Goal: Task Accomplishment & Management: Manage account settings

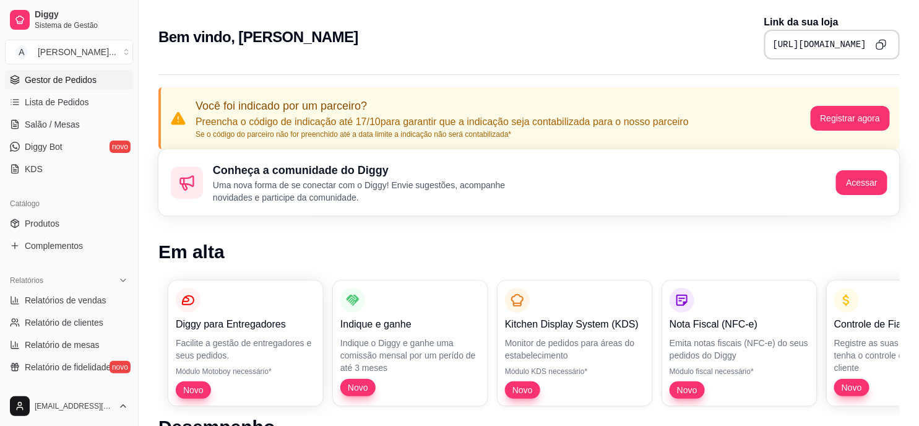
scroll to position [206, 0]
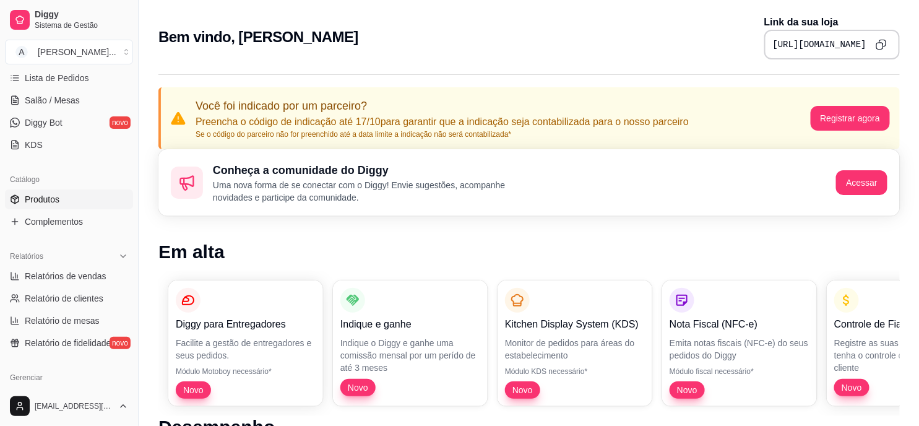
click at [51, 196] on span "Produtos" at bounding box center [42, 199] width 35 height 12
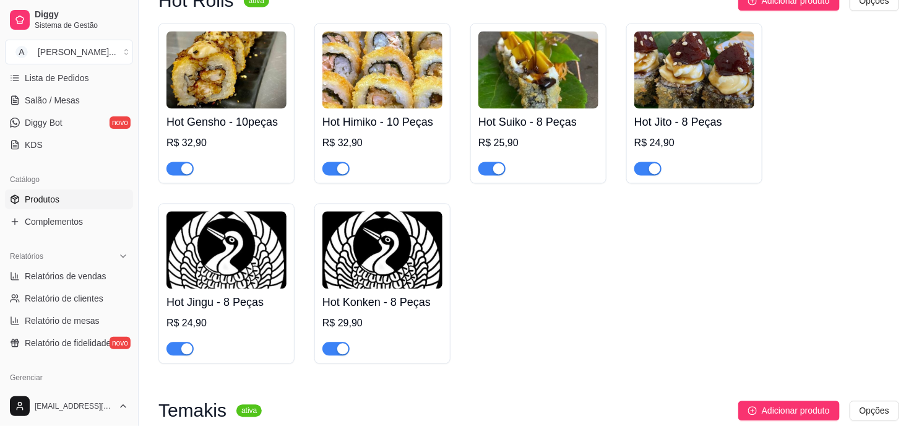
scroll to position [825, 0]
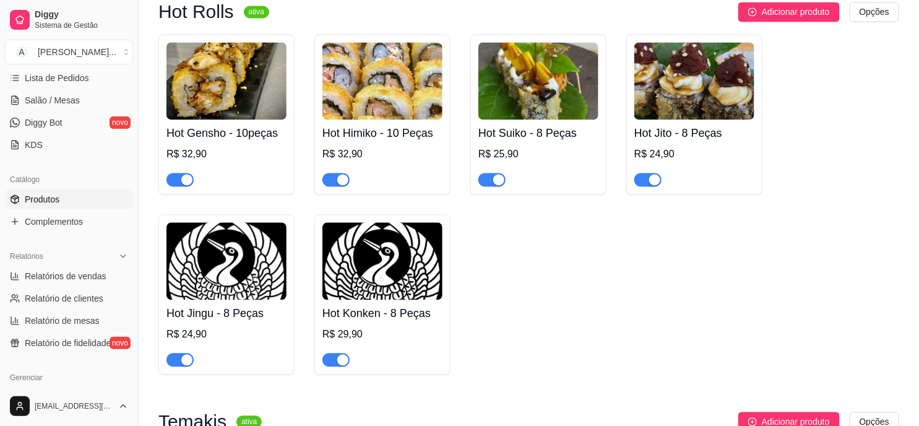
click at [337, 364] on div "button" at bounding box center [342, 360] width 11 height 11
click at [177, 362] on span "button" at bounding box center [179, 360] width 27 height 14
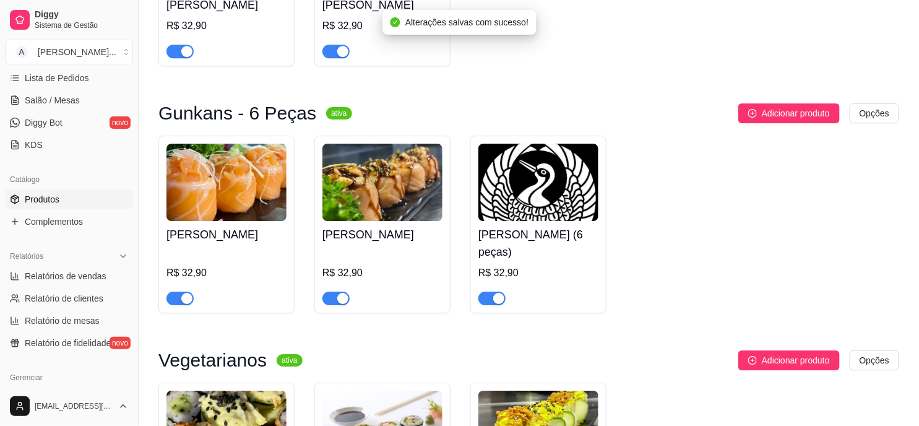
scroll to position [1375, 0]
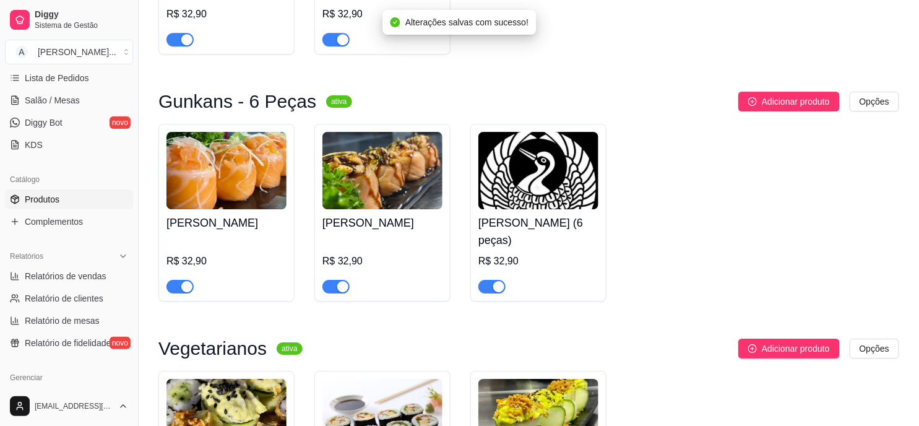
click at [493, 288] on div "button" at bounding box center [498, 286] width 11 height 11
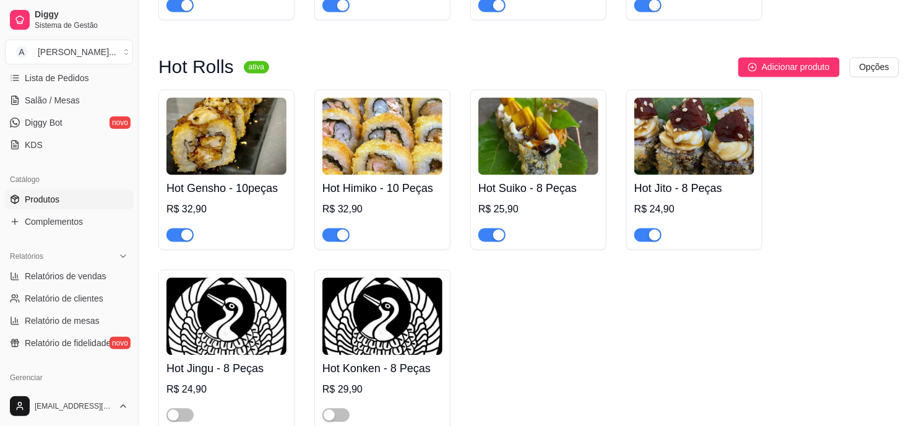
scroll to position [756, 0]
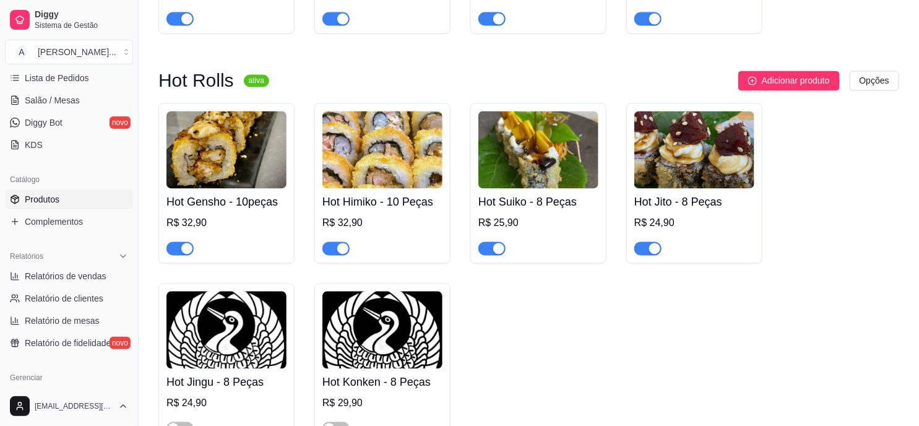
click at [56, 204] on span "Produtos" at bounding box center [42, 199] width 35 height 12
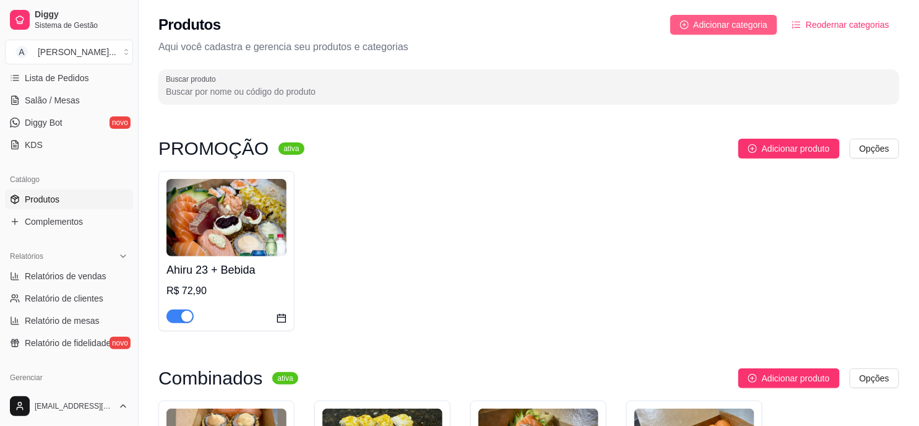
click at [726, 24] on span "Adicionar categoria" at bounding box center [731, 25] width 74 height 14
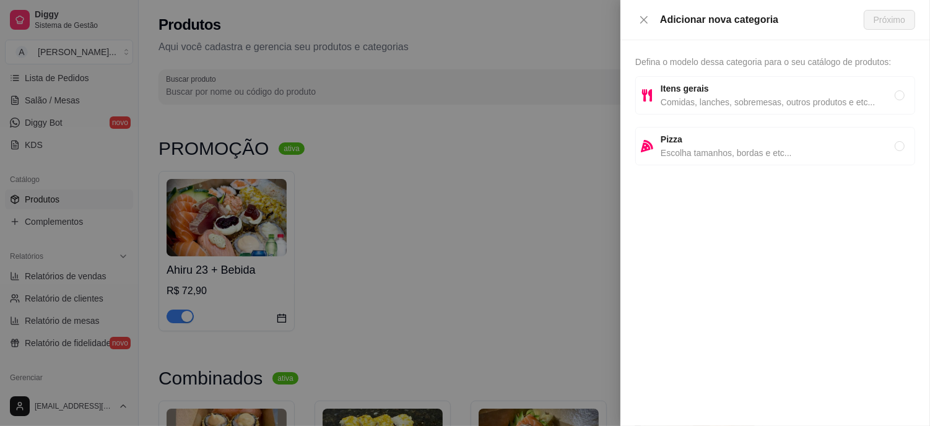
click at [781, 153] on span "Escolha tamanhos, bordas e etc..." at bounding box center [777, 153] width 234 height 14
radio input "true"
click at [882, 19] on span "Próximo" at bounding box center [889, 20] width 32 height 14
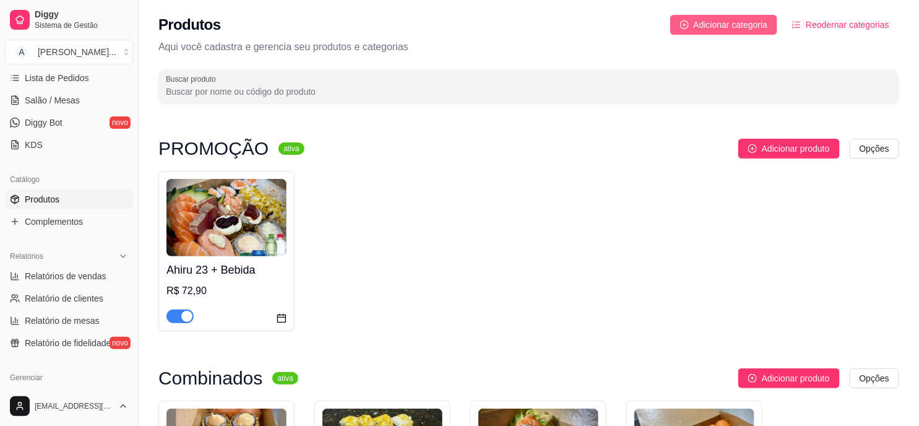
click at [745, 22] on span "Adicionar categoria" at bounding box center [731, 25] width 74 height 14
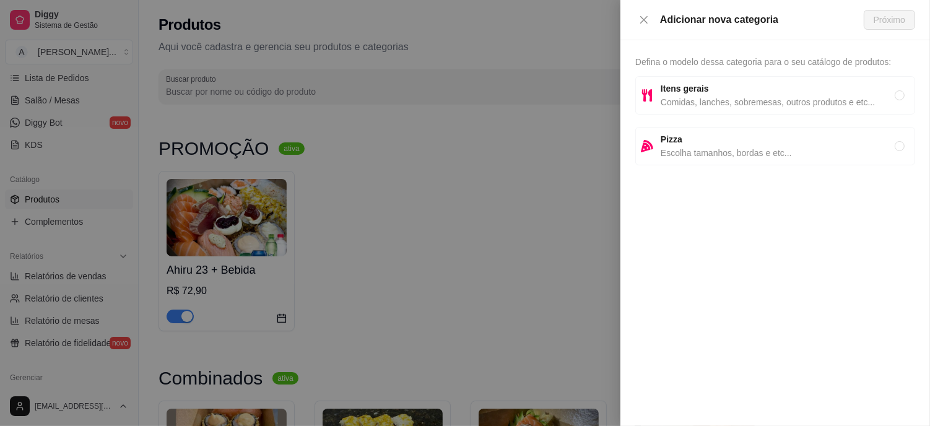
click at [741, 141] on span "Pizza" at bounding box center [777, 139] width 234 height 14
radio input "true"
click at [889, 9] on div "Adicionar nova categoria Próximo" at bounding box center [774, 20] width 309 height 40
click at [886, 16] on span "Próximo" at bounding box center [889, 20] width 32 height 14
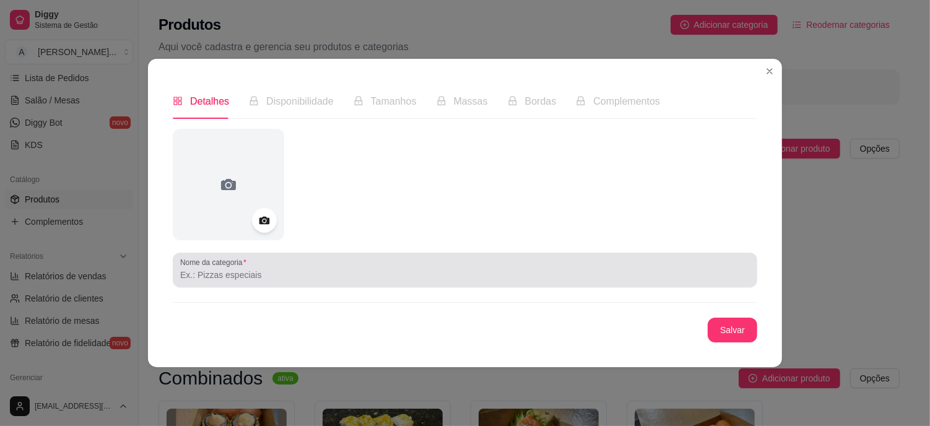
click at [264, 264] on div at bounding box center [464, 269] width 569 height 25
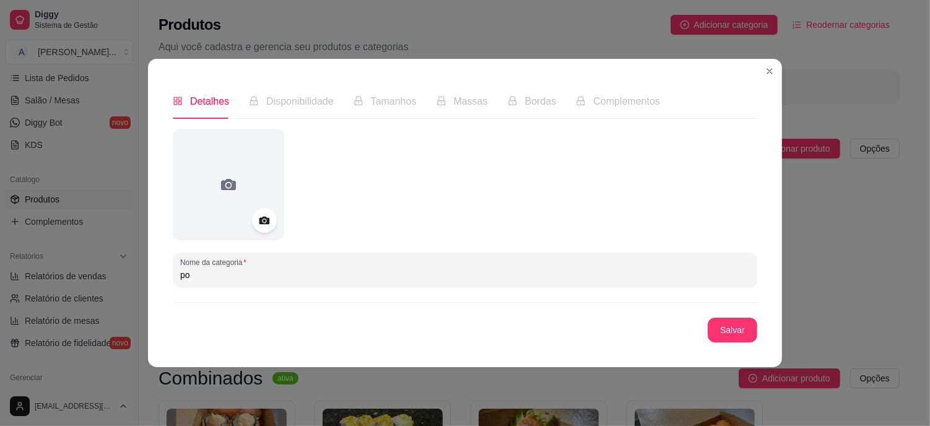
type input "p"
type input "m"
type input "Monte seu Poke"
click at [730, 338] on button "Salvar" at bounding box center [732, 330] width 50 height 25
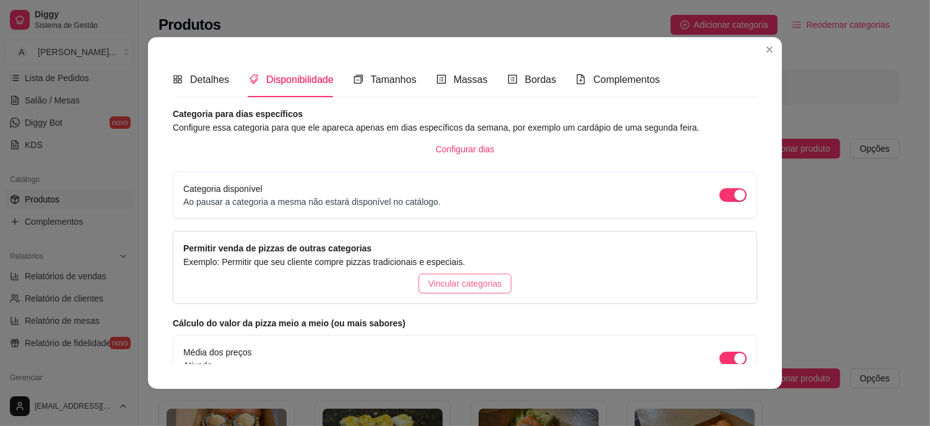
click at [466, 280] on span "Vincular categorias" at bounding box center [465, 284] width 74 height 14
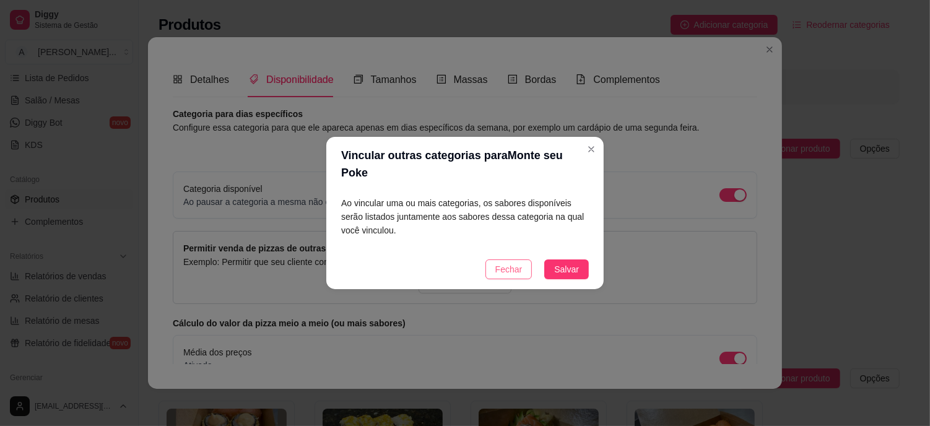
click at [527, 261] on button "Fechar" at bounding box center [508, 269] width 47 height 20
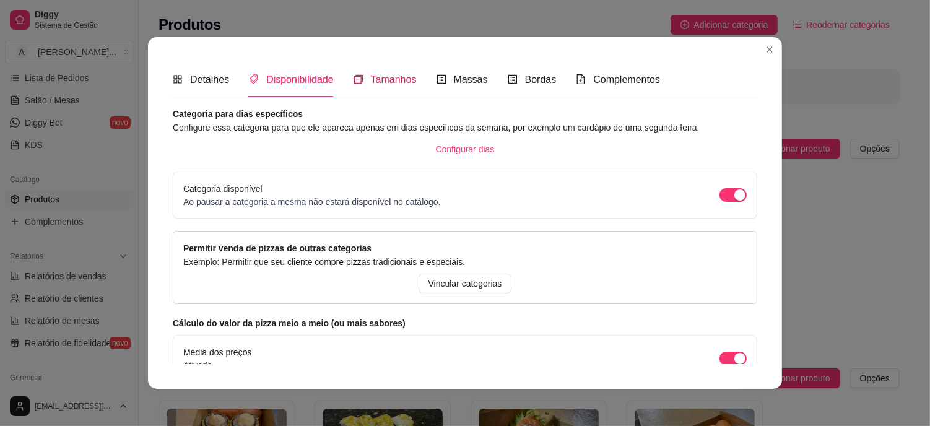
click at [399, 79] on span "Tamanhos" at bounding box center [394, 79] width 46 height 11
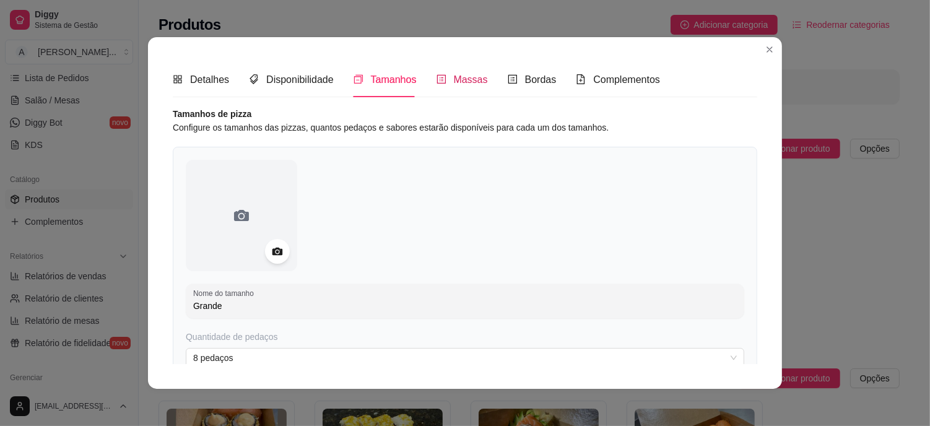
click at [456, 79] on span "Massas" at bounding box center [471, 79] width 34 height 11
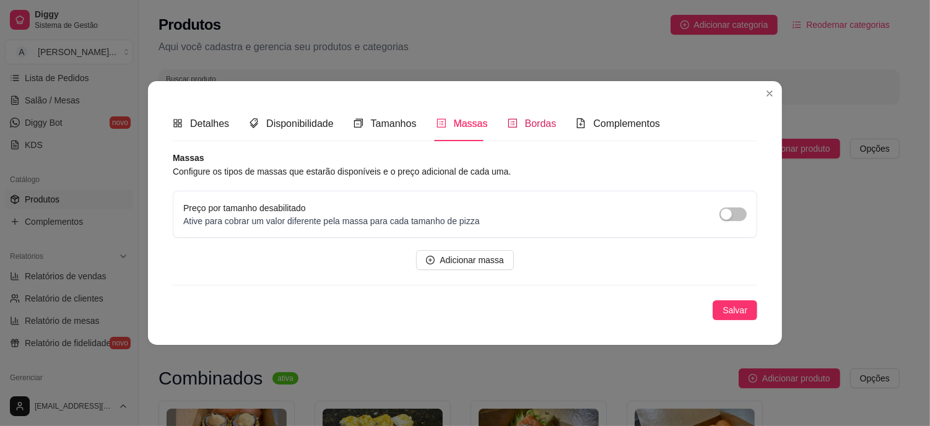
click at [534, 126] on span "Bordas" at bounding box center [541, 123] width 32 height 11
click at [609, 129] on span "Complementos" at bounding box center [626, 123] width 67 height 11
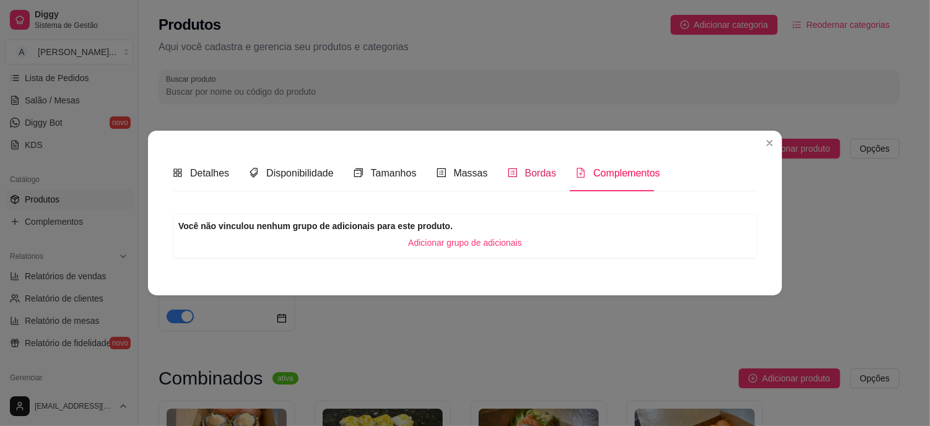
click at [538, 178] on span "Bordas" at bounding box center [541, 173] width 32 height 11
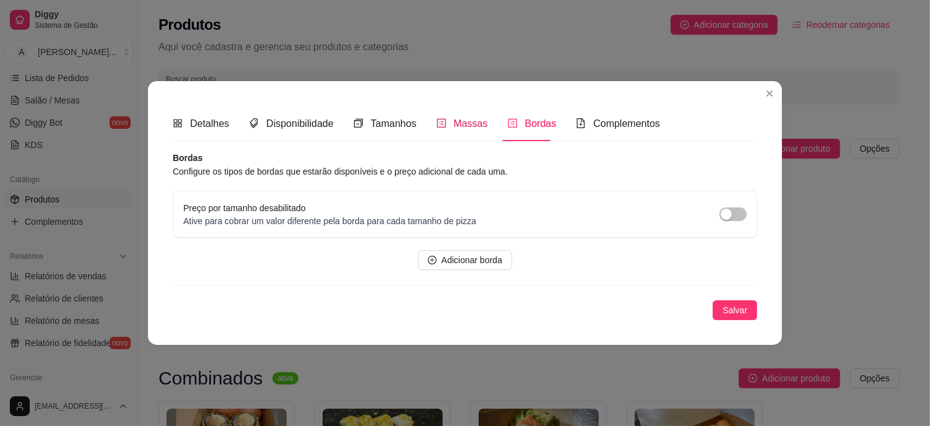
click at [458, 119] on span "Massas" at bounding box center [471, 123] width 34 height 11
click at [395, 129] on span "Tamanhos" at bounding box center [394, 123] width 46 height 11
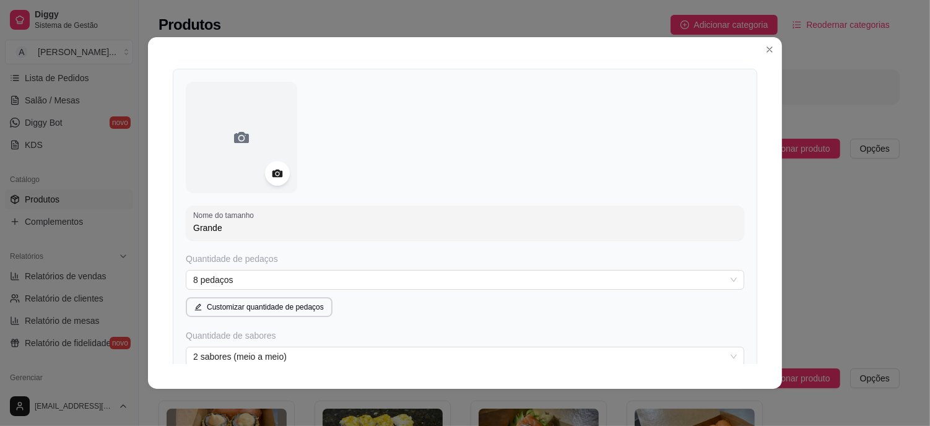
scroll to position [206, 0]
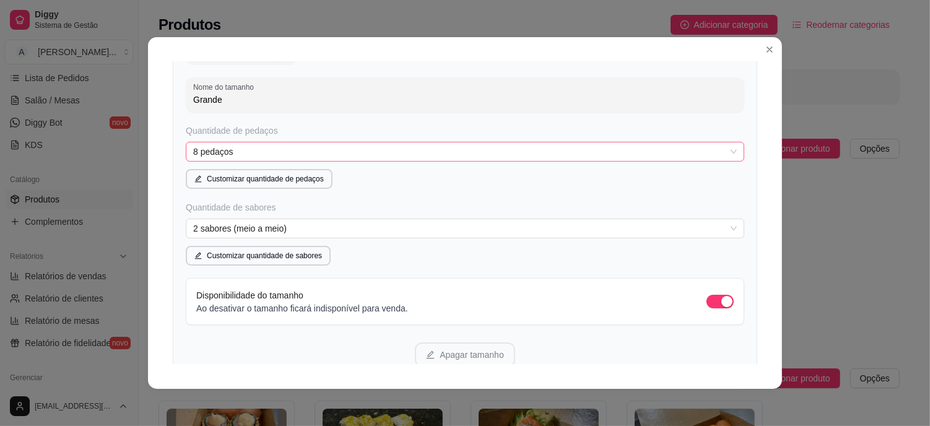
click at [246, 150] on span "8 pedaços" at bounding box center [464, 151] width 543 height 19
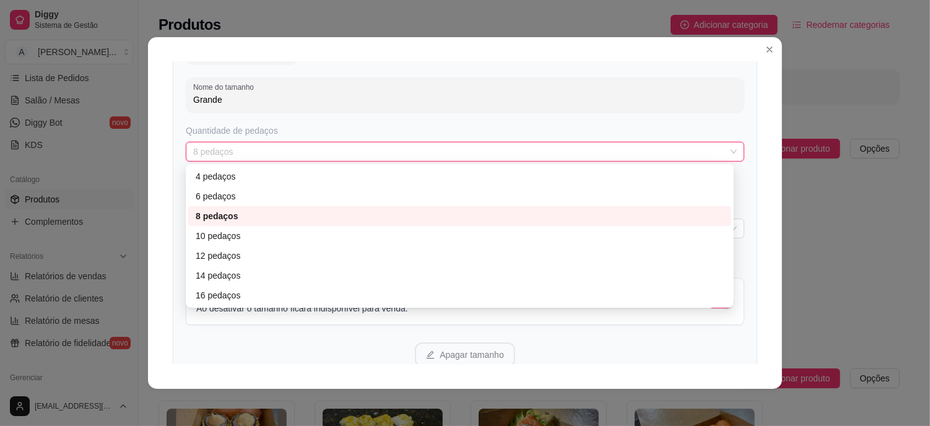
click at [391, 124] on div "Quantidade de pedaços" at bounding box center [465, 130] width 558 height 12
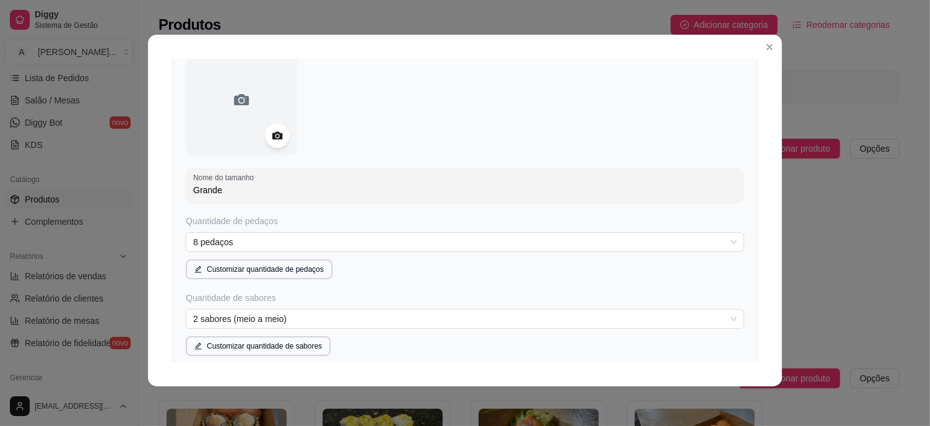
scroll to position [97, 0]
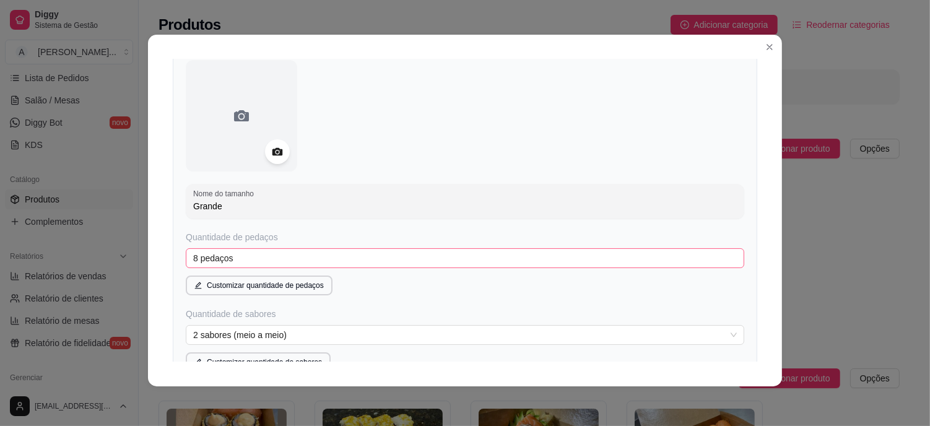
click at [270, 261] on span "8 pedaços" at bounding box center [464, 258] width 543 height 19
click at [155, 200] on div "Detalhes Disponibilidade Tamanhos Massas Bordas Complementos Nome da categoria …" at bounding box center [465, 211] width 634 height 352
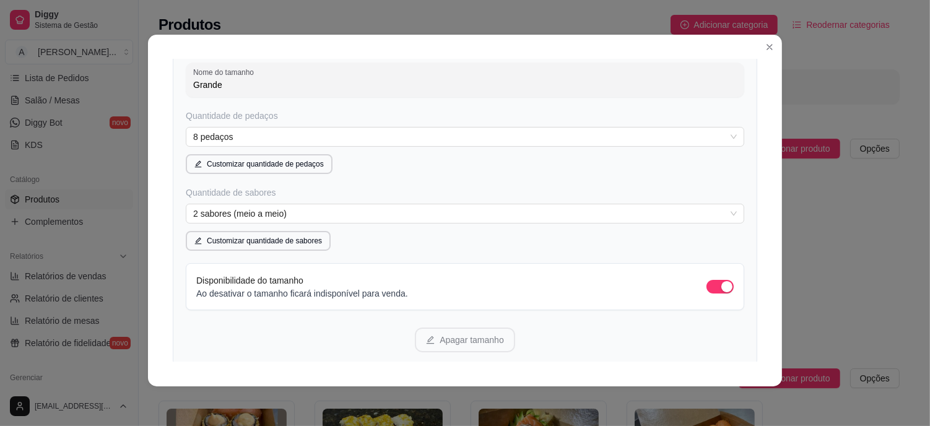
scroll to position [304, 0]
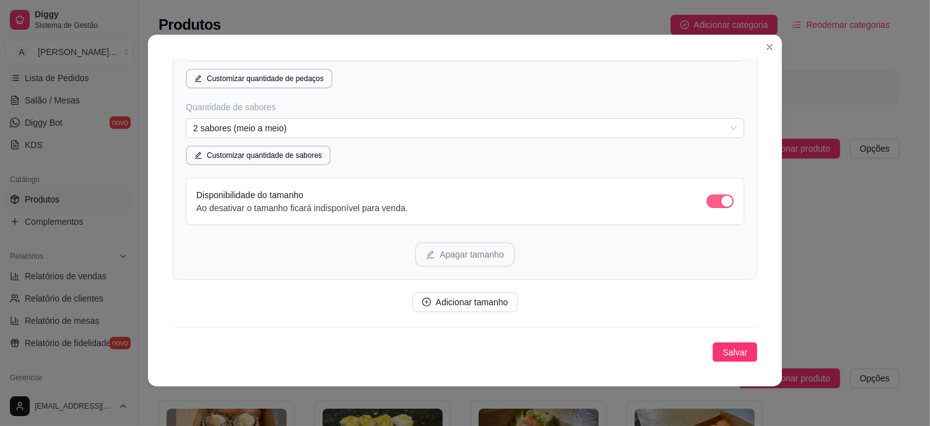
click at [721, 196] on div "button" at bounding box center [726, 201] width 11 height 11
click at [722, 345] on span "Salvar" at bounding box center [734, 352] width 25 height 14
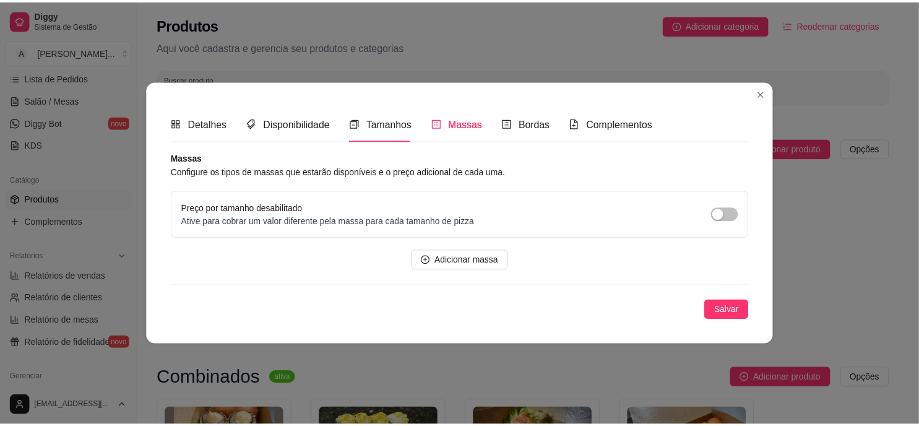
scroll to position [0, 0]
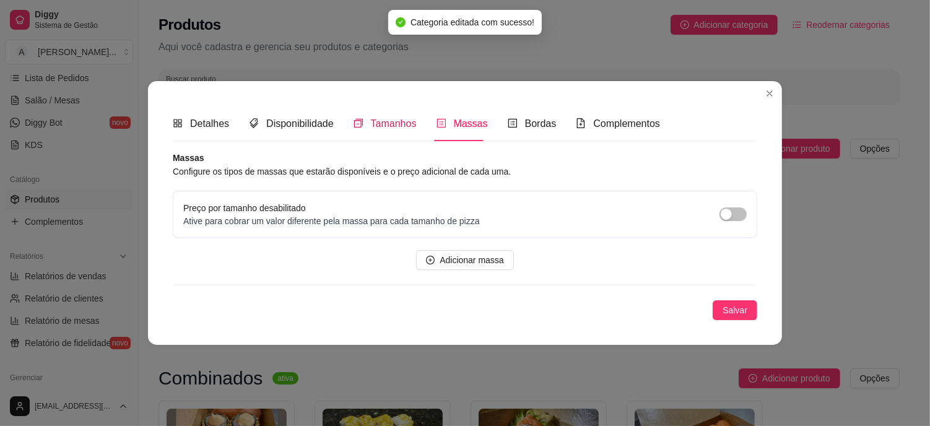
click at [397, 128] on span "Tamanhos" at bounding box center [394, 123] width 46 height 11
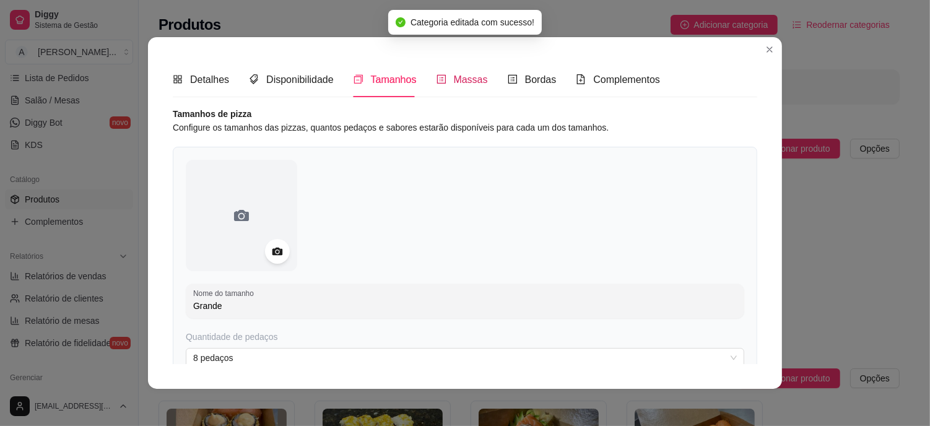
click at [460, 85] on span "Massas" at bounding box center [471, 79] width 34 height 11
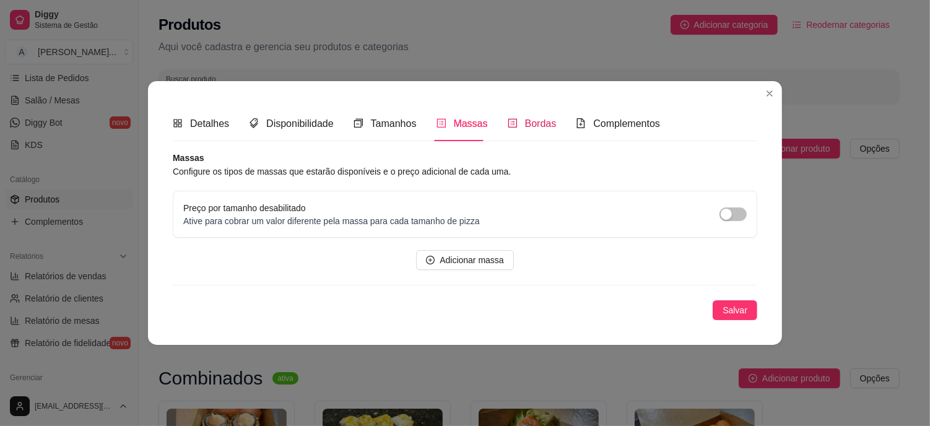
click at [530, 119] on span "Bordas" at bounding box center [541, 123] width 32 height 11
click at [620, 118] on span "Complementos" at bounding box center [626, 123] width 67 height 11
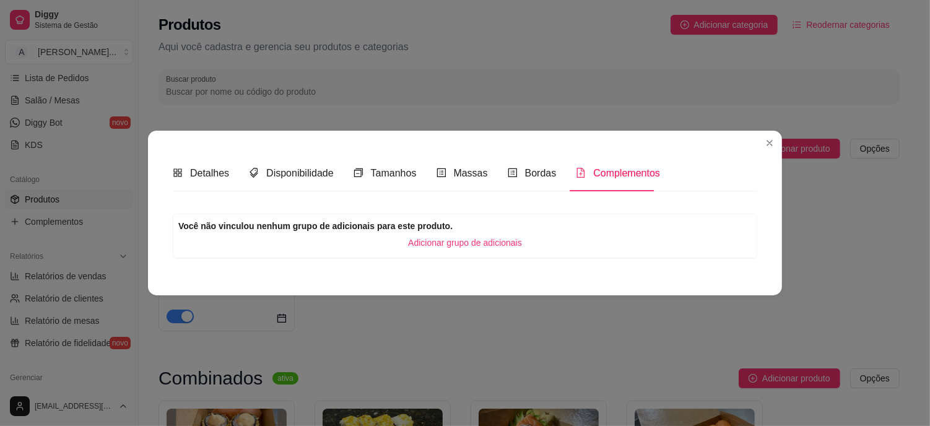
click at [477, 248] on span "Adicionar grupo de adicionais" at bounding box center [465, 243] width 114 height 14
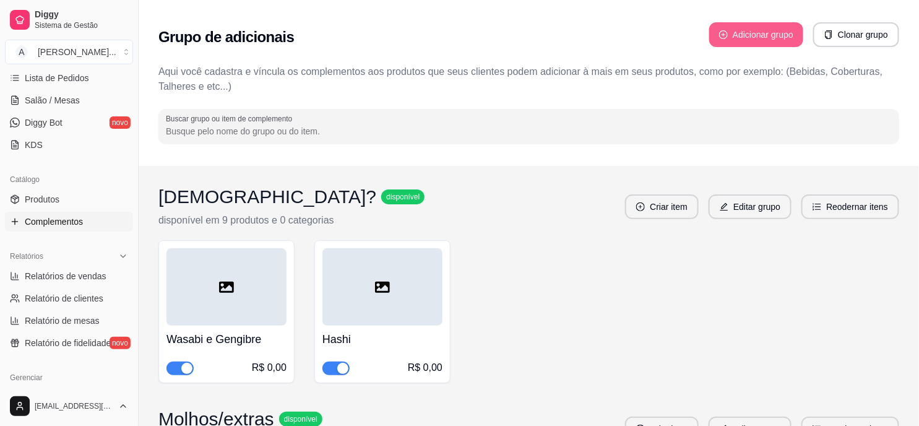
click at [765, 38] on button "Adicionar grupo" at bounding box center [756, 34] width 94 height 25
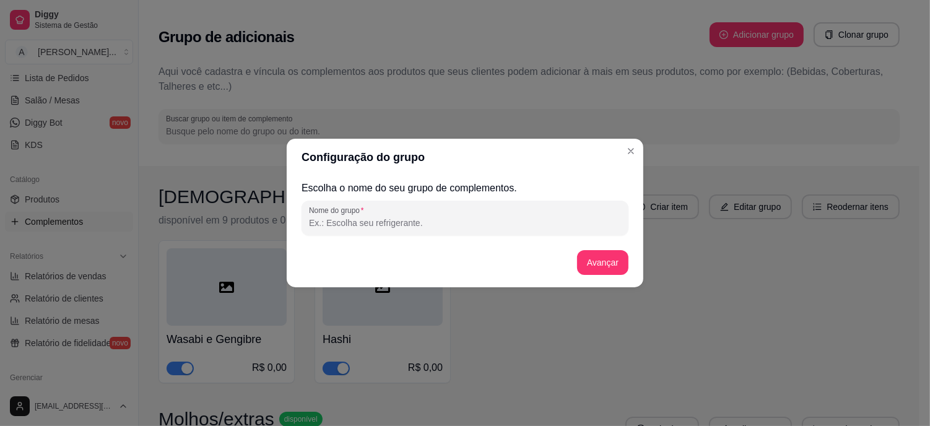
click at [388, 226] on input "Nome do grupo" at bounding box center [465, 223] width 312 height 12
type input "x"
type input "C"
type input "Arroz de Suhi"
click at [603, 259] on button "Avançar" at bounding box center [602, 263] width 50 height 24
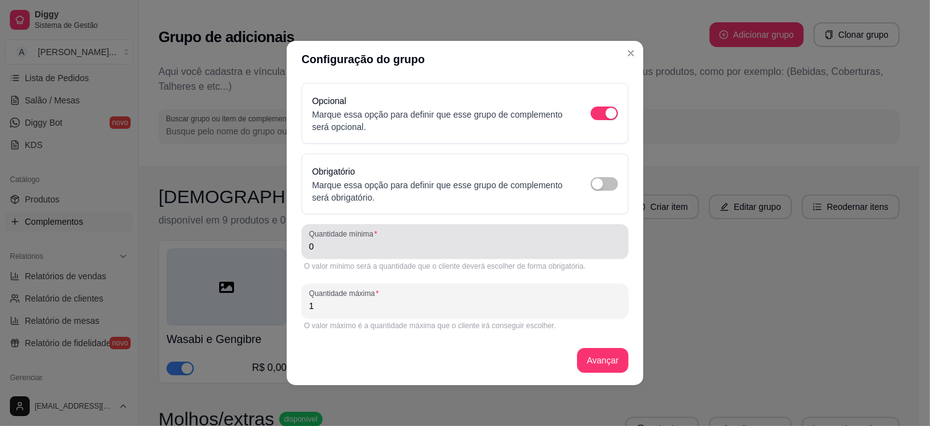
click at [327, 244] on input "0" at bounding box center [465, 246] width 312 height 12
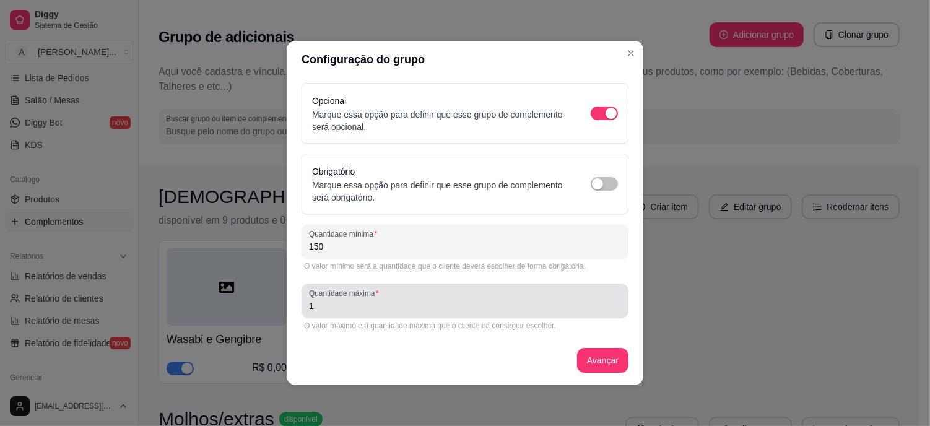
type input "150"
click at [322, 313] on div "Quantidade máxima 1" at bounding box center [464, 300] width 327 height 35
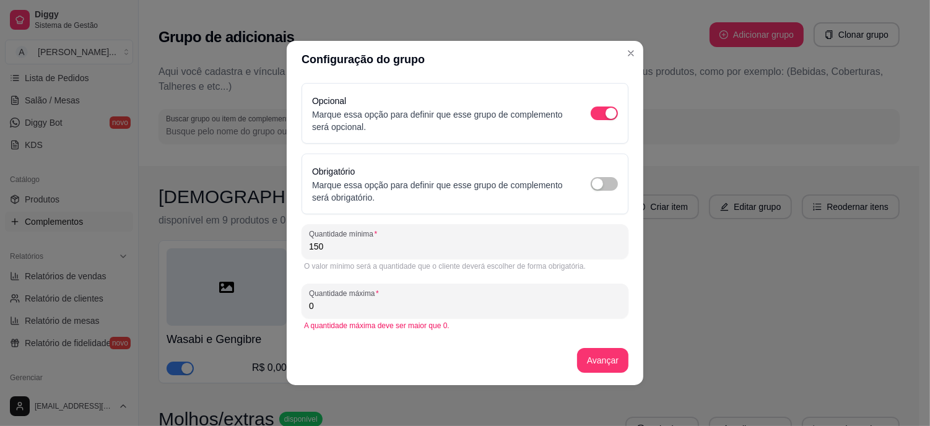
click at [410, 348] on div "Avançar" at bounding box center [464, 360] width 327 height 25
click at [603, 111] on span "button" at bounding box center [603, 113] width 27 height 14
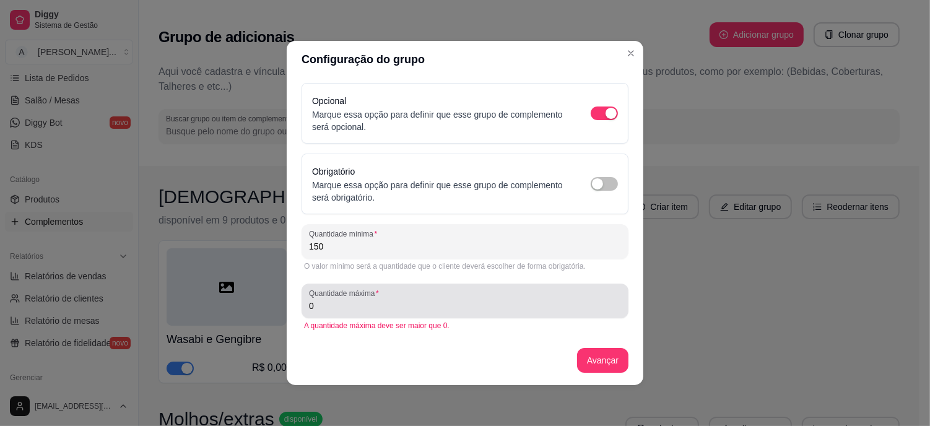
click at [379, 307] on input "0" at bounding box center [465, 306] width 312 height 12
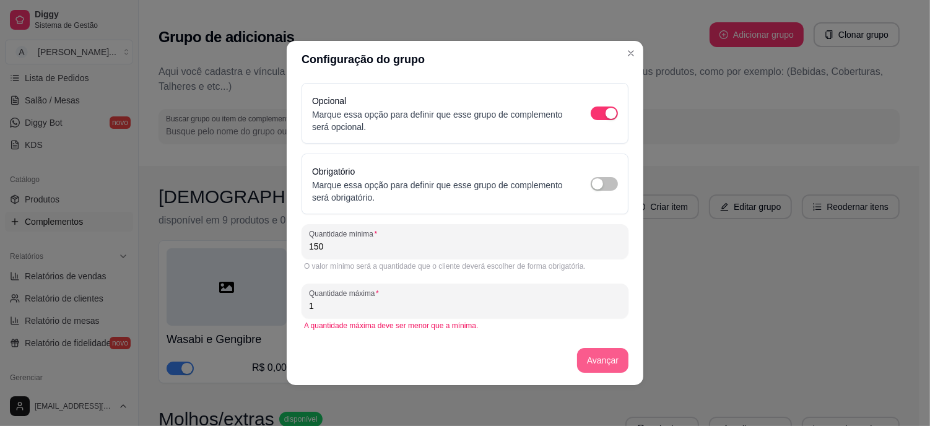
type input "1"
click at [599, 355] on button "Avançar" at bounding box center [602, 360] width 51 height 25
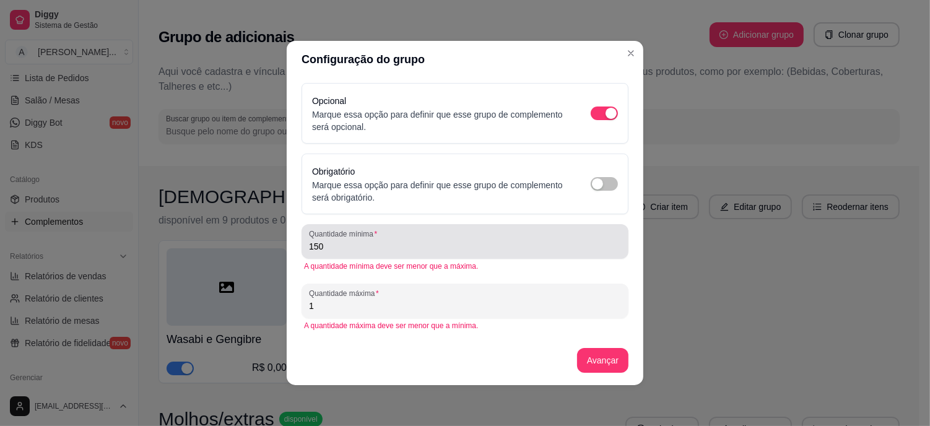
click at [349, 236] on label "Quantidade mínima" at bounding box center [345, 233] width 72 height 11
click at [349, 240] on input "150" at bounding box center [465, 246] width 312 height 12
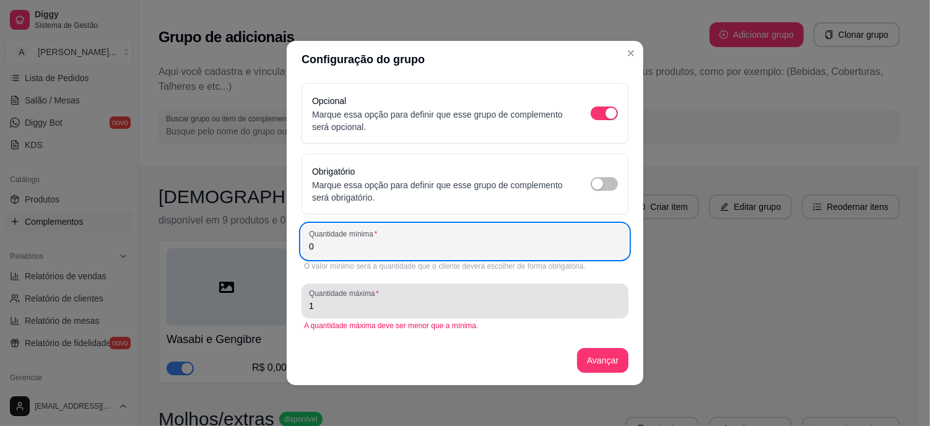
type input "0"
click at [337, 307] on input "1" at bounding box center [465, 306] width 312 height 12
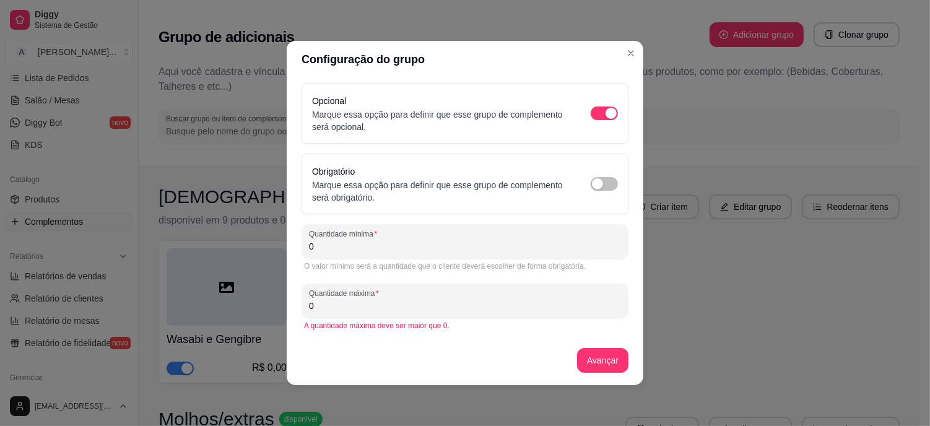
click at [378, 350] on div "Avançar" at bounding box center [464, 360] width 327 height 25
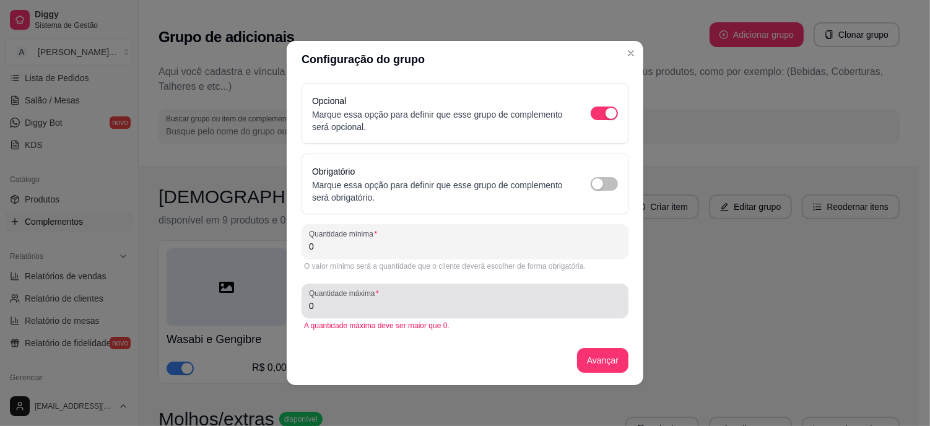
click at [514, 313] on div "Quantidade máxima 0" at bounding box center [464, 300] width 327 height 35
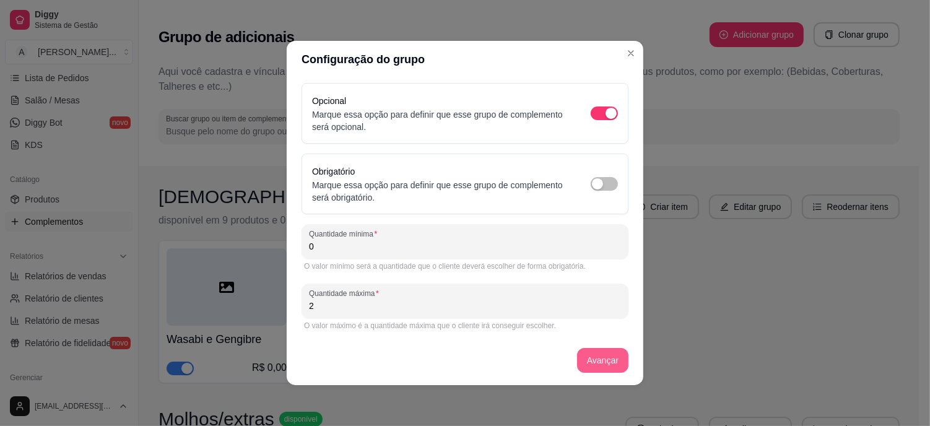
type input "2"
click at [594, 359] on button "Avançar" at bounding box center [602, 360] width 50 height 24
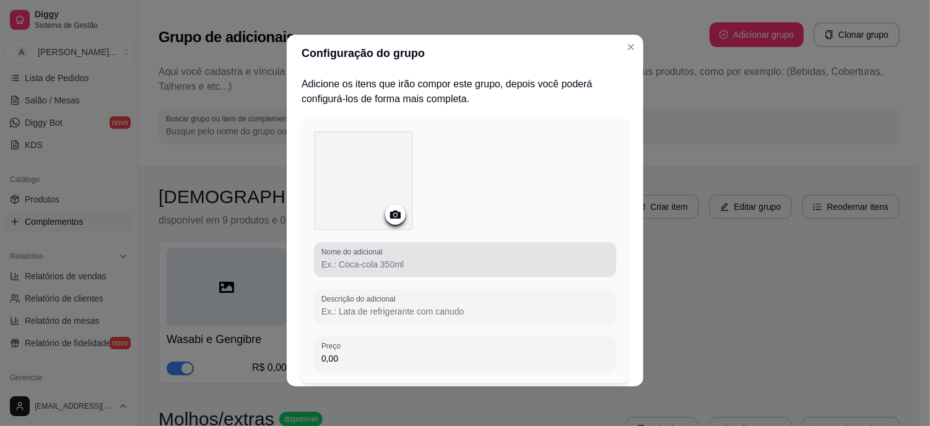
click at [382, 262] on input "Nome do adicional" at bounding box center [464, 264] width 287 height 12
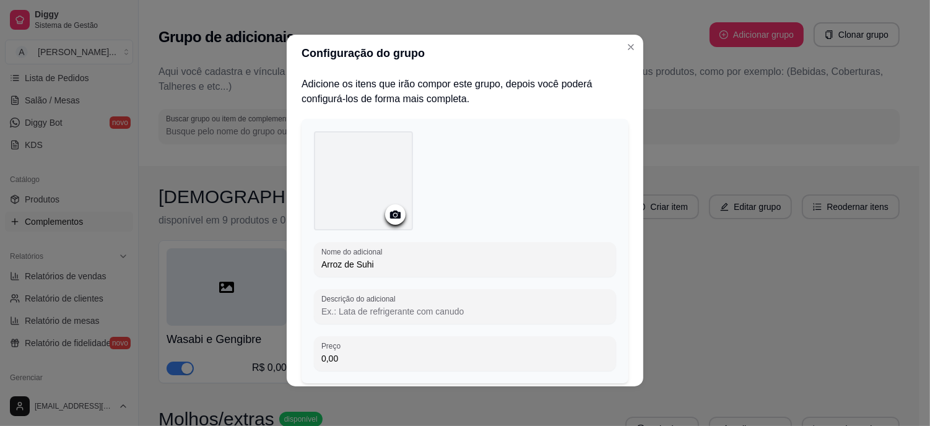
scroll to position [85, 0]
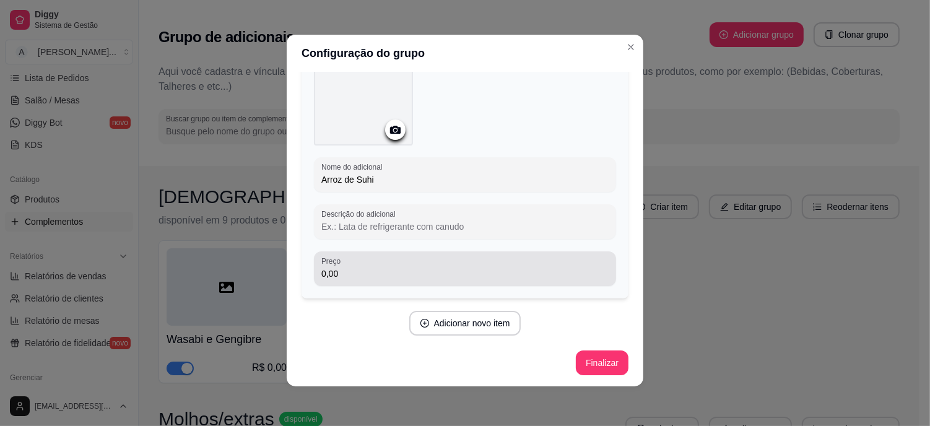
type input "Arroz de Suhi"
click at [375, 269] on input "0,00" at bounding box center [464, 273] width 287 height 12
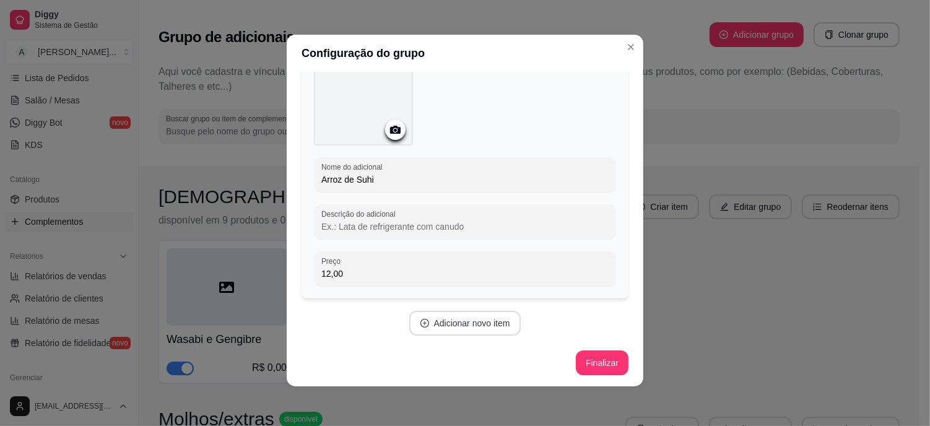
type input "12,00"
click at [484, 323] on button "Adicionar novo item" at bounding box center [465, 323] width 112 height 25
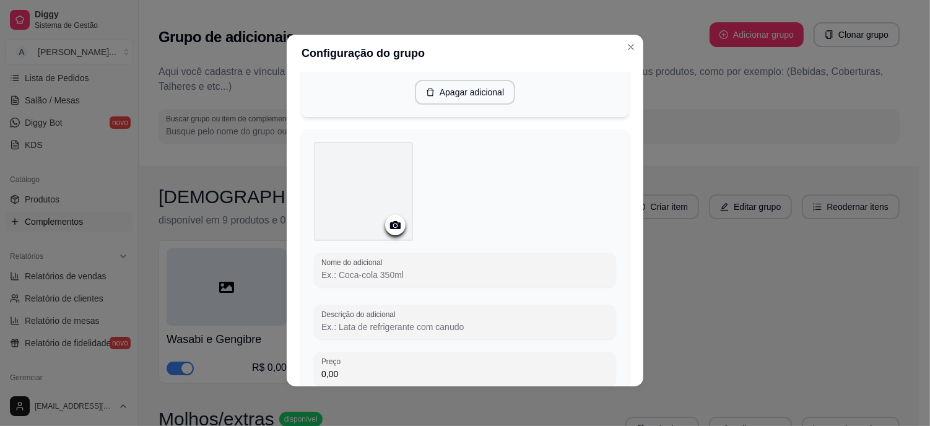
scroll to position [302, 0]
click at [379, 270] on input "Nome do adicional" at bounding box center [464, 276] width 287 height 12
type input "c"
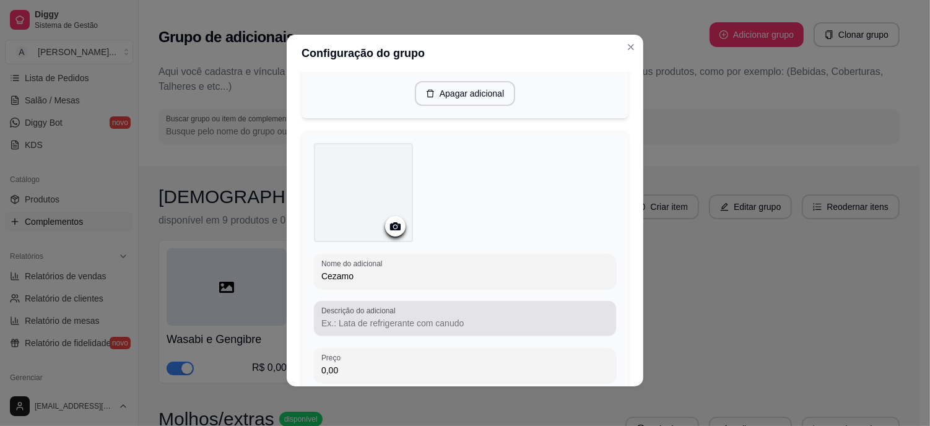
type input "Cezamo"
click at [386, 317] on input "Descrição do adicional" at bounding box center [464, 323] width 287 height 12
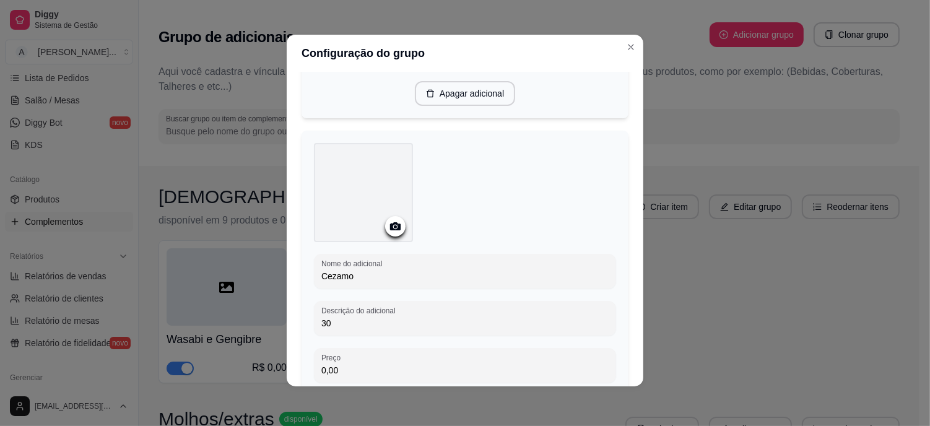
type input "3"
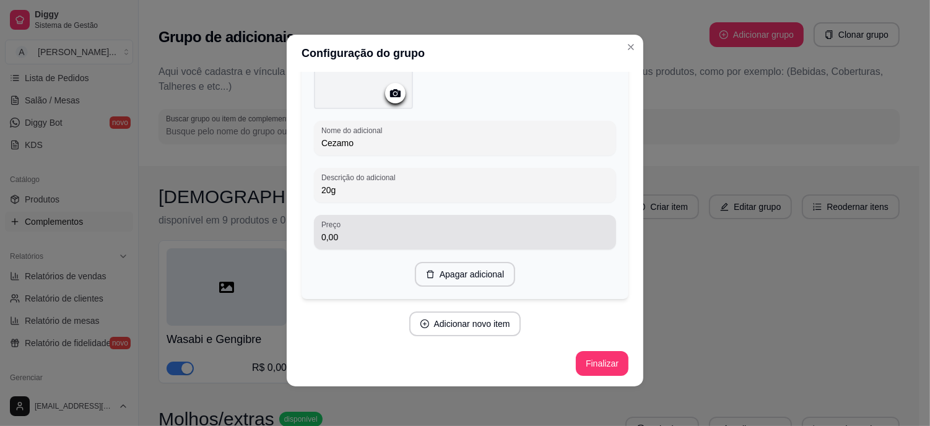
type input "20g"
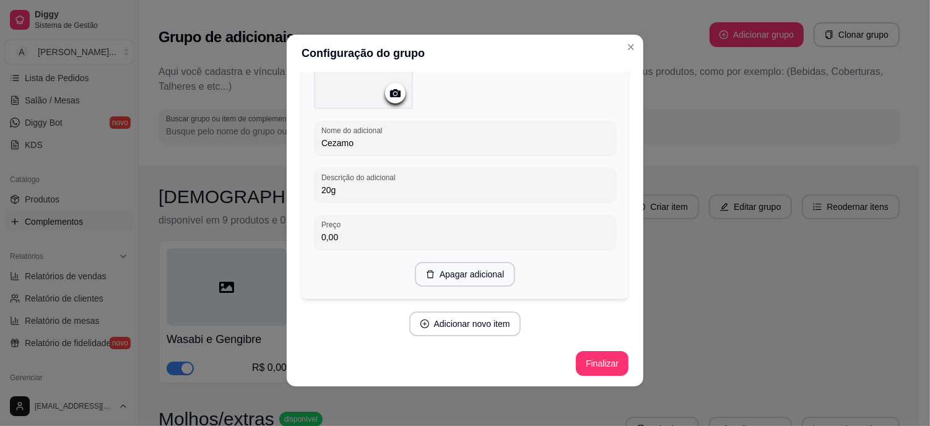
click at [360, 231] on input "0,00" at bounding box center [464, 237] width 287 height 12
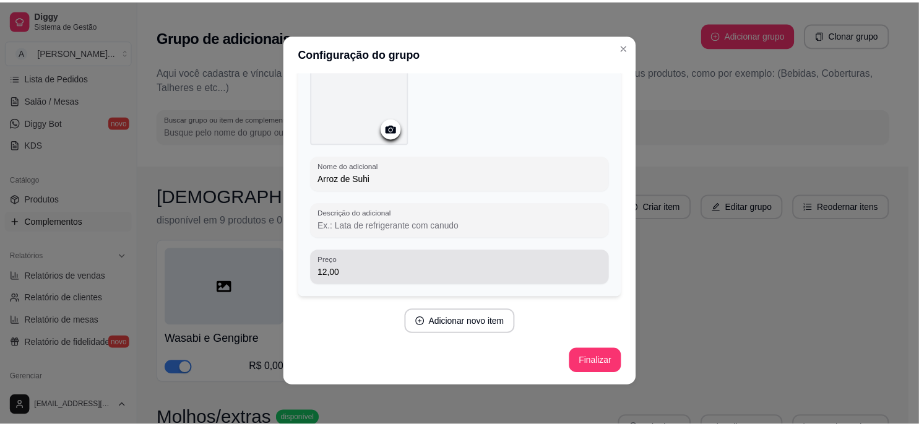
scroll to position [84, 0]
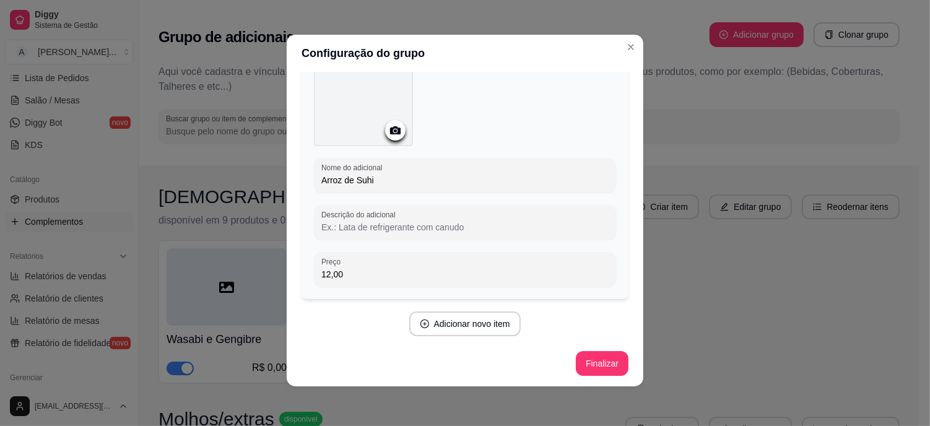
click at [601, 360] on button "Finalizar" at bounding box center [602, 363] width 53 height 25
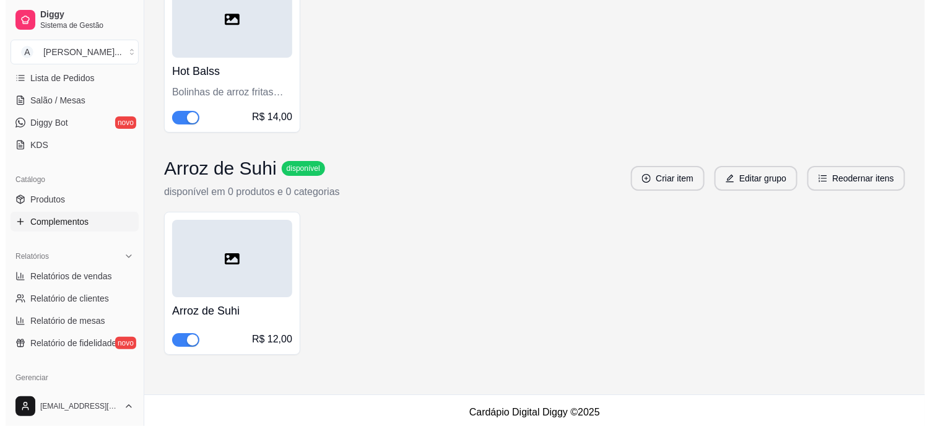
scroll to position [1393, 0]
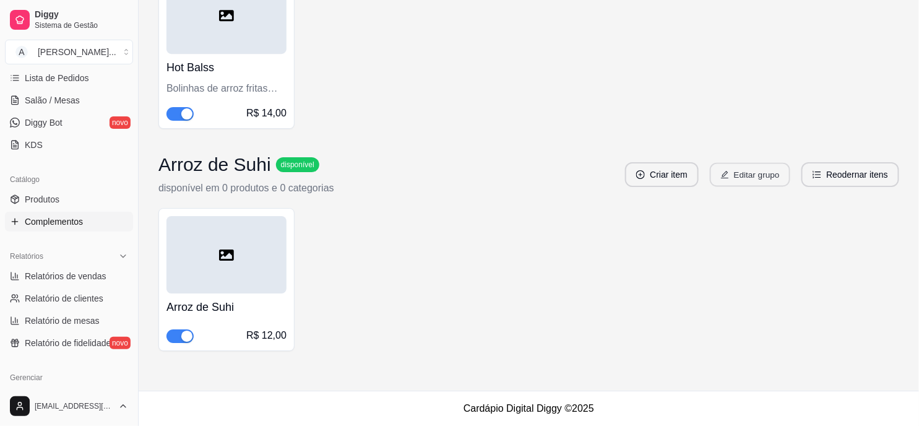
click at [776, 178] on button "Editar grupo" at bounding box center [750, 175] width 80 height 24
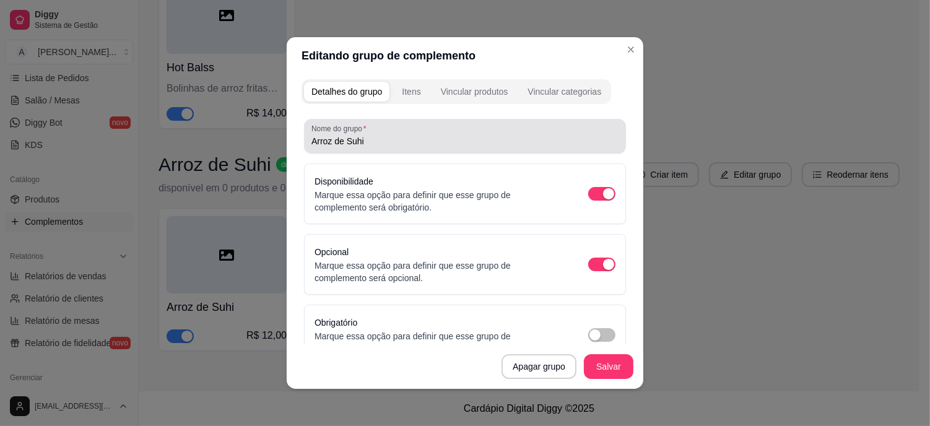
drag, startPoint x: 410, startPoint y: 131, endPoint x: 178, endPoint y: 124, distance: 232.2
click at [178, 124] on div "Editando grupo de complemento Detalhes do grupo Itens Vincular produtos Vincula…" at bounding box center [465, 213] width 930 height 426
click at [422, 132] on div "Arroz de Suhi" at bounding box center [464, 136] width 307 height 25
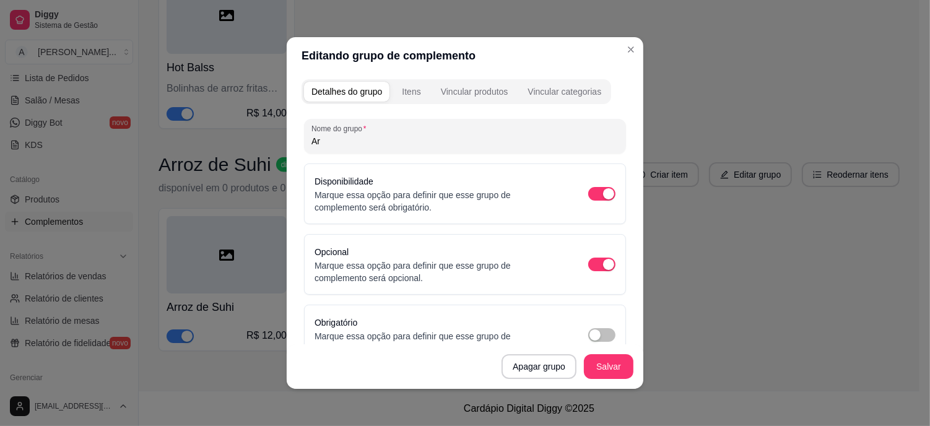
type input "A"
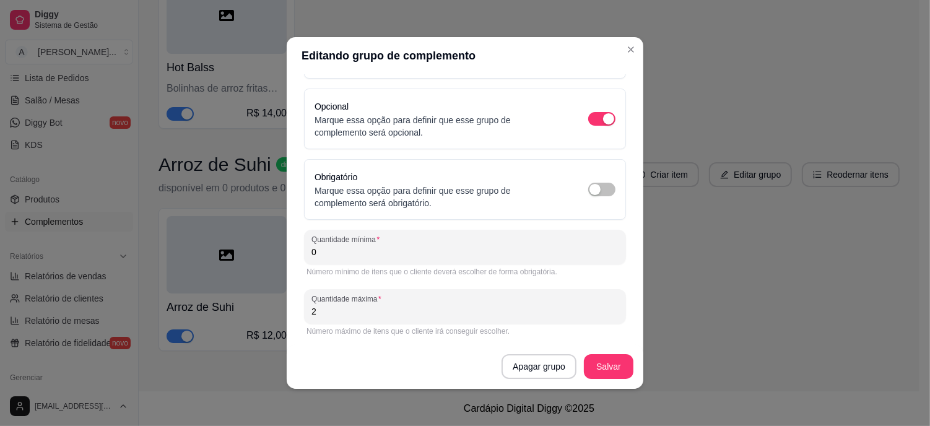
scroll to position [147, 0]
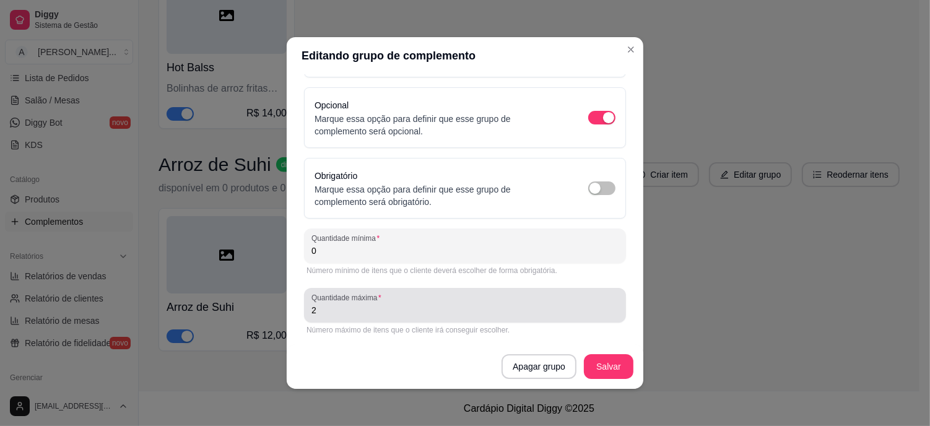
type input "Seu poke"
click at [319, 319] on div "Quantidade máxima 2" at bounding box center [465, 305] width 322 height 35
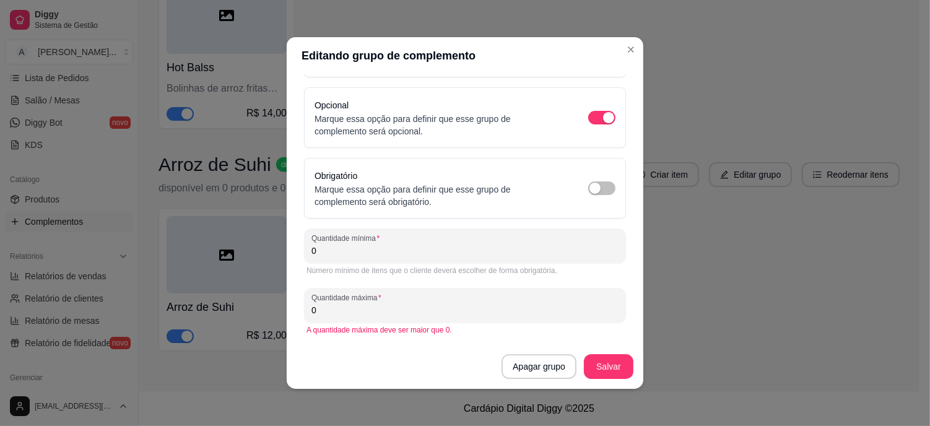
type input "0"
click at [397, 360] on div "Apagar grupo Salvar" at bounding box center [465, 366] width 357 height 45
click at [344, 309] on input "0" at bounding box center [464, 310] width 307 height 12
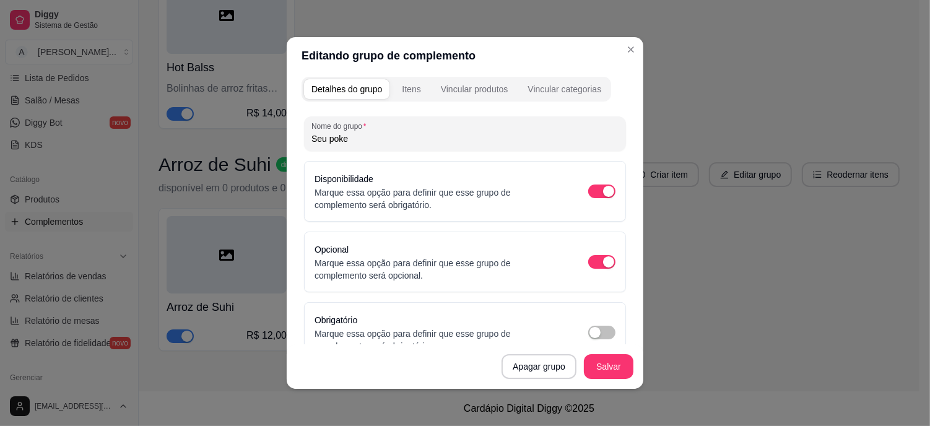
scroll to position [0, 0]
type input "8"
click at [402, 93] on div "Itens" at bounding box center [411, 91] width 19 height 12
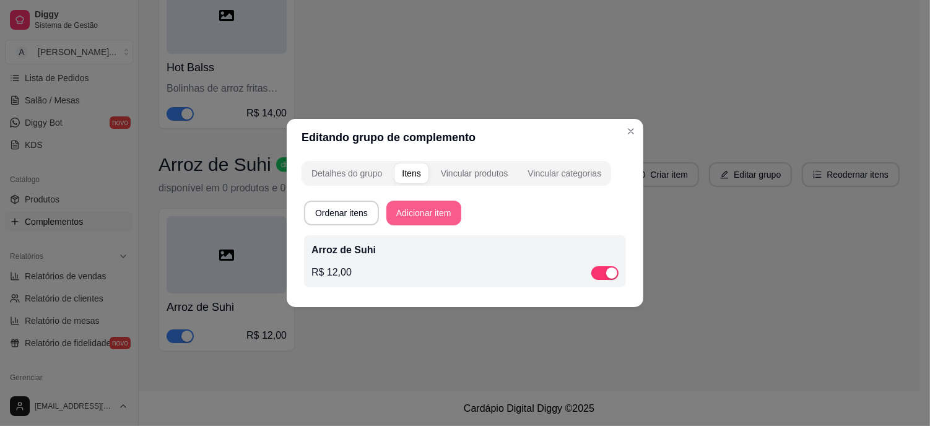
click at [436, 209] on button "Adicionar item" at bounding box center [423, 213] width 75 height 25
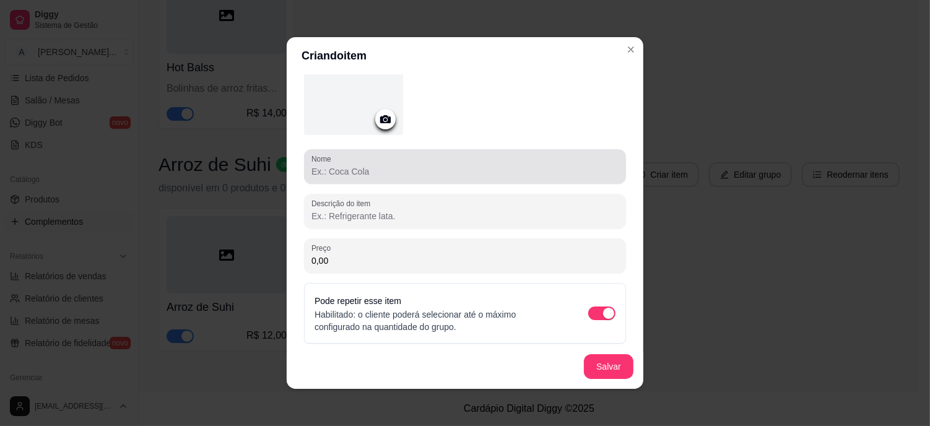
scroll to position [89, 0]
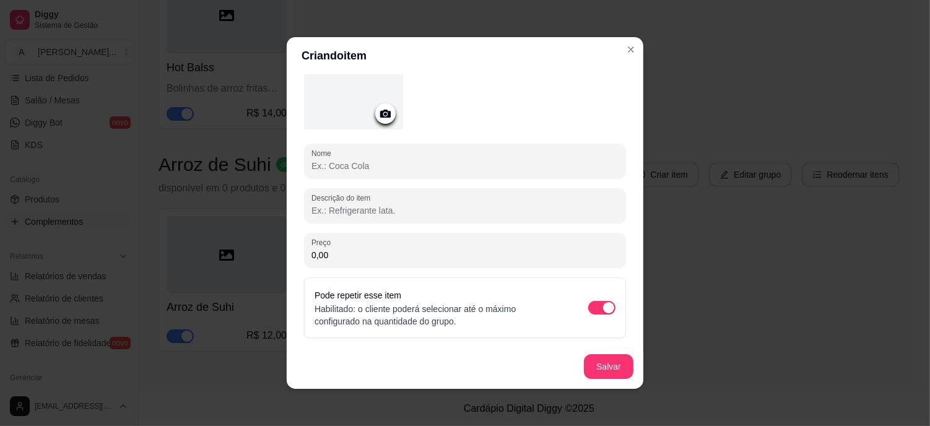
click at [373, 170] on input "Nome" at bounding box center [464, 166] width 307 height 12
type input "Cenoura"
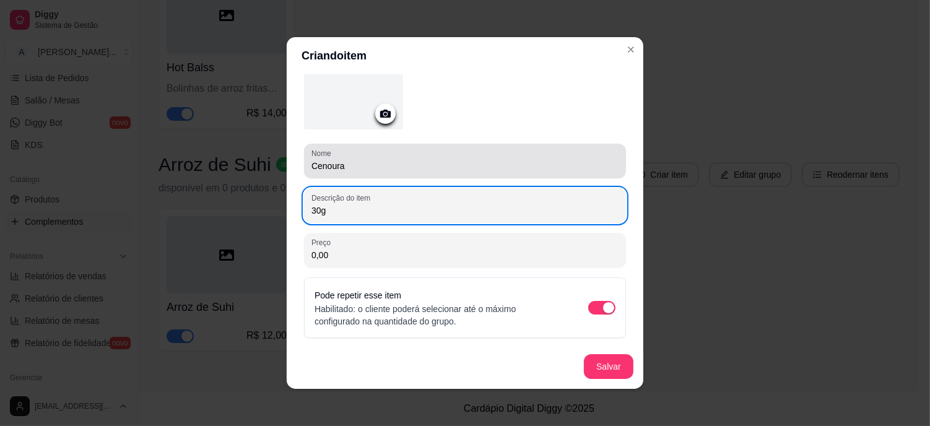
type input "30g"
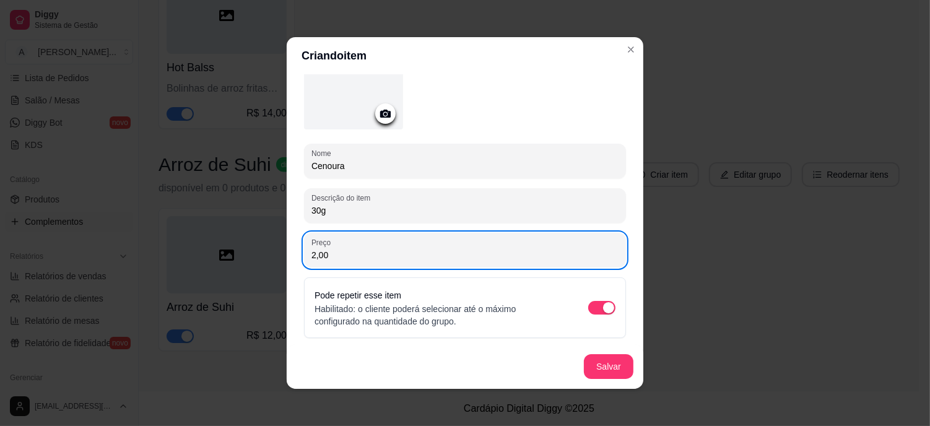
scroll to position [2, 0]
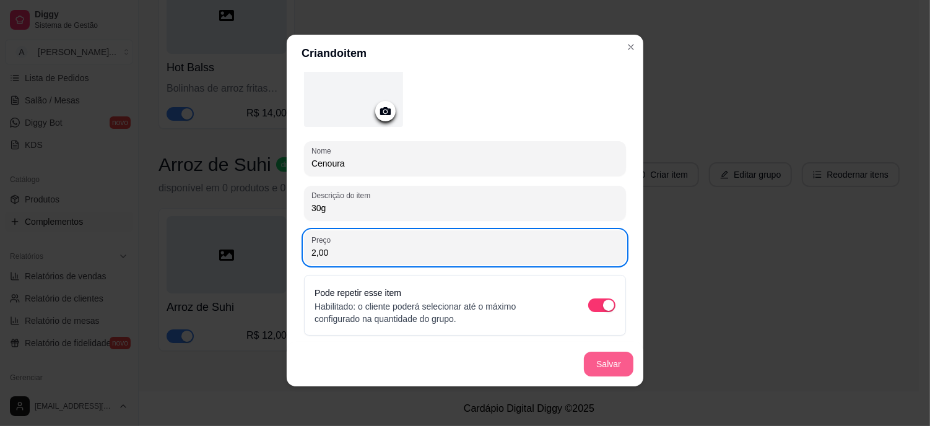
type input "2,00"
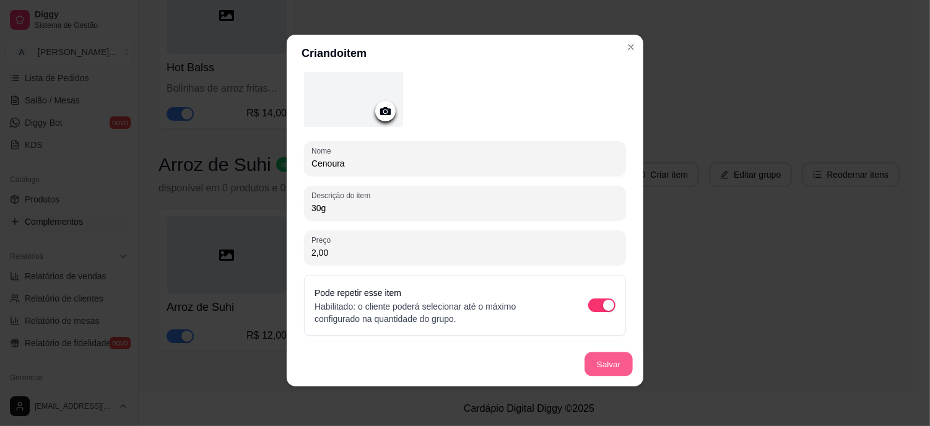
click at [584, 360] on button "Salvar" at bounding box center [608, 364] width 48 height 24
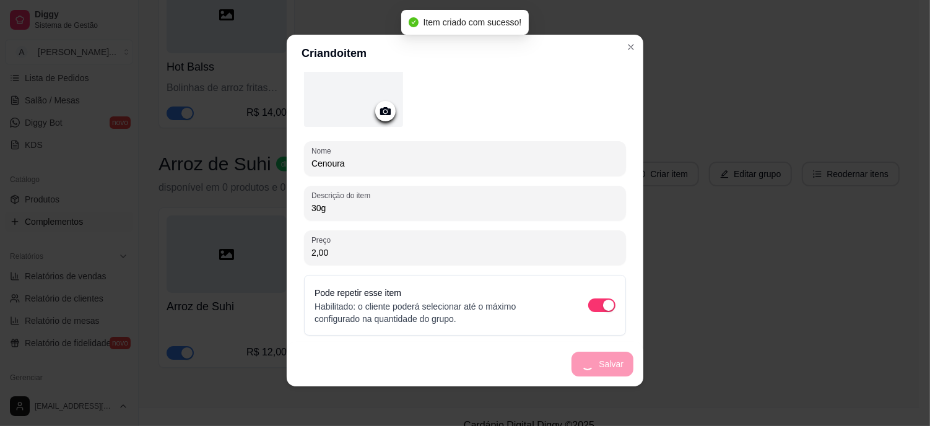
scroll to position [0, 0]
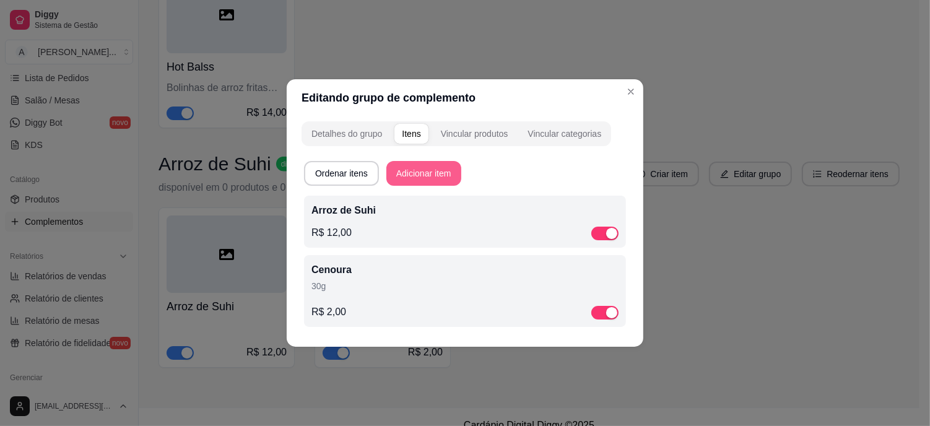
click at [432, 172] on button "Adicionar item" at bounding box center [423, 173] width 75 height 25
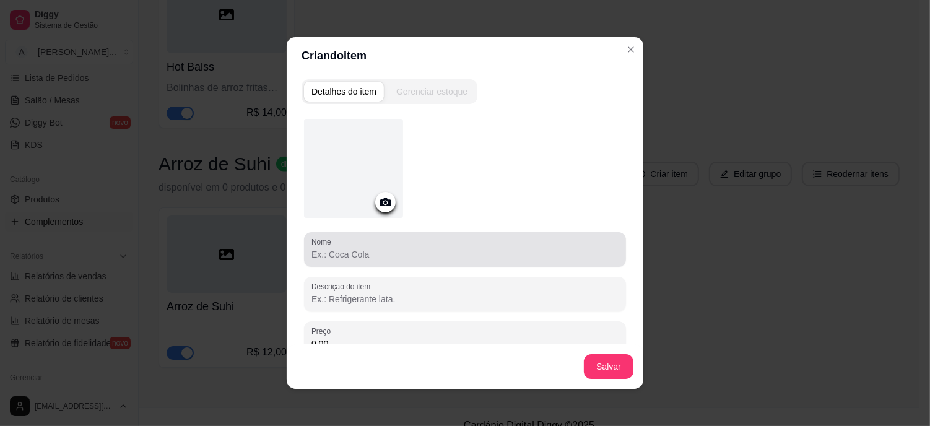
click at [351, 250] on input "Nome" at bounding box center [464, 254] width 307 height 12
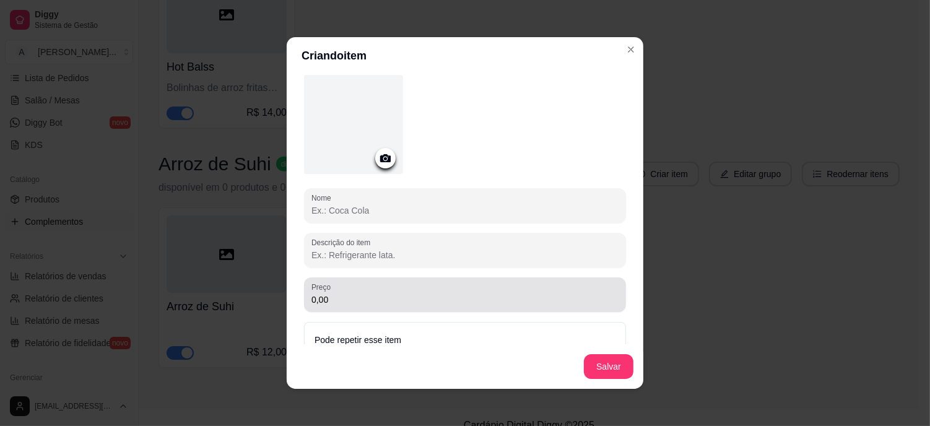
scroll to position [20, 0]
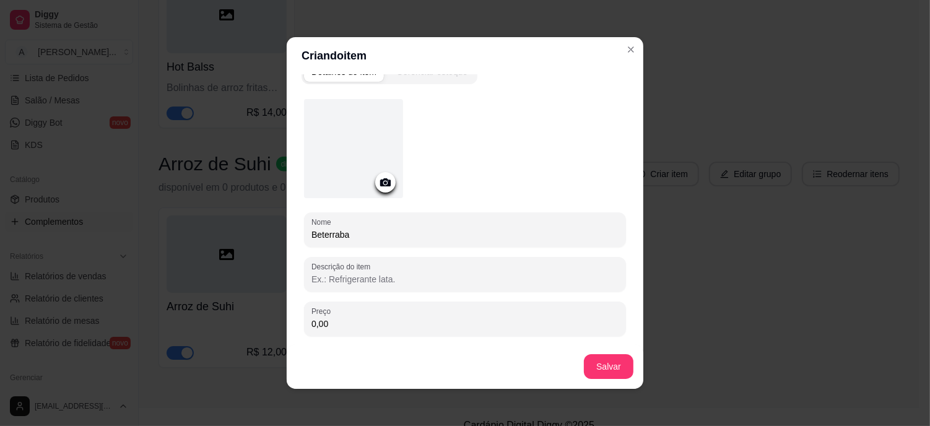
type input "Beterraba"
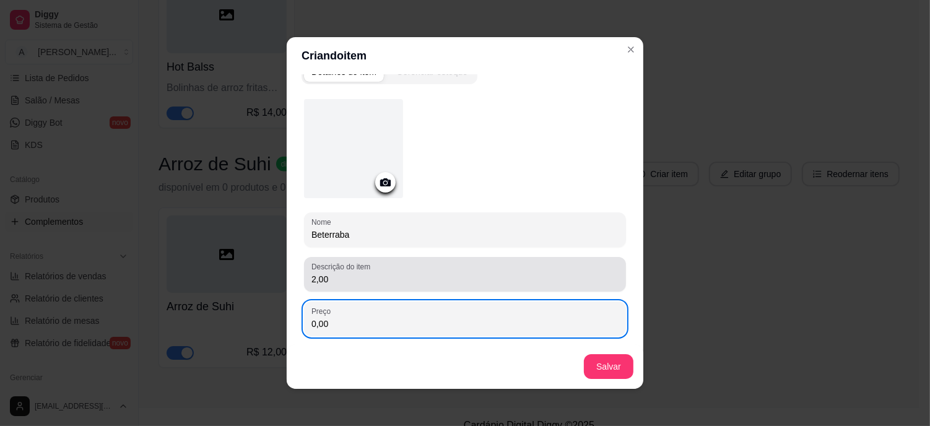
click at [347, 282] on input "2,00" at bounding box center [464, 279] width 307 height 12
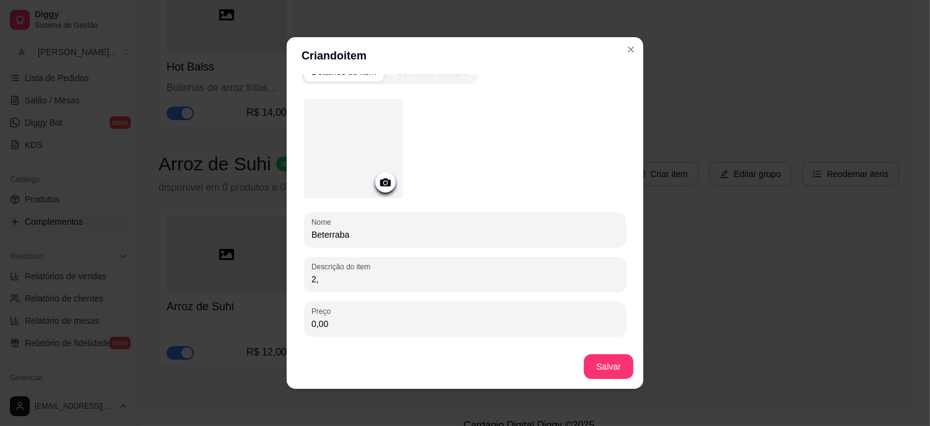
type input "2"
type input "30g"
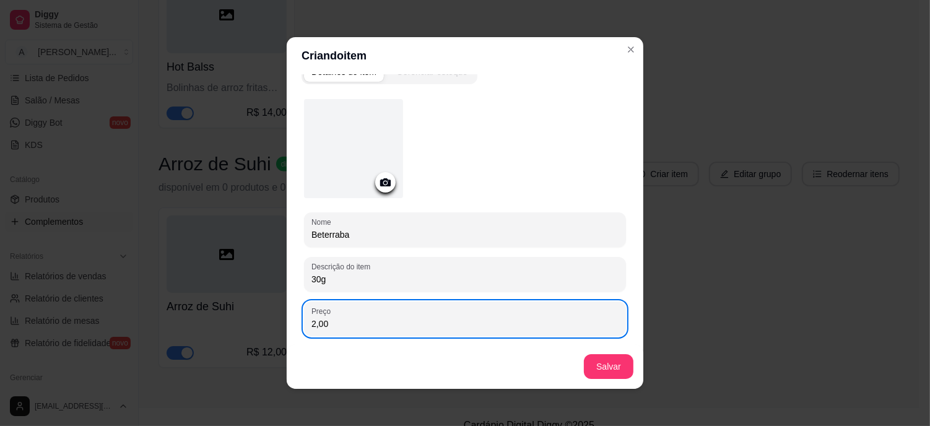
type input "2,00"
click at [624, 364] on button "Salvar" at bounding box center [609, 366] width 50 height 25
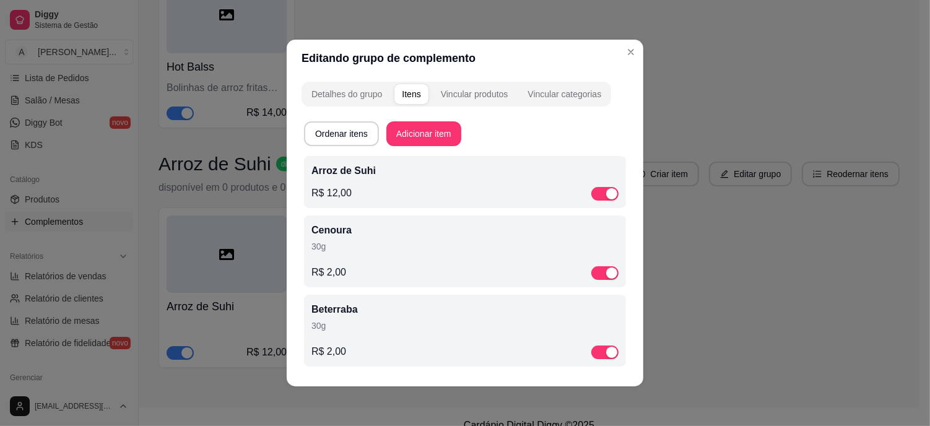
scroll to position [0, 0]
click at [413, 132] on button "Adicionar item" at bounding box center [423, 133] width 75 height 25
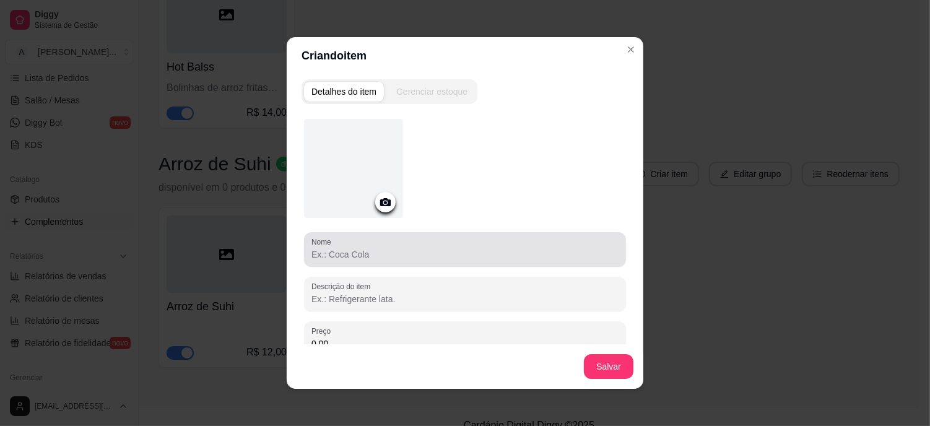
click at [358, 248] on input "Nome" at bounding box center [464, 254] width 307 height 12
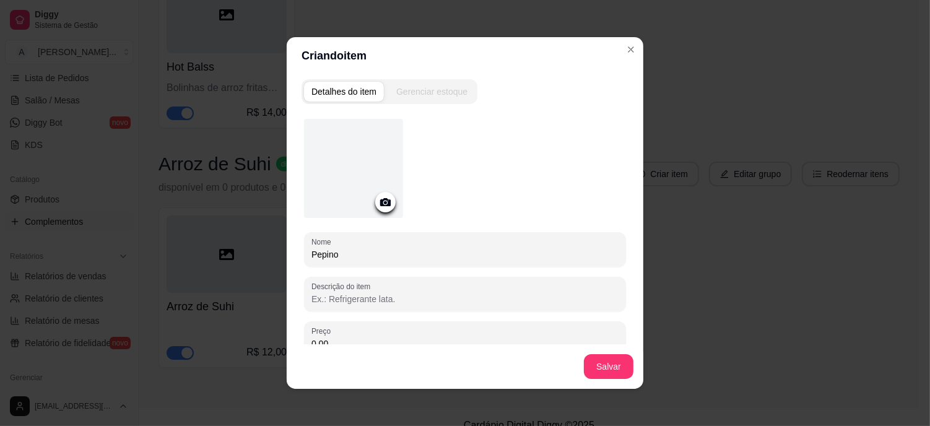
type input "Pepino"
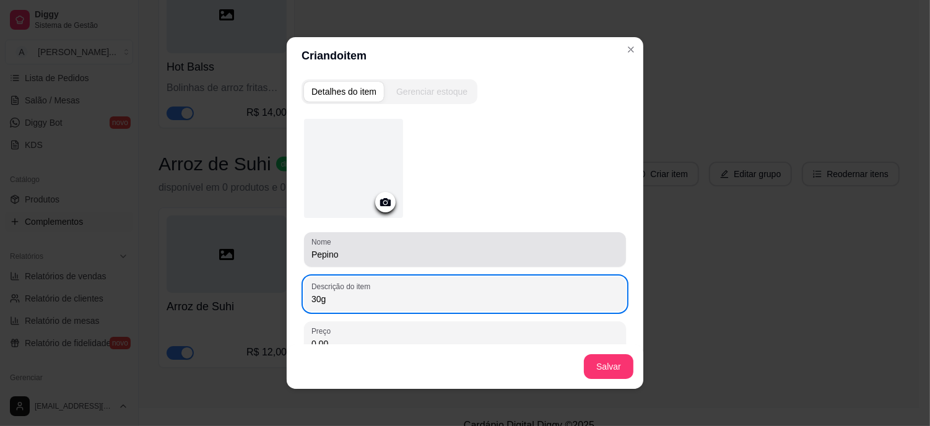
type input "30g"
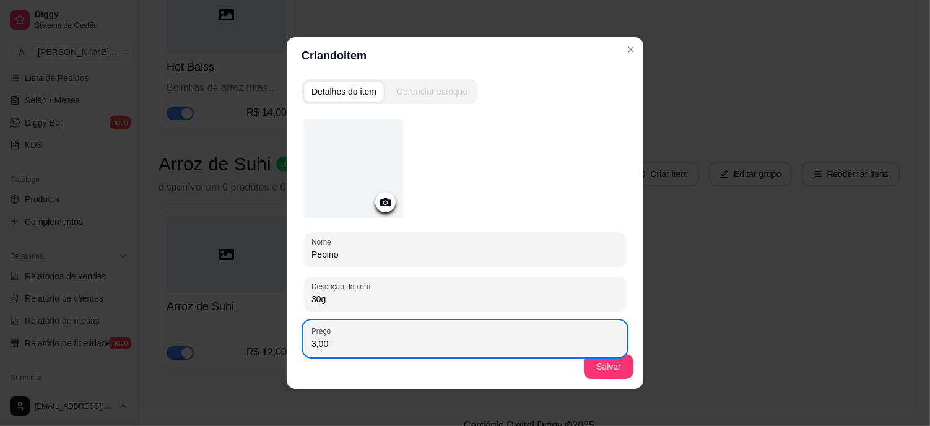
scroll to position [89, 0]
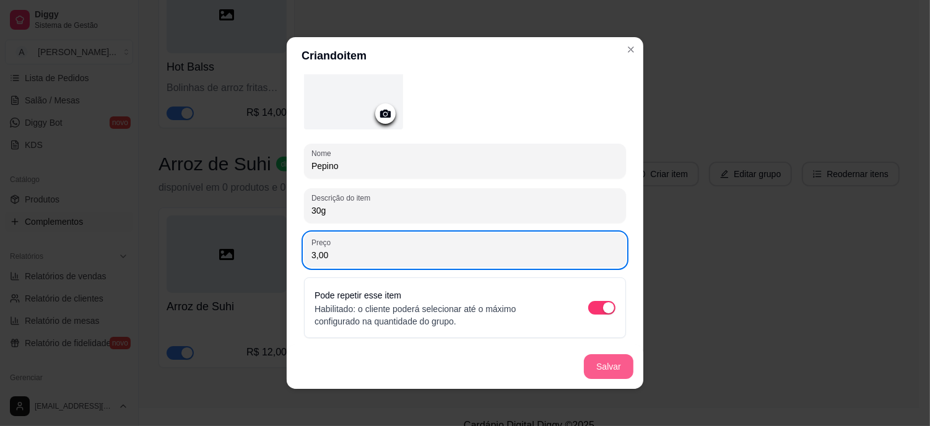
type input "3,00"
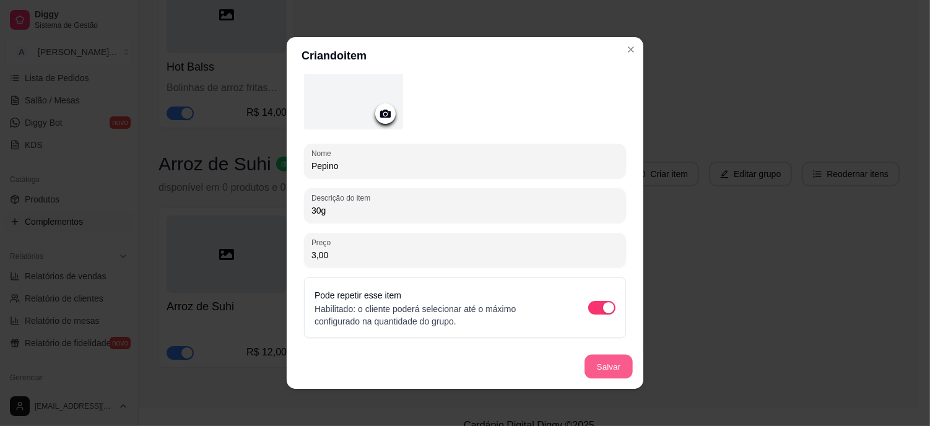
click at [607, 370] on button "Salvar" at bounding box center [608, 367] width 48 height 24
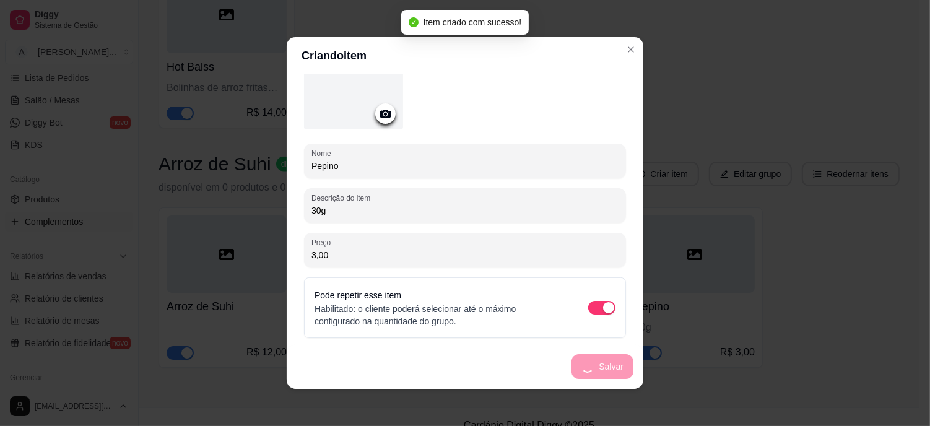
scroll to position [0, 0]
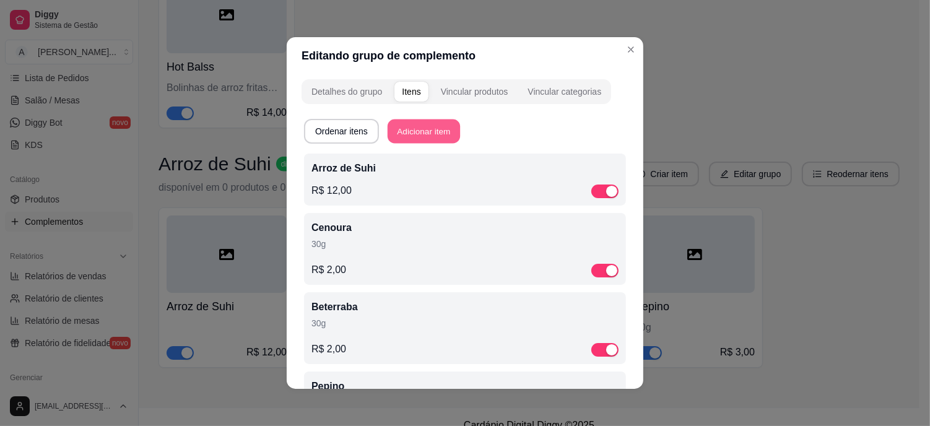
click at [393, 134] on button "Adicionar item" at bounding box center [423, 131] width 72 height 24
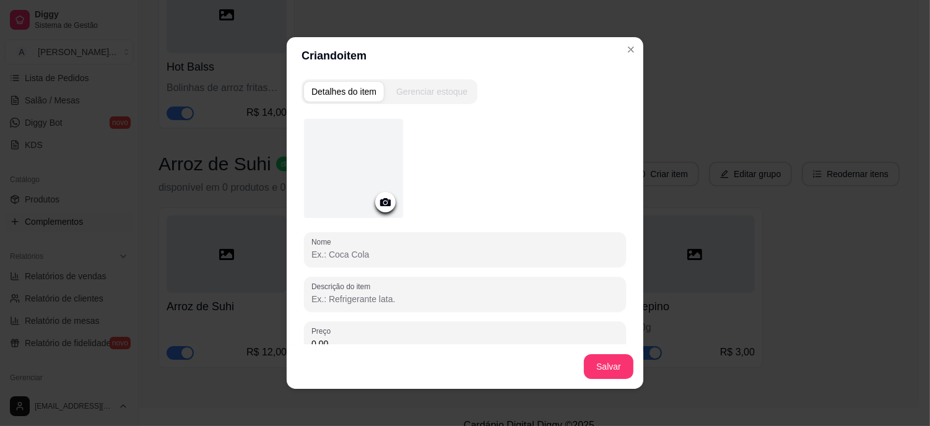
click at [381, 259] on input "Nome" at bounding box center [464, 254] width 307 height 12
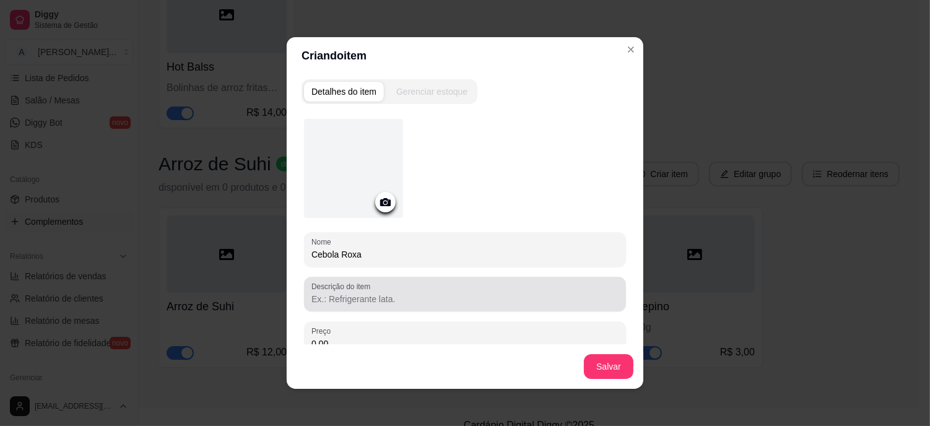
type input "Cebola Roxa"
click at [373, 306] on div "Descrição do item" at bounding box center [465, 294] width 322 height 35
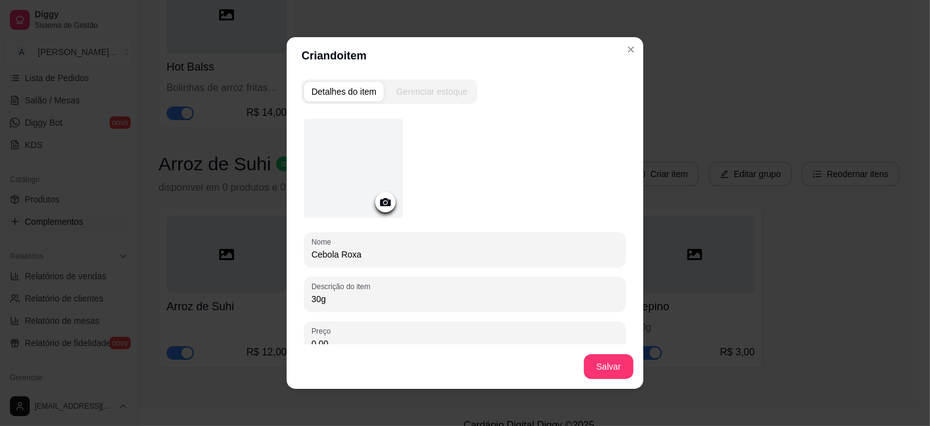
type input "30g"
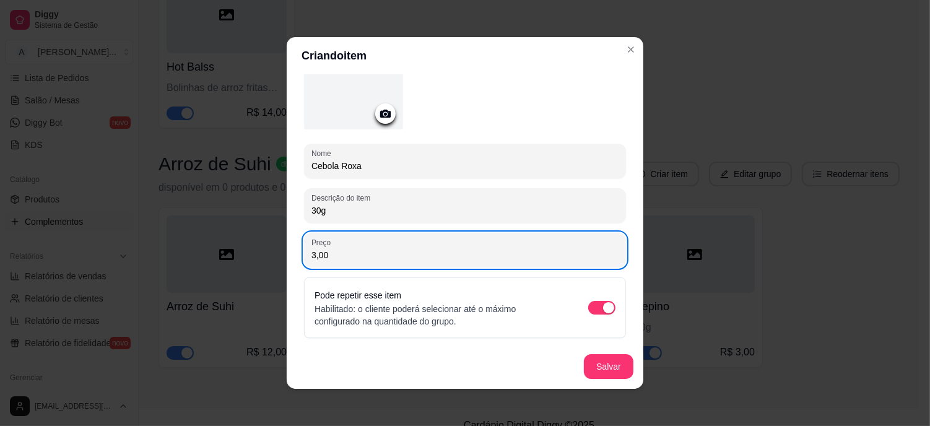
scroll to position [2, 0]
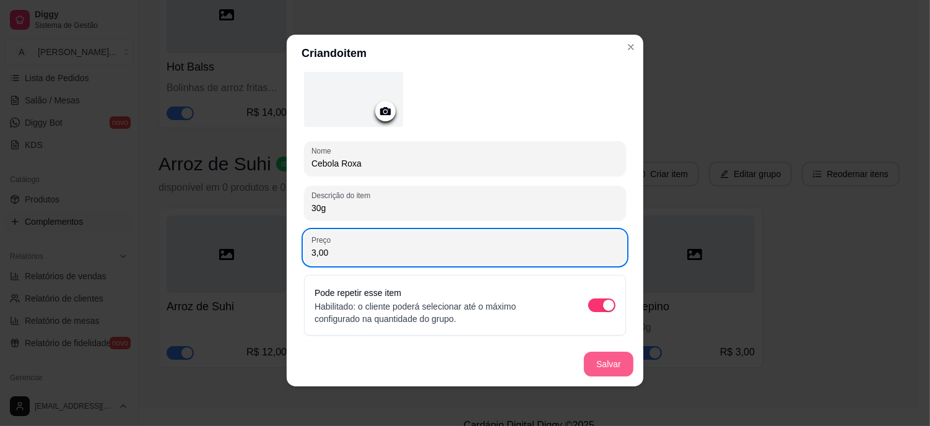
type input "3,00"
click at [607, 364] on button "Salvar" at bounding box center [609, 364] width 50 height 25
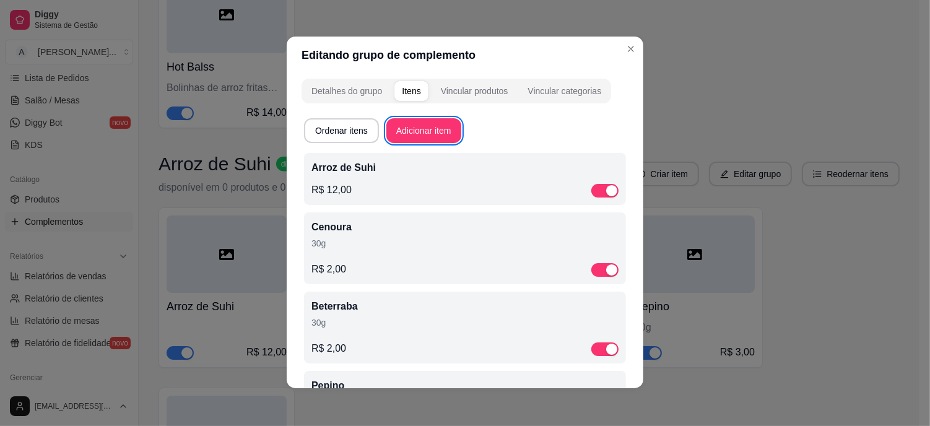
scroll to position [0, 0]
click at [416, 127] on button "Adicionar item" at bounding box center [423, 131] width 75 height 25
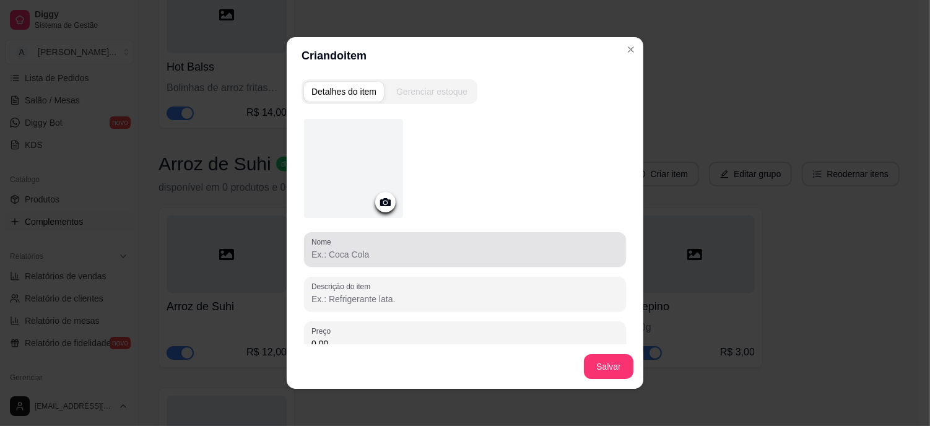
click at [373, 249] on input "Nome" at bounding box center [464, 254] width 307 height 12
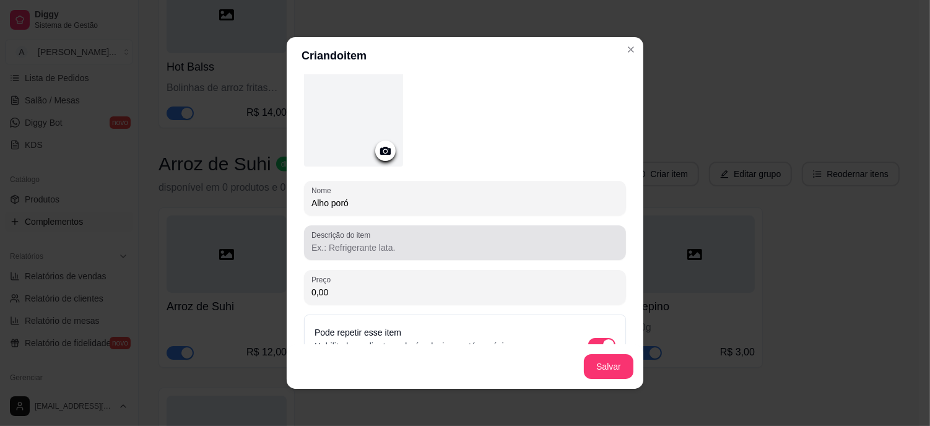
scroll to position [89, 0]
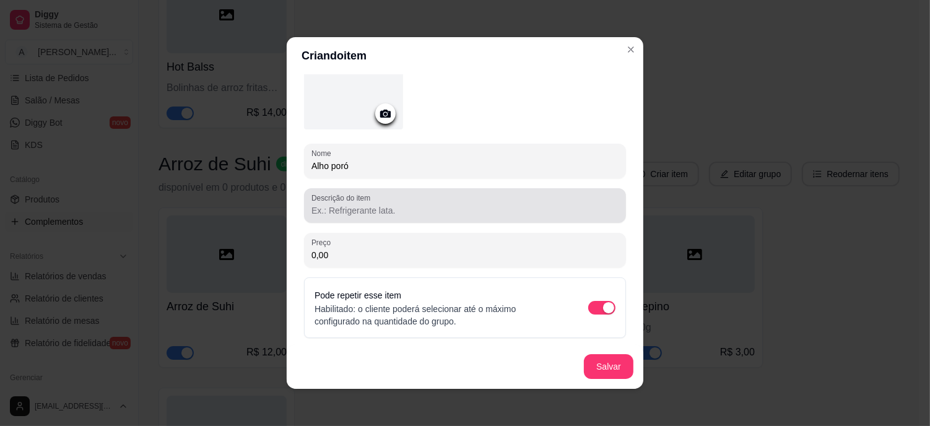
type input "Alho poró"
click at [366, 207] on input "Descrição do item" at bounding box center [464, 210] width 307 height 12
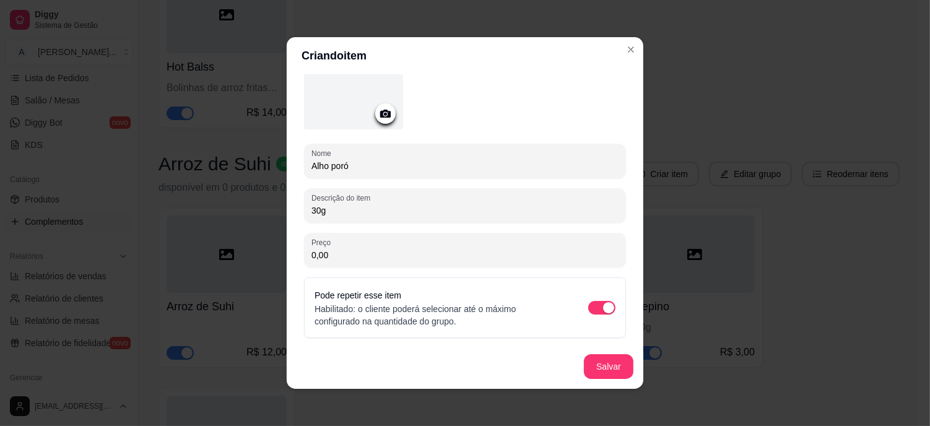
type input "30g"
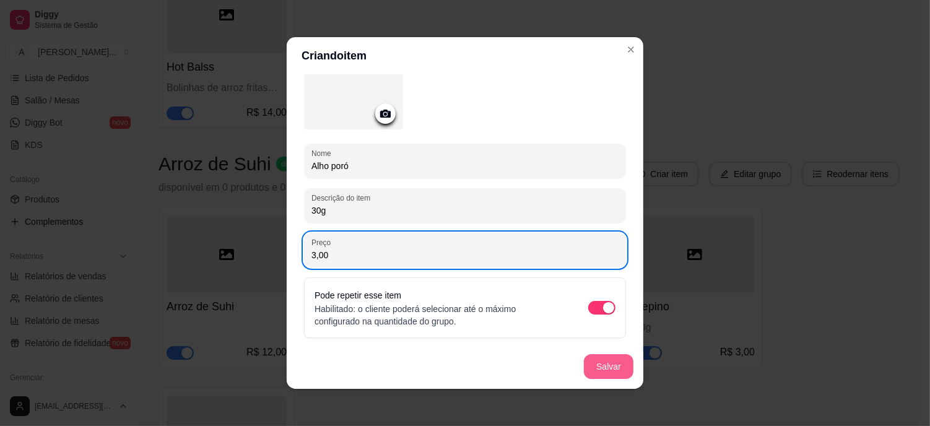
type input "3,00"
click at [611, 368] on button "Salvar" at bounding box center [609, 366] width 50 height 25
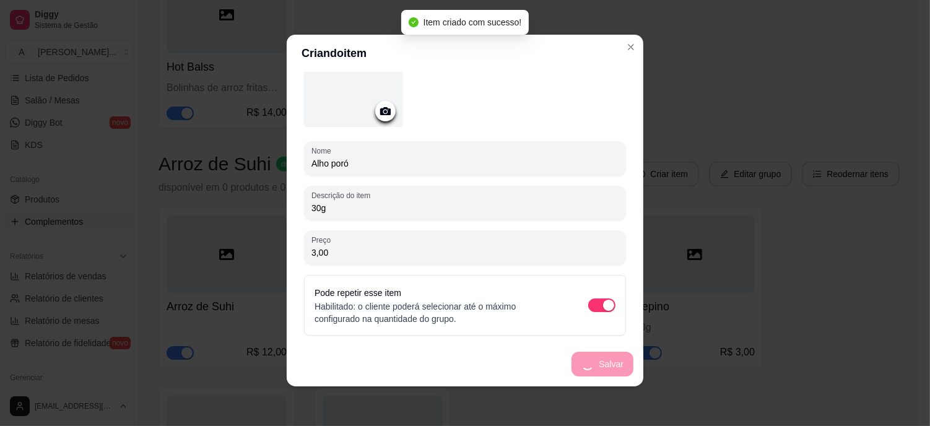
scroll to position [0, 0]
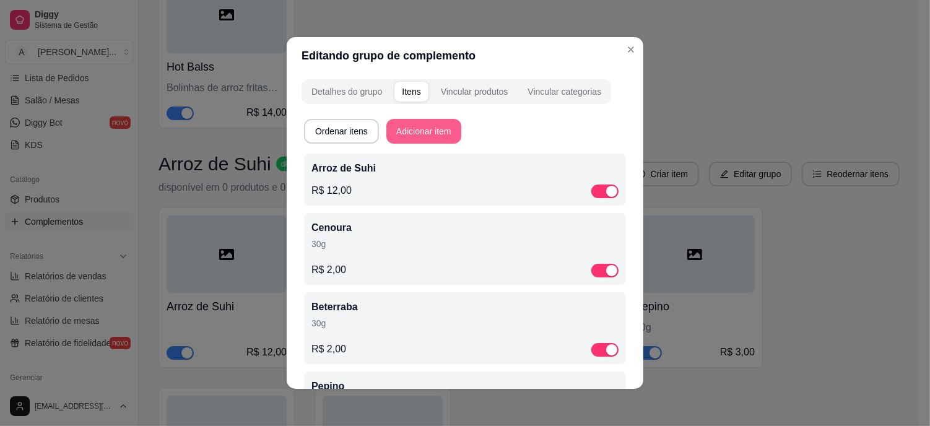
click at [386, 128] on button "Adicionar item" at bounding box center [423, 131] width 75 height 25
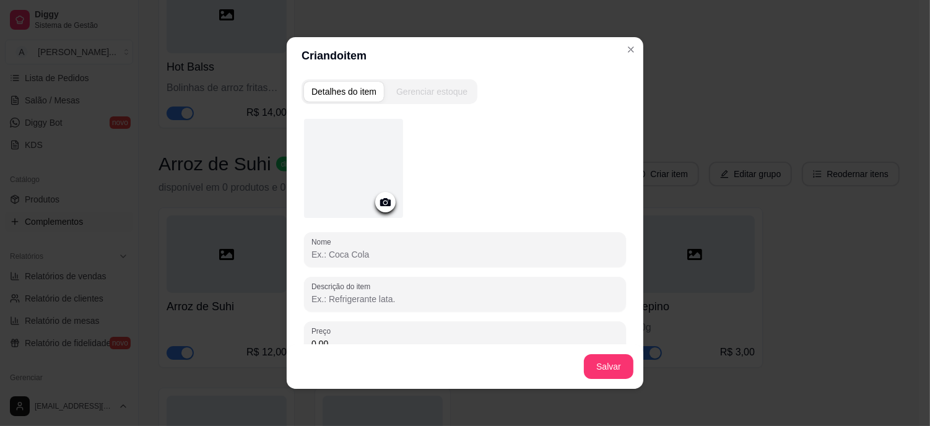
click at [356, 245] on div at bounding box center [464, 249] width 307 height 25
type input "Manga"
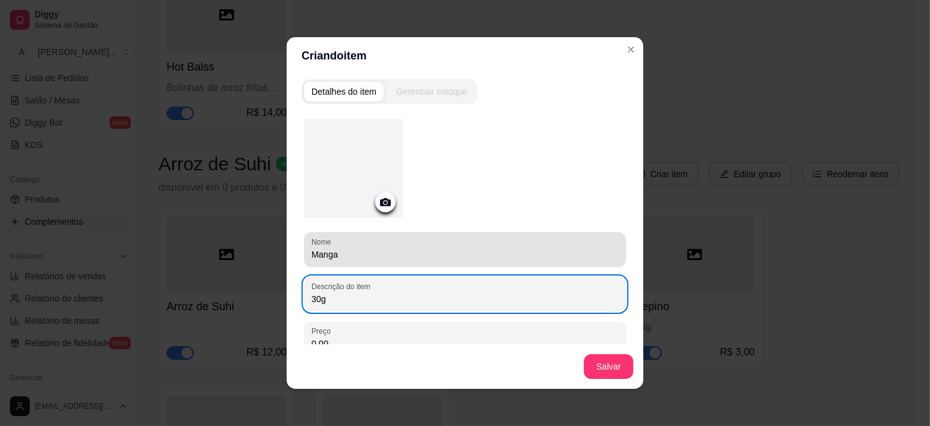
type input "30g"
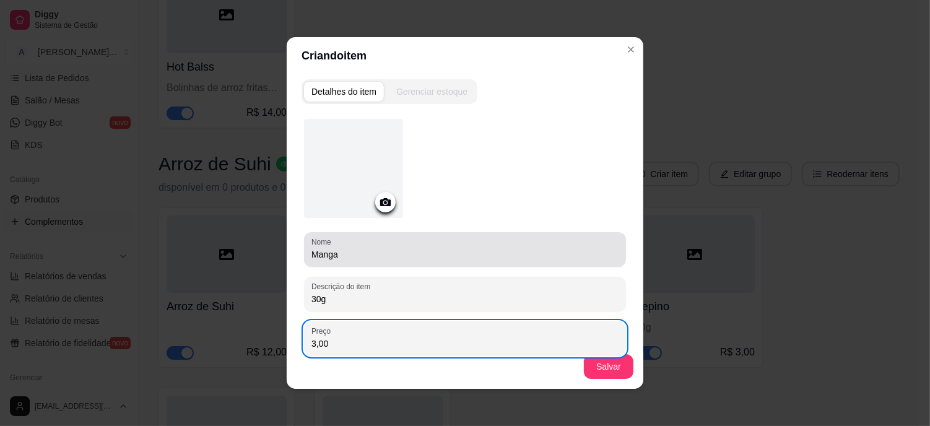
type input "3,00"
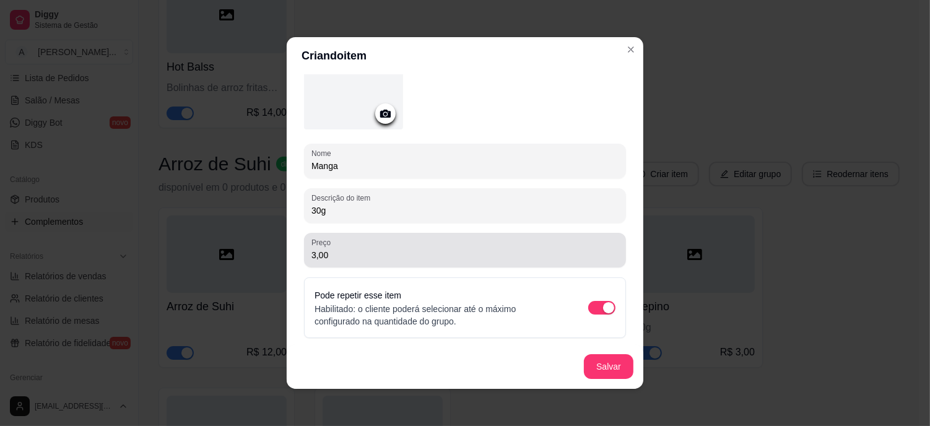
scroll to position [2, 0]
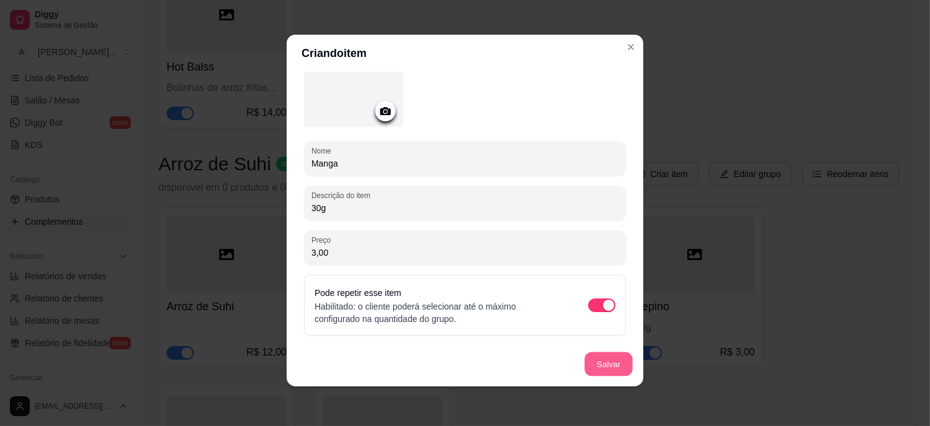
click at [600, 360] on button "Salvar" at bounding box center [608, 364] width 48 height 24
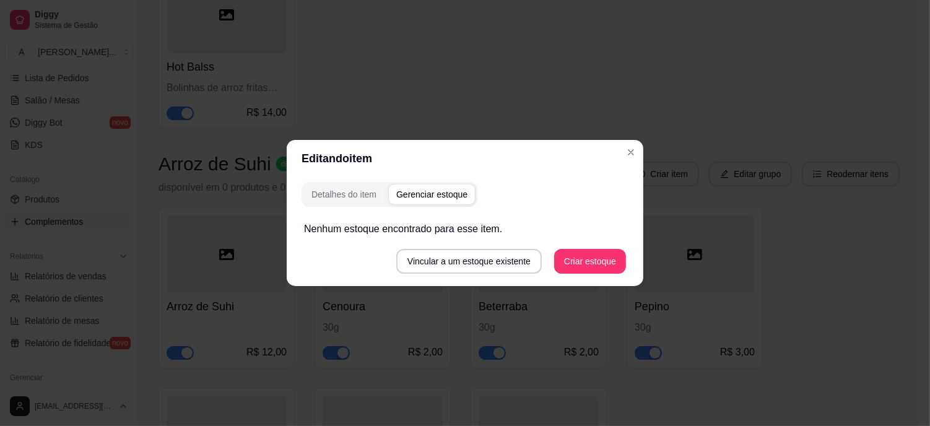
scroll to position [0, 0]
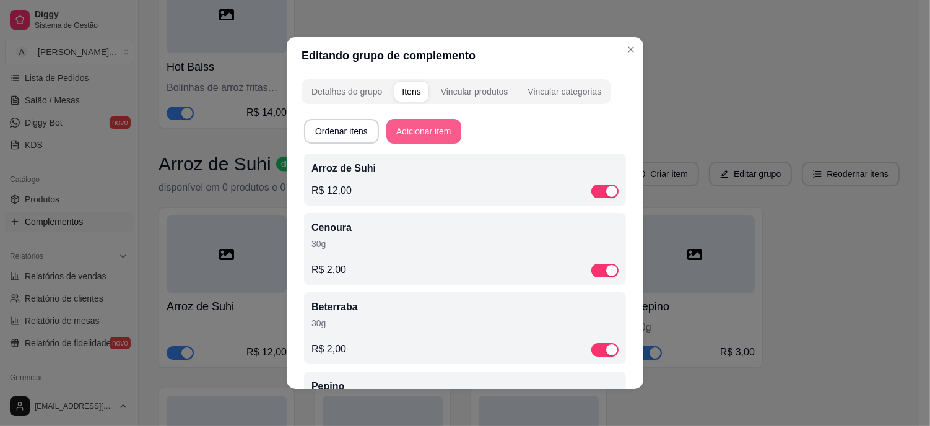
click at [412, 134] on button "Adicionar item" at bounding box center [423, 131] width 75 height 25
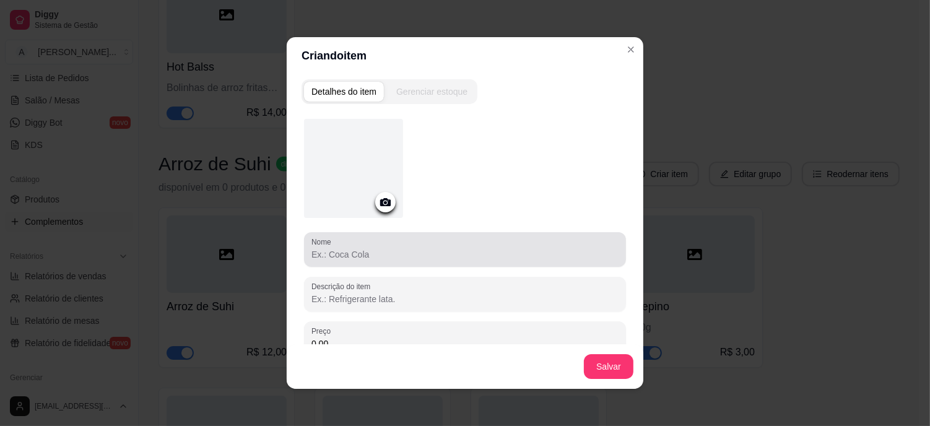
click at [355, 252] on input "Nome" at bounding box center [464, 254] width 307 height 12
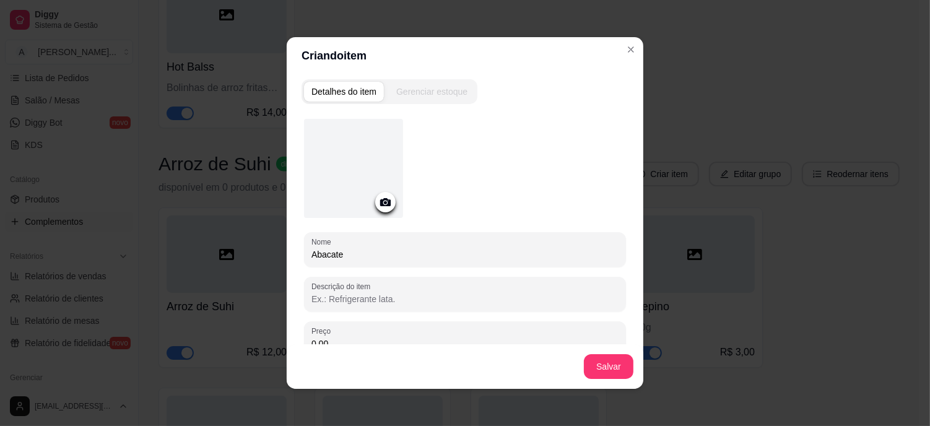
type input "Abacate"
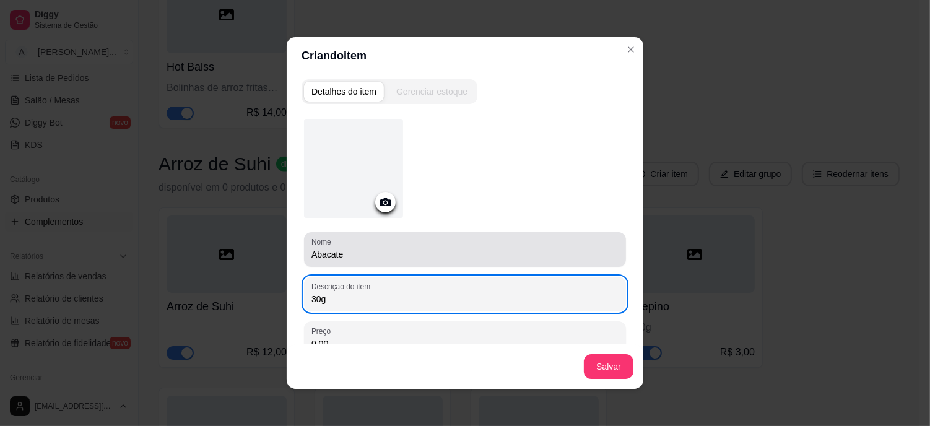
type input "30g"
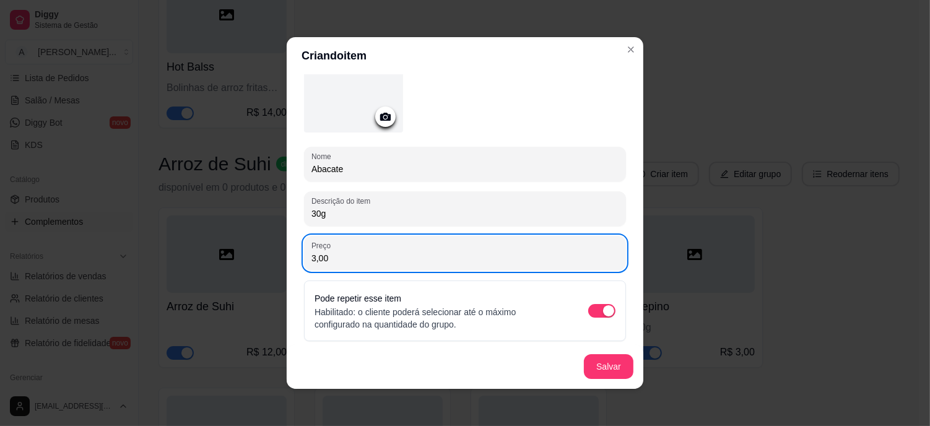
scroll to position [89, 0]
type input "3,00"
click at [587, 360] on button "Salvar" at bounding box center [609, 366] width 50 height 25
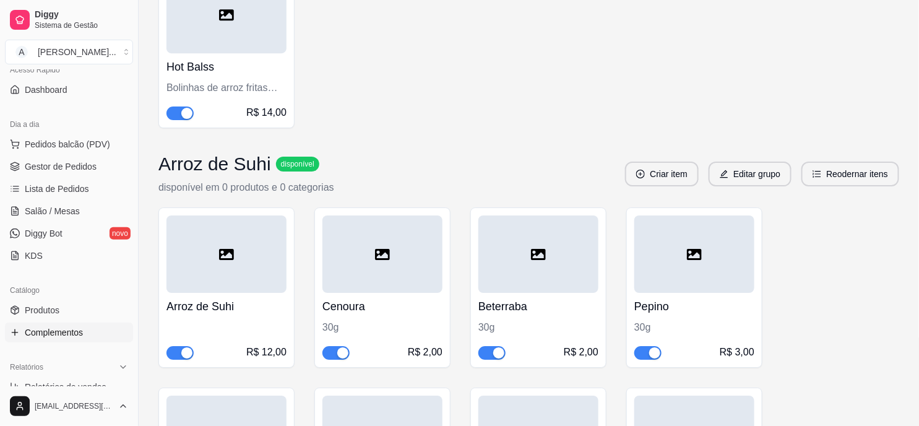
scroll to position [0, 0]
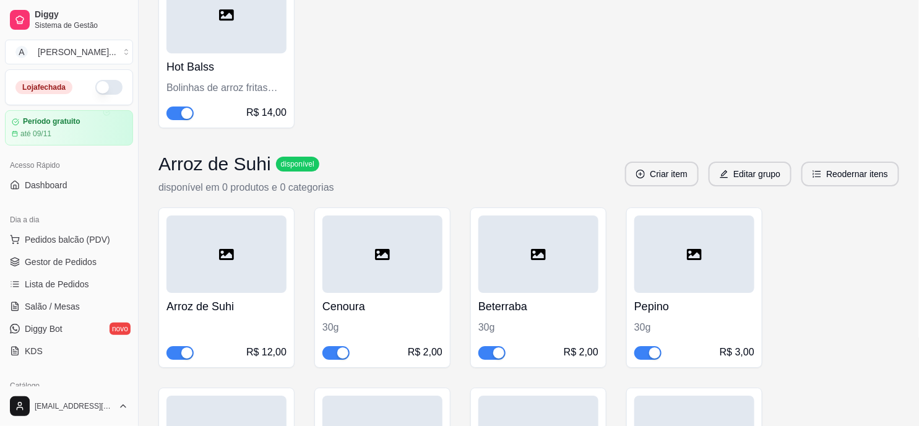
click at [95, 82] on button "button" at bounding box center [108, 87] width 27 height 15
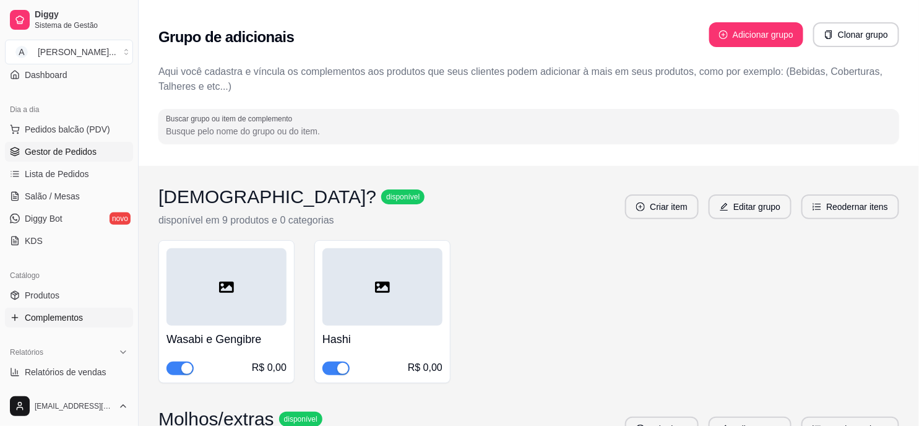
scroll to position [137, 0]
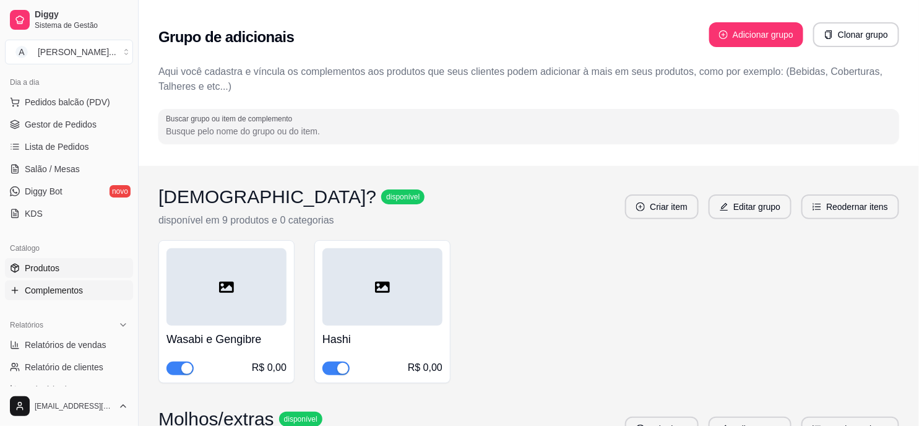
click at [64, 266] on link "Produtos" at bounding box center [69, 268] width 128 height 20
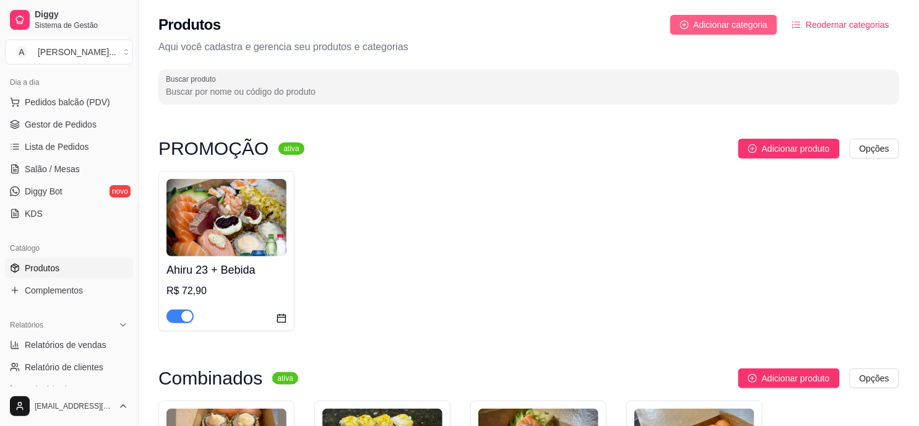
click at [743, 20] on span "Adicionar categoria" at bounding box center [731, 25] width 74 height 14
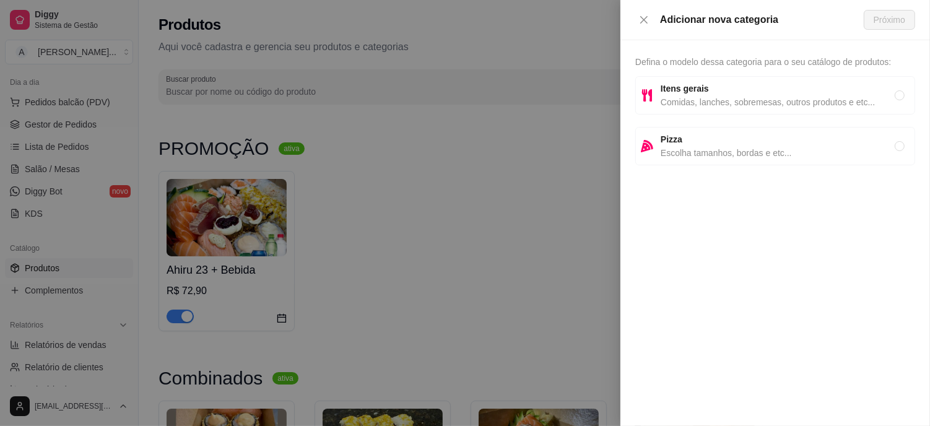
click at [690, 144] on span "Pizza" at bounding box center [777, 139] width 234 height 14
radio input "true"
click at [894, 20] on span "Próximo" at bounding box center [889, 20] width 32 height 14
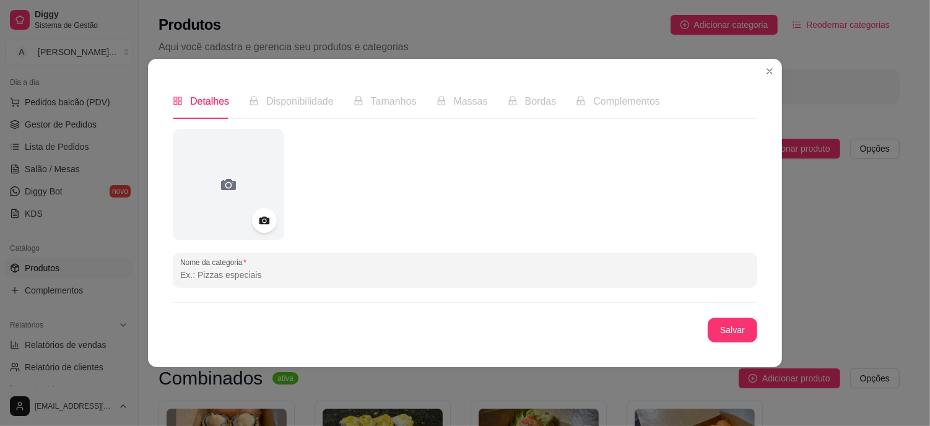
click at [302, 106] on span "Disponibilidade" at bounding box center [299, 101] width 67 height 11
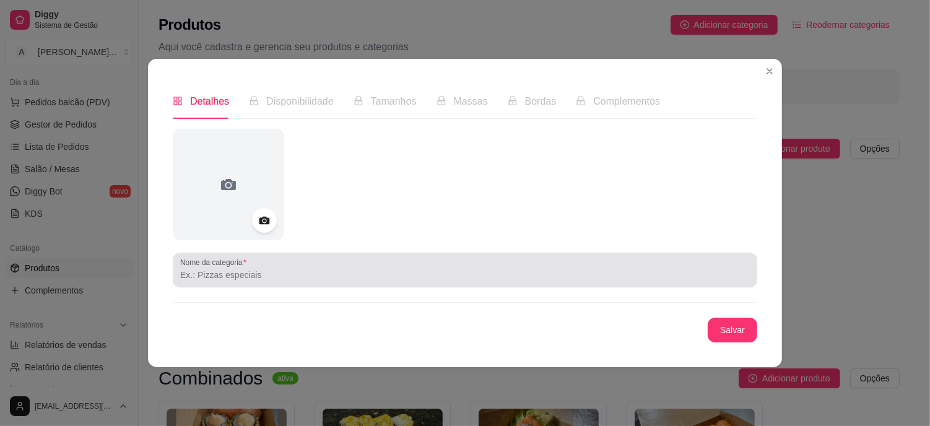
click at [231, 285] on div "Nome da categoria" at bounding box center [465, 270] width 584 height 35
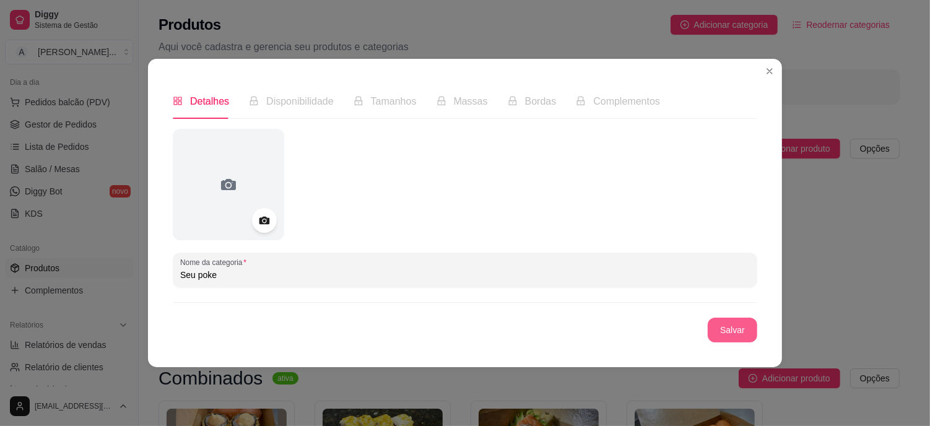
type input "Seu poke"
click at [747, 331] on button "Salvar" at bounding box center [732, 330] width 50 height 25
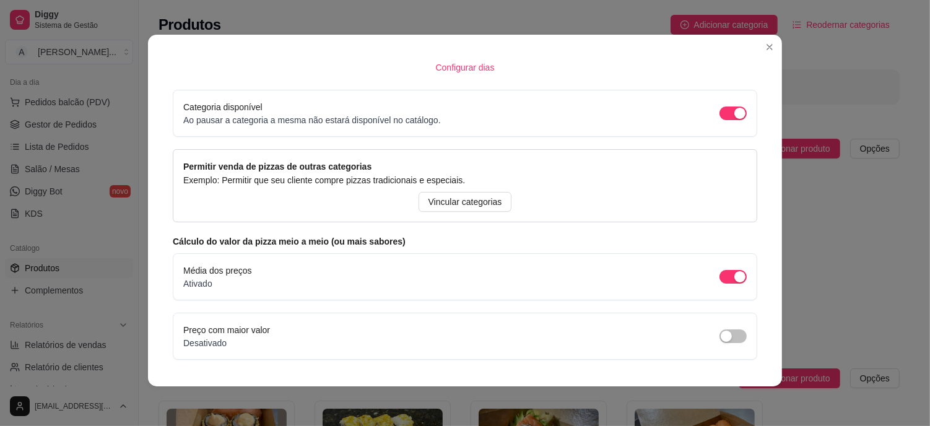
scroll to position [127, 0]
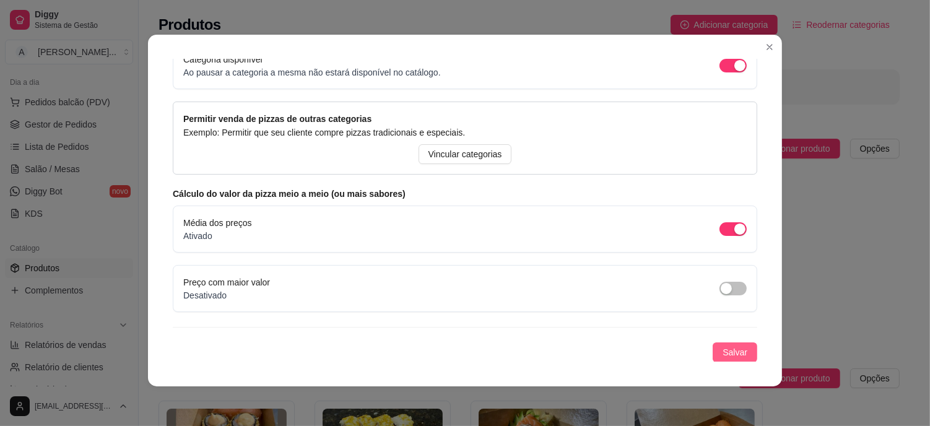
click at [723, 351] on span "Salvar" at bounding box center [734, 352] width 25 height 14
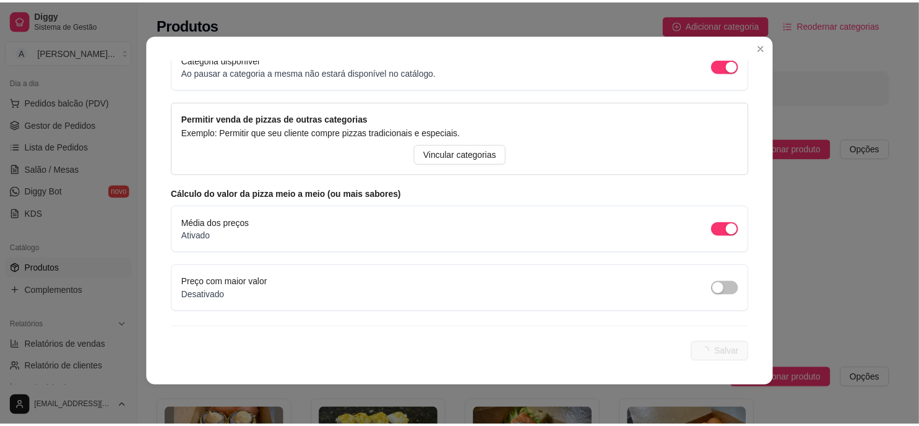
scroll to position [0, 0]
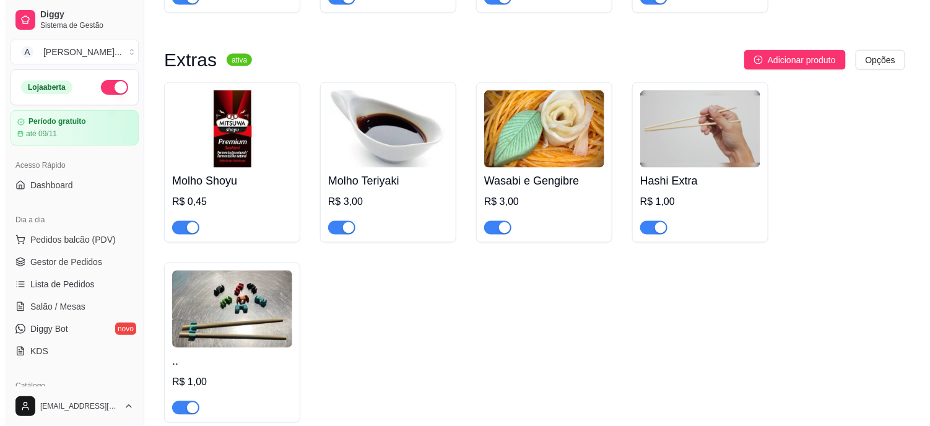
scroll to position [2542, 0]
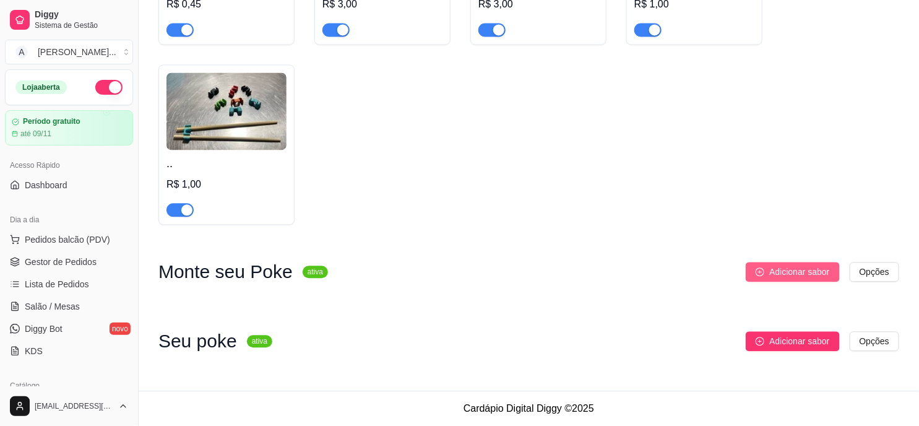
click at [782, 270] on span "Adicionar sabor" at bounding box center [799, 272] width 60 height 14
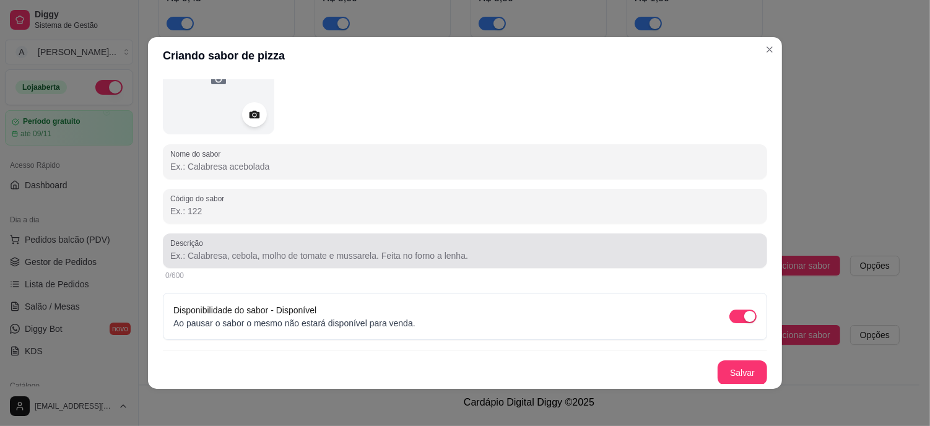
scroll to position [0, 0]
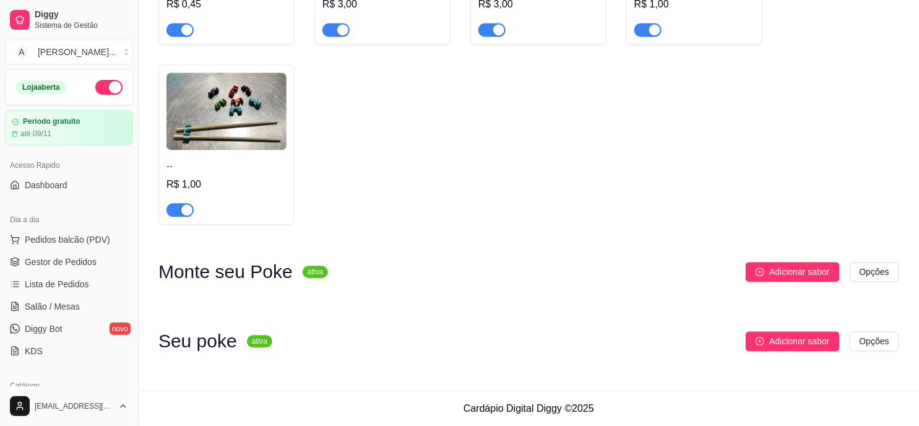
click at [224, 348] on h3 "Seu poke" at bounding box center [197, 341] width 79 height 15
click at [790, 340] on span "Adicionar sabor" at bounding box center [799, 341] width 60 height 14
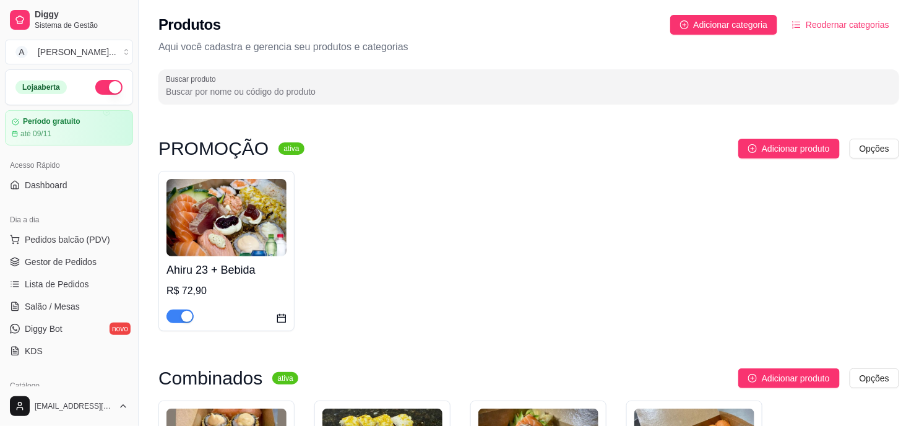
click at [860, 18] on span "Reodernar categorias" at bounding box center [848, 25] width 84 height 14
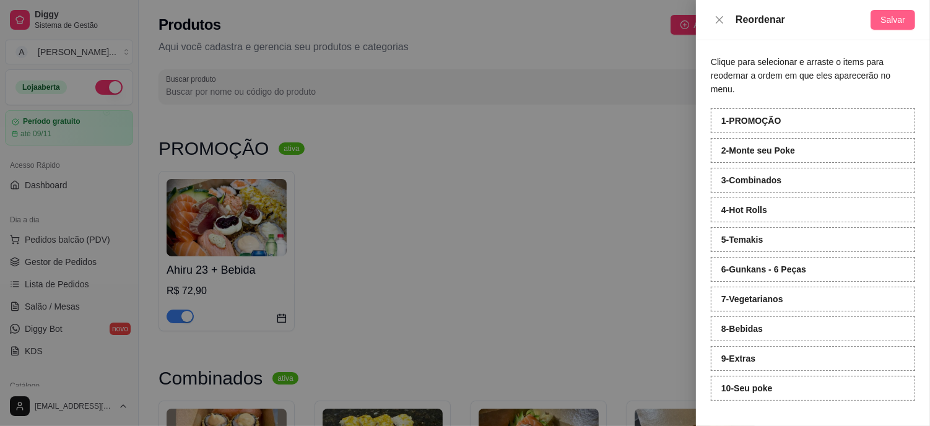
click at [907, 17] on button "Salvar" at bounding box center [892, 20] width 45 height 20
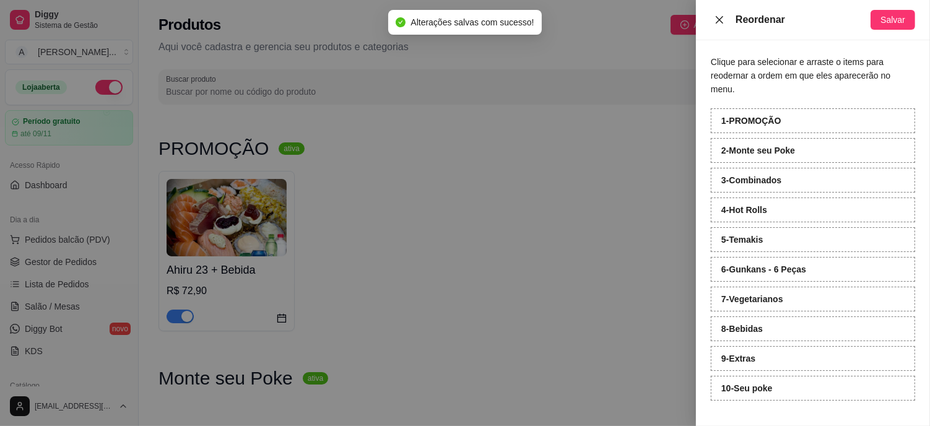
click at [722, 16] on icon "close" at bounding box center [719, 18] width 7 height 7
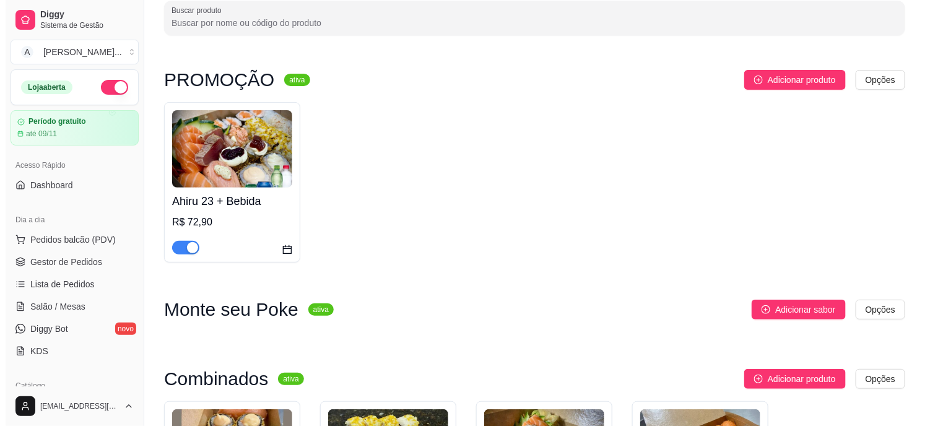
scroll to position [137, 0]
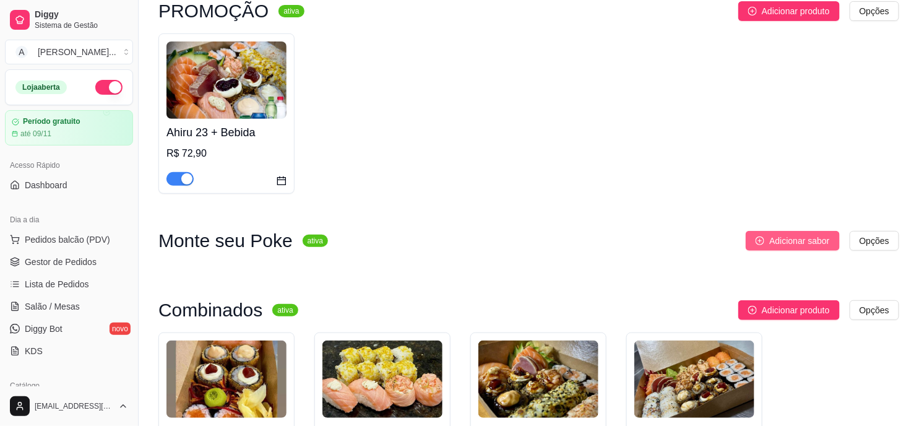
click at [813, 242] on span "Adicionar sabor" at bounding box center [799, 241] width 60 height 14
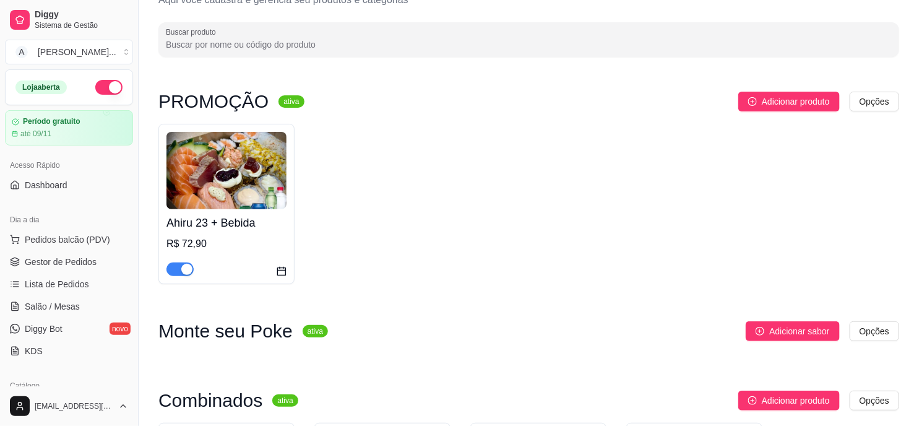
scroll to position [0, 0]
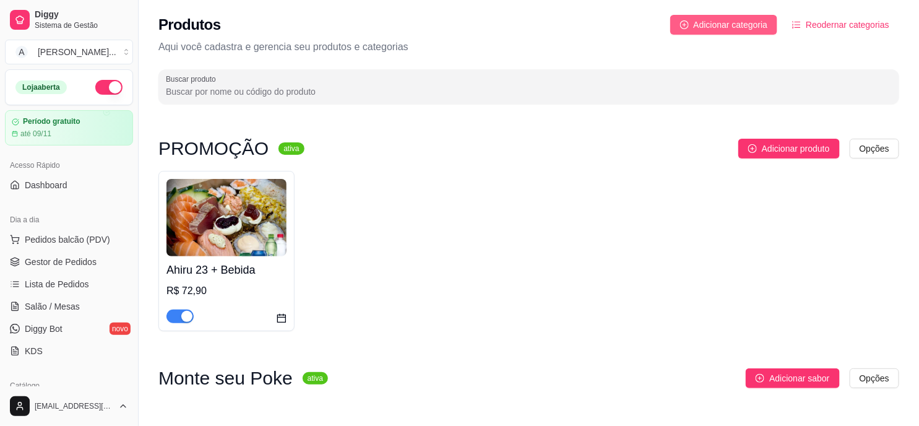
click at [735, 26] on span "Adicionar categoria" at bounding box center [731, 25] width 74 height 14
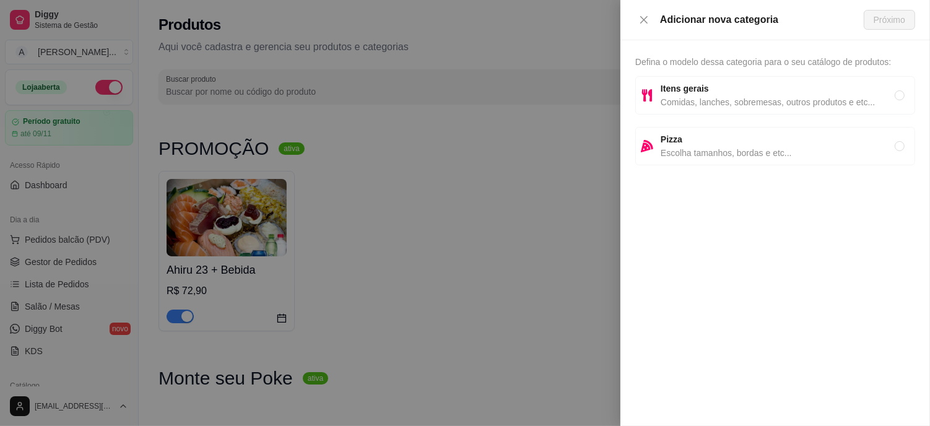
click at [714, 97] on span "Comidas, lanches, sobremesas, outros produtos e etc..." at bounding box center [777, 102] width 234 height 14
radio input "true"
click at [895, 22] on span "Próximo" at bounding box center [889, 20] width 32 height 14
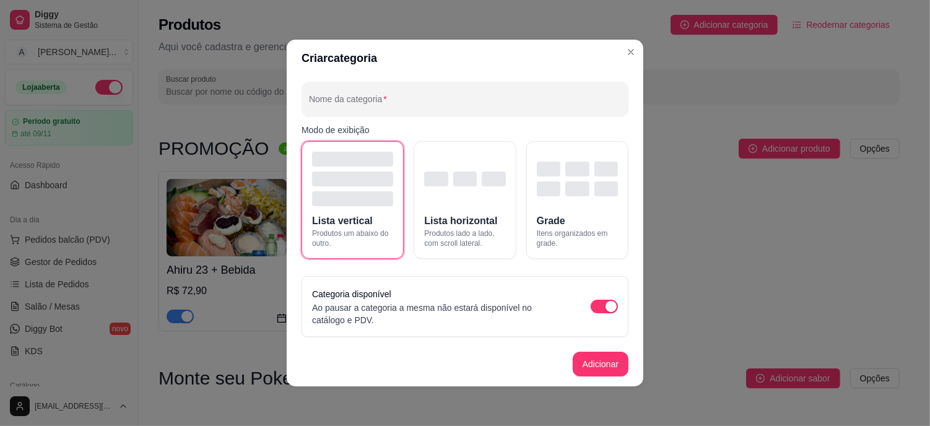
click at [385, 77] on div "Nome da categoria Modo de exibição Lista vertical Produtos um abaixo do outro. …" at bounding box center [465, 209] width 357 height 265
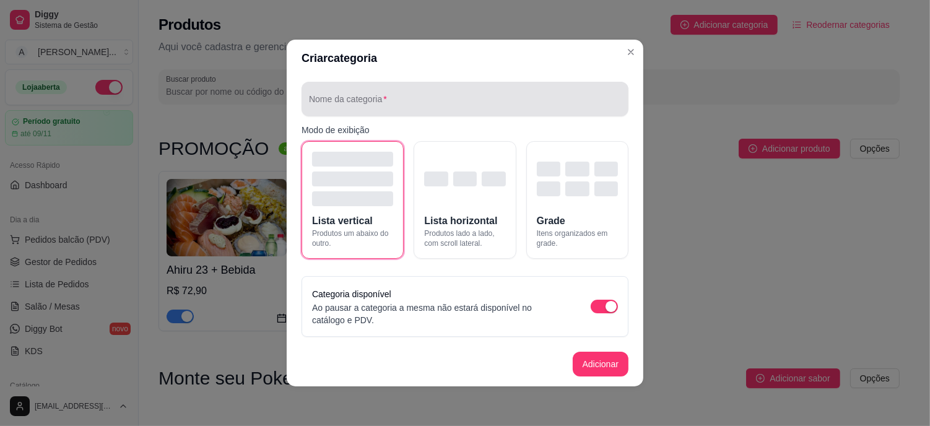
click at [378, 102] on input "Nome da categoria" at bounding box center [465, 104] width 312 height 12
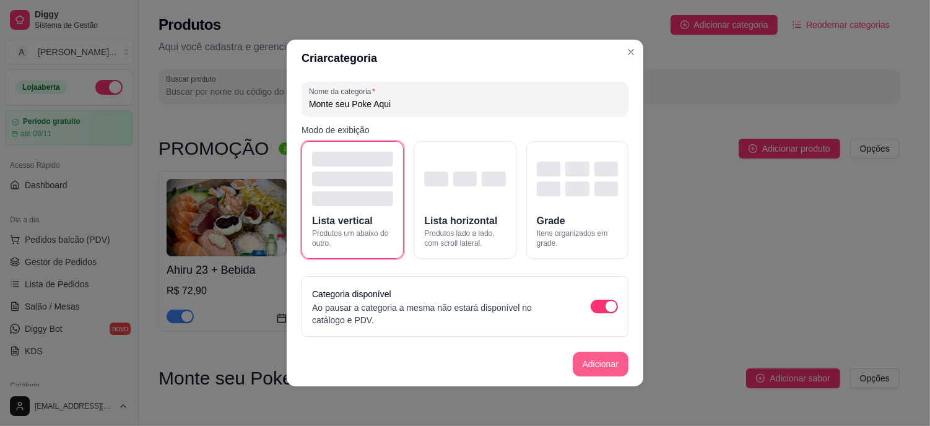
type input "Monte seu Poke Aqui"
click at [605, 359] on button "Adicionar" at bounding box center [601, 364] width 56 height 25
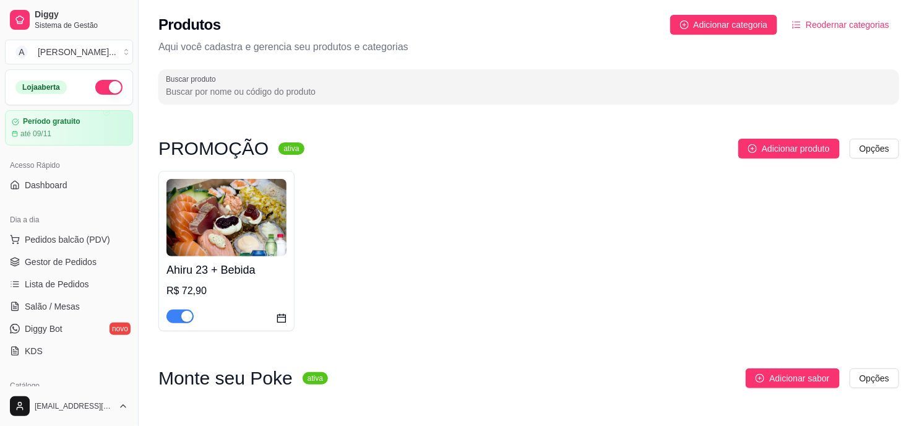
click at [875, 25] on span "Reodernar categorias" at bounding box center [848, 25] width 84 height 14
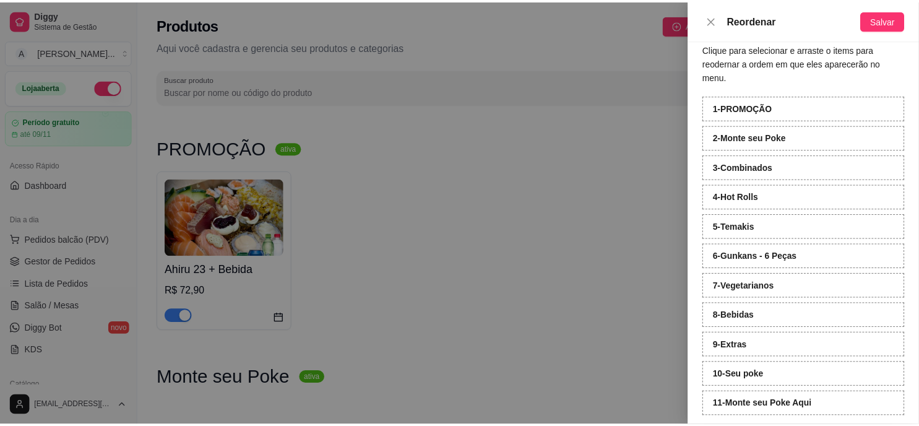
scroll to position [25, 0]
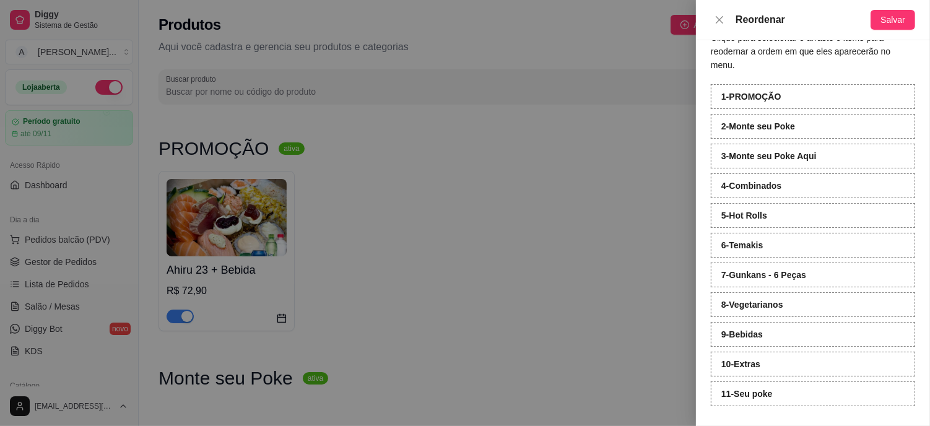
click at [663, 135] on div at bounding box center [465, 213] width 930 height 426
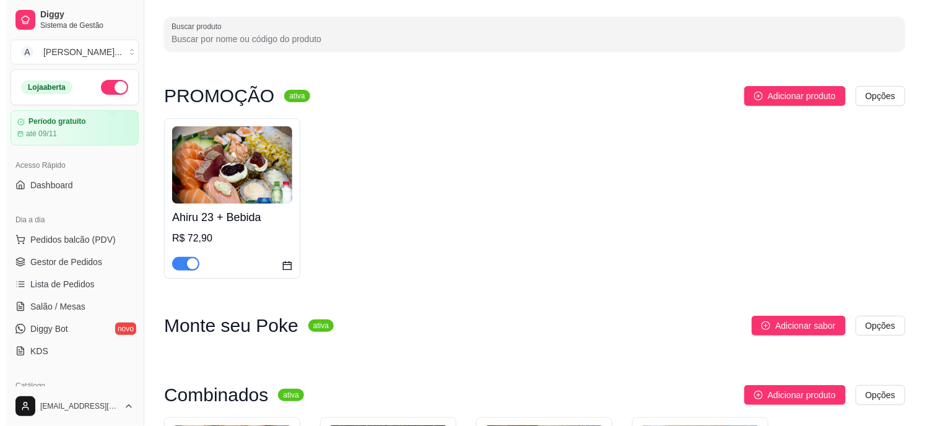
scroll to position [0, 0]
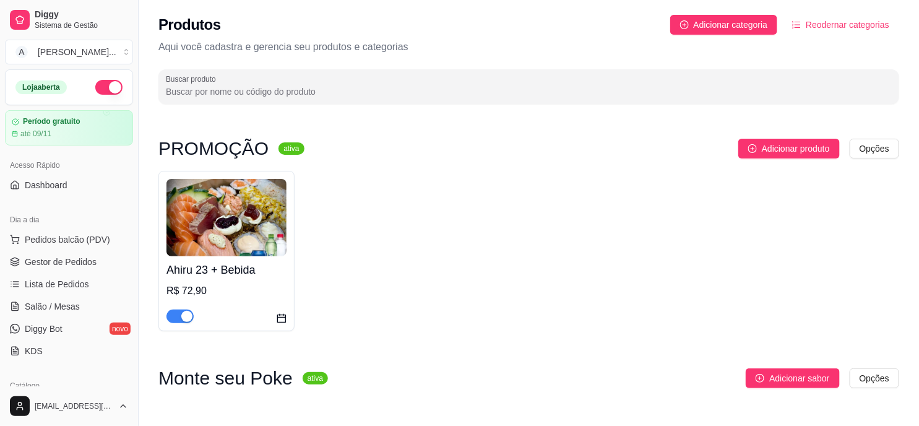
click at [865, 32] on button "Reodernar categorias" at bounding box center [840, 25] width 117 height 20
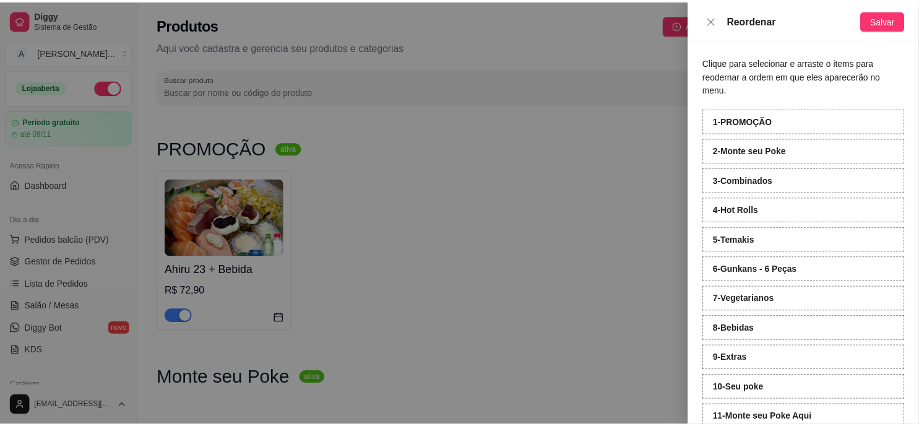
scroll to position [25, 0]
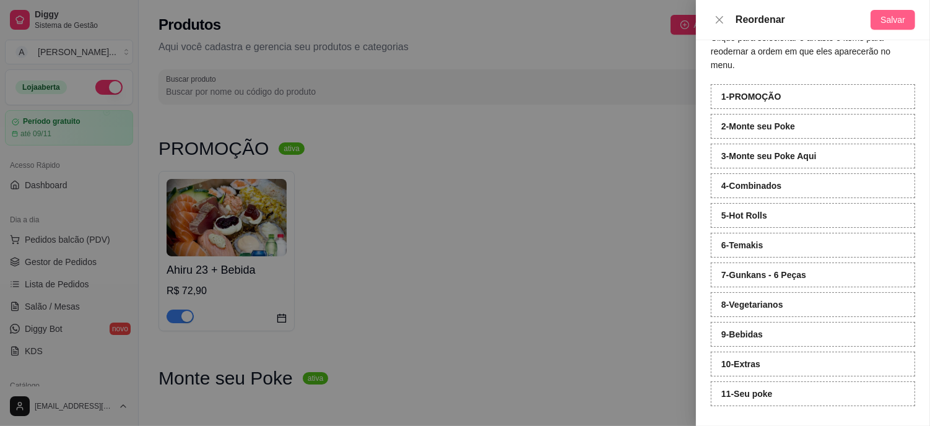
click at [893, 14] on span "Salvar" at bounding box center [892, 20] width 25 height 14
click at [908, 25] on button "Salvar" at bounding box center [892, 20] width 45 height 20
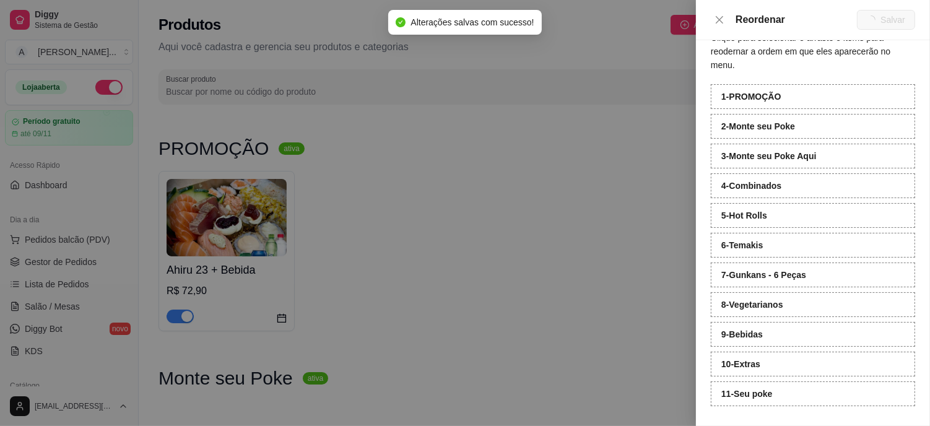
click at [612, 180] on div at bounding box center [465, 213] width 930 height 426
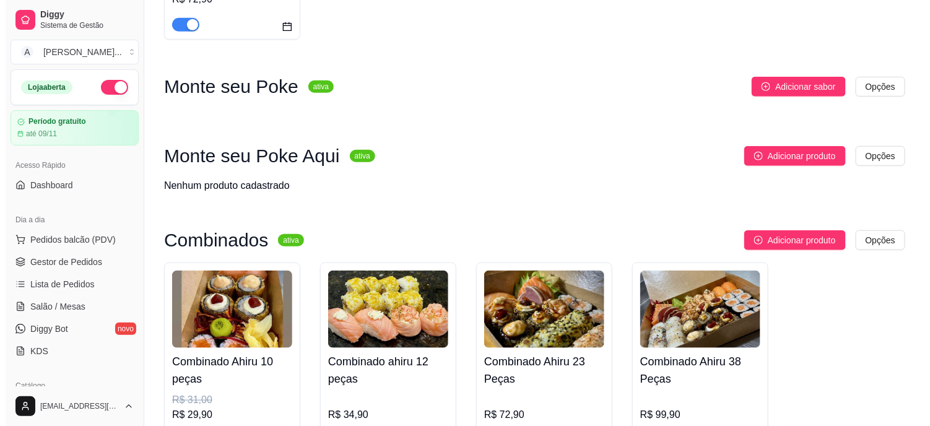
scroll to position [206, 0]
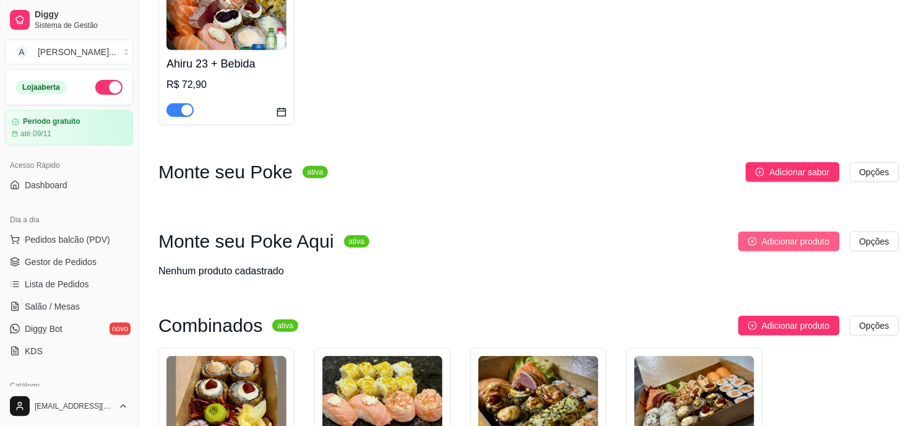
click at [805, 238] on span "Adicionar produto" at bounding box center [796, 242] width 68 height 14
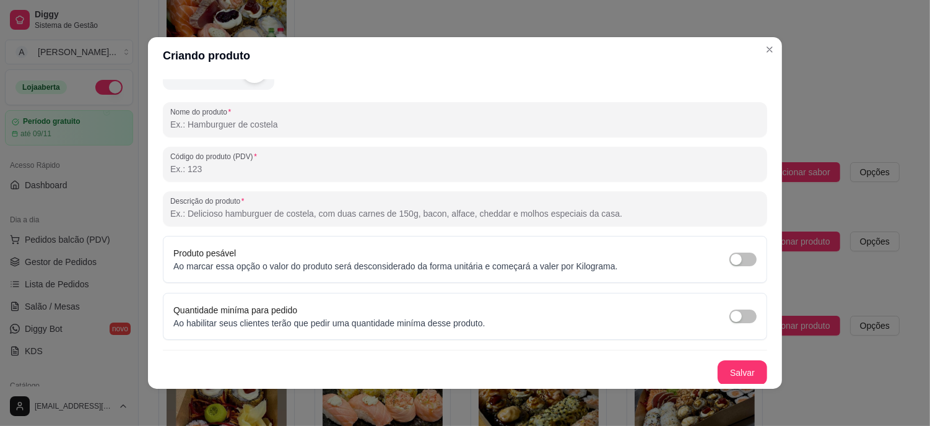
scroll to position [0, 0]
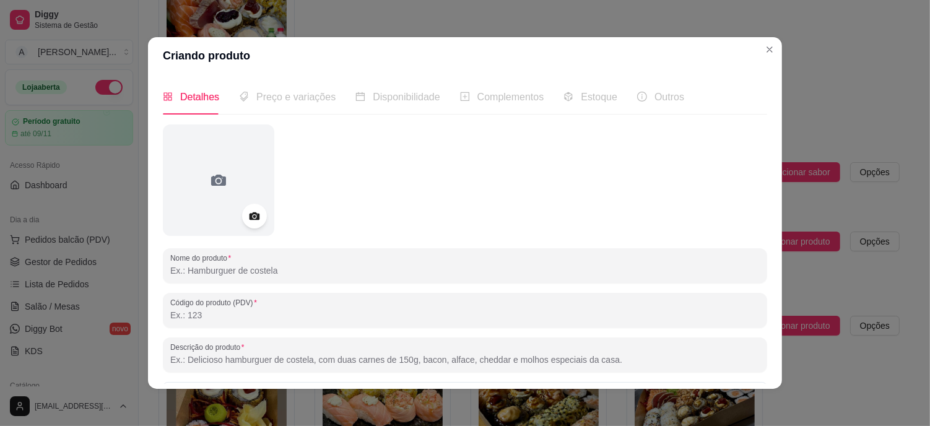
click at [293, 100] on span "Preço e variações" at bounding box center [295, 97] width 79 height 11
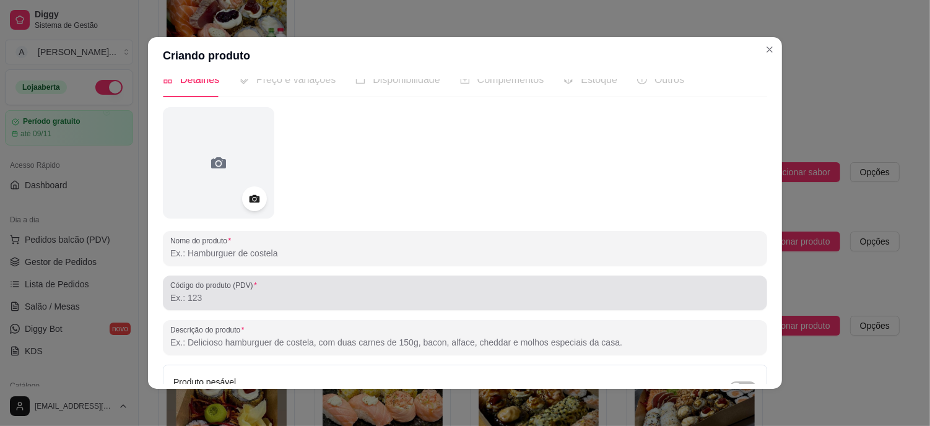
scroll to position [9, 0]
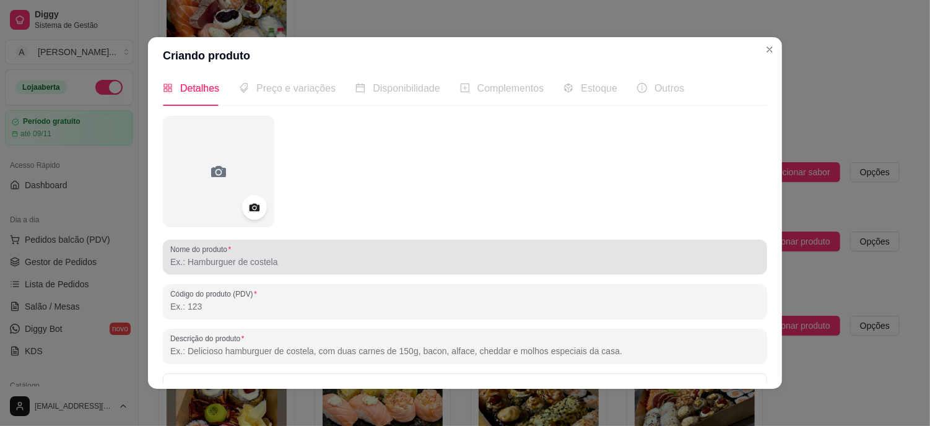
click at [242, 261] on input "Nome do produto" at bounding box center [464, 262] width 589 height 12
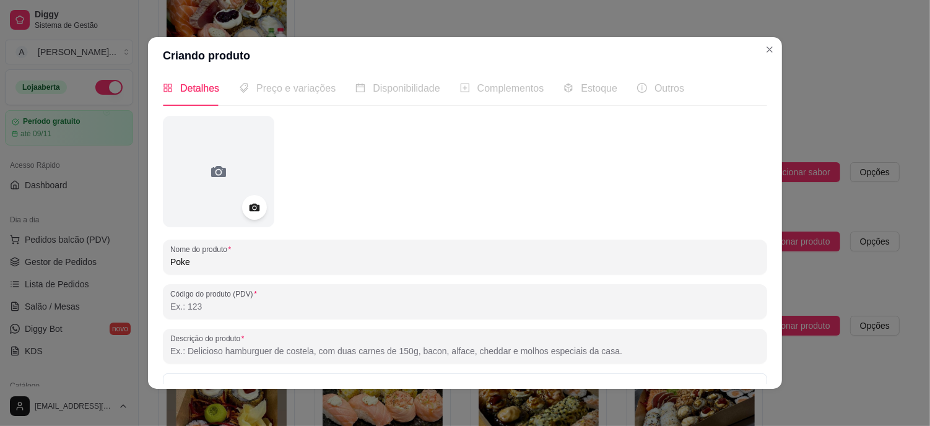
type input "Poke"
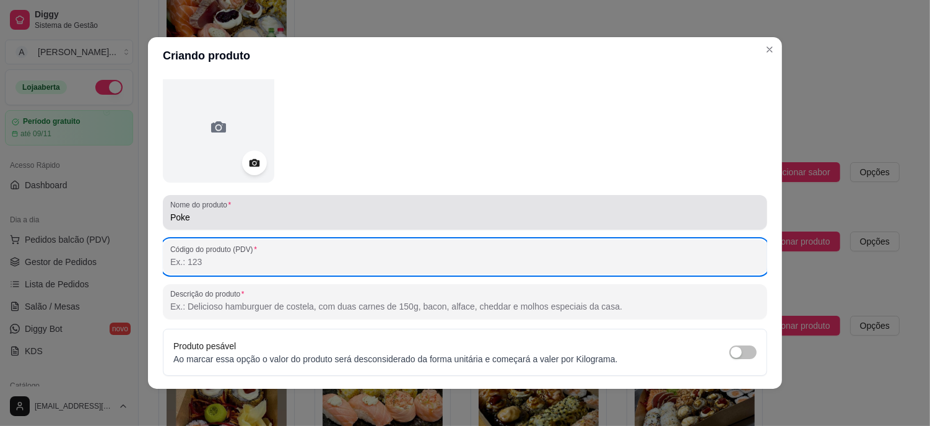
scroll to position [77, 0]
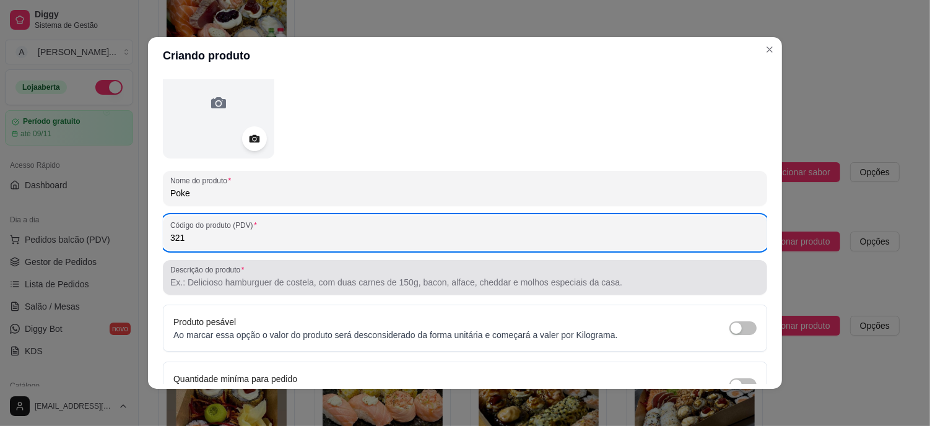
type input "321"
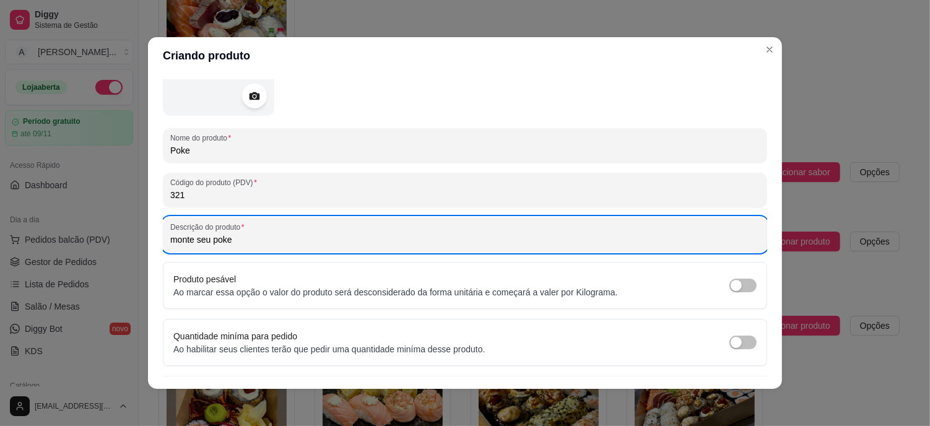
scroll to position [146, 0]
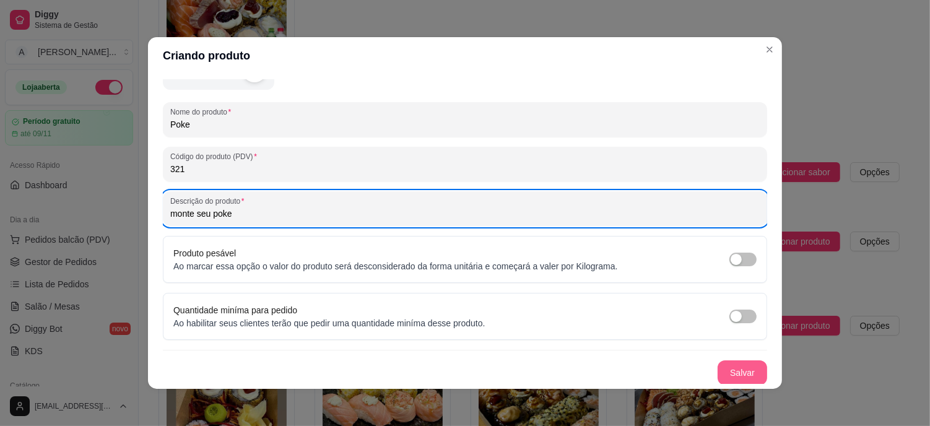
type input "monte seu poke"
click at [719, 366] on button "Salvar" at bounding box center [742, 372] width 50 height 25
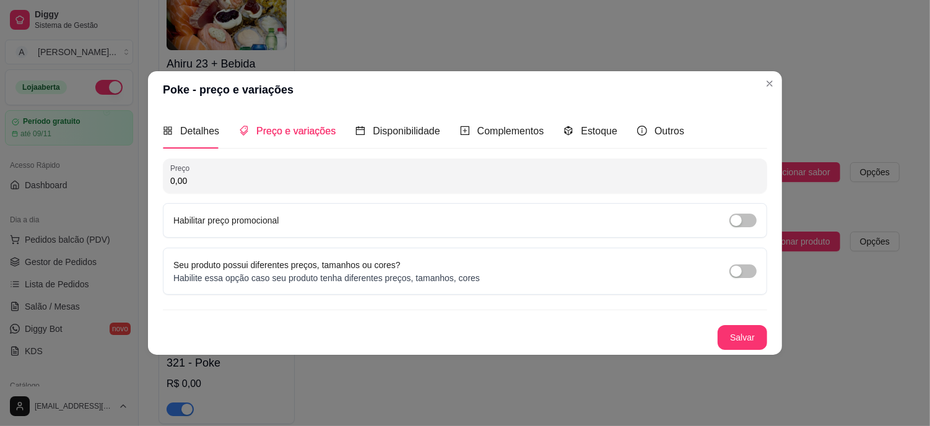
scroll to position [0, 0]
click at [308, 178] on input "0,00" at bounding box center [464, 181] width 589 height 12
type input "0,01"
click at [378, 126] on span "Disponibilidade" at bounding box center [406, 131] width 67 height 11
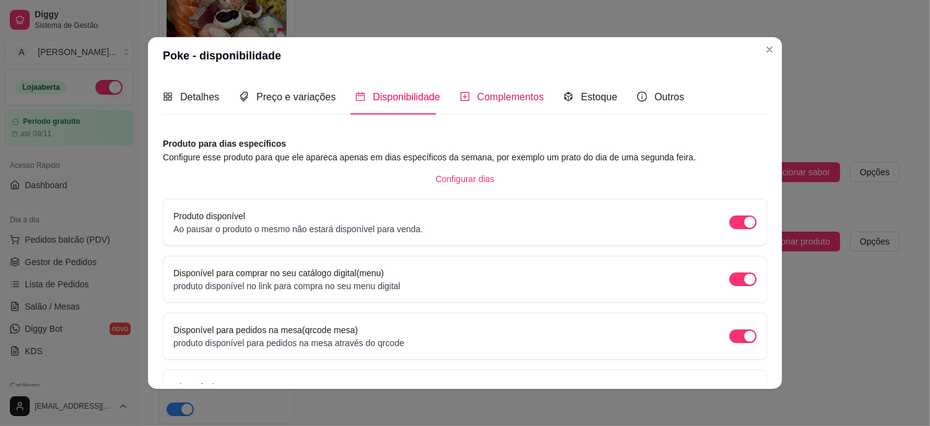
click at [491, 101] on span "Complementos" at bounding box center [510, 97] width 67 height 11
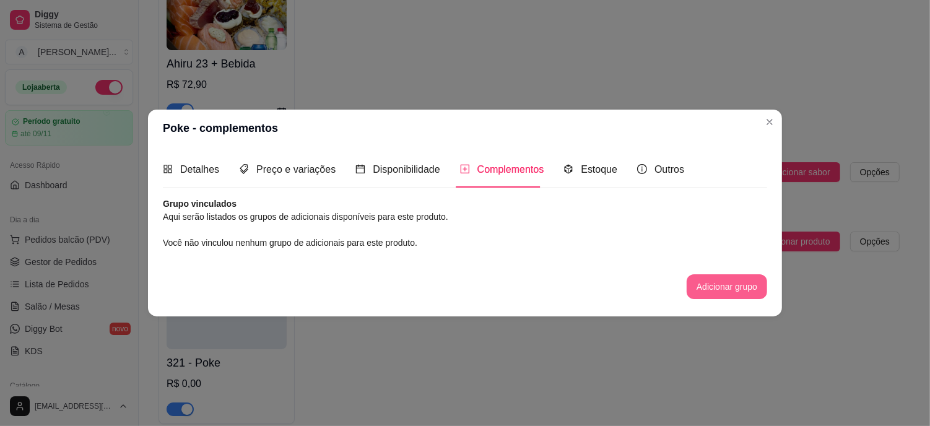
click at [722, 285] on button "Adicionar grupo" at bounding box center [726, 286] width 80 height 25
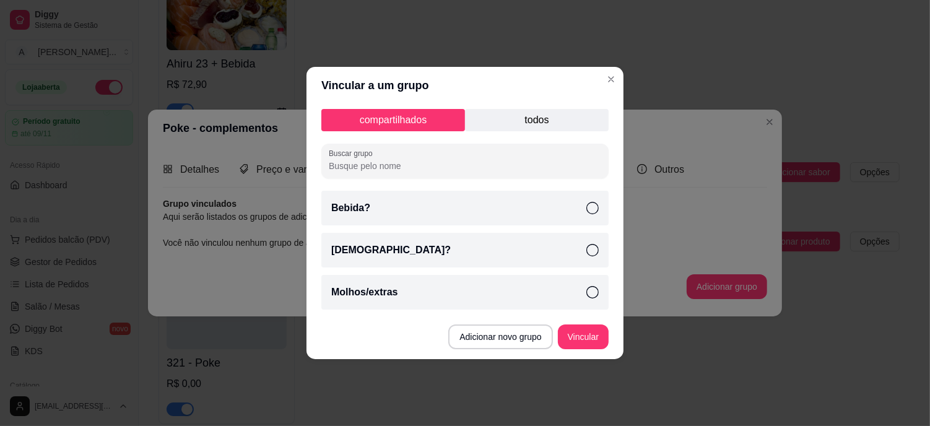
click at [535, 122] on p "todos" at bounding box center [537, 120] width 144 height 22
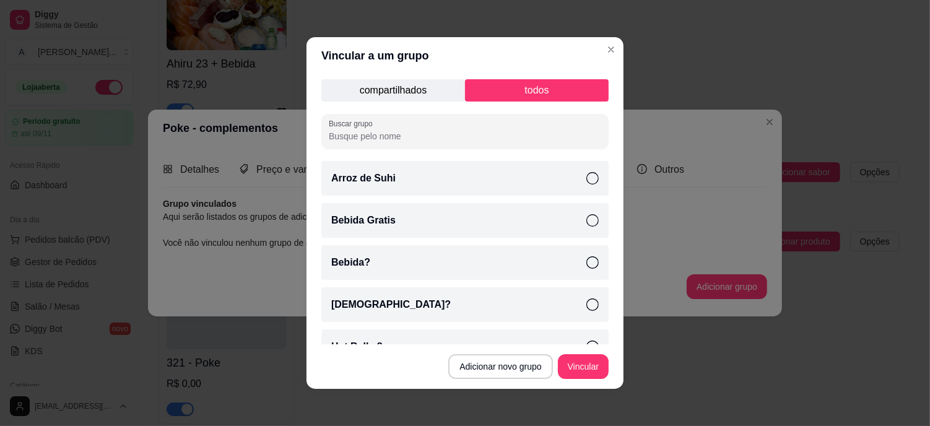
click at [586, 176] on icon at bounding box center [592, 178] width 12 height 12
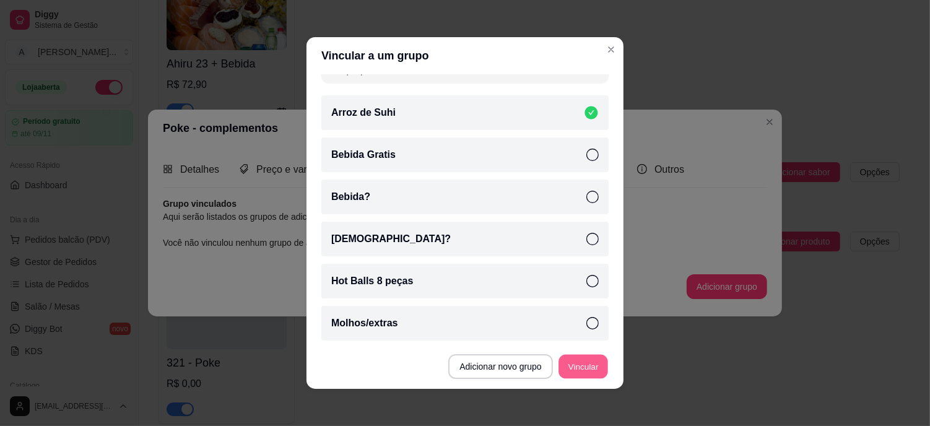
click at [586, 357] on button "Vincular" at bounding box center [583, 367] width 50 height 24
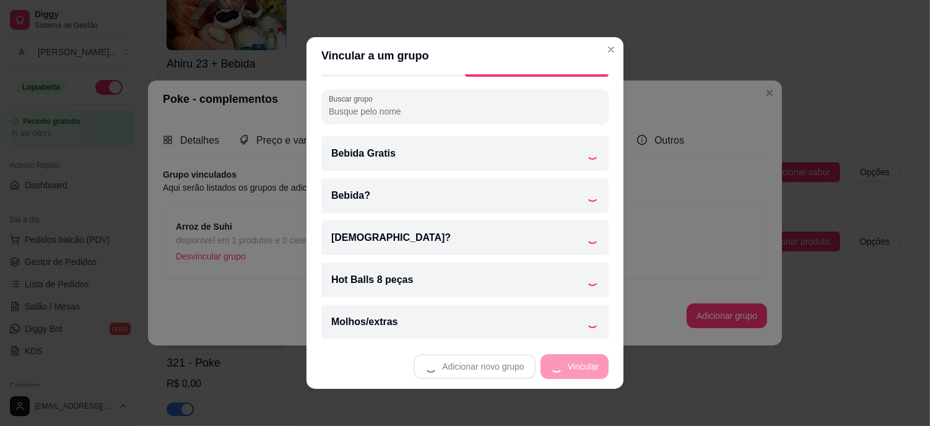
scroll to position [24, 0]
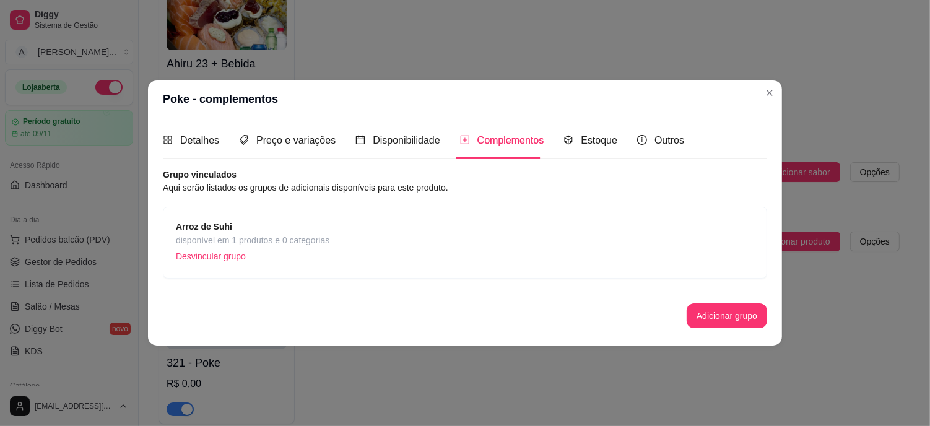
click at [228, 223] on strong "Arroz de Suhi" at bounding box center [204, 227] width 56 height 10
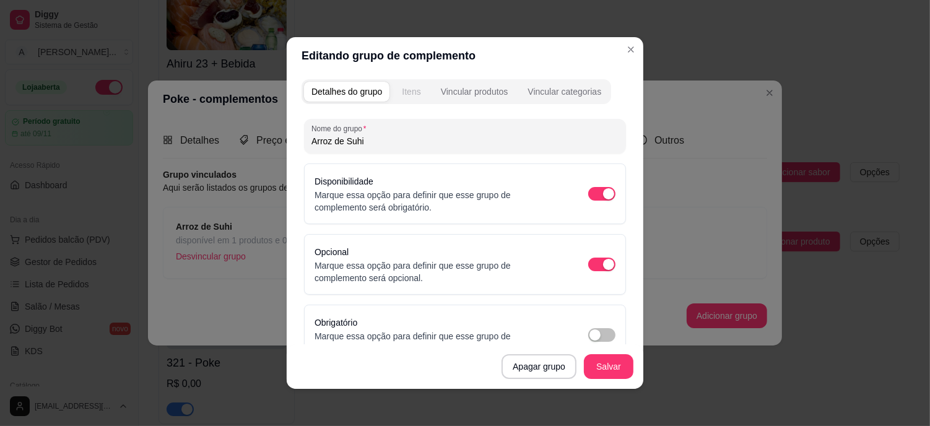
click at [409, 92] on div "Itens" at bounding box center [411, 91] width 19 height 12
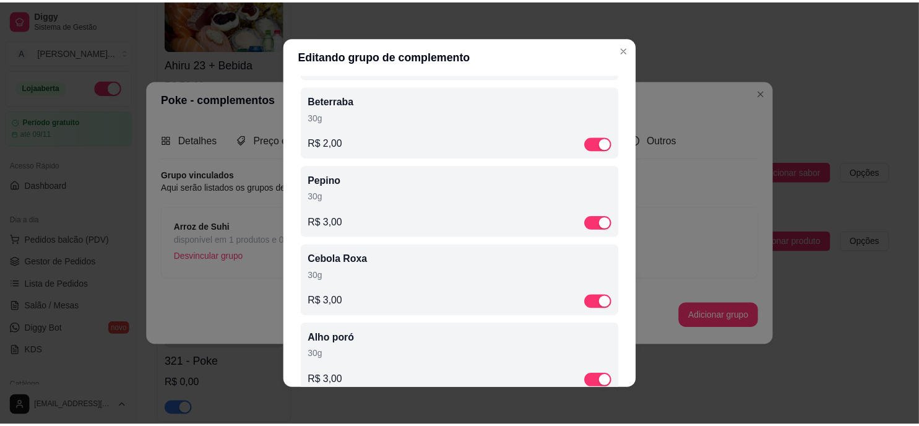
scroll to position [0, 0]
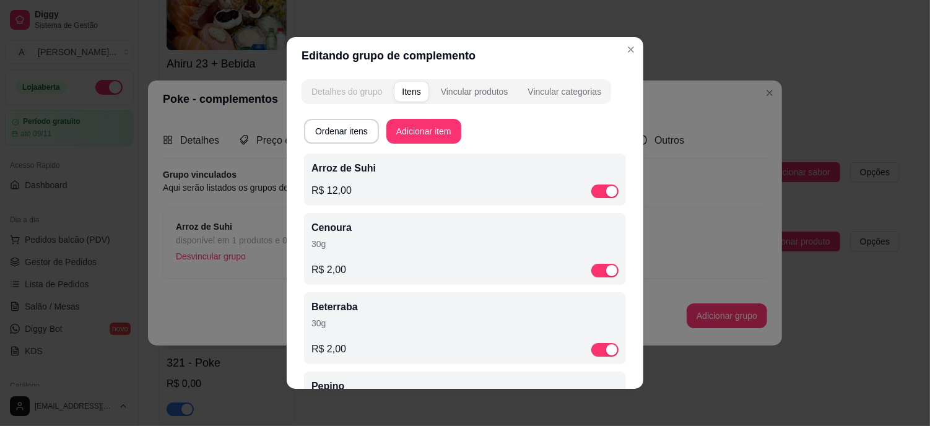
click at [335, 93] on div "Detalhes do grupo" at bounding box center [346, 91] width 71 height 12
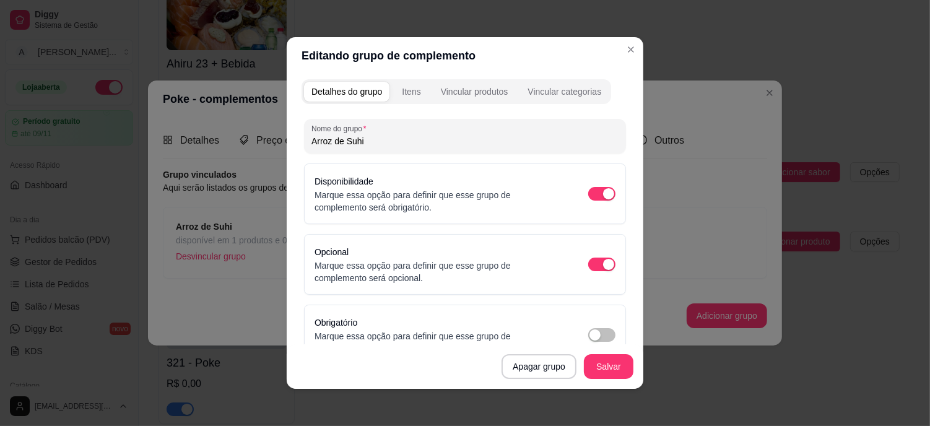
drag, startPoint x: 363, startPoint y: 138, endPoint x: 310, endPoint y: 132, distance: 53.5
click at [310, 132] on div "Nome do grupo Arroz de Suhi" at bounding box center [465, 136] width 322 height 35
type input "A"
type input "C"
type input "Monte Aqui"
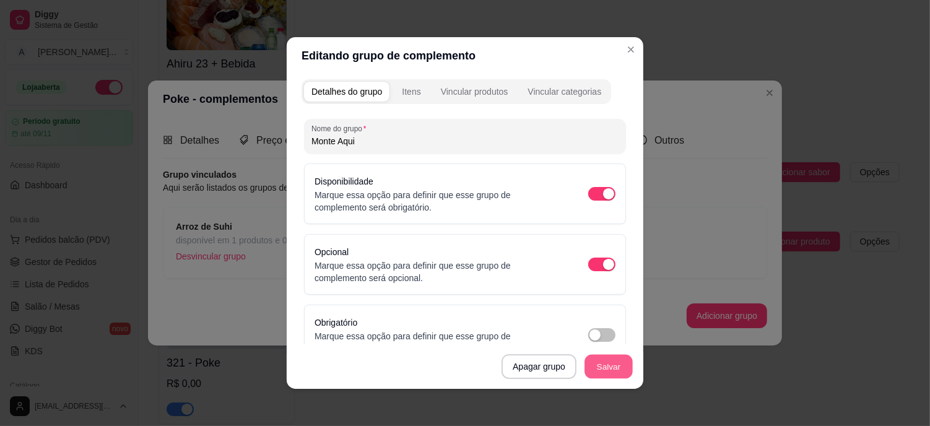
click at [602, 370] on button "Salvar" at bounding box center [608, 367] width 48 height 24
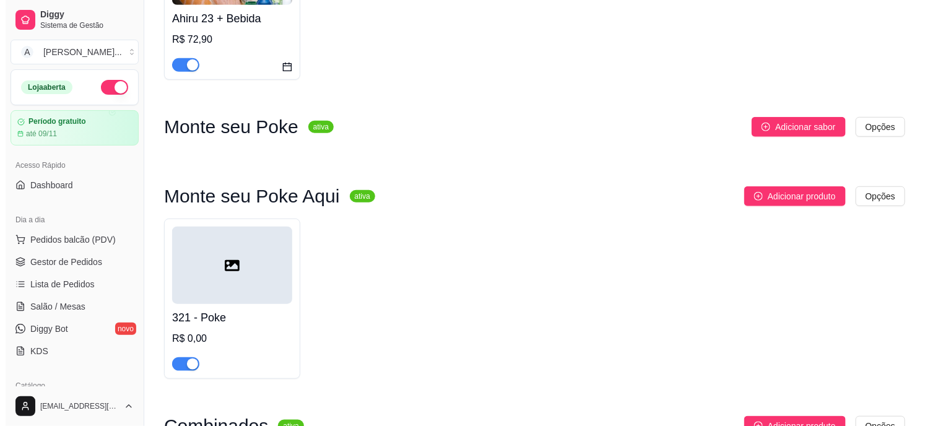
scroll to position [275, 0]
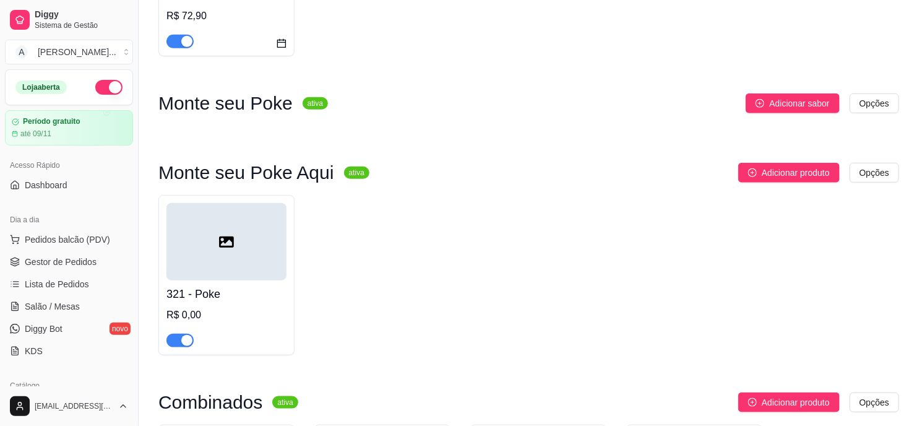
click at [233, 255] on div at bounding box center [226, 241] width 120 height 77
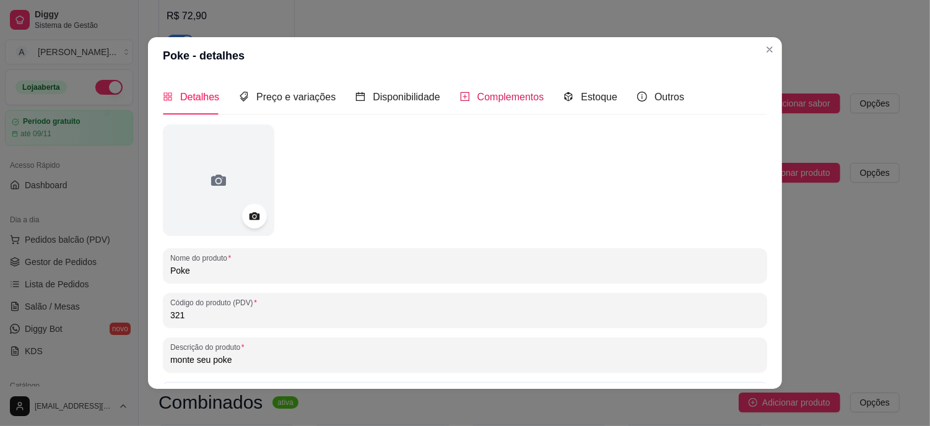
click at [461, 95] on div "Complementos" at bounding box center [502, 96] width 84 height 15
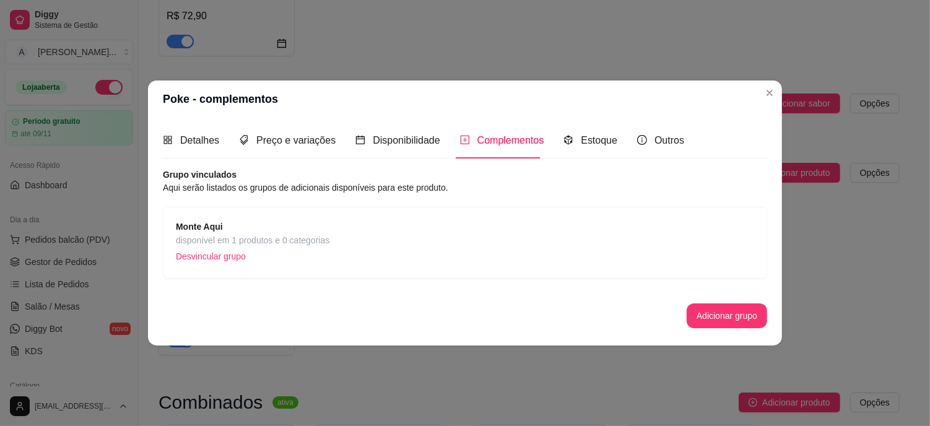
click at [286, 244] on span "disponível em 1 produtos e 0 categorias" at bounding box center [252, 240] width 153 height 14
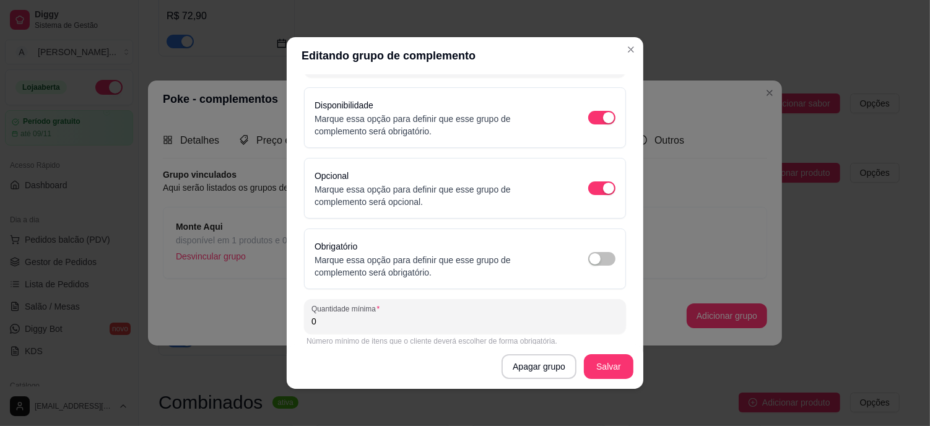
scroll to position [0, 0]
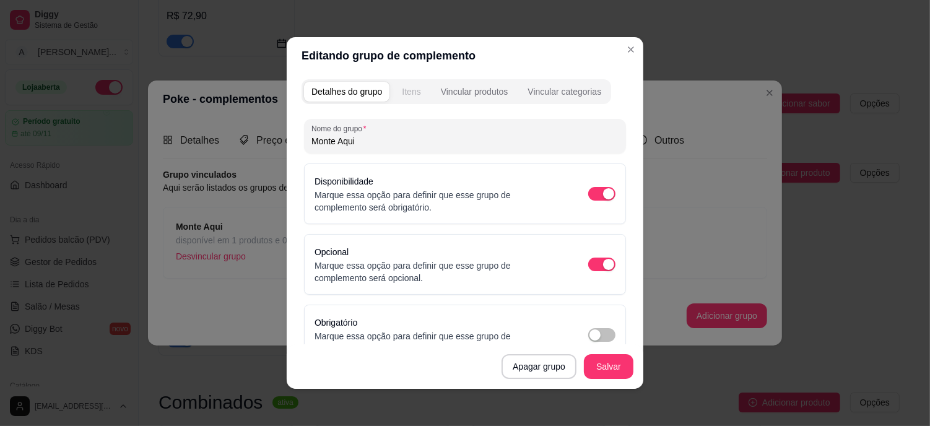
click at [406, 91] on div "Itens" at bounding box center [411, 91] width 19 height 12
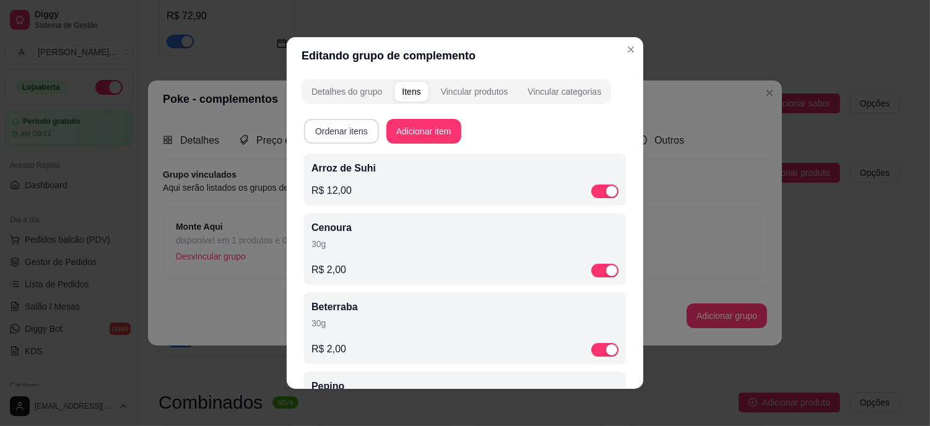
click at [345, 132] on button "Ordenar itens" at bounding box center [341, 131] width 75 height 25
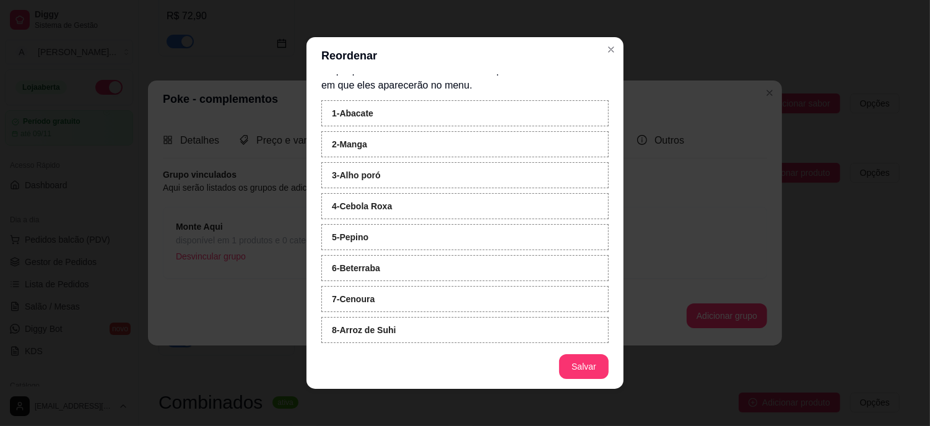
scroll to position [25, 0]
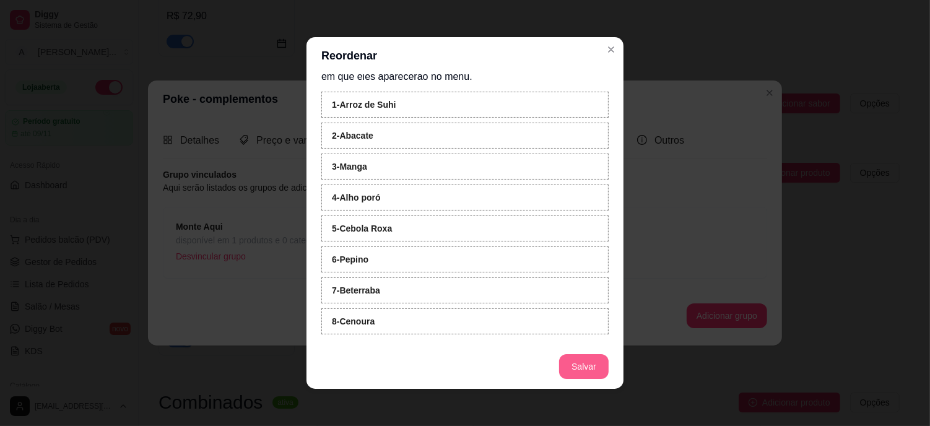
click at [578, 370] on button "Salvar" at bounding box center [584, 366] width 50 height 25
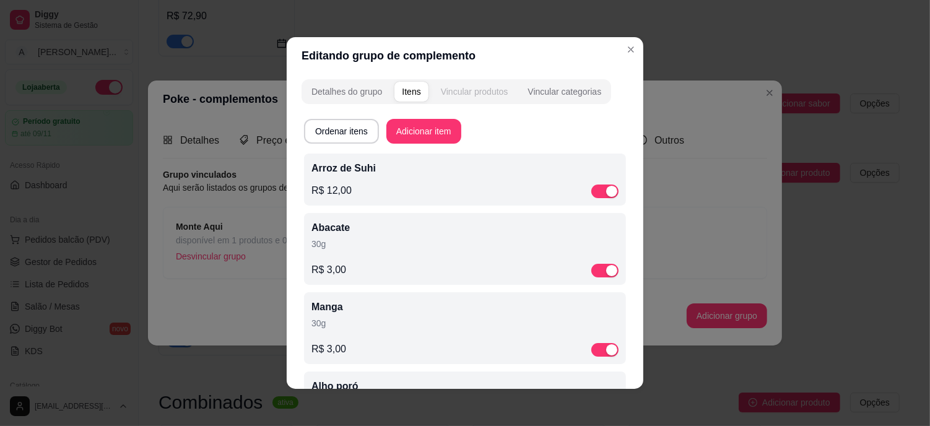
click at [480, 96] on div "Vincular produtos" at bounding box center [474, 91] width 67 height 12
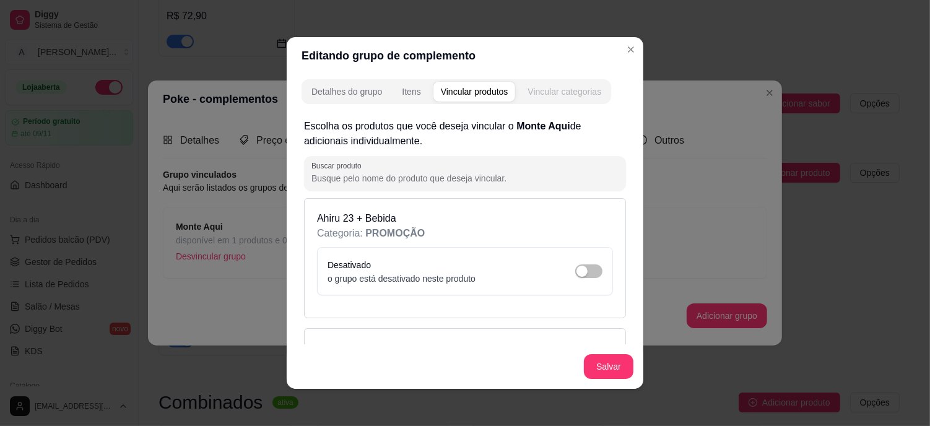
click at [587, 93] on div "Vincular categorias" at bounding box center [564, 91] width 74 height 12
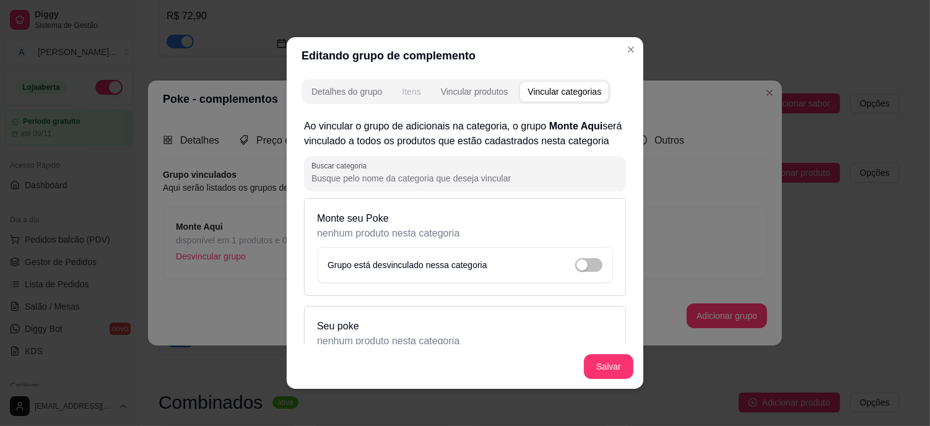
click at [412, 95] on div "Itens" at bounding box center [411, 91] width 19 height 12
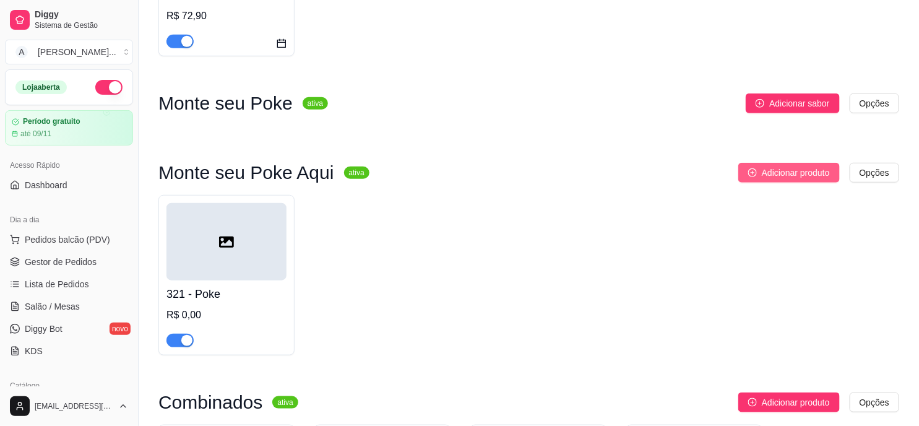
click at [803, 169] on span "Adicionar produto" at bounding box center [796, 173] width 68 height 14
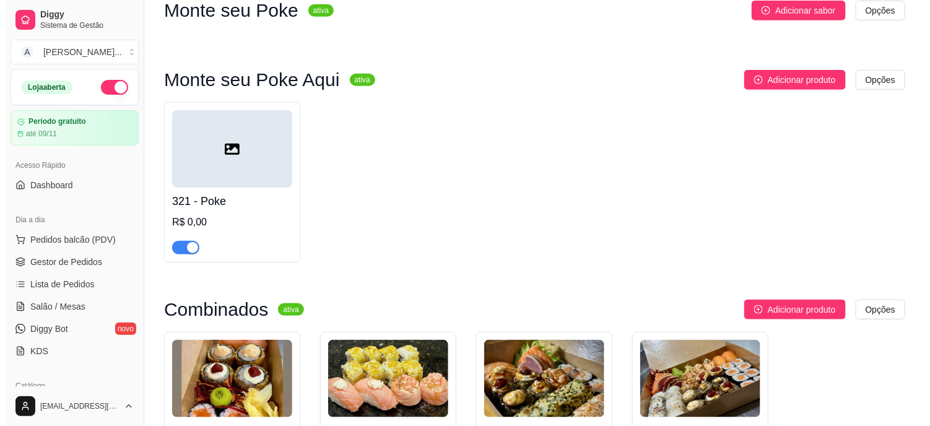
scroll to position [344, 0]
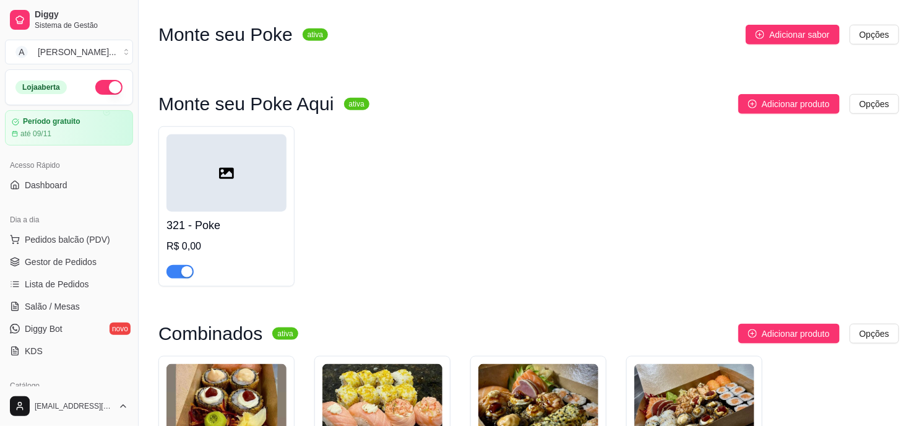
click at [234, 188] on div at bounding box center [226, 172] width 120 height 77
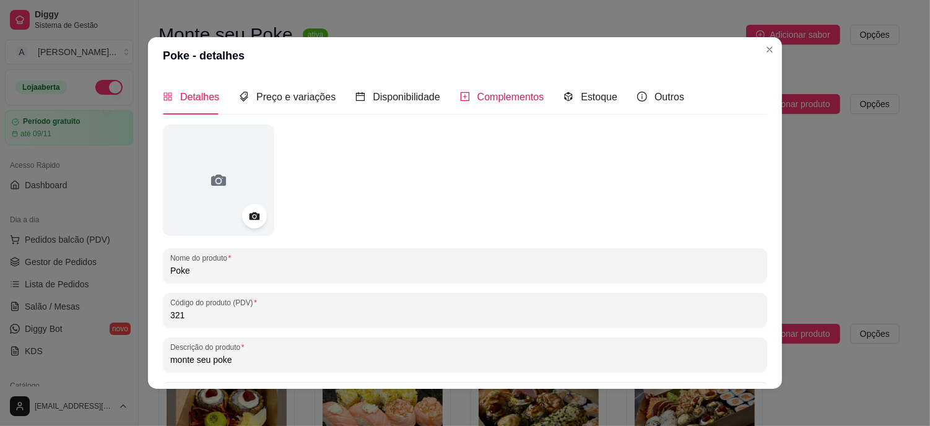
click at [494, 99] on span "Complementos" at bounding box center [510, 97] width 67 height 11
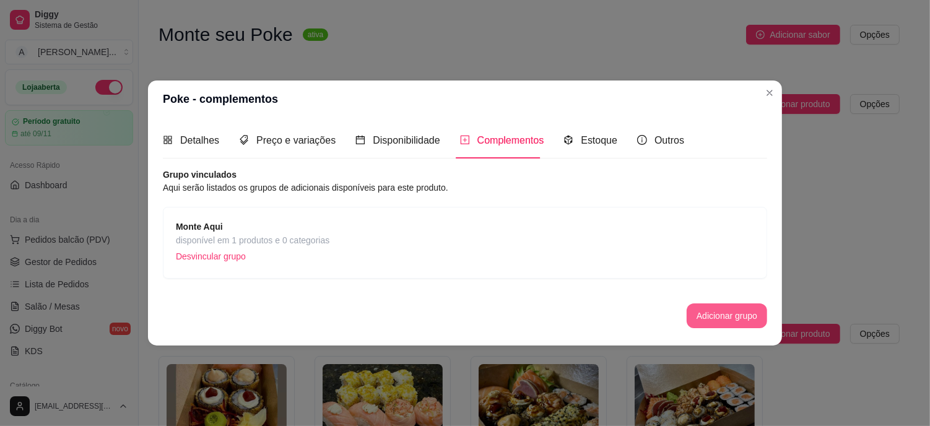
click at [751, 314] on button "Adicionar grupo" at bounding box center [726, 315] width 80 height 25
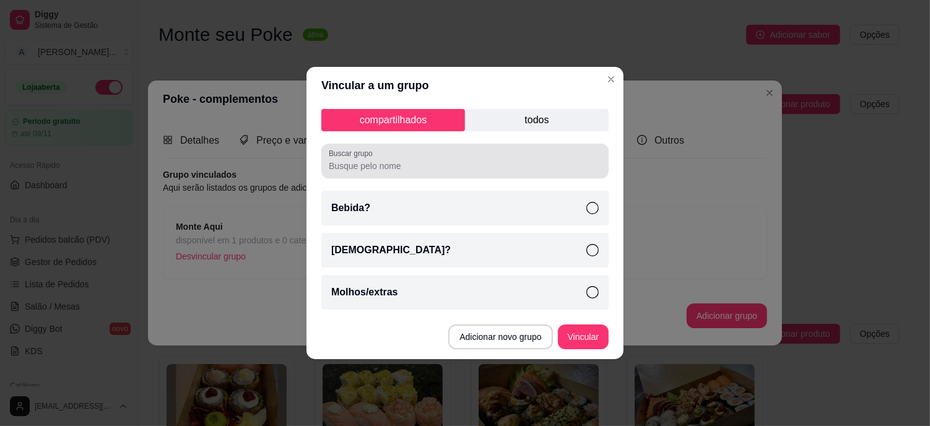
click at [435, 163] on input "Buscar grupo" at bounding box center [465, 166] width 272 height 12
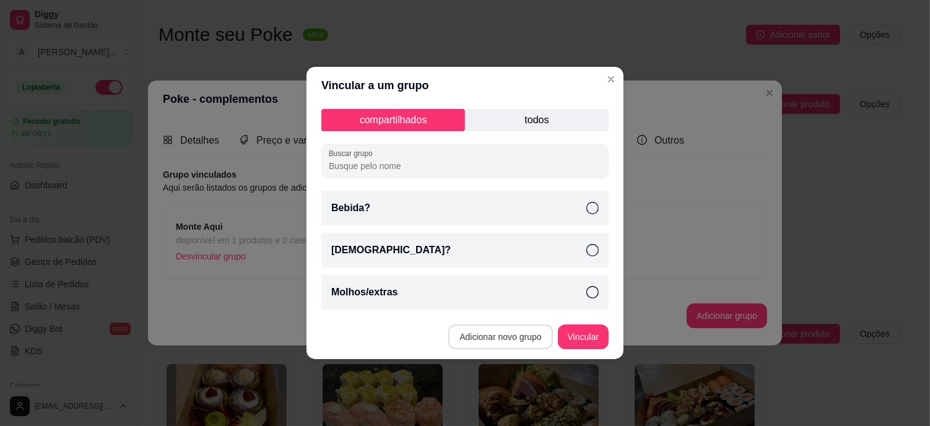
click at [511, 332] on button "Adicionar novo grupo" at bounding box center [500, 336] width 104 height 25
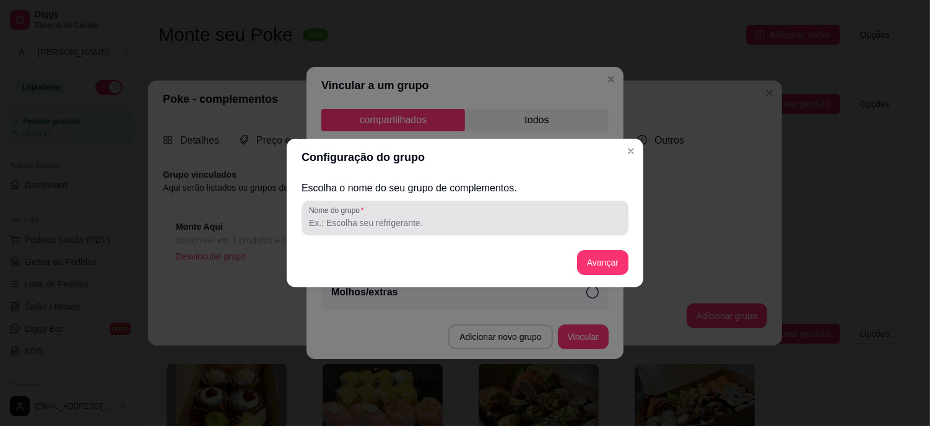
click at [383, 223] on input "Nome do grupo" at bounding box center [465, 223] width 312 height 12
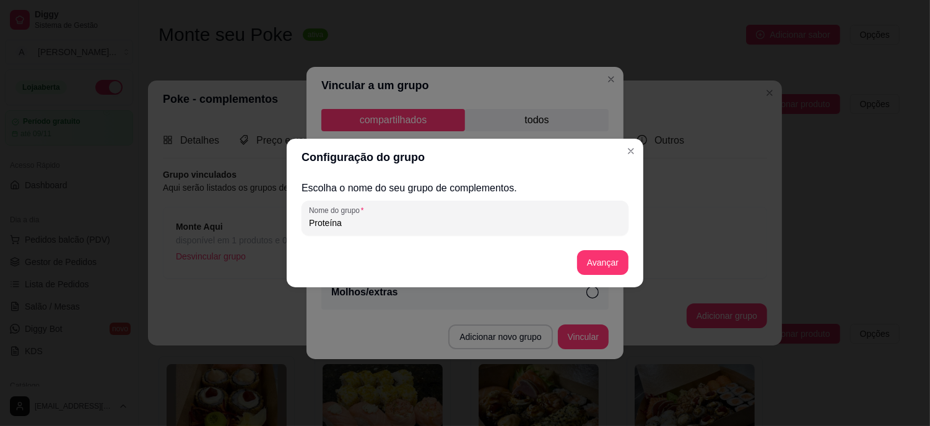
type input "Proteína"
click at [640, 264] on div "Escolha o nome do seu grupo de complementos. Nome do grupo Proteína Avançar" at bounding box center [465, 231] width 357 height 111
click at [597, 262] on button "Avançar" at bounding box center [602, 263] width 50 height 24
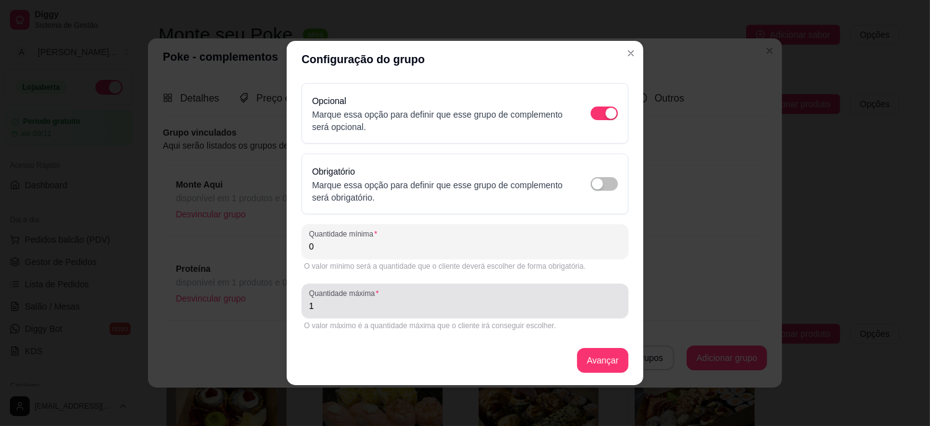
click at [373, 310] on input "1" at bounding box center [465, 306] width 312 height 12
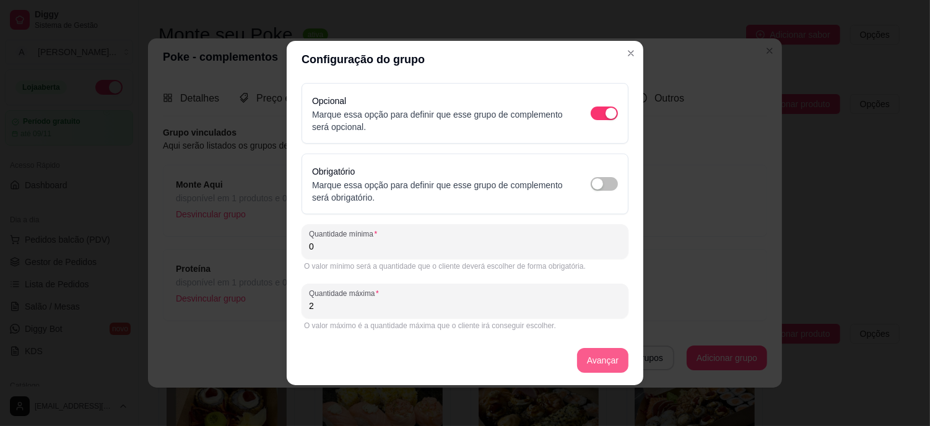
type input "2"
click at [608, 361] on button "Avançar" at bounding box center [602, 360] width 51 height 25
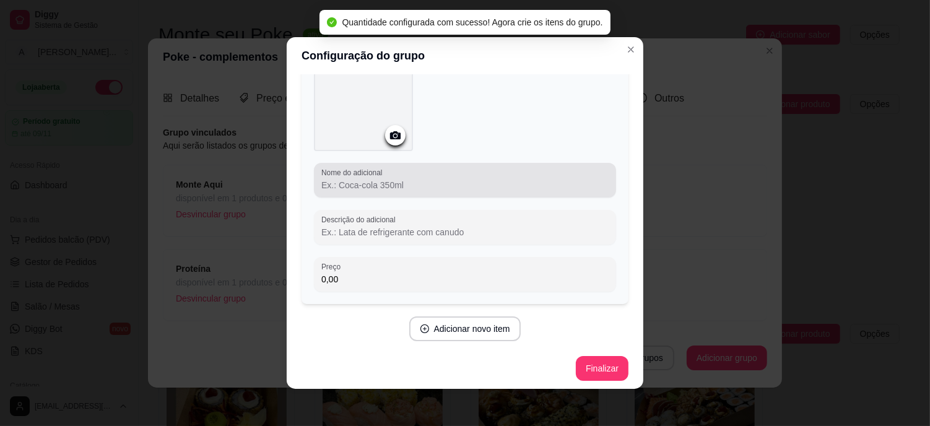
scroll to position [85, 0]
click at [397, 186] on input "Nome do adicional" at bounding box center [464, 182] width 287 height 12
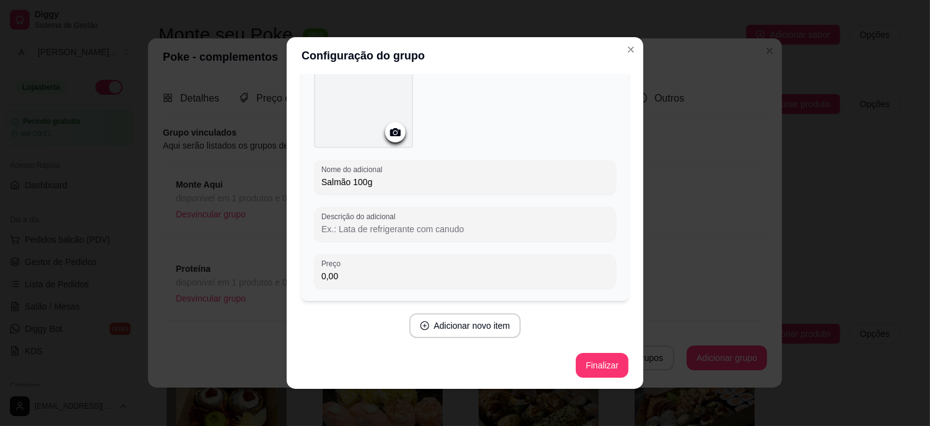
type input "Salmão 100g"
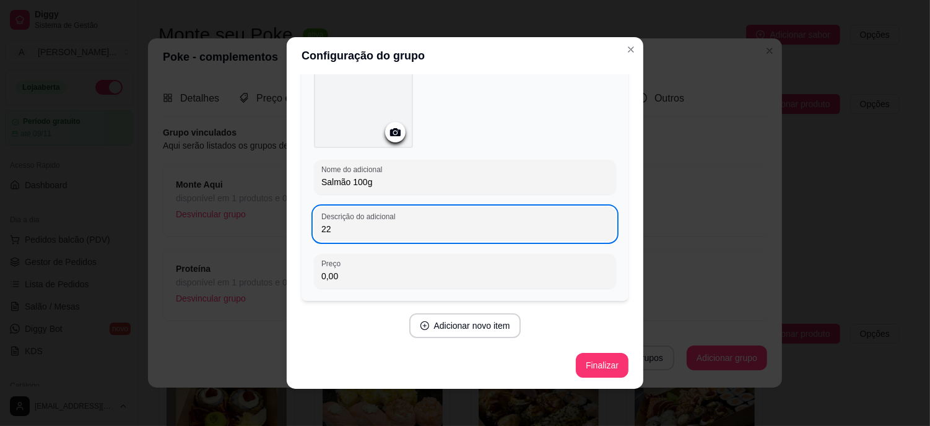
type input "2"
type input "100g"
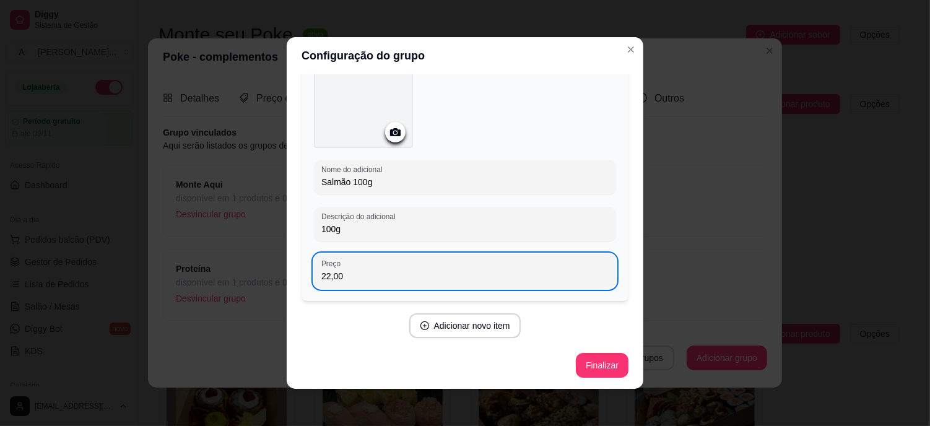
scroll to position [2, 0]
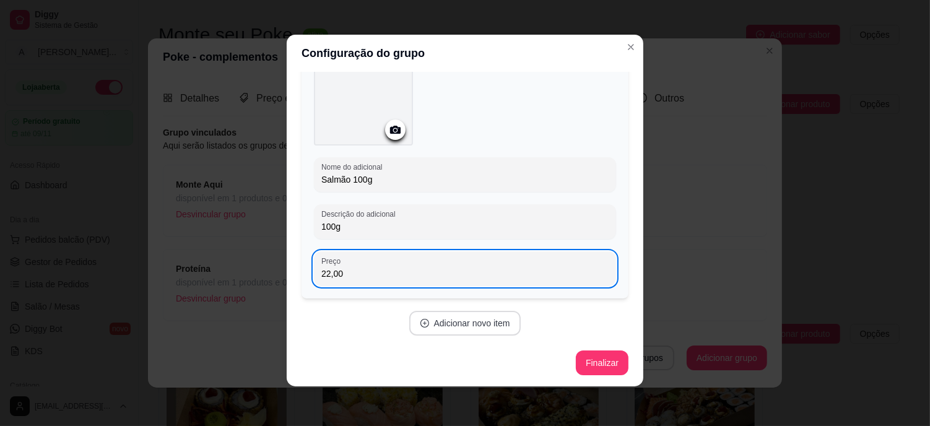
type input "22,00"
click at [452, 318] on button "Adicionar novo item" at bounding box center [465, 323] width 112 height 25
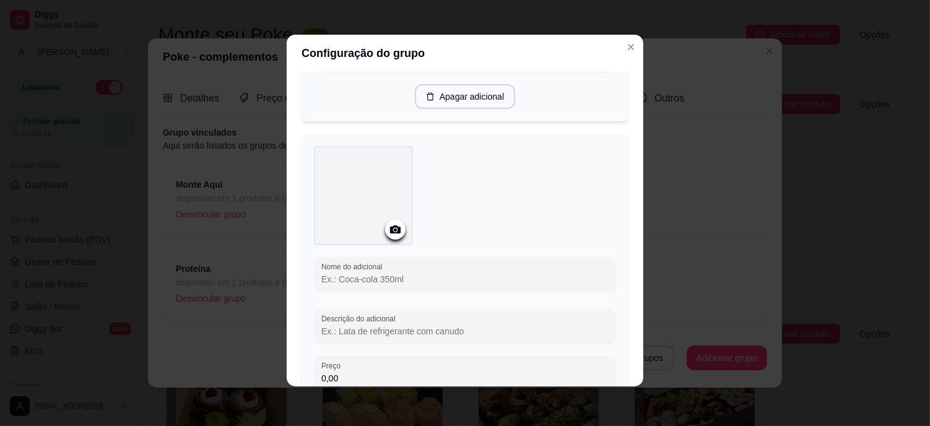
scroll to position [412, 0]
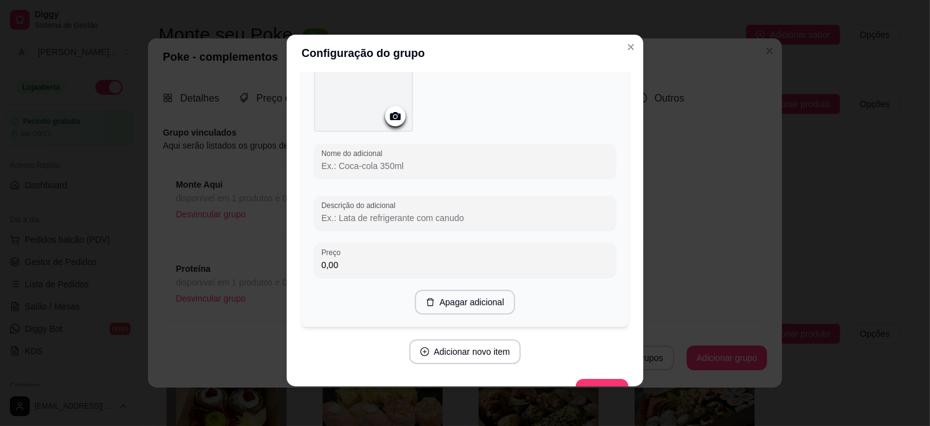
click at [366, 160] on input "Nome do adicional" at bounding box center [464, 166] width 287 height 12
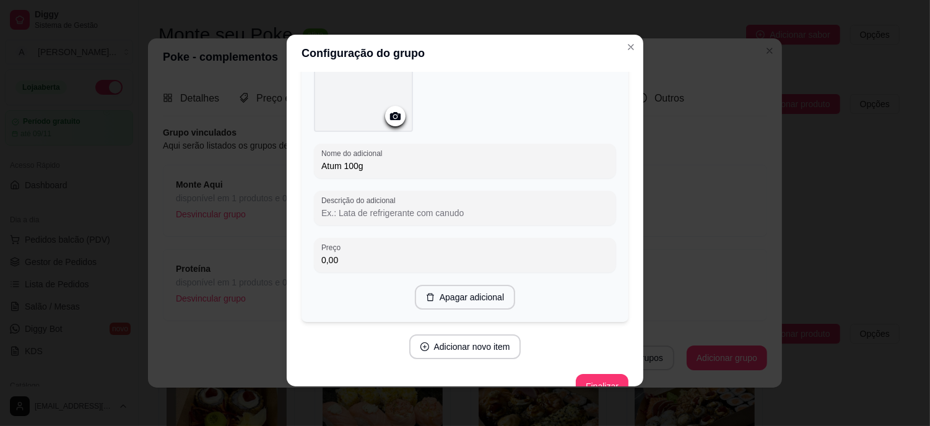
type input "Atum 100g"
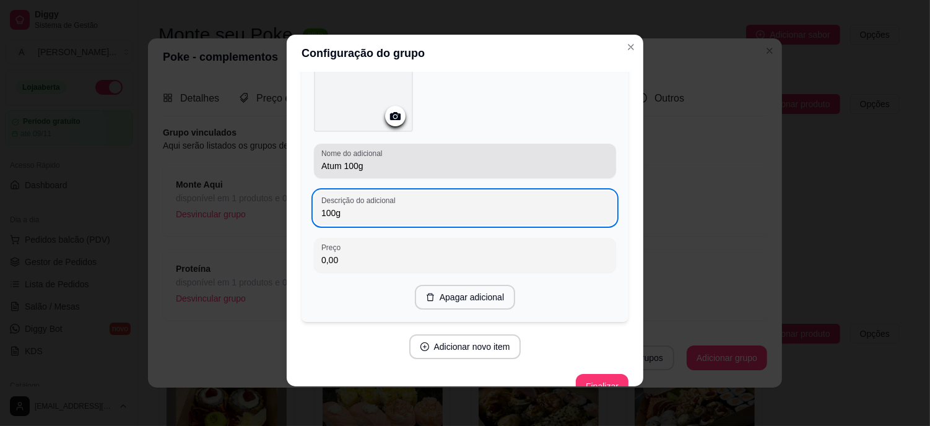
type input "100g"
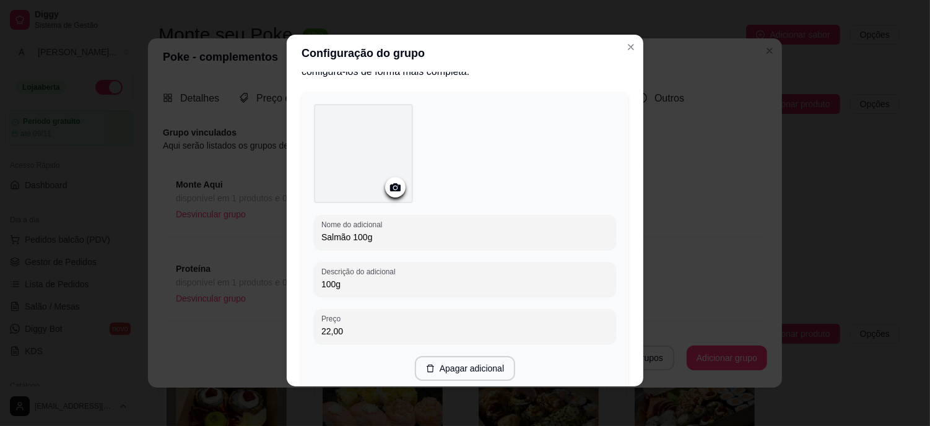
scroll to position [22, 0]
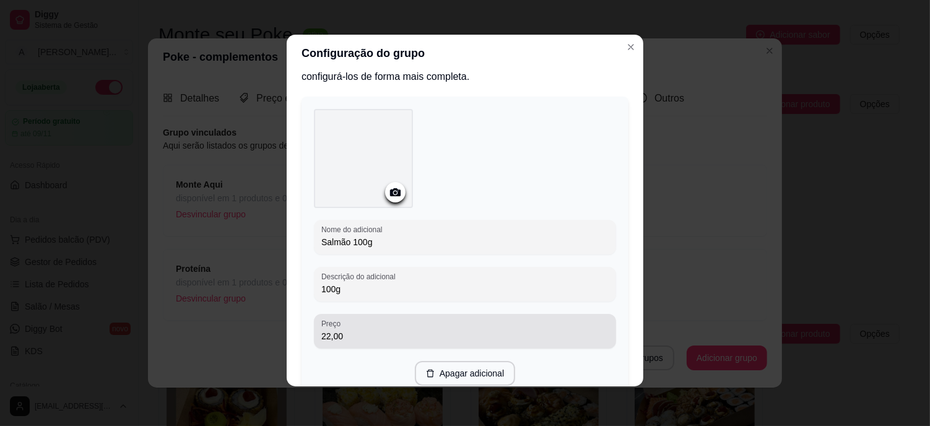
type input "19,98"
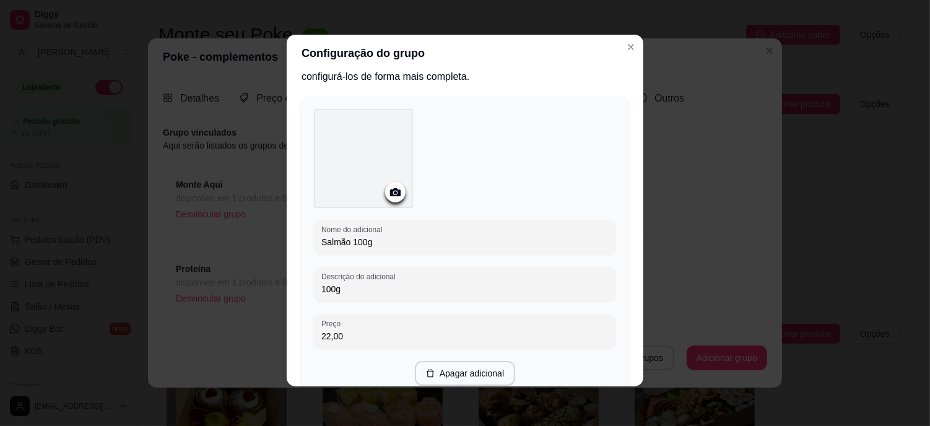
click at [351, 335] on input "22,00" at bounding box center [464, 336] width 287 height 12
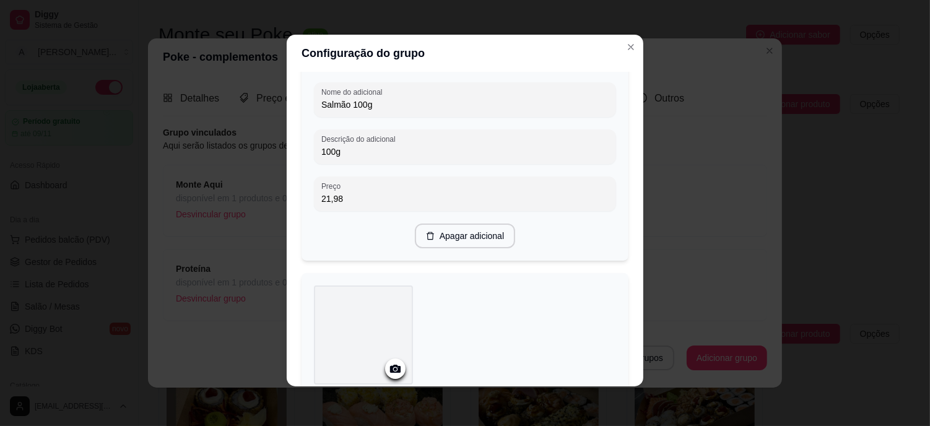
scroll to position [435, 0]
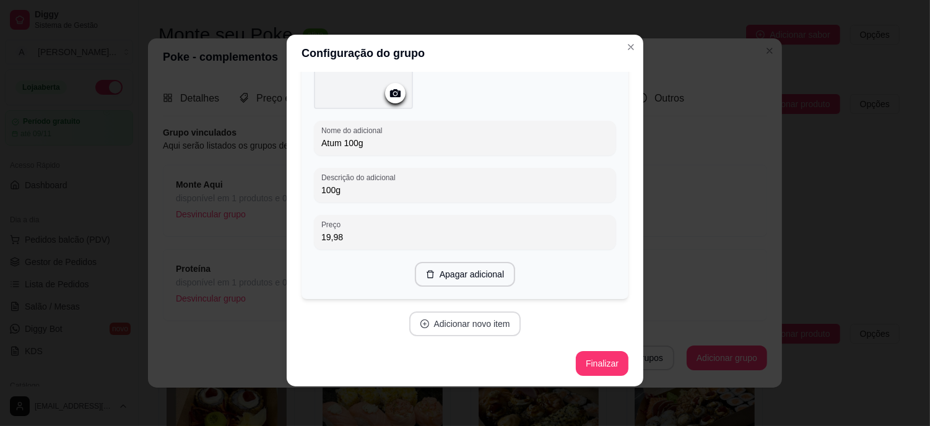
type input "21,98"
click at [466, 324] on button "Adicionar novo item" at bounding box center [465, 323] width 112 height 25
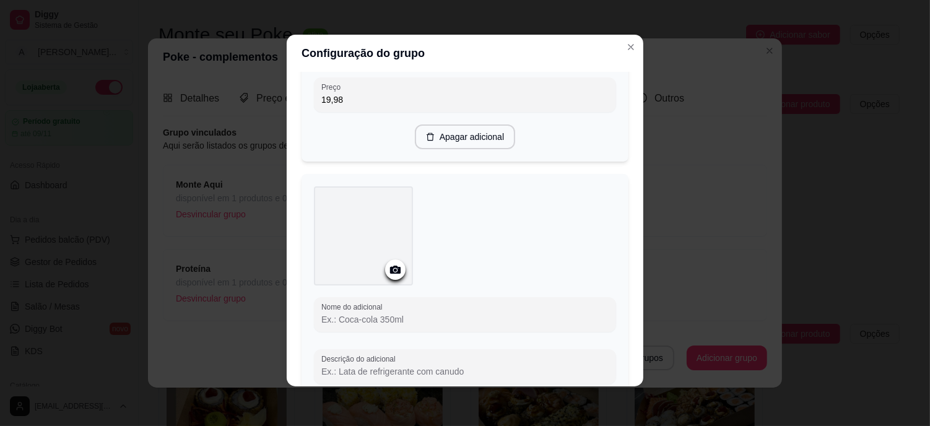
scroll to position [641, 0]
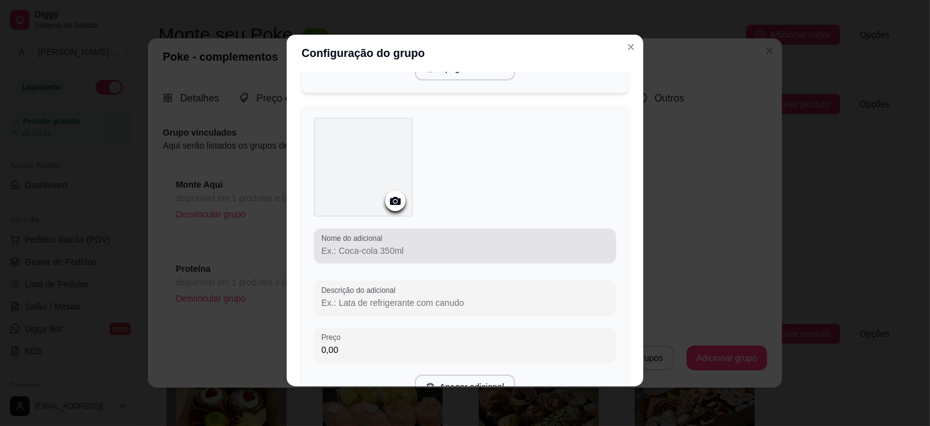
click at [385, 254] on input "Nome do adicional" at bounding box center [464, 250] width 287 height 12
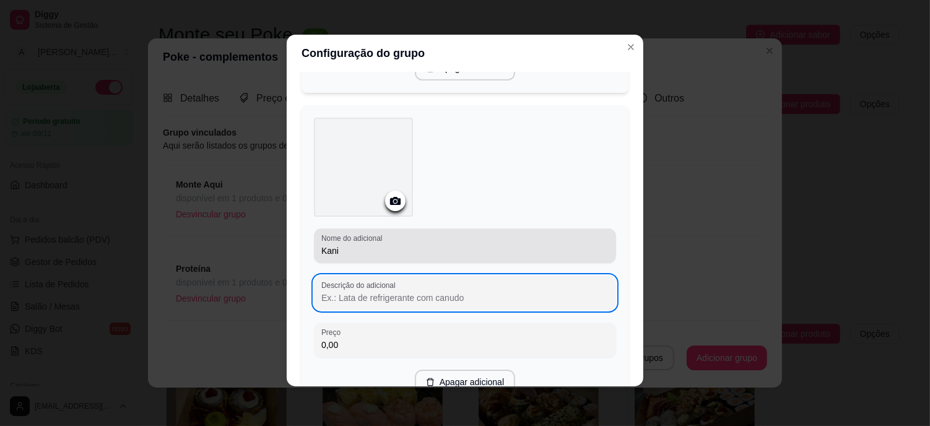
click at [385, 254] on input "Kani" at bounding box center [464, 250] width 287 height 12
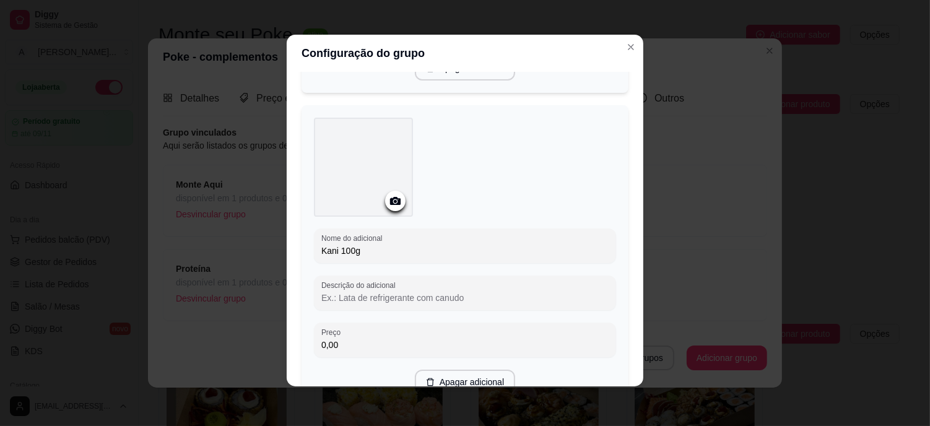
type input "Kani 100g"
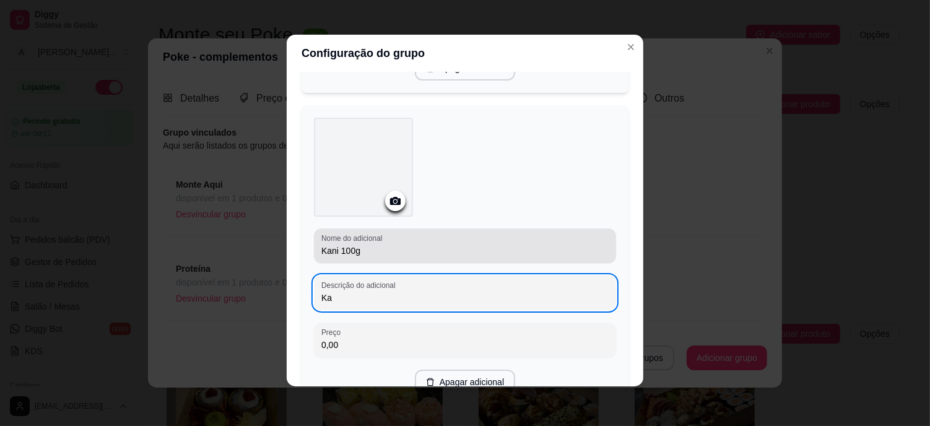
type input "K"
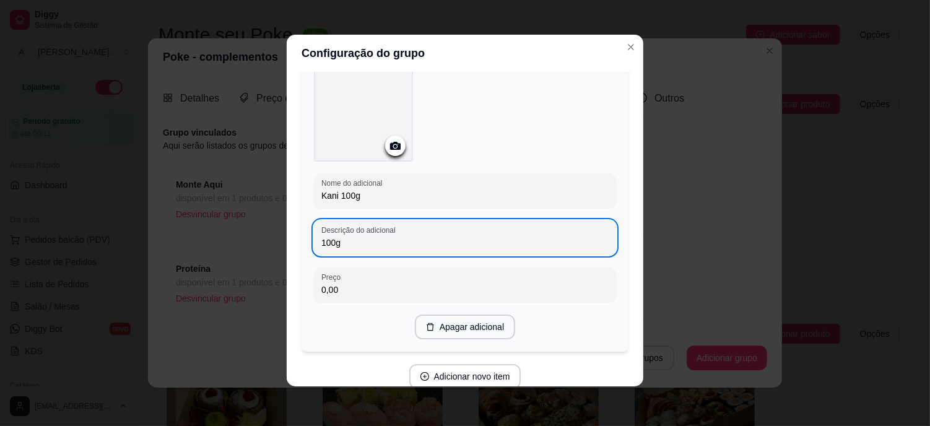
scroll to position [749, 0]
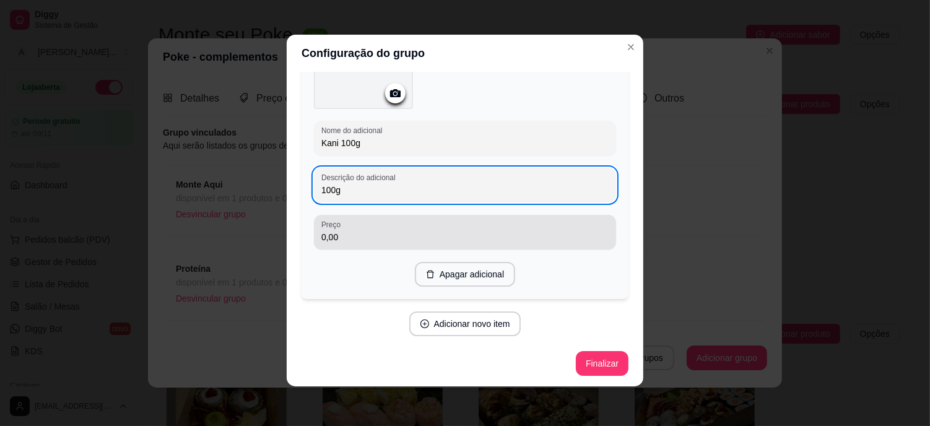
type input "100g"
click at [368, 236] on input "0,00" at bounding box center [464, 237] width 287 height 12
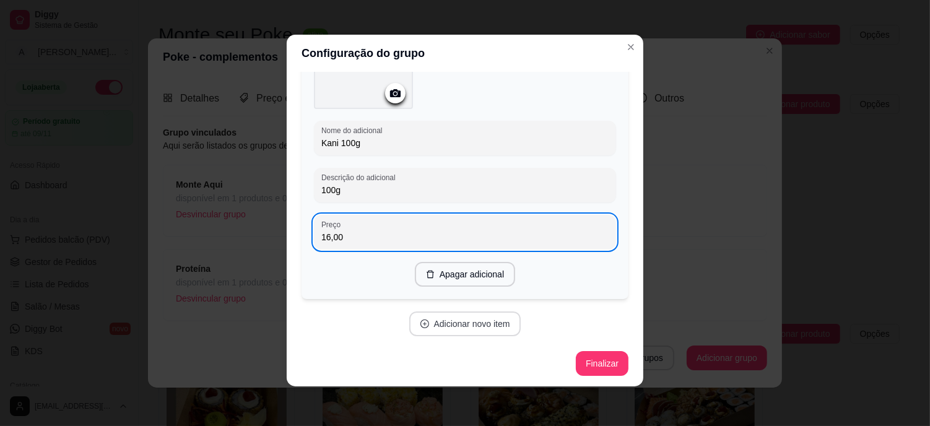
type input "16,00"
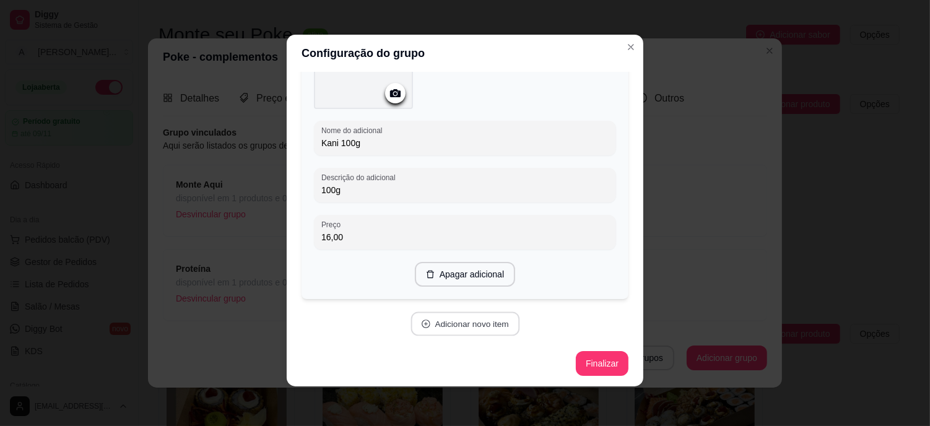
click at [499, 324] on button "Adicionar novo item" at bounding box center [464, 324] width 109 height 24
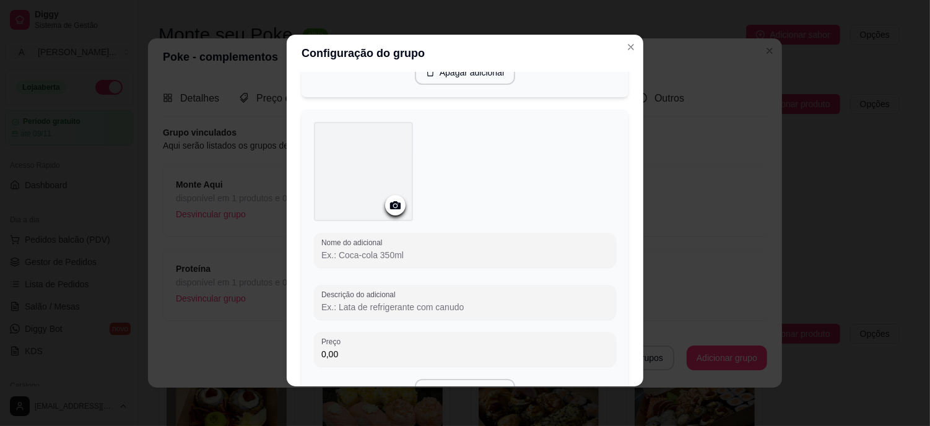
scroll to position [1024, 0]
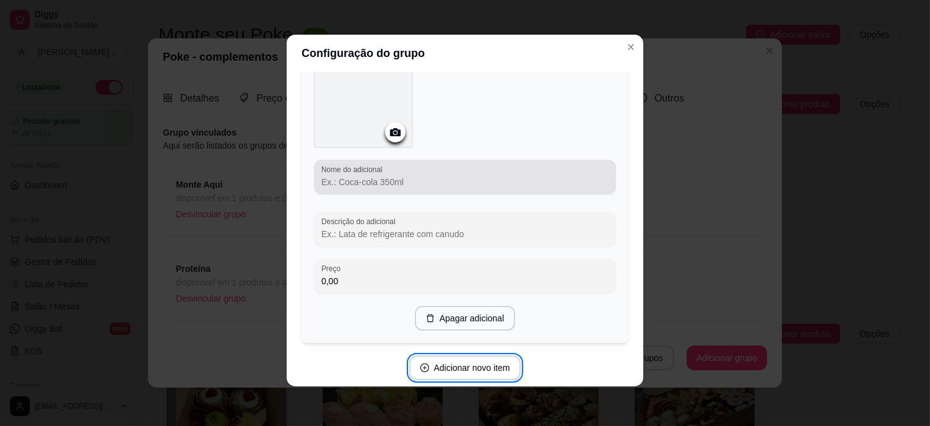
click at [391, 176] on input "Nome do adicional" at bounding box center [464, 182] width 287 height 12
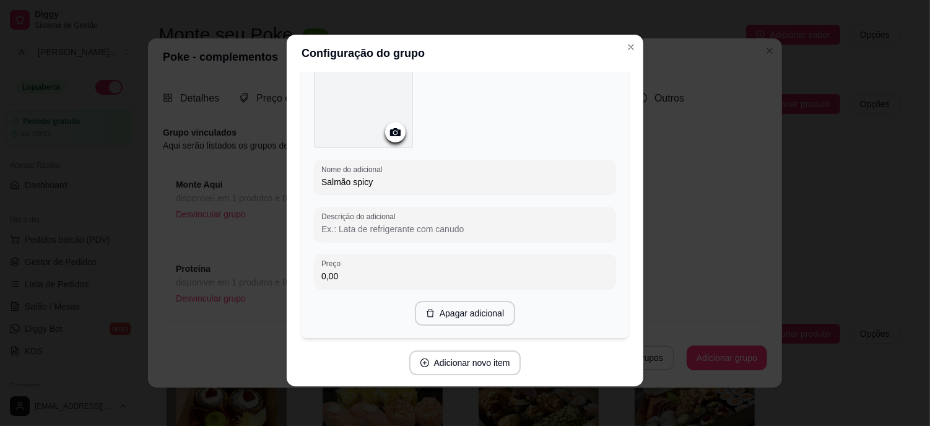
type input "Salmão spicy"
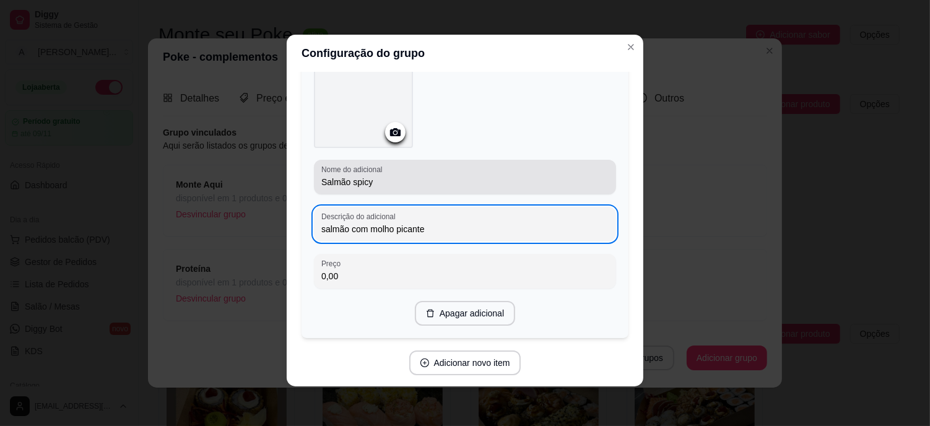
type input "salmão com molho picante"
click at [391, 176] on input "Salmão spicy" at bounding box center [464, 182] width 287 height 12
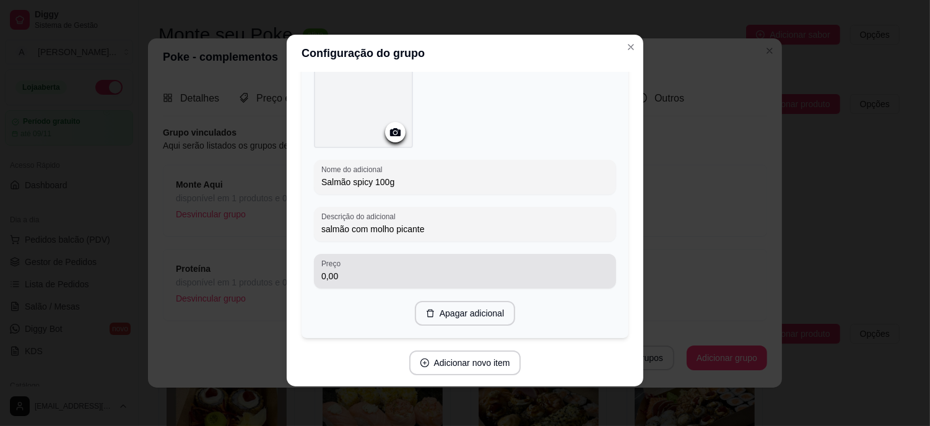
type input "Salmão spicy 100g"
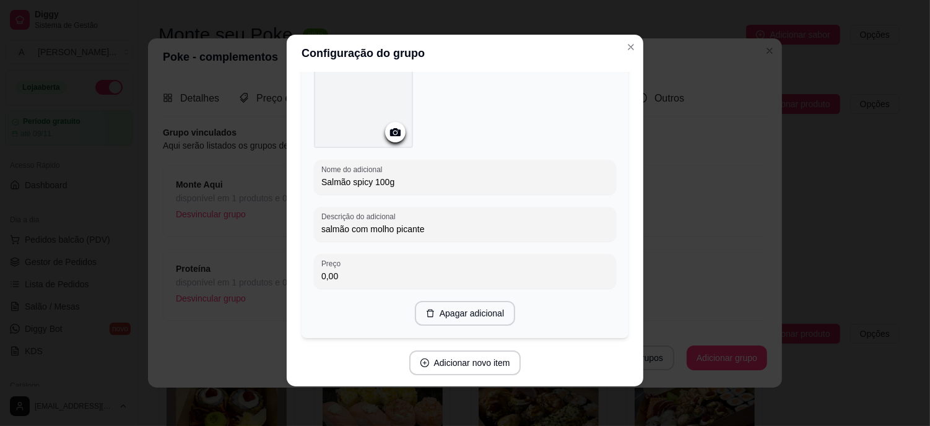
click at [380, 272] on input "0,00" at bounding box center [464, 276] width 287 height 12
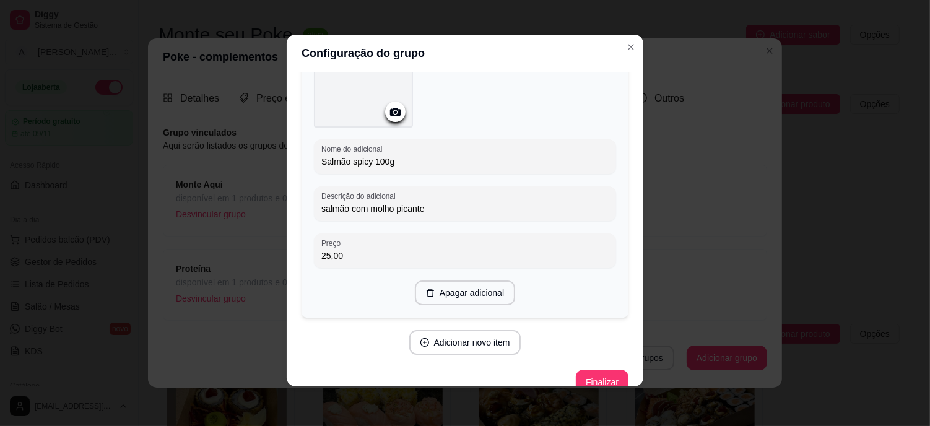
scroll to position [1061, 0]
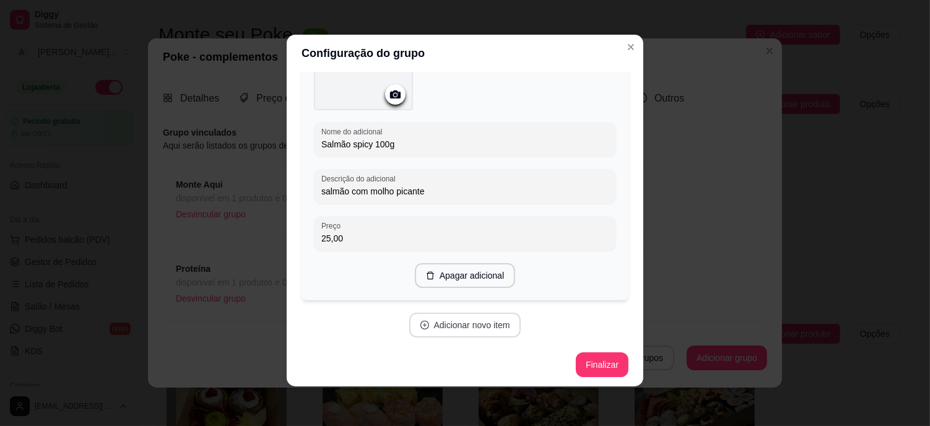
type input "25,00"
click at [470, 321] on button "Adicionar novo item" at bounding box center [465, 325] width 112 height 25
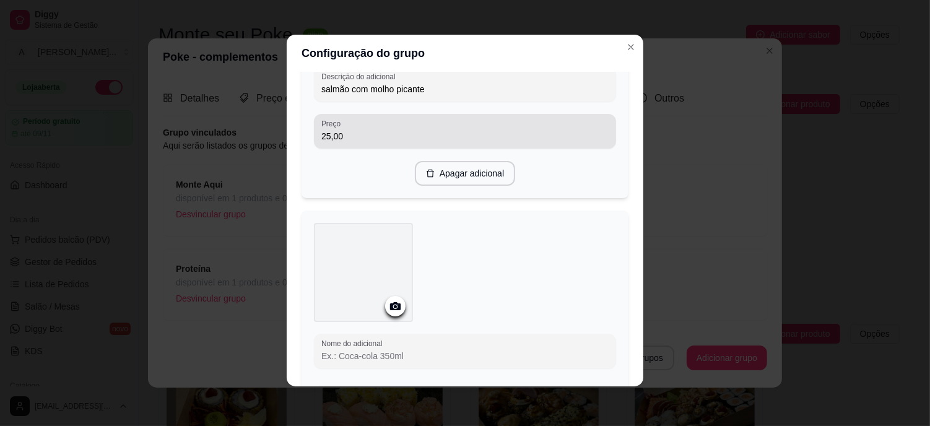
scroll to position [1337, 0]
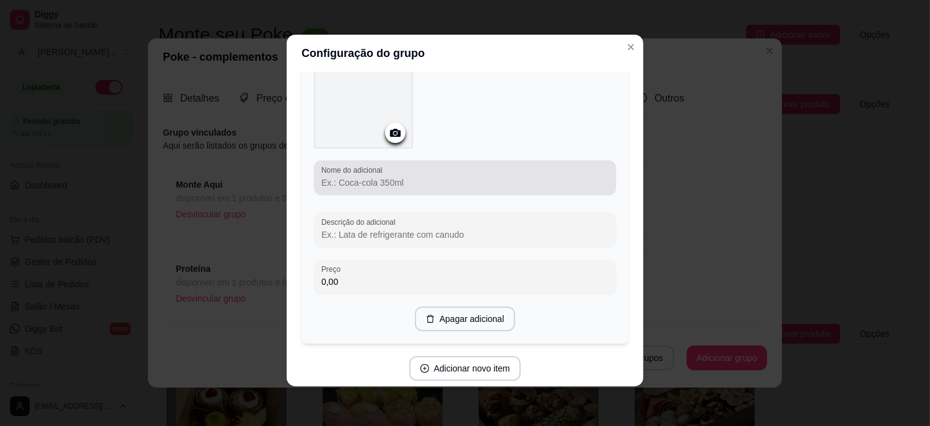
click at [340, 184] on input "Nome do adicional" at bounding box center [464, 182] width 287 height 12
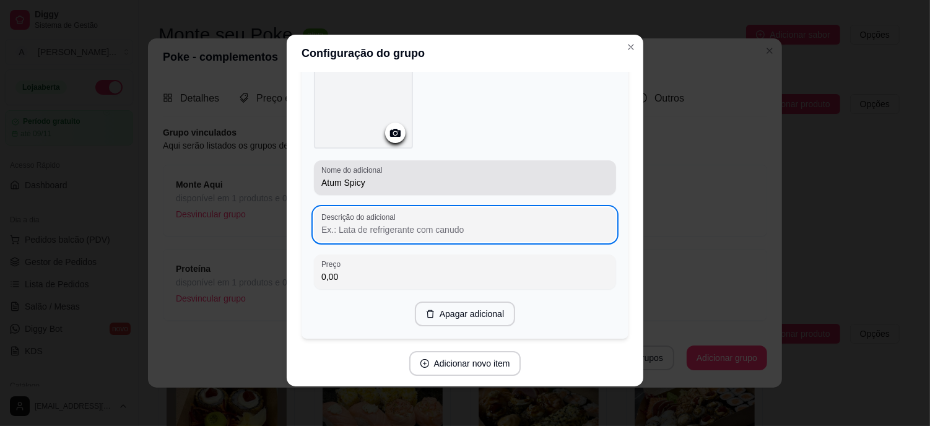
click at [399, 178] on input "Atum Spicy" at bounding box center [464, 182] width 287 height 12
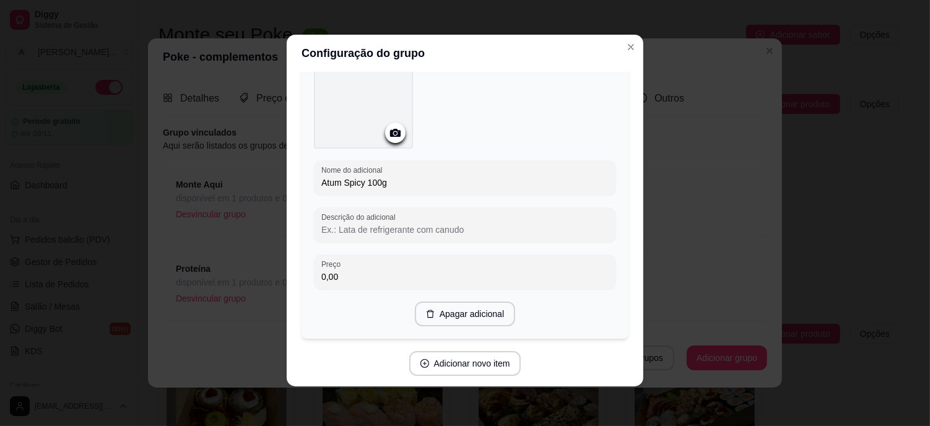
type input "Atum Spicy 100g"
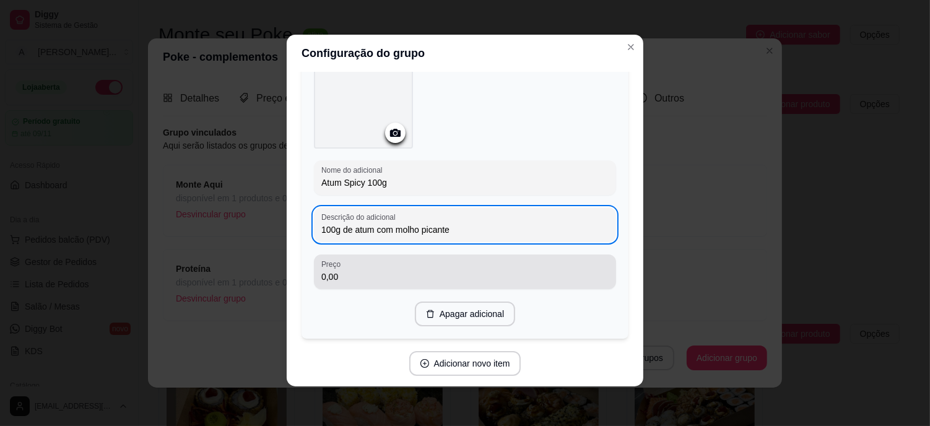
type input "100g de atum com molho picante"
click at [366, 271] on input "0,00" at bounding box center [464, 276] width 287 height 12
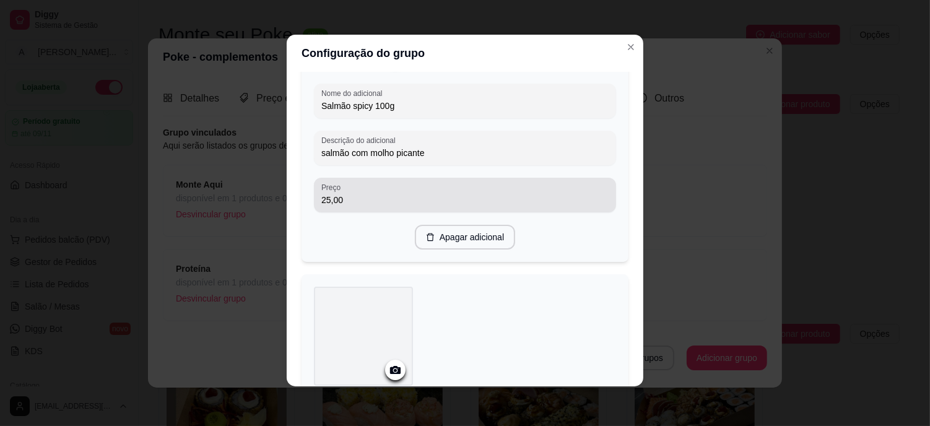
scroll to position [1031, 0]
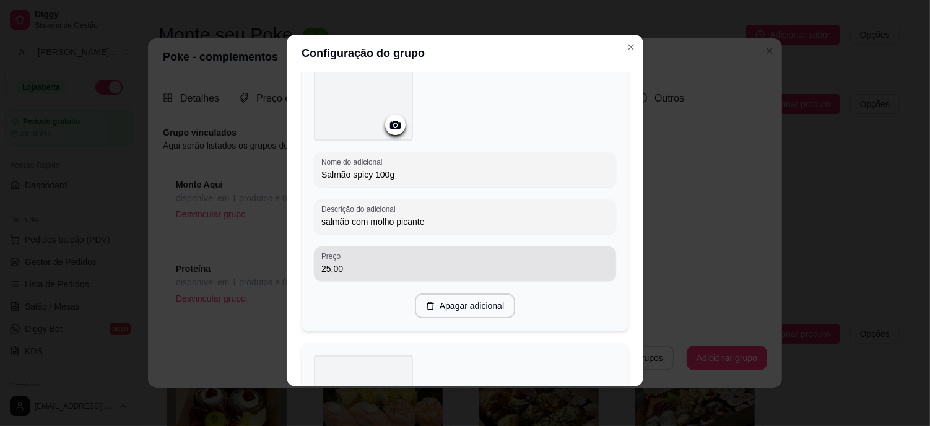
type input "21,98"
click at [384, 256] on div "25,00" at bounding box center [464, 263] width 287 height 25
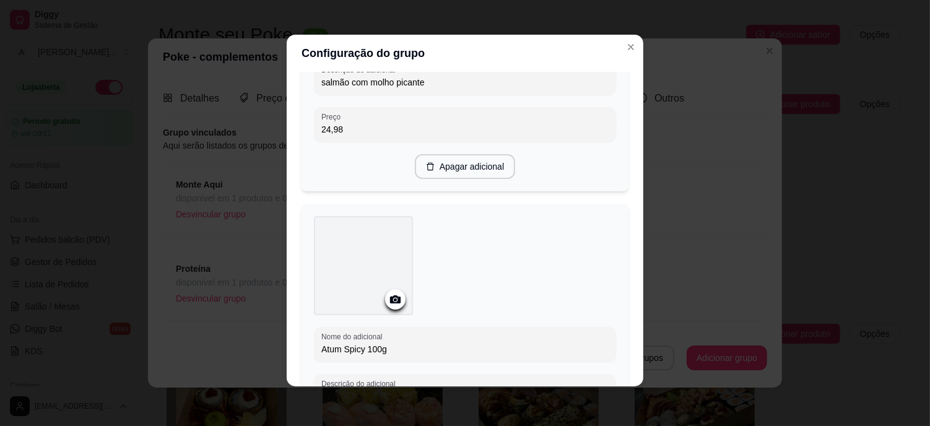
scroll to position [1375, 0]
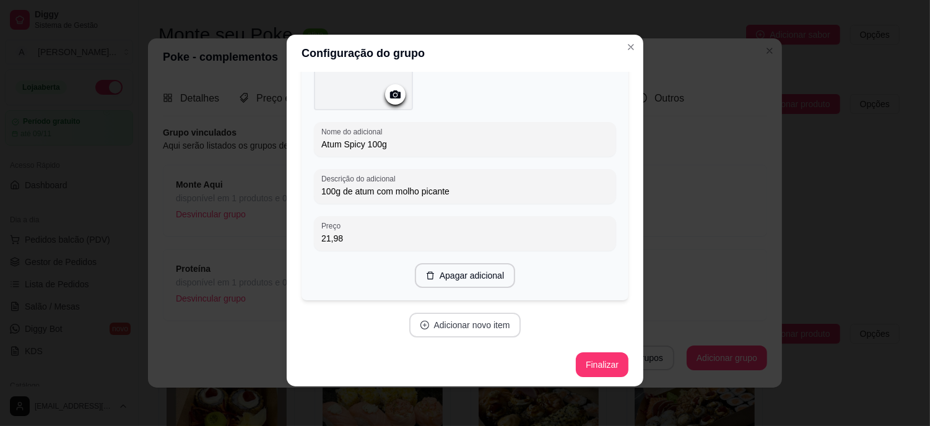
type input "24,98"
click at [471, 321] on button "Adicionar novo item" at bounding box center [465, 325] width 112 height 25
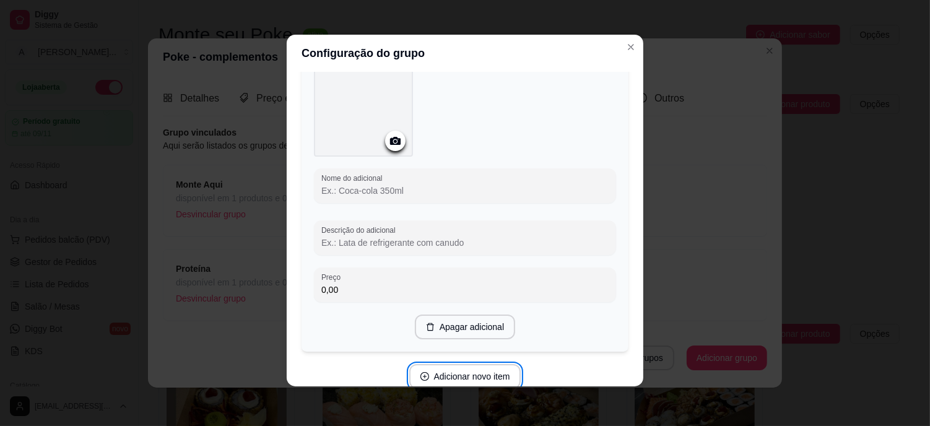
scroll to position [1650, 0]
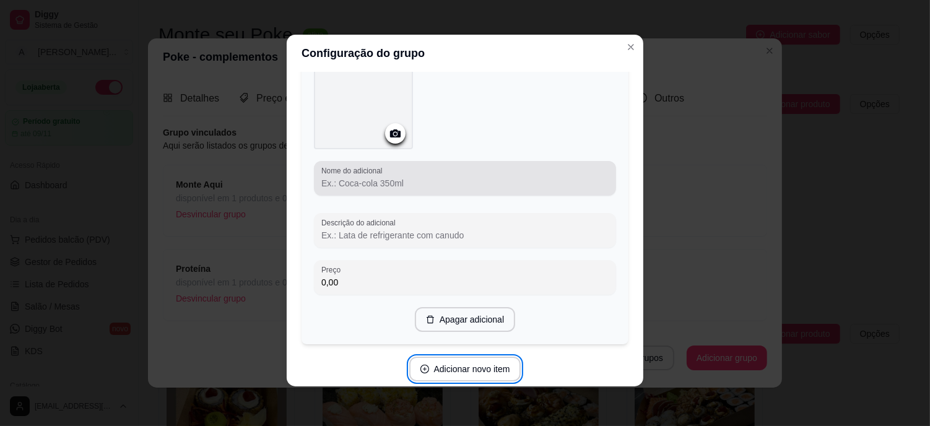
click at [370, 177] on input "Nome do adicional" at bounding box center [464, 183] width 287 height 12
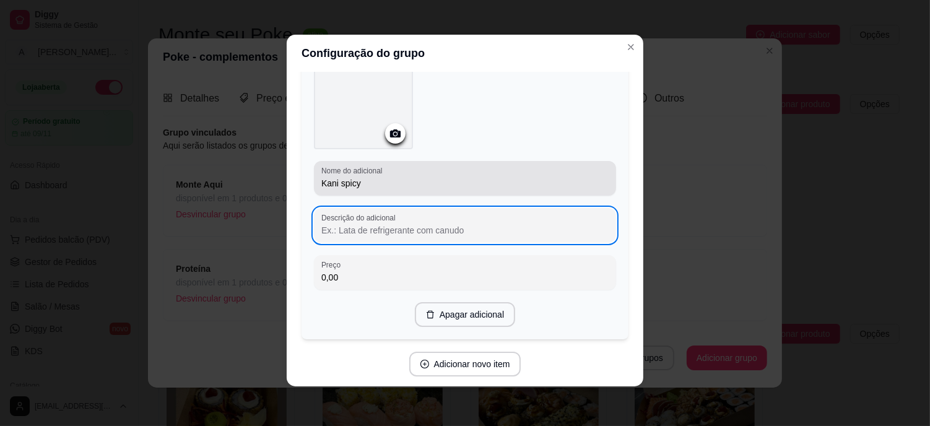
click at [370, 177] on input "Kani spicy" at bounding box center [464, 183] width 287 height 12
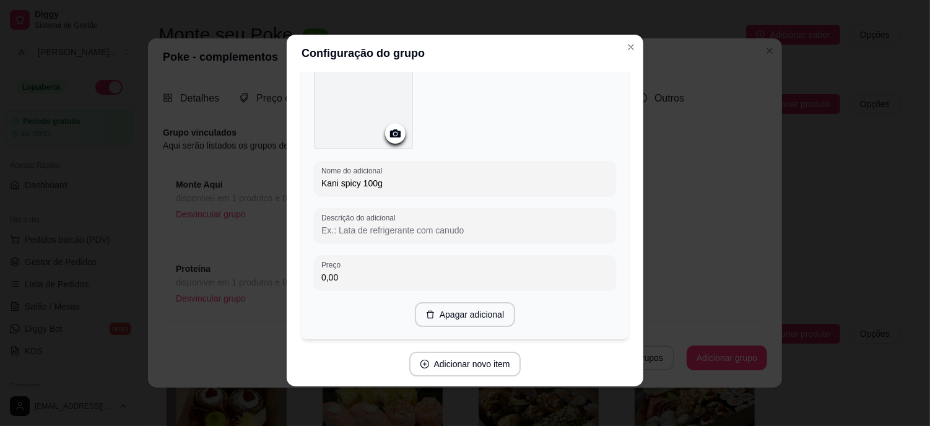
type input "Kani spicy 100g"
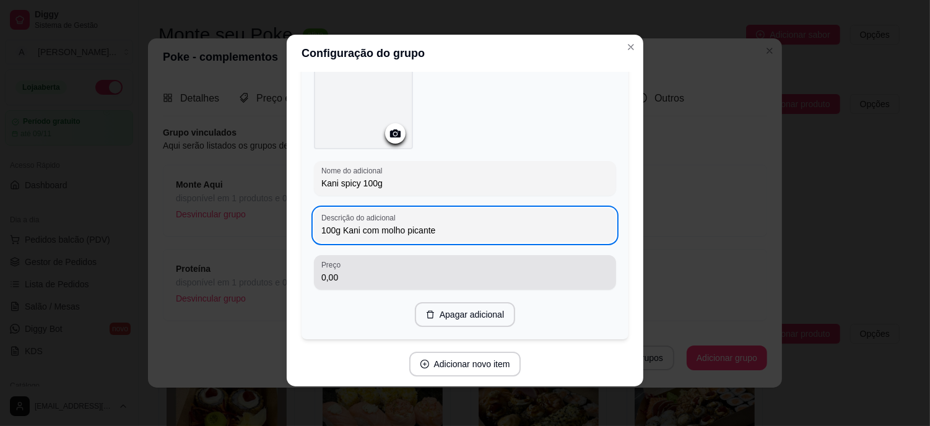
type input "100g Kani com molho picante"
click at [376, 274] on input "0,00" at bounding box center [464, 277] width 287 height 12
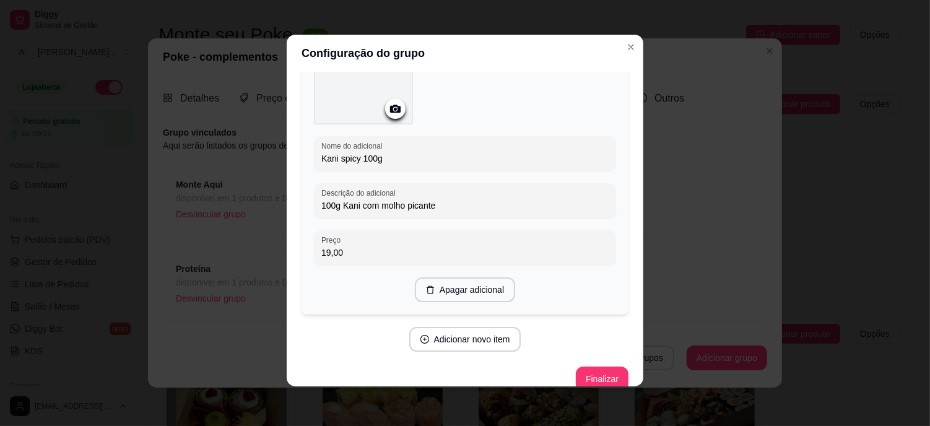
scroll to position [1688, 0]
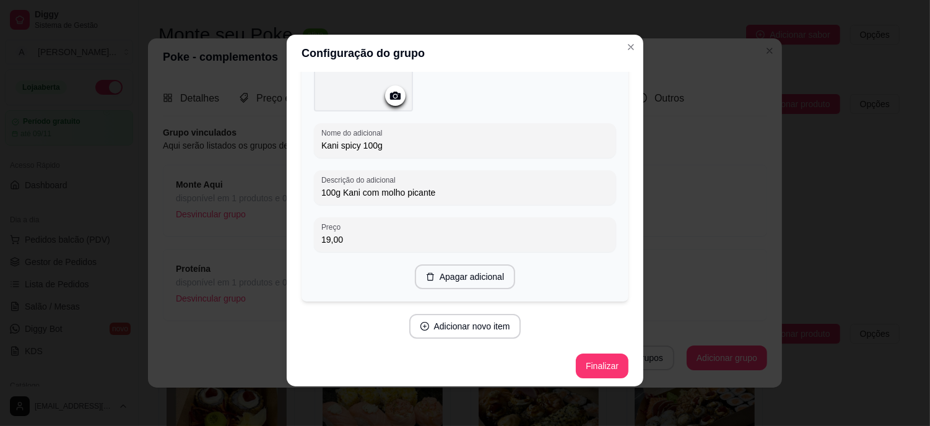
type input "19,00"
click at [463, 318] on button "Adicionar novo item" at bounding box center [465, 326] width 112 height 25
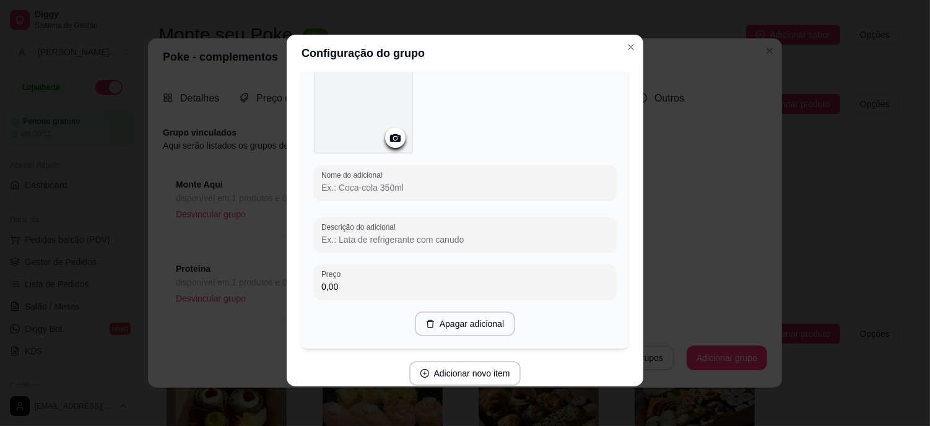
scroll to position [1963, 0]
click at [353, 178] on input "Nome do adicional" at bounding box center [464, 184] width 287 height 12
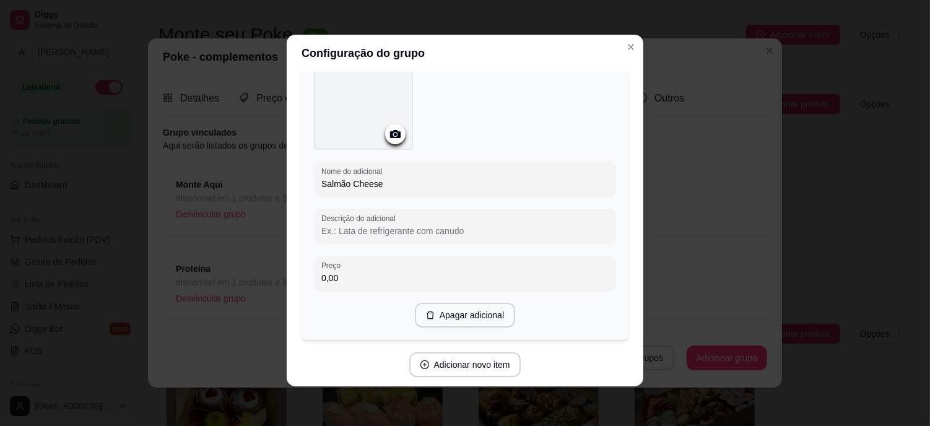
type input "Salmão Cheese"
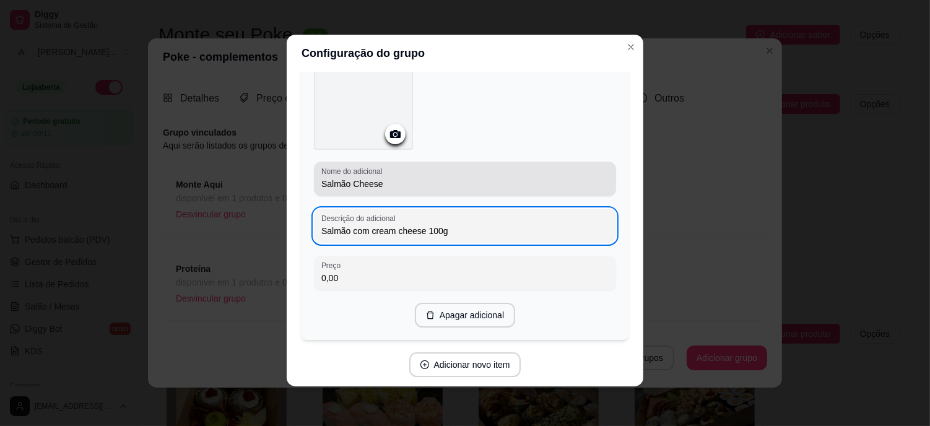
type input "Salmão com cream cheese 100g"
click at [401, 181] on input "Salmão Cheese" at bounding box center [464, 184] width 287 height 12
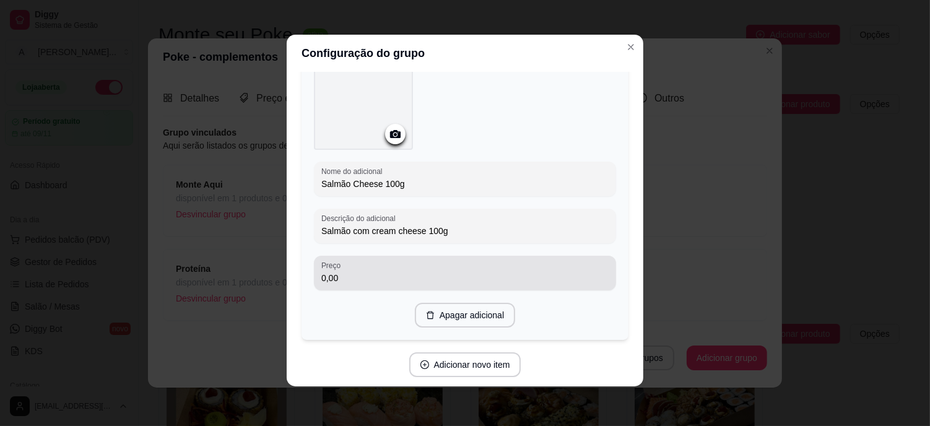
type input "Salmão Cheese 100g"
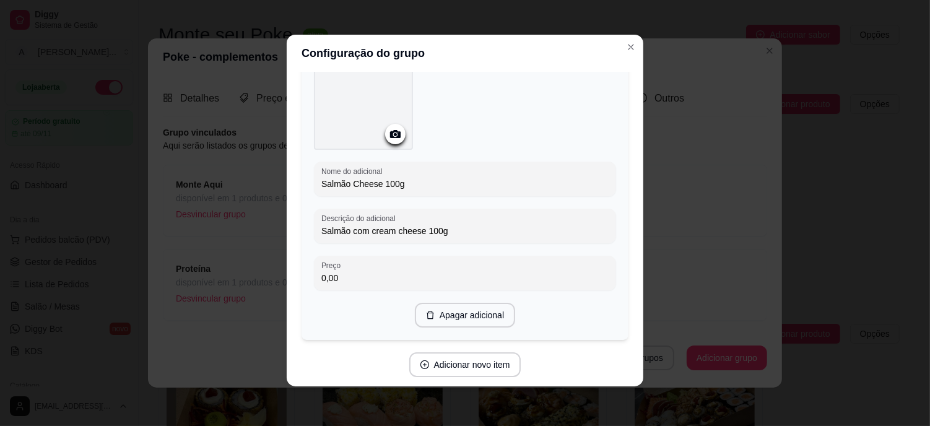
click at [347, 272] on input "0,00" at bounding box center [464, 278] width 287 height 12
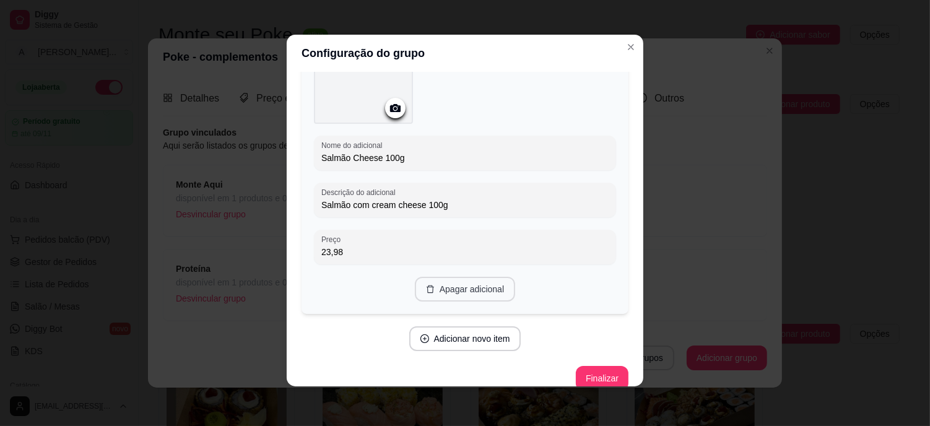
scroll to position [2002, 0]
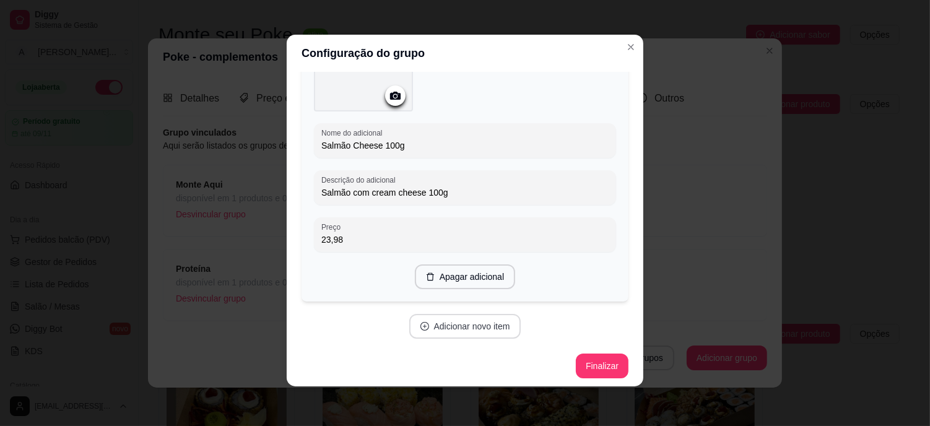
type input "23,98"
click at [462, 314] on button "Adicionar novo item" at bounding box center [465, 326] width 112 height 25
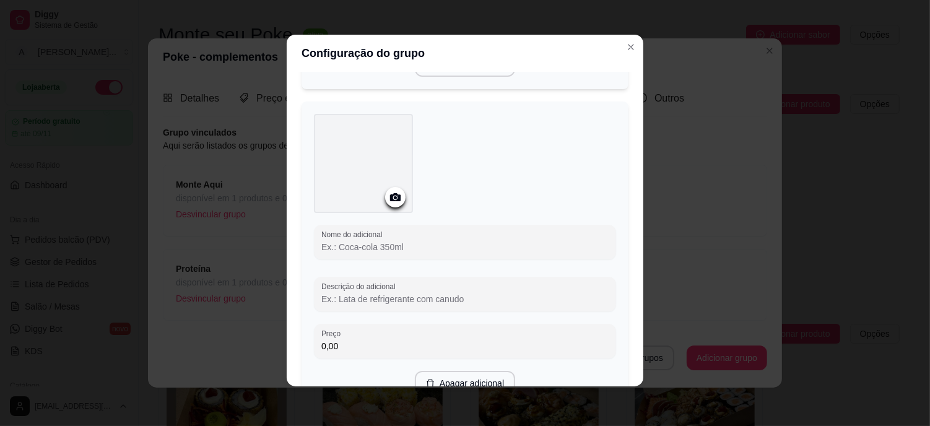
scroll to position [2320, 0]
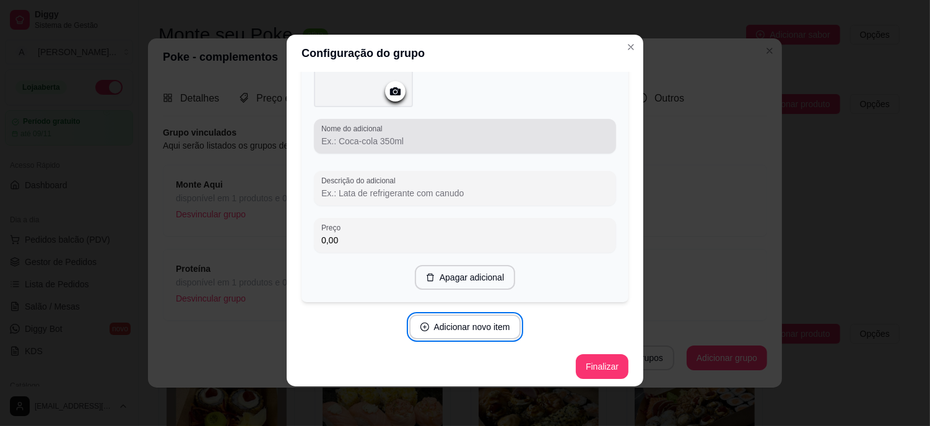
click at [350, 141] on input "Nome do adicional" at bounding box center [464, 141] width 287 height 12
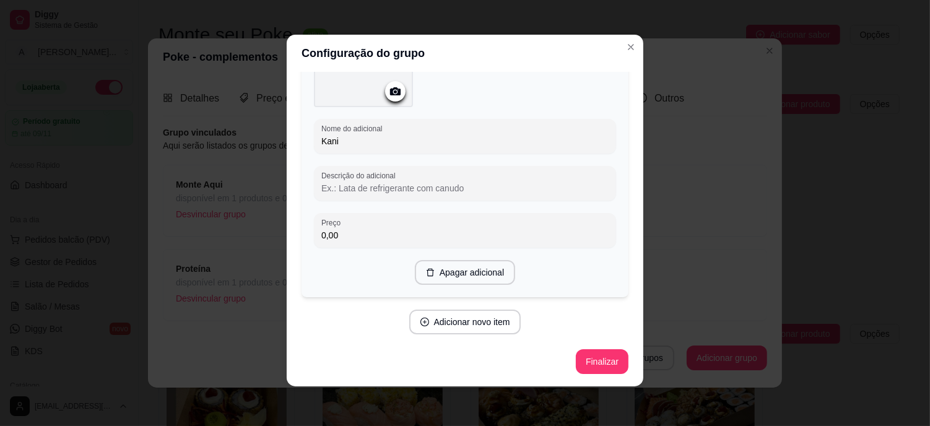
scroll to position [2315, 0]
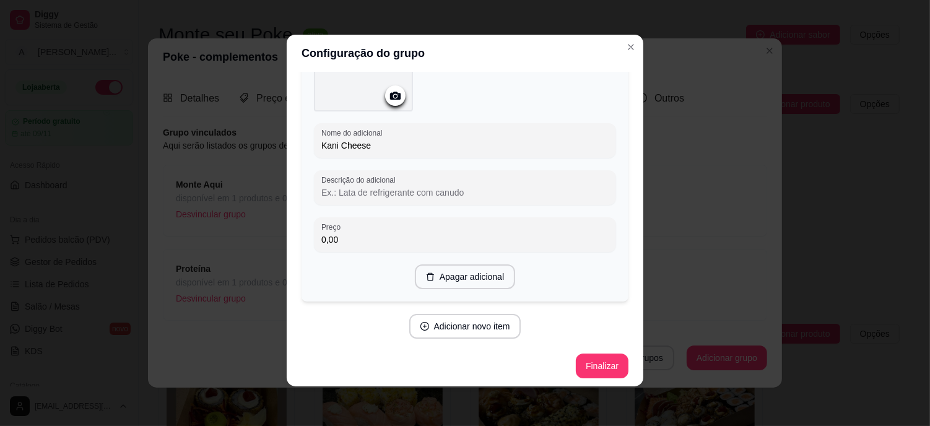
type input "Kani Cheese"
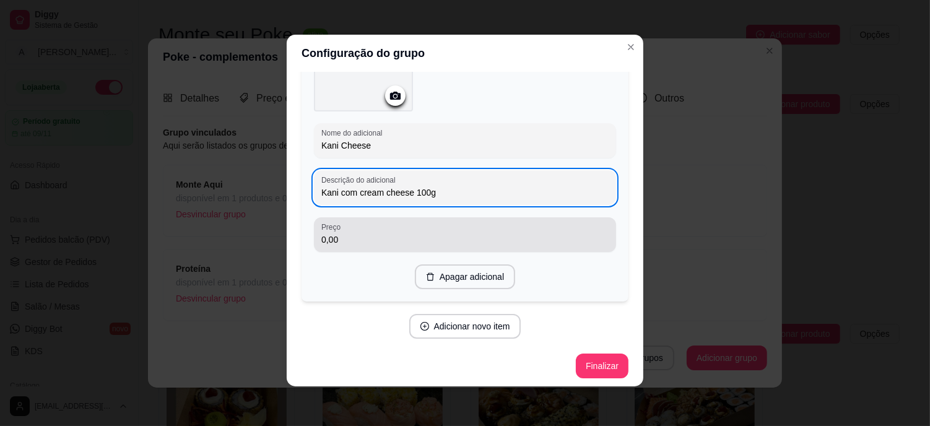
type input "Kani com cream cheese 100g"
click at [344, 238] on input "0,00" at bounding box center [464, 239] width 287 height 12
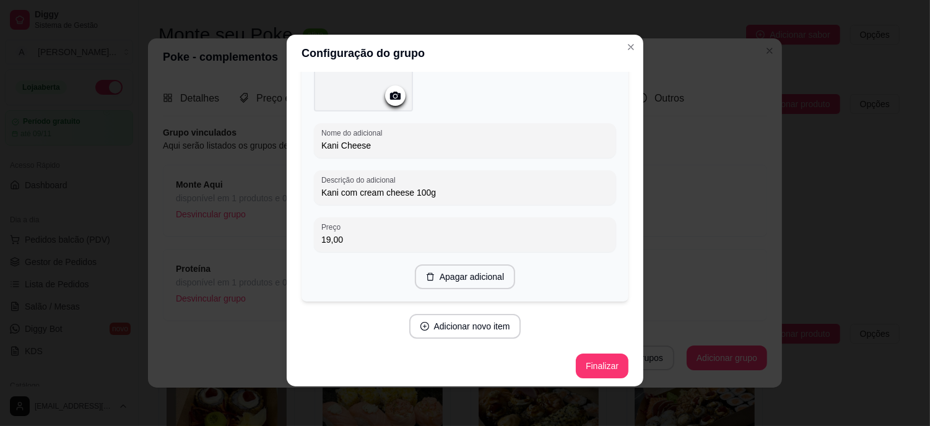
type input "19,00"
click at [595, 364] on button "Finalizar" at bounding box center [602, 365] width 53 height 25
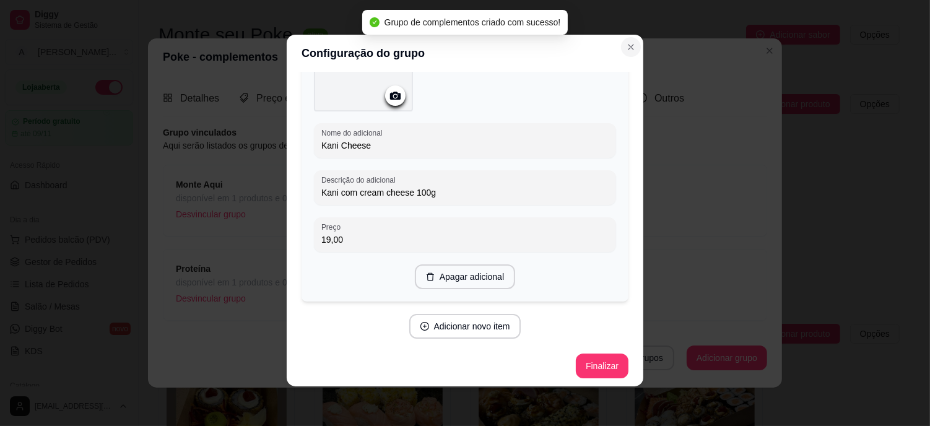
click at [628, 50] on icon "Close" at bounding box center [631, 47] width 10 height 10
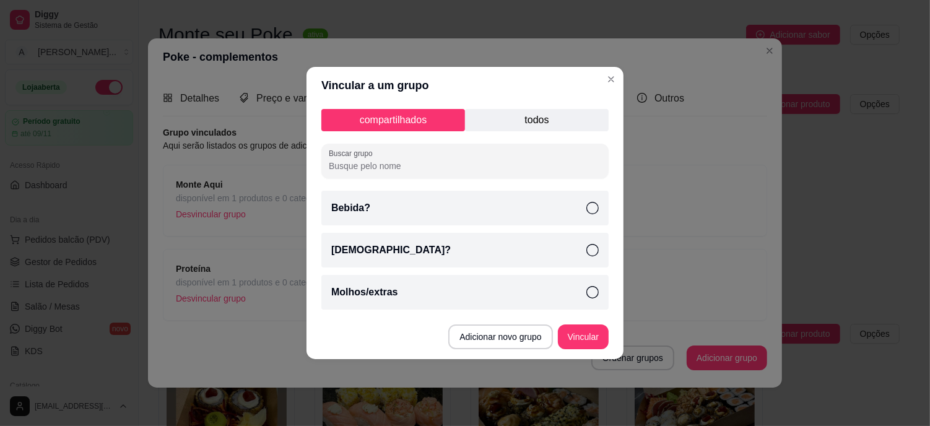
click at [528, 115] on p "todos" at bounding box center [537, 120] width 144 height 22
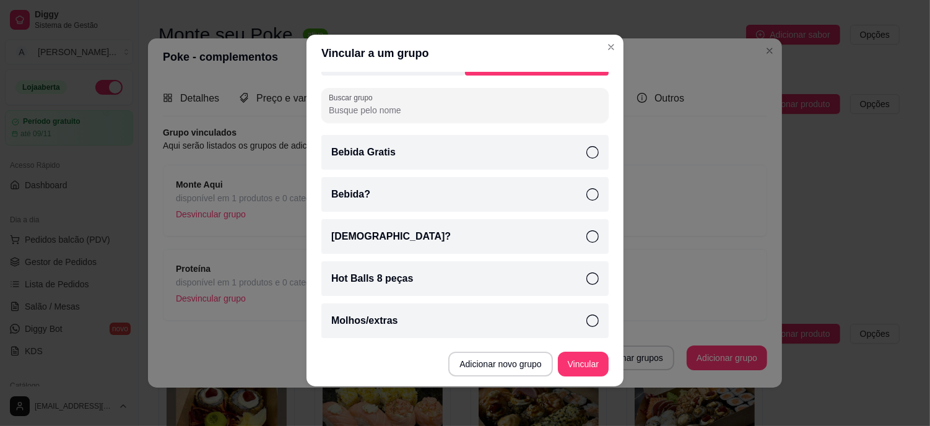
scroll to position [0, 0]
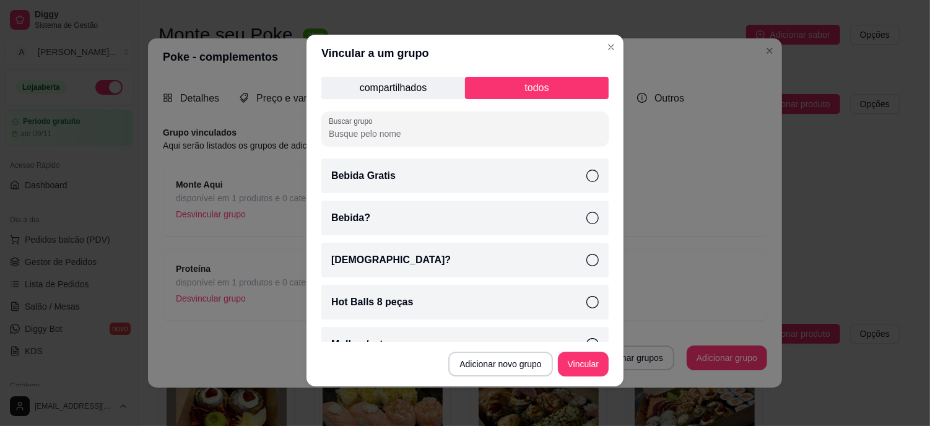
click at [413, 90] on p "compartilhados" at bounding box center [393, 88] width 144 height 22
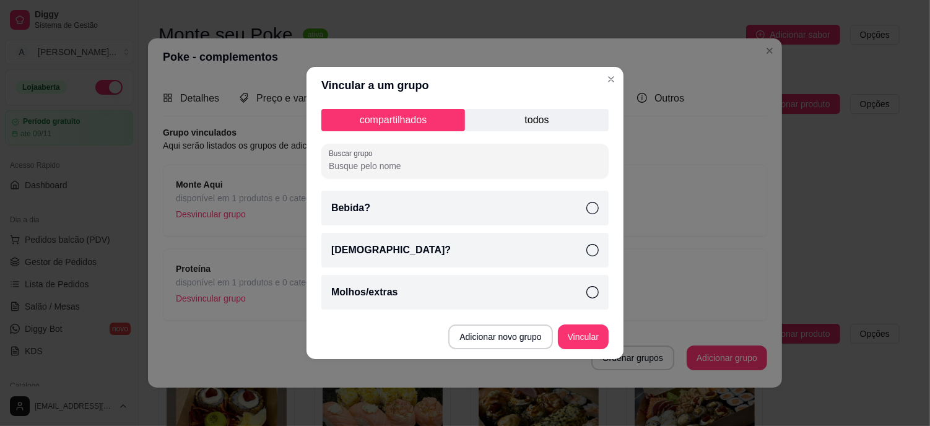
click at [530, 116] on p "todos" at bounding box center [537, 120] width 144 height 22
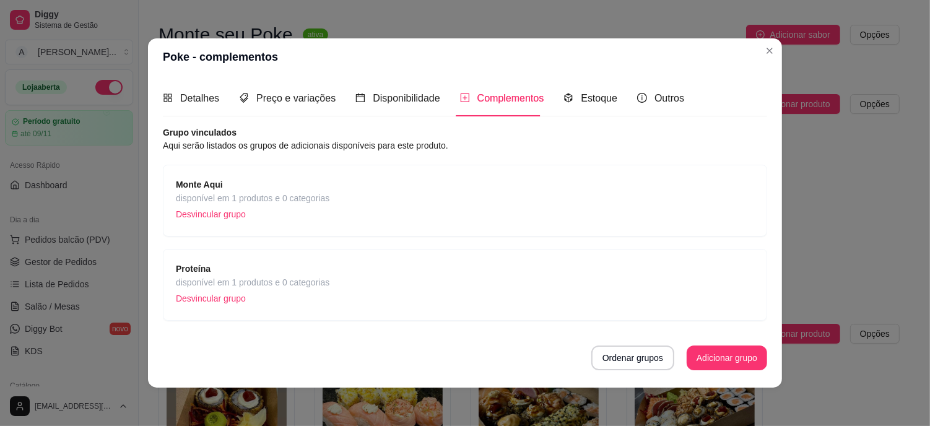
click at [649, 209] on div "Monte Aqui disponível em 1 produtos e 0 categorias Desvincular grupo" at bounding box center [465, 201] width 578 height 46
click at [589, 101] on span "Estoque" at bounding box center [599, 98] width 37 height 11
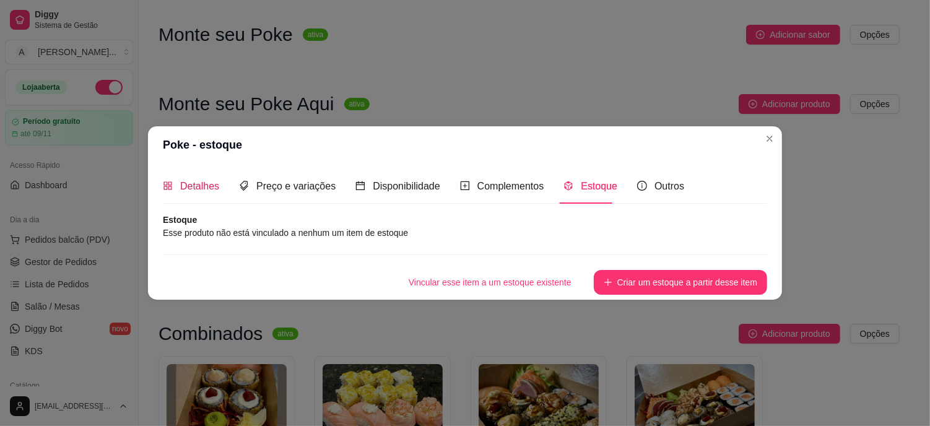
click at [186, 181] on span "Detalhes" at bounding box center [199, 186] width 39 height 11
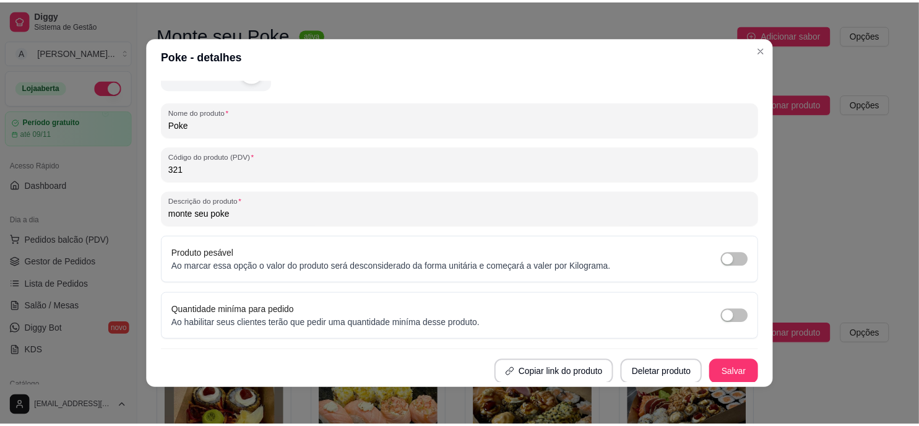
scroll to position [2, 0]
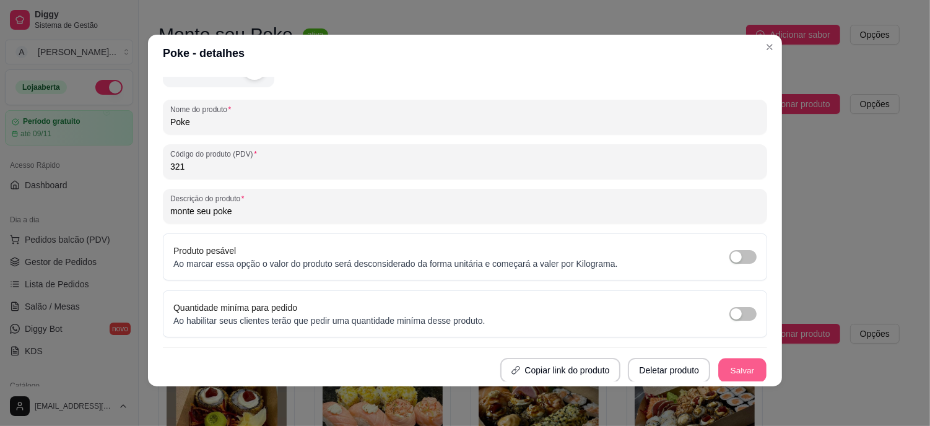
click at [724, 368] on button "Salvar" at bounding box center [742, 370] width 48 height 24
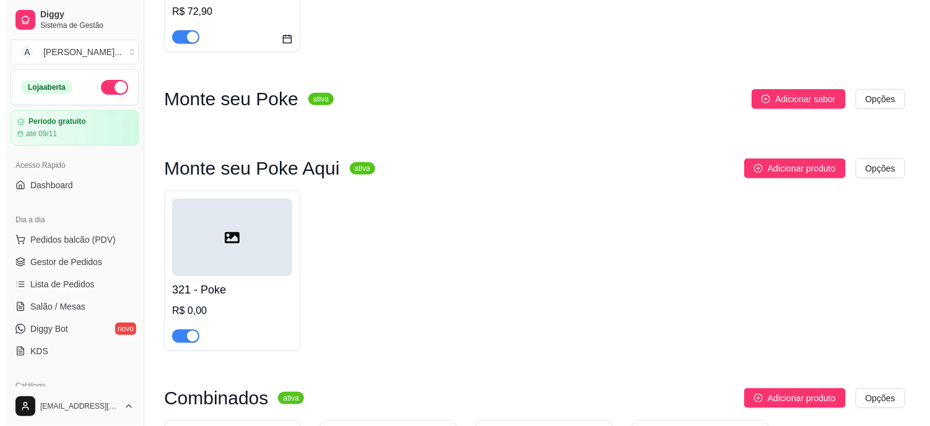
scroll to position [275, 0]
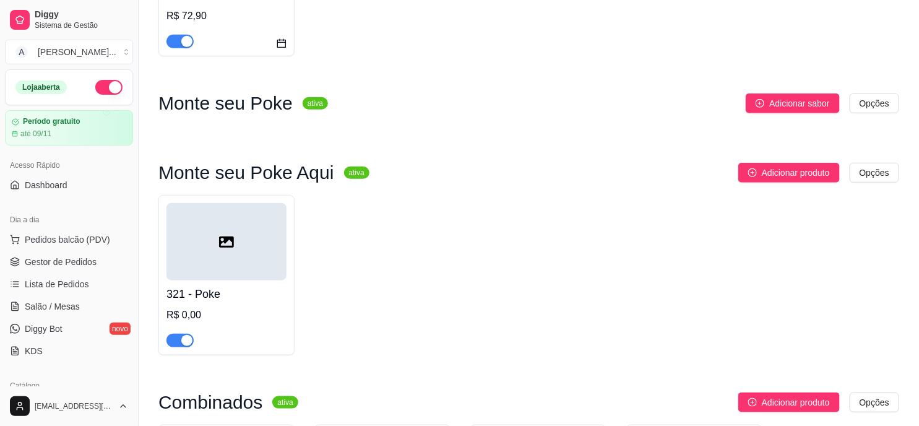
click at [220, 256] on div at bounding box center [226, 241] width 120 height 77
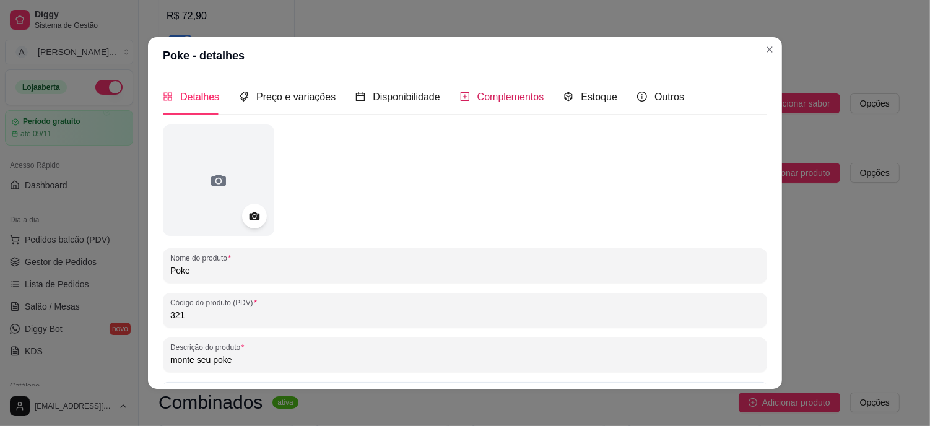
click at [512, 99] on span "Complementos" at bounding box center [510, 97] width 67 height 11
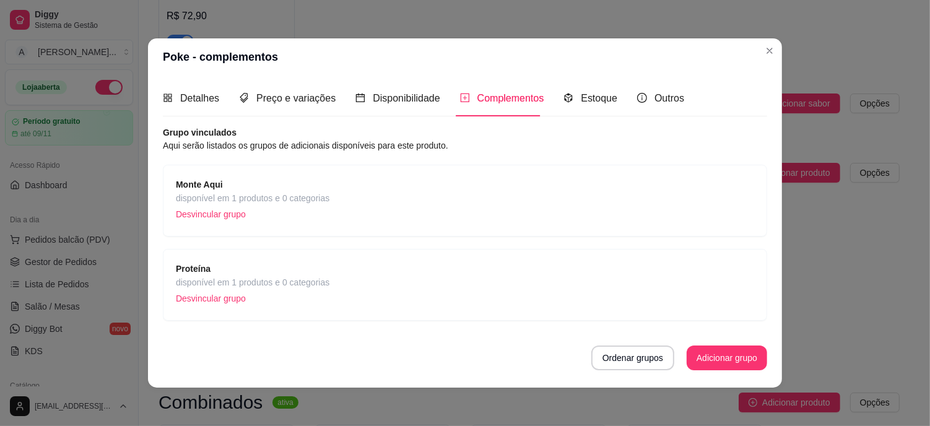
scroll to position [1, 0]
click at [632, 355] on button "Ordenar grupos" at bounding box center [632, 357] width 80 height 24
click at [725, 362] on button "Adicionar grupo" at bounding box center [726, 357] width 80 height 25
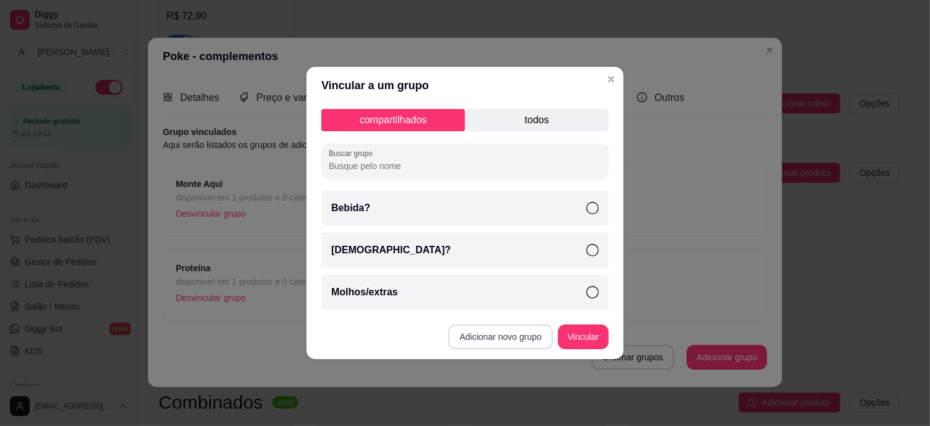
click at [508, 337] on button "Adicionar novo grupo" at bounding box center [500, 336] width 104 height 25
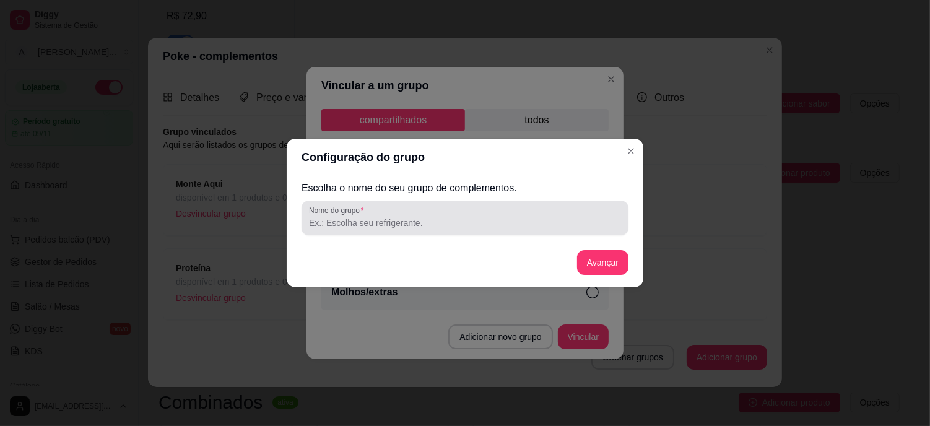
click at [383, 225] on input "Nome do grupo" at bounding box center [465, 223] width 312 height 12
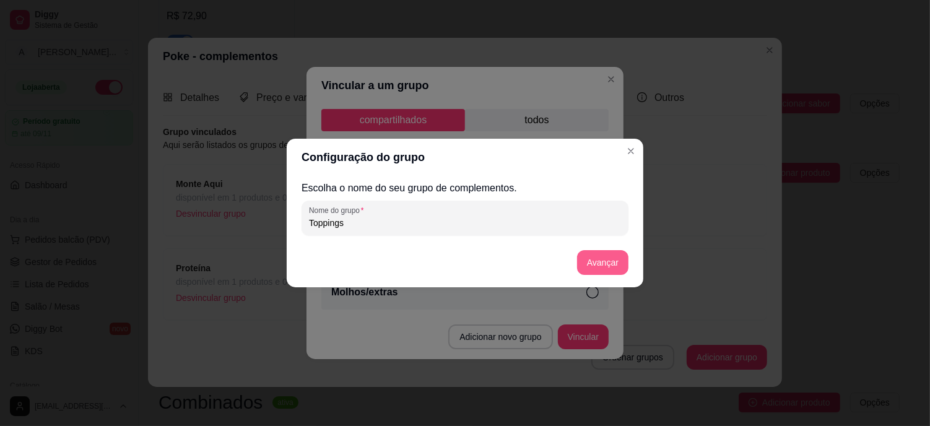
type input "Toppings"
click at [611, 257] on button "Avançar" at bounding box center [602, 263] width 50 height 24
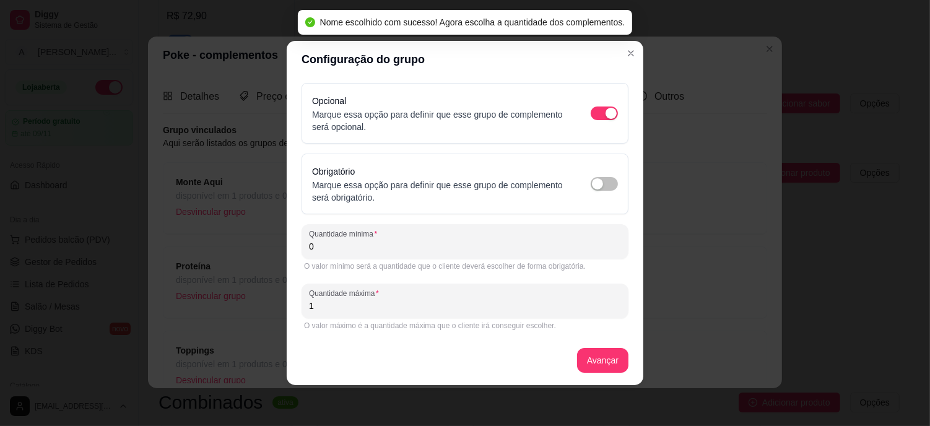
scroll to position [0, 0]
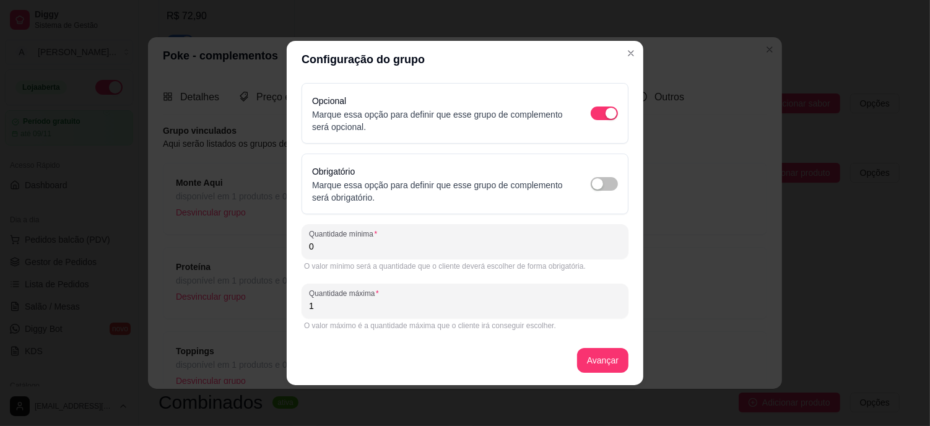
click at [399, 250] on input "0" at bounding box center [465, 246] width 312 height 12
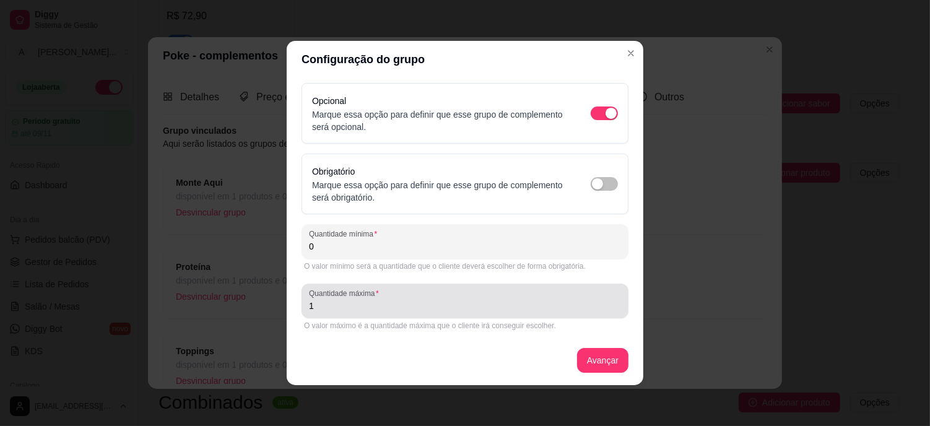
click at [339, 302] on input "1" at bounding box center [465, 306] width 312 height 12
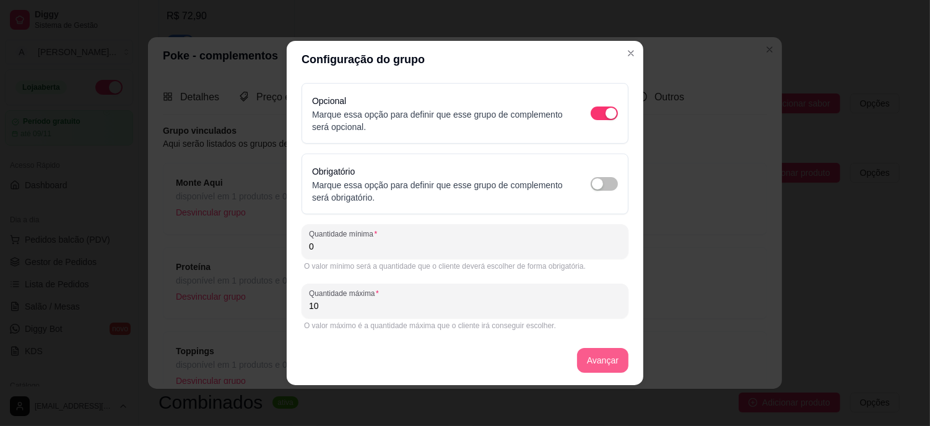
type input "10"
click at [607, 350] on button "Avançar" at bounding box center [602, 360] width 51 height 25
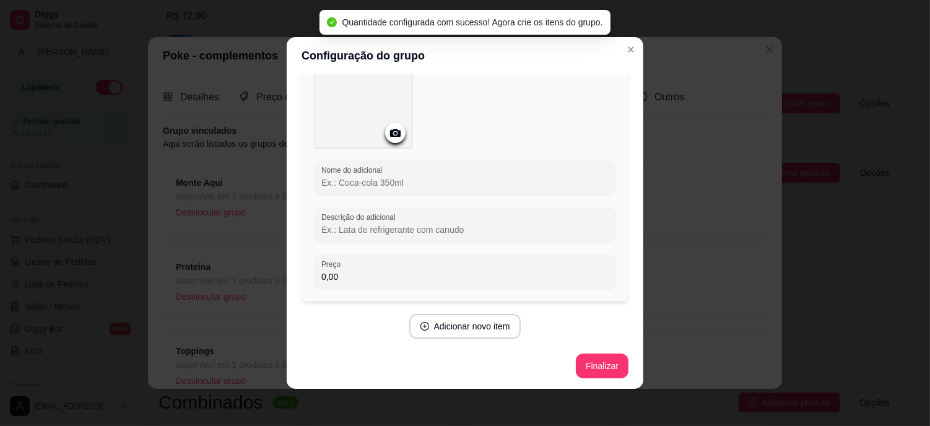
scroll to position [85, 0]
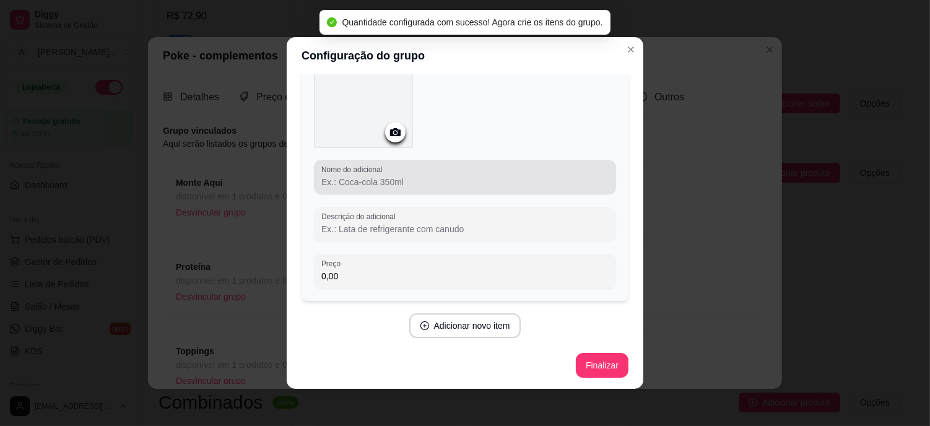
click at [385, 181] on input "Nome do adicional" at bounding box center [464, 182] width 287 height 12
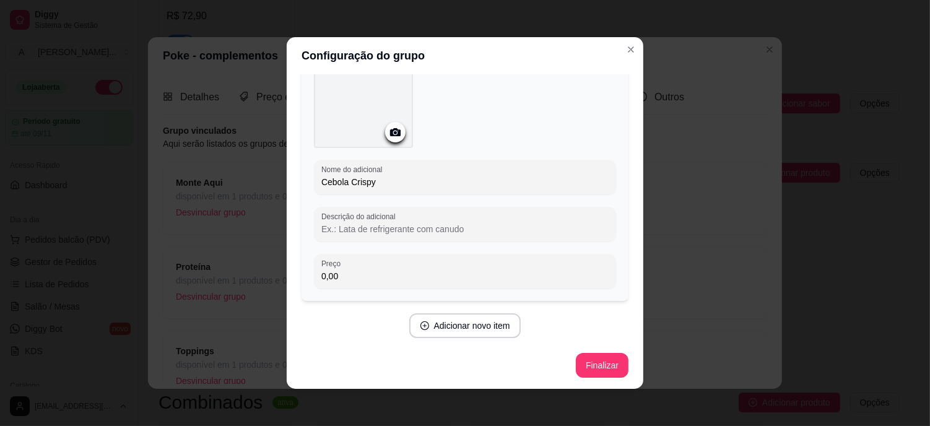
type input "Cebola Crispy"
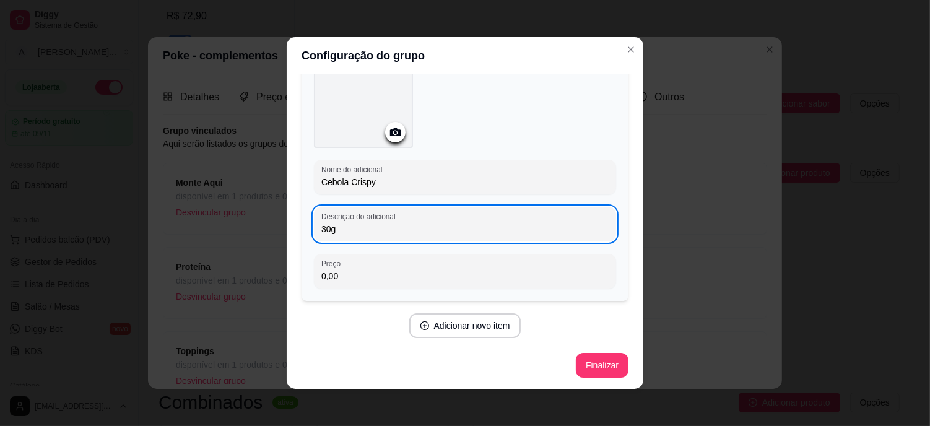
type input "30g"
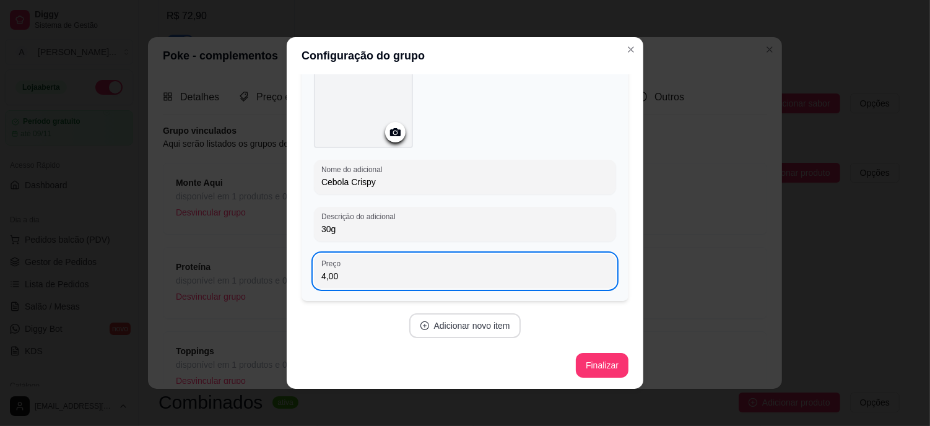
type input "4,00"
click at [457, 320] on button "Adicionar novo item" at bounding box center [465, 325] width 112 height 25
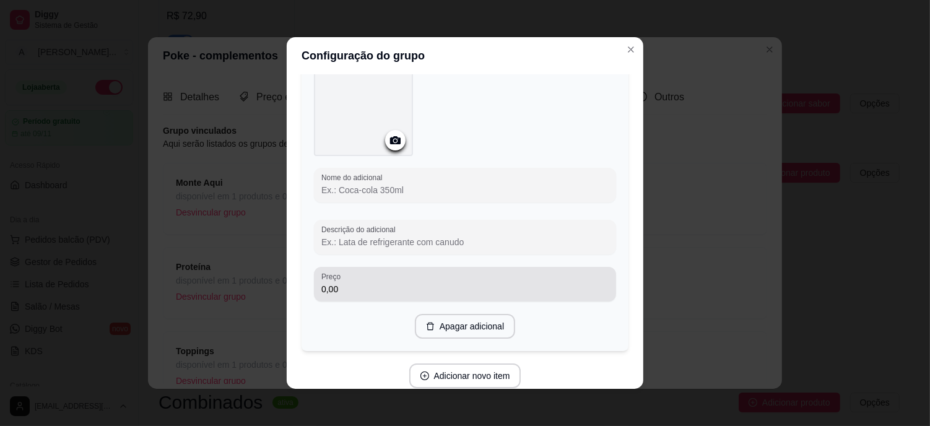
scroll to position [440, 0]
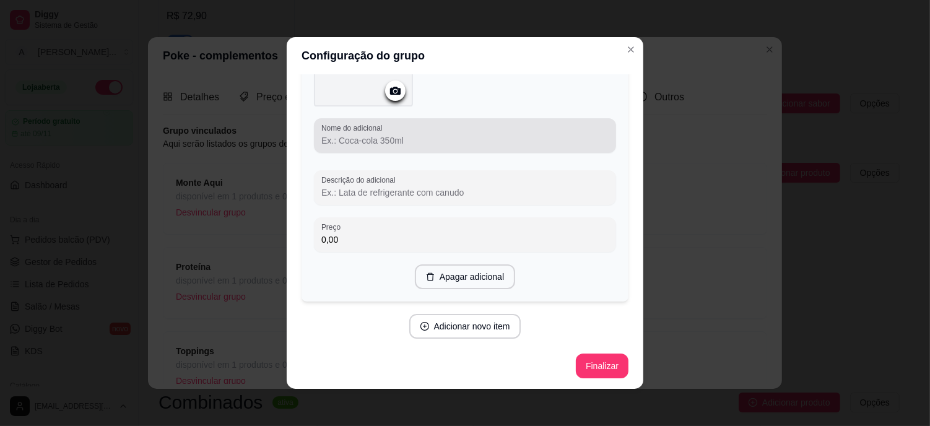
click at [370, 137] on input "Nome do adicional" at bounding box center [464, 140] width 287 height 12
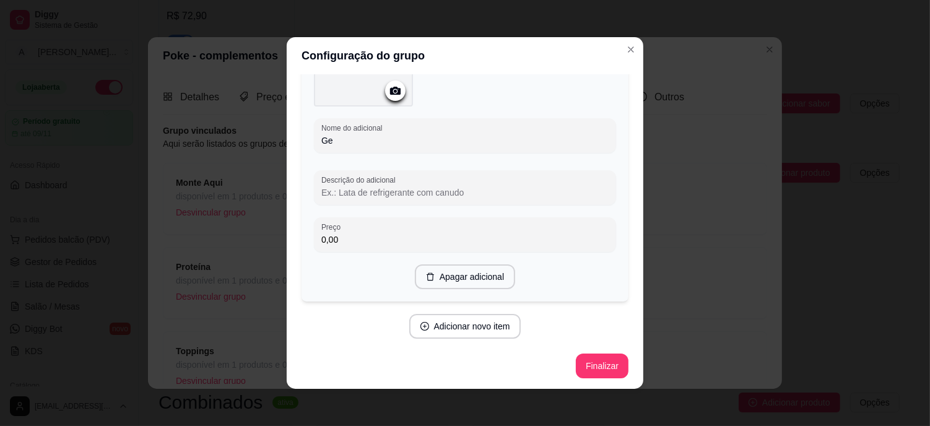
scroll to position [435, 0]
type input "Gergelin"
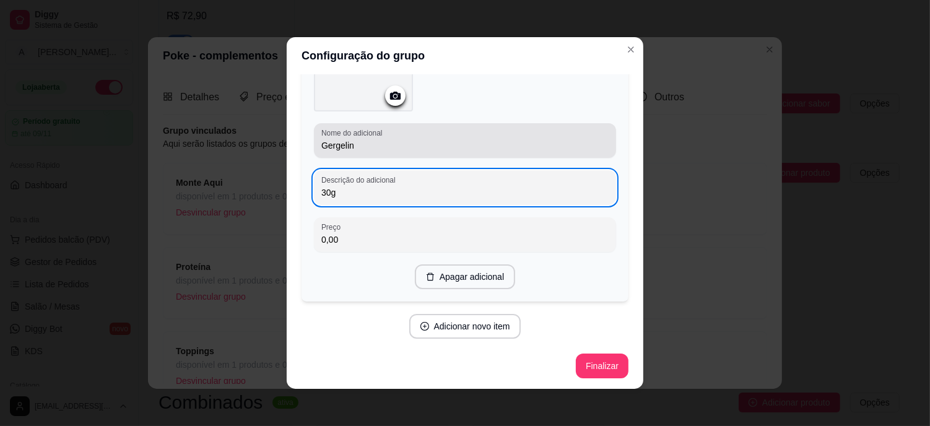
type input "30g"
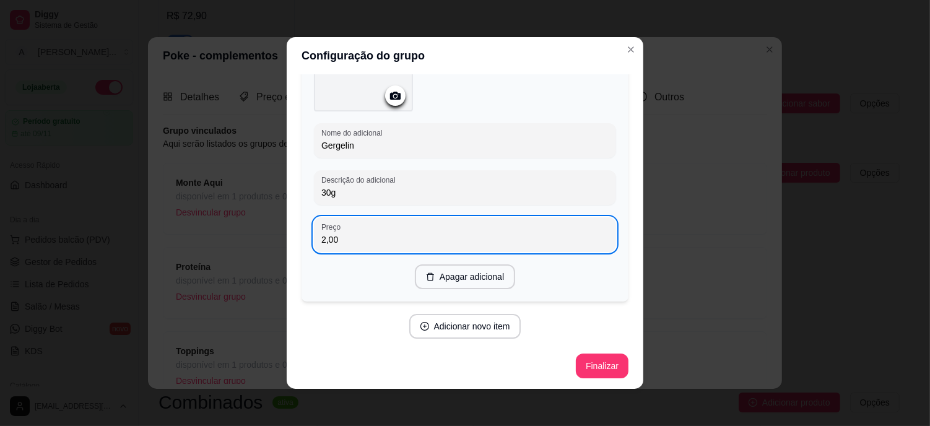
scroll to position [2, 0]
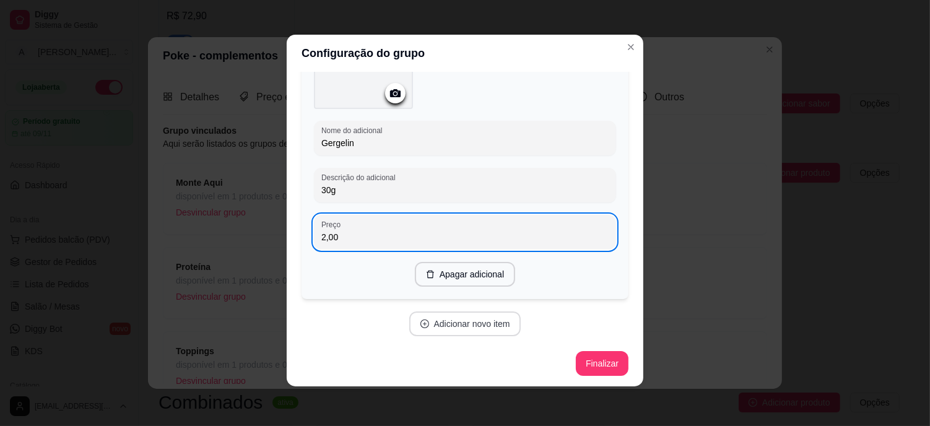
type input "2,00"
click at [475, 324] on button "Adicionar novo item" at bounding box center [465, 323] width 112 height 25
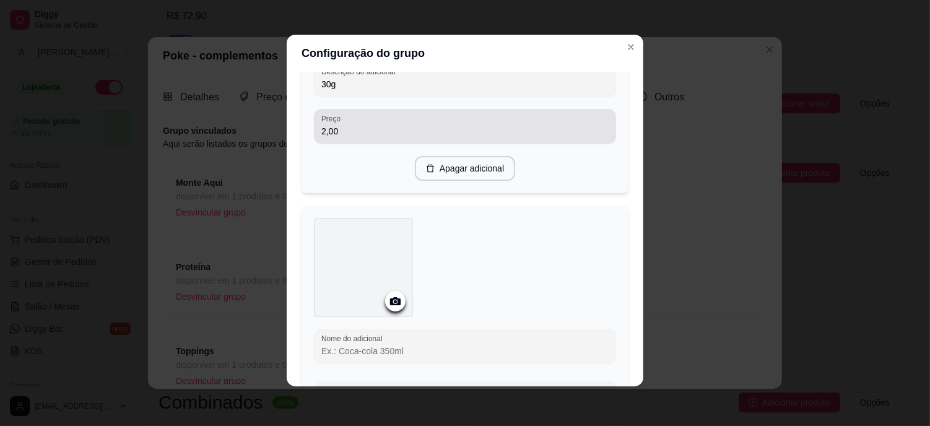
scroll to position [573, 0]
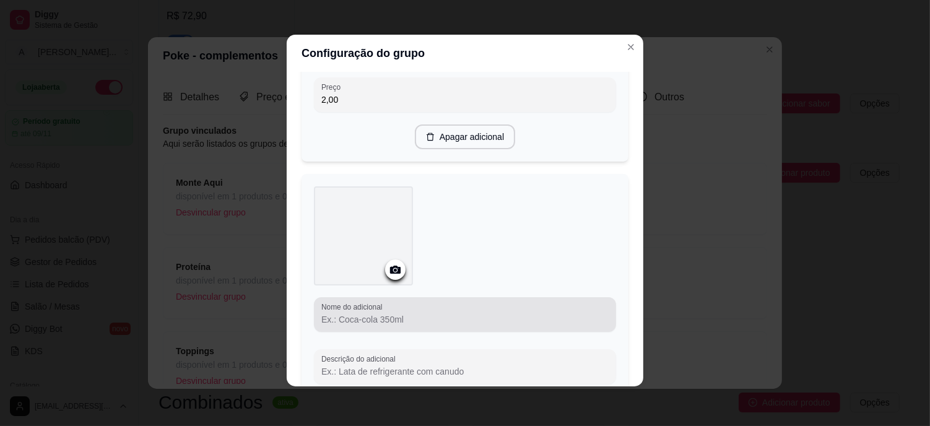
click at [368, 323] on input "Nome do adicional" at bounding box center [464, 319] width 287 height 12
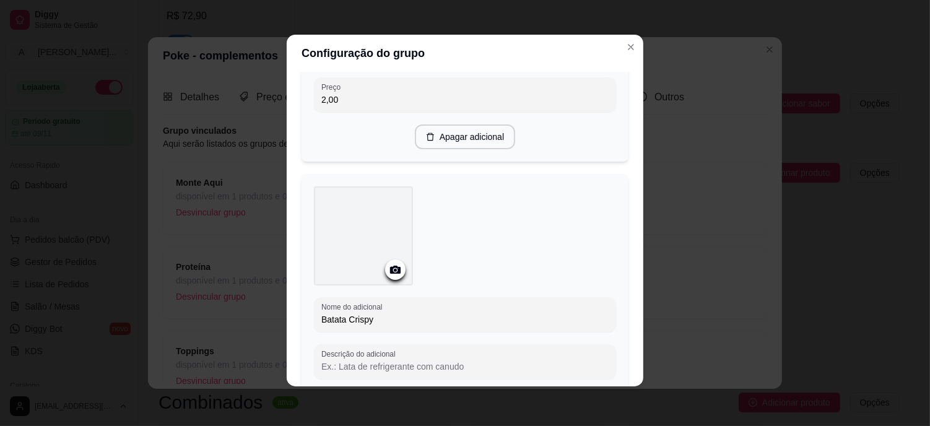
type input "Batata Crispy"
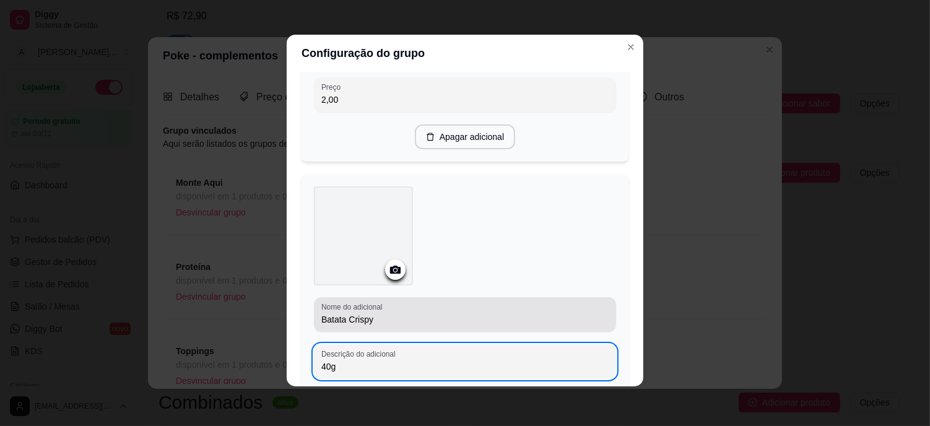
type input "40g"
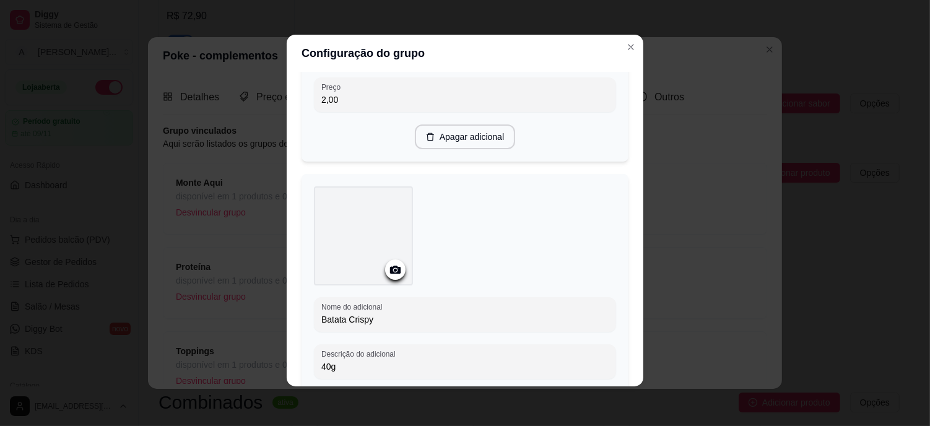
scroll to position [749, 0]
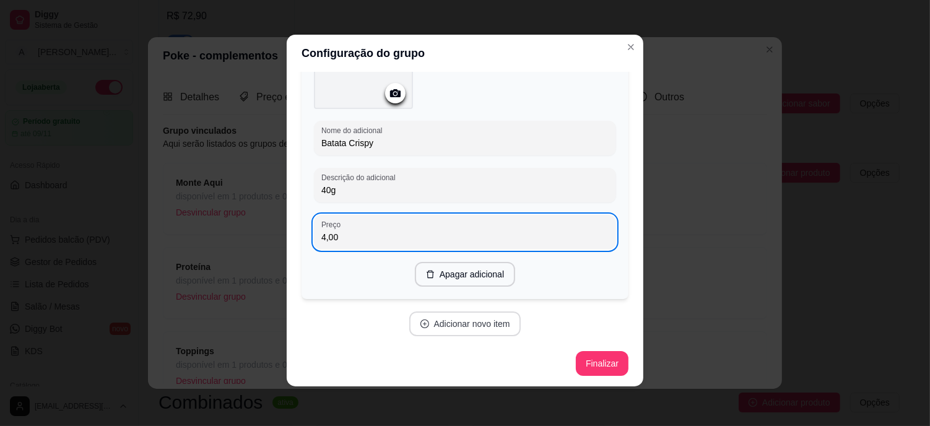
type input "4,00"
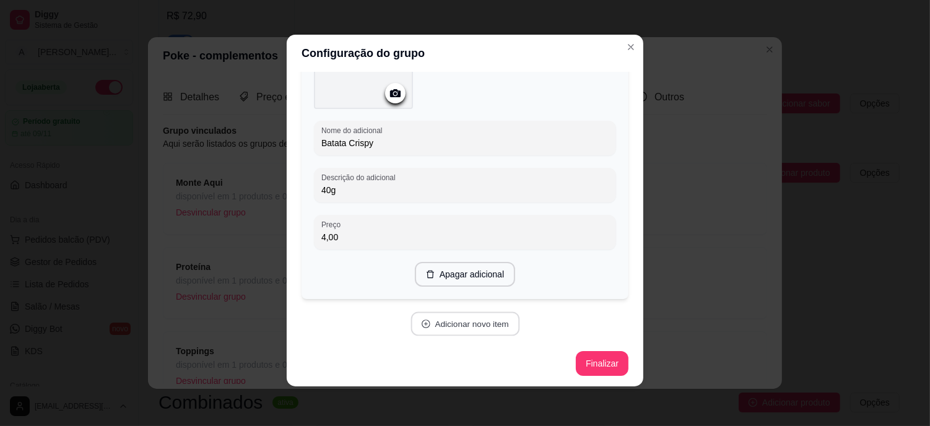
click at [456, 322] on button "Adicionar novo item" at bounding box center [464, 324] width 109 height 24
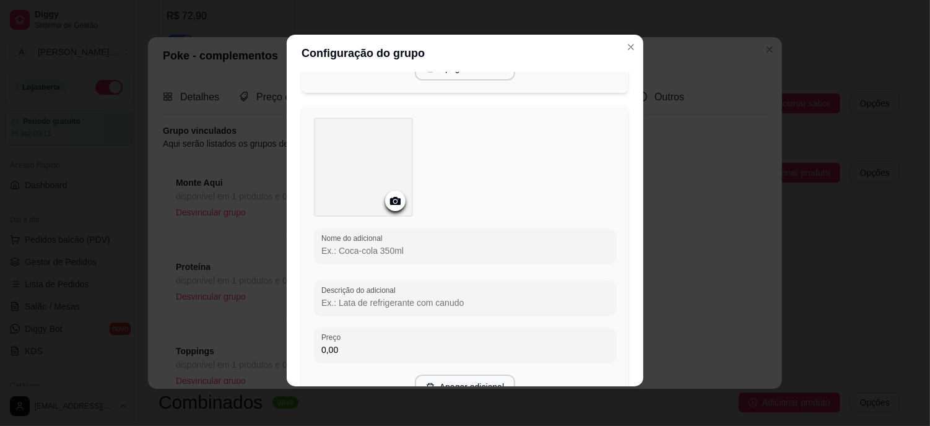
scroll to position [1066, 0]
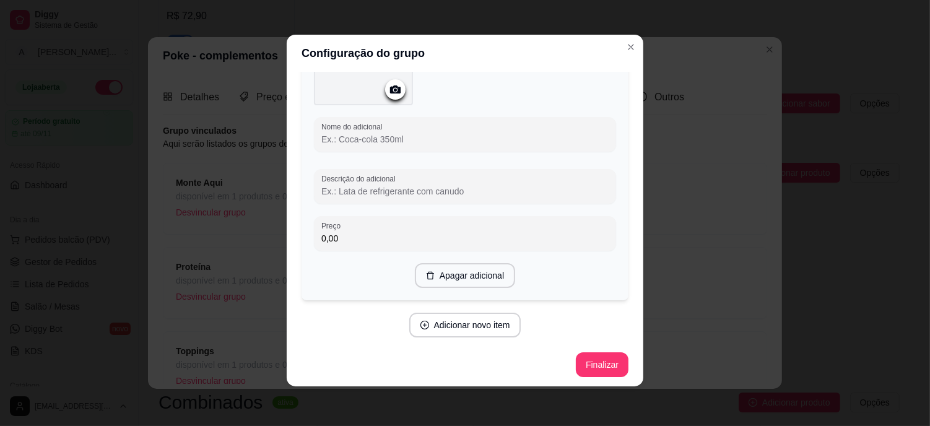
click at [348, 141] on input "Nome do adicional" at bounding box center [464, 139] width 287 height 12
type input "Alho poró Crispy"
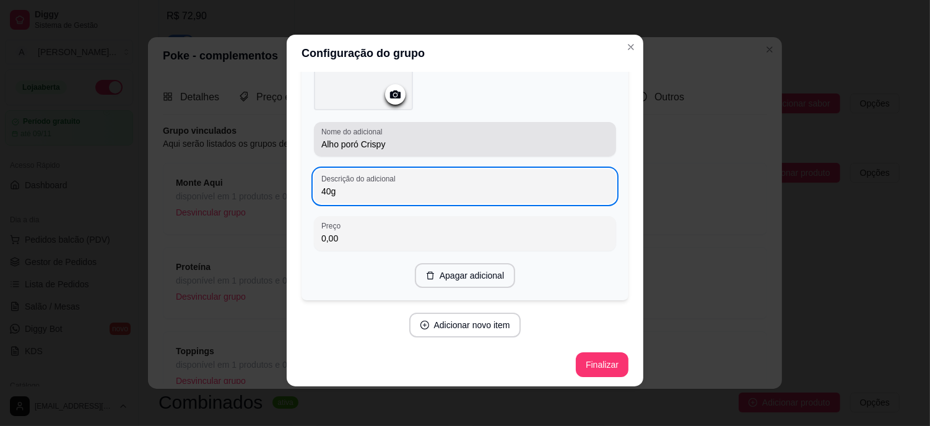
type input "40g"
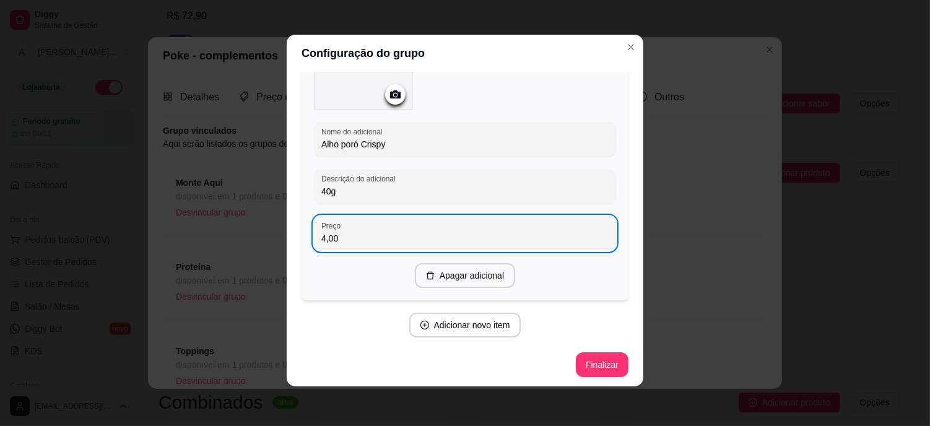
type input "4,00"
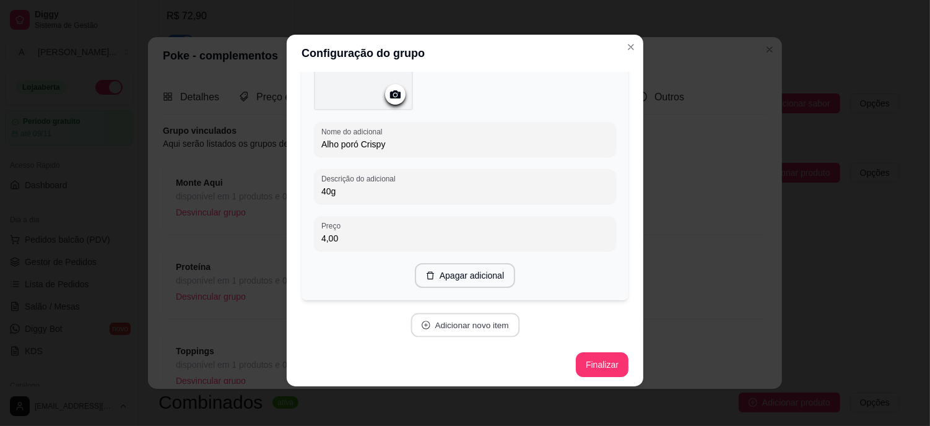
click at [465, 322] on button "Adicionar novo item" at bounding box center [464, 325] width 109 height 24
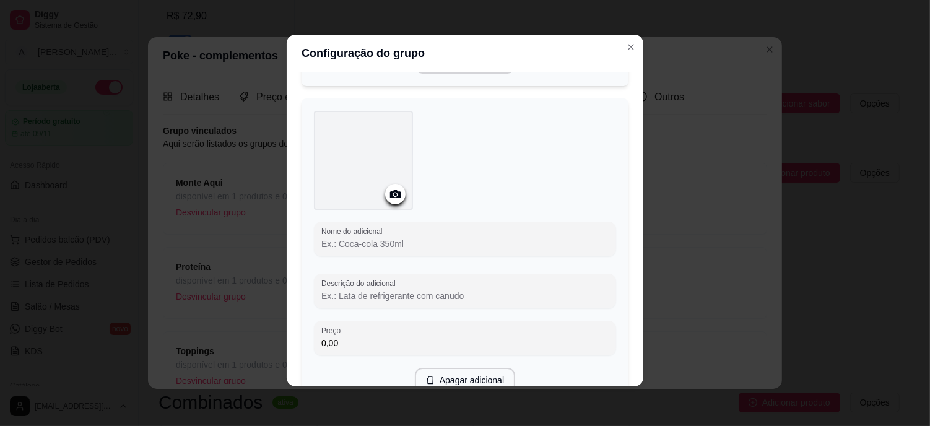
scroll to position [1380, 0]
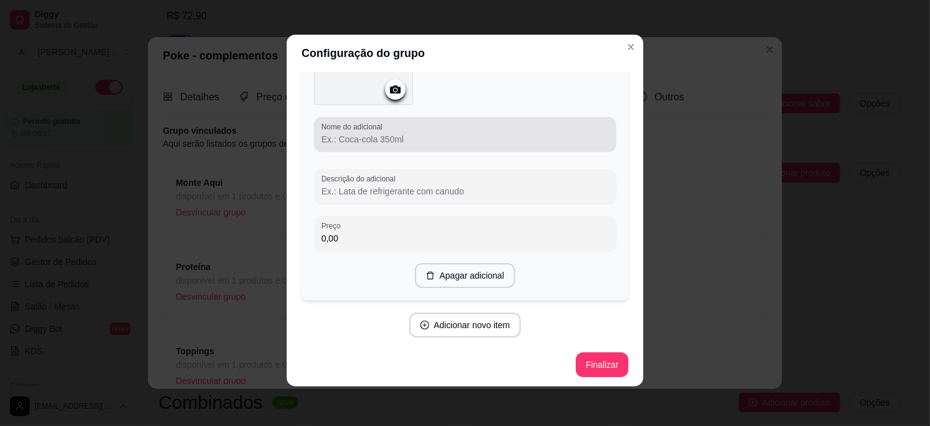
click at [336, 128] on label "Nome do adicional" at bounding box center [353, 126] width 65 height 11
click at [336, 133] on input "Nome do adicional" at bounding box center [464, 139] width 287 height 12
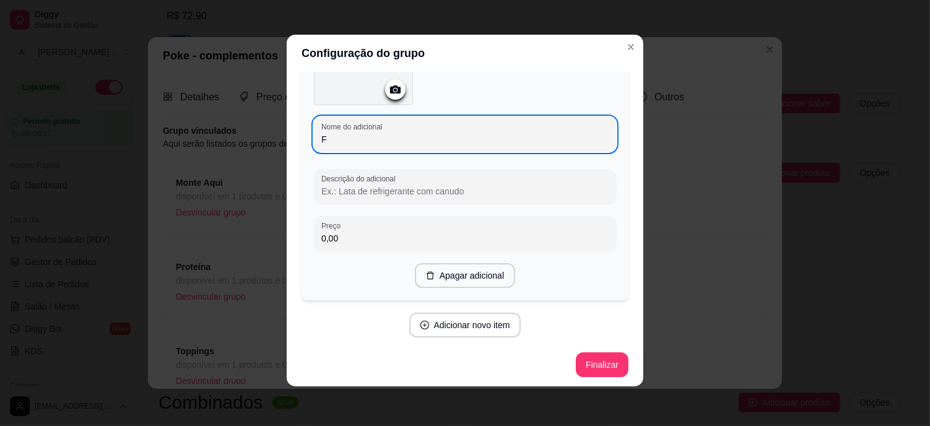
scroll to position [1375, 0]
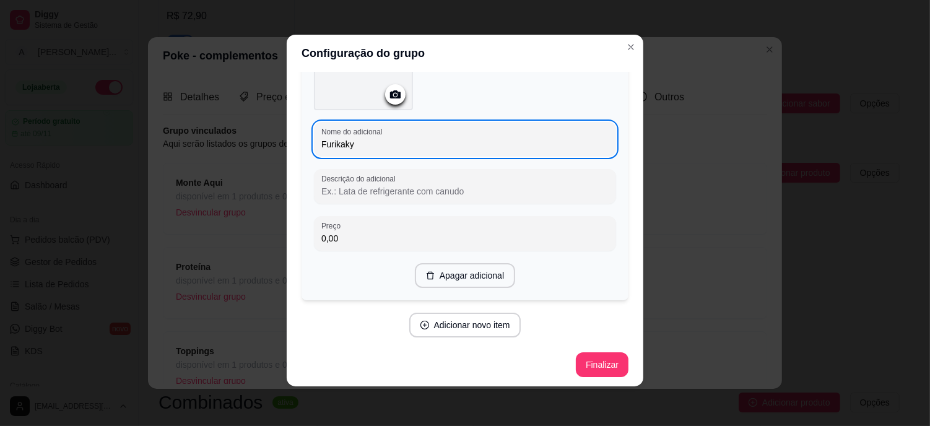
type input "Furikaky"
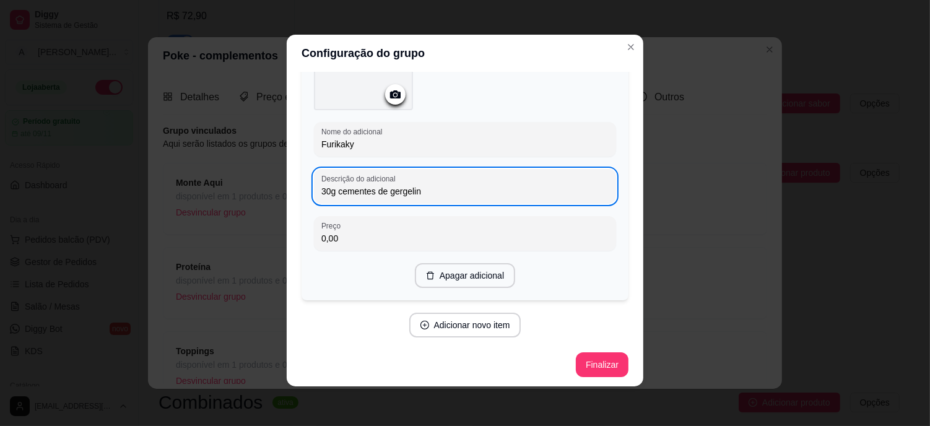
type input "30g cementes de gergelin"
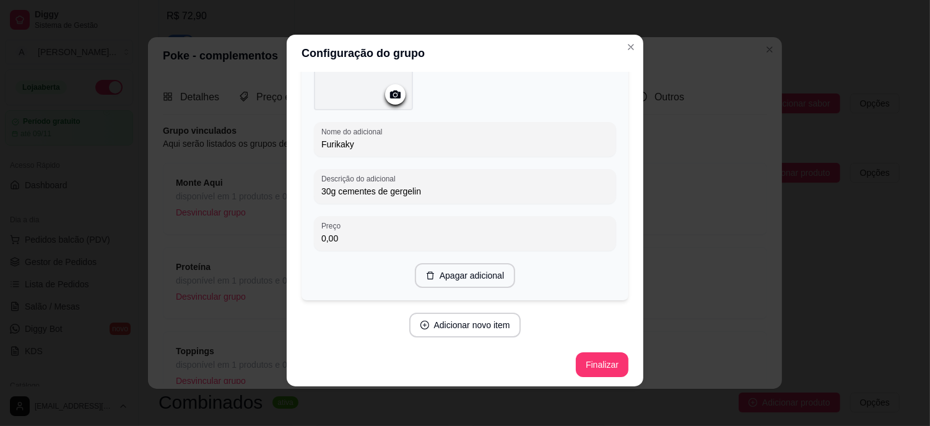
click at [355, 142] on input "Furikaky" at bounding box center [464, 144] width 287 height 12
type input "Furikake"
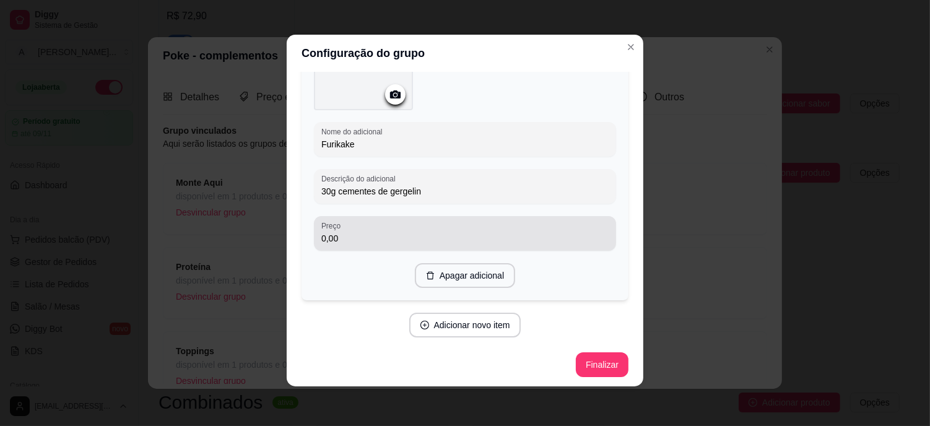
click at [409, 227] on div "0,00" at bounding box center [464, 233] width 287 height 25
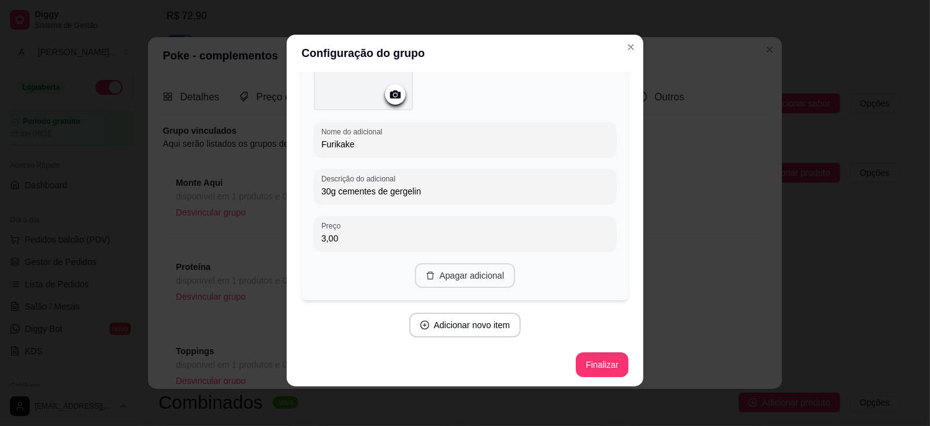
type input "3,00"
click at [458, 322] on button "Adicionar novo item" at bounding box center [464, 325] width 109 height 24
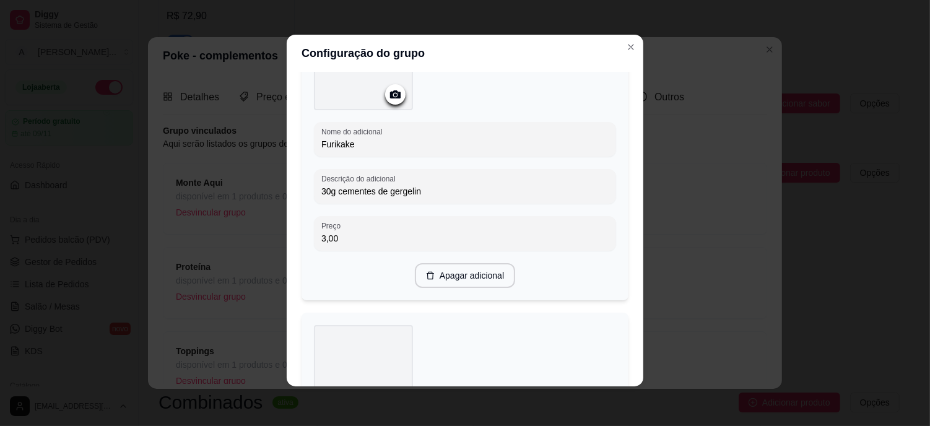
scroll to position [1650, 0]
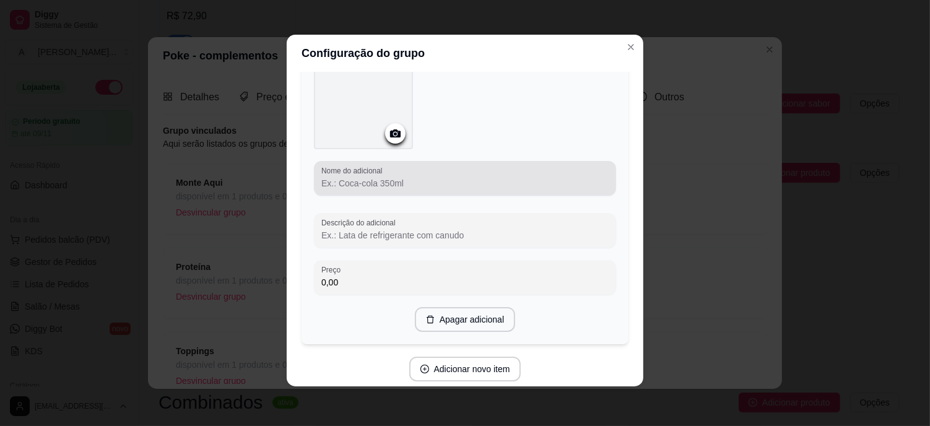
click at [353, 184] on input "Nome do adicional" at bounding box center [464, 183] width 287 height 12
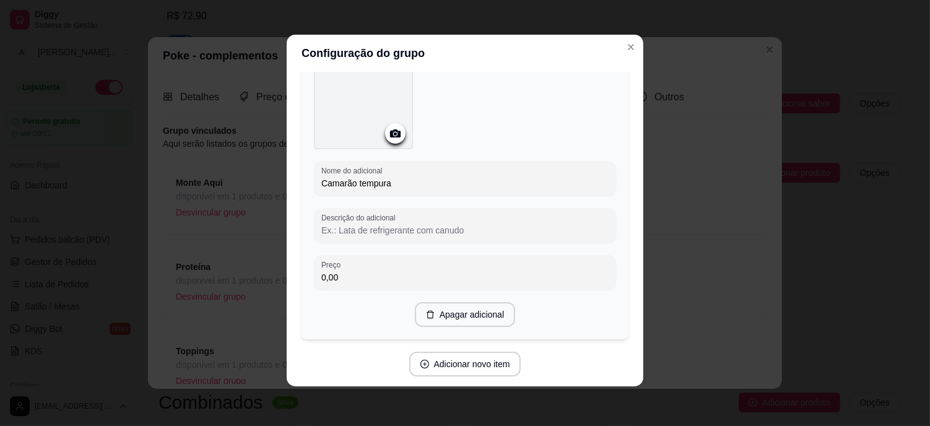
type input "Camarão tempura"
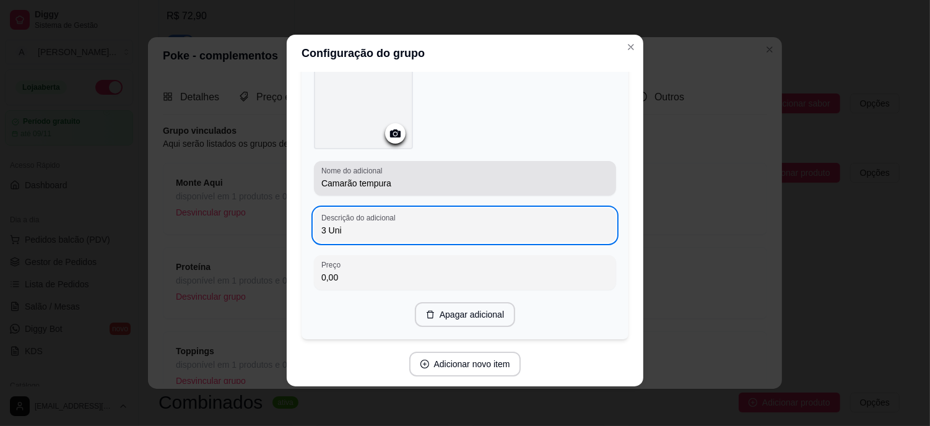
type input "3 Uni"
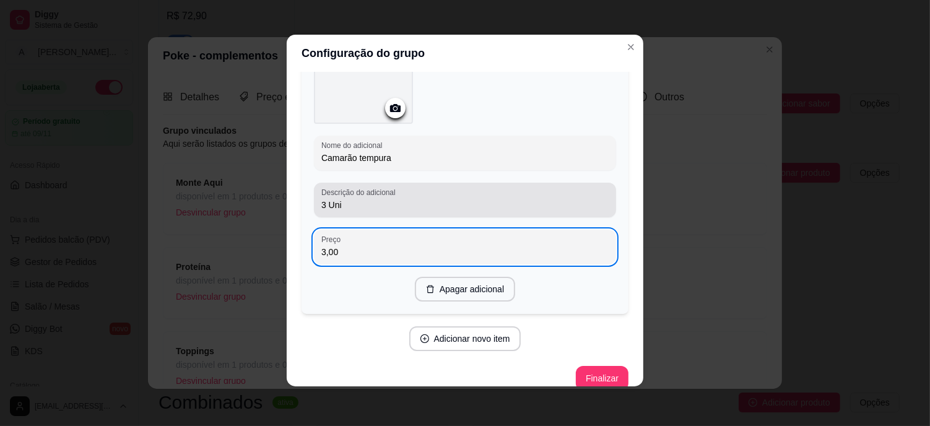
scroll to position [1688, 0]
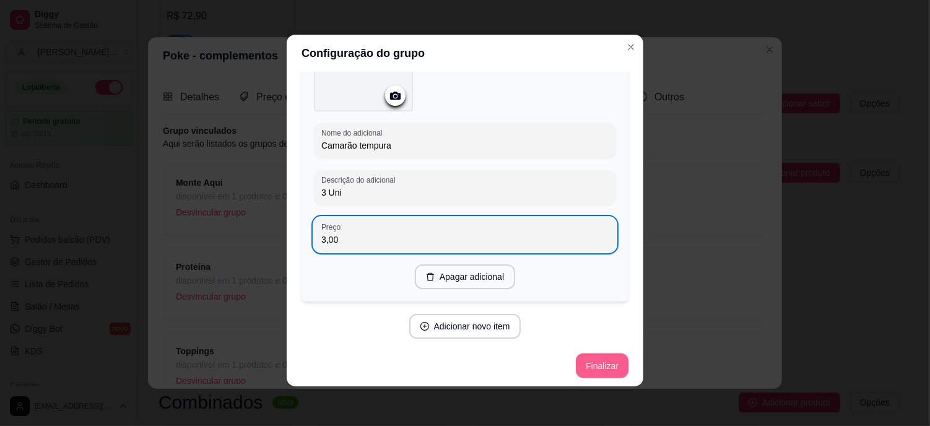
type input "3,00"
click at [602, 359] on button "Finalizar" at bounding box center [602, 365] width 53 height 25
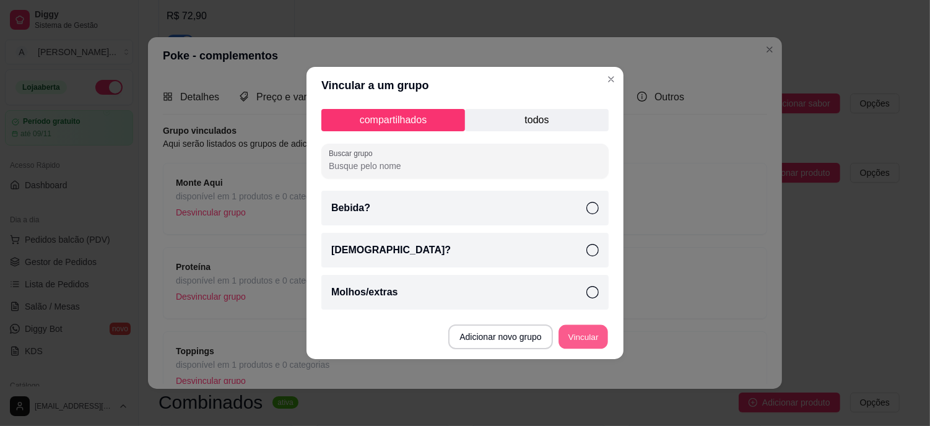
click at [580, 333] on button "Vincular" at bounding box center [583, 337] width 50 height 24
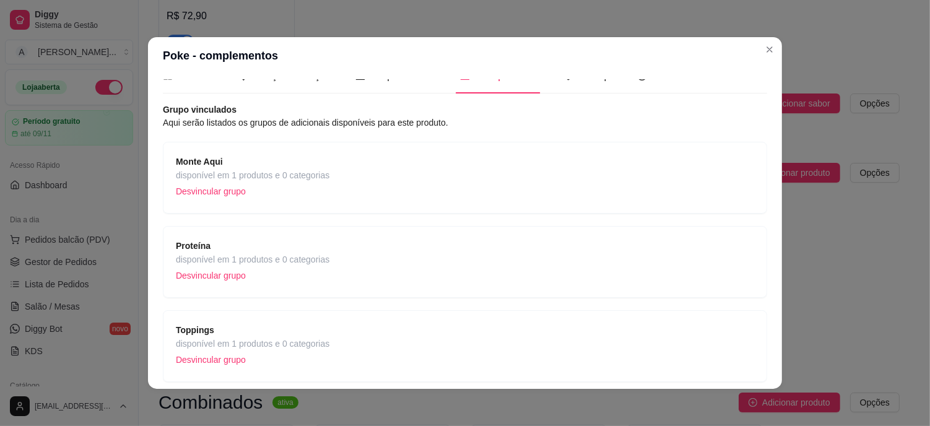
scroll to position [0, 0]
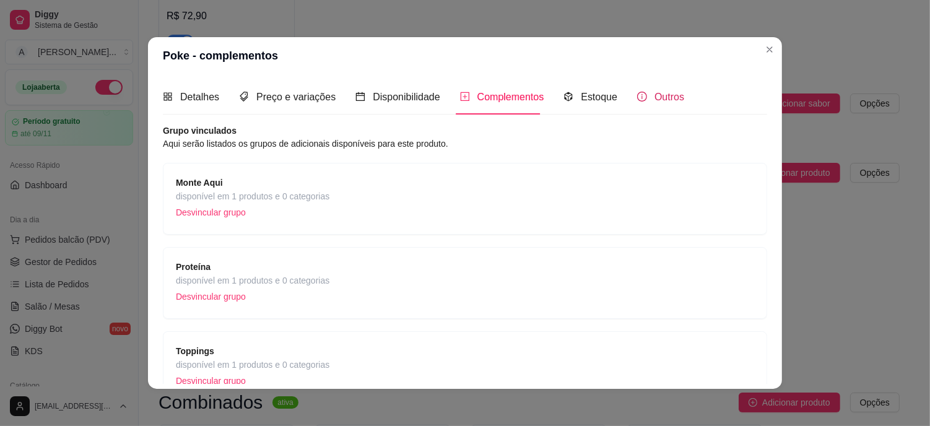
click at [667, 101] on span "Outros" at bounding box center [669, 97] width 30 height 11
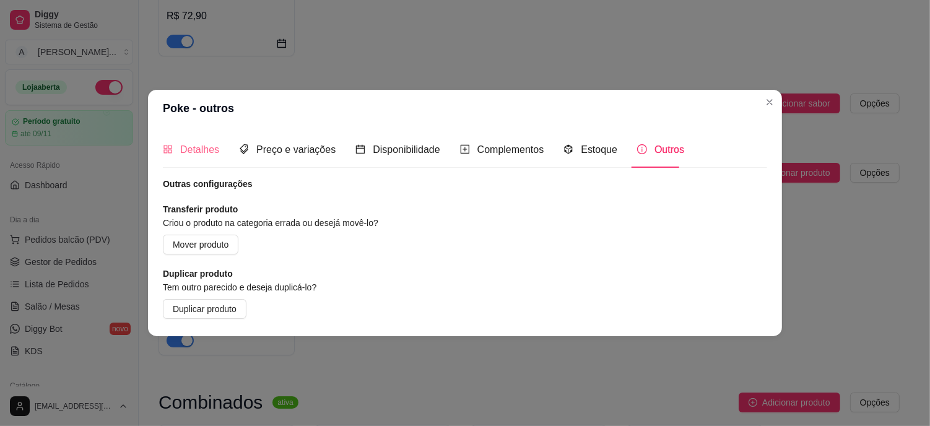
click at [199, 160] on div "Detalhes" at bounding box center [191, 149] width 56 height 35
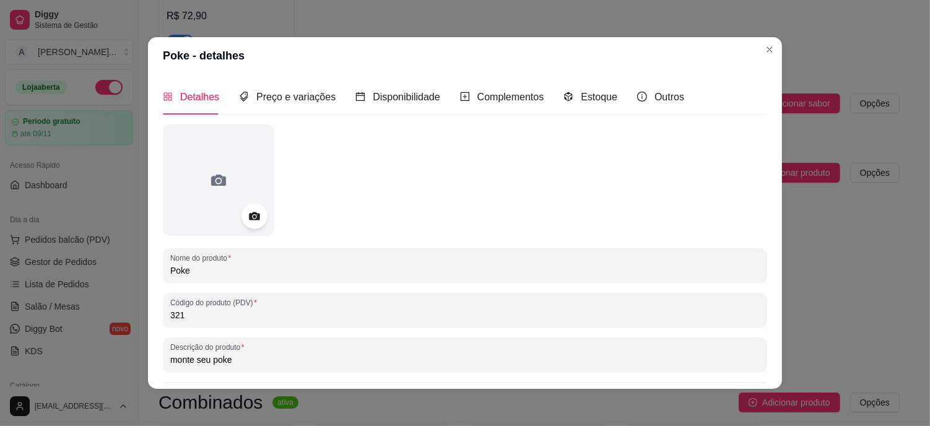
click at [247, 220] on icon at bounding box center [254, 216] width 14 height 14
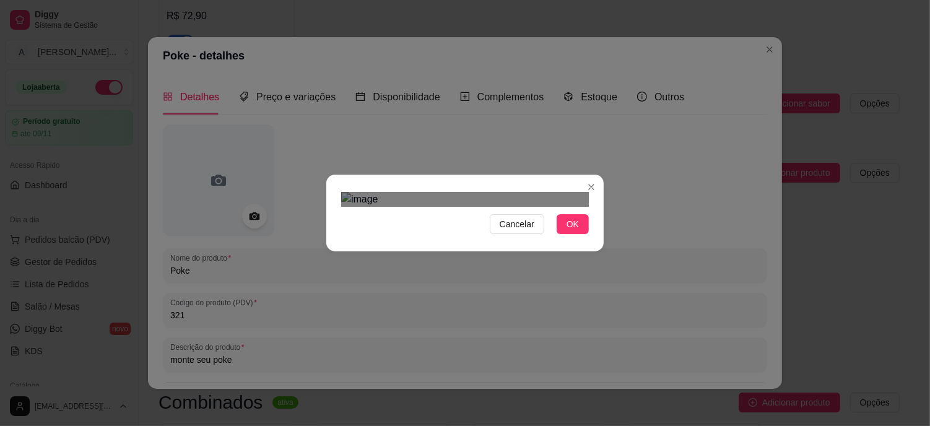
click at [553, 192] on div at bounding box center [465, 199] width 248 height 15
click at [376, 405] on div "Use the arrow keys to move the south west drag handle to change the crop select…" at bounding box center [376, 405] width 0 height 0
click at [376, 192] on div at bounding box center [465, 199] width 248 height 15
click at [514, 231] on span "Cancelar" at bounding box center [516, 224] width 35 height 14
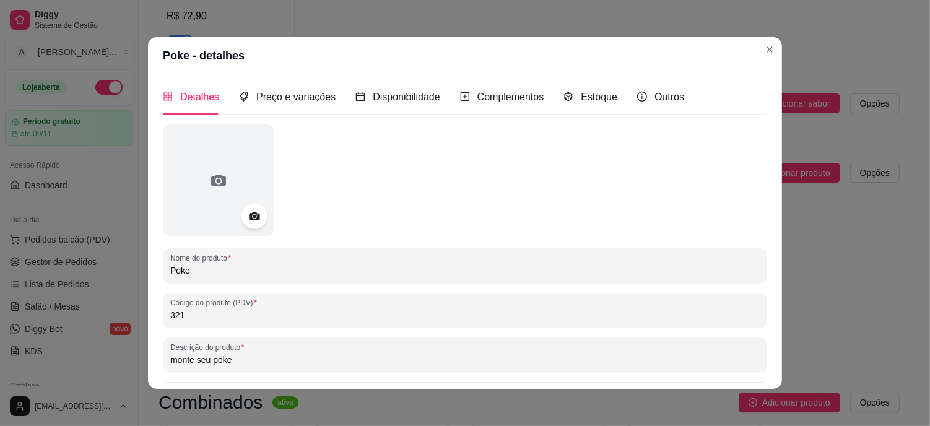
click at [261, 217] on div at bounding box center [254, 216] width 26 height 26
click at [253, 215] on circle at bounding box center [254, 216] width 3 height 3
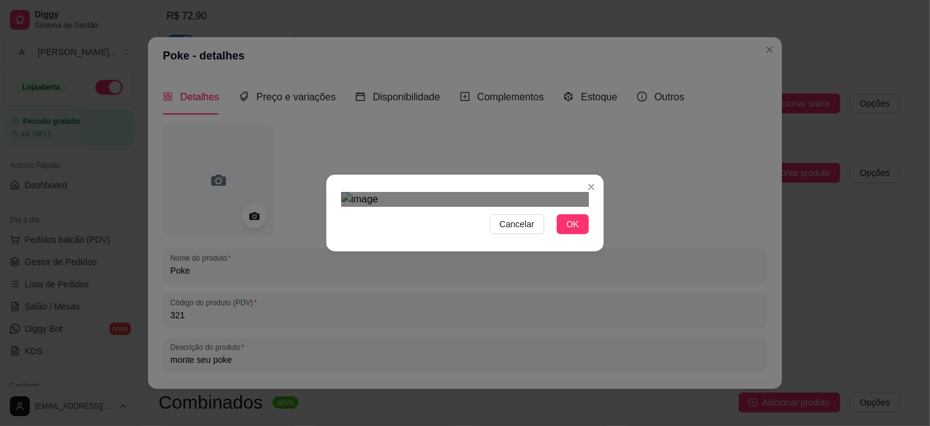
click at [493, 289] on div "Use the arrow keys to move the crop selection area" at bounding box center [469, 400] width 223 height 223
click at [566, 231] on span "OK" at bounding box center [572, 224] width 12 height 14
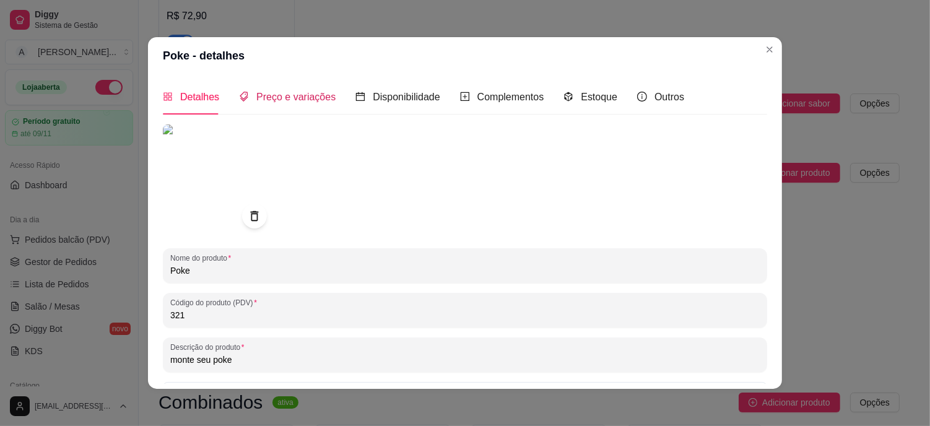
click at [309, 96] on span "Preço e variações" at bounding box center [295, 97] width 79 height 11
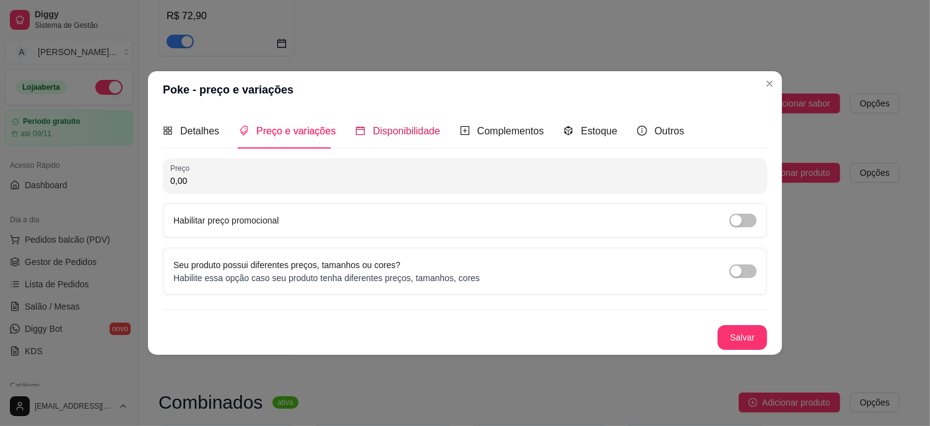
click at [415, 135] on span "Disponibilidade" at bounding box center [406, 131] width 67 height 11
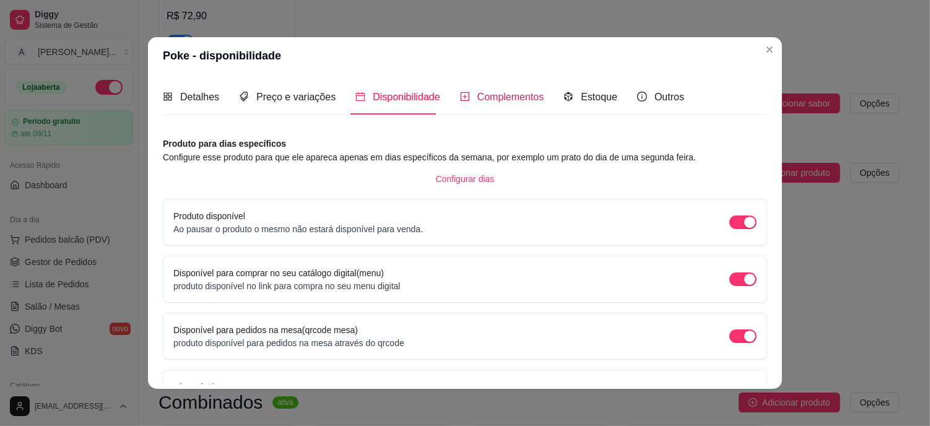
click at [509, 103] on div "Complementos" at bounding box center [502, 96] width 84 height 15
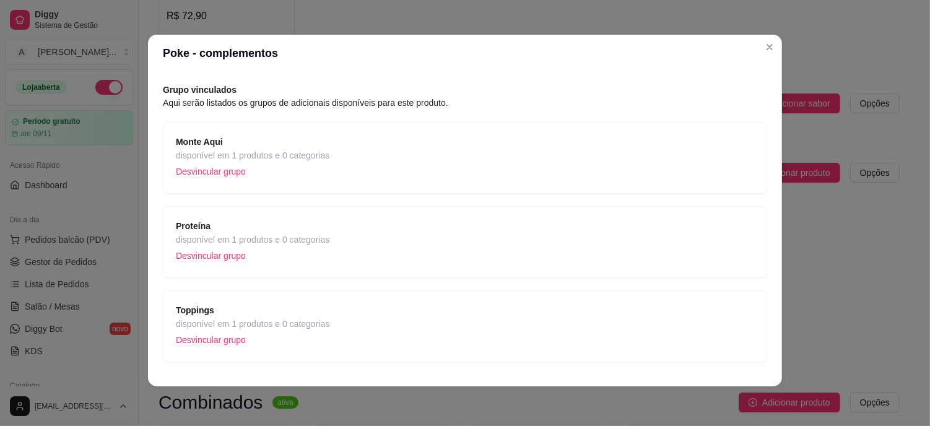
scroll to position [68, 0]
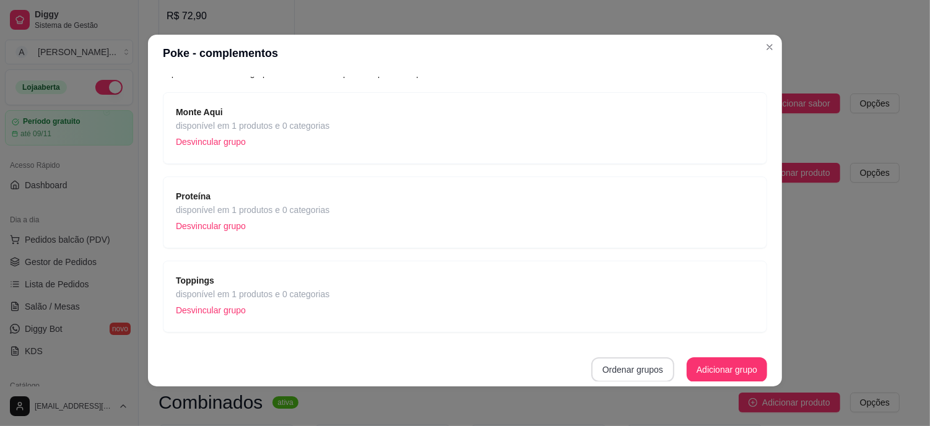
click at [628, 365] on button "Ordenar grupos" at bounding box center [632, 369] width 83 height 25
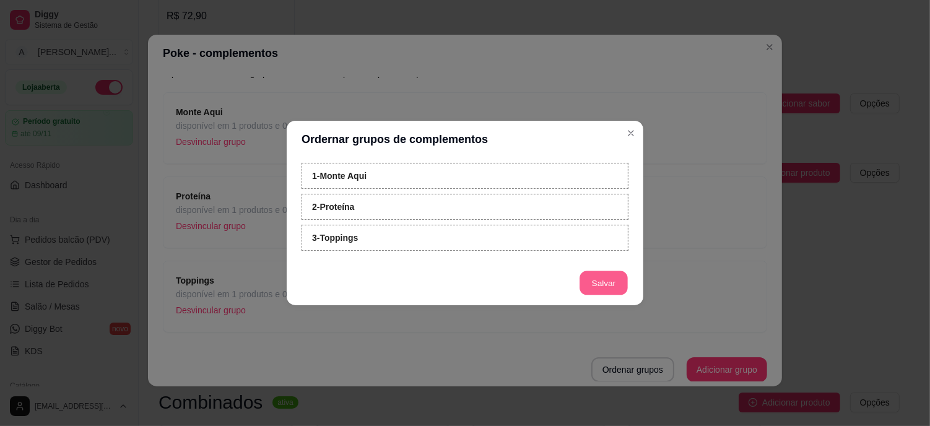
click at [600, 276] on button "Salvar" at bounding box center [603, 283] width 48 height 24
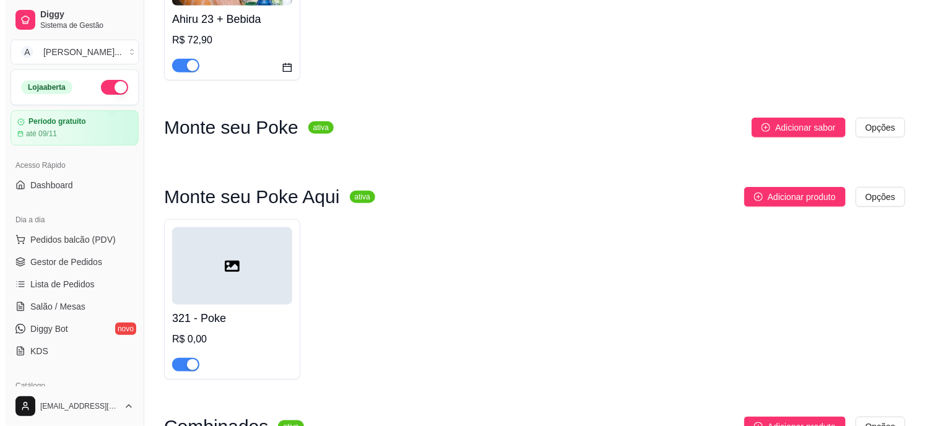
scroll to position [275, 0]
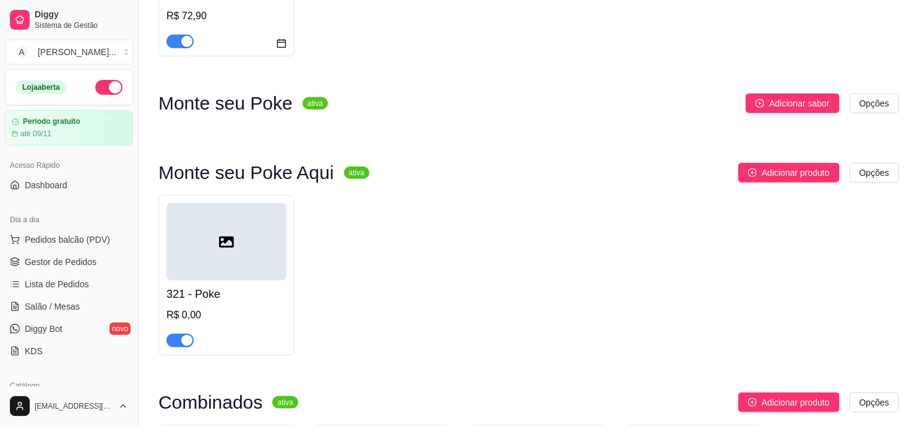
click at [227, 232] on div at bounding box center [226, 241] width 120 height 77
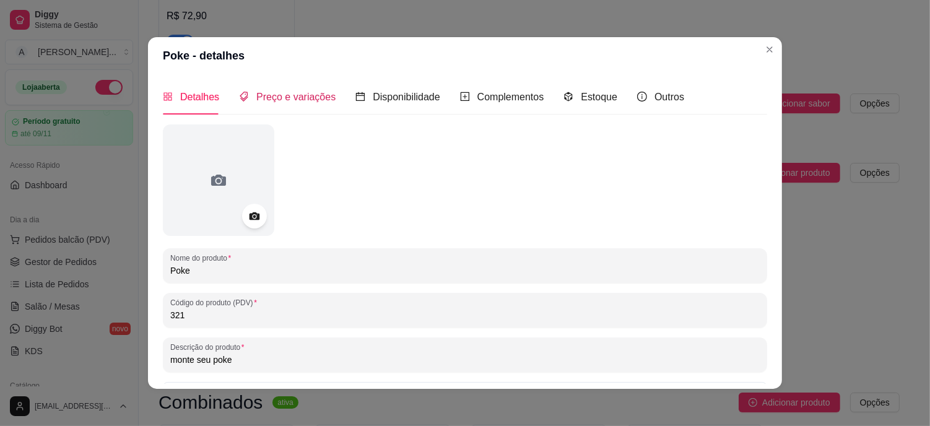
click at [302, 101] on span "Preço e variações" at bounding box center [295, 97] width 79 height 11
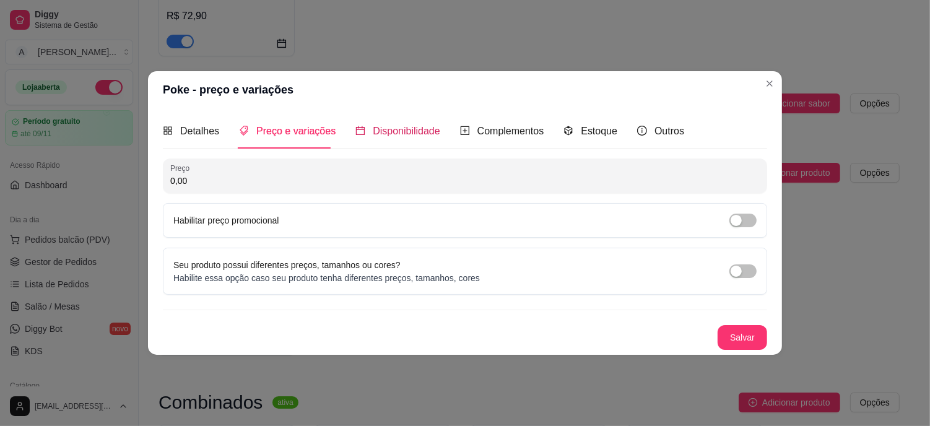
click at [424, 129] on span "Disponibilidade" at bounding box center [406, 131] width 67 height 11
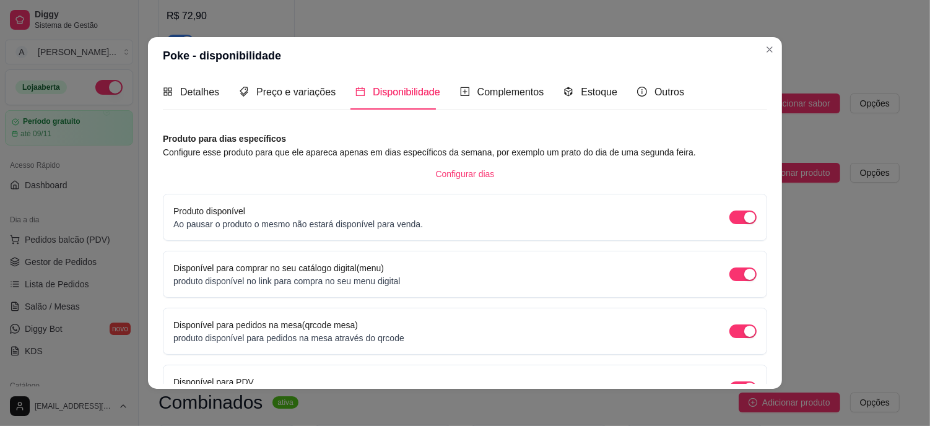
scroll to position [0, 0]
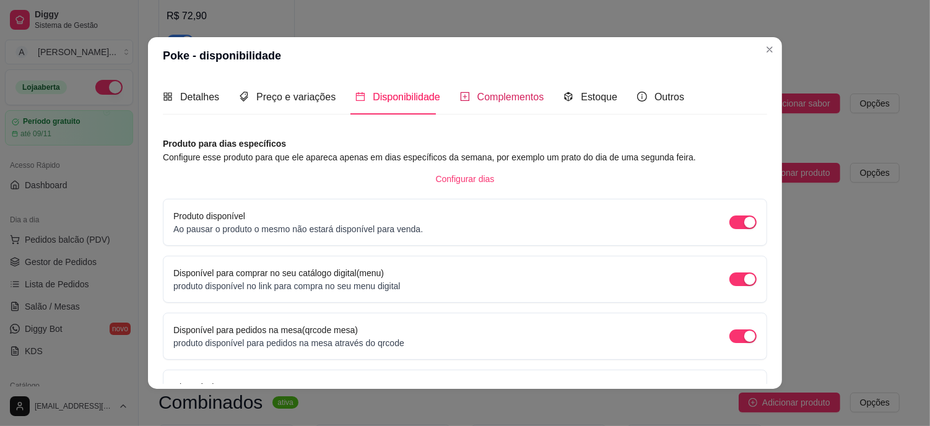
click at [504, 92] on span "Complementos" at bounding box center [510, 97] width 67 height 11
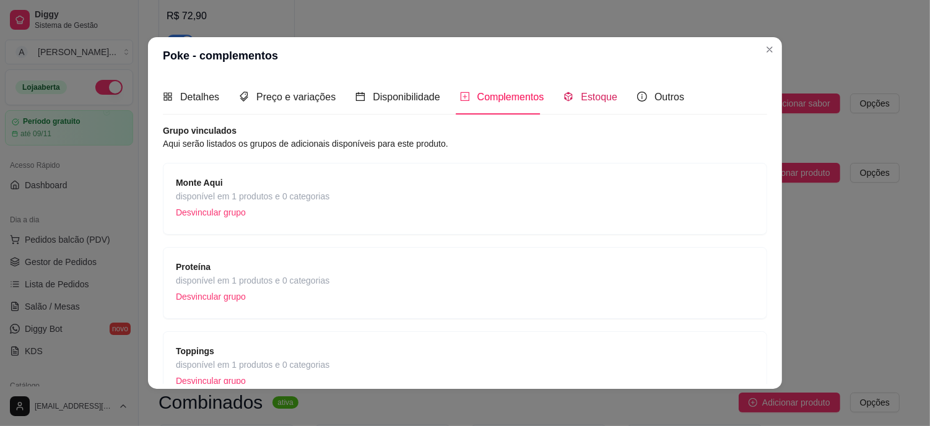
click at [591, 100] on span "Estoque" at bounding box center [599, 97] width 37 height 11
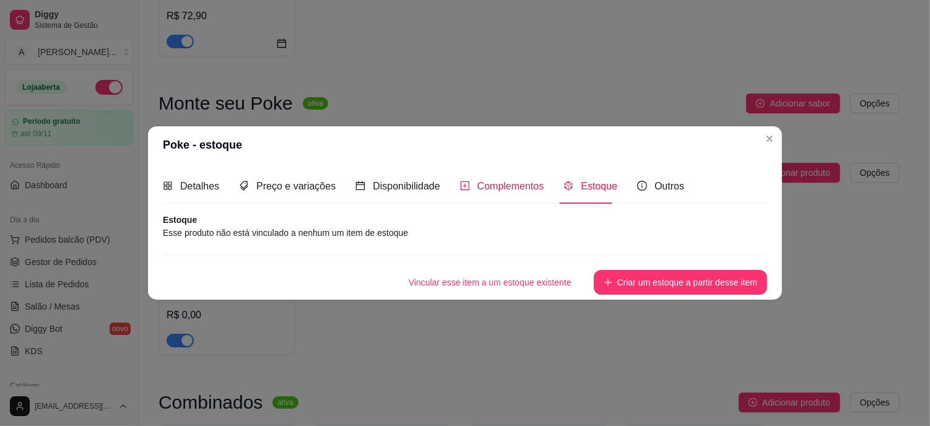
click at [503, 188] on span "Complementos" at bounding box center [510, 186] width 67 height 11
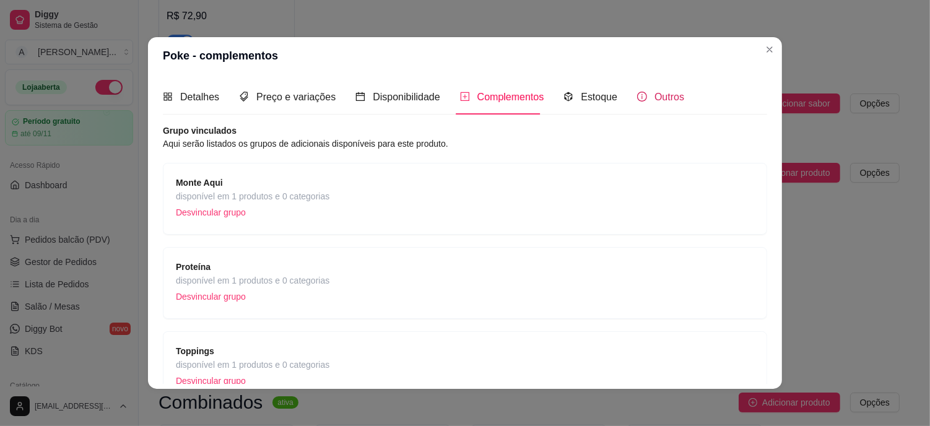
click at [666, 100] on span "Outros" at bounding box center [669, 97] width 30 height 11
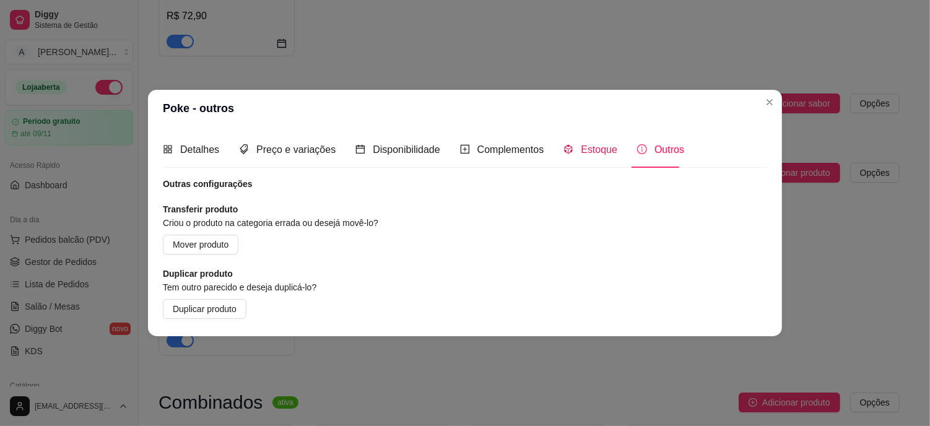
click at [583, 150] on span "Estoque" at bounding box center [599, 149] width 37 height 11
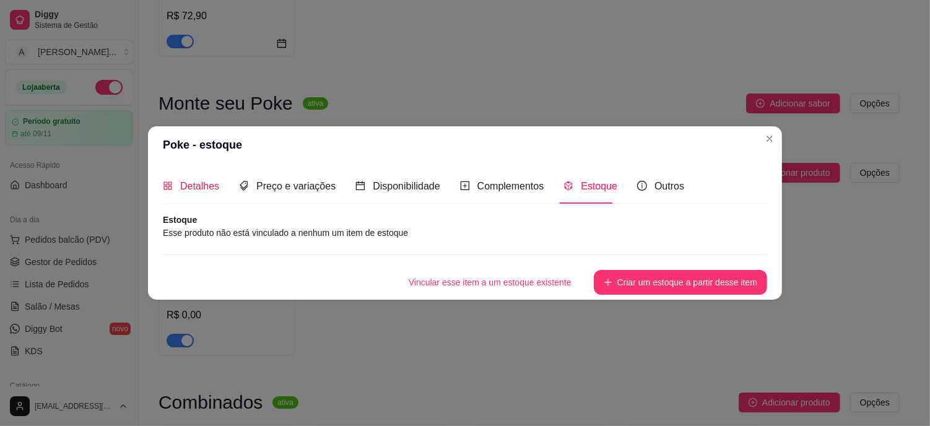
click at [186, 188] on span "Detalhes" at bounding box center [199, 186] width 39 height 11
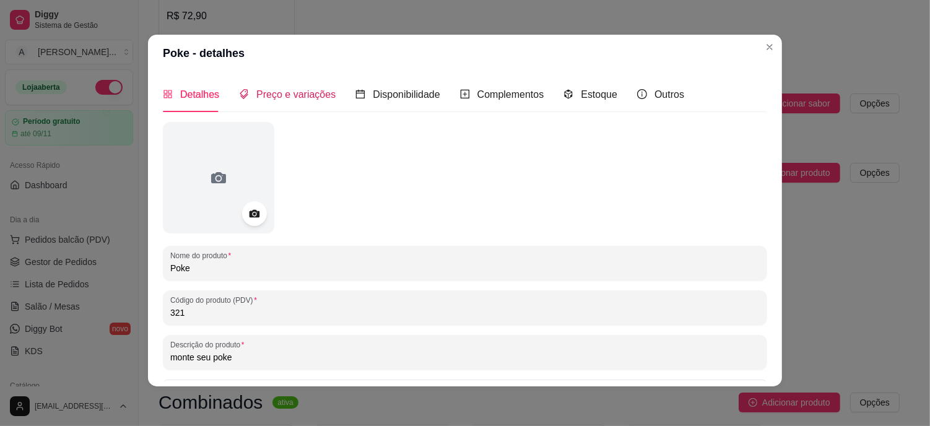
click at [282, 100] on span "Preço e variações" at bounding box center [295, 94] width 79 height 11
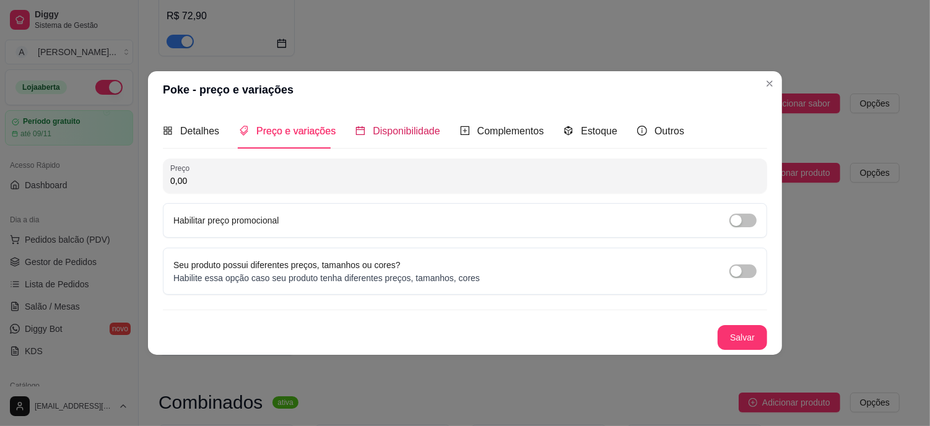
click at [397, 134] on span "Disponibilidade" at bounding box center [406, 131] width 67 height 11
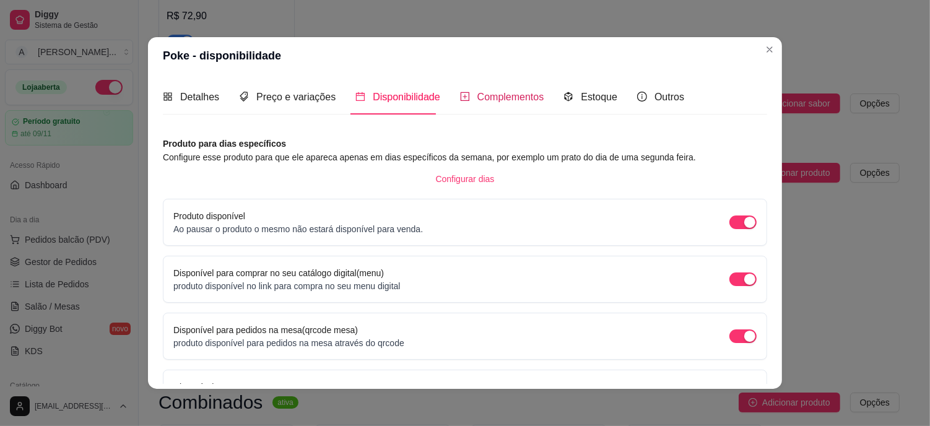
click at [493, 97] on span "Complementos" at bounding box center [510, 97] width 67 height 11
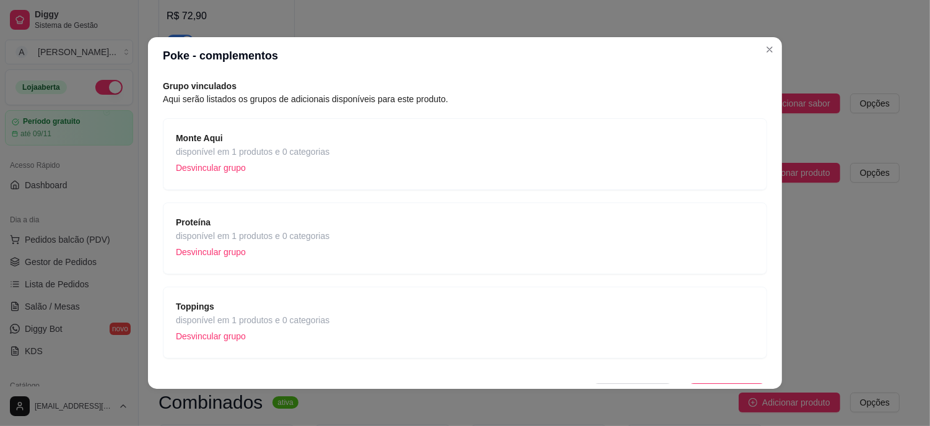
scroll to position [68, 0]
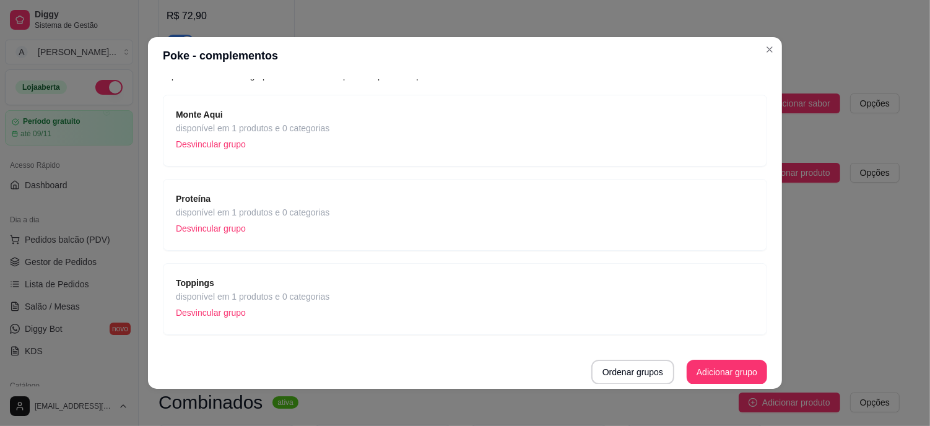
click at [209, 115] on strong "Monte Aqui" at bounding box center [199, 115] width 47 height 10
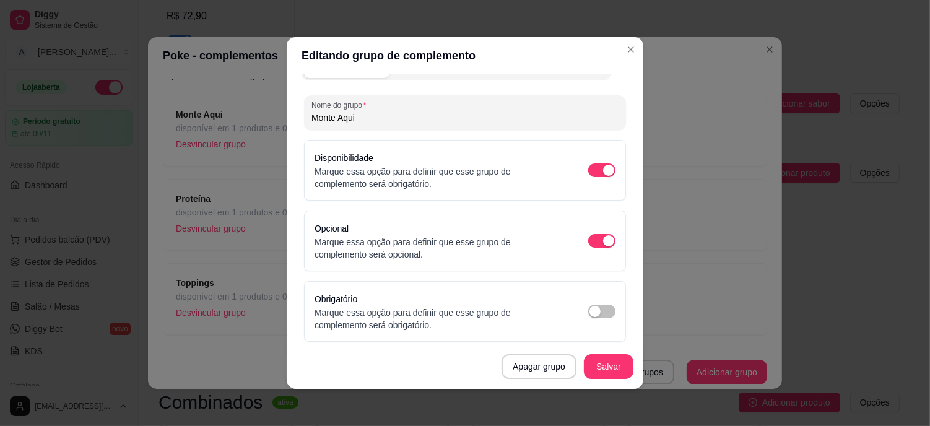
scroll to position [0, 0]
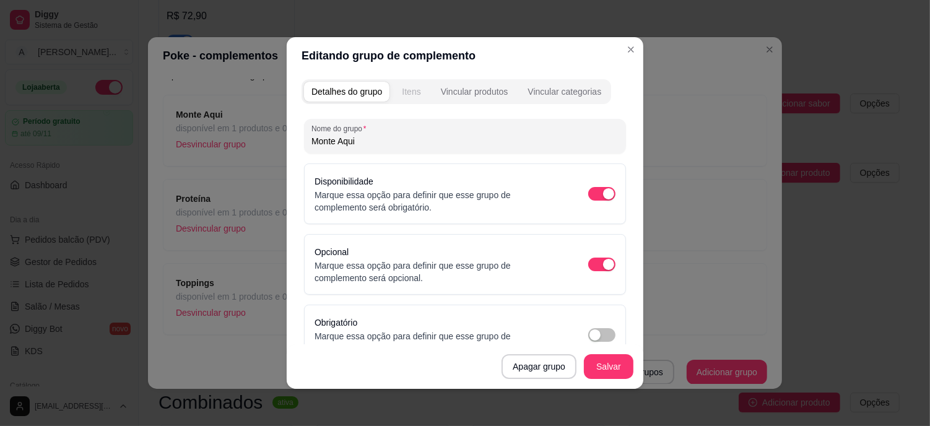
click at [405, 91] on div "Itens" at bounding box center [411, 91] width 19 height 12
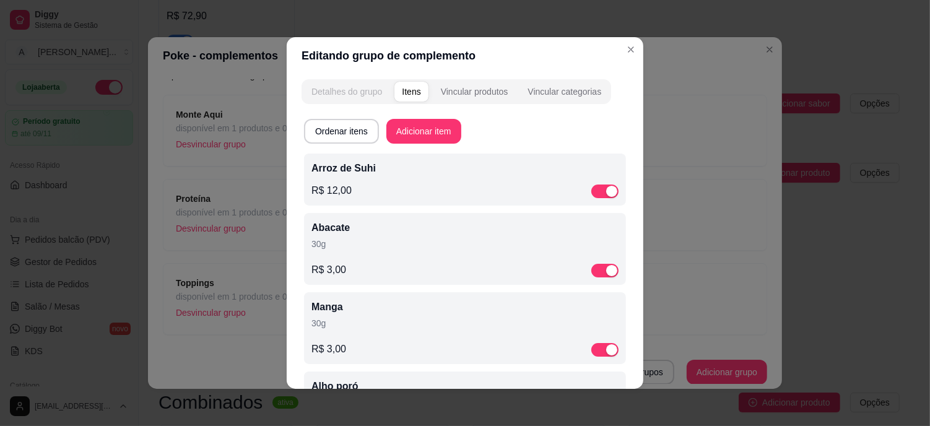
click at [363, 90] on div "Detalhes do grupo" at bounding box center [346, 91] width 71 height 12
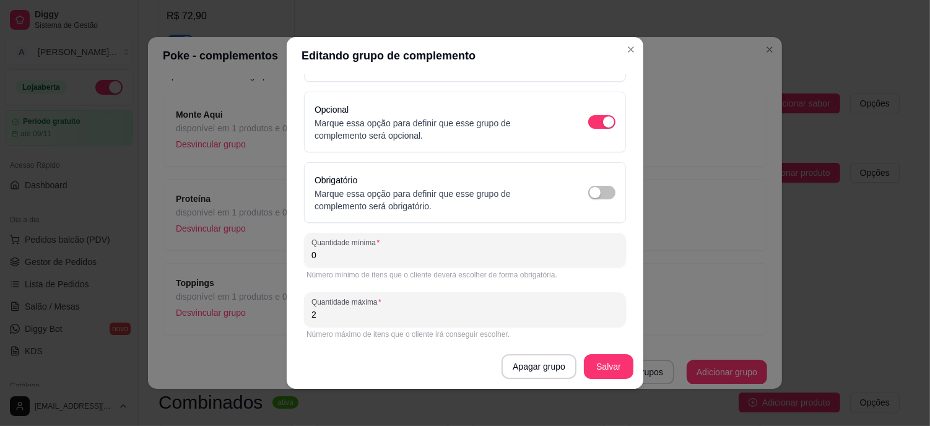
scroll to position [147, 0]
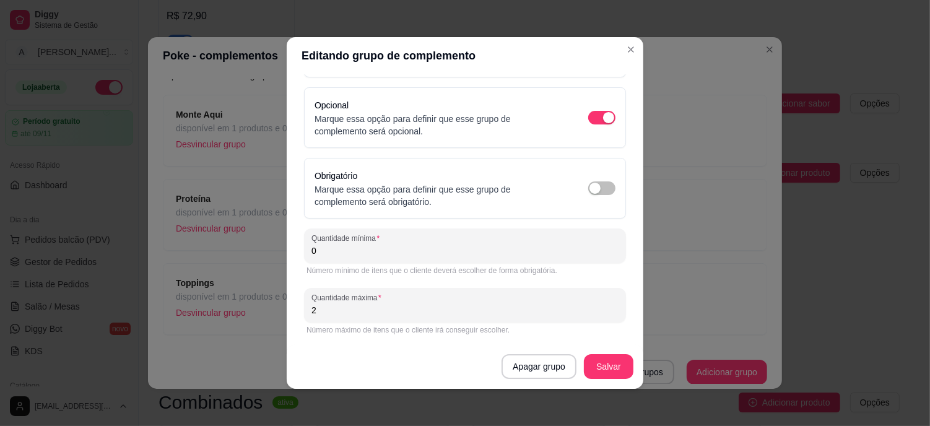
click at [344, 310] on input "2" at bounding box center [464, 310] width 307 height 12
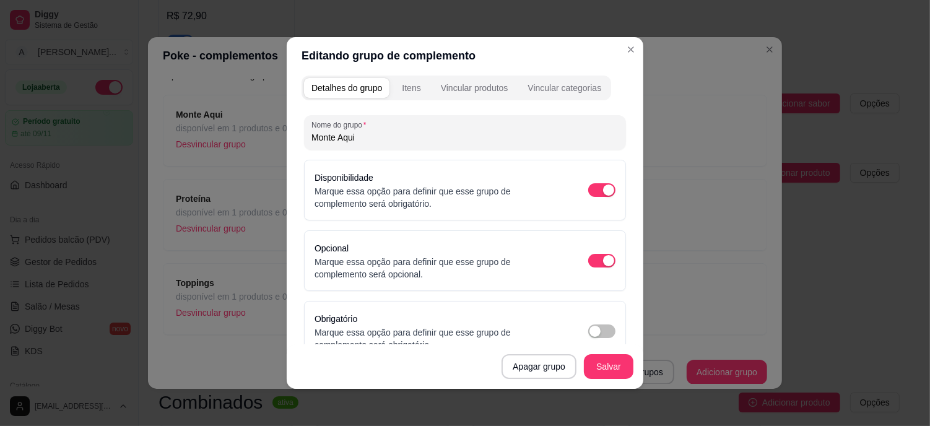
scroll to position [0, 0]
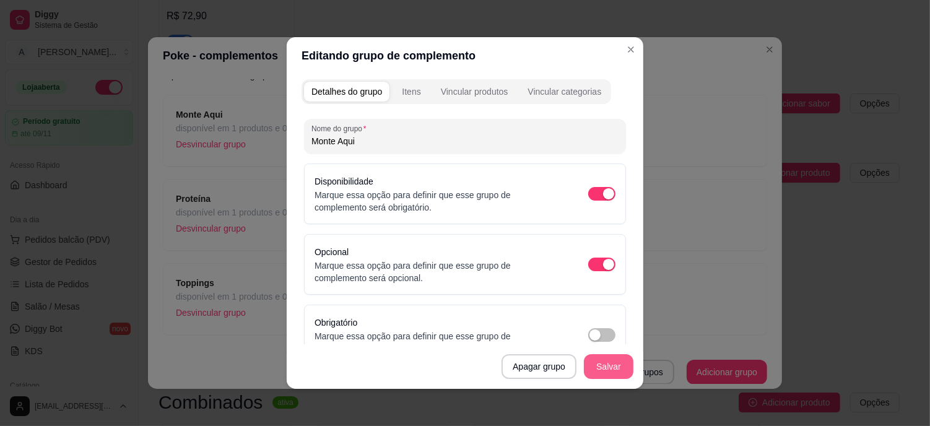
type input "10"
click at [592, 363] on button "Salvar" at bounding box center [608, 367] width 48 height 24
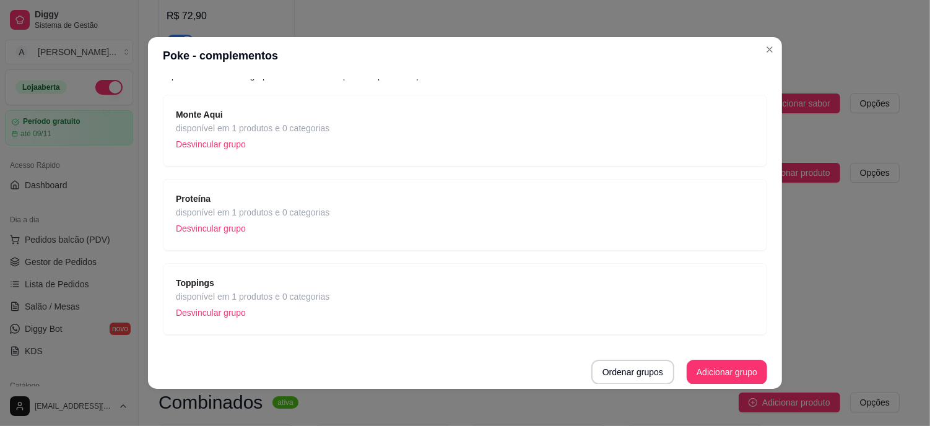
click at [243, 214] on span "disponível em 1 produtos e 0 categorias" at bounding box center [252, 212] width 153 height 14
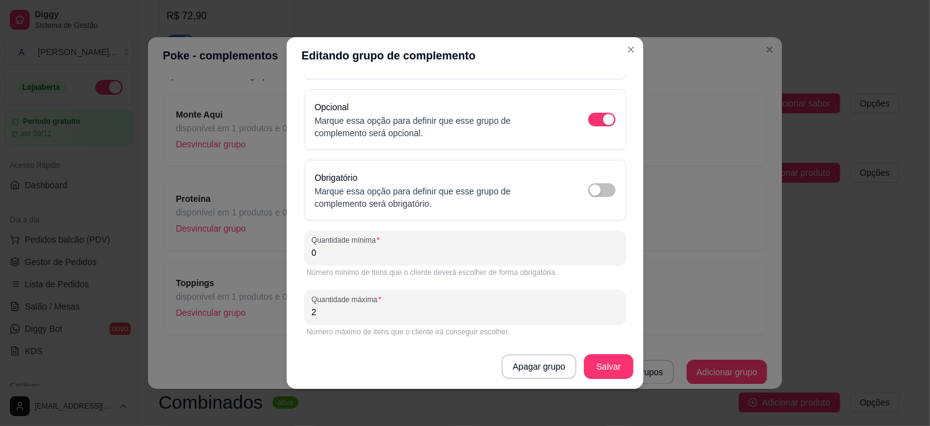
scroll to position [147, 0]
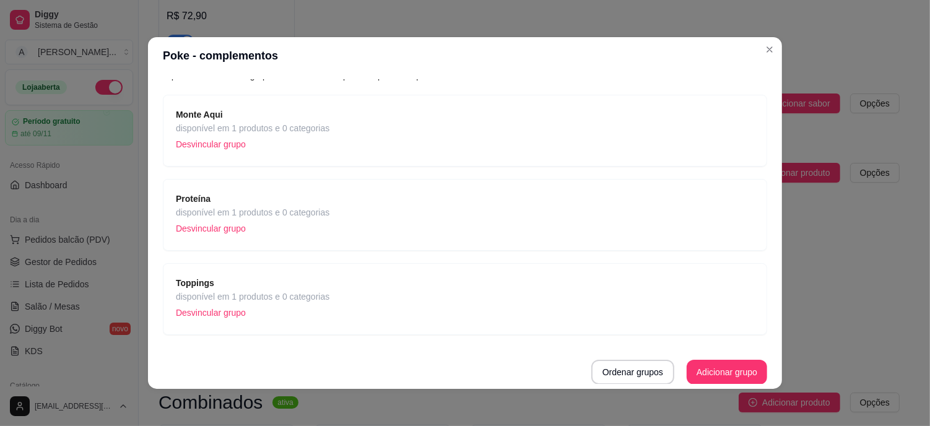
click at [298, 293] on span "disponível em 1 produtos e 0 categorias" at bounding box center [252, 297] width 153 height 14
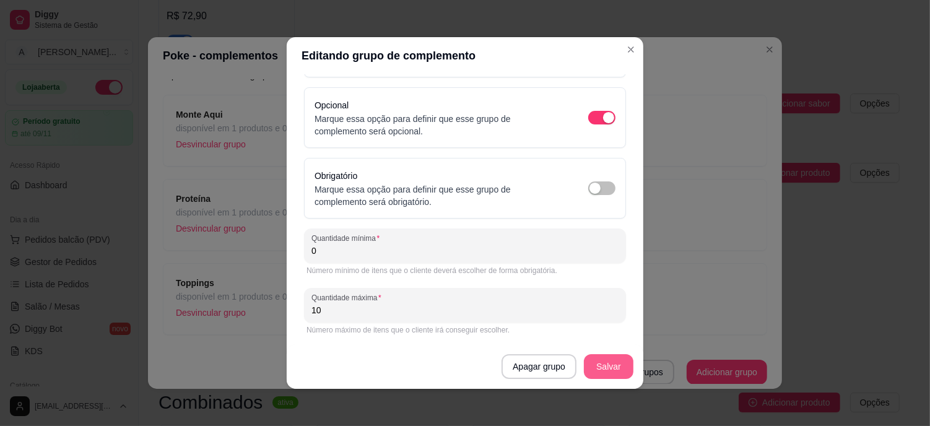
click at [613, 366] on button "Salvar" at bounding box center [609, 366] width 50 height 25
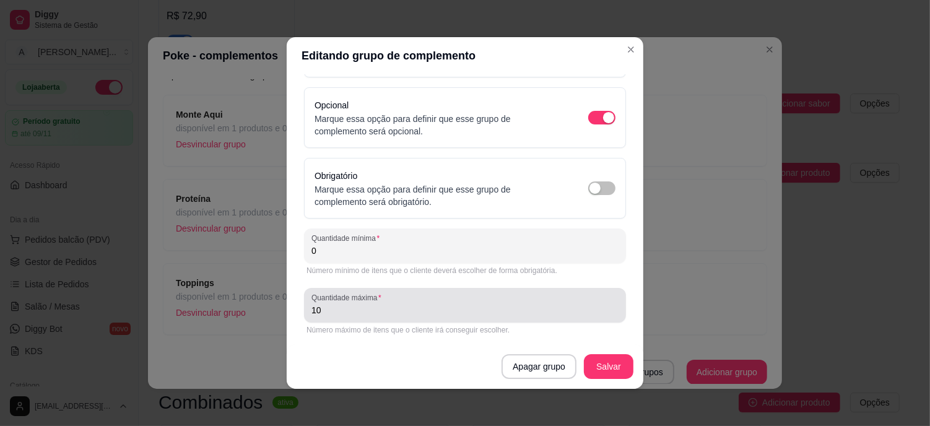
click at [353, 306] on input "10" at bounding box center [464, 310] width 307 height 12
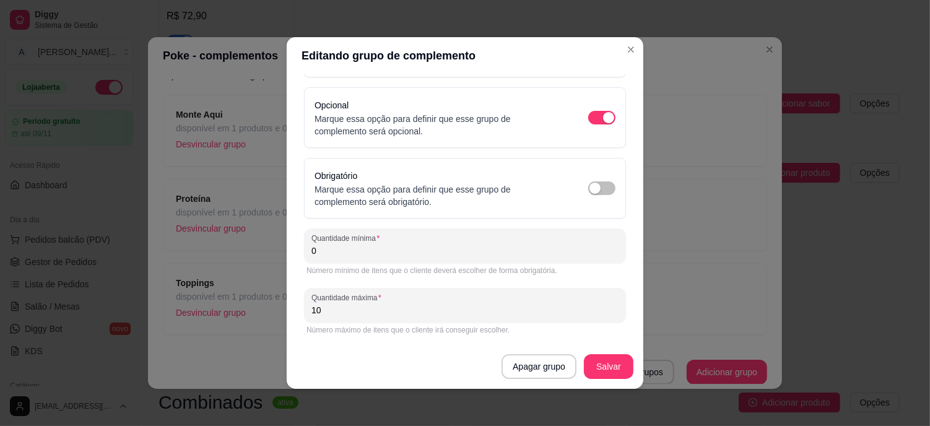
type input "1"
type input "6"
click at [586, 371] on button "Salvar" at bounding box center [609, 366] width 50 height 25
click at [613, 374] on button "Salvar" at bounding box center [609, 366] width 50 height 25
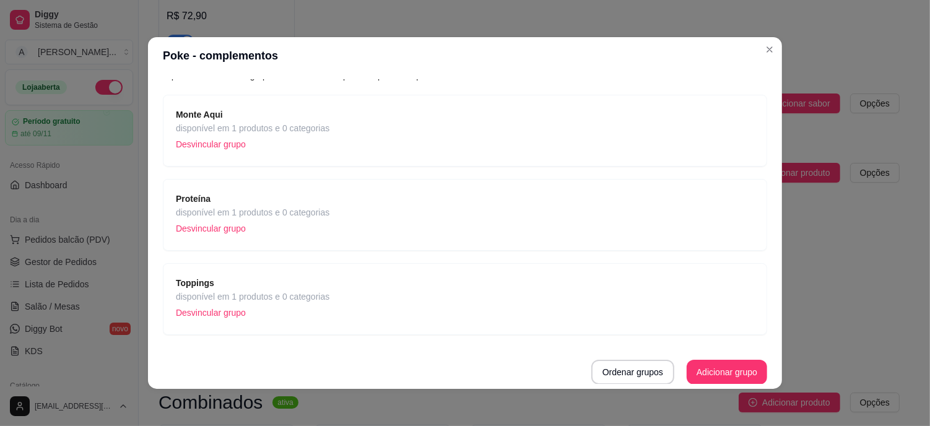
scroll to position [2, 0]
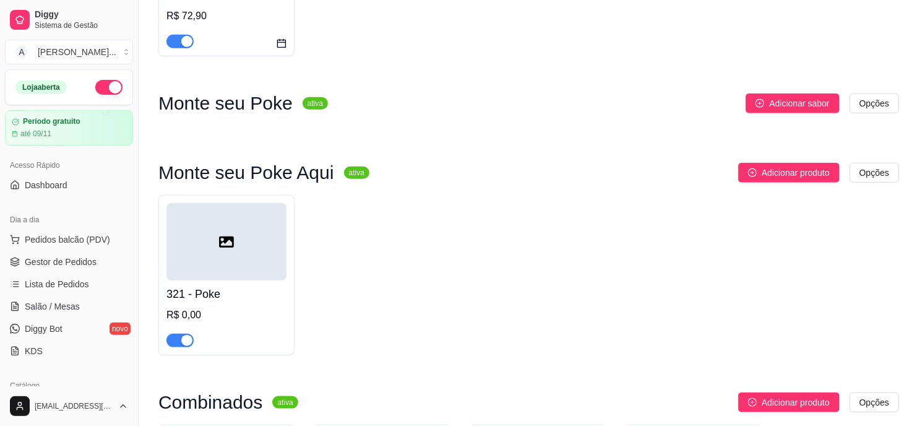
click at [246, 255] on div at bounding box center [226, 241] width 120 height 77
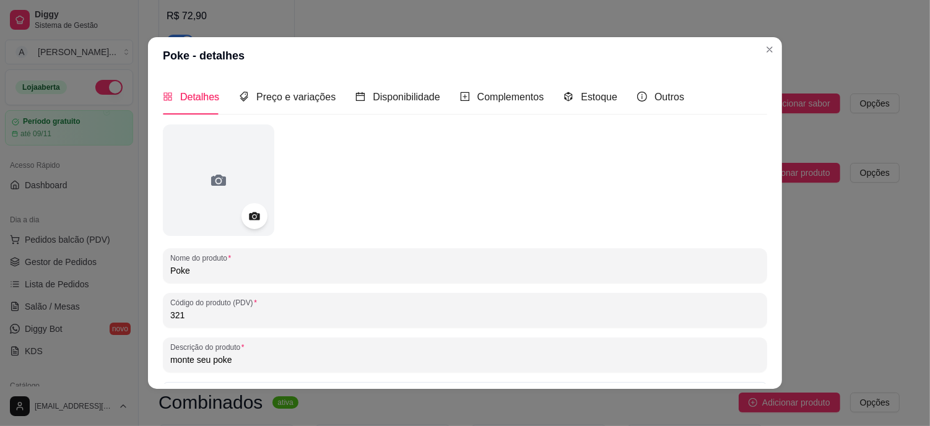
click at [251, 218] on icon at bounding box center [254, 216] width 11 height 8
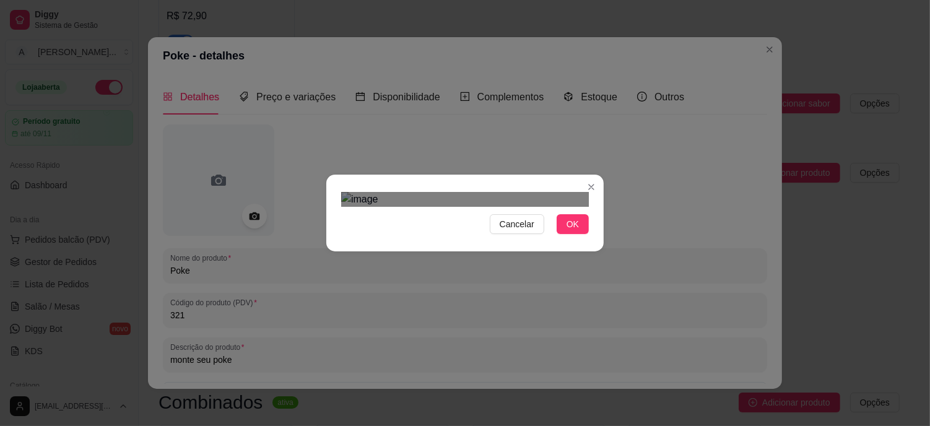
click at [443, 290] on div "Use the arrow keys to move the crop selection area" at bounding box center [469, 401] width 223 height 223
click at [577, 234] on button "OK" at bounding box center [572, 224] width 32 height 20
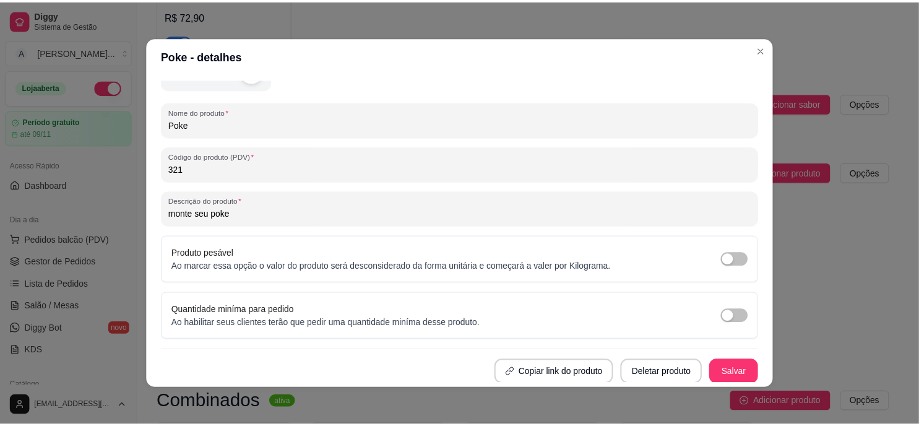
scroll to position [2, 0]
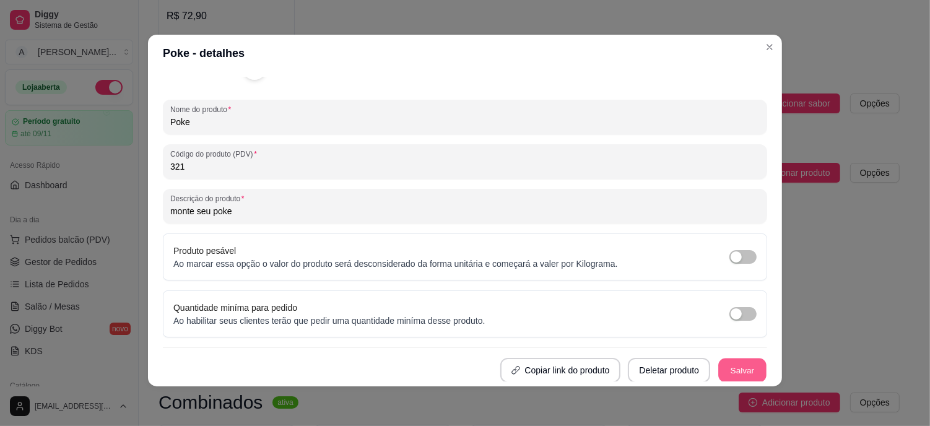
click at [732, 364] on button "Salvar" at bounding box center [742, 370] width 48 height 24
click at [725, 367] on button "Salvar" at bounding box center [742, 370] width 48 height 24
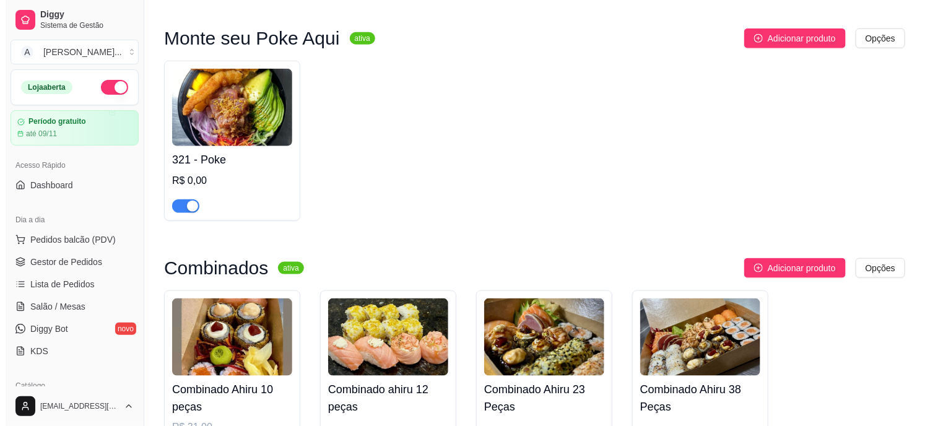
scroll to position [344, 0]
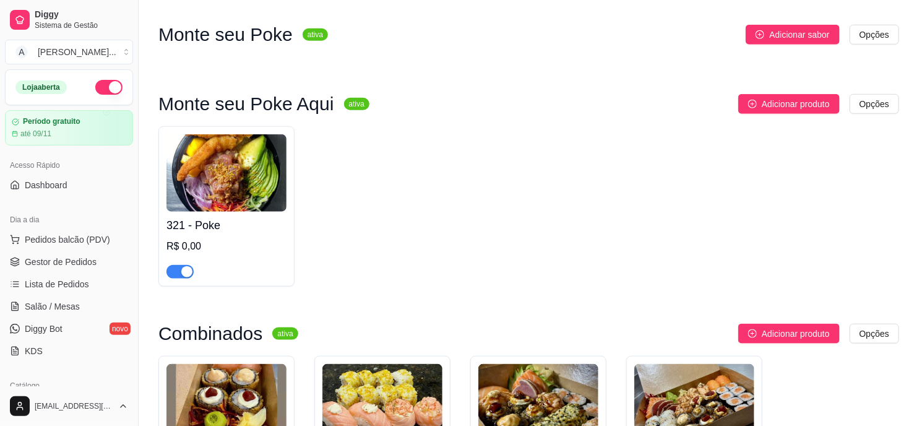
click at [270, 168] on img at bounding box center [226, 172] width 120 height 77
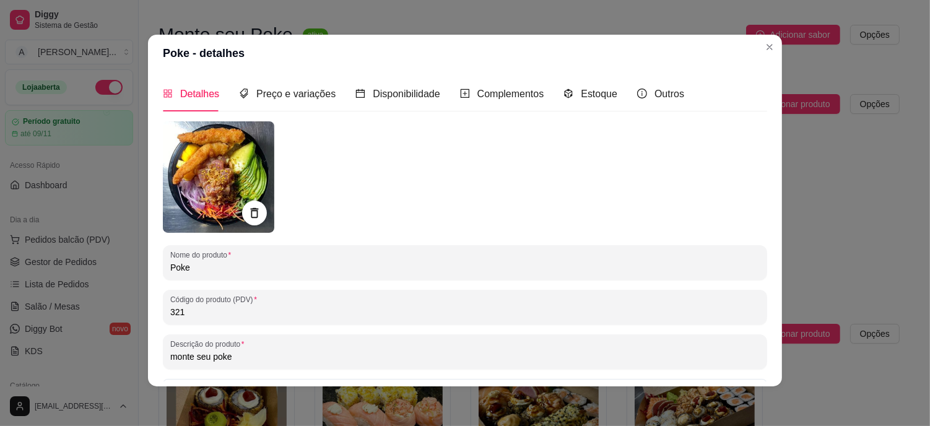
scroll to position [0, 0]
click at [307, 95] on span "Preço e variações" at bounding box center [295, 94] width 79 height 11
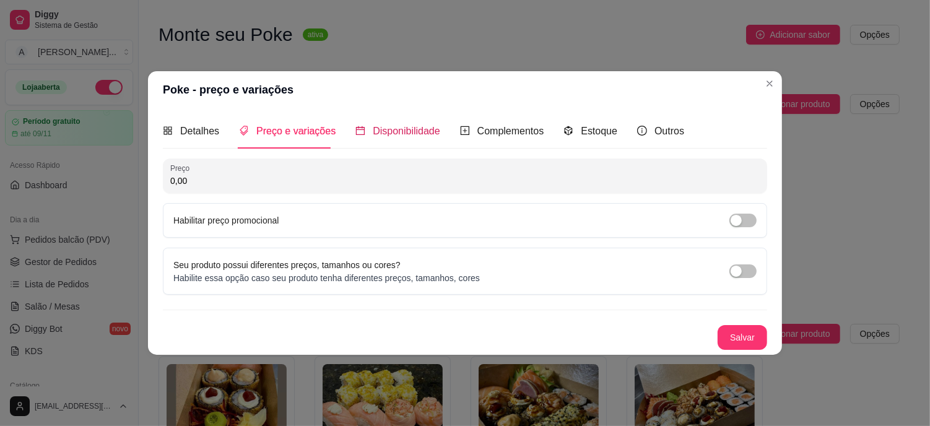
click at [387, 126] on span "Disponibilidade" at bounding box center [406, 131] width 67 height 11
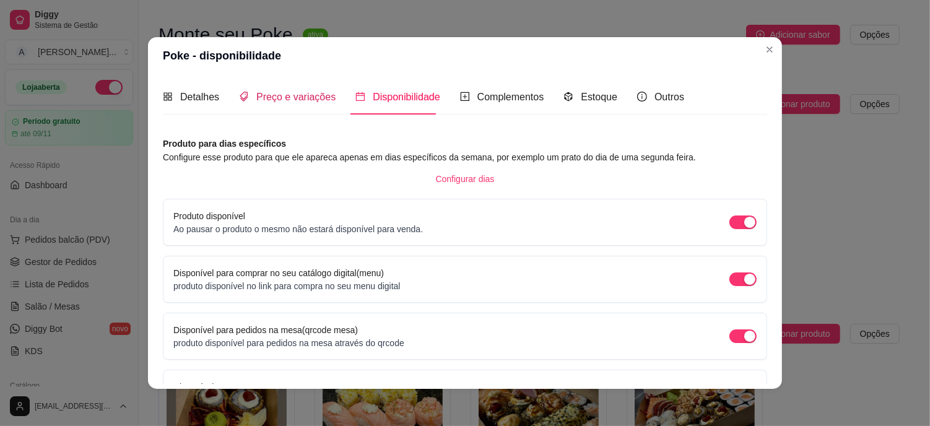
click at [282, 95] on span "Preço e variações" at bounding box center [295, 97] width 79 height 11
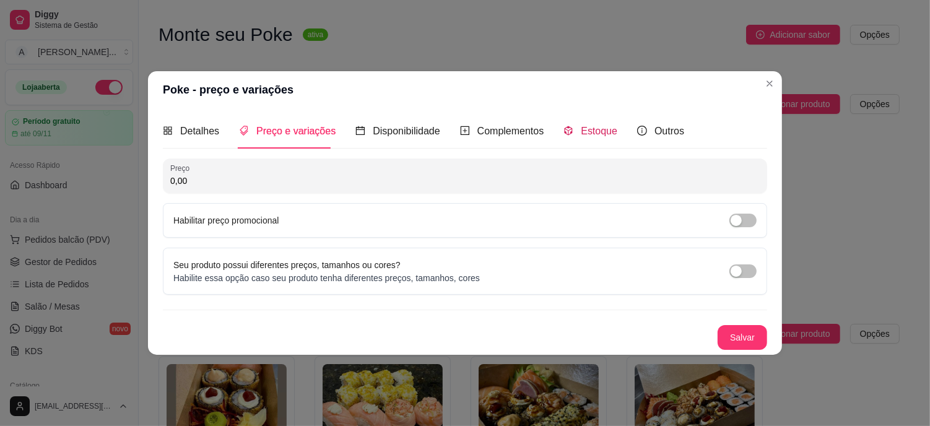
click at [583, 131] on span "Estoque" at bounding box center [599, 131] width 37 height 11
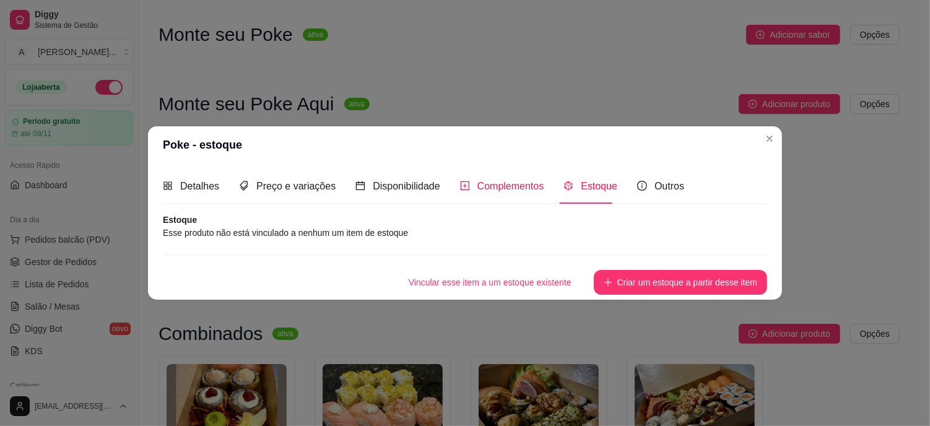
click at [504, 182] on span "Complementos" at bounding box center [510, 186] width 67 height 11
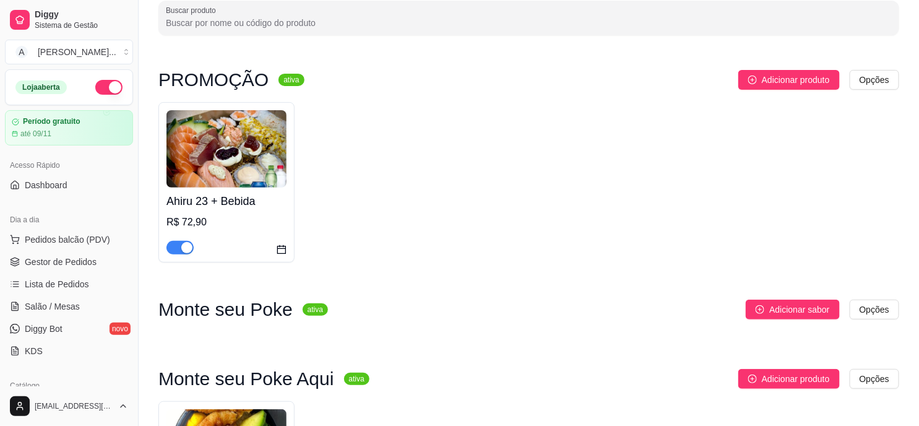
scroll to position [206, 0]
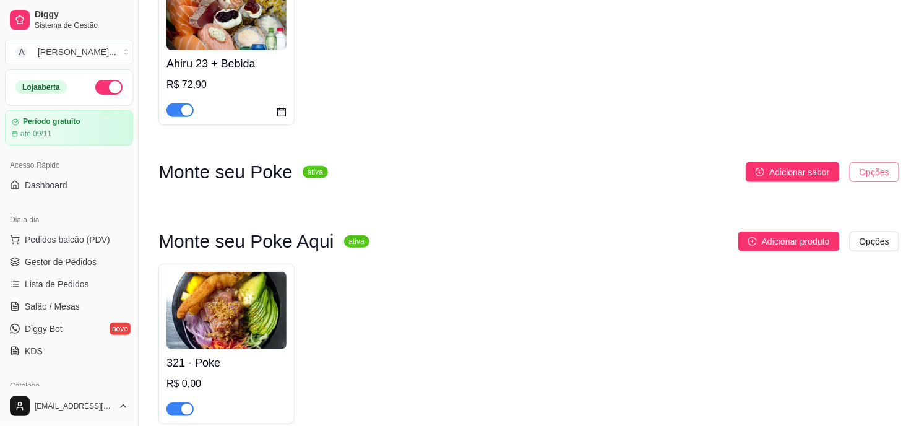
click at [893, 170] on html "Diggy Sistema de Gestão A Ahiru Sushi ... Loja aberta Período gratuito até 09/1…" at bounding box center [459, 7] width 919 height 426
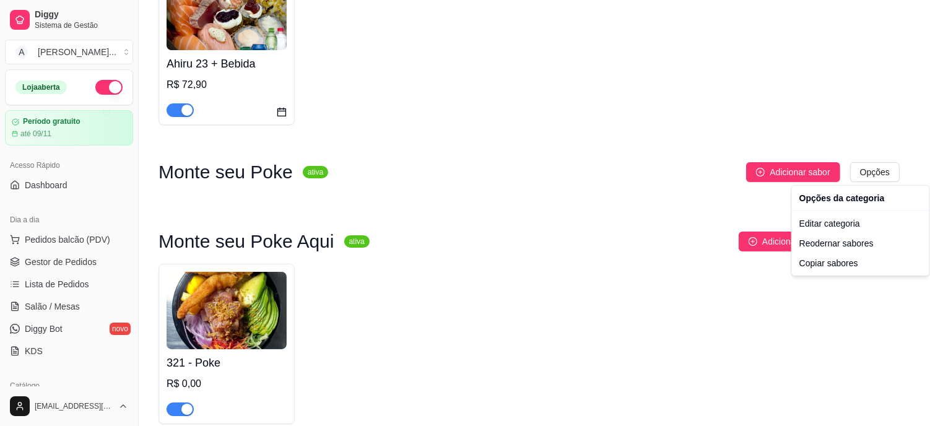
click at [690, 201] on html "Diggy Sistema de Gestão A Ahiru Sushi ... Loja aberta Período gratuito até 09/1…" at bounding box center [465, 7] width 930 height 426
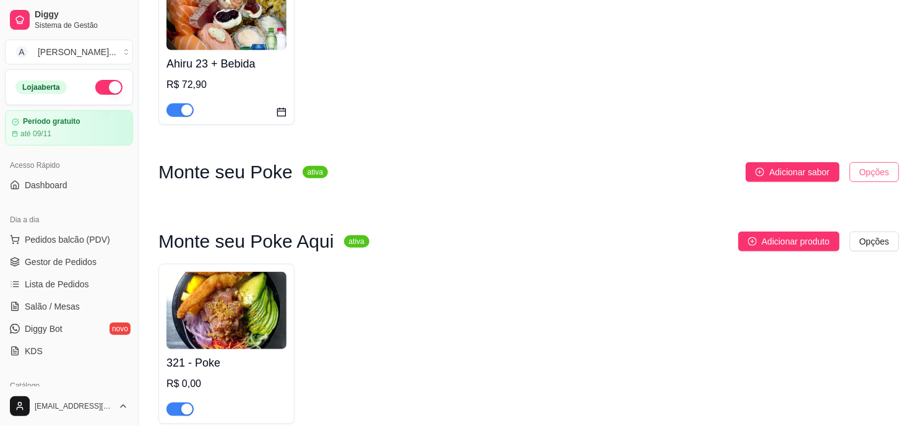
click at [873, 175] on html "Diggy Sistema de Gestão A Ahiru Sushi ... Loja aberta Período gratuito até 09/1…" at bounding box center [459, 7] width 919 height 426
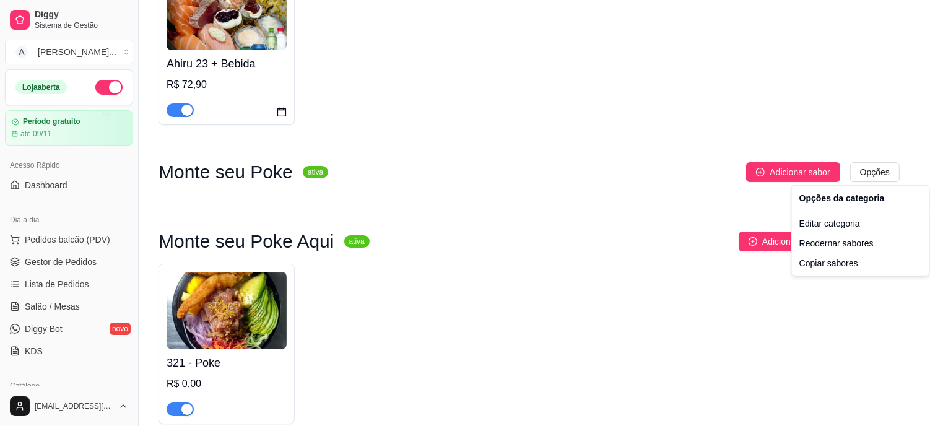
click at [607, 194] on html "Diggy Sistema de Gestão A Ahiru Sushi ... Loja aberta Período gratuito até 09/1…" at bounding box center [465, 7] width 930 height 426
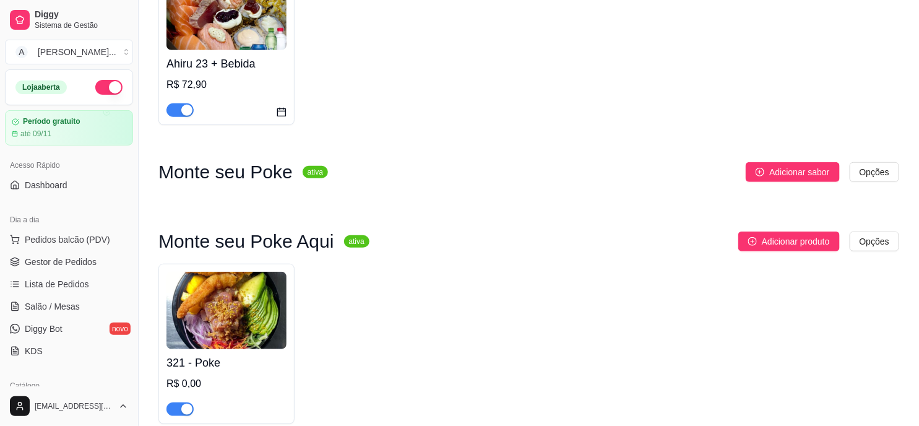
click at [275, 168] on h3 "Monte seu Poke" at bounding box center [225, 172] width 134 height 15
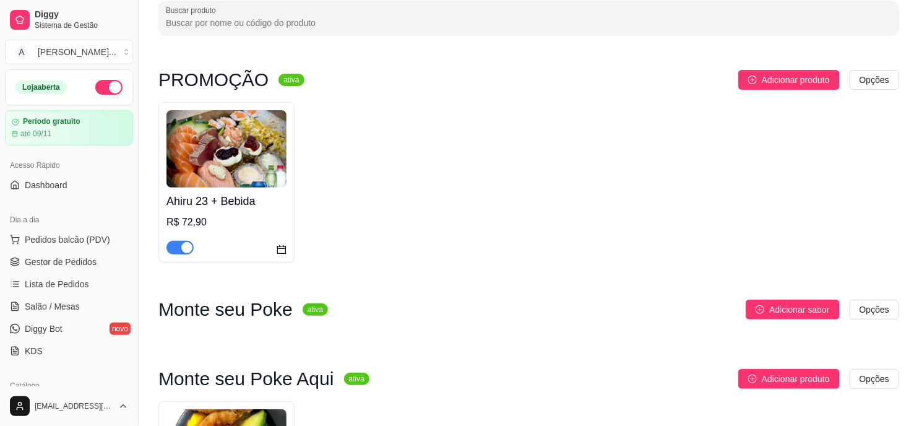
scroll to position [0, 0]
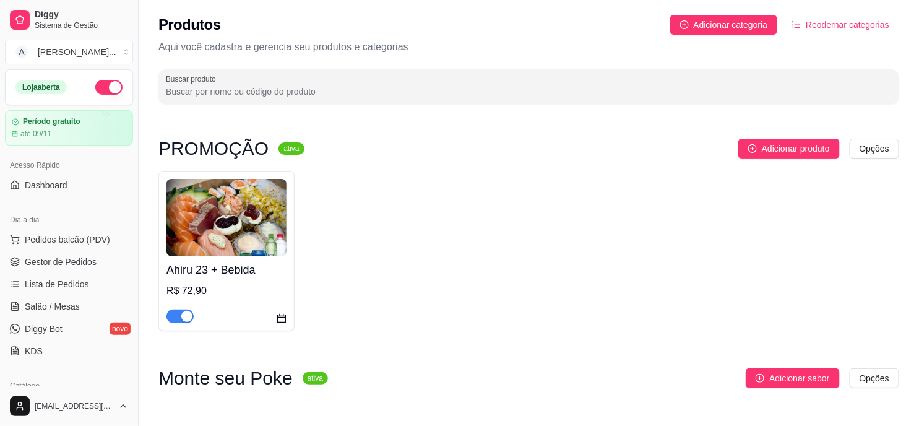
click at [867, 27] on span "Reodernar categorias" at bounding box center [848, 25] width 84 height 14
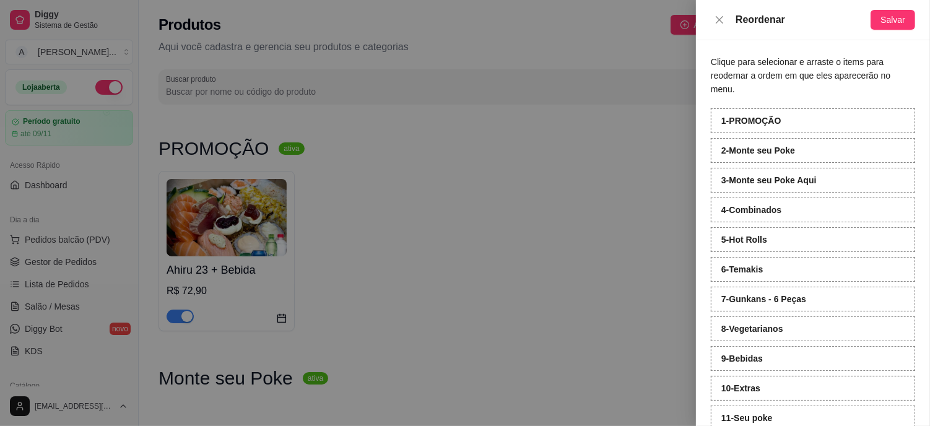
drag, startPoint x: 771, startPoint y: 152, endPoint x: 671, endPoint y: 79, distance: 124.0
click at [671, 79] on div at bounding box center [465, 213] width 930 height 426
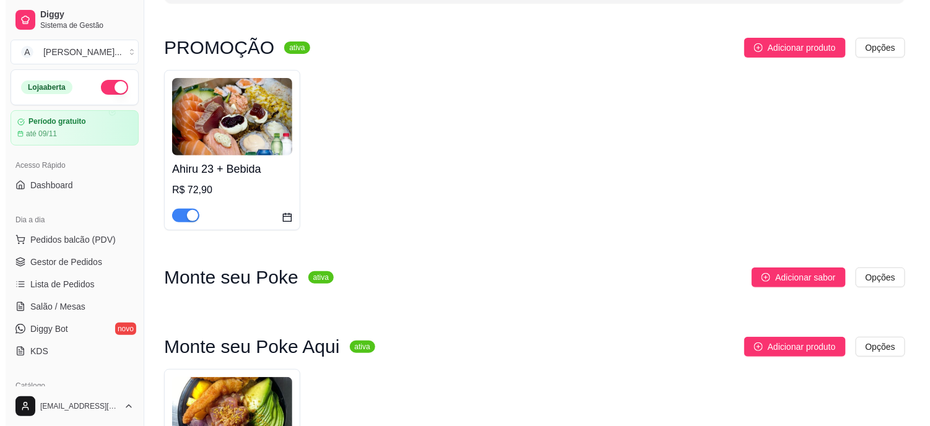
scroll to position [206, 0]
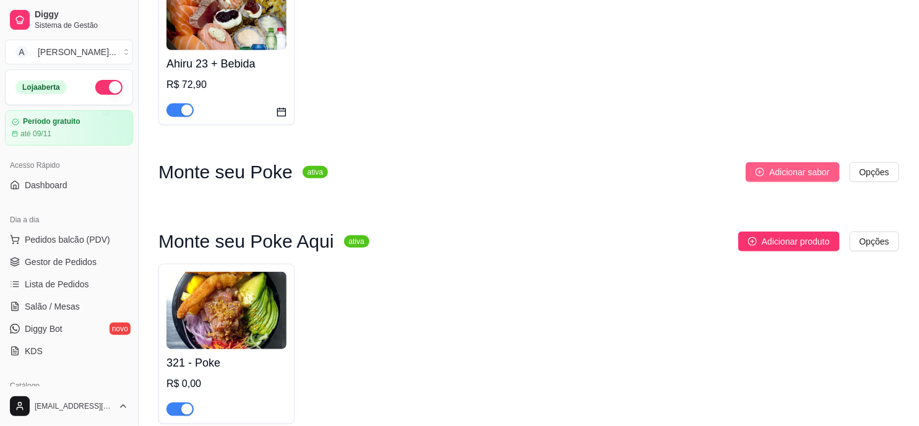
click at [822, 171] on span "Adicionar sabor" at bounding box center [799, 172] width 60 height 14
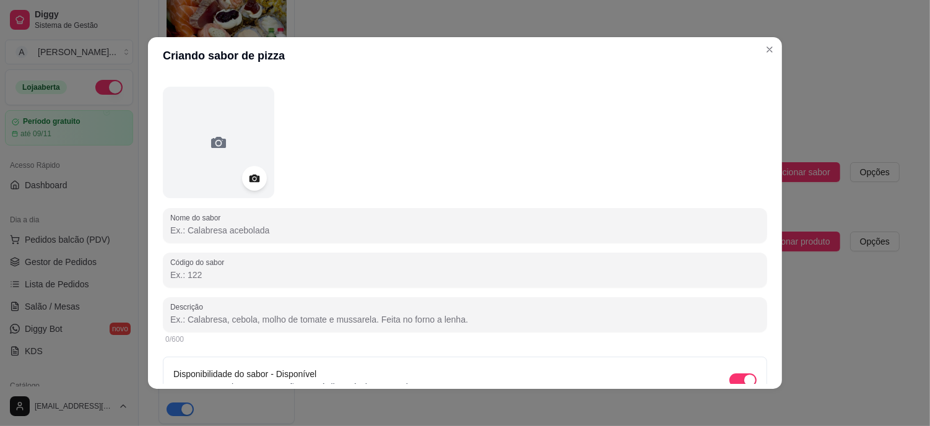
scroll to position [0, 0]
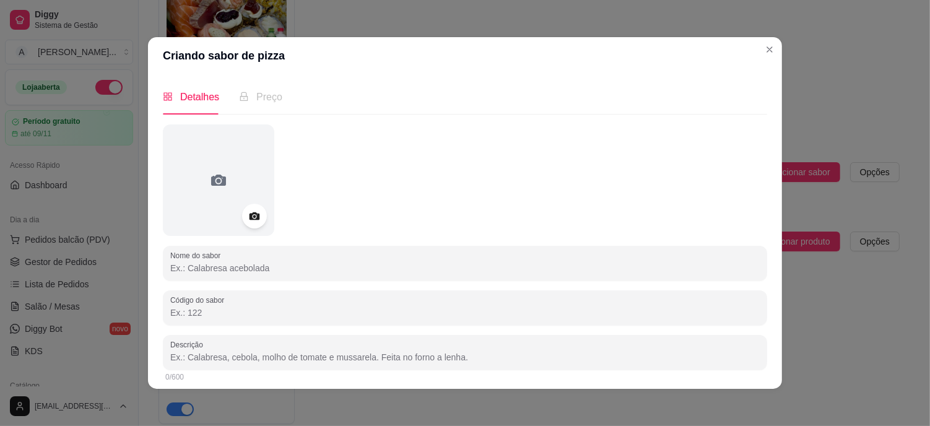
click at [249, 102] on div "Preço" at bounding box center [260, 96] width 43 height 15
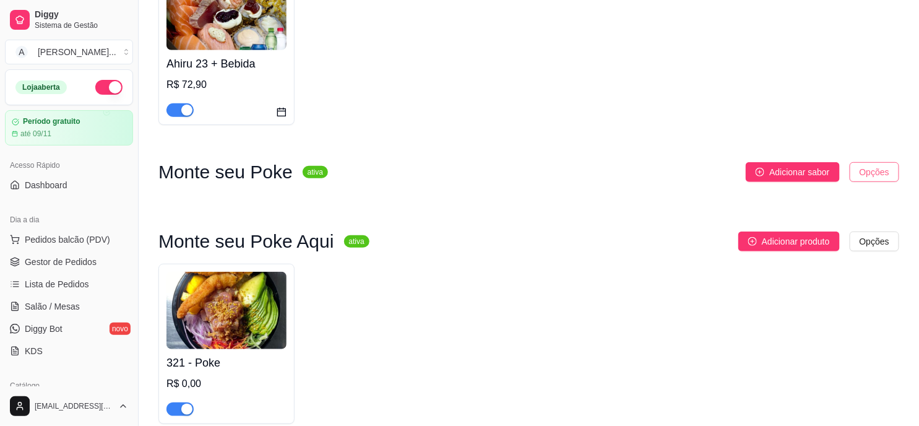
click at [868, 170] on html "Diggy Sistema de Gestão A Ahiru Sushi ... Loja aberta Período gratuito até 09/1…" at bounding box center [459, 7] width 919 height 426
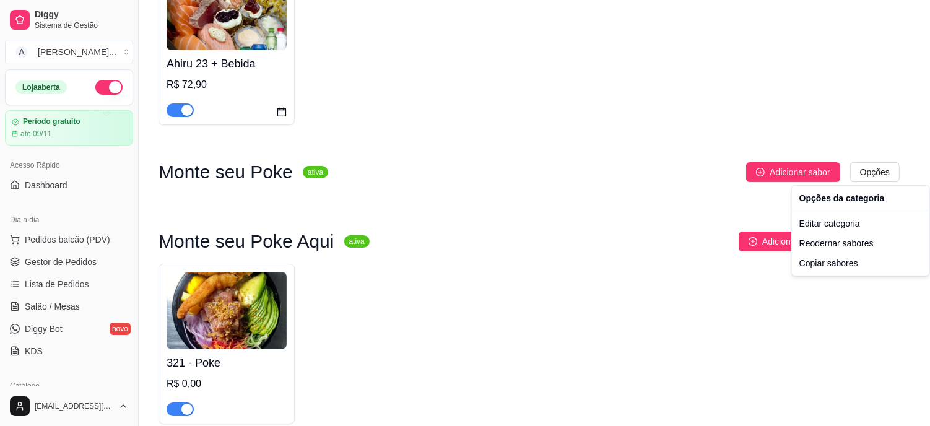
click at [814, 201] on div "Opções da categoria" at bounding box center [860, 198] width 132 height 20
click at [834, 227] on div "Editar categoria" at bounding box center [860, 224] width 132 height 20
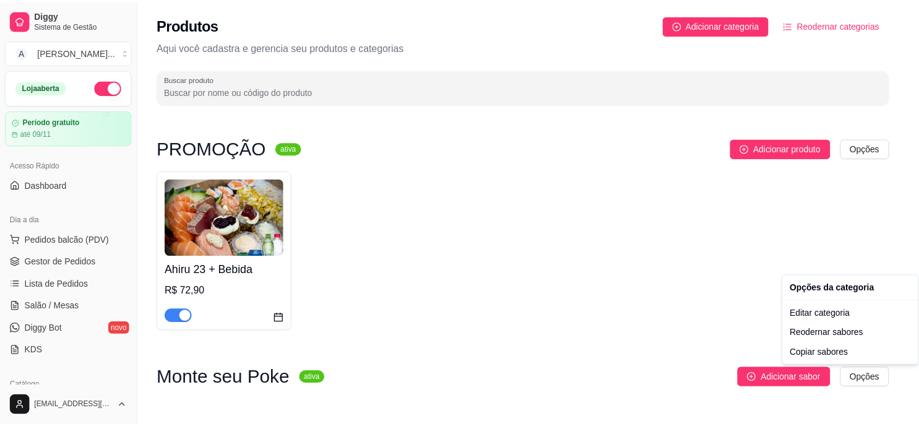
scroll to position [0, 0]
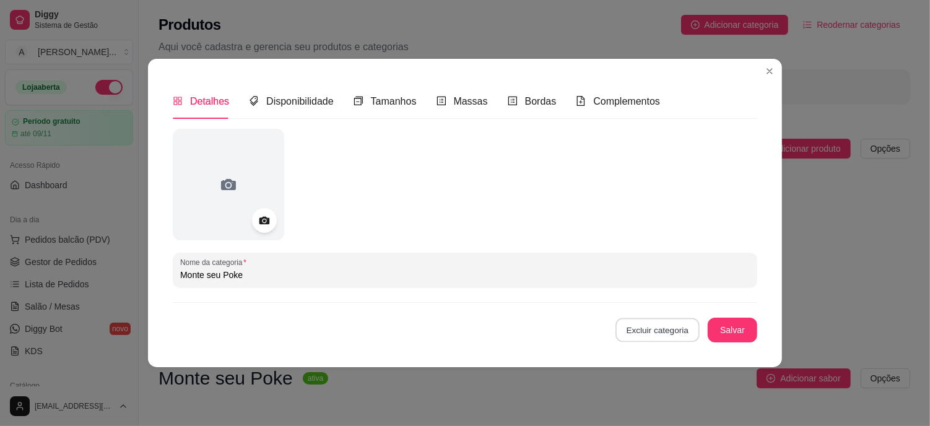
click at [667, 325] on button "Excluir categoria" at bounding box center [657, 330] width 84 height 24
click at [664, 293] on button "Confirmar" at bounding box center [664, 294] width 46 height 19
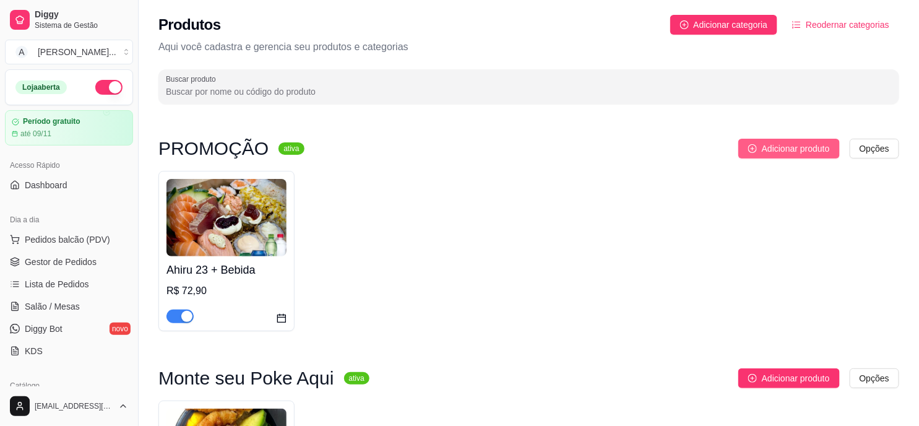
click at [822, 150] on span "Adicionar produto" at bounding box center [796, 149] width 68 height 14
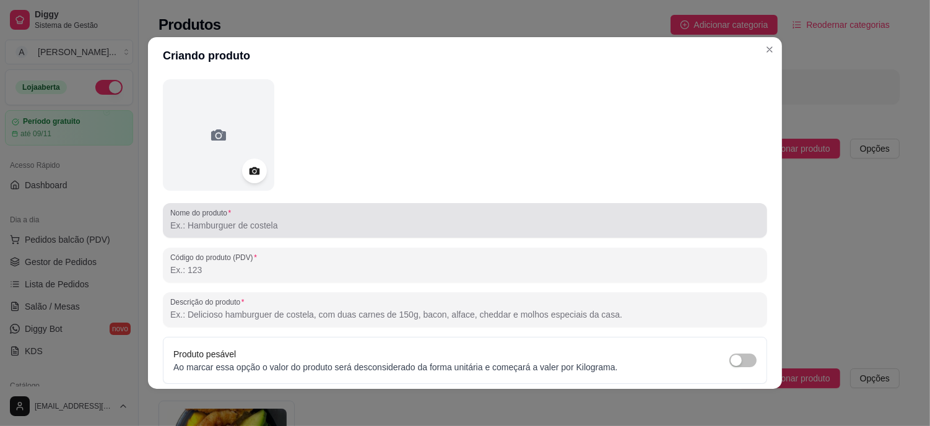
scroll to position [69, 0]
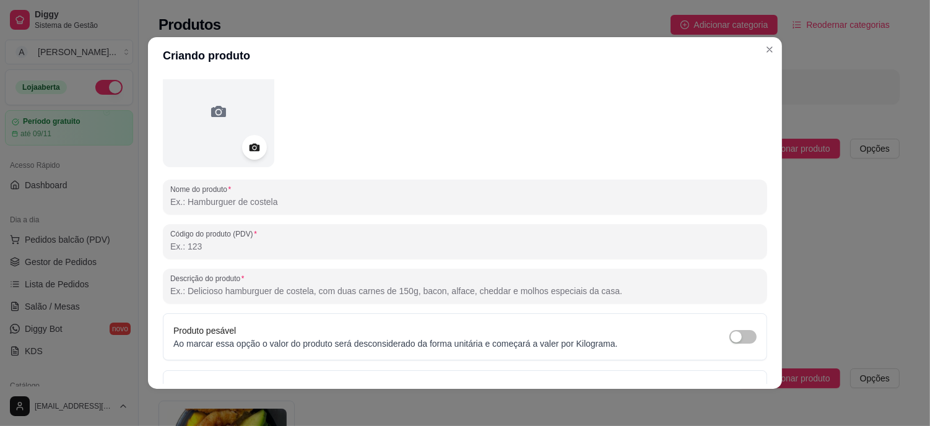
click at [250, 204] on input "Nome do produto" at bounding box center [464, 202] width 589 height 12
type input "D"
type input "[PERSON_NAME] em DOBRO"
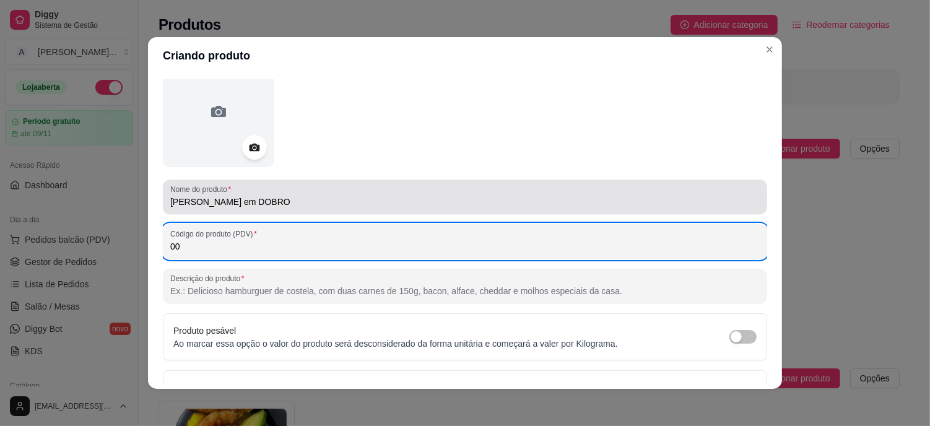
type input "0"
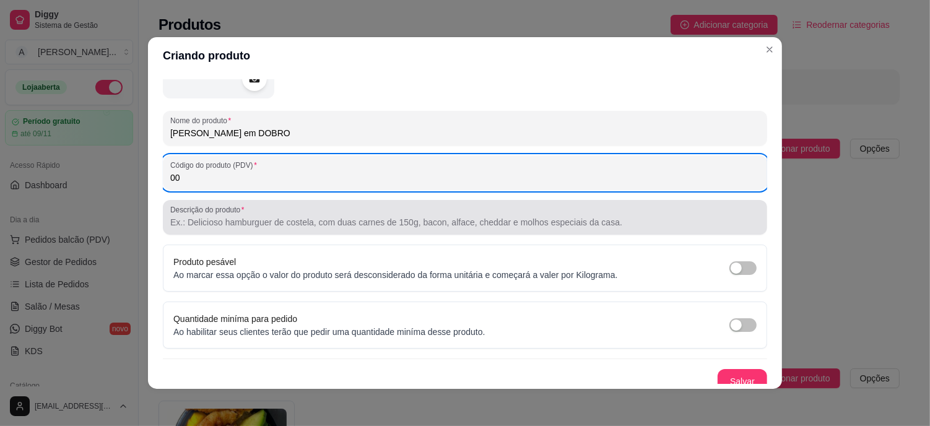
scroll to position [146, 0]
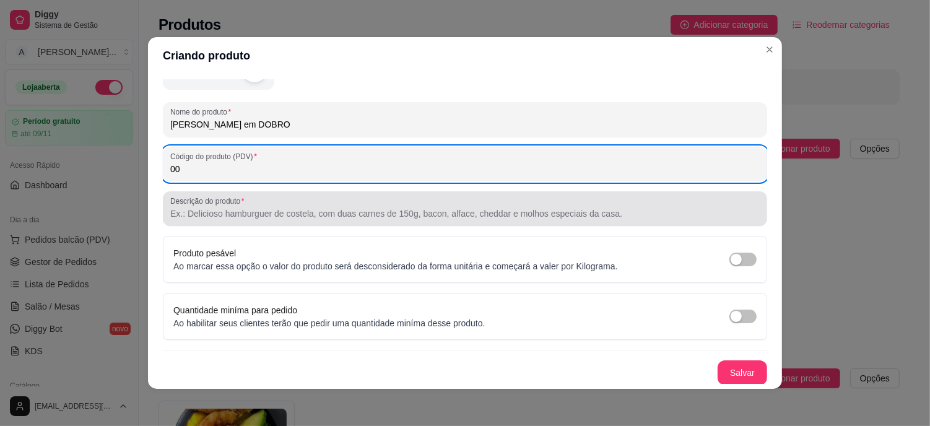
type input "00"
click at [254, 215] on input "Descrição do produto" at bounding box center [464, 213] width 589 height 12
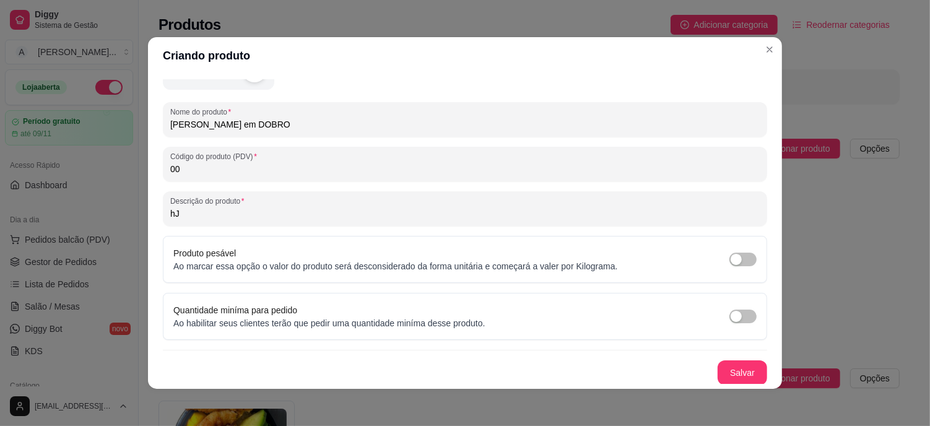
type input "h"
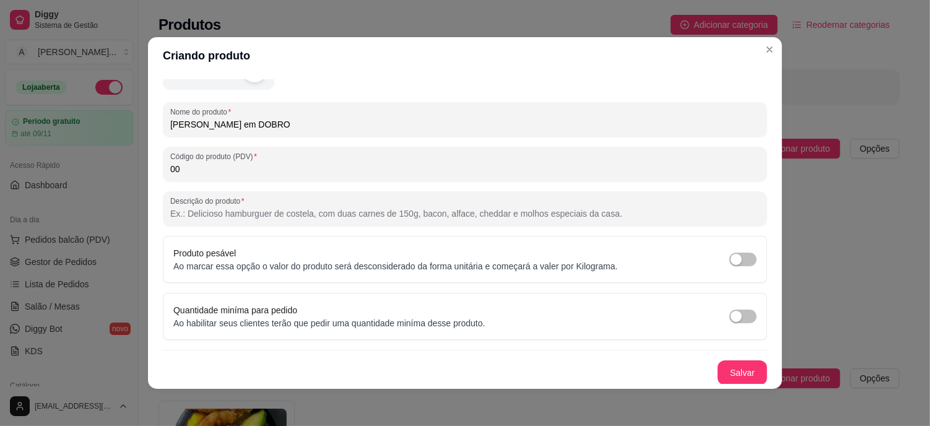
click at [254, 215] on input "Descrição do produto" at bounding box center [464, 213] width 589 height 12
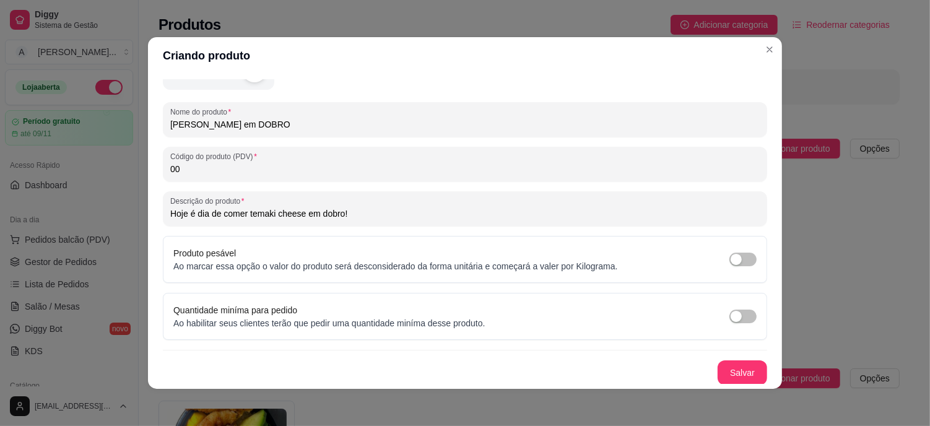
scroll to position [2, 0]
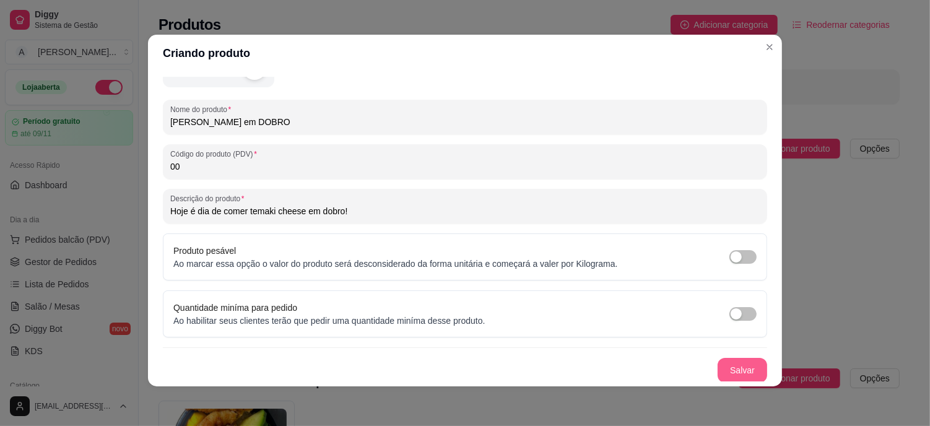
type input "Hoje é dia de comer temaki cheese em dobro!"
click at [731, 363] on button "Salvar" at bounding box center [742, 370] width 50 height 25
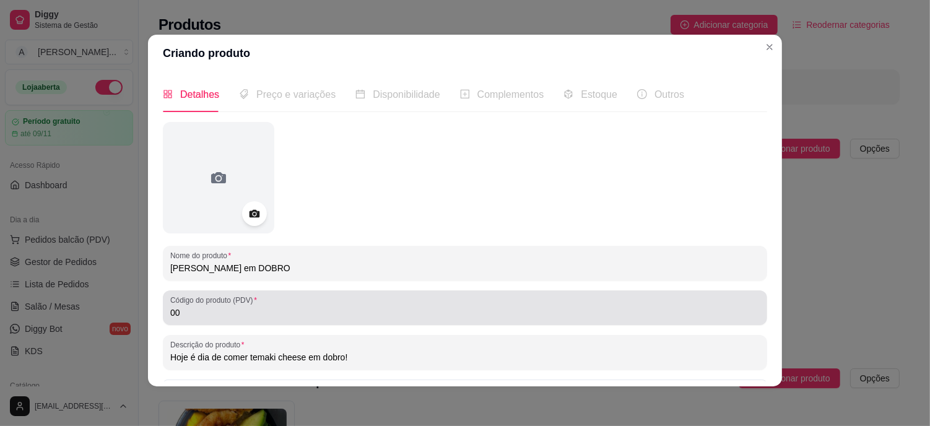
scroll to position [0, 0]
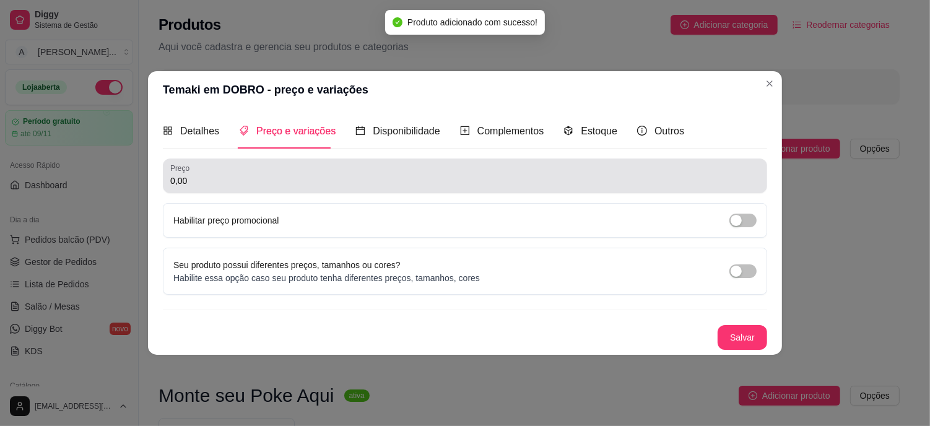
click at [215, 176] on input "0,00" at bounding box center [464, 181] width 589 height 12
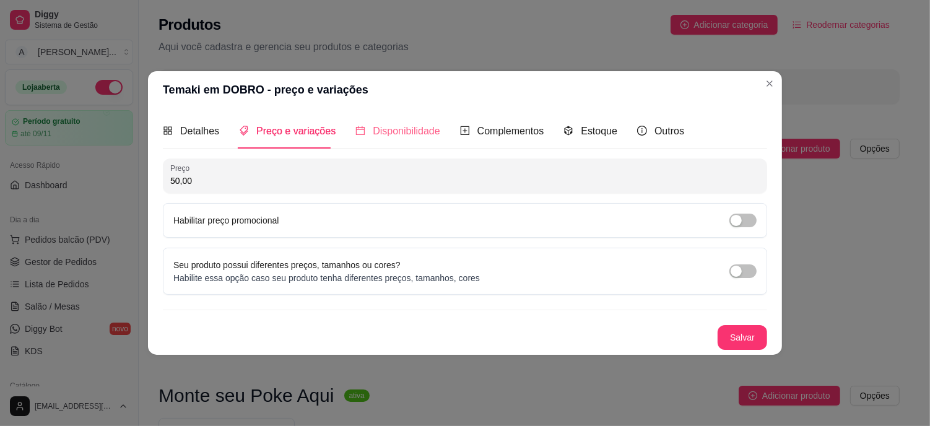
type input "50,00"
click at [406, 128] on span "Disponibilidade" at bounding box center [406, 131] width 67 height 11
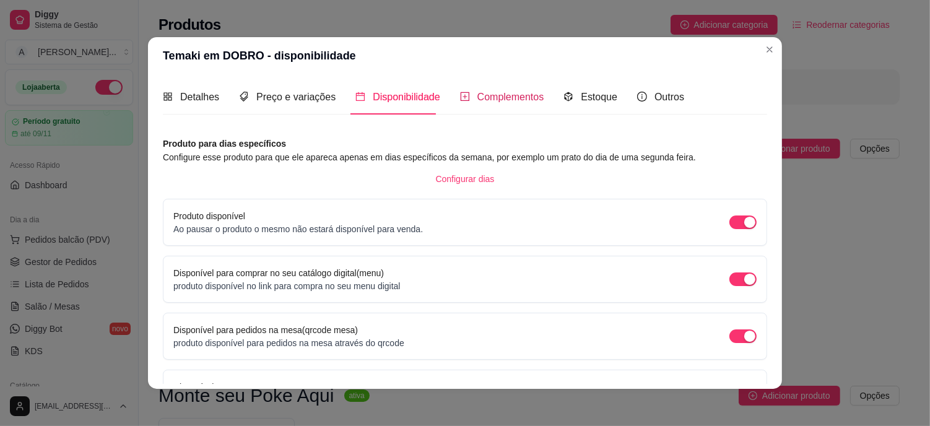
click at [503, 99] on span "Complementos" at bounding box center [510, 97] width 67 height 11
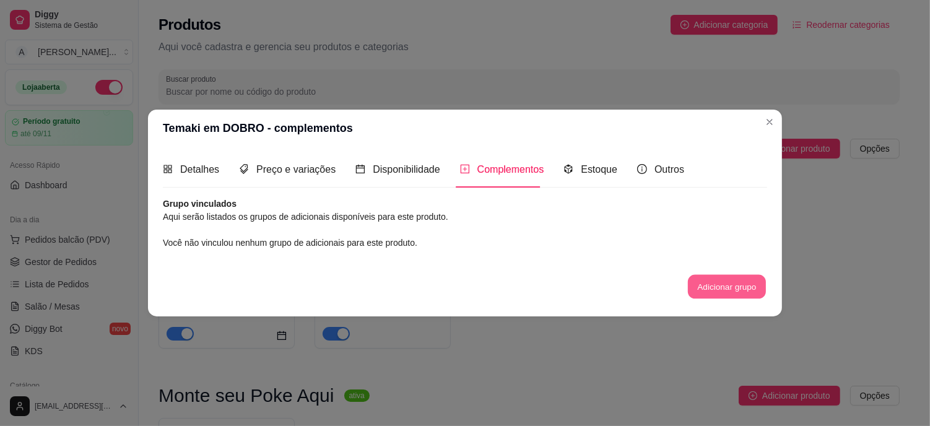
click at [719, 286] on button "Adicionar grupo" at bounding box center [727, 286] width 78 height 24
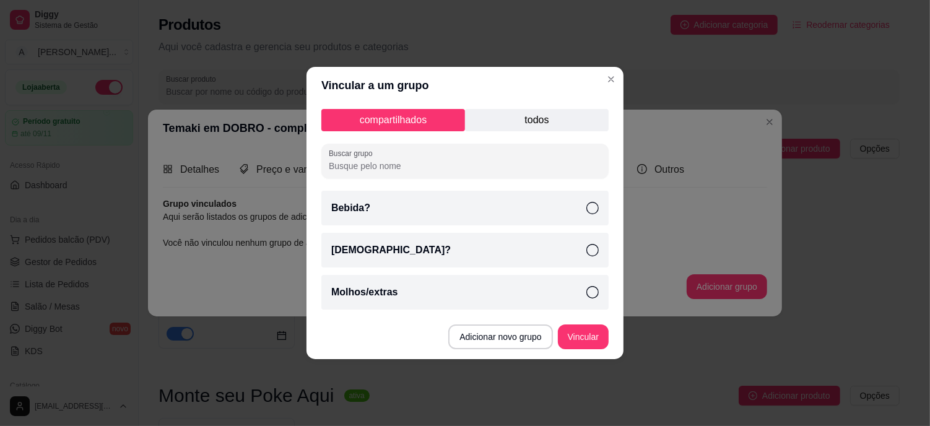
click at [579, 205] on div "Bebida?" at bounding box center [464, 208] width 287 height 35
click at [588, 288] on icon at bounding box center [592, 292] width 12 height 12
click at [584, 335] on button "Vincular" at bounding box center [583, 337] width 50 height 24
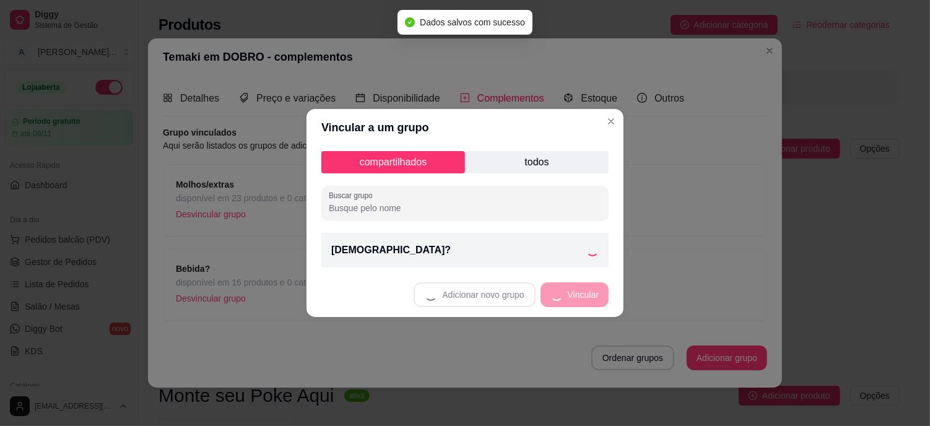
click at [543, 159] on p "todos" at bounding box center [537, 162] width 144 height 22
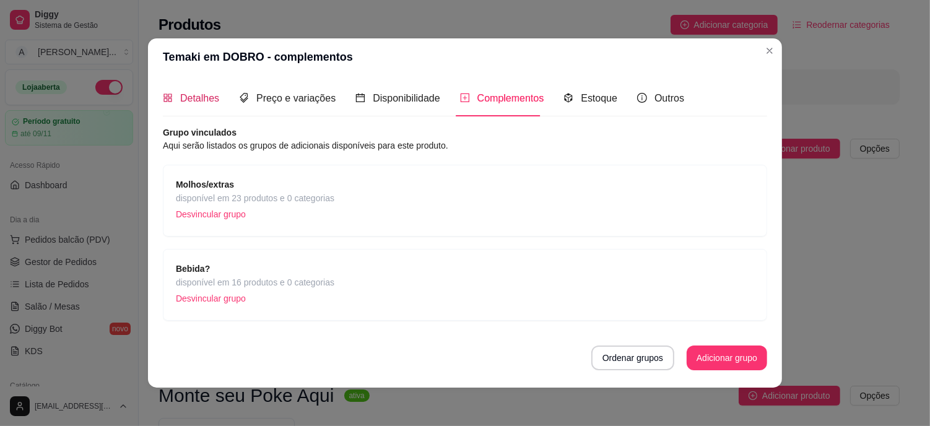
click at [207, 103] on span "Detalhes" at bounding box center [199, 98] width 39 height 11
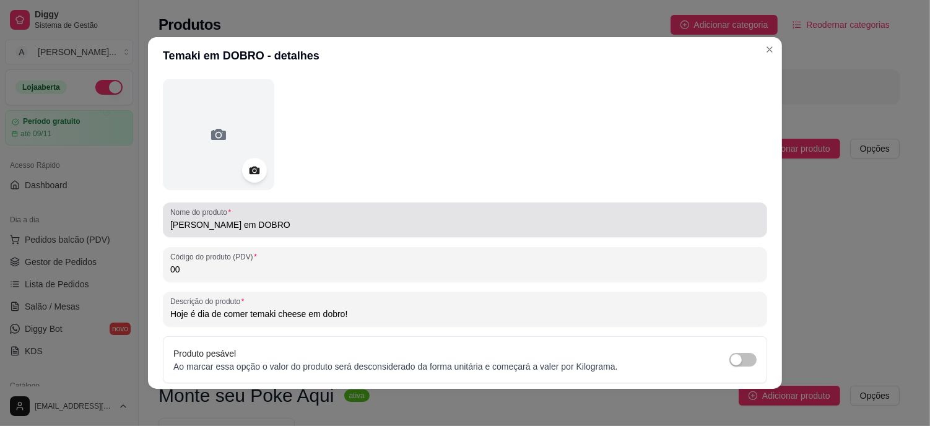
scroll to position [69, 0]
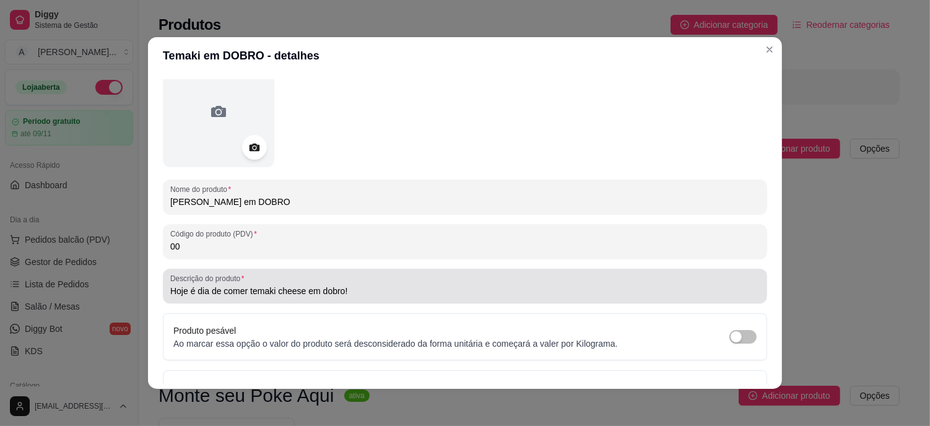
click at [370, 294] on input "Hoje é dia de comer temaki cheese em dobro!" at bounding box center [464, 291] width 589 height 12
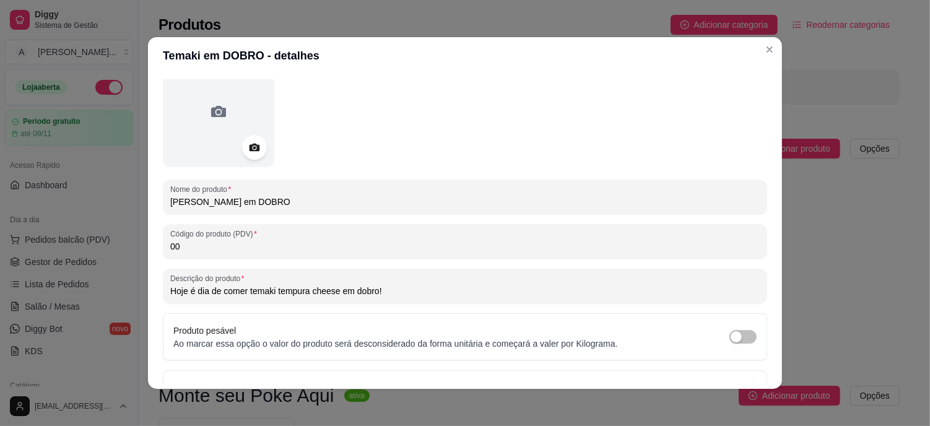
drag, startPoint x: 412, startPoint y: 286, endPoint x: 152, endPoint y: 294, distance: 260.7
click at [152, 294] on div "Detalhes Preço e variações Disponibilidade Complementos Estoque Outros Nome do …" at bounding box center [465, 231] width 634 height 314
click at [396, 291] on input "Hoje é dia de comer temaki tempura cheese em dobro!" at bounding box center [464, 291] width 589 height 12
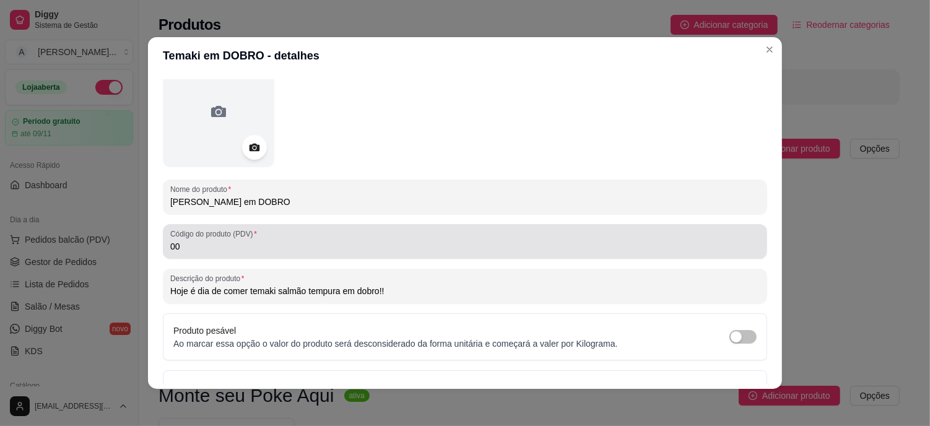
type input "Hoje é dia de comer temaki salmão tempura em dobro!!"
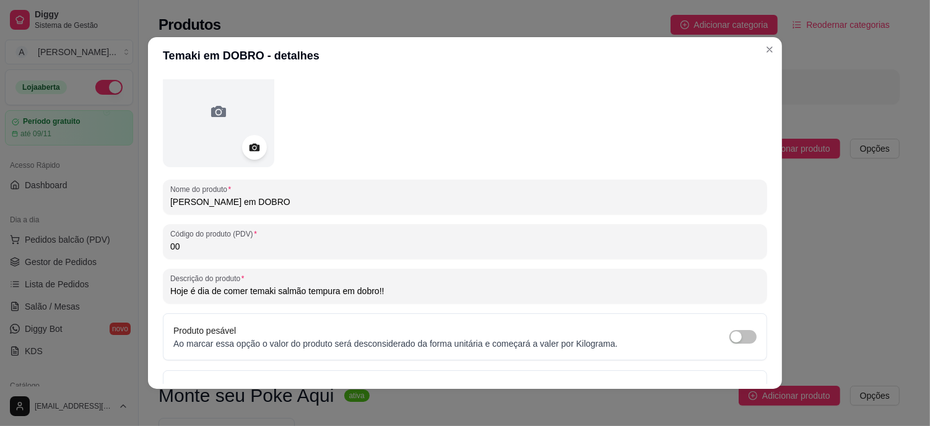
click at [273, 244] on input "00" at bounding box center [464, 246] width 589 height 12
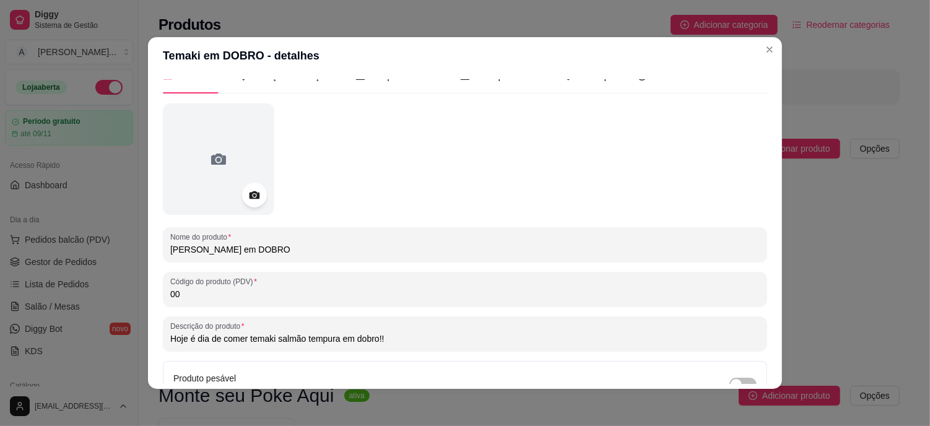
scroll to position [0, 0]
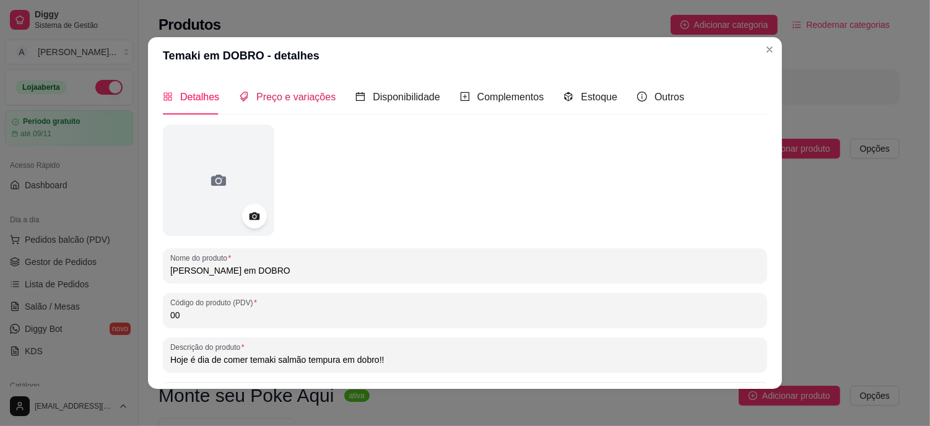
click at [305, 98] on span "Preço e variações" at bounding box center [295, 97] width 79 height 11
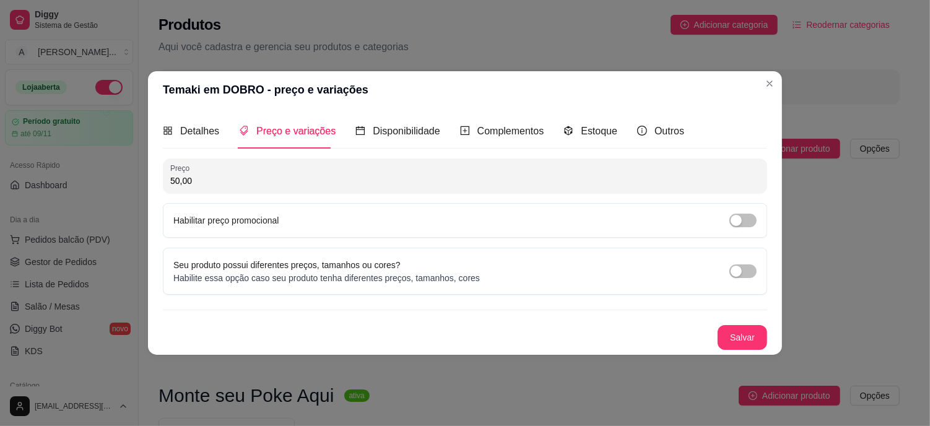
click at [212, 179] on input "50,00" at bounding box center [464, 181] width 589 height 12
click at [763, 345] on button "Salvar" at bounding box center [742, 338] width 48 height 24
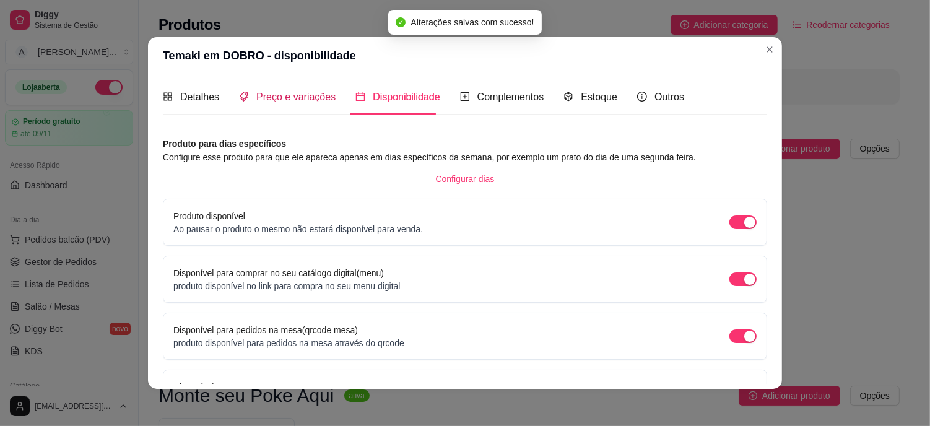
click at [301, 101] on span "Preço e variações" at bounding box center [295, 97] width 79 height 11
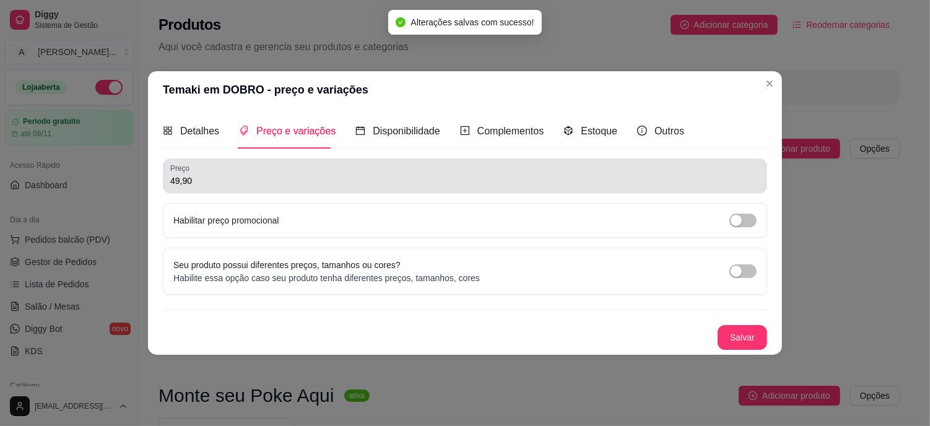
click at [189, 179] on input "49,90" at bounding box center [464, 181] width 589 height 12
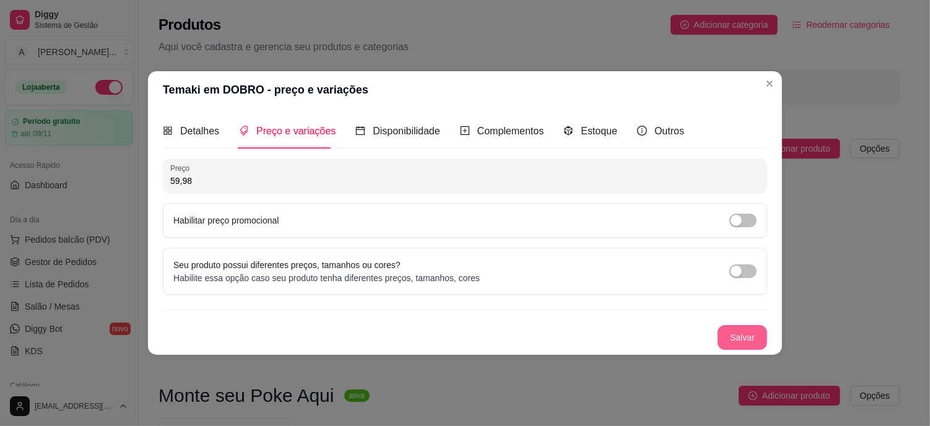
type input "59,98"
click at [753, 332] on button "Salvar" at bounding box center [742, 337] width 50 height 25
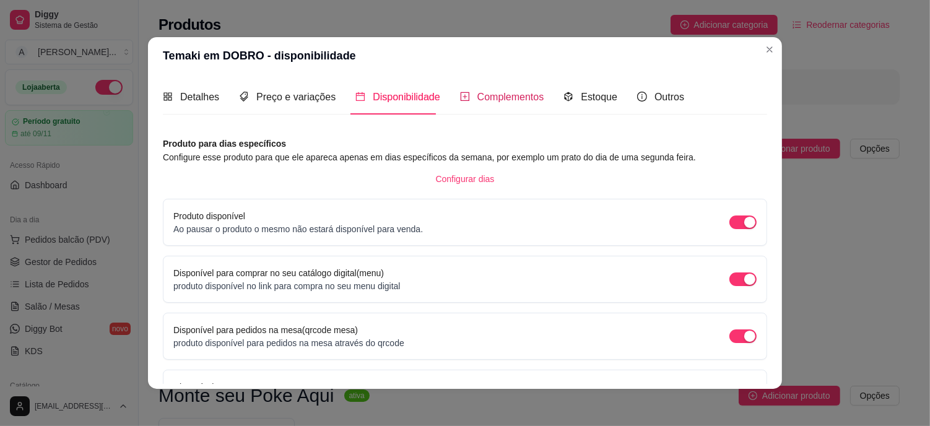
click at [490, 98] on span "Complementos" at bounding box center [510, 97] width 67 height 11
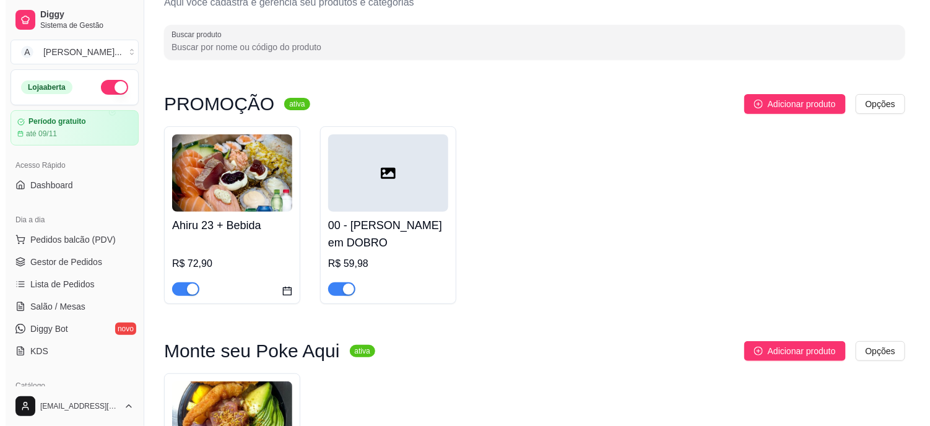
scroll to position [69, 0]
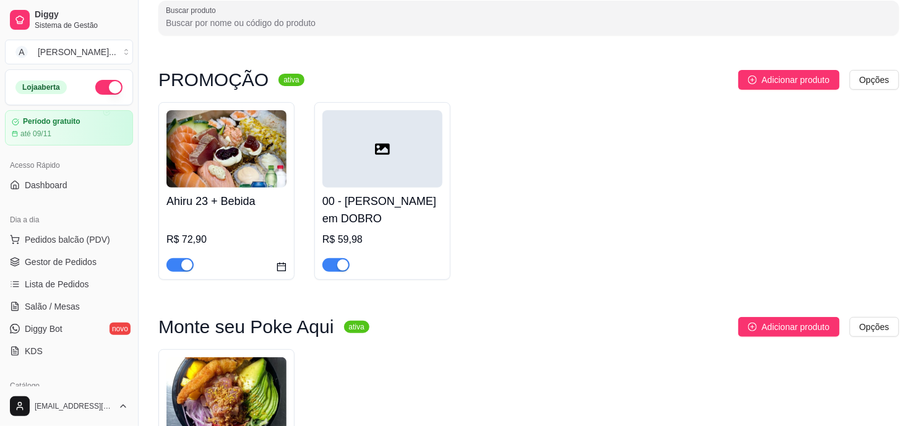
click at [402, 156] on div at bounding box center [382, 148] width 120 height 77
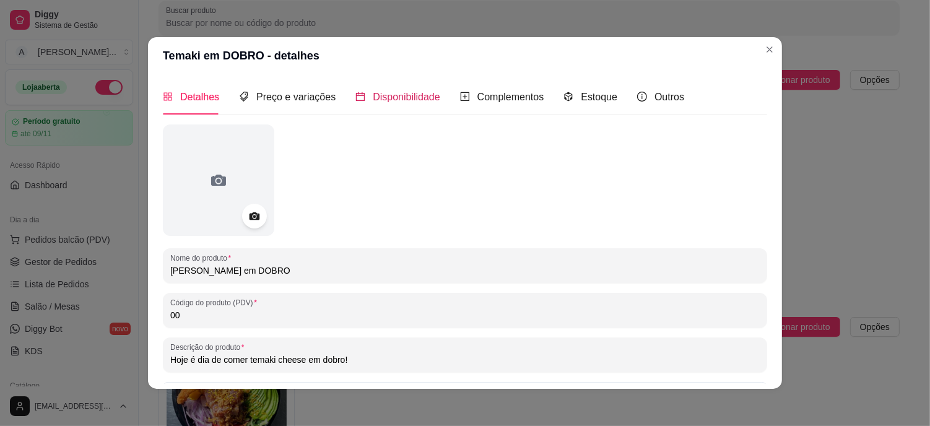
click at [396, 95] on span "Disponibilidade" at bounding box center [406, 97] width 67 height 11
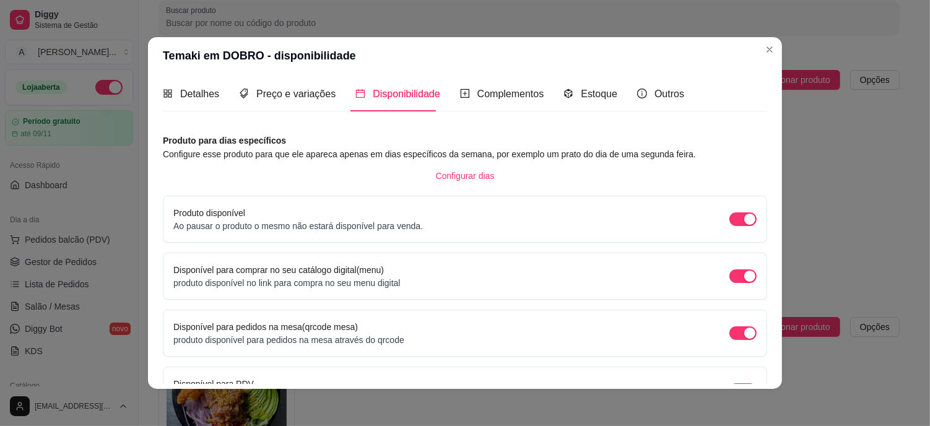
scroll to position [0, 0]
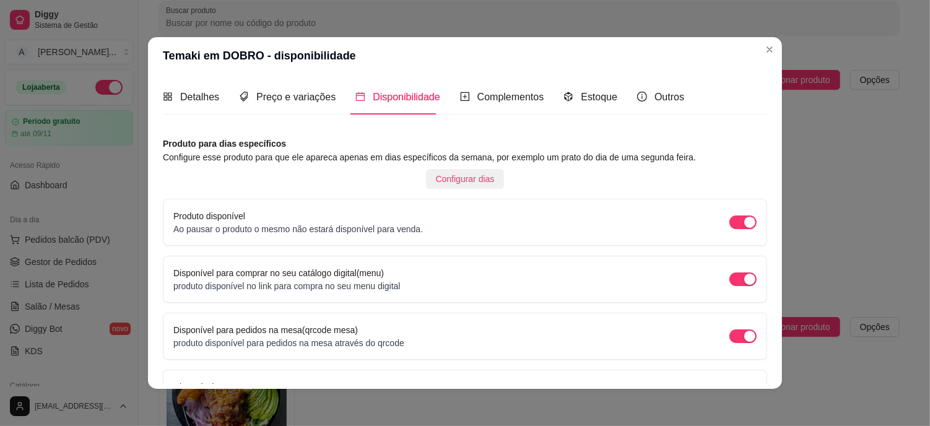
click at [469, 180] on span "Configurar dias" at bounding box center [465, 179] width 59 height 14
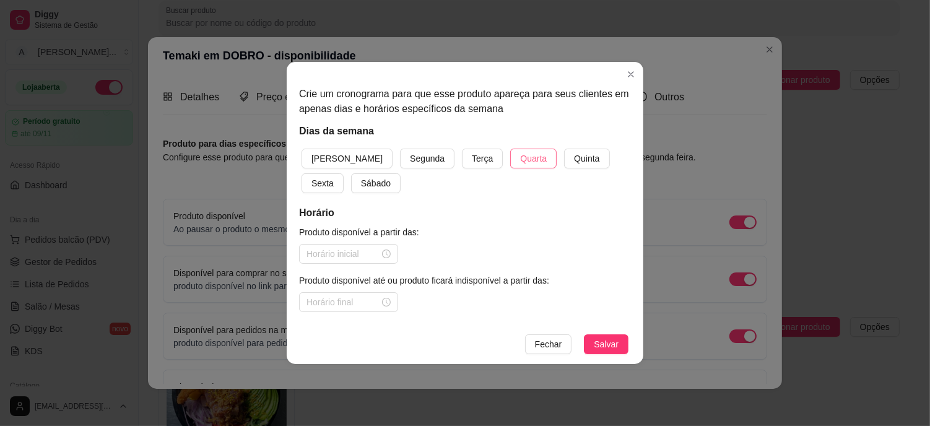
click at [520, 160] on span "Quarta" at bounding box center [533, 159] width 27 height 14
click at [336, 253] on input at bounding box center [342, 254] width 73 height 14
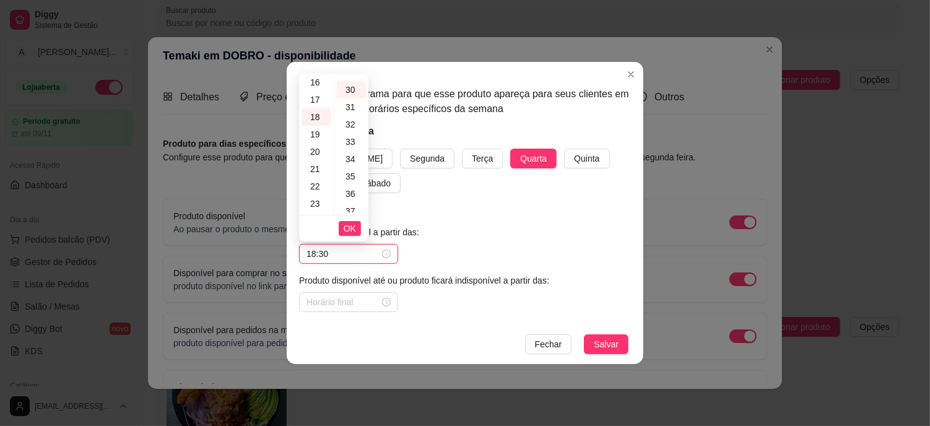
scroll to position [520, 0]
type input "18:30"
click at [360, 226] on button "OK" at bounding box center [350, 228] width 22 height 15
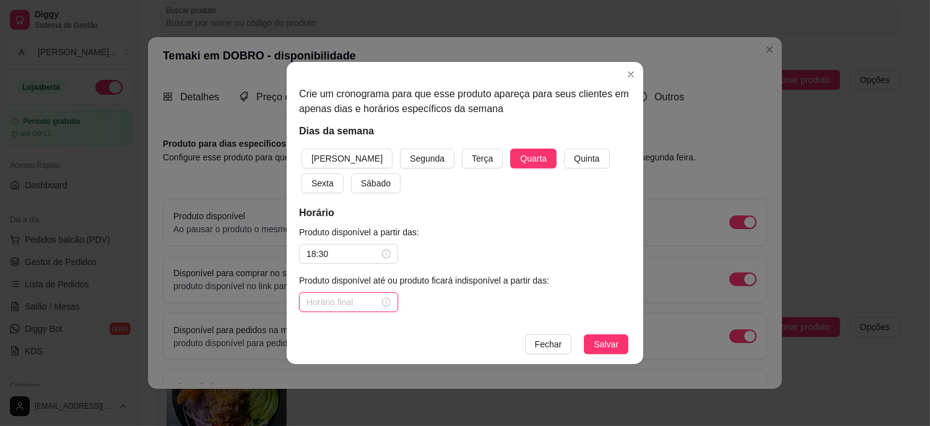
click at [333, 305] on input at bounding box center [342, 302] width 73 height 14
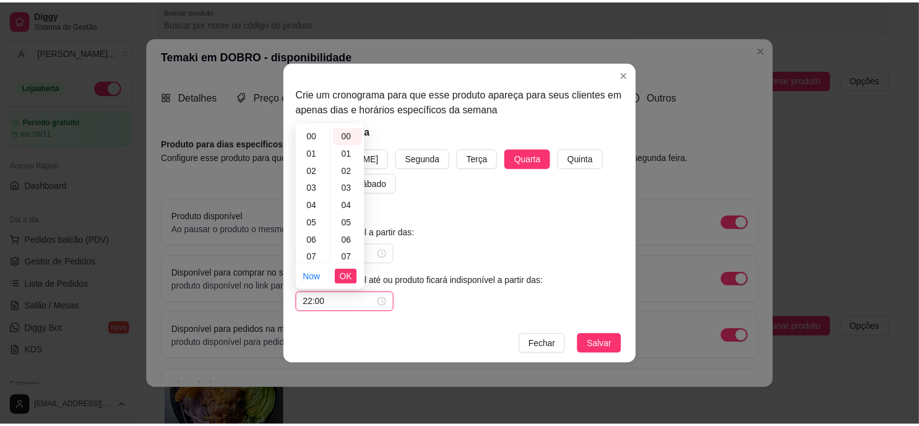
scroll to position [282, 0]
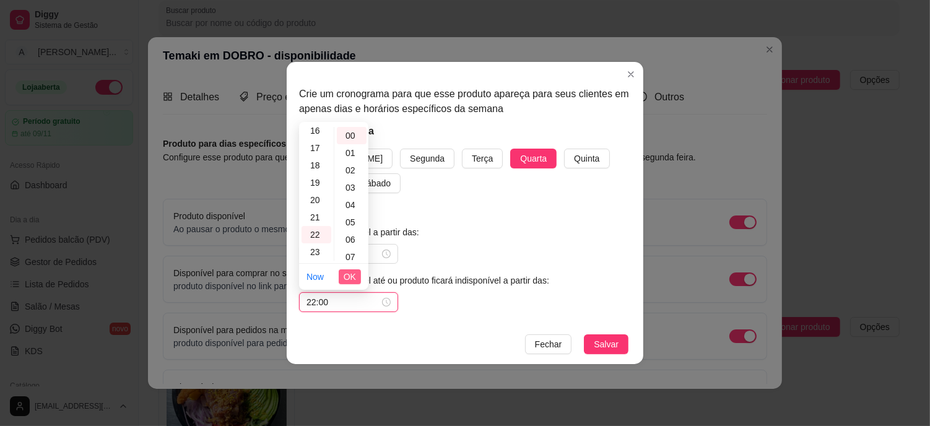
type input "22:00"
click at [345, 280] on span "OK" at bounding box center [350, 277] width 12 height 14
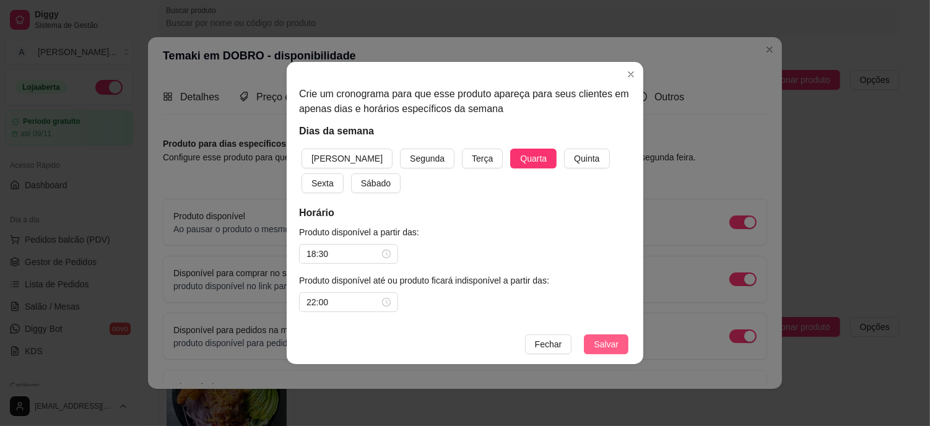
click at [604, 339] on span "Salvar" at bounding box center [606, 344] width 25 height 14
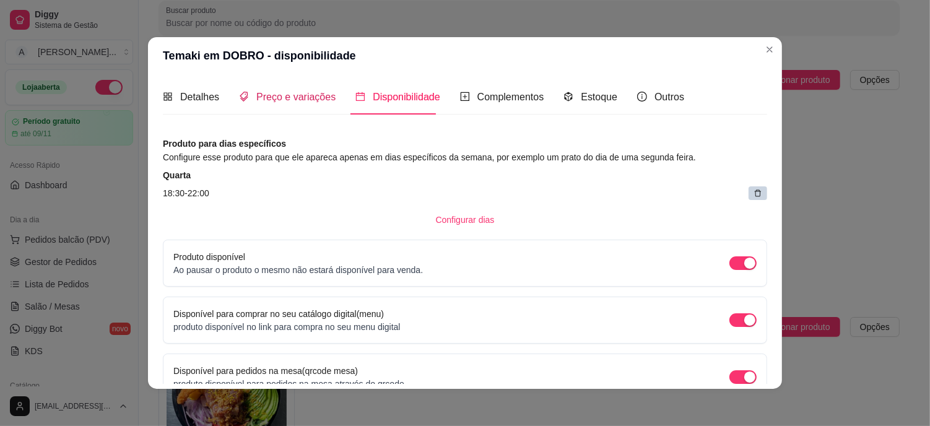
click at [313, 97] on span "Preço e variações" at bounding box center [295, 97] width 79 height 11
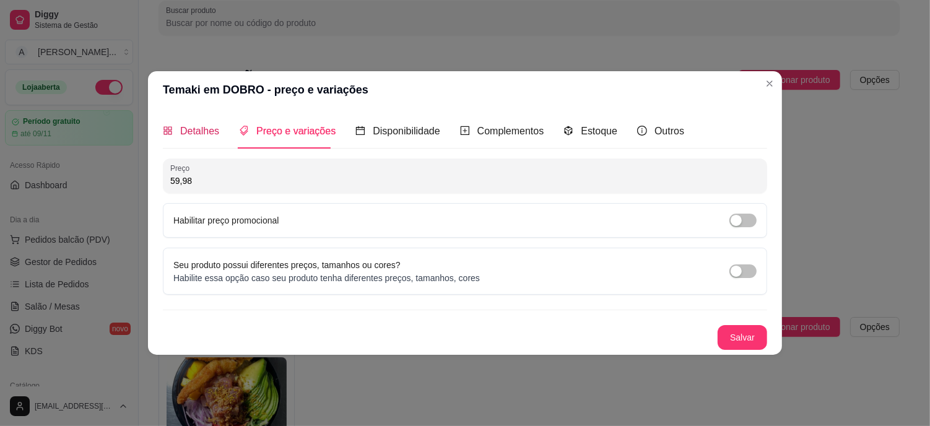
click at [205, 138] on div "Detalhes" at bounding box center [191, 130] width 56 height 15
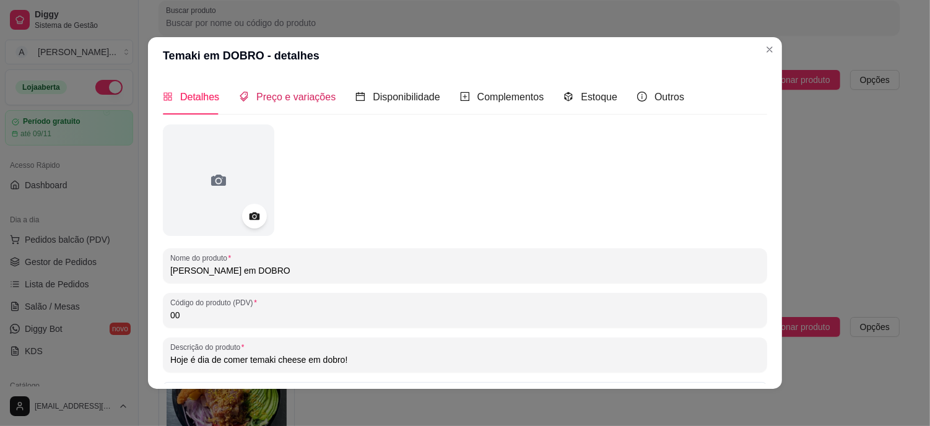
click at [269, 104] on div "Preço e variações" at bounding box center [287, 96] width 97 height 15
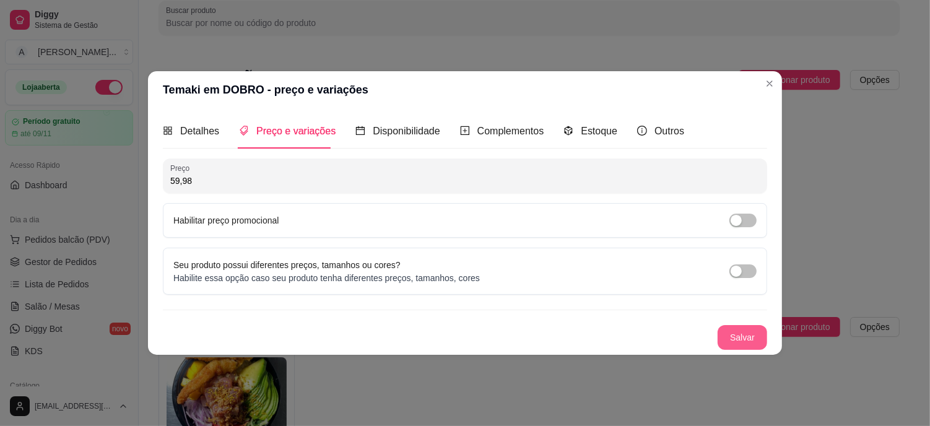
click at [761, 339] on button "Salvar" at bounding box center [742, 337] width 50 height 25
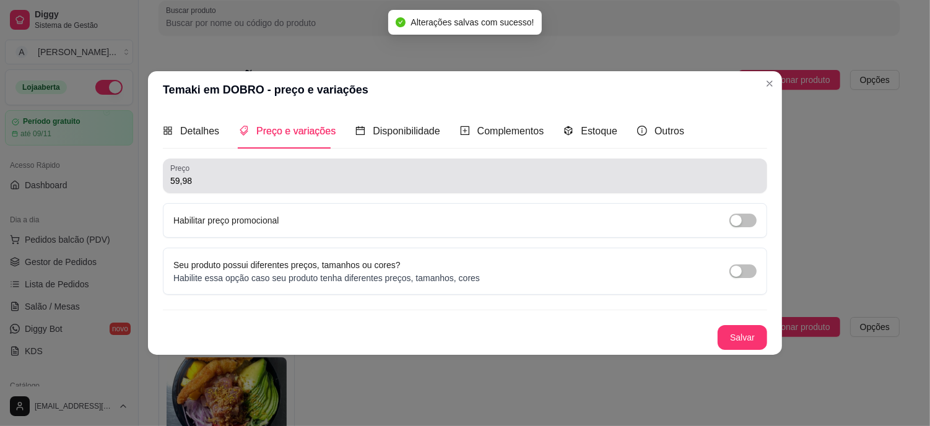
click at [271, 186] on input "59,98" at bounding box center [464, 181] width 589 height 12
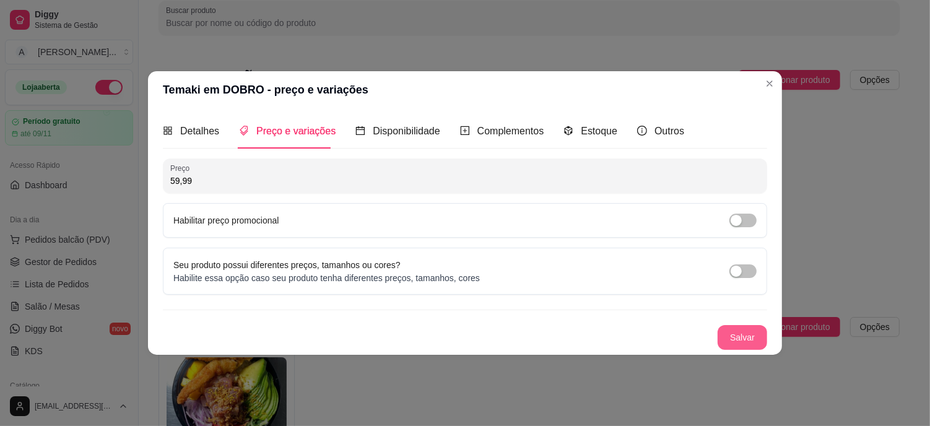
type input "59,99"
click at [740, 339] on button "Salvar" at bounding box center [742, 338] width 48 height 24
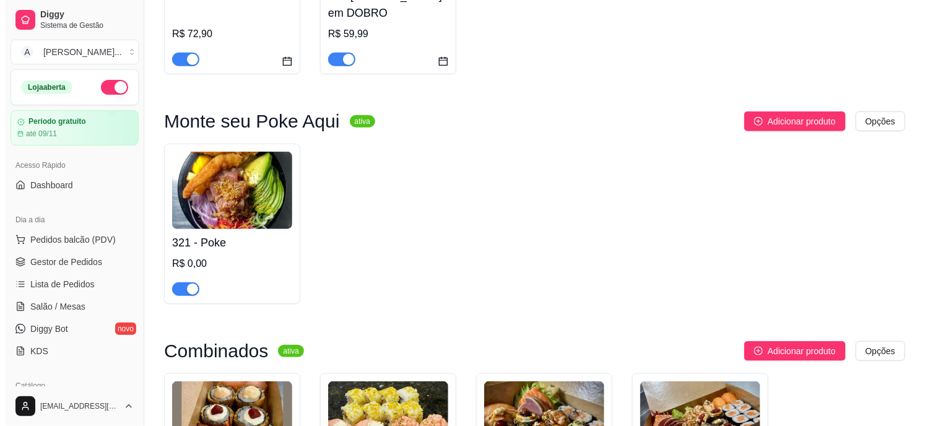
scroll to position [275, 0]
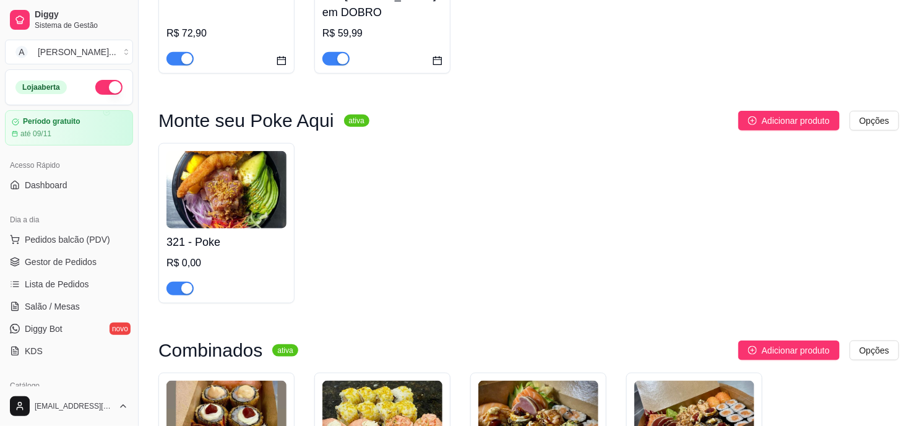
click at [225, 161] on img at bounding box center [226, 189] width 120 height 77
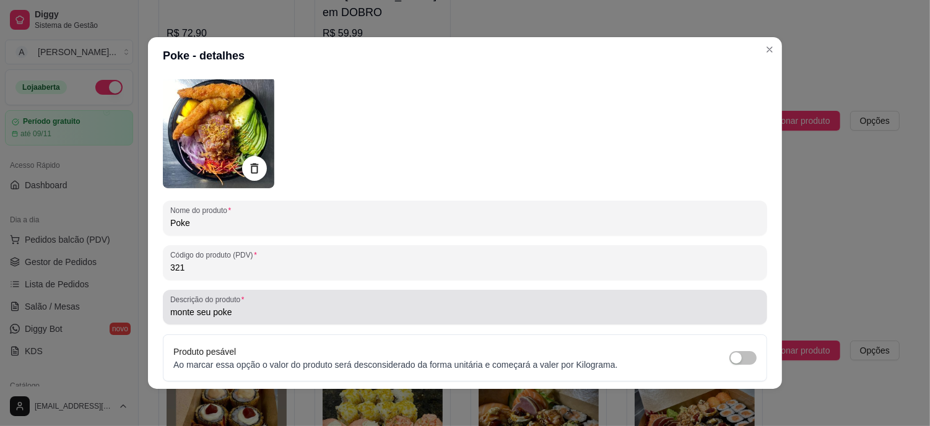
scroll to position [69, 0]
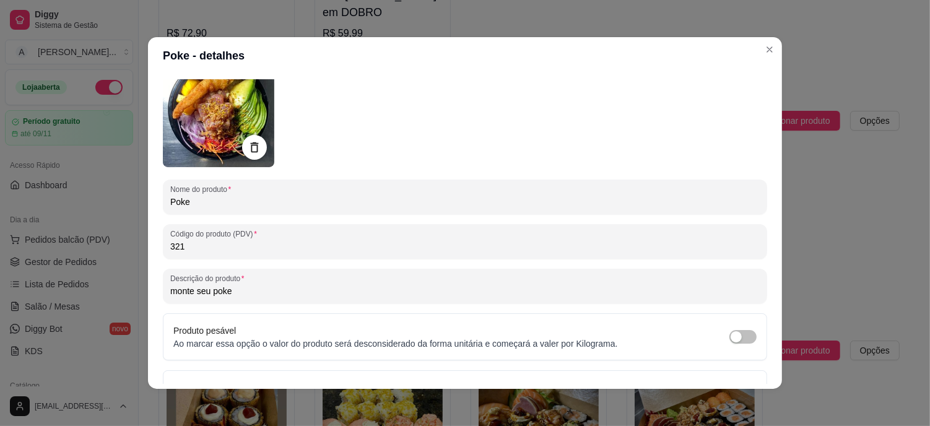
drag, startPoint x: 194, startPoint y: 250, endPoint x: 128, endPoint y: 238, distance: 66.7
click at [128, 238] on div "Poke - detalhes Detalhes Preço e variações Disponibilidade Complementos Estoque…" at bounding box center [465, 213] width 930 height 426
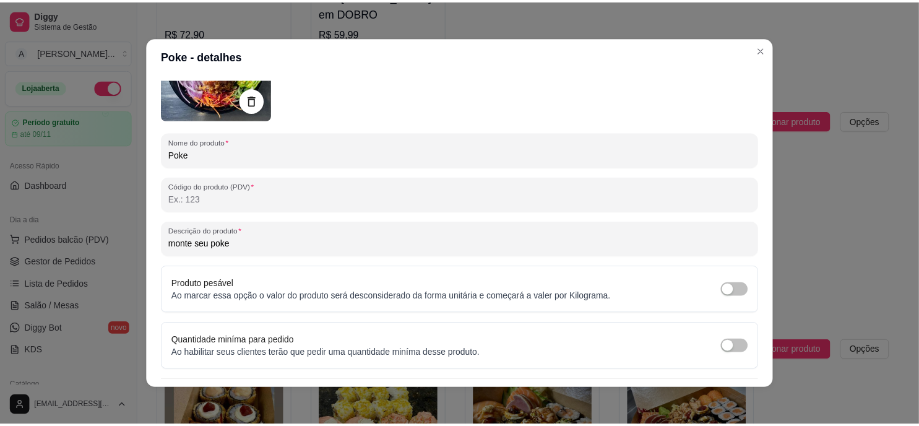
scroll to position [146, 0]
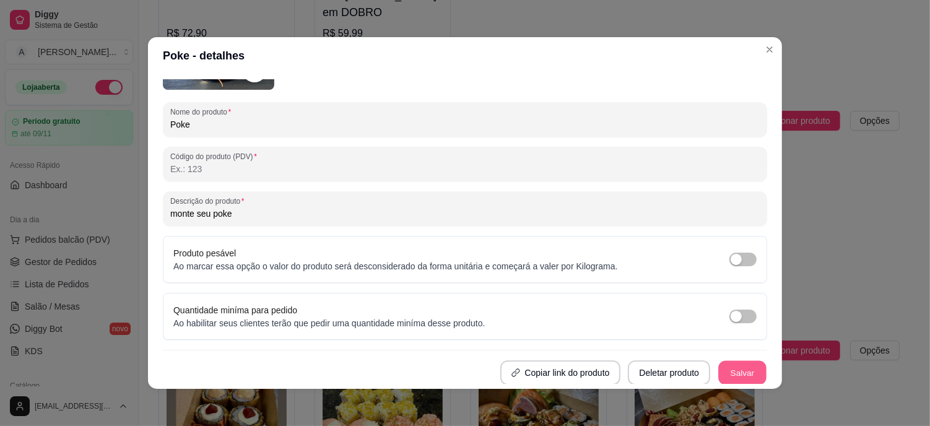
click at [722, 369] on button "Salvar" at bounding box center [742, 373] width 48 height 24
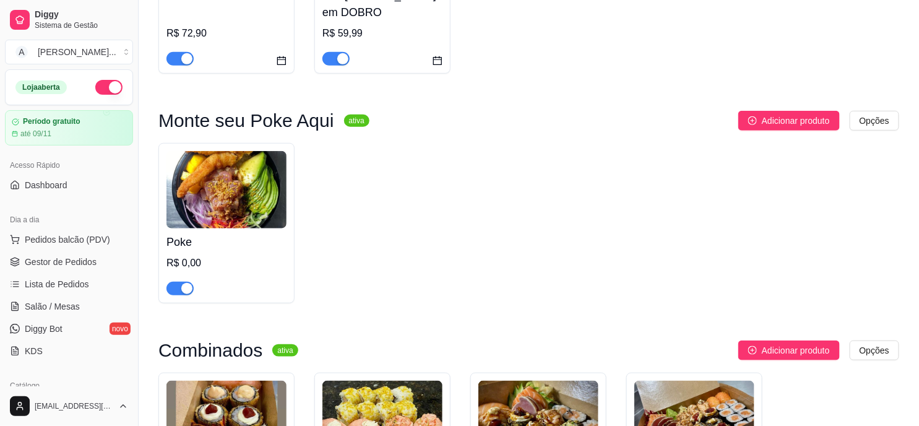
click at [444, 223] on div "Poke R$ 0,00" at bounding box center [528, 223] width 741 height 160
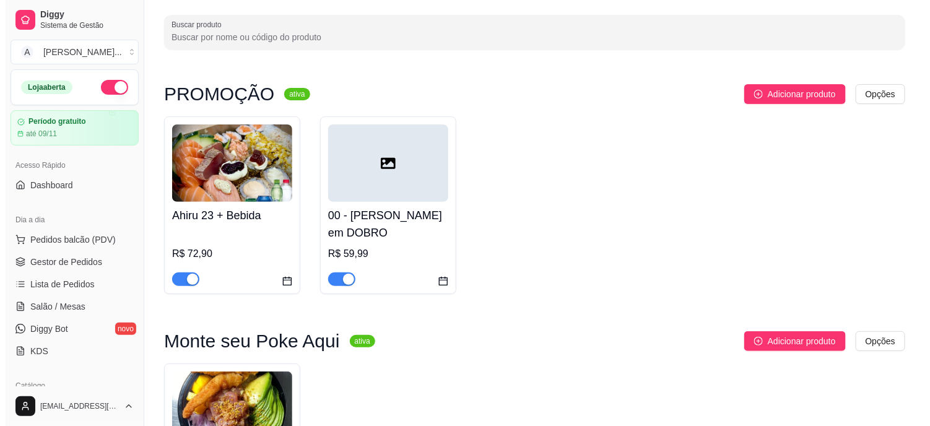
scroll to position [0, 0]
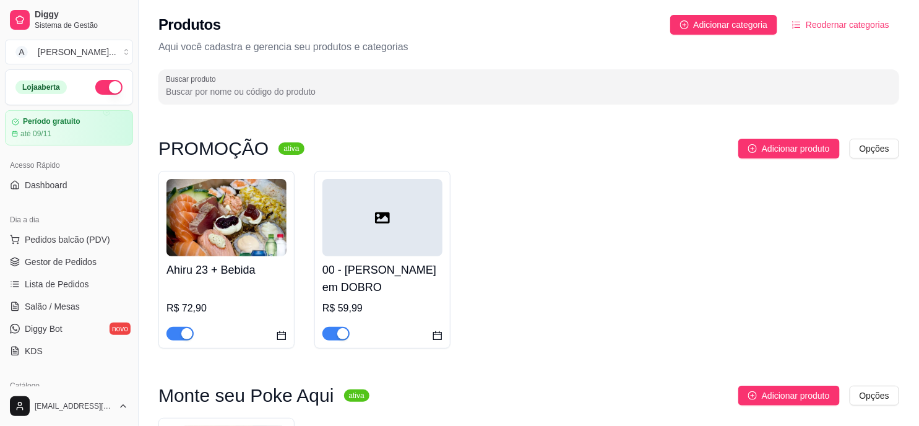
click at [251, 212] on img at bounding box center [226, 217] width 120 height 77
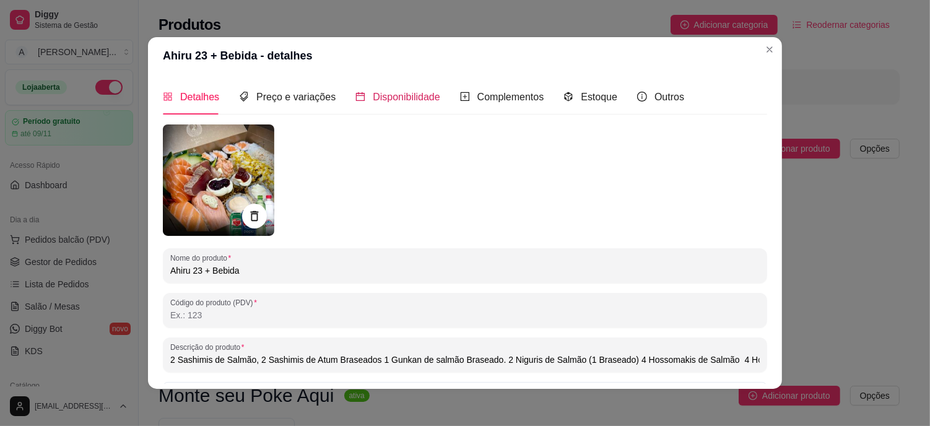
click at [415, 101] on span "Disponibilidade" at bounding box center [406, 97] width 67 height 11
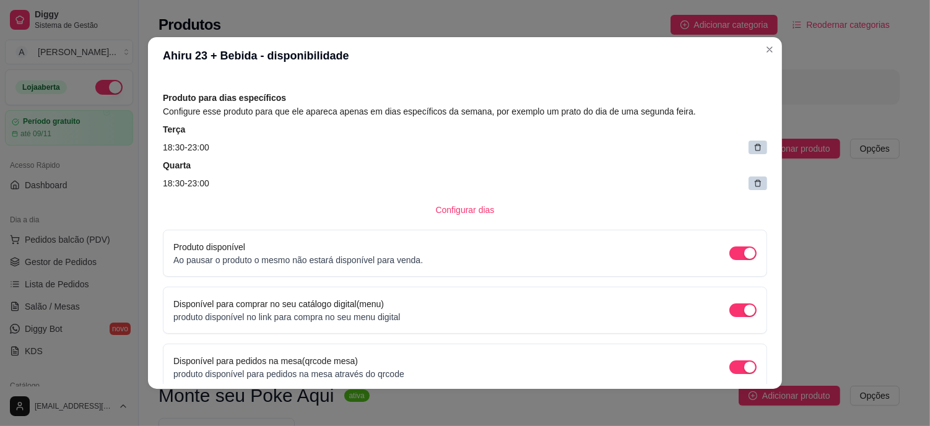
scroll to position [69, 0]
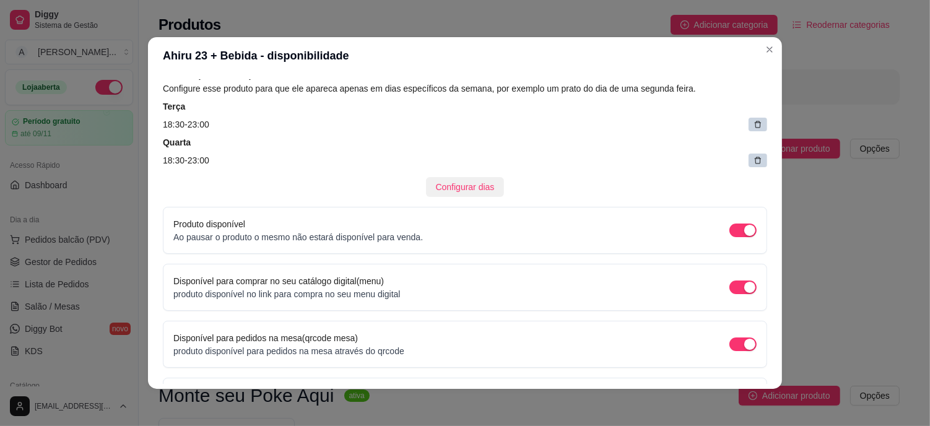
click at [459, 186] on span "Configurar dias" at bounding box center [465, 187] width 59 height 14
click at [753, 158] on icon at bounding box center [757, 160] width 9 height 9
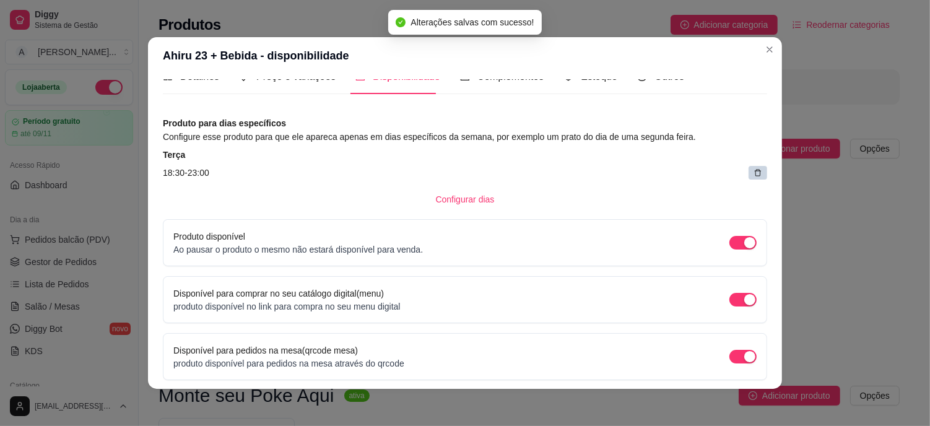
scroll to position [0, 0]
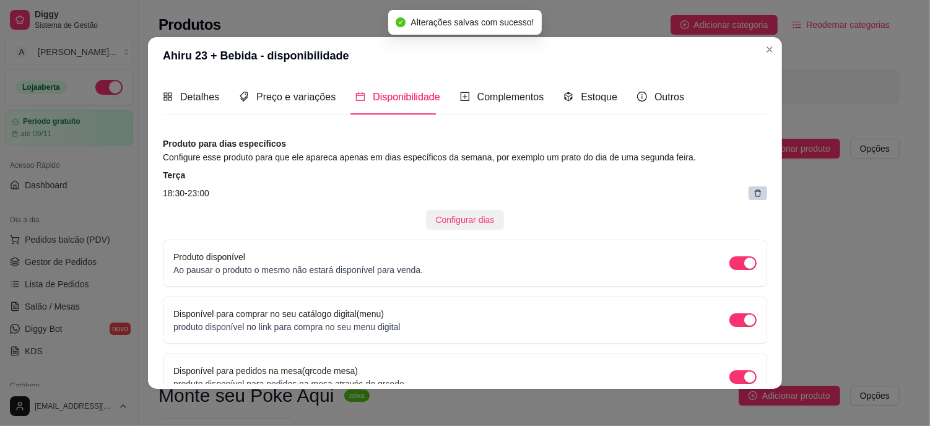
click at [470, 219] on span "Configurar dias" at bounding box center [465, 220] width 59 height 14
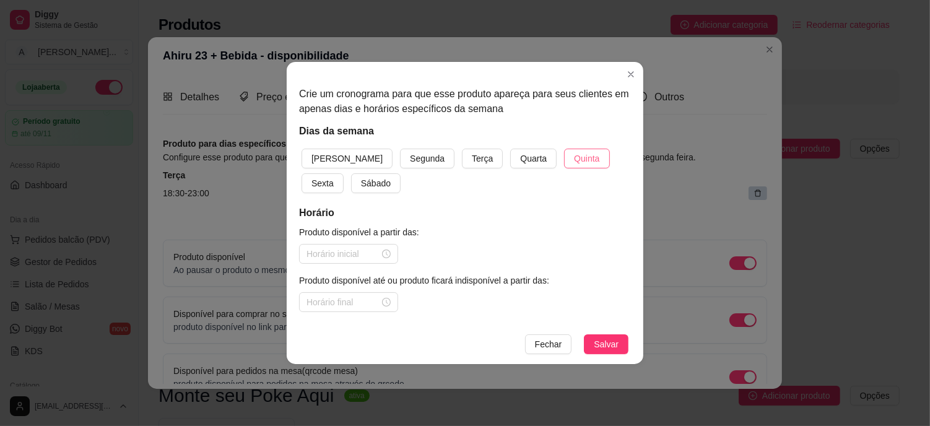
click at [574, 162] on span "Quinta" at bounding box center [586, 159] width 25 height 14
click at [342, 248] on input at bounding box center [342, 254] width 73 height 14
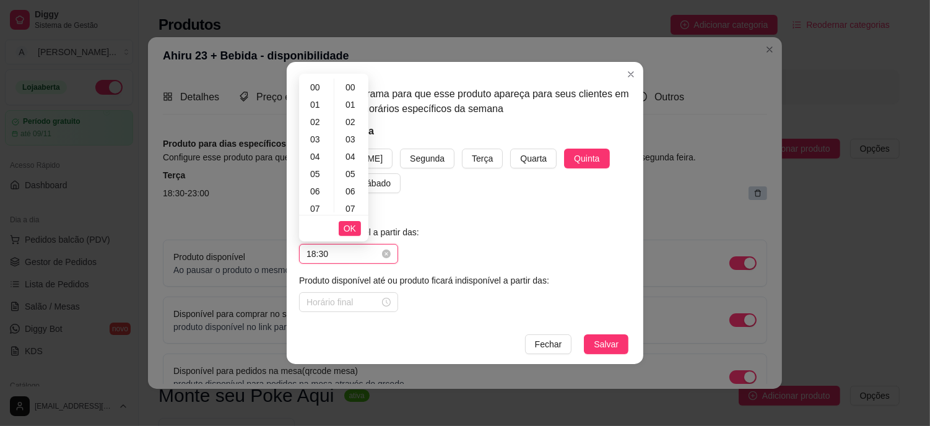
scroll to position [520, 0]
type input "18:30"
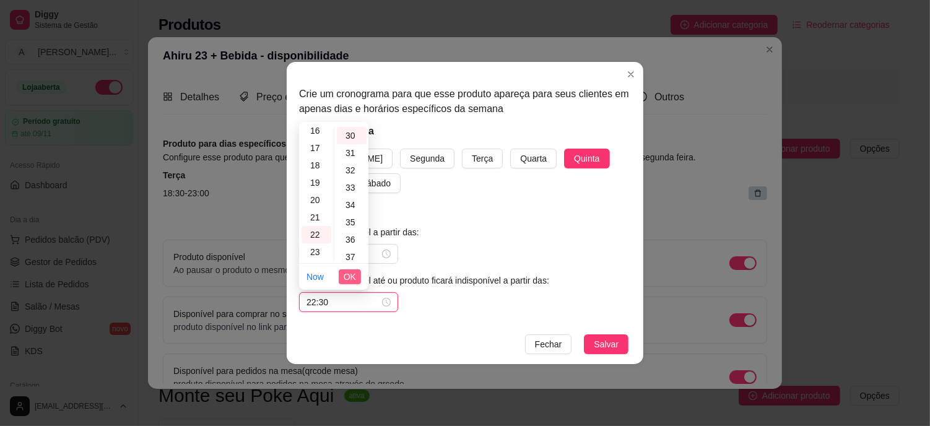
type input "22:30"
click at [348, 270] on span "OK" at bounding box center [350, 277] width 12 height 14
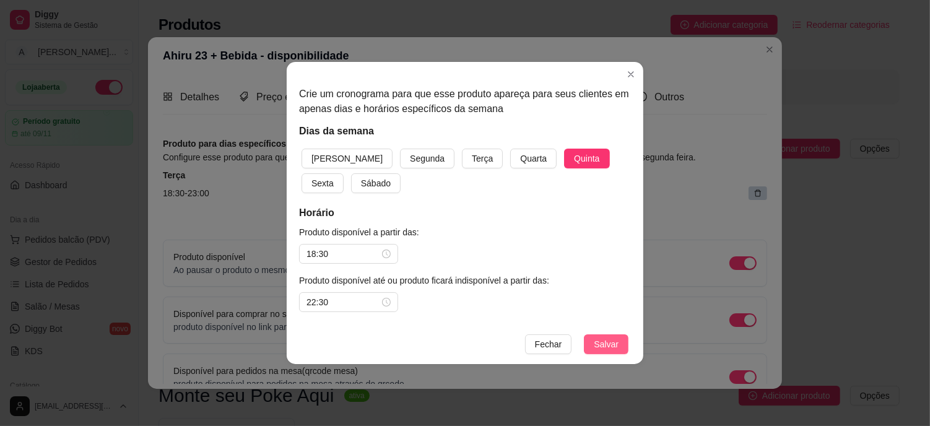
click at [610, 340] on span "Salvar" at bounding box center [606, 344] width 25 height 14
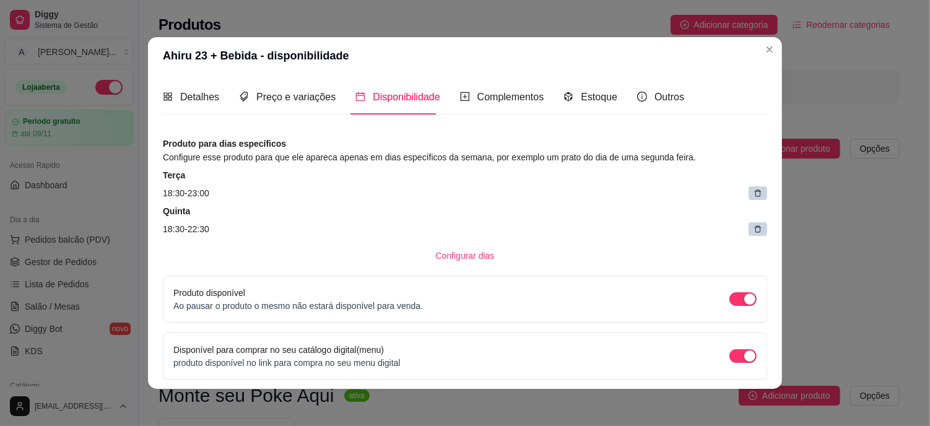
click at [750, 196] on div at bounding box center [757, 193] width 19 height 14
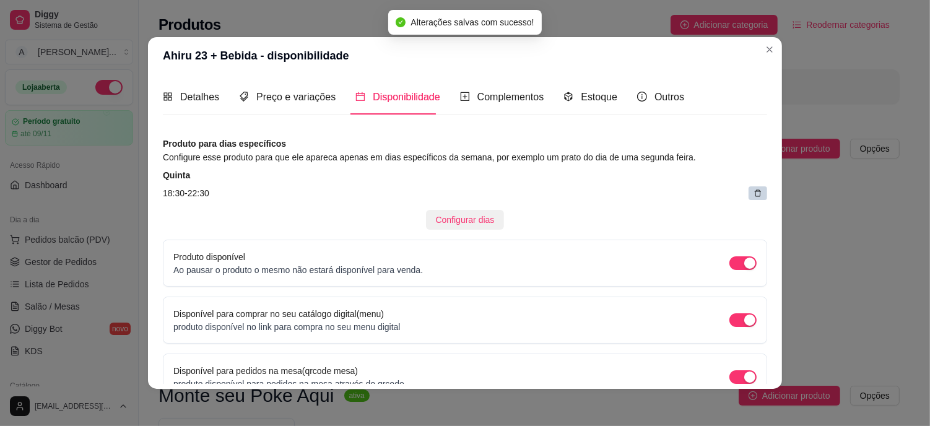
click at [475, 213] on span "Configurar dias" at bounding box center [465, 220] width 59 height 14
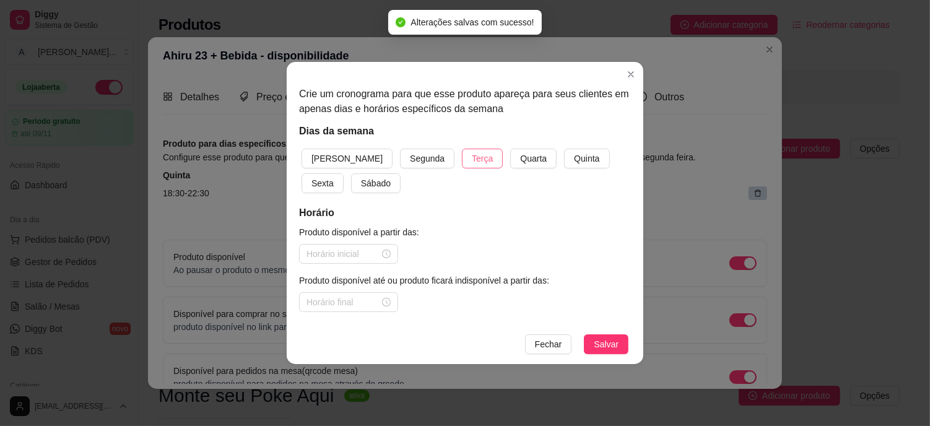
click at [462, 159] on button "Terça" at bounding box center [482, 159] width 41 height 20
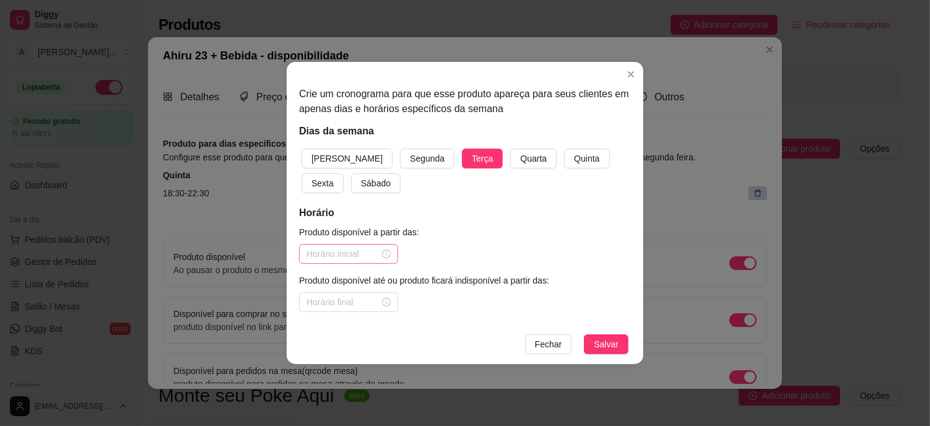
click at [335, 261] on div at bounding box center [348, 254] width 99 height 20
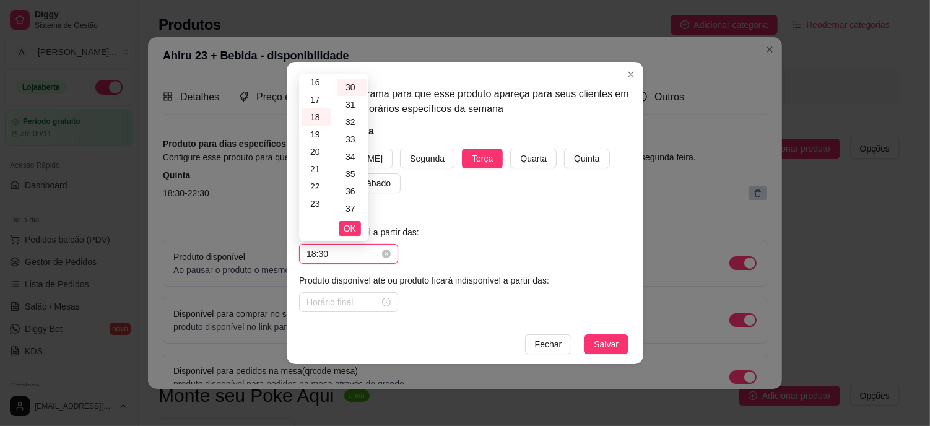
type input "18:30"
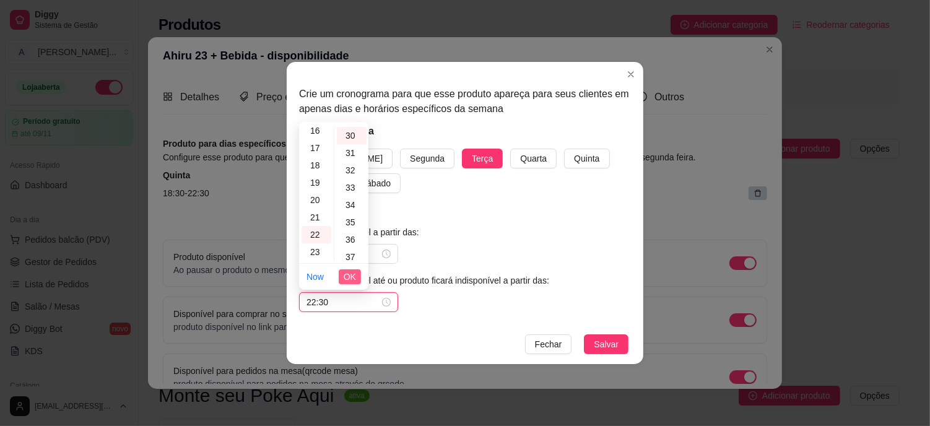
type input "22:30"
click at [349, 279] on span "OK" at bounding box center [350, 277] width 12 height 14
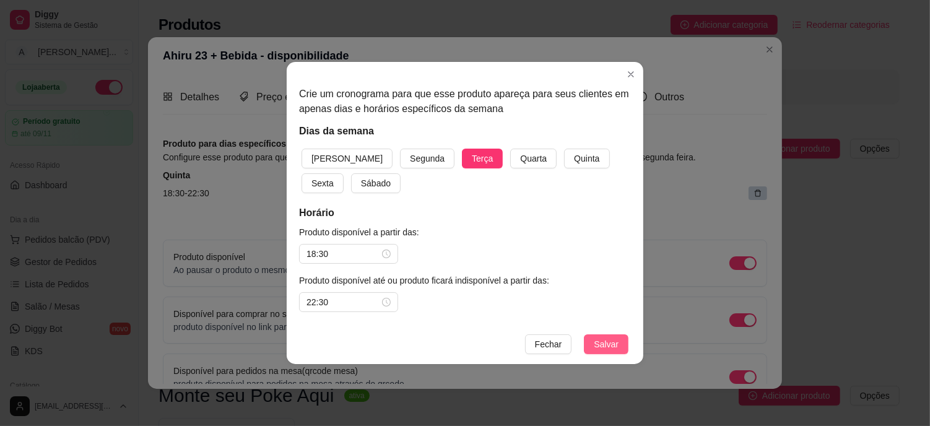
click at [617, 344] on span "Salvar" at bounding box center [606, 344] width 25 height 14
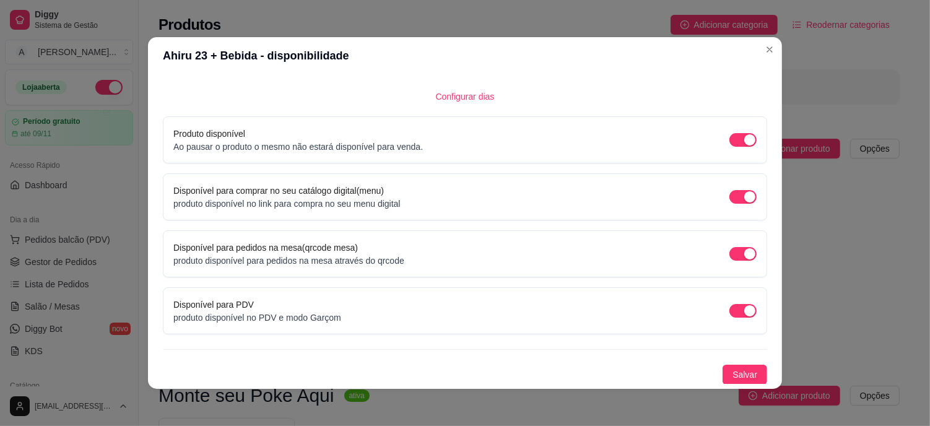
scroll to position [2, 0]
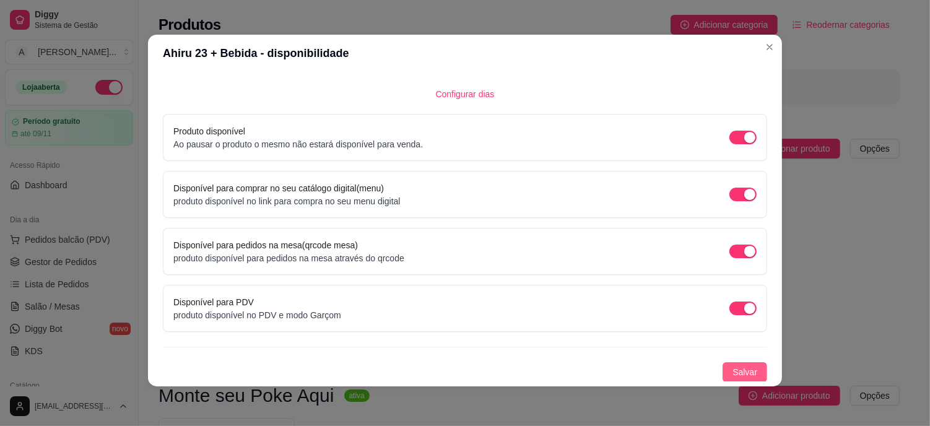
click at [732, 374] on span "Salvar" at bounding box center [744, 372] width 25 height 14
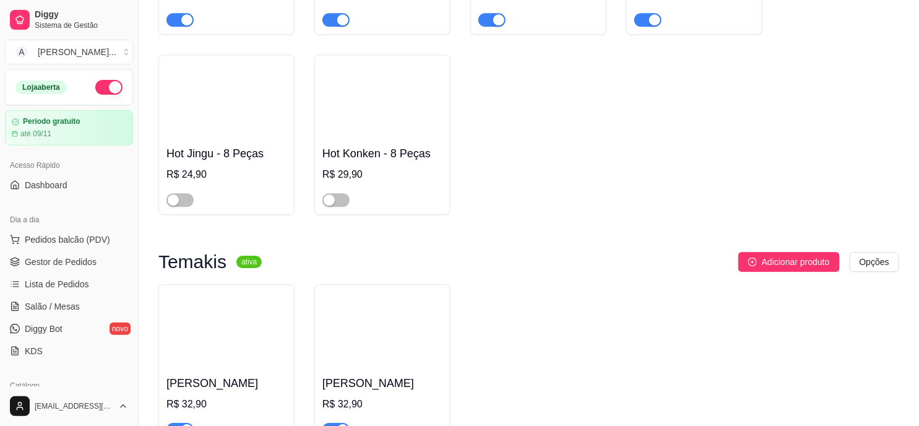
scroll to position [1100, 0]
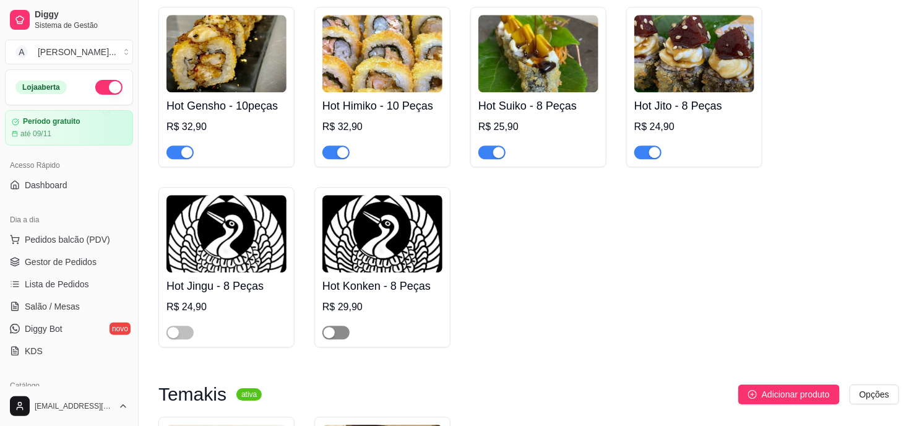
click at [333, 327] on div "button" at bounding box center [329, 332] width 11 height 11
click at [183, 326] on span "button" at bounding box center [179, 333] width 27 height 14
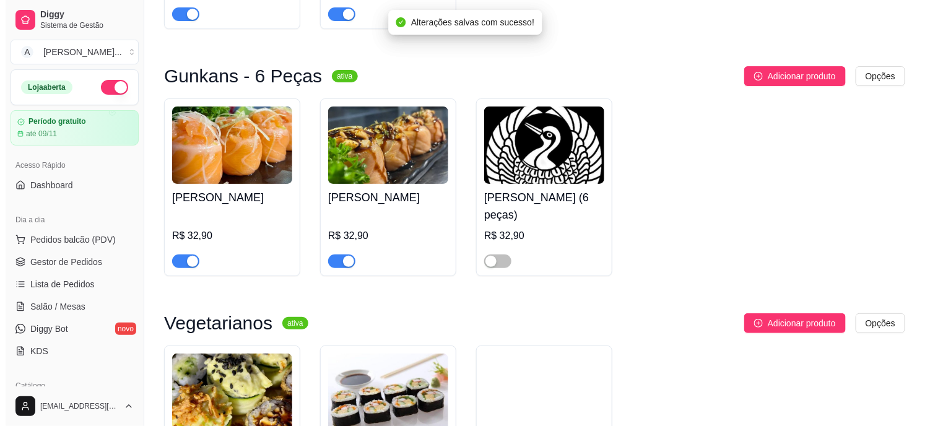
scroll to position [1650, 0]
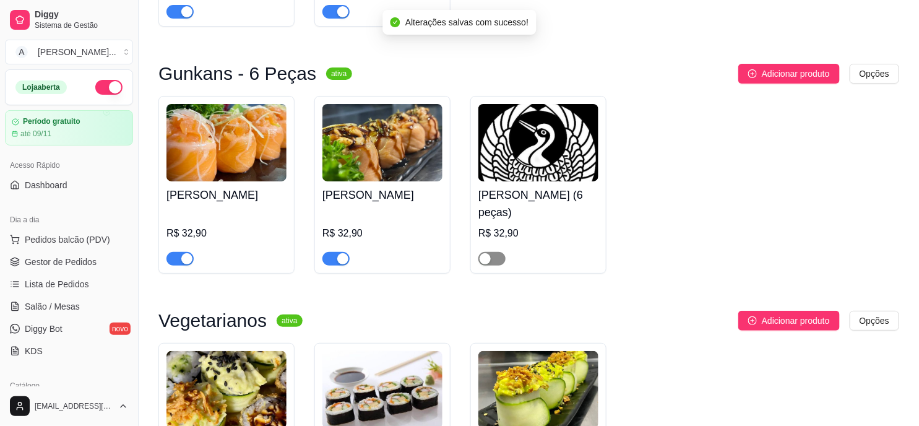
click at [501, 252] on span "button" at bounding box center [491, 259] width 27 height 14
click at [790, 67] on span "Adicionar produto" at bounding box center [796, 74] width 68 height 14
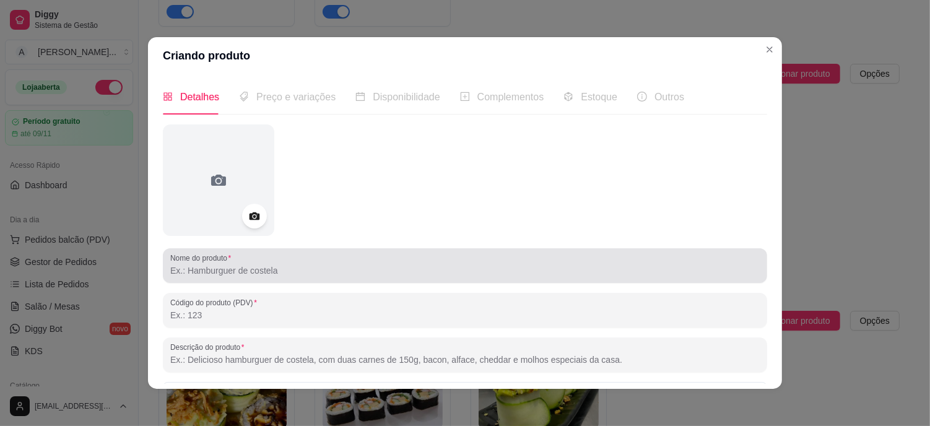
click at [218, 254] on label "Nome do produto" at bounding box center [202, 258] width 65 height 11
click at [218, 264] on input "Nome do produto" at bounding box center [464, 270] width 589 height 12
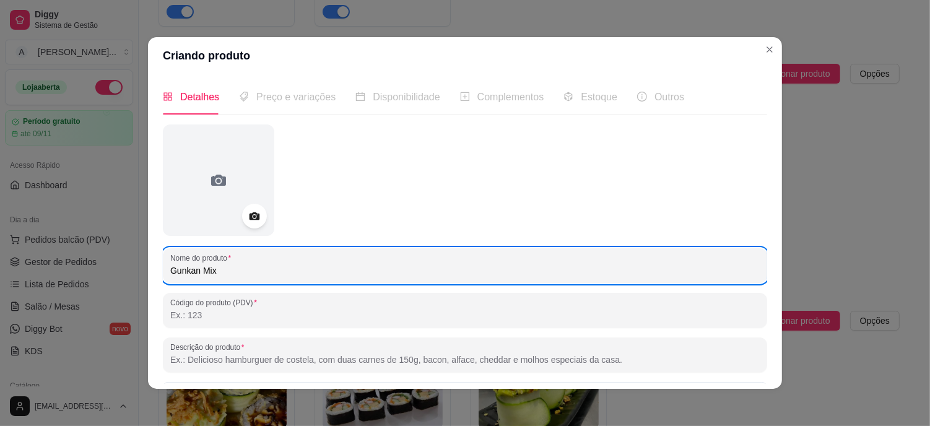
scroll to position [69, 0]
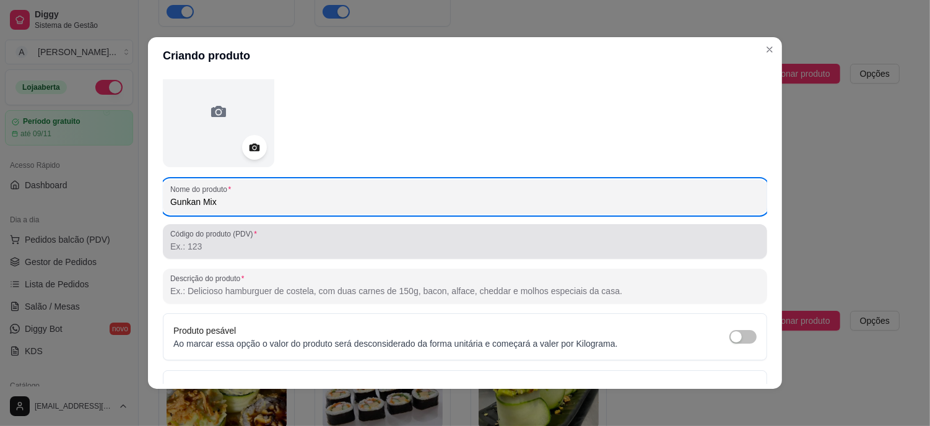
type input "Gunkan Mix"
click at [261, 253] on div at bounding box center [464, 241] width 589 height 25
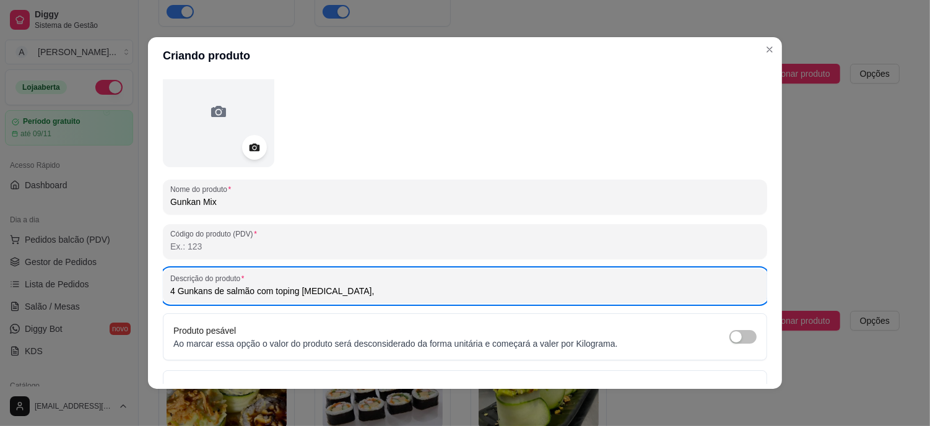
paste input "4 Gunkans de salmão com toping [MEDICAL_DATA],"
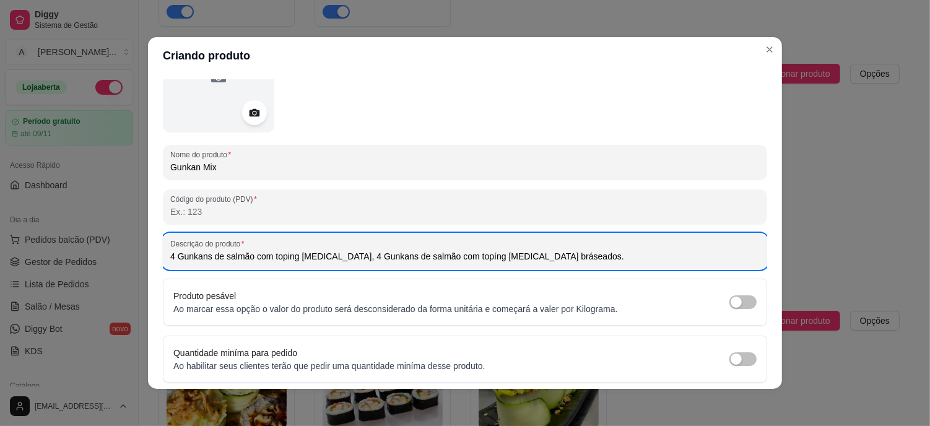
scroll to position [146, 0]
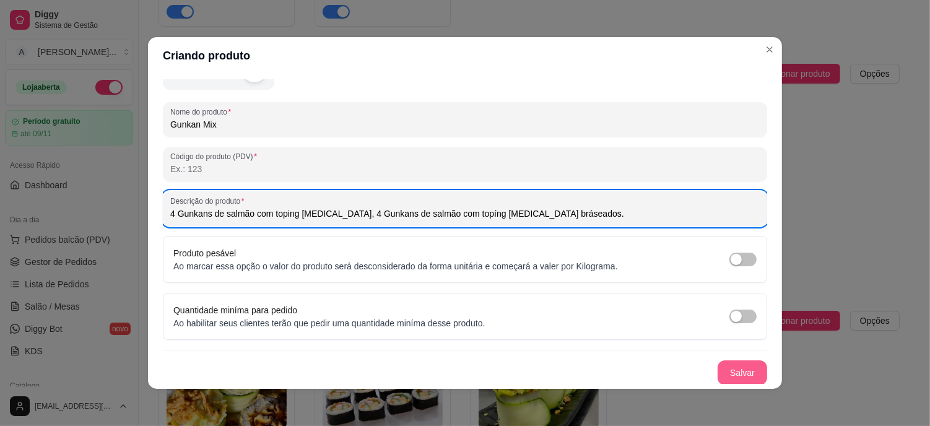
type input "4 Gunkans de salmão com toping [MEDICAL_DATA], 4 Gunkans de salmão com topíng […"
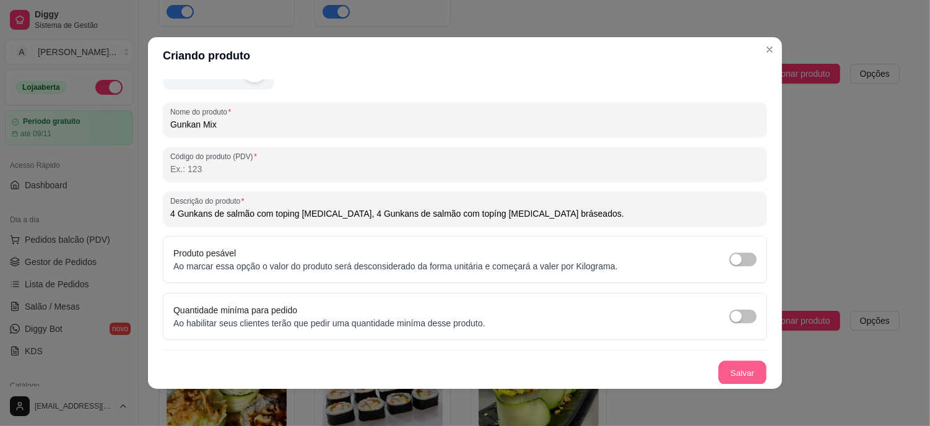
click at [723, 370] on button "Salvar" at bounding box center [742, 373] width 48 height 24
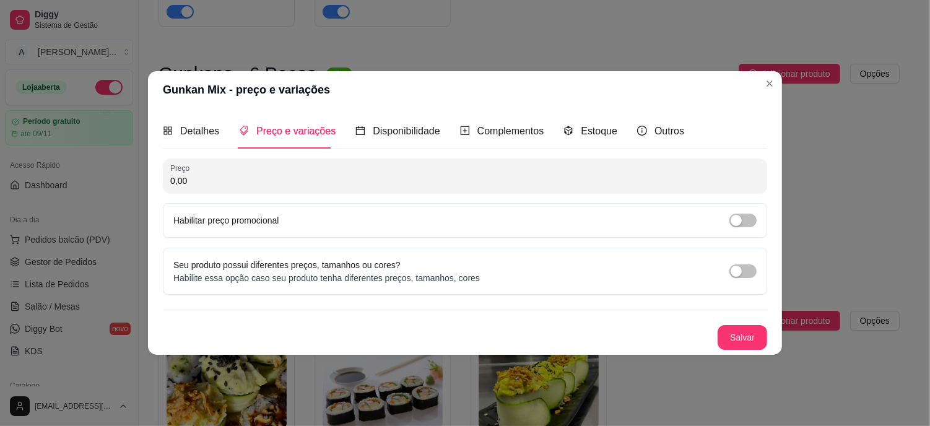
scroll to position [0, 0]
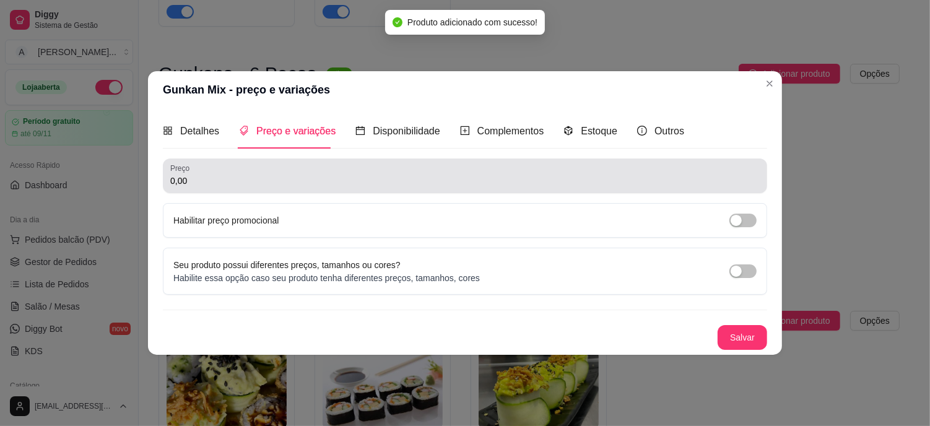
click at [255, 182] on input "0,00" at bounding box center [464, 181] width 589 height 12
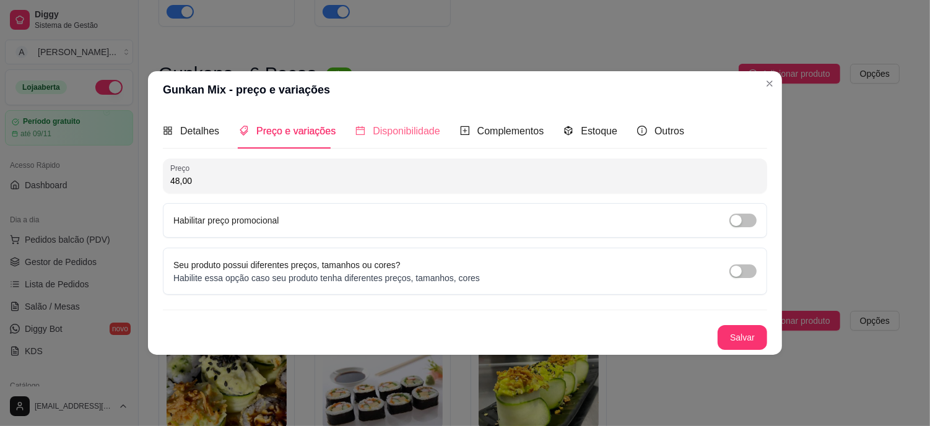
type input "48,00"
click at [395, 119] on div "Disponibilidade" at bounding box center [397, 130] width 85 height 35
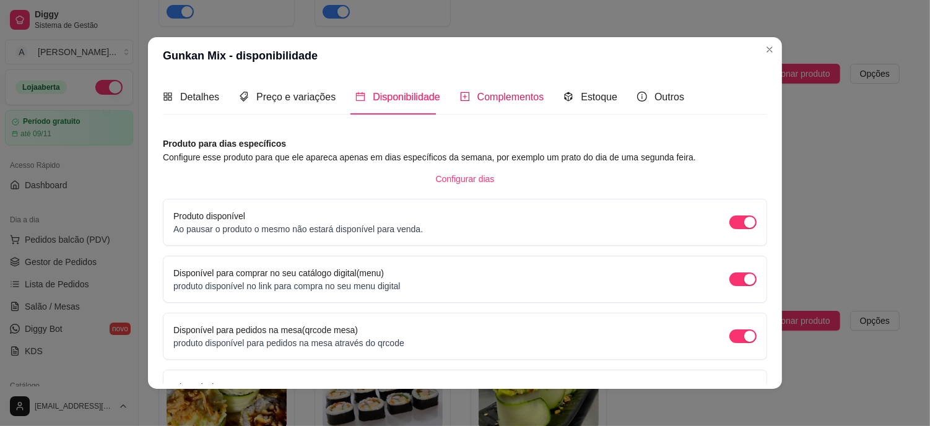
click at [503, 98] on span "Complementos" at bounding box center [510, 97] width 67 height 11
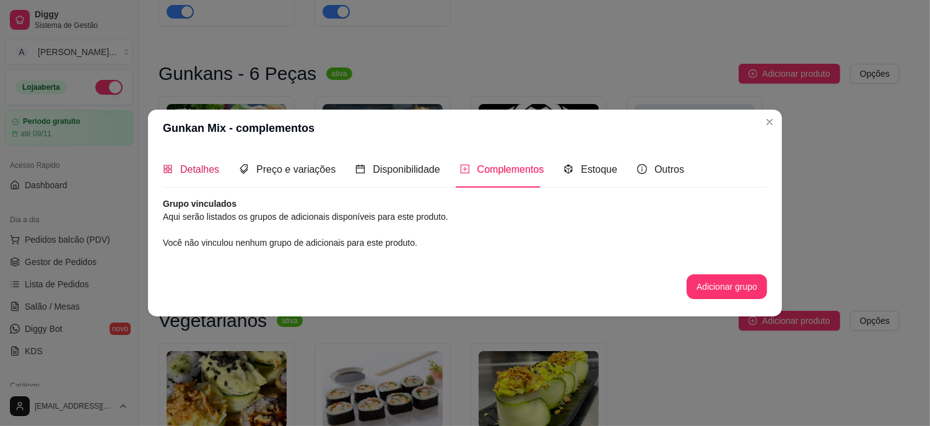
click at [203, 174] on span "Detalhes" at bounding box center [199, 169] width 39 height 11
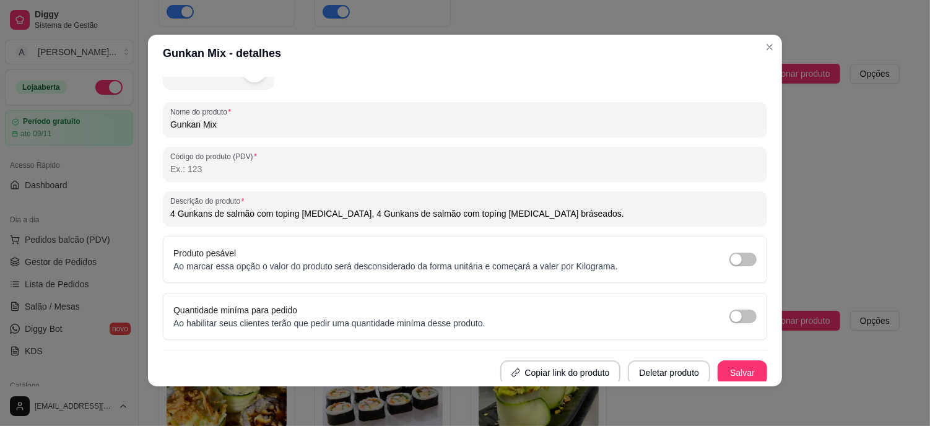
scroll to position [146, 0]
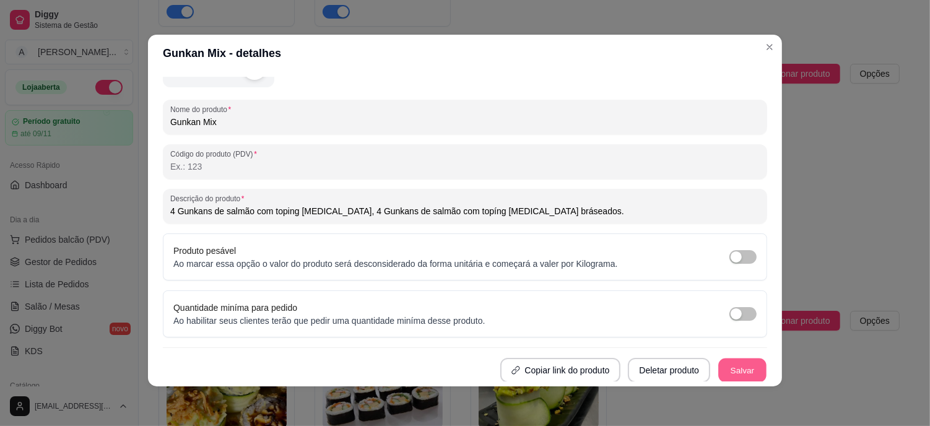
click at [718, 366] on button "Salvar" at bounding box center [742, 370] width 48 height 24
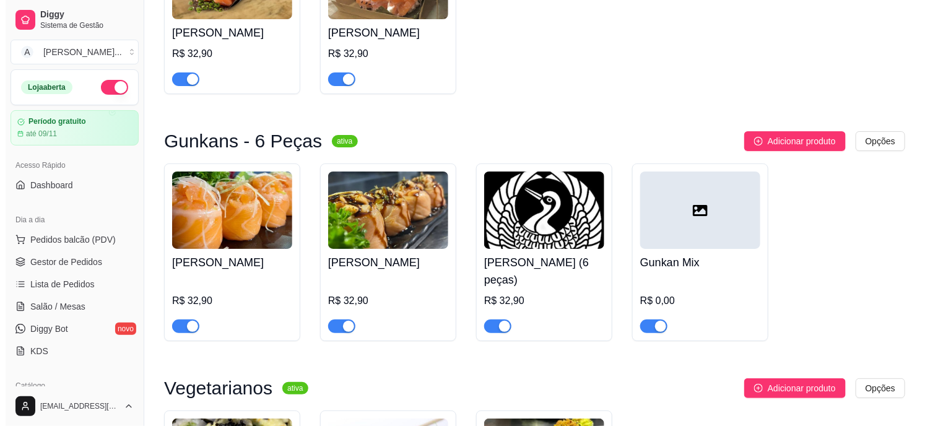
scroll to position [1581, 0]
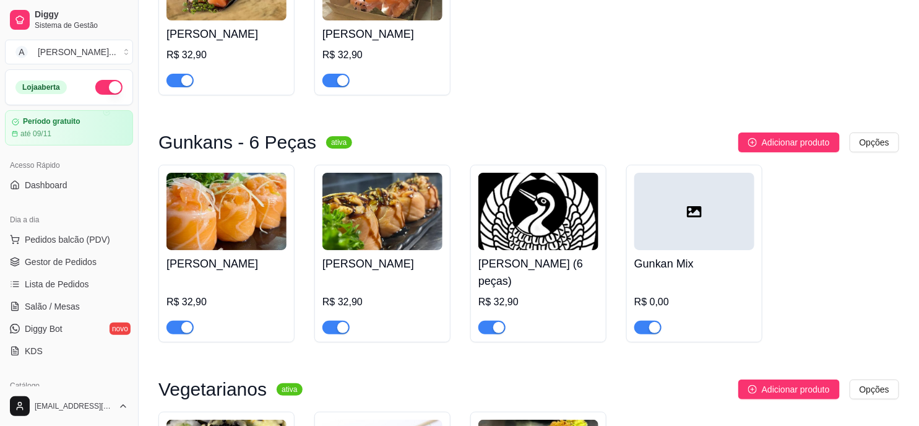
click at [680, 218] on div at bounding box center [694, 211] width 120 height 77
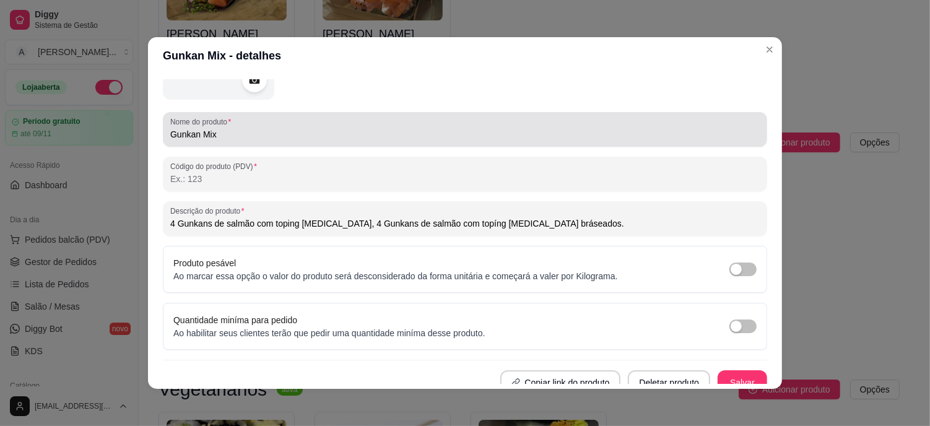
scroll to position [137, 0]
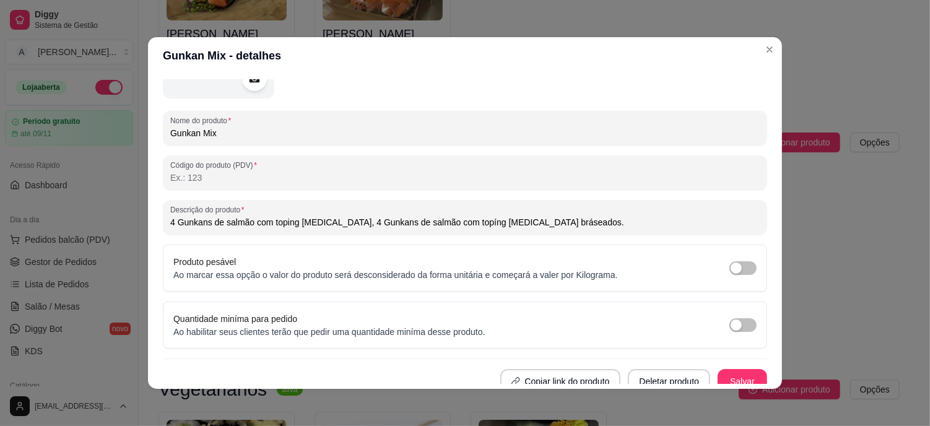
click at [246, 181] on input "Código do produto (PDV)" at bounding box center [464, 177] width 589 height 12
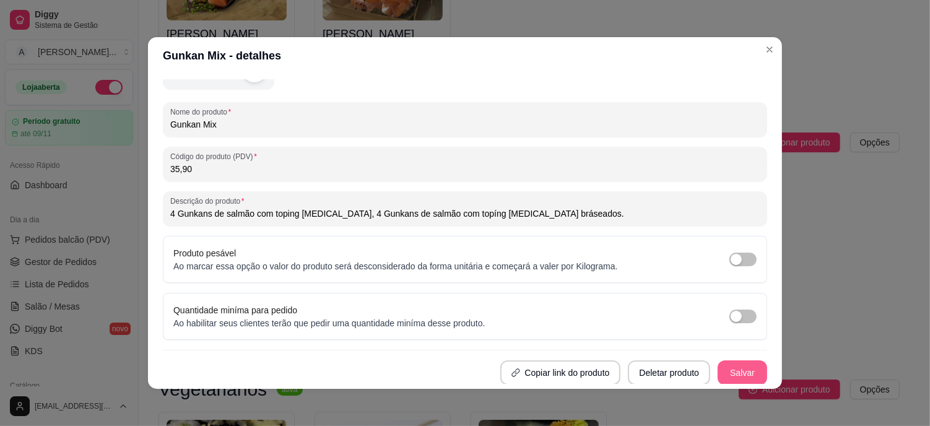
type input "35,90"
click at [723, 366] on button "Salvar" at bounding box center [742, 372] width 50 height 25
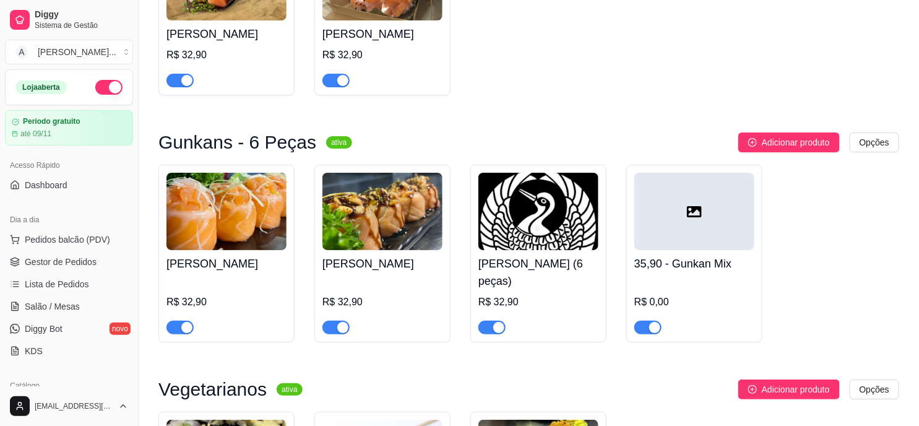
click at [690, 204] on icon at bounding box center [694, 211] width 15 height 15
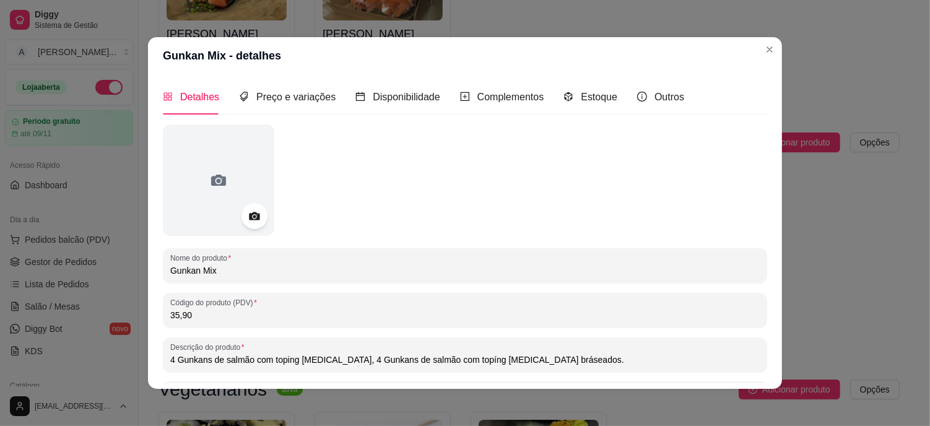
click at [252, 227] on div at bounding box center [254, 216] width 26 height 26
click at [247, 210] on icon at bounding box center [254, 216] width 14 height 14
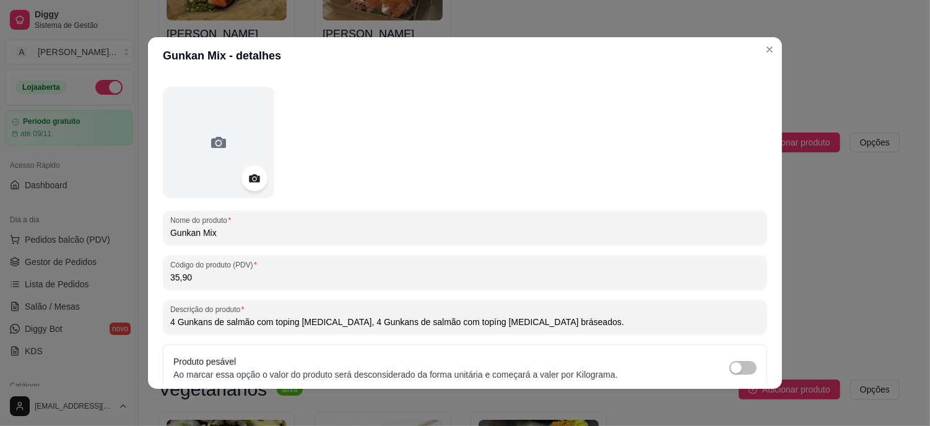
scroll to position [69, 0]
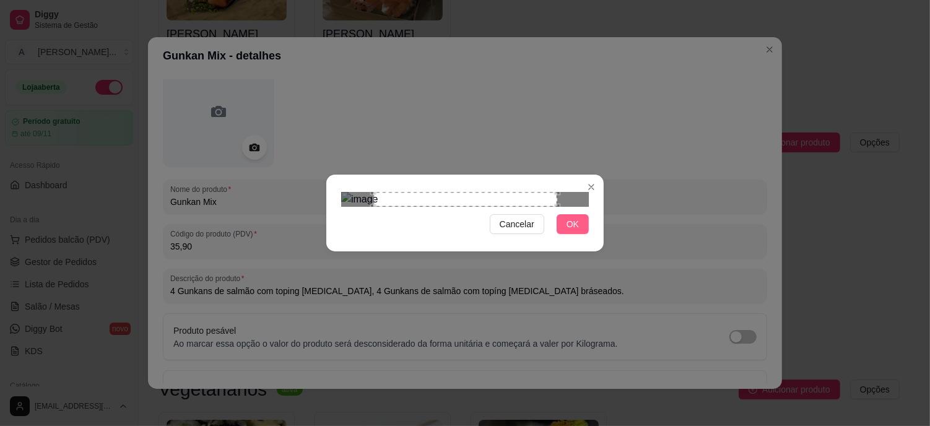
click at [571, 231] on span "OK" at bounding box center [572, 224] width 12 height 14
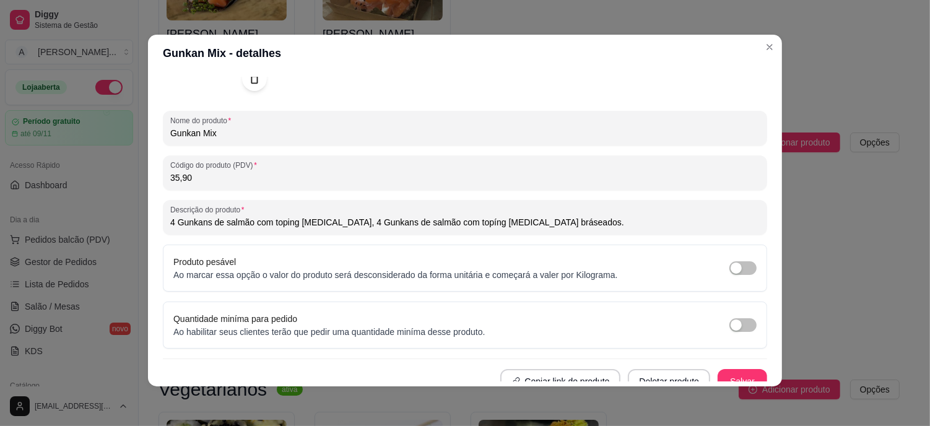
scroll to position [146, 0]
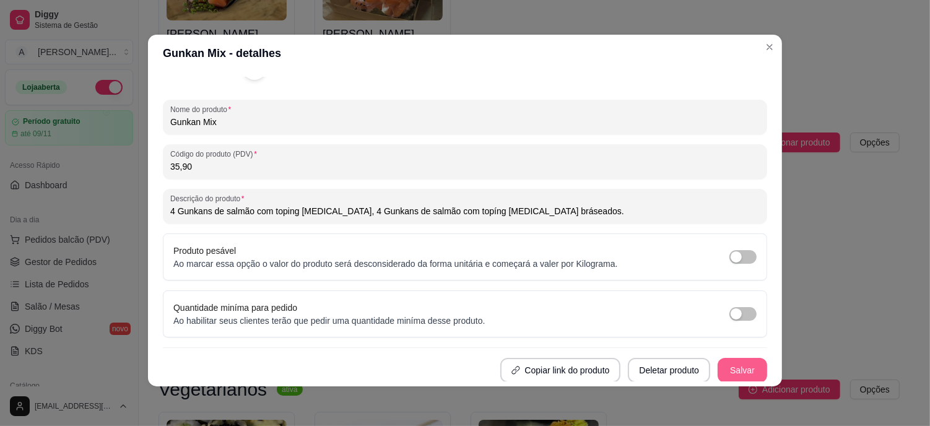
click at [733, 360] on button "Salvar" at bounding box center [742, 370] width 50 height 25
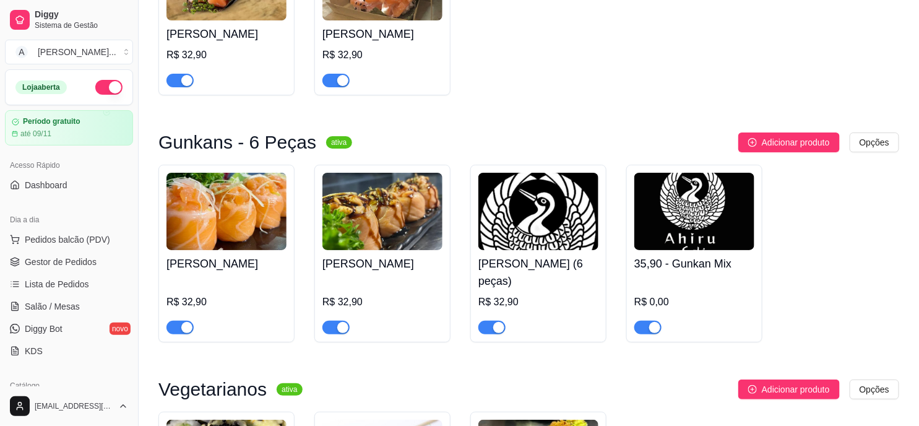
click at [699, 202] on img at bounding box center [694, 211] width 120 height 77
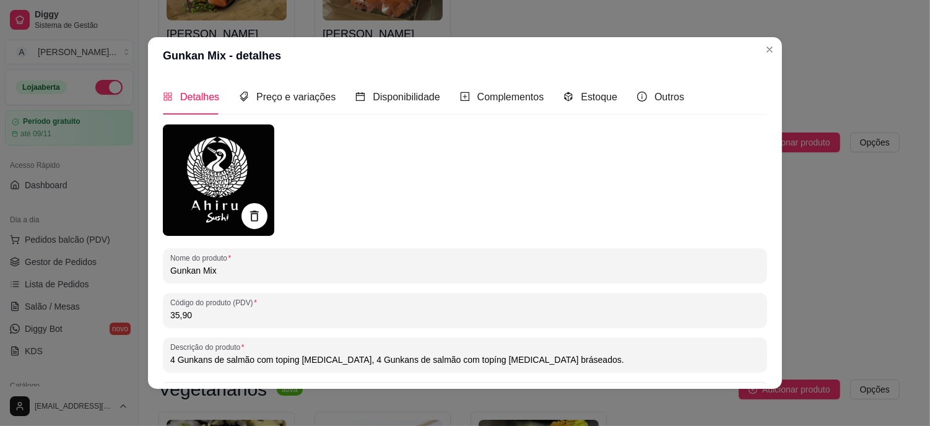
click at [244, 206] on div at bounding box center [254, 216] width 26 height 26
click at [254, 218] on icon at bounding box center [254, 216] width 14 height 14
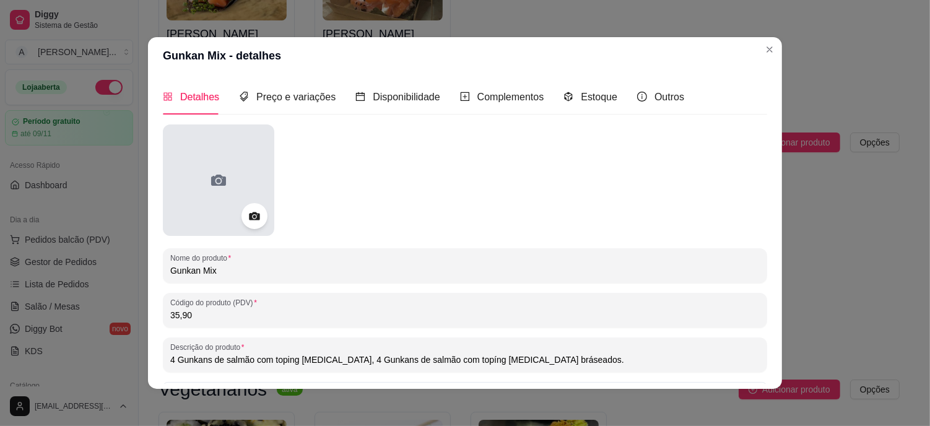
click at [234, 174] on div at bounding box center [218, 179] width 111 height 111
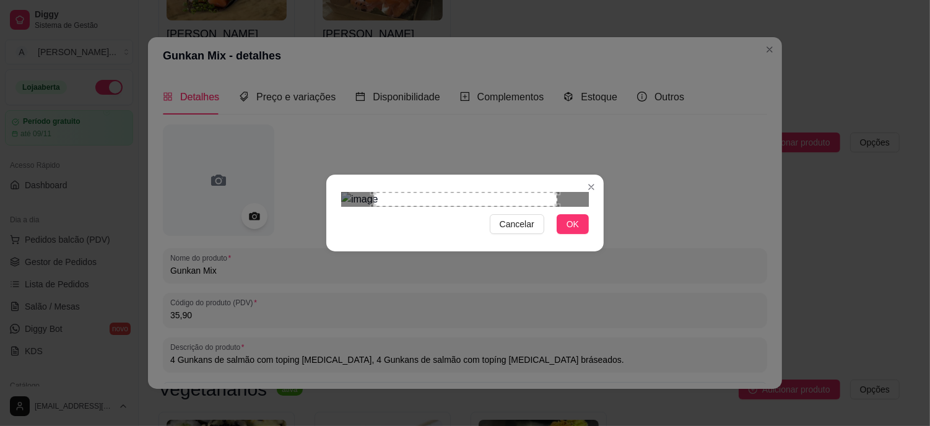
click at [405, 192] on div "Use the arrow keys to move the crop selection area" at bounding box center [465, 199] width 184 height 15
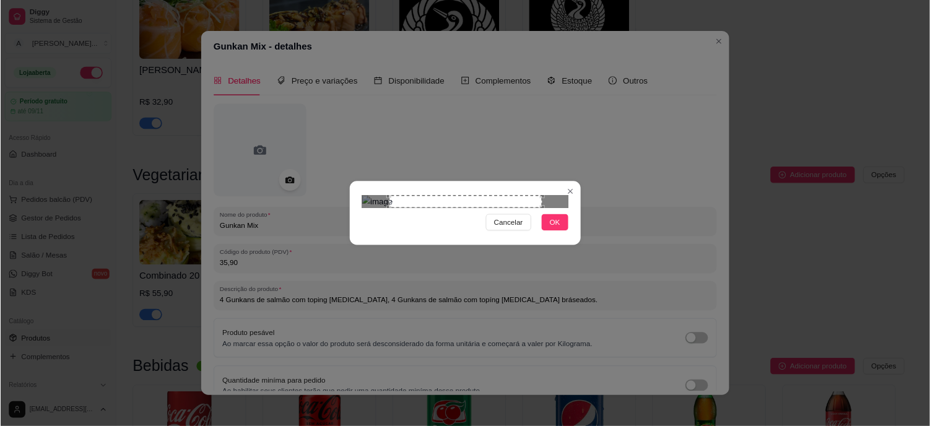
scroll to position [1581, 0]
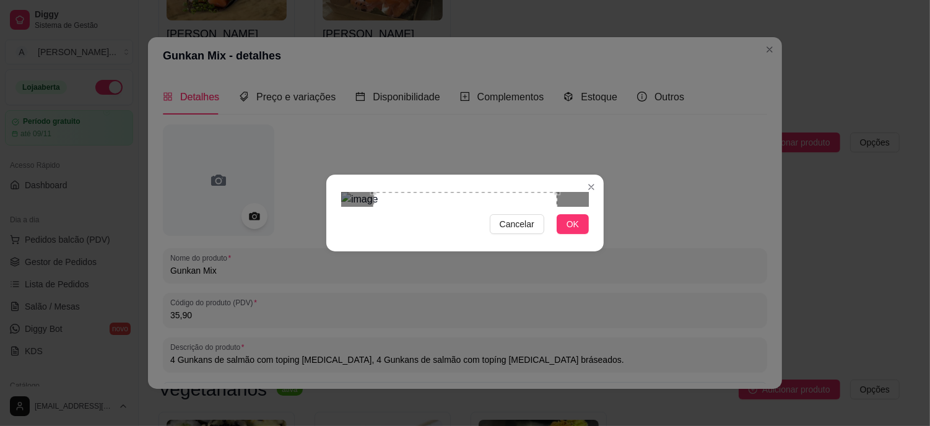
click at [472, 241] on div "Use the arrow keys to move the crop selection area" at bounding box center [465, 284] width 184 height 184
click at [465, 223] on div "Use the arrow keys to move the crop selection area" at bounding box center [465, 284] width 184 height 184
click at [557, 192] on img at bounding box center [465, 199] width 248 height 15
click at [303, 96] on div "Cancelar OK" at bounding box center [465, 213] width 930 height 426
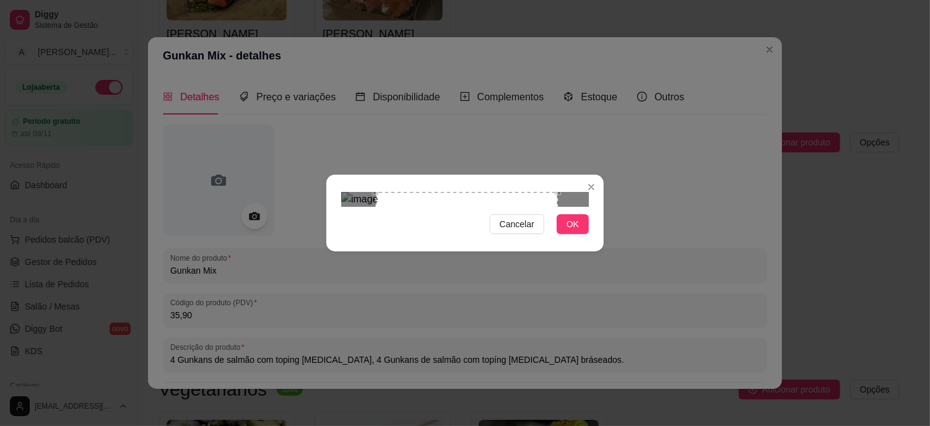
click at [475, 192] on div "Use the arrow keys to move the crop selection area" at bounding box center [467, 283] width 182 height 182
click at [366, 239] on div "Cancelar OK" at bounding box center [464, 213] width 277 height 52
click at [566, 234] on button "OK" at bounding box center [572, 224] width 32 height 20
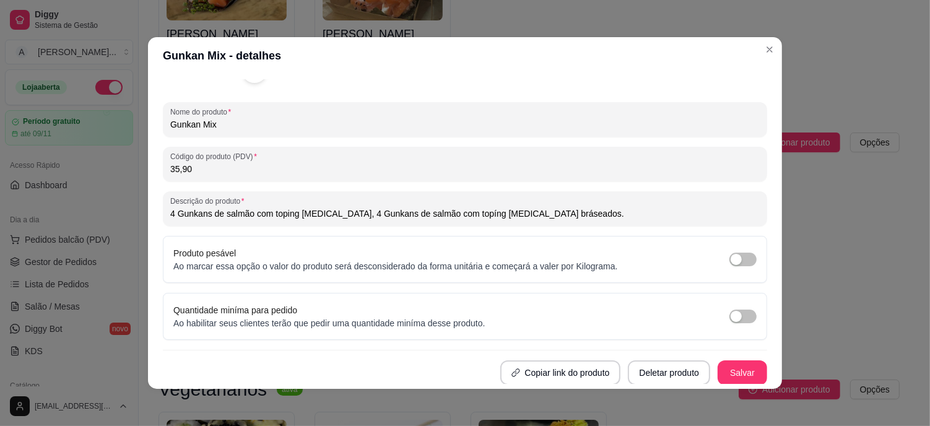
scroll to position [2, 0]
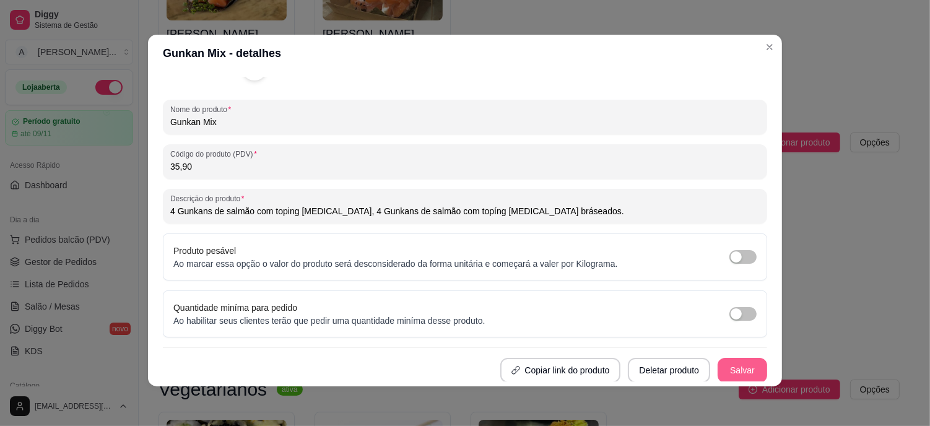
click at [726, 368] on button "Salvar" at bounding box center [742, 370] width 50 height 25
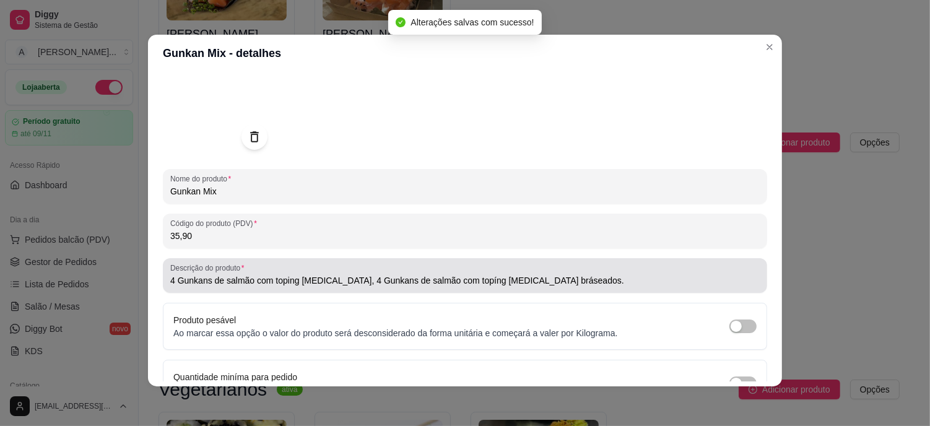
scroll to position [0, 0]
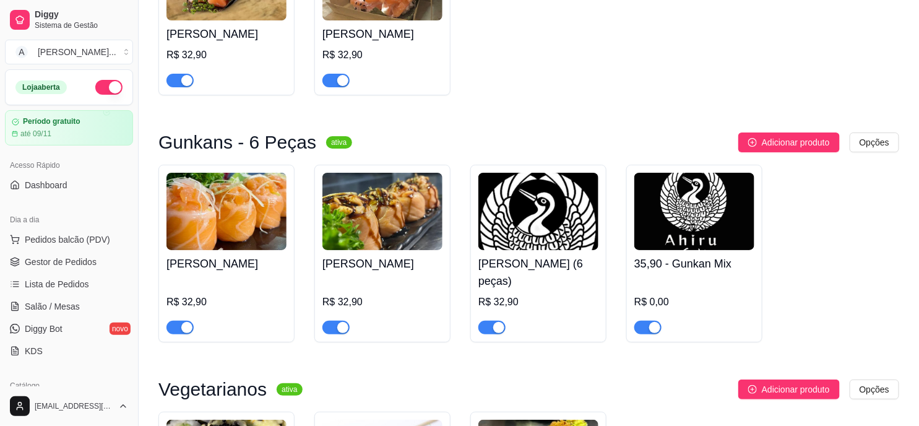
click at [518, 200] on img at bounding box center [538, 211] width 120 height 77
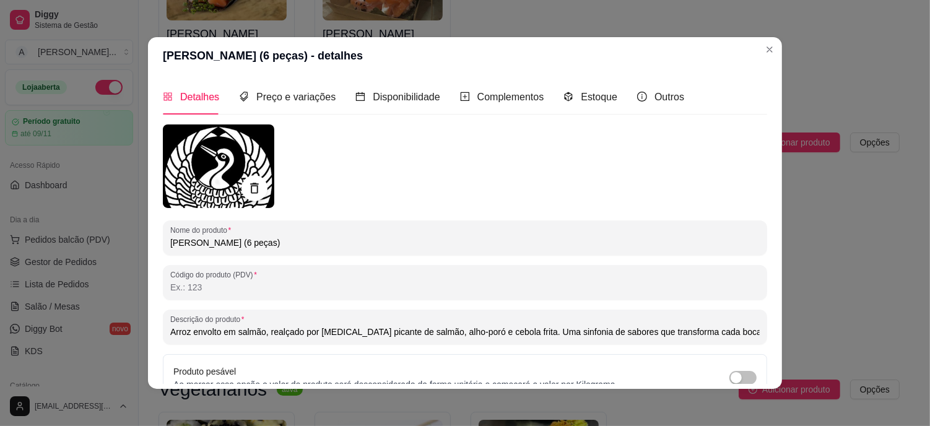
click at [241, 186] on div at bounding box center [254, 188] width 26 height 26
click at [254, 183] on icon at bounding box center [254, 188] width 14 height 14
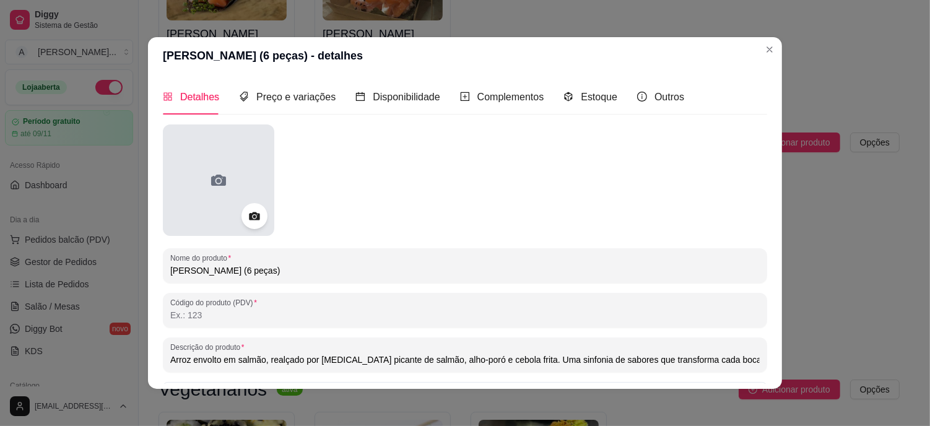
click at [212, 157] on div at bounding box center [218, 179] width 111 height 111
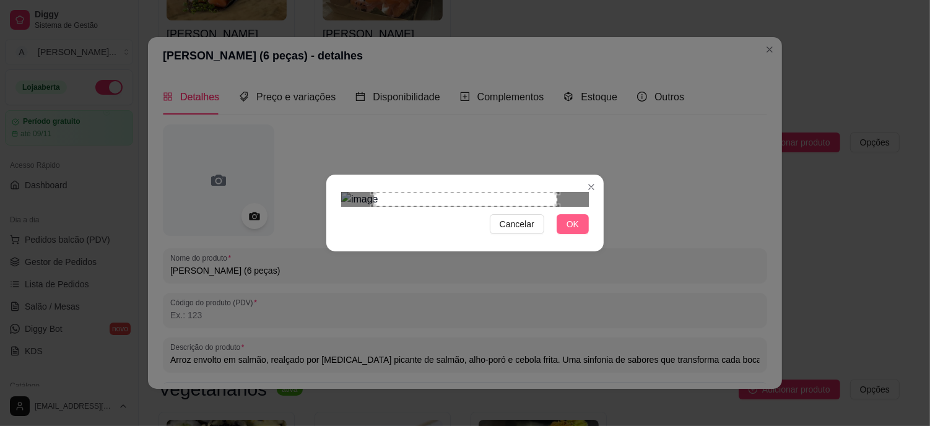
click at [572, 231] on span "OK" at bounding box center [572, 224] width 12 height 14
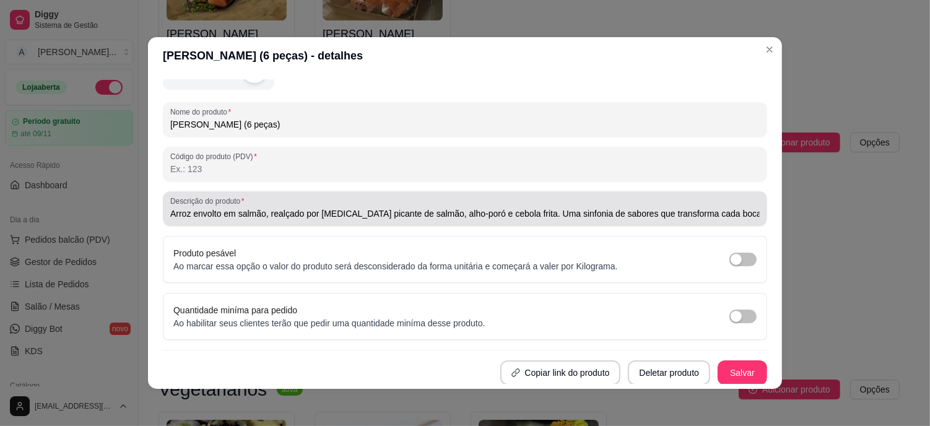
scroll to position [2, 0]
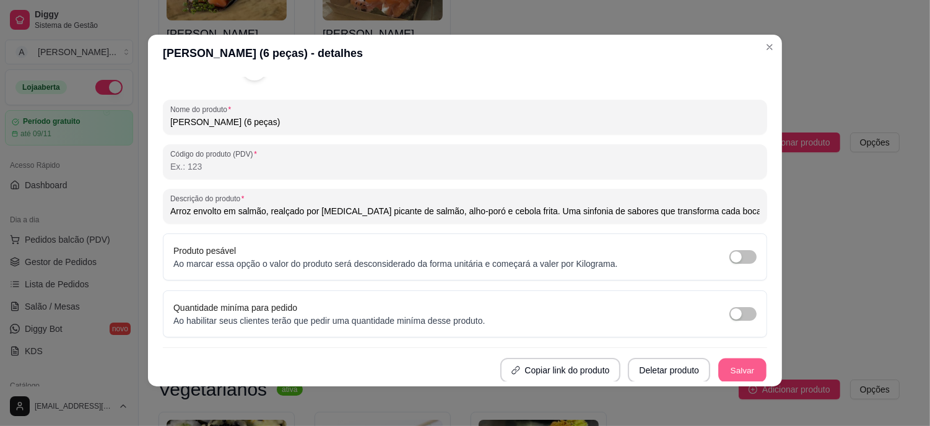
click at [738, 366] on button "Salvar" at bounding box center [742, 370] width 48 height 24
click at [718, 370] on button "Salvar" at bounding box center [742, 370] width 48 height 24
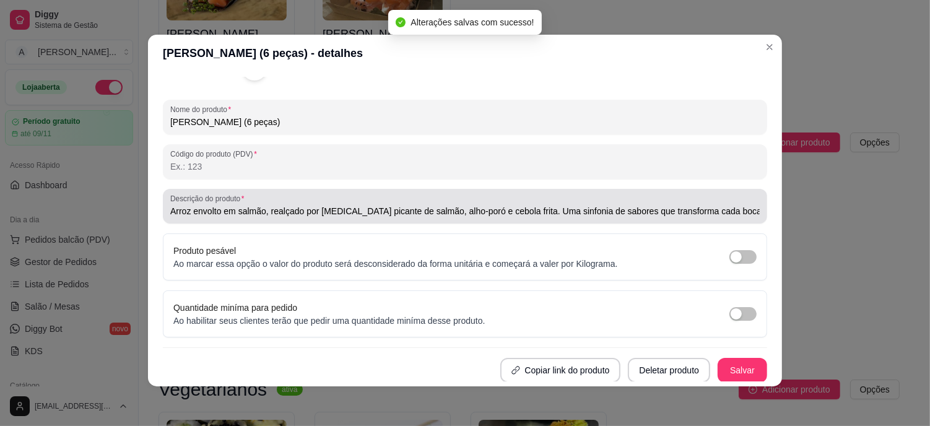
type input "Arroz envolto em salmão, realçado por [MEDICAL_DATA] picante de salmão, alho-po…"
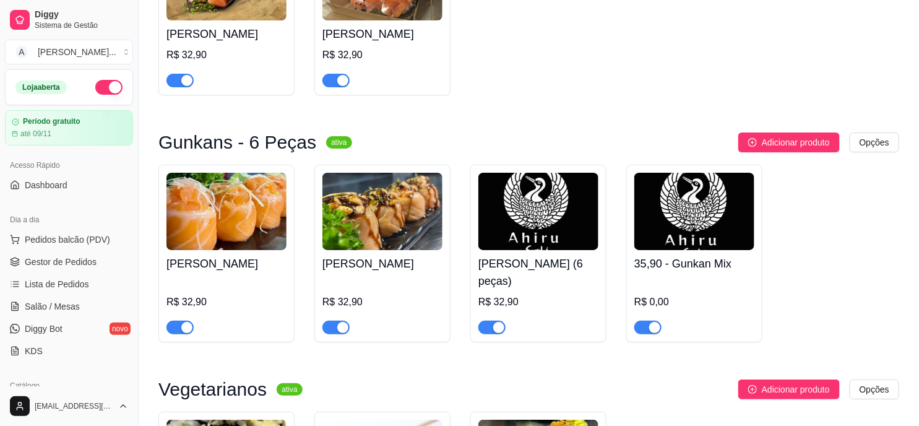
click at [698, 199] on img at bounding box center [694, 211] width 120 height 77
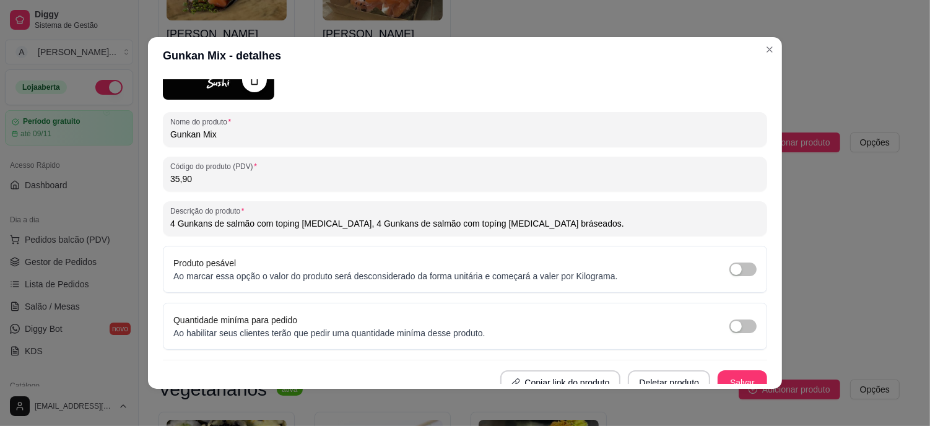
scroll to position [137, 0]
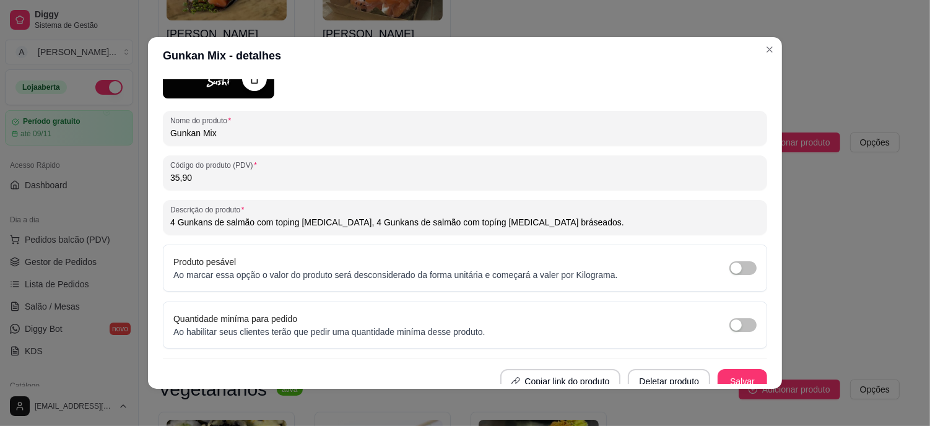
click at [218, 181] on input "35,90" at bounding box center [464, 177] width 589 height 12
type input "3"
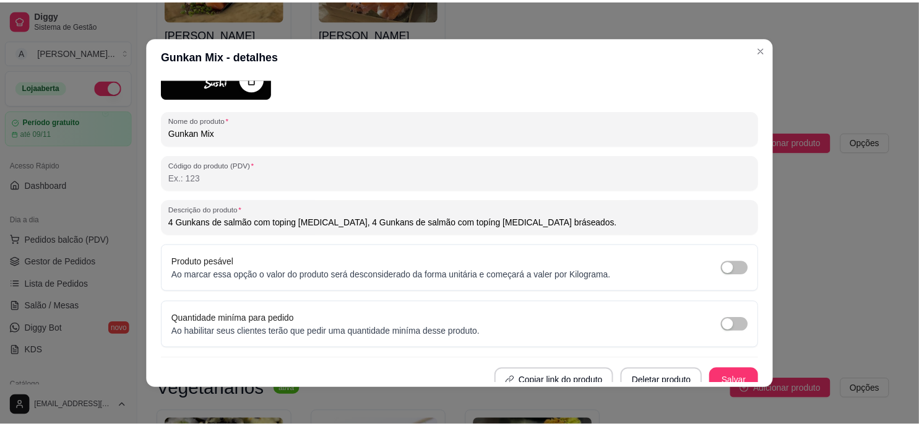
scroll to position [0, 0]
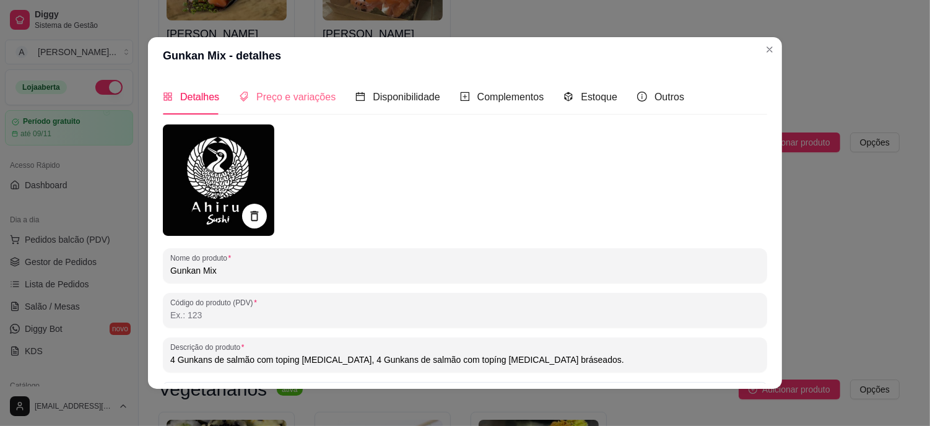
click at [269, 84] on div "Preço e variações" at bounding box center [287, 96] width 97 height 35
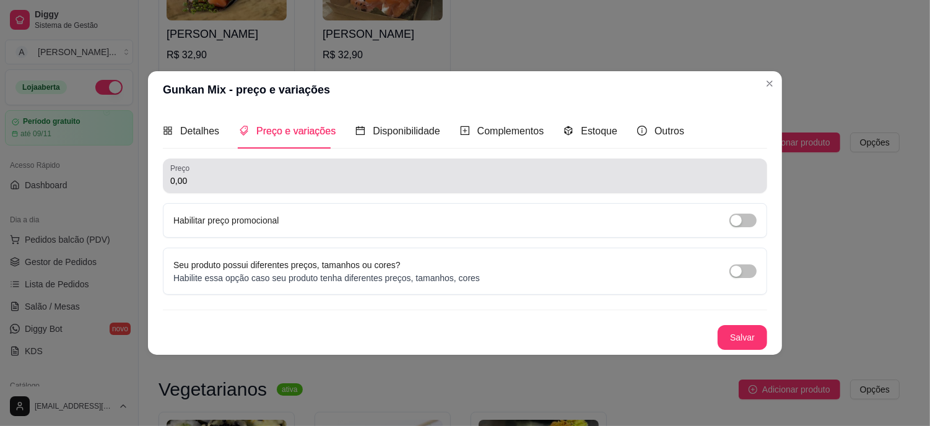
click at [240, 192] on div "Preço 0,00" at bounding box center [465, 175] width 604 height 35
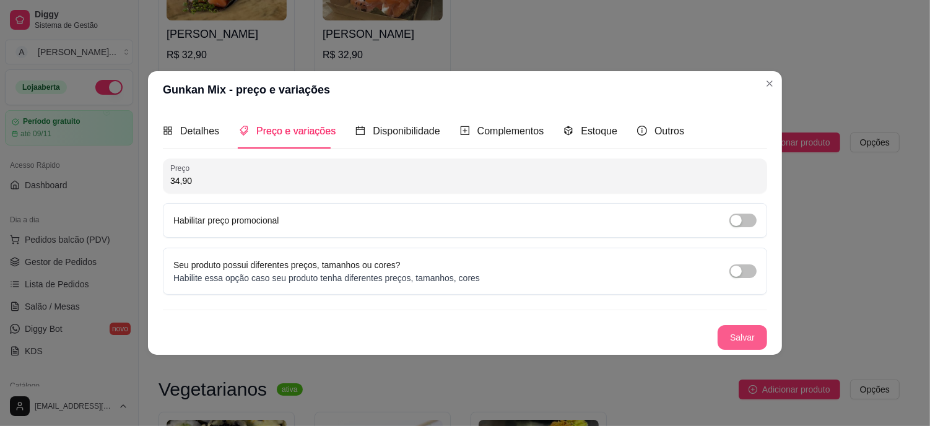
type input "34,90"
click at [735, 342] on button "Salvar" at bounding box center [742, 337] width 50 height 25
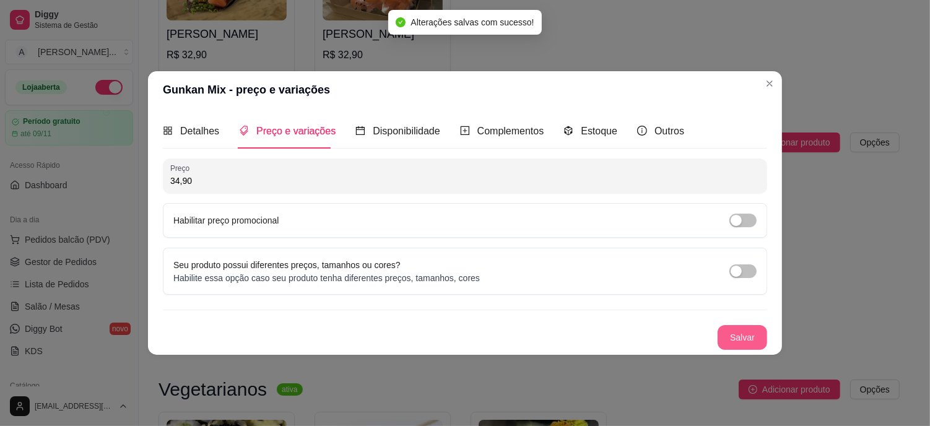
click at [743, 330] on button "Salvar" at bounding box center [742, 337] width 50 height 25
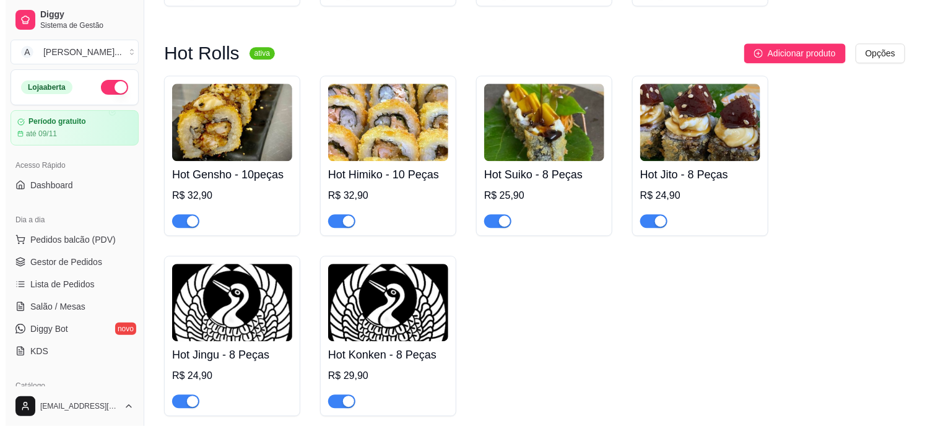
scroll to position [962, 0]
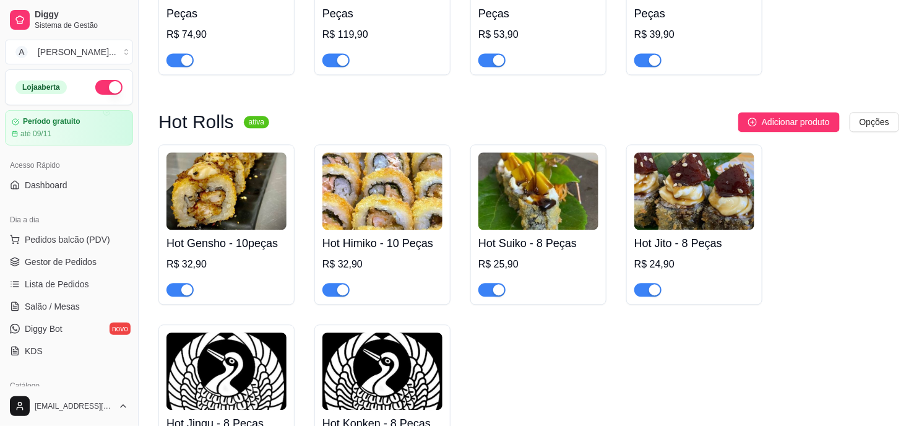
click at [353, 181] on img at bounding box center [382, 190] width 120 height 77
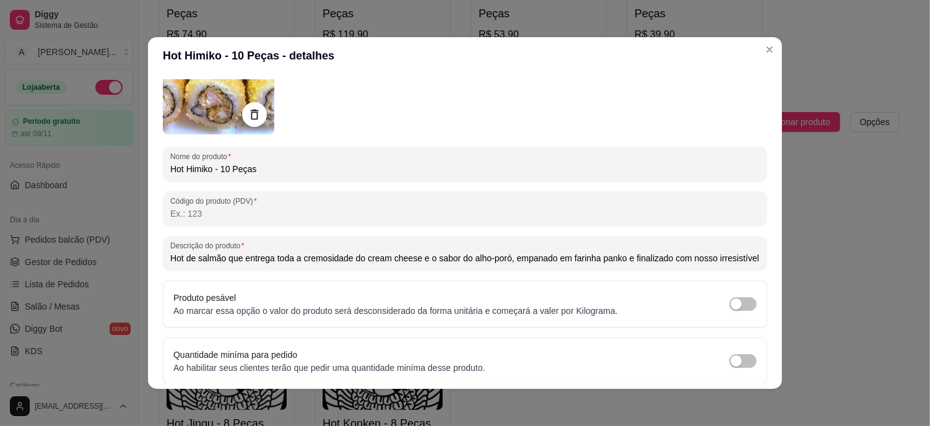
scroll to position [206, 0]
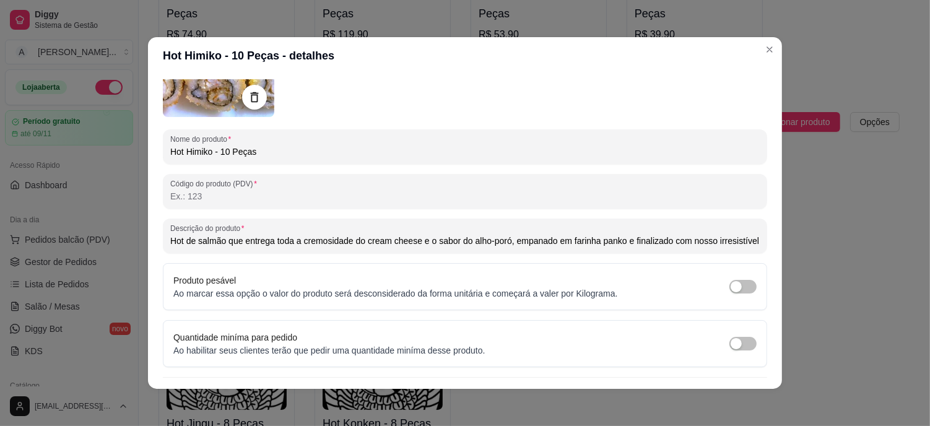
type input "Hot de salmão que entrega toda a cremosidade do cream cheese e o sabor do alho-…"
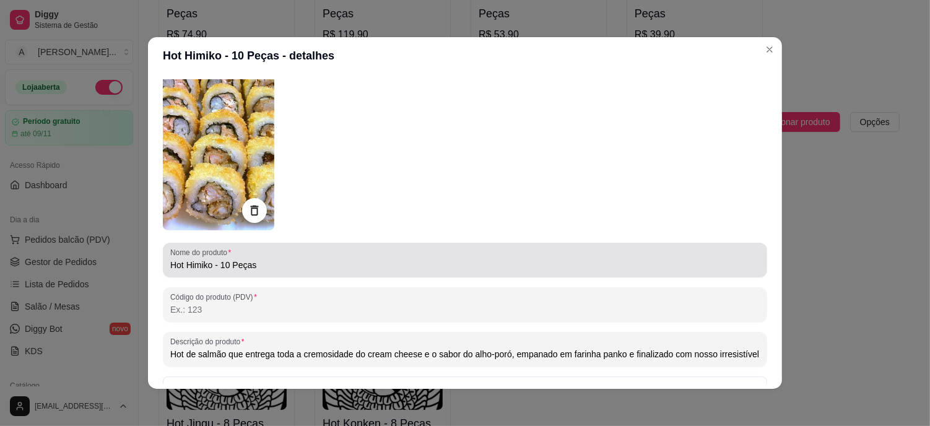
scroll to position [0, 0]
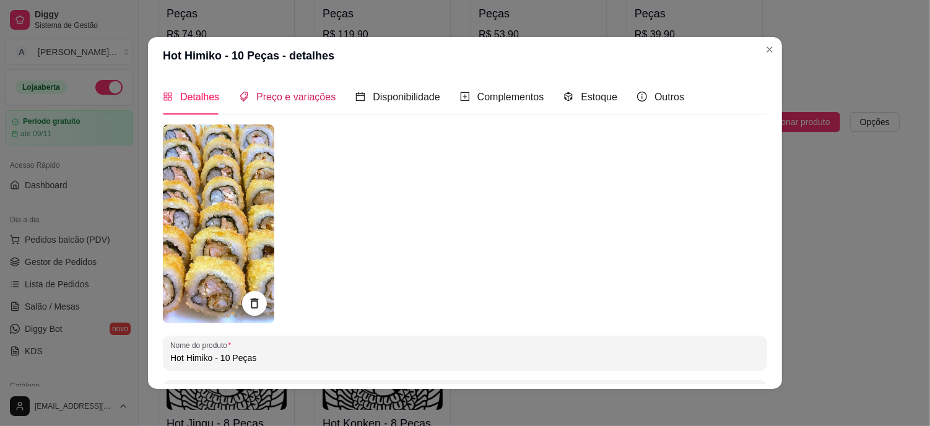
click at [300, 93] on span "Preço e variações" at bounding box center [295, 97] width 79 height 11
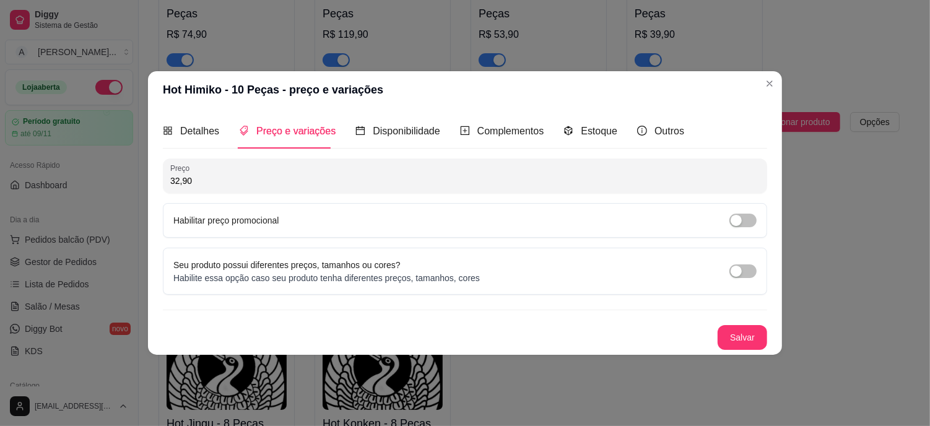
drag, startPoint x: 222, startPoint y: 177, endPoint x: 118, endPoint y: 177, distance: 104.0
click at [118, 177] on div "Hot Himiko - 10 Peças - preço e variações Detalhes Preço e variações Disponibil…" at bounding box center [465, 213] width 930 height 426
click at [751, 339] on button "Salvar" at bounding box center [742, 337] width 50 height 25
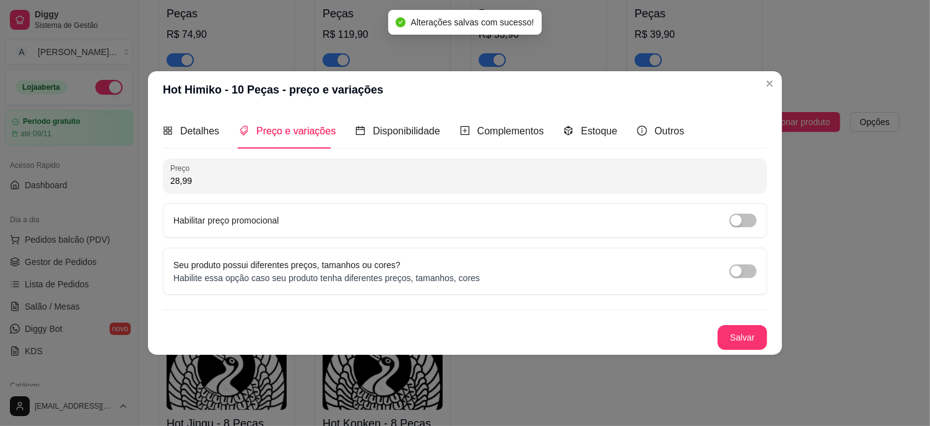
click at [209, 176] on input "28,99" at bounding box center [464, 181] width 589 height 12
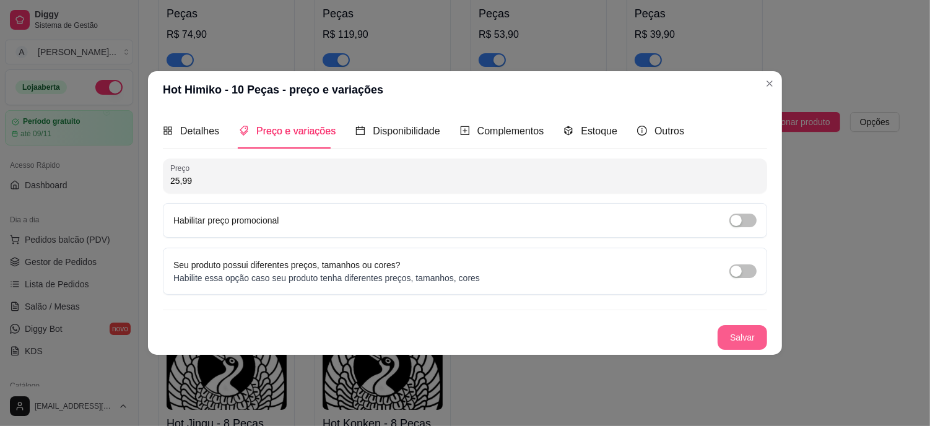
type input "25,99"
click at [751, 332] on button "Salvar" at bounding box center [742, 337] width 50 height 25
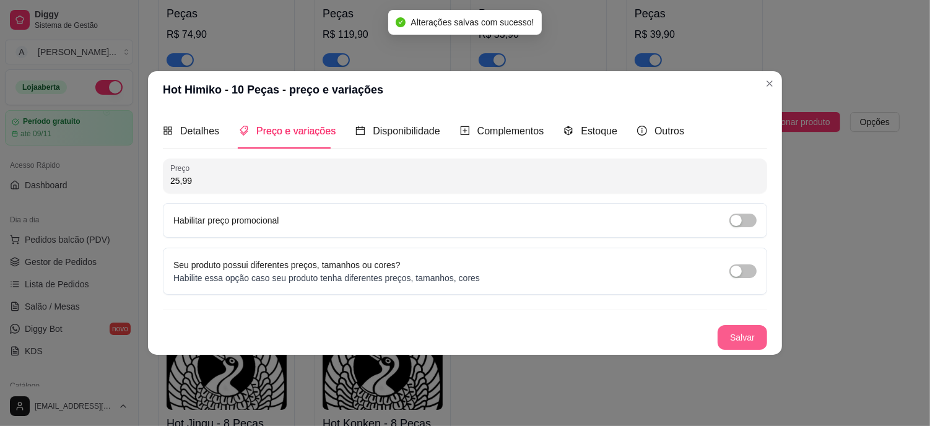
click at [749, 342] on button "Salvar" at bounding box center [742, 337] width 50 height 25
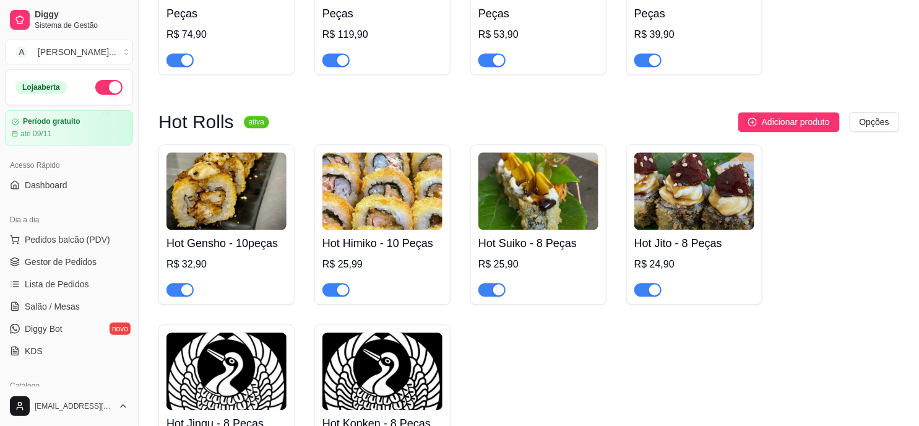
click at [233, 177] on img at bounding box center [226, 190] width 120 height 77
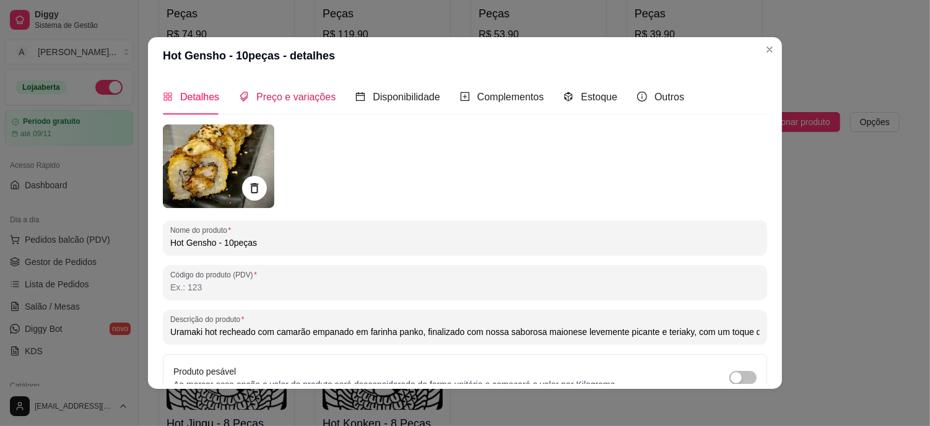
click at [292, 103] on div "Preço e variações" at bounding box center [287, 96] width 97 height 15
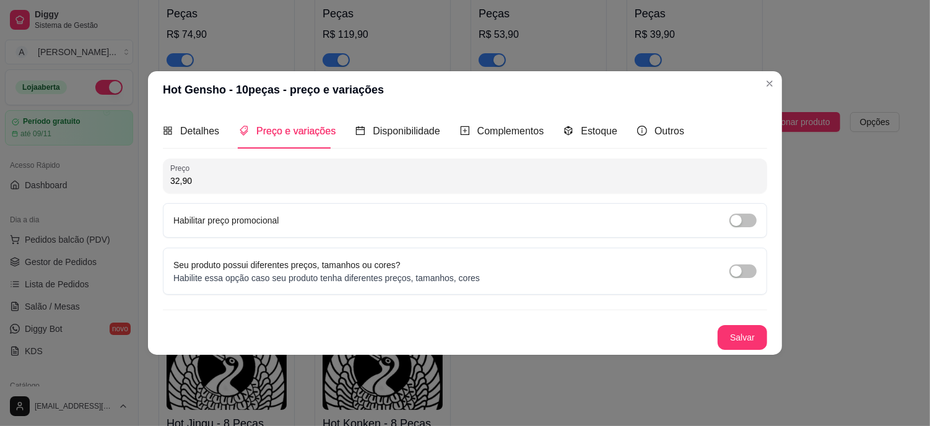
drag, startPoint x: 209, startPoint y: 181, endPoint x: 83, endPoint y: 168, distance: 127.0
click at [83, 168] on div "Hot Gensho - 10peças - preço e variações Detalhes Preço e variações Disponibili…" at bounding box center [465, 213] width 930 height 426
type input "25,99"
click at [750, 329] on button "Salvar" at bounding box center [742, 338] width 48 height 24
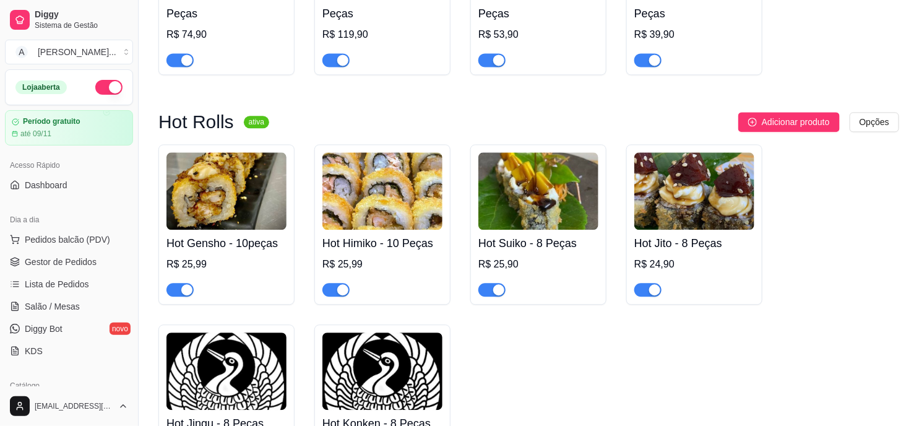
click at [511, 175] on img at bounding box center [538, 190] width 120 height 77
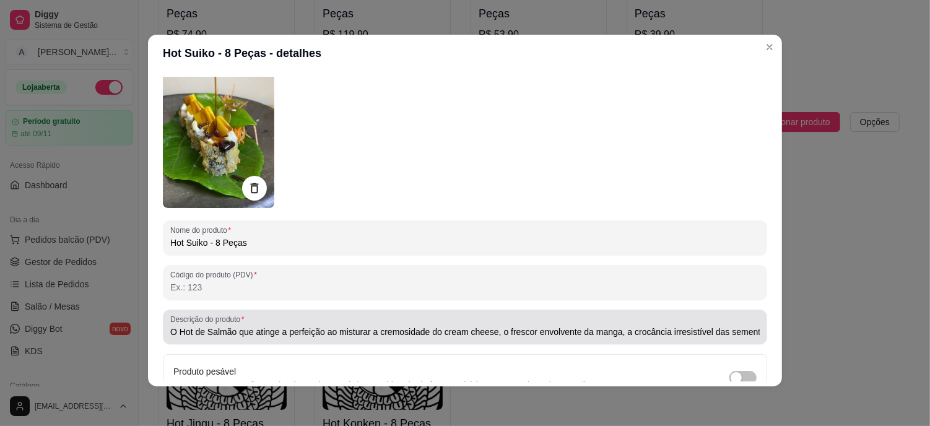
type input "O Hot de Salmão que atinge a perfeição ao misturar a cremosidade do cream chees…"
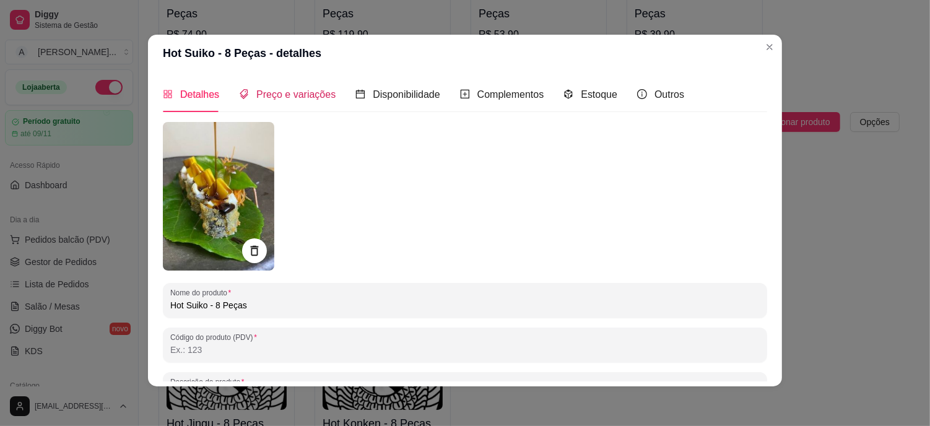
click at [285, 95] on span "Preço e variações" at bounding box center [295, 94] width 79 height 11
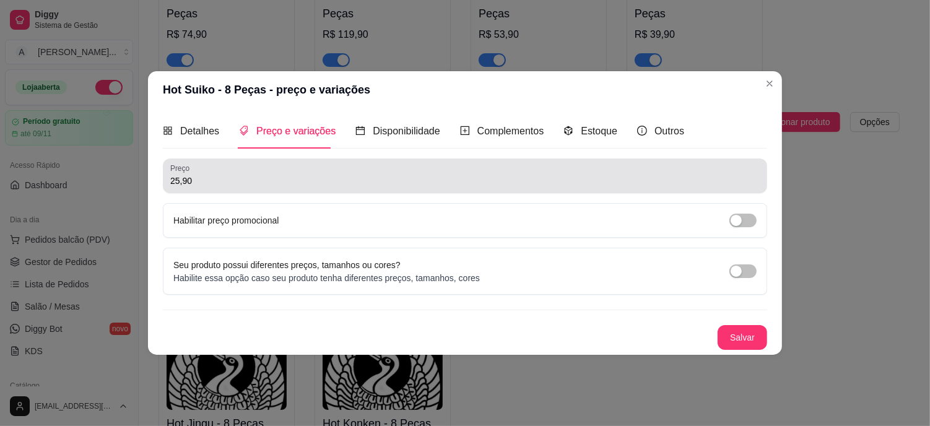
click at [220, 181] on input "25,90" at bounding box center [464, 181] width 589 height 12
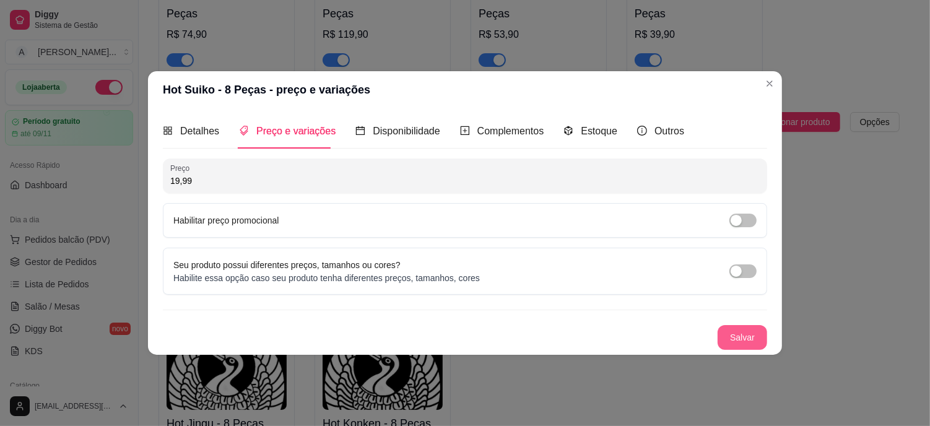
type input "19,99"
click at [762, 340] on button "Salvar" at bounding box center [742, 337] width 50 height 25
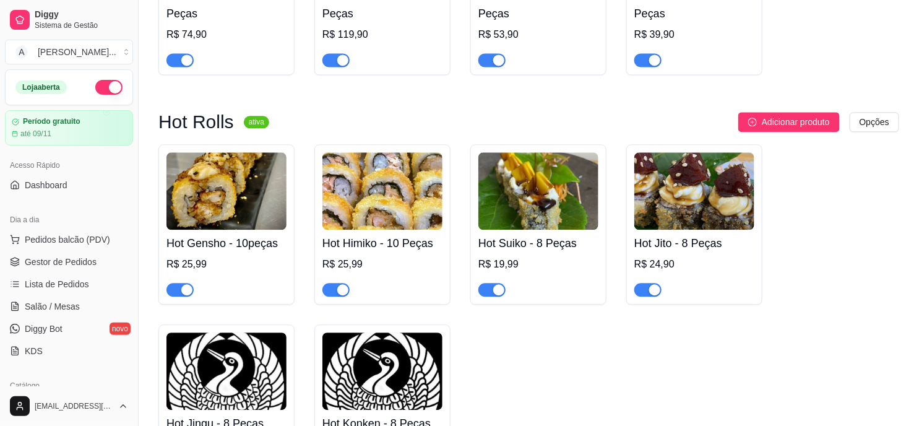
click at [701, 180] on img at bounding box center [694, 190] width 120 height 77
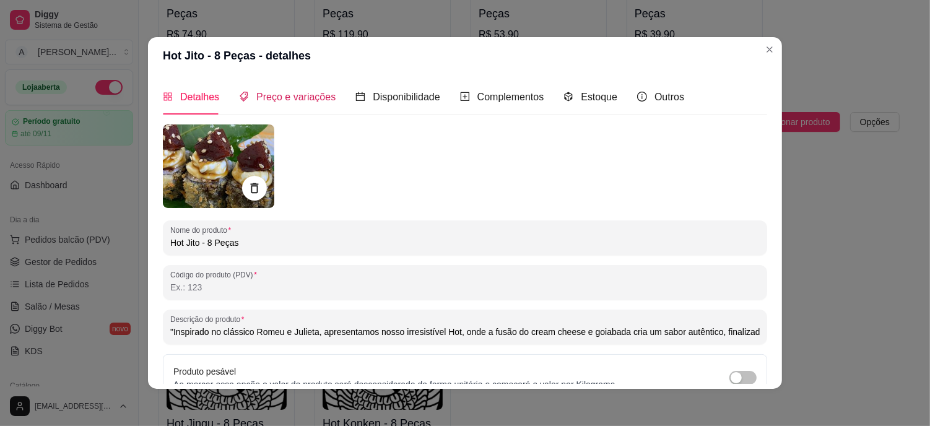
click at [297, 102] on span "Preço e variações" at bounding box center [295, 97] width 79 height 11
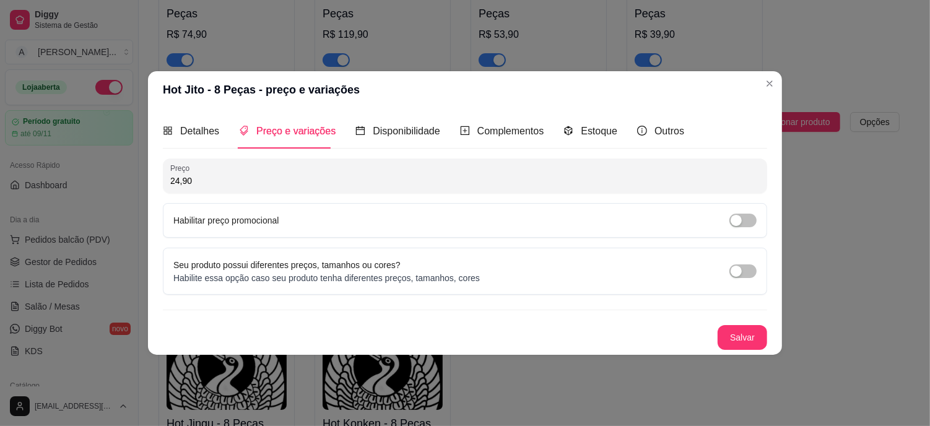
drag, startPoint x: 214, startPoint y: 179, endPoint x: 132, endPoint y: 178, distance: 81.7
click at [132, 178] on div "Hot Jito - 8 Peças - preço e variações Detalhes Preço e variações Disponibilida…" at bounding box center [465, 213] width 930 height 426
type input "19,99"
click at [733, 331] on button "Salvar" at bounding box center [742, 337] width 50 height 25
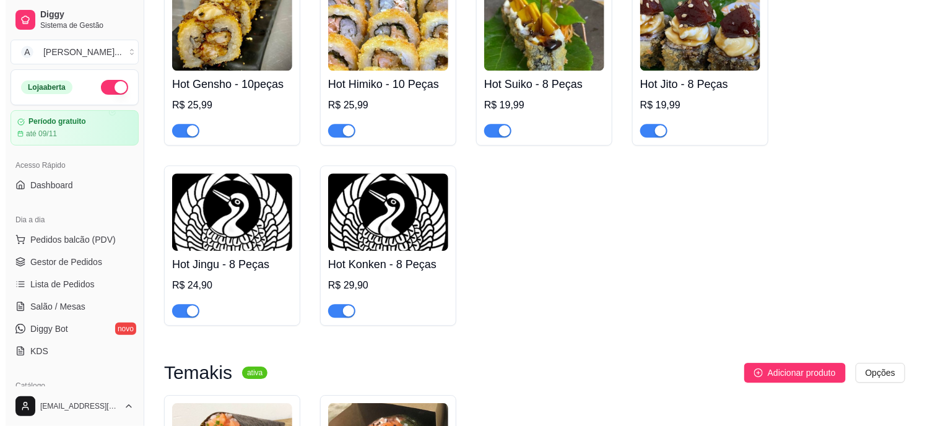
scroll to position [1100, 0]
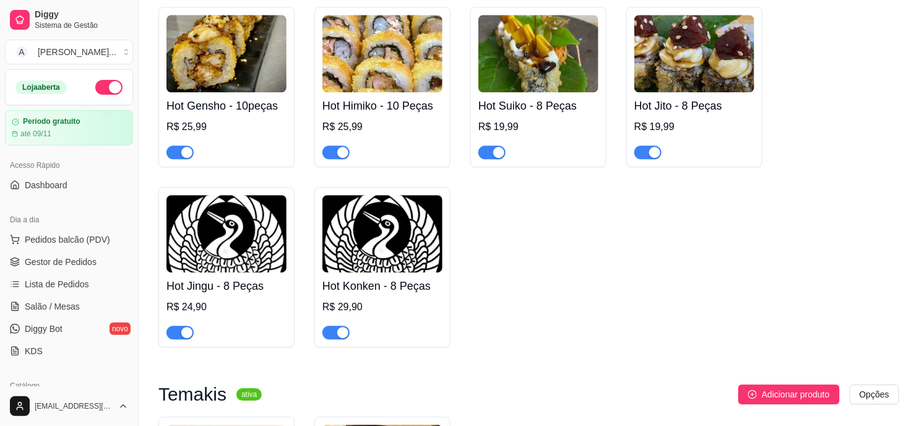
click at [393, 236] on img at bounding box center [382, 233] width 120 height 77
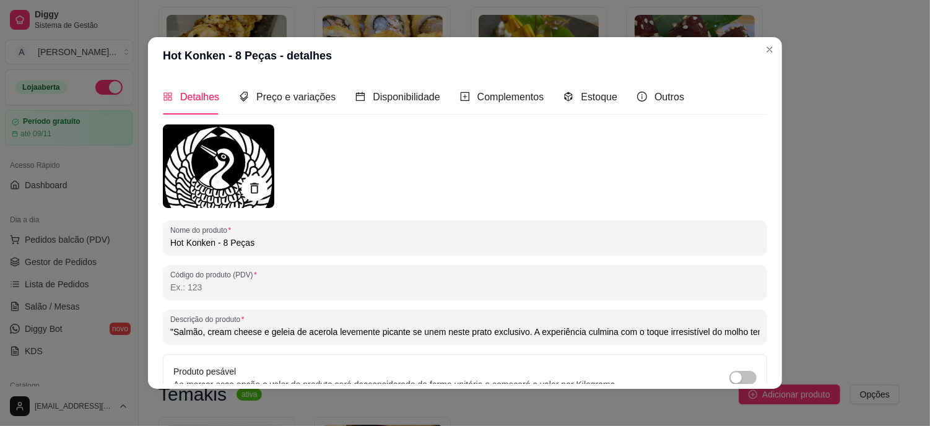
click at [251, 179] on div at bounding box center [254, 188] width 26 height 26
click at [250, 192] on icon at bounding box center [254, 188] width 8 height 11
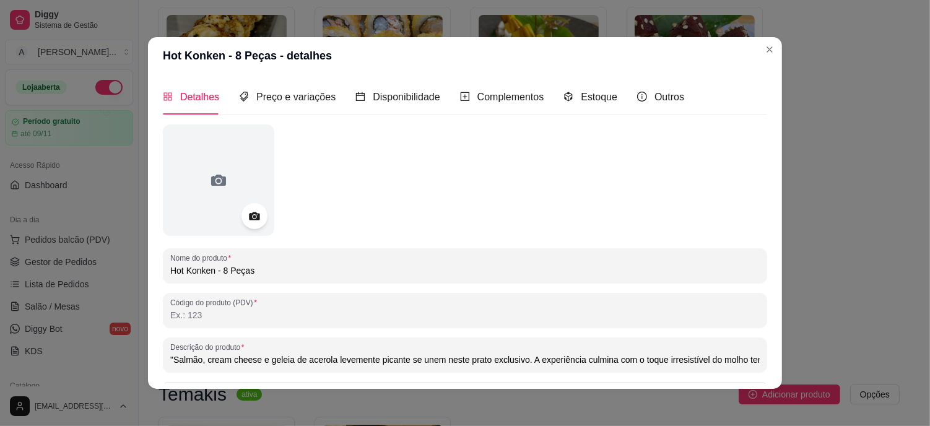
click at [249, 209] on icon at bounding box center [254, 216] width 14 height 14
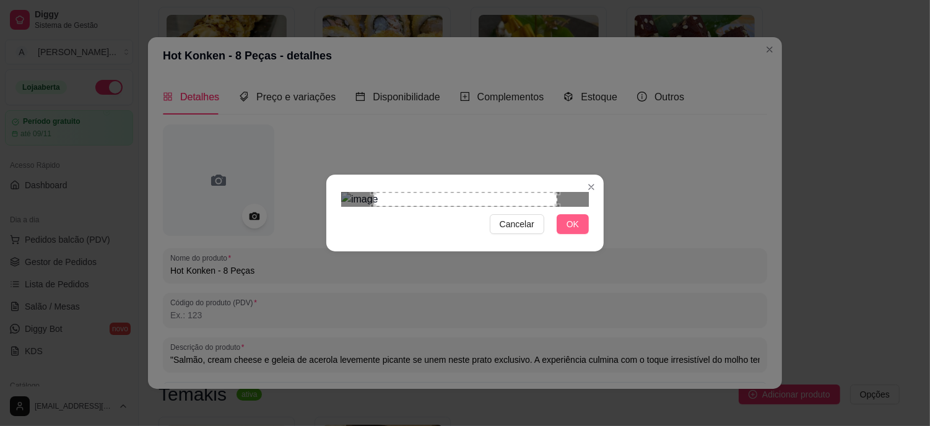
click at [586, 234] on button "OK" at bounding box center [572, 224] width 32 height 20
click at [560, 234] on button "OK" at bounding box center [572, 224] width 32 height 20
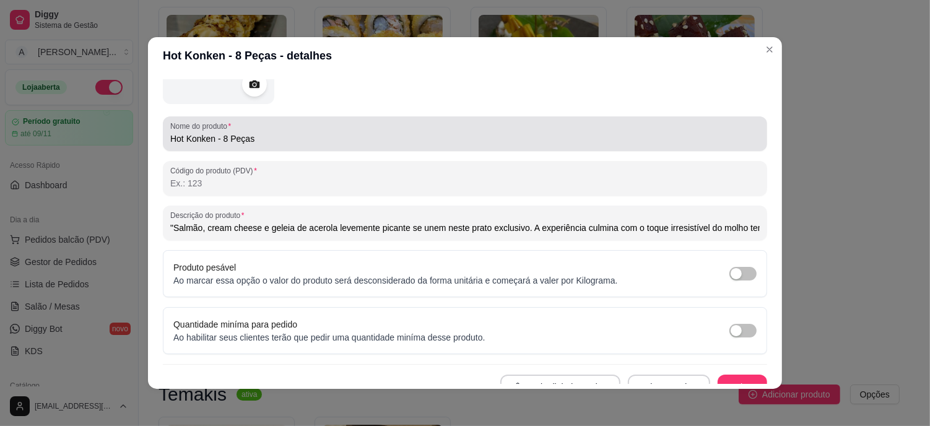
scroll to position [146, 0]
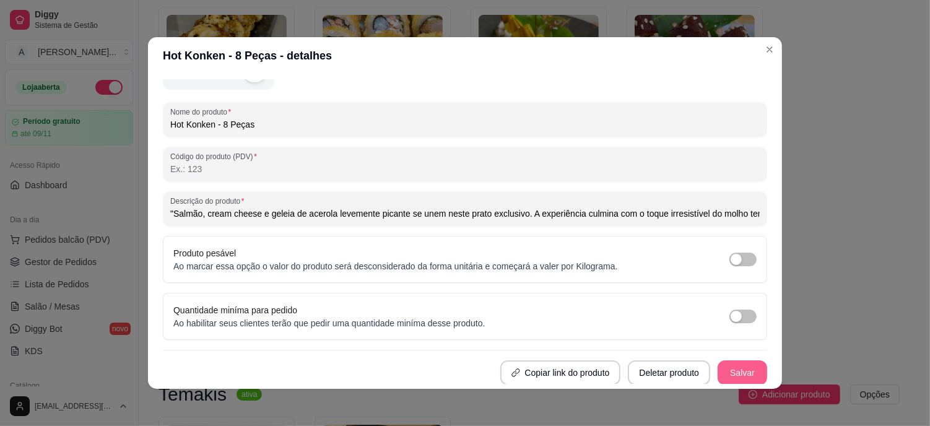
click at [725, 371] on button "Salvar" at bounding box center [742, 372] width 50 height 25
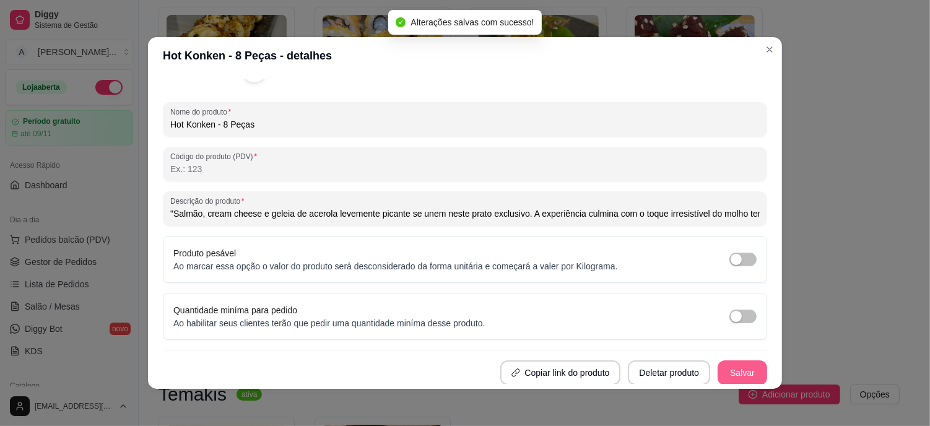
click at [735, 373] on button "Salvar" at bounding box center [742, 372] width 50 height 25
type input ""Salmão, cream cheese e geleia de acerola levemente picante se unem neste prato…"
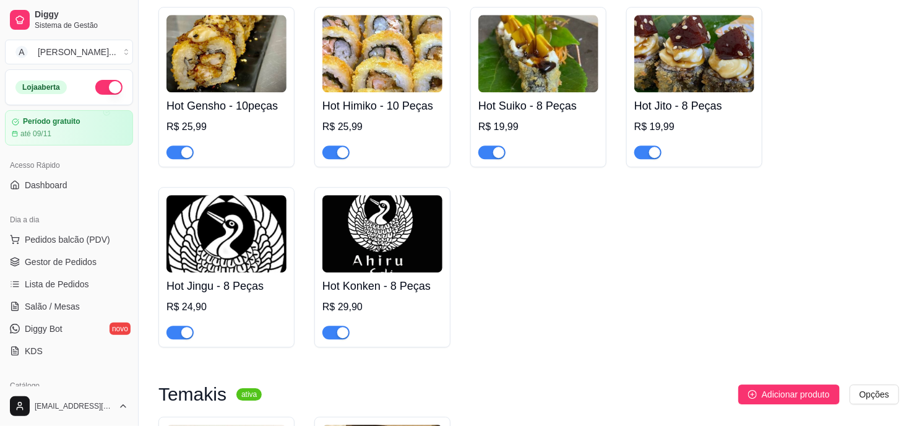
click at [256, 229] on img at bounding box center [226, 233] width 120 height 77
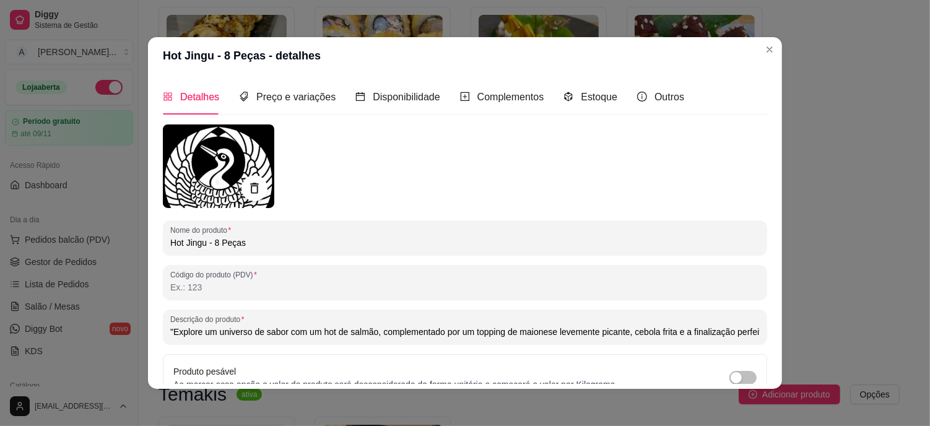
click at [252, 183] on icon at bounding box center [254, 188] width 14 height 14
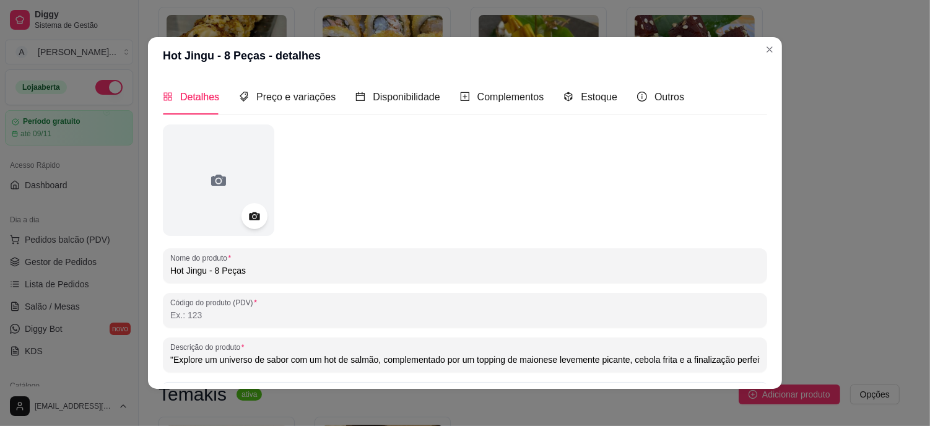
click at [247, 210] on icon at bounding box center [254, 216] width 14 height 14
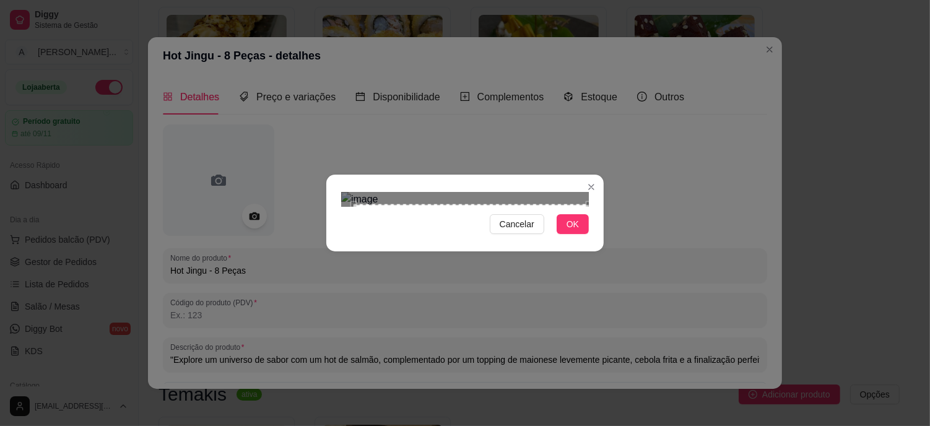
click at [590, 251] on section "Cancelar OK" at bounding box center [464, 213] width 277 height 77
click at [464, 225] on div "Use the arrow keys to move the crop selection area" at bounding box center [464, 316] width 235 height 235
click at [286, 339] on div "Cancelar OK" at bounding box center [465, 213] width 930 height 426
click at [486, 236] on div "Use the arrow keys to move the crop selection area" at bounding box center [465, 317] width 240 height 240
click at [560, 234] on button "OK" at bounding box center [572, 224] width 32 height 20
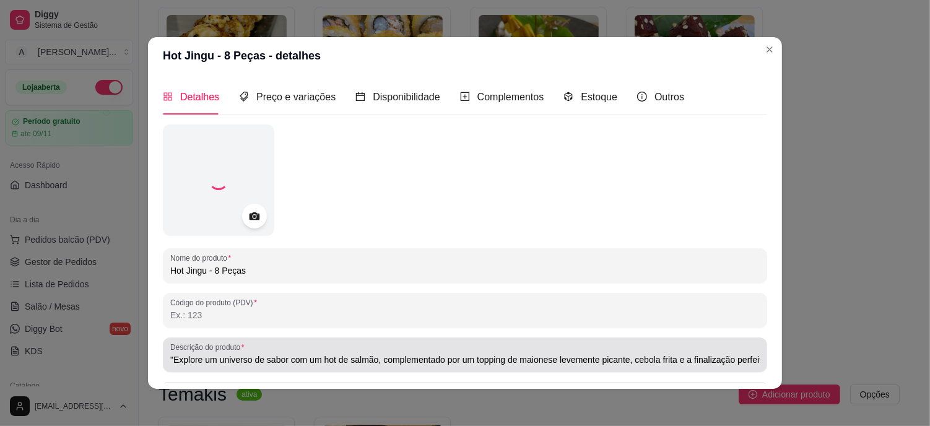
click at [579, 342] on div ""Explore um universo de sabor com um hot de salmão, complementado por um toppin…" at bounding box center [464, 354] width 589 height 25
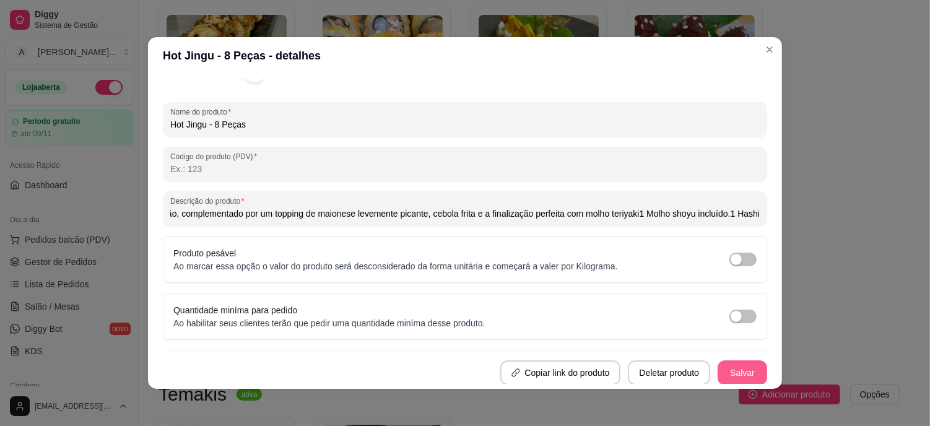
click at [723, 368] on button "Salvar" at bounding box center [742, 372] width 50 height 25
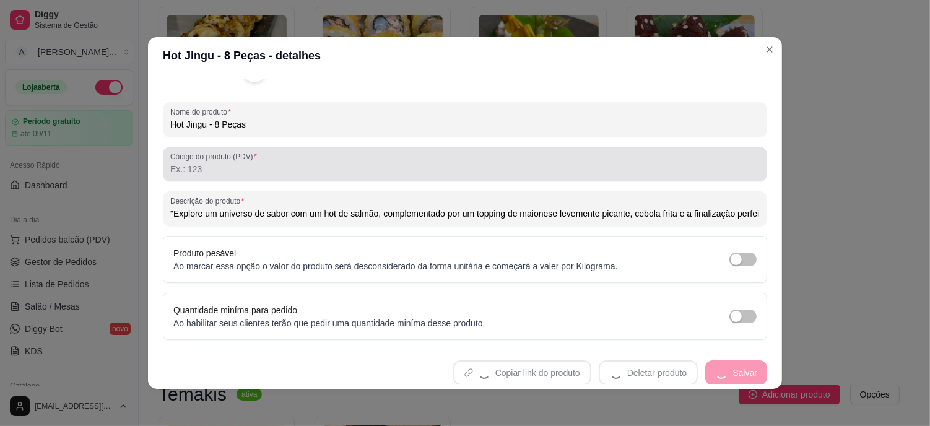
type input ""Explore um universo de sabor com um hot de salmão, complementado por um toppin…"
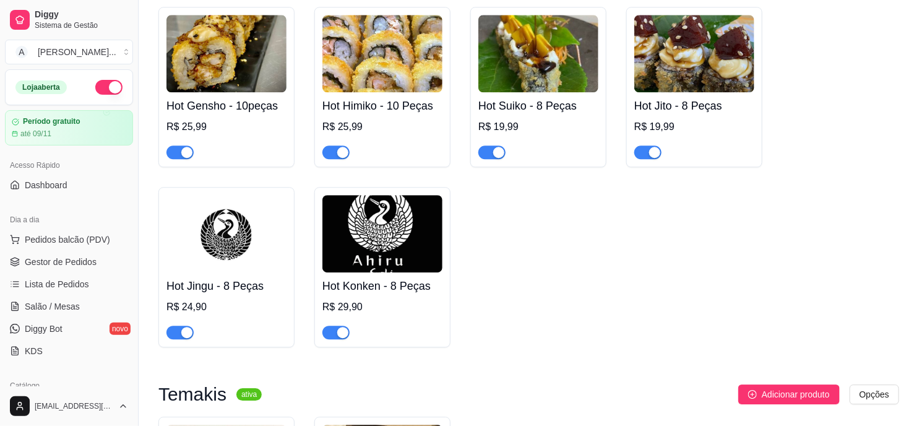
click at [387, 235] on img at bounding box center [382, 233] width 120 height 77
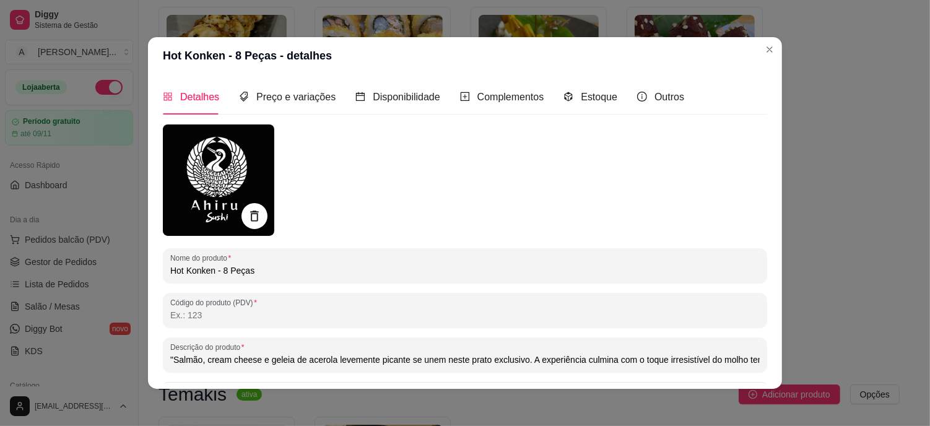
click at [255, 218] on icon at bounding box center [254, 216] width 14 height 14
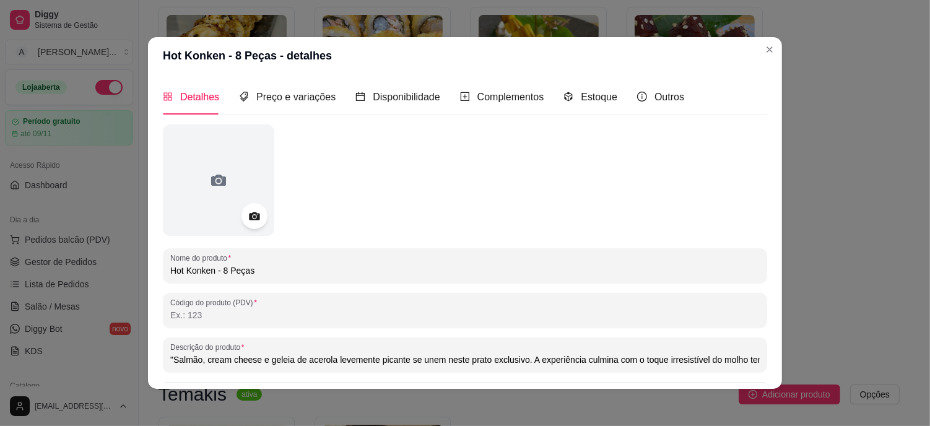
click at [241, 214] on div at bounding box center [254, 216] width 26 height 26
click at [247, 214] on icon at bounding box center [254, 216] width 14 height 14
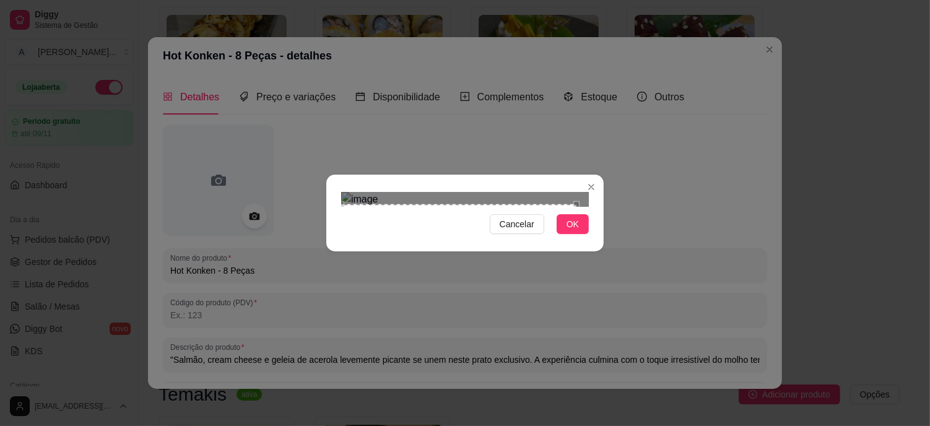
click at [268, 348] on div "Cancelar OK" at bounding box center [465, 213] width 930 height 426
click at [450, 201] on div "Use the arrow keys to move the crop selection area" at bounding box center [464, 318] width 235 height 235
click at [565, 234] on button "OK" at bounding box center [572, 224] width 32 height 20
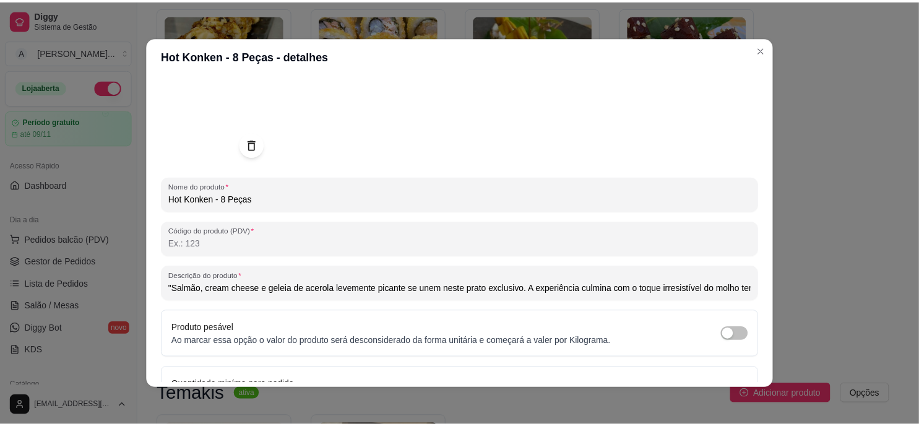
scroll to position [146, 0]
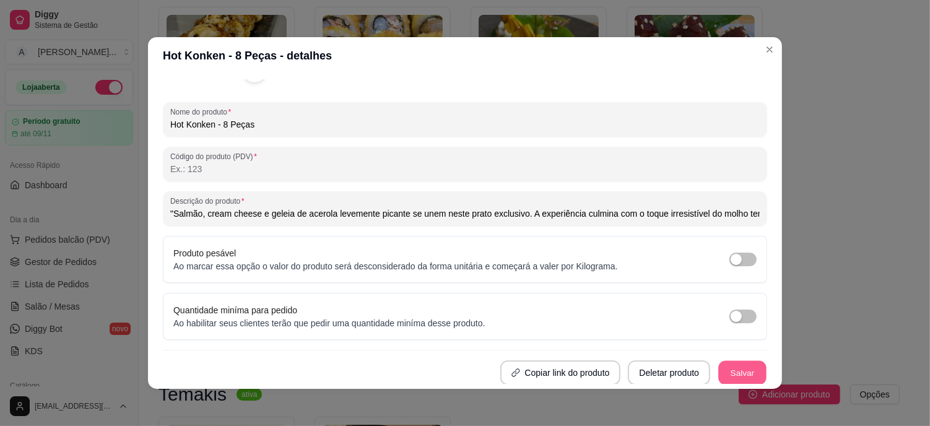
click at [730, 381] on button "Salvar" at bounding box center [742, 373] width 48 height 24
type input ""Salmão, cream cheese e geleia de acerola levemente picante se unem neste prato…"
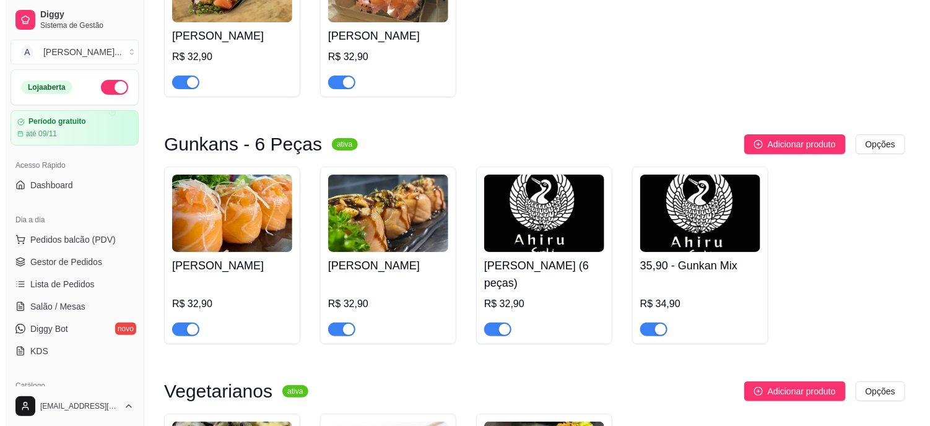
scroll to position [1581, 0]
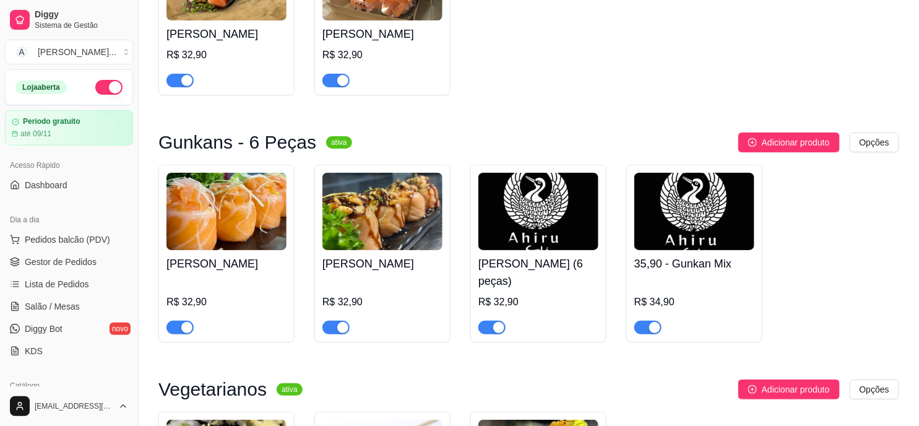
click at [526, 217] on img at bounding box center [538, 211] width 120 height 77
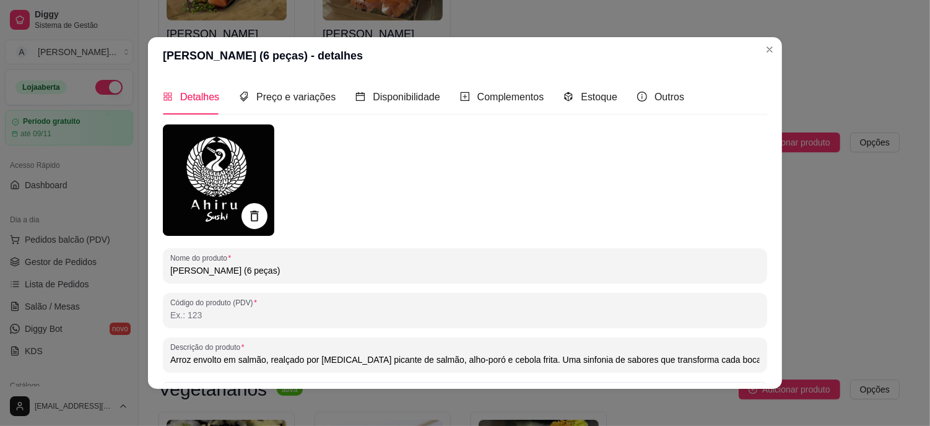
click at [241, 210] on div at bounding box center [254, 216] width 26 height 26
click at [249, 214] on icon at bounding box center [254, 216] width 14 height 14
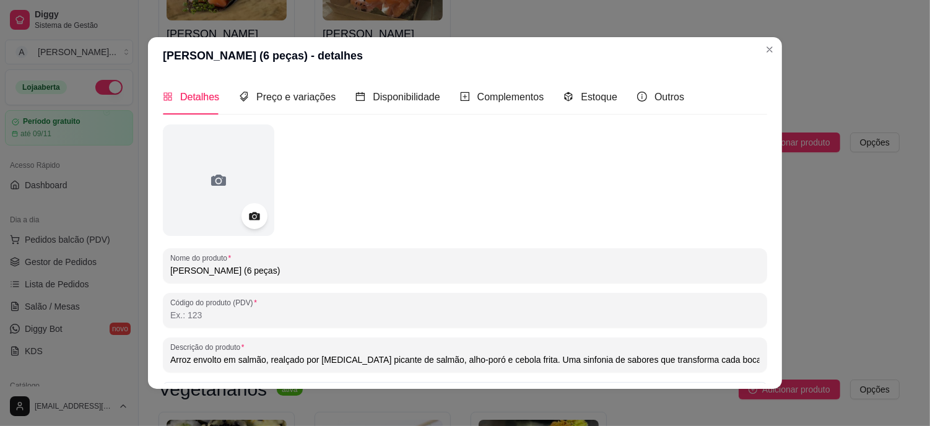
click at [251, 219] on icon at bounding box center [254, 216] width 11 height 8
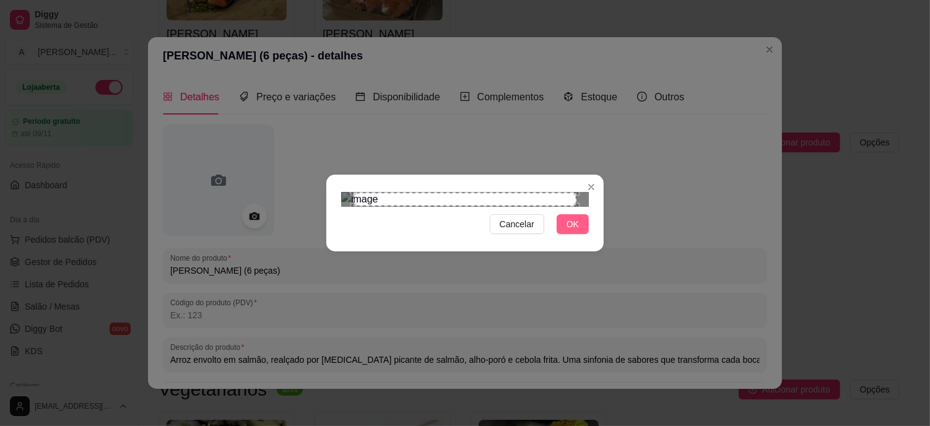
click at [579, 234] on button "OK" at bounding box center [572, 224] width 32 height 20
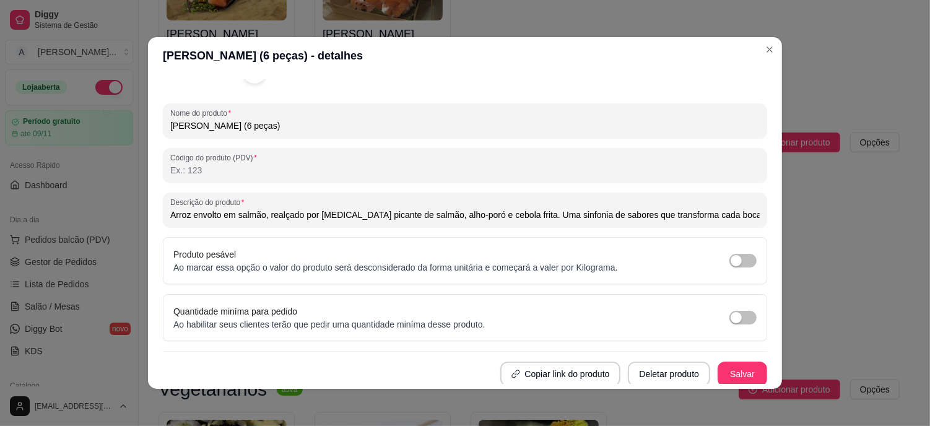
scroll to position [146, 0]
click at [718, 368] on button "Salvar" at bounding box center [742, 373] width 48 height 24
type input "Arroz envolto em salmão, realçado por [MEDICAL_DATA] picante de salmão, alho-po…"
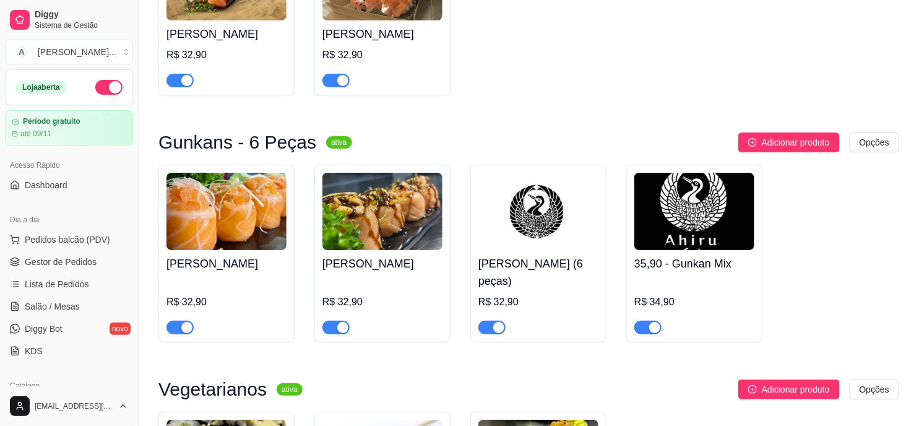
click at [731, 191] on img at bounding box center [694, 211] width 120 height 77
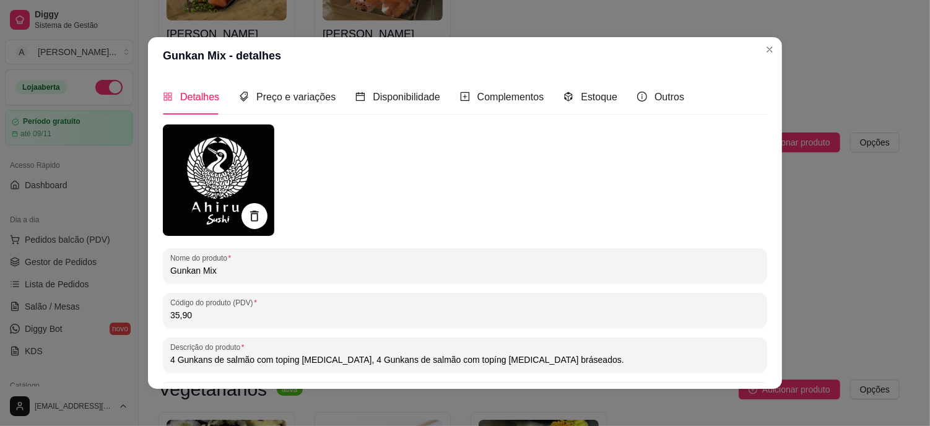
click at [253, 207] on div at bounding box center [254, 216] width 26 height 26
click at [250, 210] on icon at bounding box center [254, 216] width 14 height 14
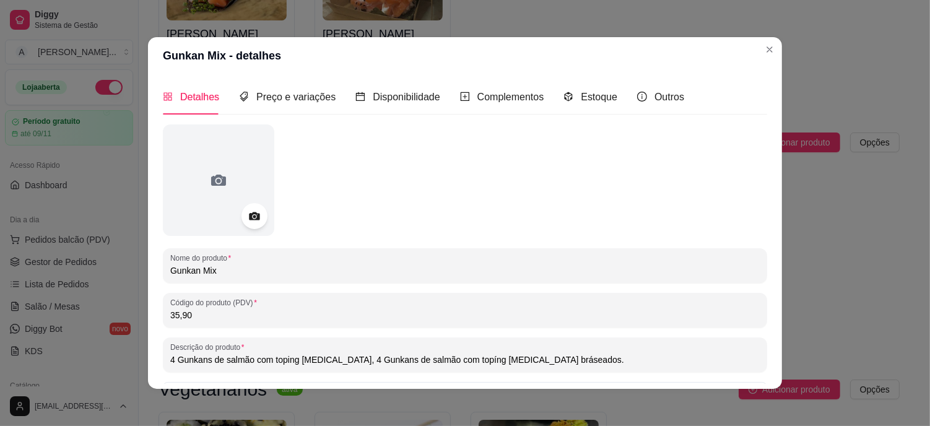
click at [251, 213] on icon at bounding box center [254, 216] width 11 height 8
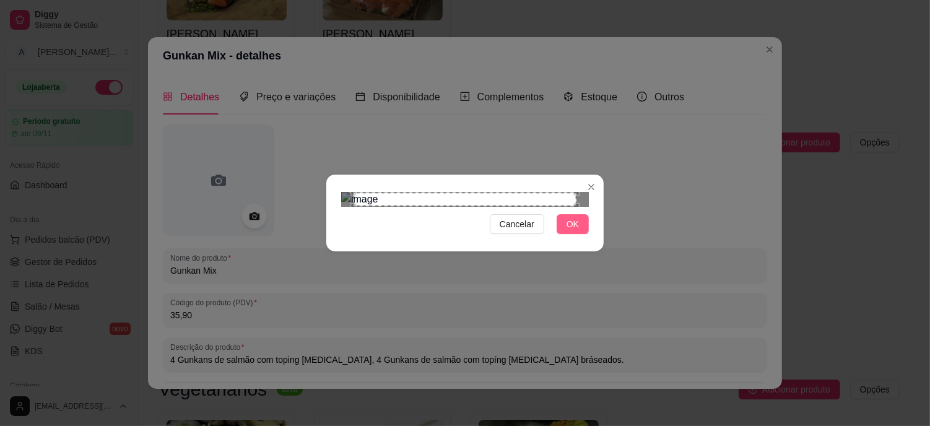
click at [582, 234] on button "OK" at bounding box center [572, 224] width 32 height 20
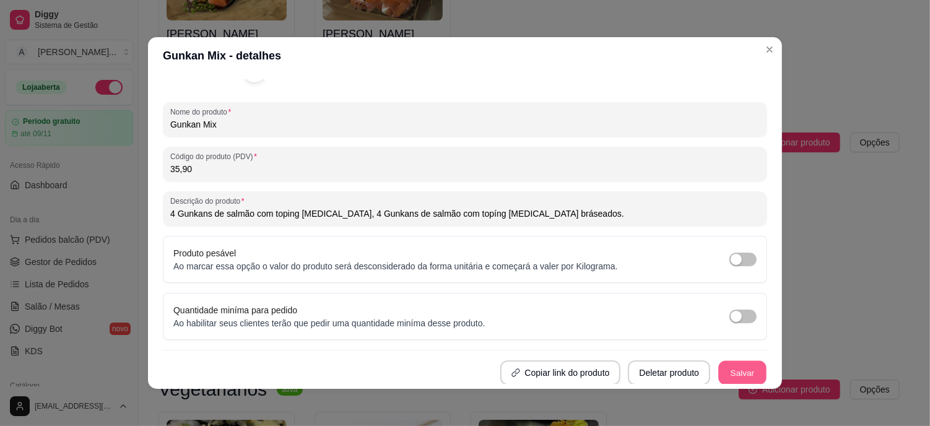
click at [721, 366] on button "Salvar" at bounding box center [742, 373] width 48 height 24
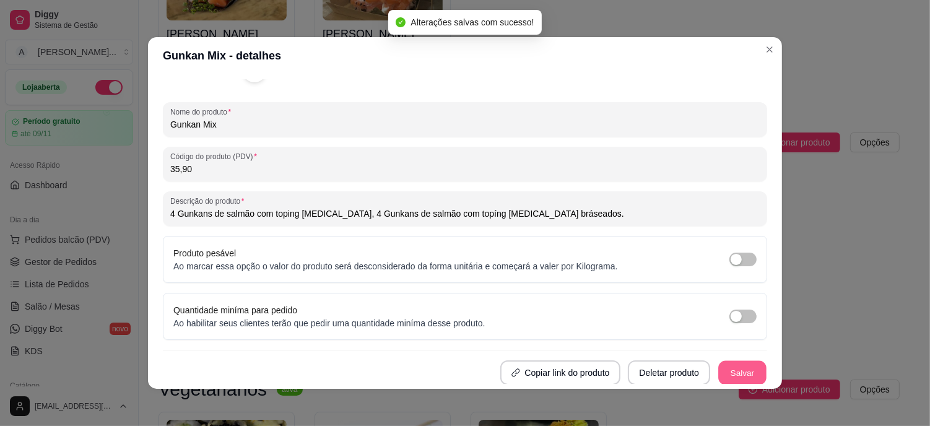
click at [727, 368] on button "Salvar" at bounding box center [742, 373] width 48 height 24
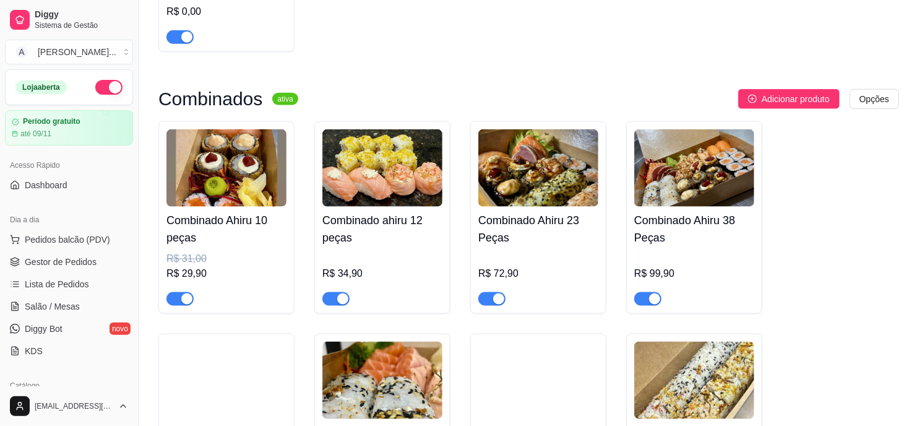
scroll to position [481, 0]
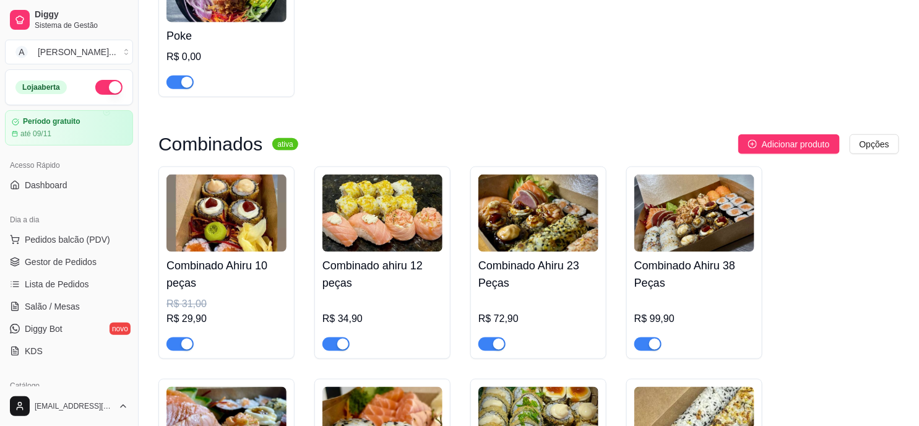
click at [405, 220] on img at bounding box center [382, 213] width 120 height 77
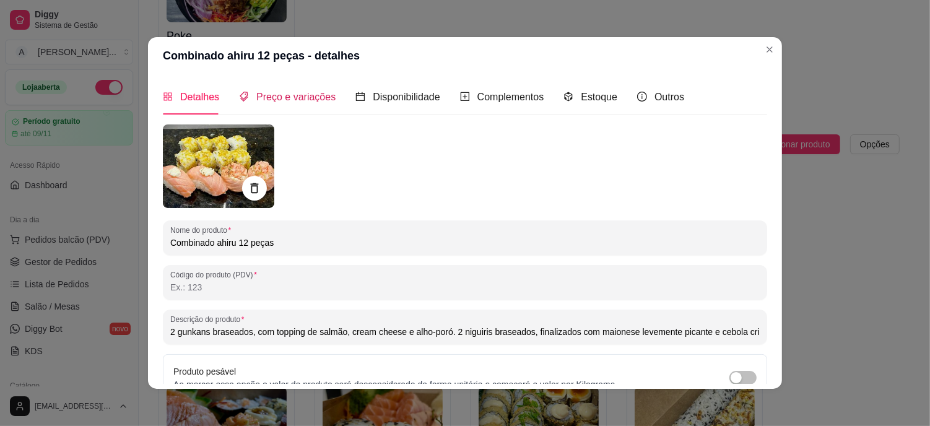
click at [272, 99] on span "Preço e variações" at bounding box center [295, 97] width 79 height 11
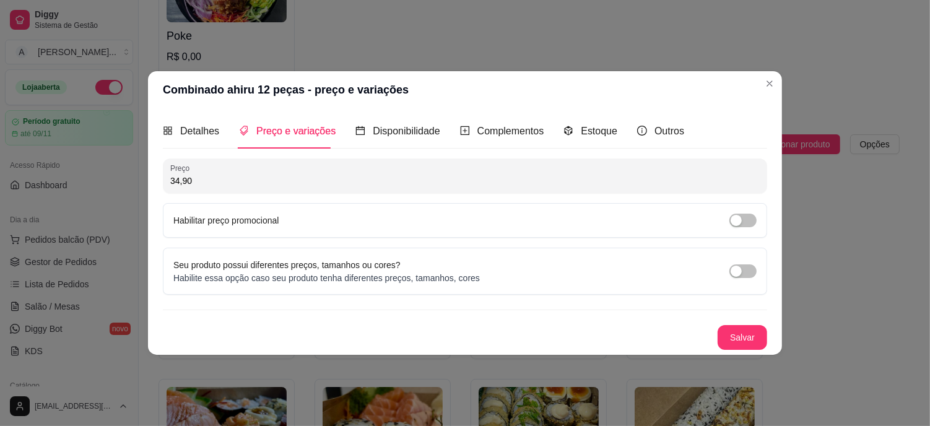
drag, startPoint x: 234, startPoint y: 183, endPoint x: 133, endPoint y: 181, distance: 100.9
click at [133, 181] on div "Combinado ahiru 12 peças - preço e variações Detalhes Preço e variações Disponi…" at bounding box center [465, 213] width 930 height 426
type input "33,90"
click at [741, 327] on button "Salvar" at bounding box center [742, 337] width 50 height 25
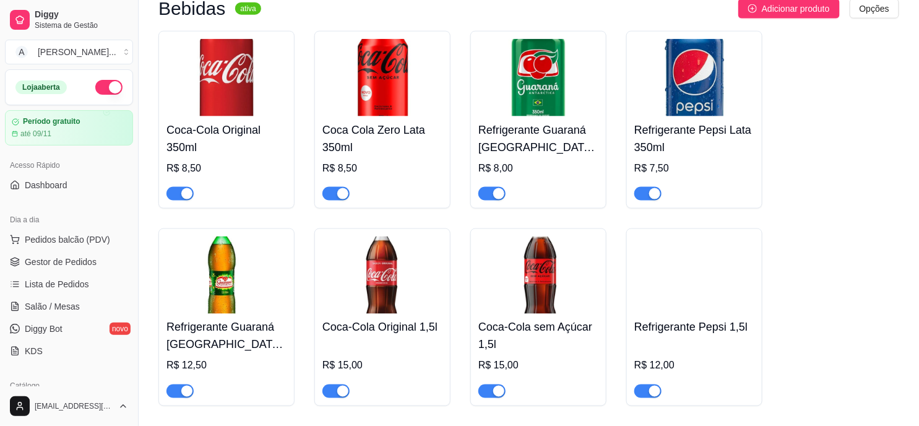
scroll to position [2200, 0]
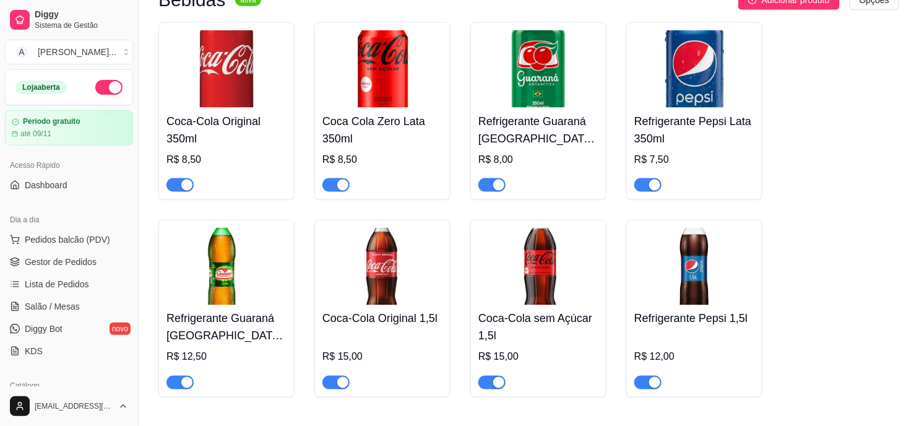
click at [214, 47] on img at bounding box center [226, 68] width 120 height 77
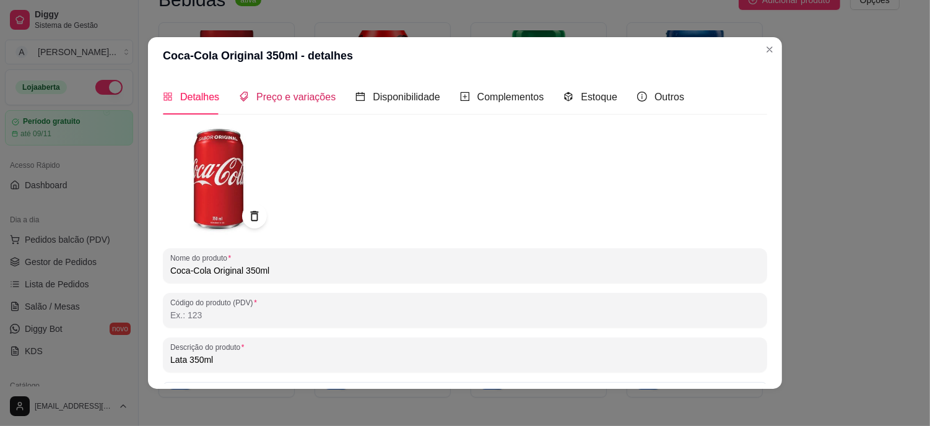
click at [282, 100] on span "Preço e variações" at bounding box center [295, 97] width 79 height 11
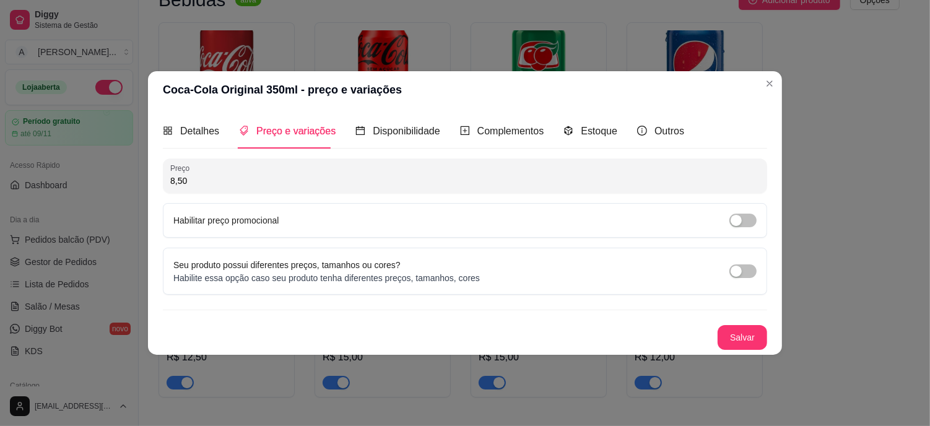
click at [220, 177] on input "8,50" at bounding box center [464, 181] width 589 height 12
type input "7,50"
click at [756, 332] on button "Salvar" at bounding box center [742, 338] width 48 height 24
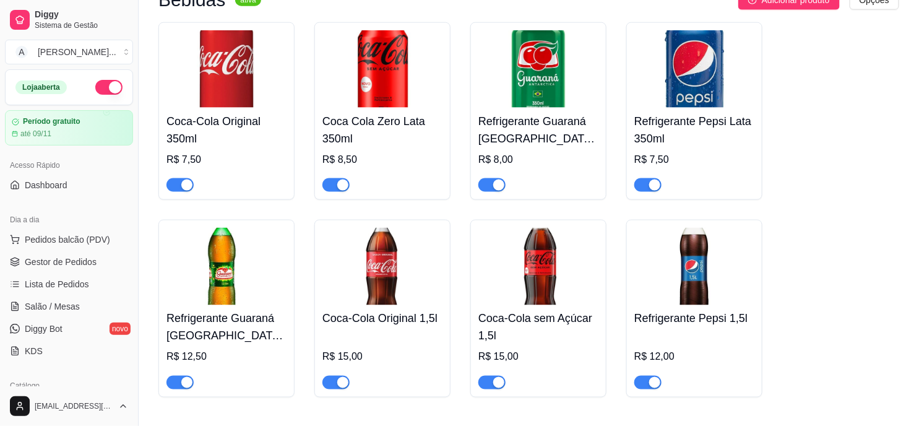
click at [433, 69] on img at bounding box center [382, 68] width 120 height 77
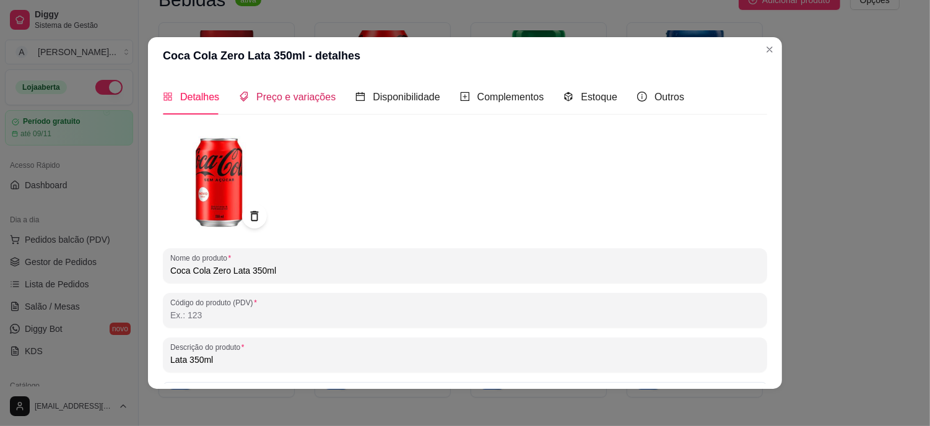
click at [269, 97] on span "Preço e variações" at bounding box center [295, 97] width 79 height 11
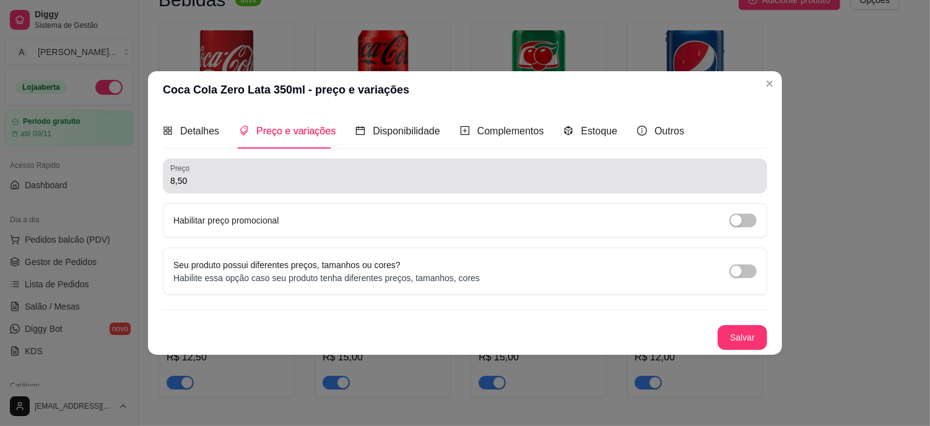
click at [235, 189] on div "Preço 8,50" at bounding box center [465, 175] width 604 height 35
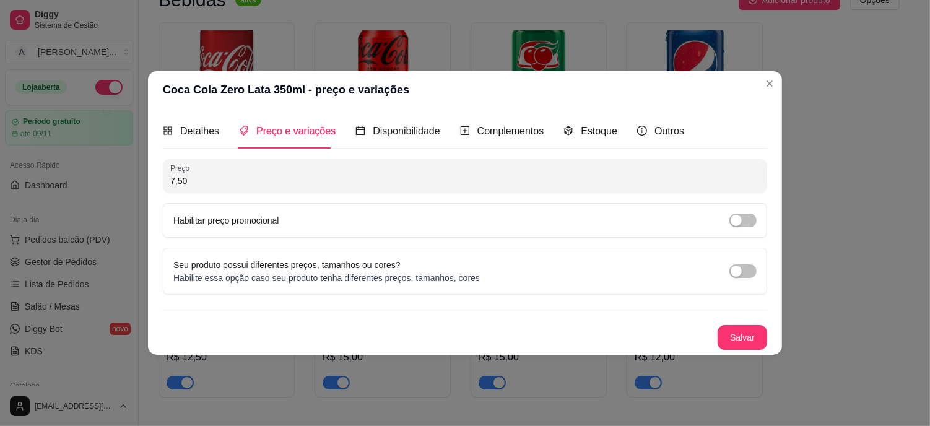
type input "7,50"
click at [748, 335] on button "Salvar" at bounding box center [742, 338] width 48 height 24
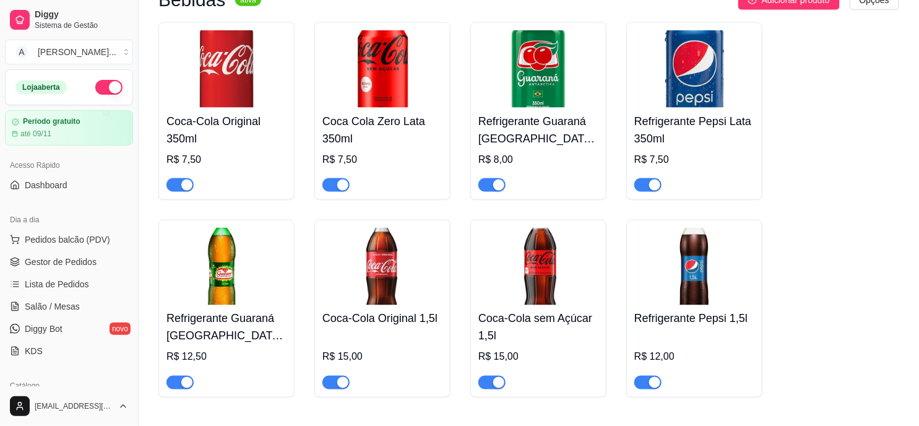
click at [532, 76] on img at bounding box center [538, 68] width 120 height 77
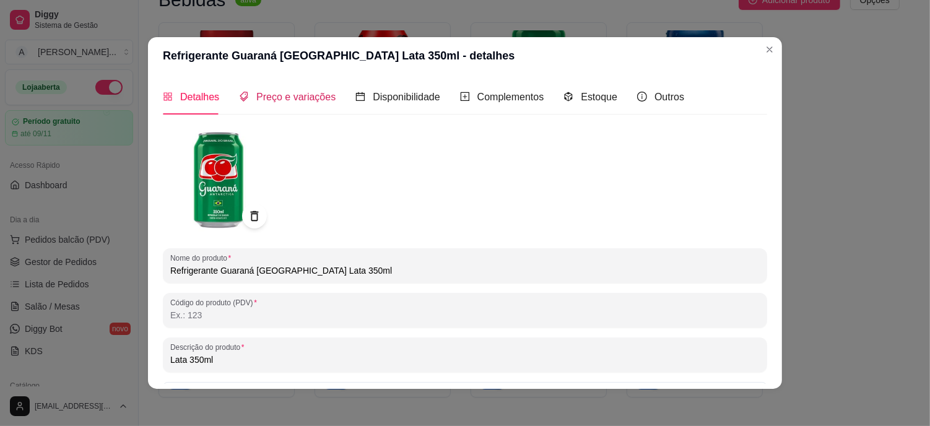
click at [282, 93] on span "Preço e variações" at bounding box center [295, 97] width 79 height 11
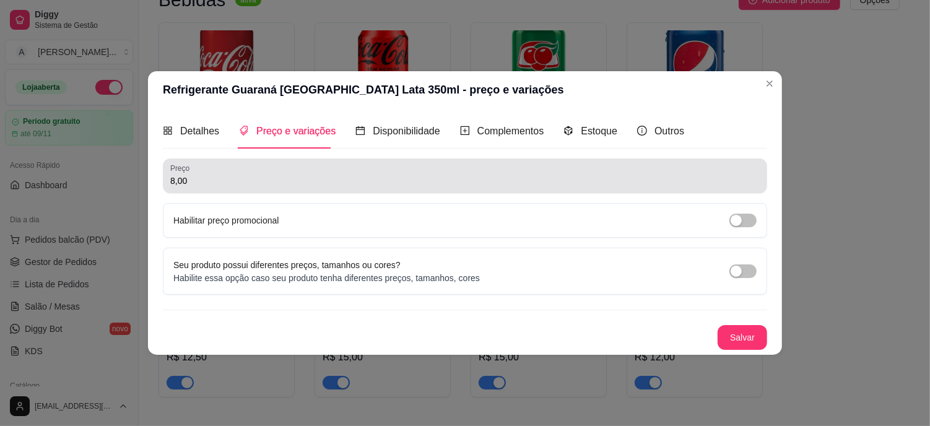
click at [208, 181] on input "8,00" at bounding box center [464, 181] width 589 height 12
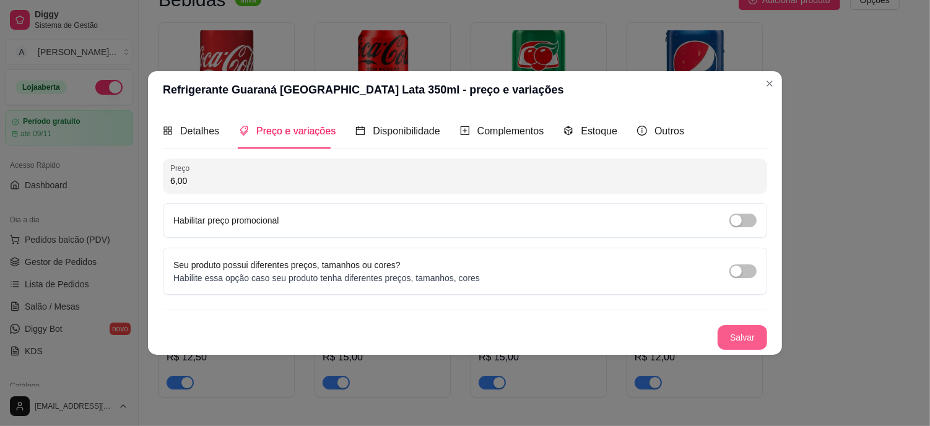
type input "6,00"
click at [752, 339] on button "Salvar" at bounding box center [742, 337] width 50 height 25
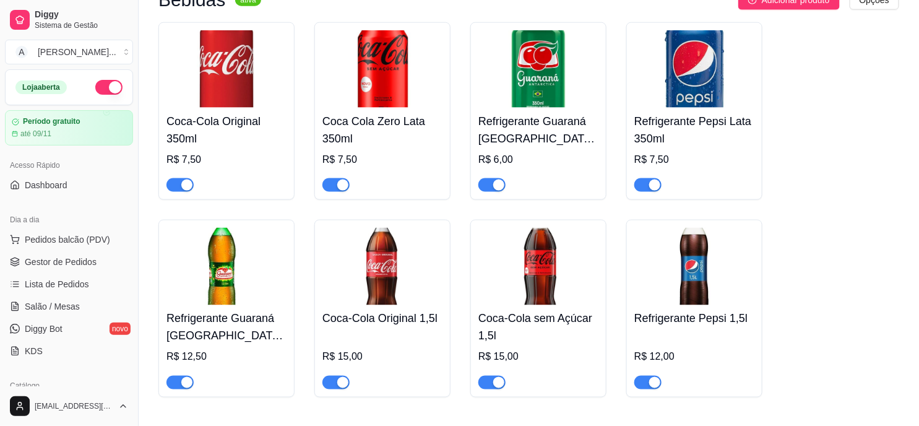
click at [709, 76] on img at bounding box center [694, 68] width 120 height 77
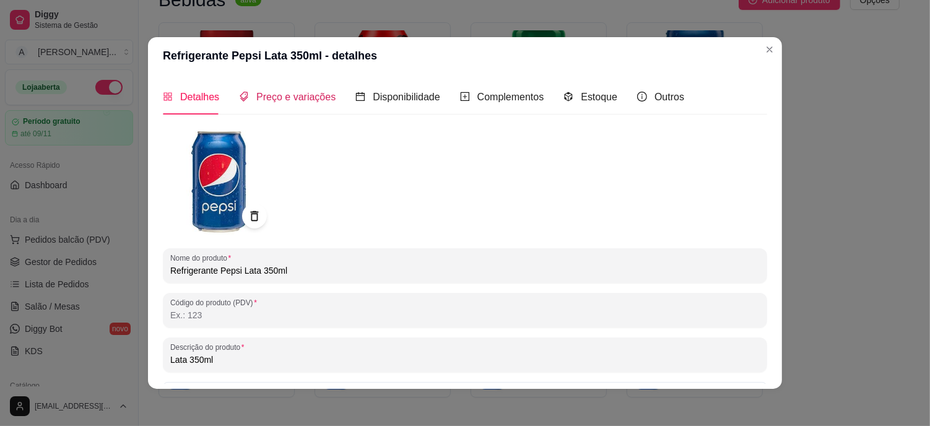
click at [269, 92] on span "Preço e variações" at bounding box center [295, 97] width 79 height 11
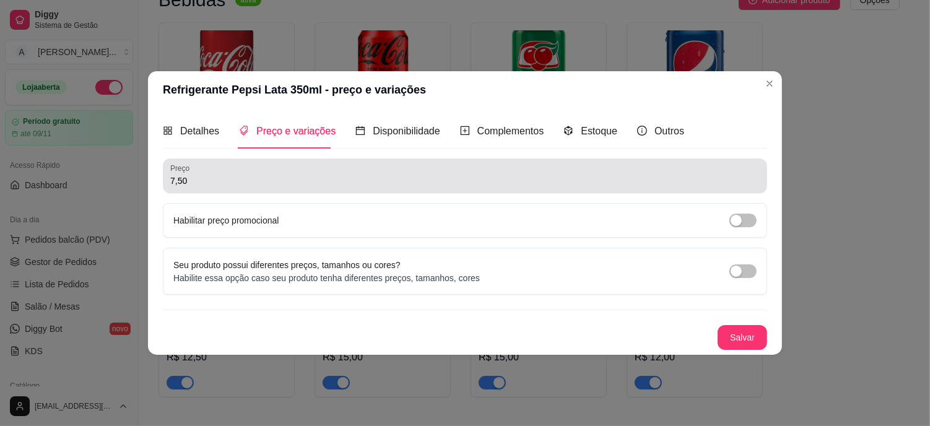
click at [248, 188] on div "Preço 7,50" at bounding box center [465, 175] width 604 height 35
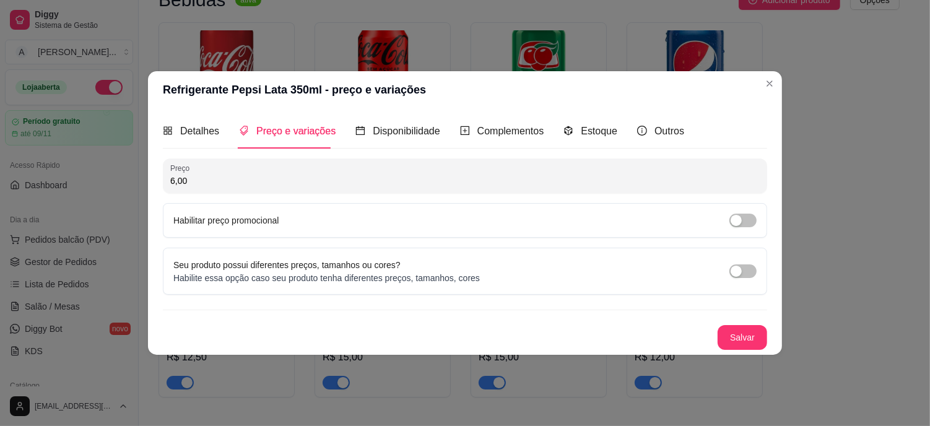
type input "6,00"
click at [717, 329] on div "Salvar" at bounding box center [465, 337] width 604 height 25
click at [740, 332] on button "Salvar" at bounding box center [742, 337] width 50 height 25
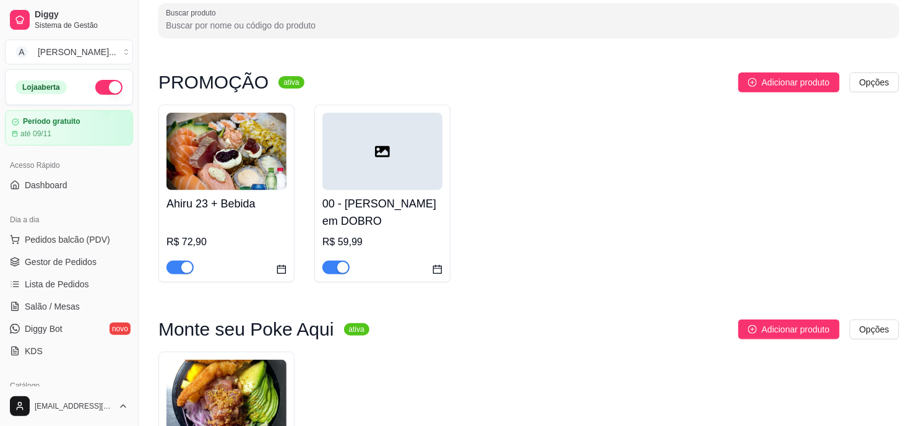
scroll to position [0, 0]
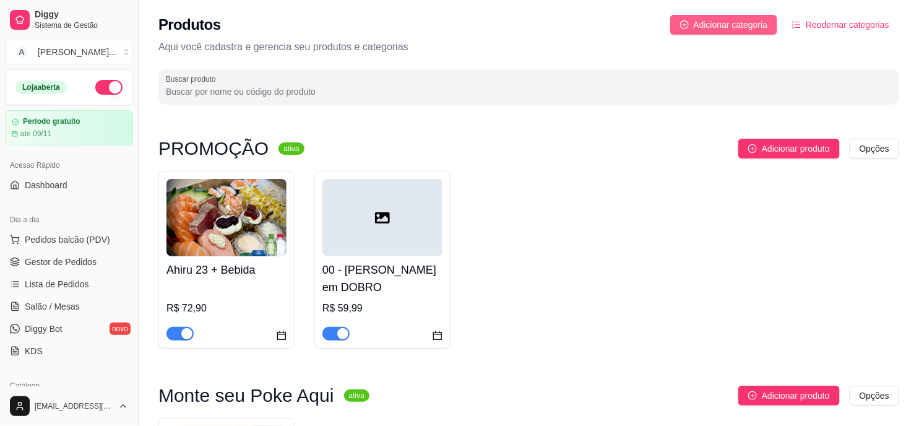
click at [751, 27] on span "Adicionar categoria" at bounding box center [731, 25] width 74 height 14
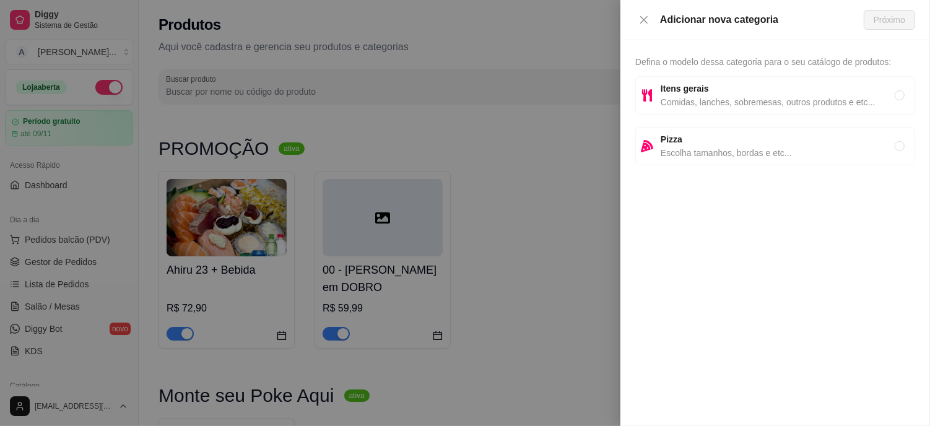
click at [714, 105] on span "Comidas, lanches, sobremesas, outros produtos e etc..." at bounding box center [777, 102] width 234 height 14
radio input "true"
click at [892, 13] on span "Próximo" at bounding box center [889, 20] width 32 height 14
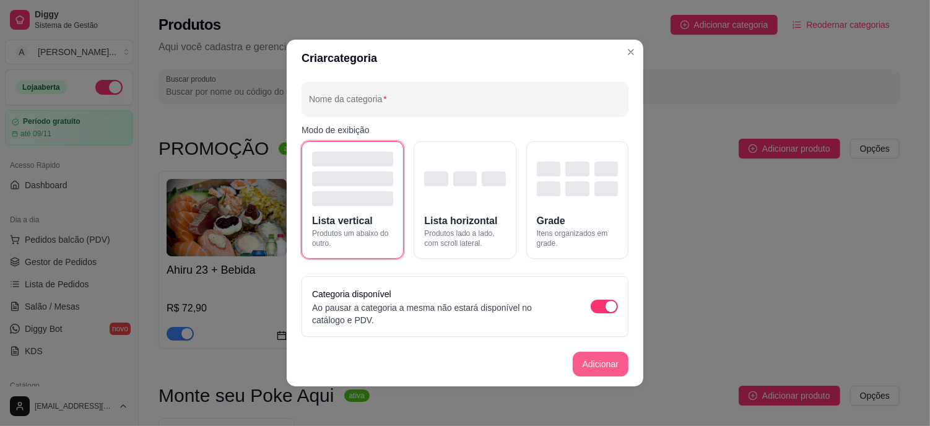
click at [593, 365] on button "Adicionar" at bounding box center [601, 364] width 56 height 25
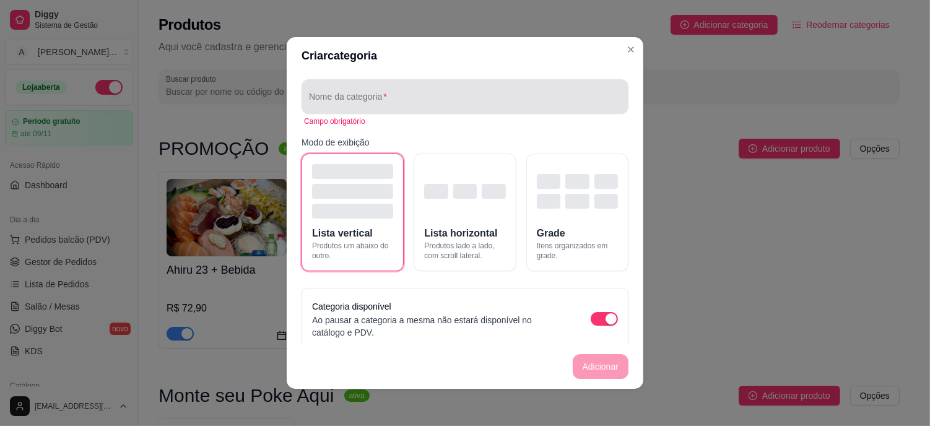
click at [423, 106] on input "Nome da categoria" at bounding box center [465, 101] width 312 height 12
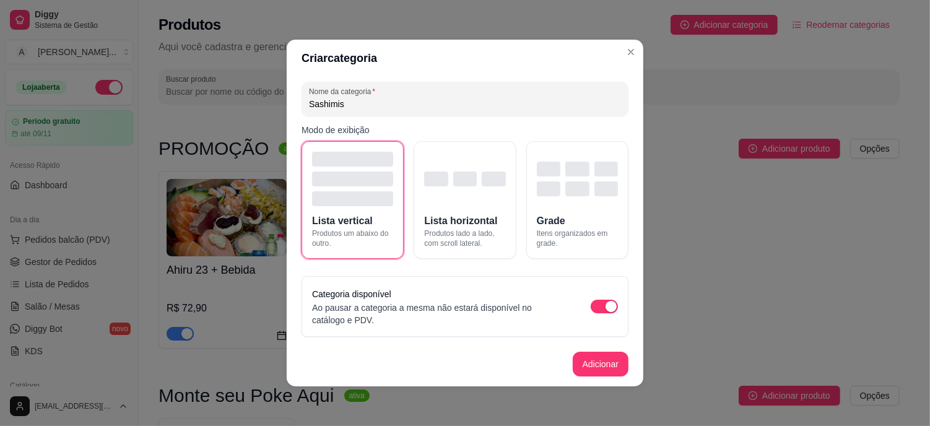
type input "Sashimis"
click at [617, 373] on button "Adicionar" at bounding box center [600, 364] width 54 height 24
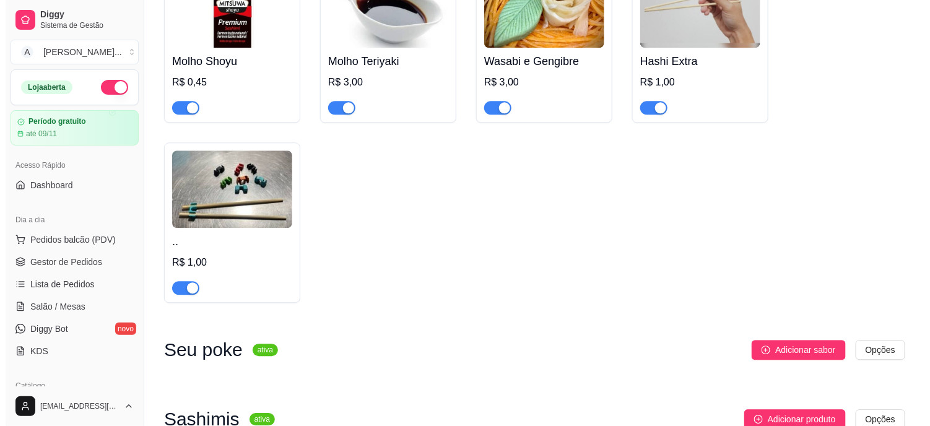
scroll to position [2787, 0]
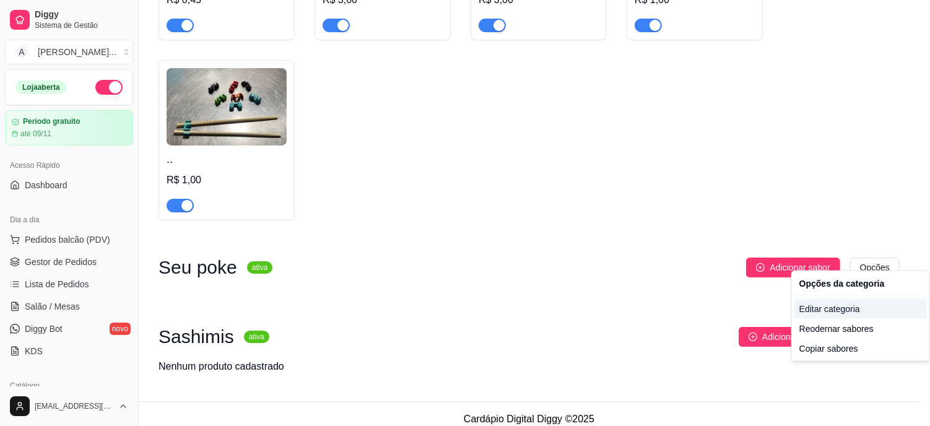
click at [828, 310] on div "Editar categoria" at bounding box center [860, 309] width 132 height 20
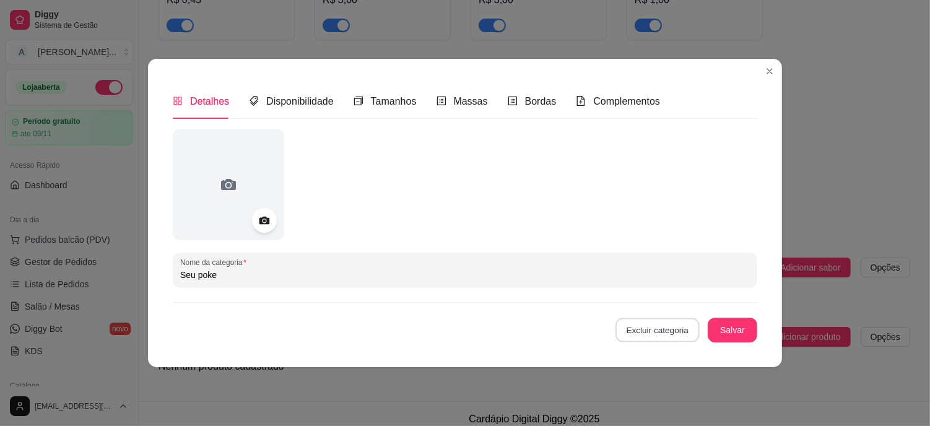
click at [669, 326] on button "Excluir categoria" at bounding box center [657, 330] width 84 height 24
click at [686, 293] on button "Confirmar" at bounding box center [664, 295] width 46 height 19
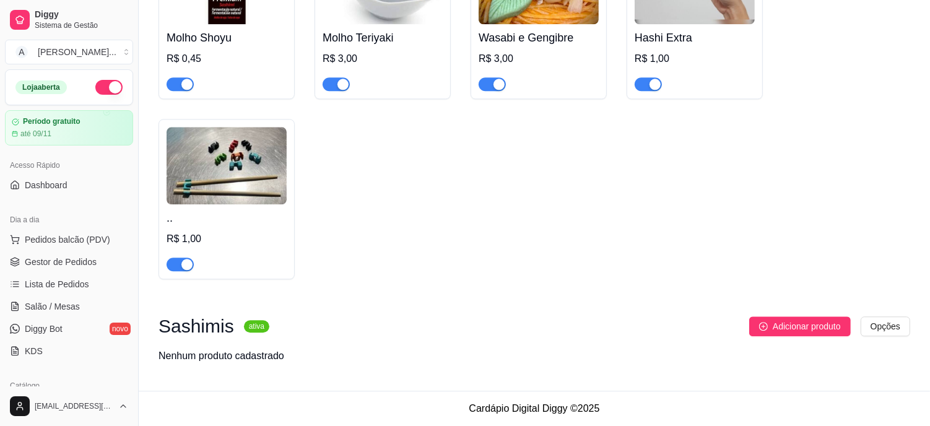
scroll to position [2718, 0]
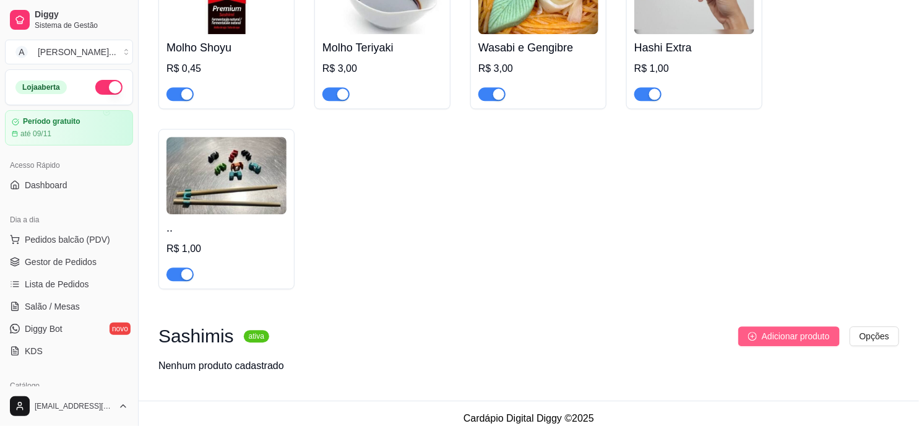
click at [777, 329] on span "Adicionar produto" at bounding box center [796, 336] width 68 height 14
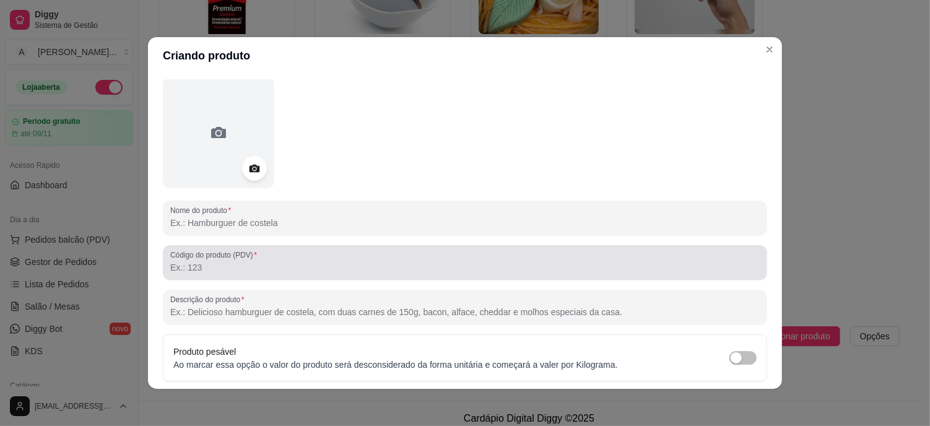
scroll to position [69, 0]
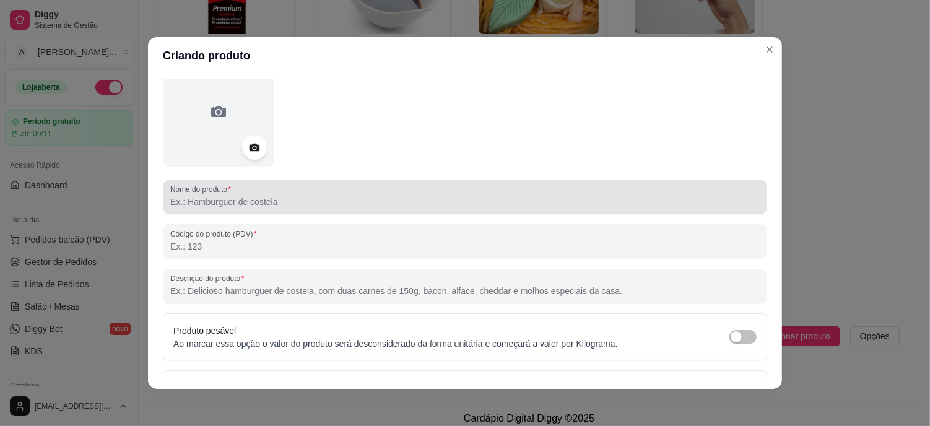
click at [246, 201] on input "Nome do produto" at bounding box center [464, 202] width 589 height 12
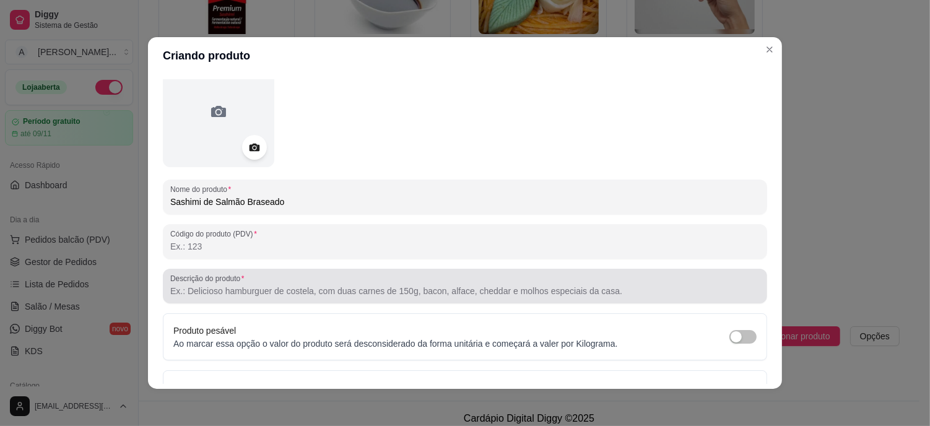
type input "Sashimi de Salmão Braseado"
click at [256, 295] on input "Descrição do produto" at bounding box center [464, 291] width 589 height 12
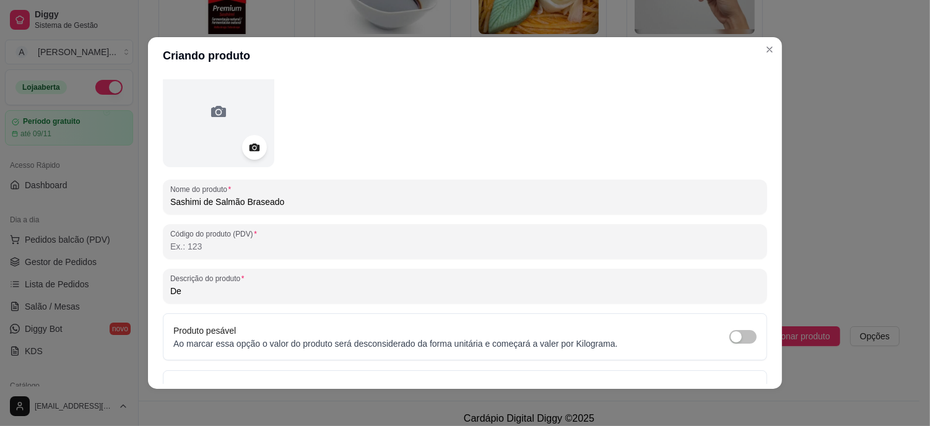
type input "D"
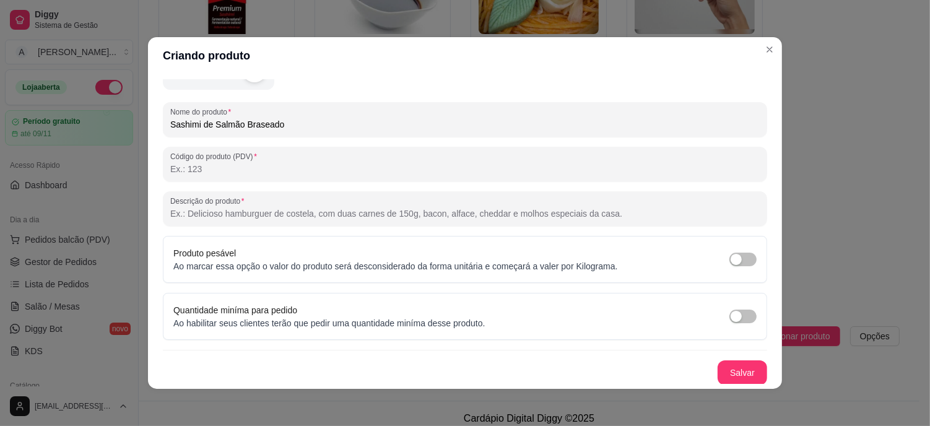
scroll to position [0, 0]
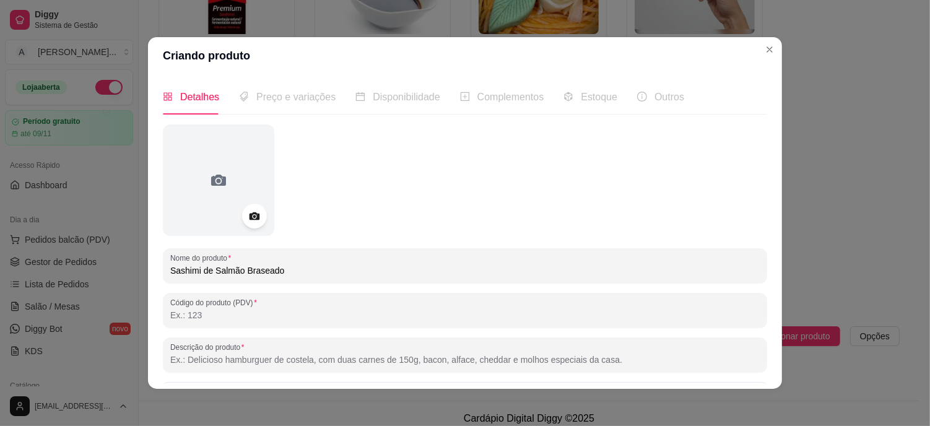
click at [286, 97] on span "Preço e variações" at bounding box center [295, 97] width 79 height 11
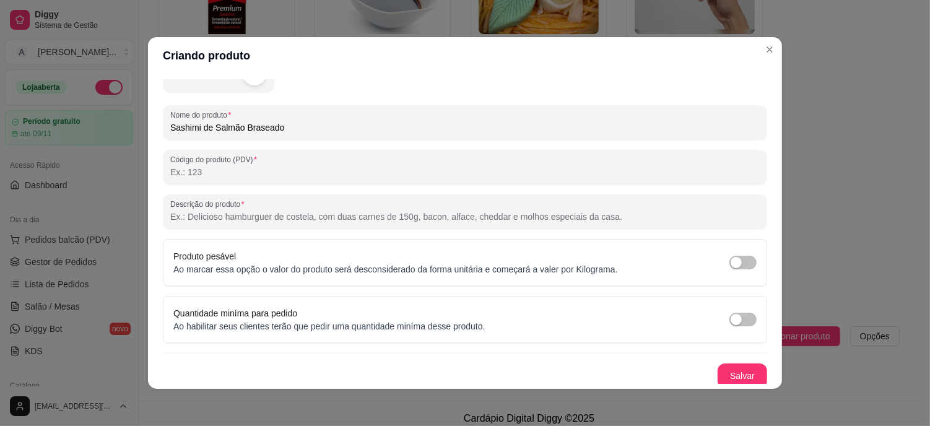
scroll to position [146, 0]
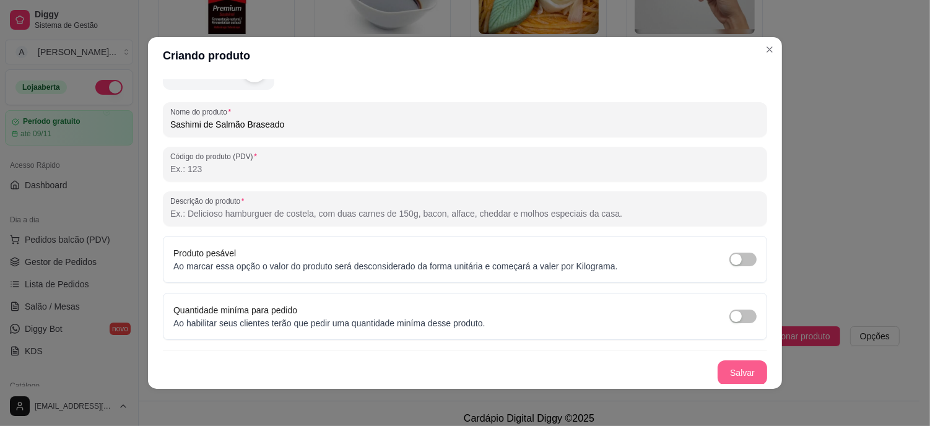
click at [737, 363] on button "Salvar" at bounding box center [742, 372] width 50 height 25
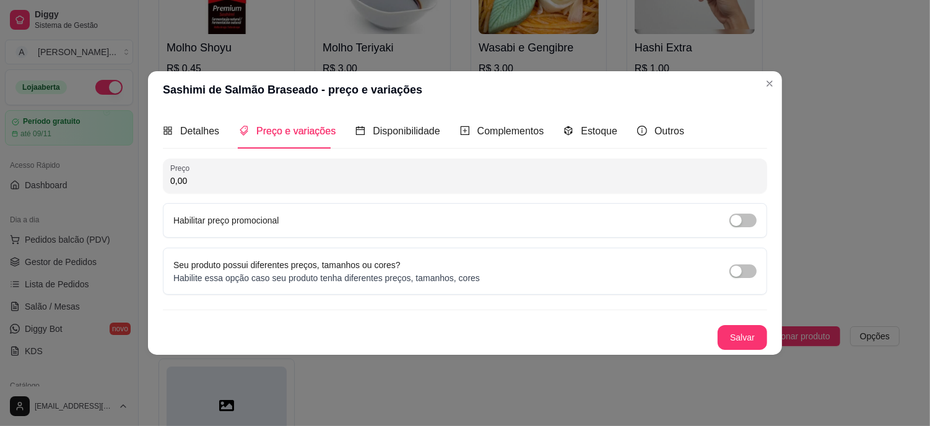
scroll to position [0, 0]
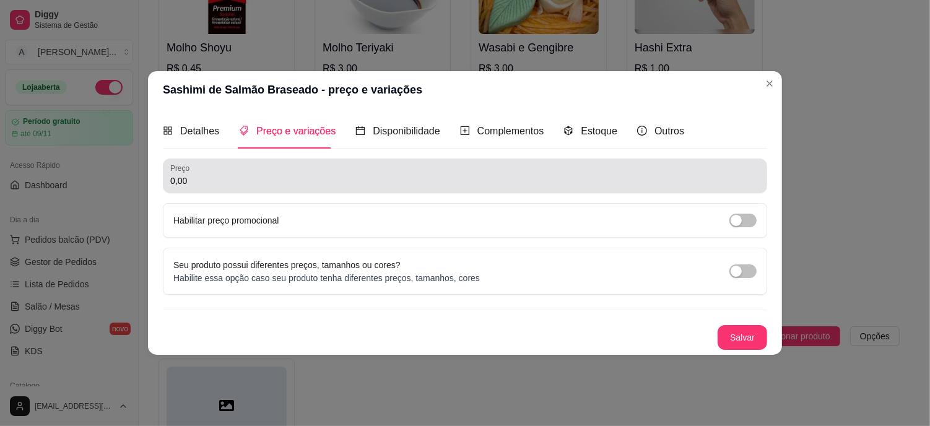
click at [307, 171] on div "0,00" at bounding box center [464, 175] width 589 height 25
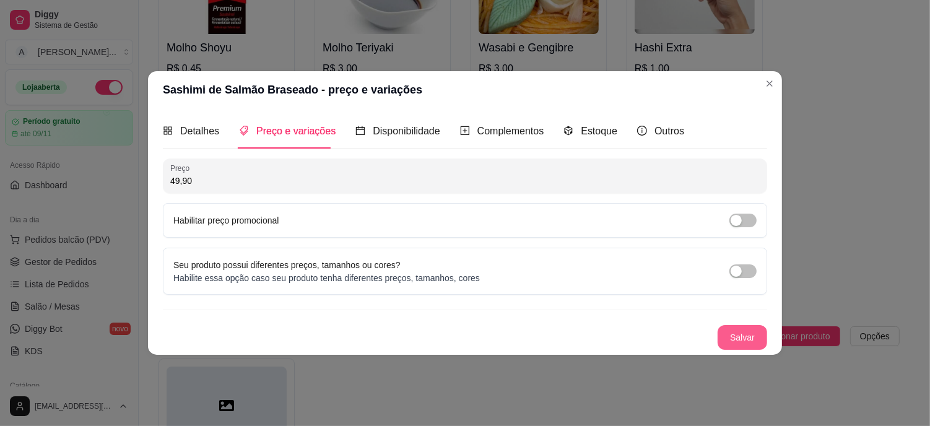
type input "49,90"
click at [753, 338] on button "Salvar" at bounding box center [742, 337] width 50 height 25
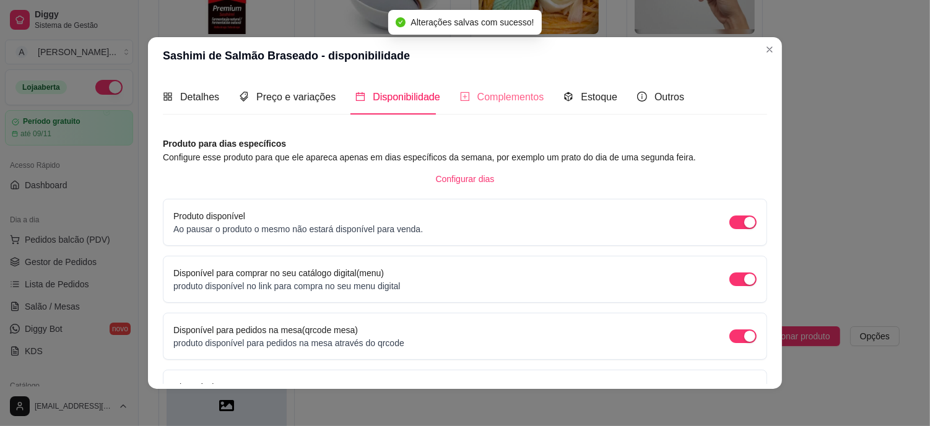
click at [527, 87] on div "Complementos" at bounding box center [502, 96] width 84 height 35
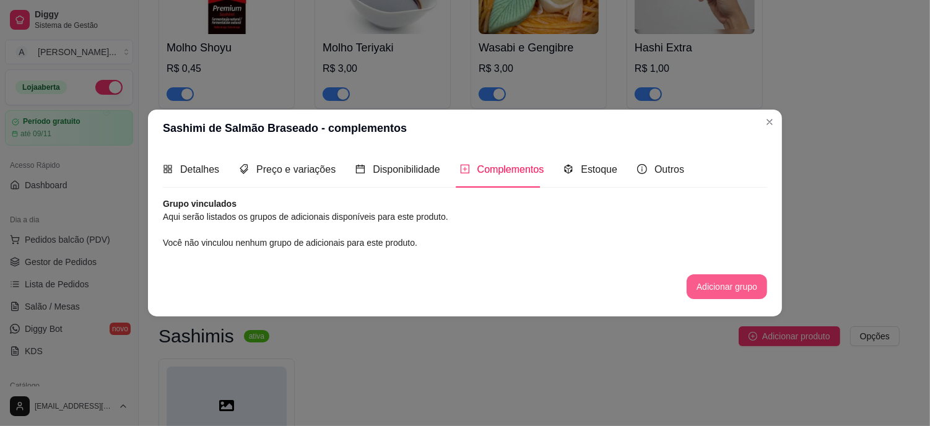
click at [726, 292] on button "Adicionar grupo" at bounding box center [726, 286] width 80 height 25
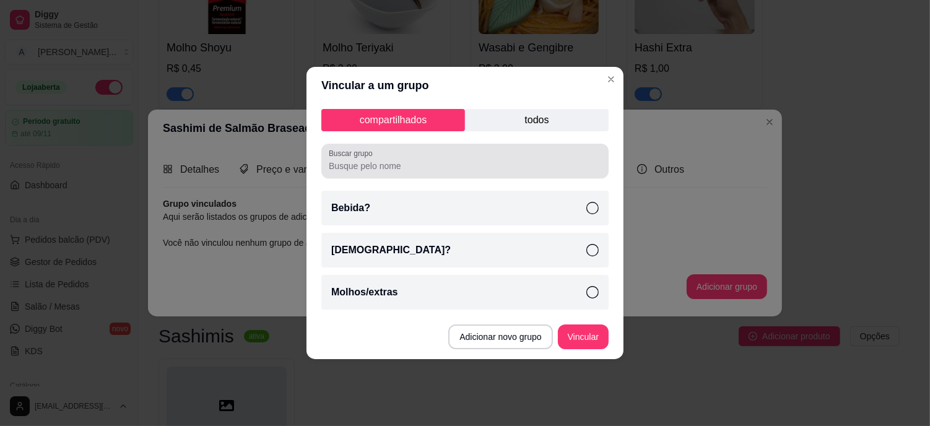
click at [391, 161] on input "Buscar grupo" at bounding box center [465, 166] width 272 height 12
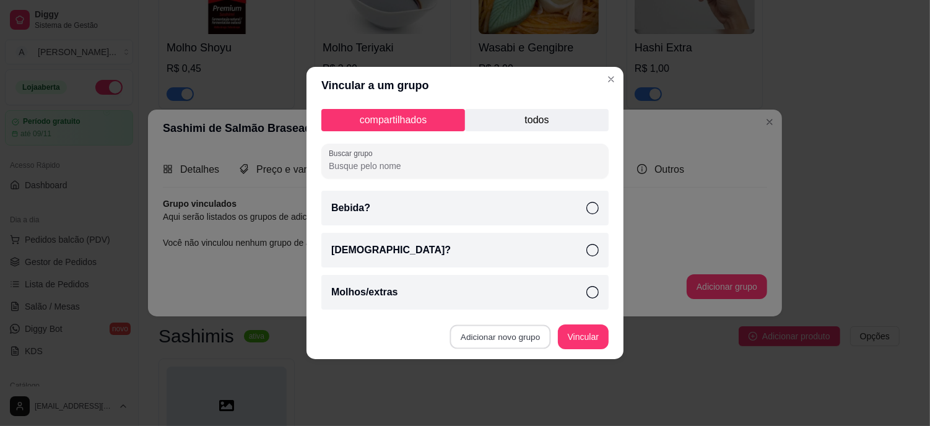
click at [508, 342] on button "Adicionar novo grupo" at bounding box center [500, 337] width 101 height 24
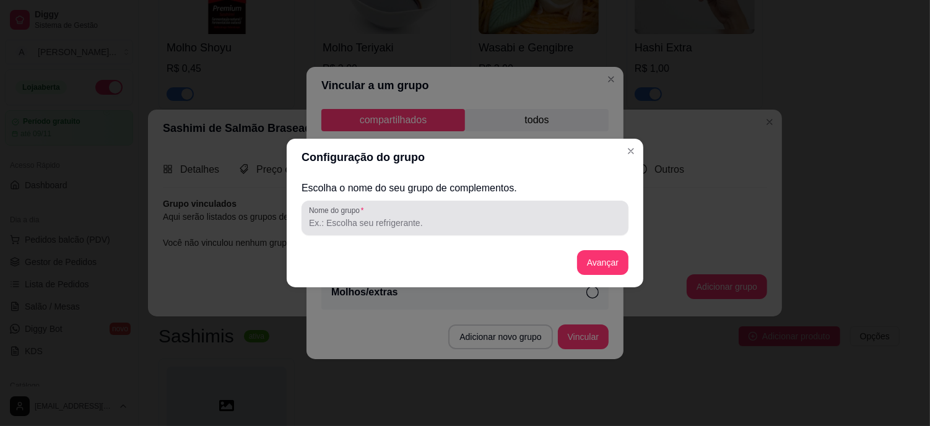
click at [379, 220] on input "Nome do grupo" at bounding box center [465, 223] width 312 height 12
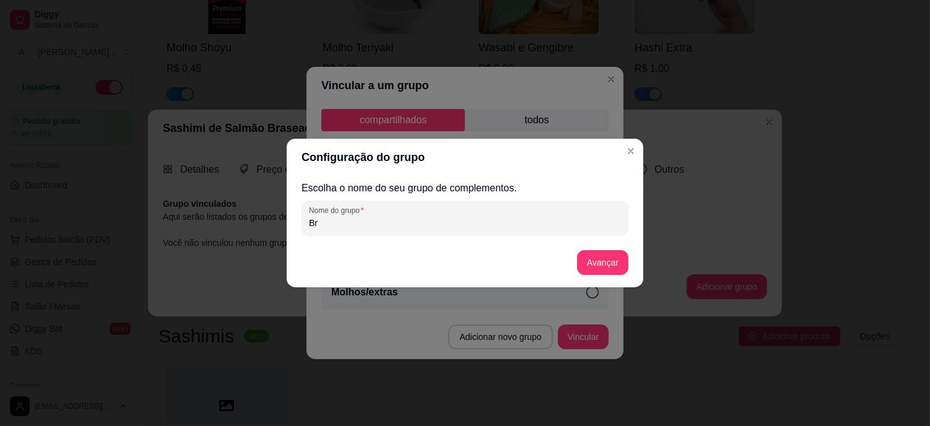
type input "B"
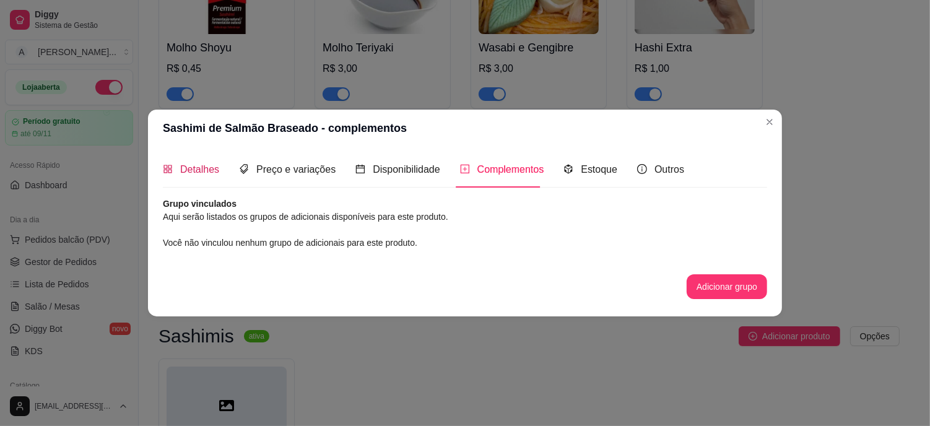
click at [178, 176] on div "Detalhes" at bounding box center [191, 169] width 56 height 15
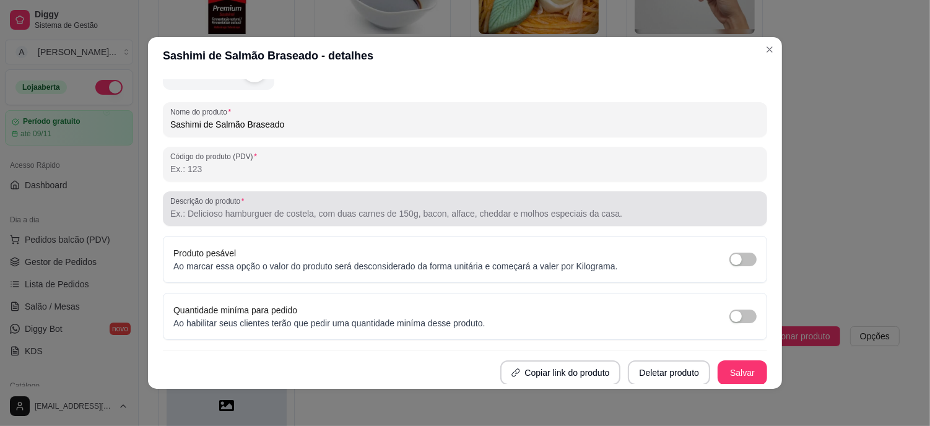
scroll to position [2, 0]
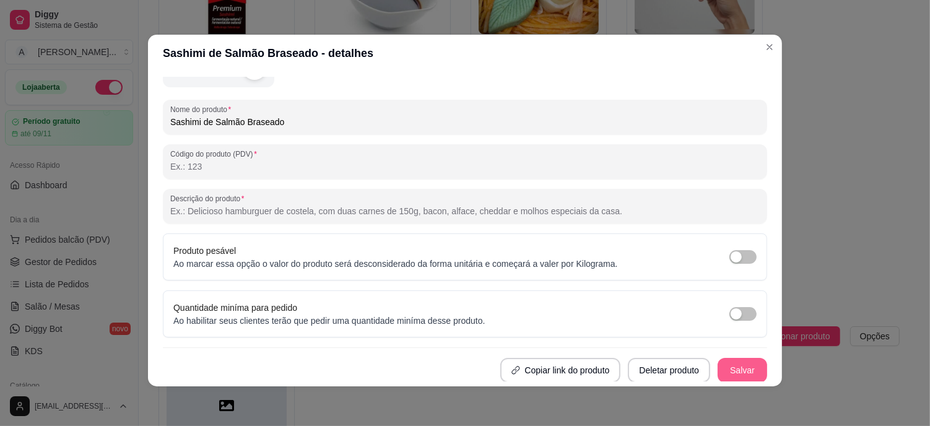
click at [717, 373] on button "Salvar" at bounding box center [742, 370] width 50 height 25
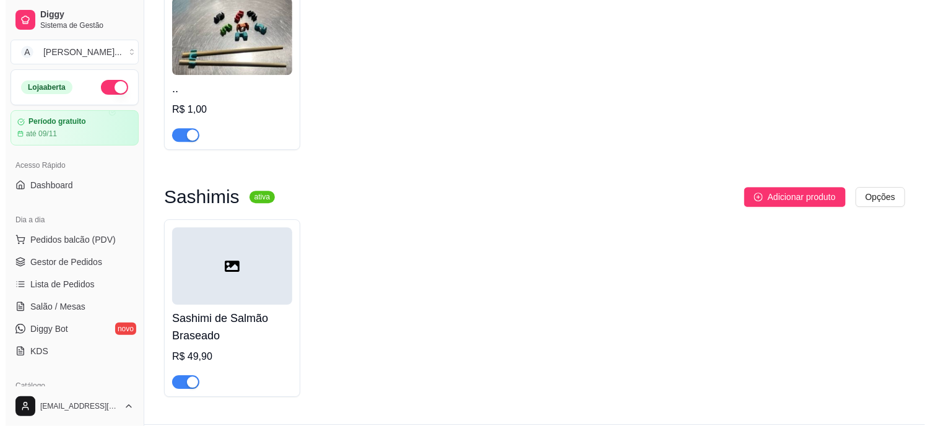
scroll to position [2881, 0]
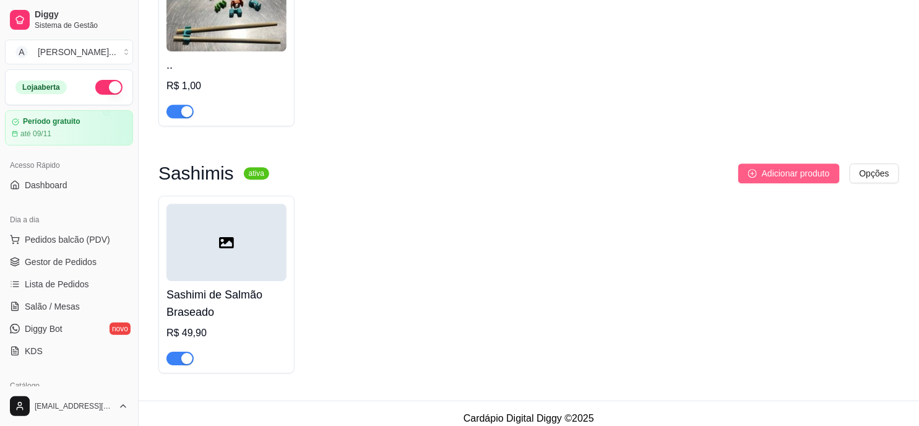
click at [795, 166] on span "Adicionar produto" at bounding box center [796, 173] width 68 height 14
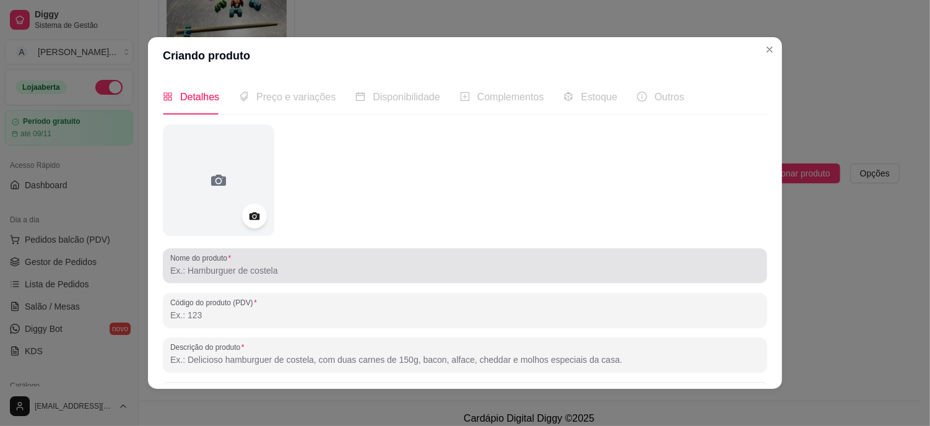
click at [211, 264] on input "Nome do produto" at bounding box center [464, 270] width 589 height 12
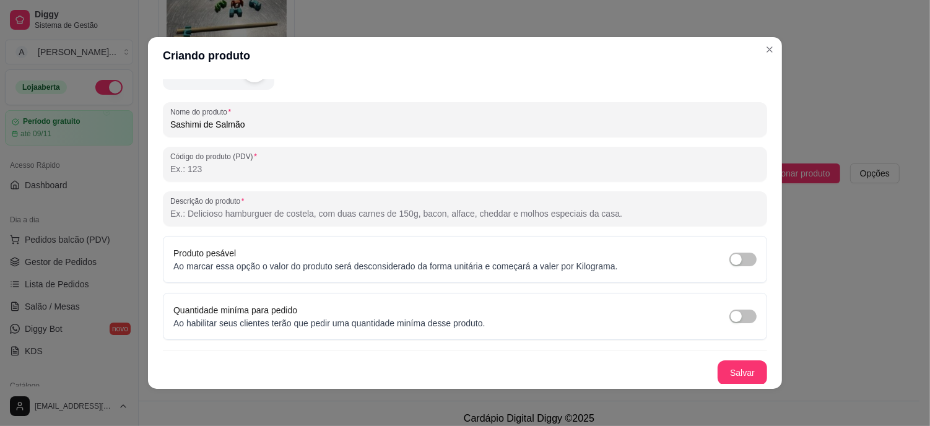
scroll to position [2, 0]
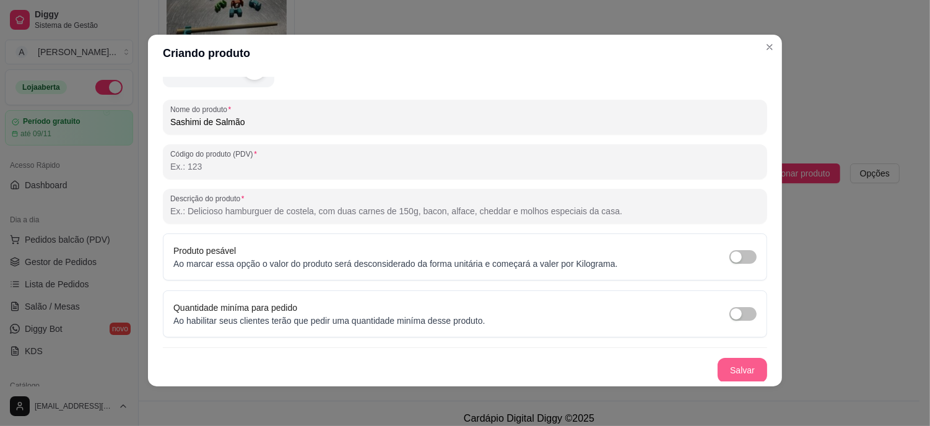
type input "Sashimi de Salmão"
click at [728, 371] on button "Salvar" at bounding box center [742, 370] width 48 height 24
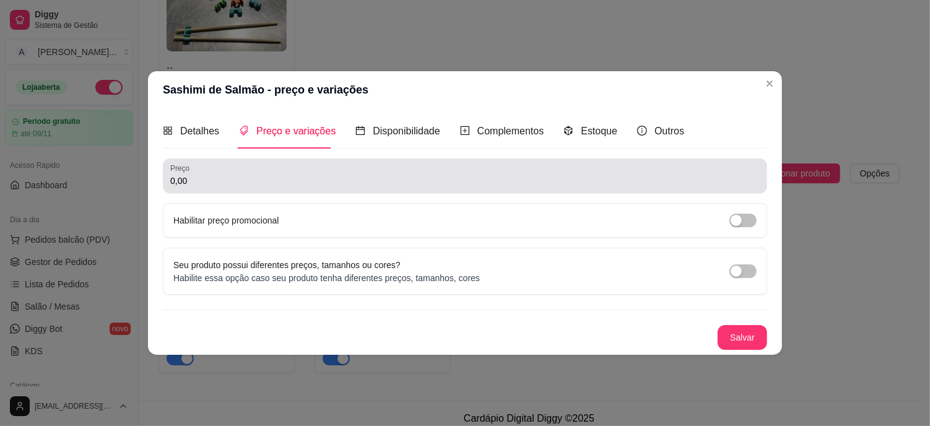
click at [220, 180] on input "0,00" at bounding box center [464, 181] width 589 height 12
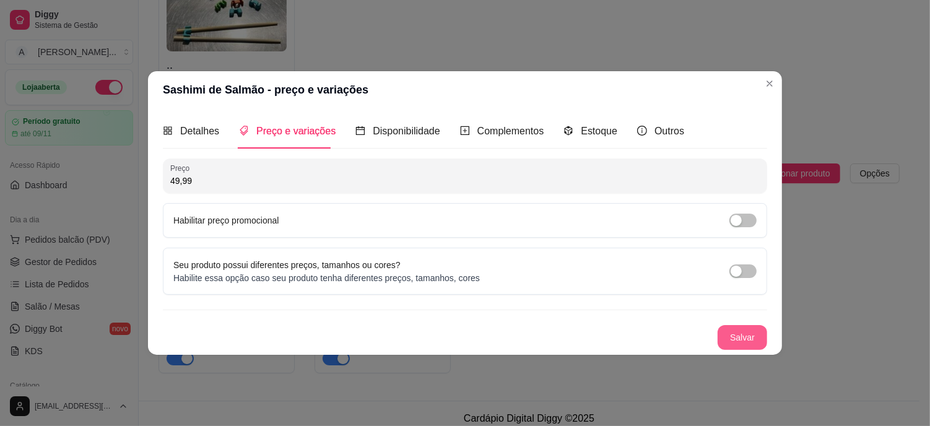
type input "49,99"
click at [743, 335] on button "Salvar" at bounding box center [742, 337] width 50 height 25
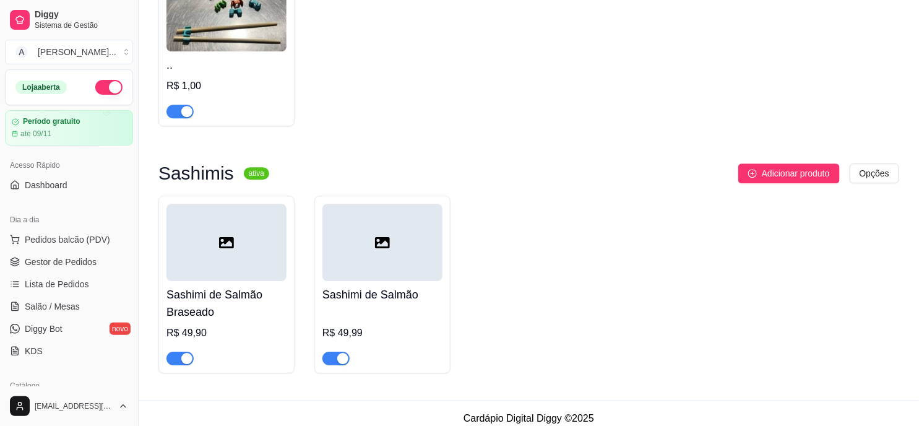
click at [270, 226] on div at bounding box center [226, 242] width 120 height 77
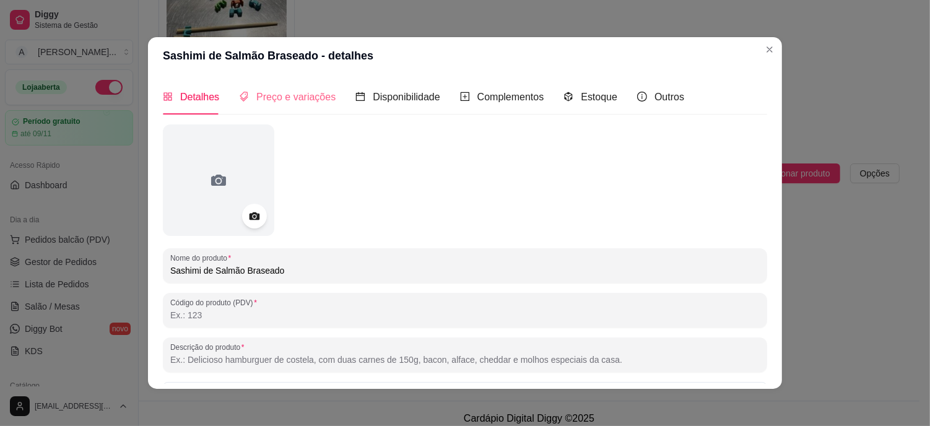
click at [283, 106] on div "Preço e variações" at bounding box center [287, 96] width 97 height 35
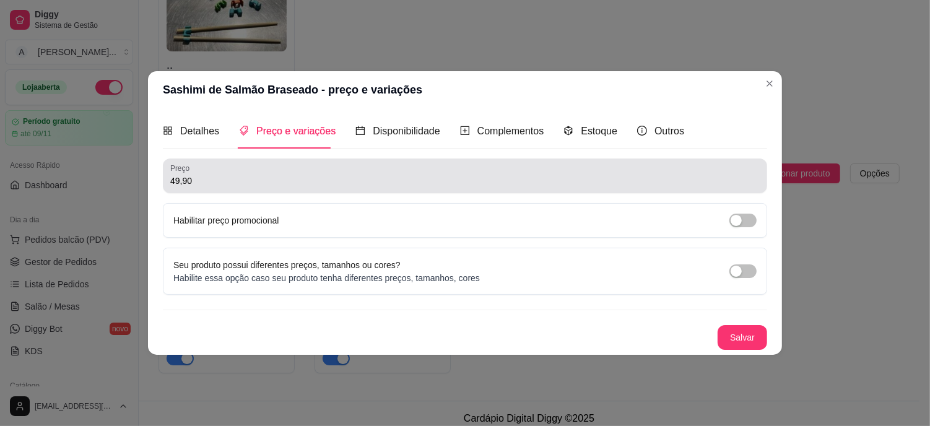
click at [217, 189] on div "Preço 49,90" at bounding box center [465, 175] width 604 height 35
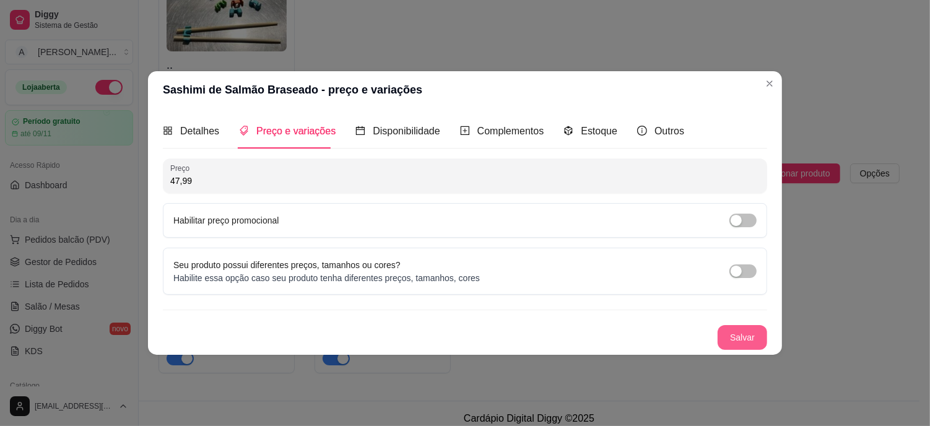
type input "47,99"
click at [744, 332] on button "Salvar" at bounding box center [742, 337] width 50 height 25
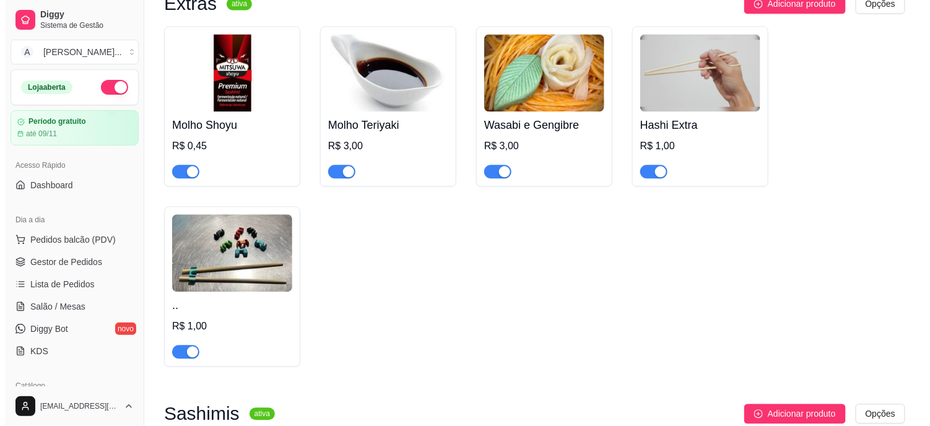
scroll to position [2881, 0]
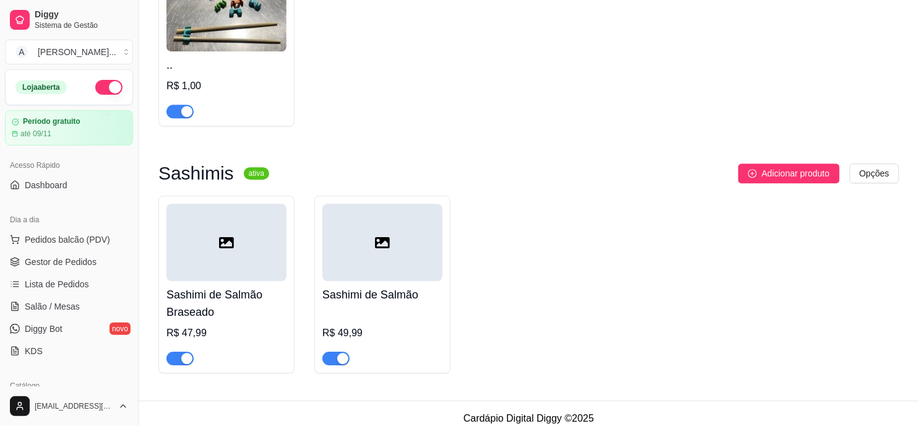
click at [237, 243] on div at bounding box center [226, 242] width 120 height 77
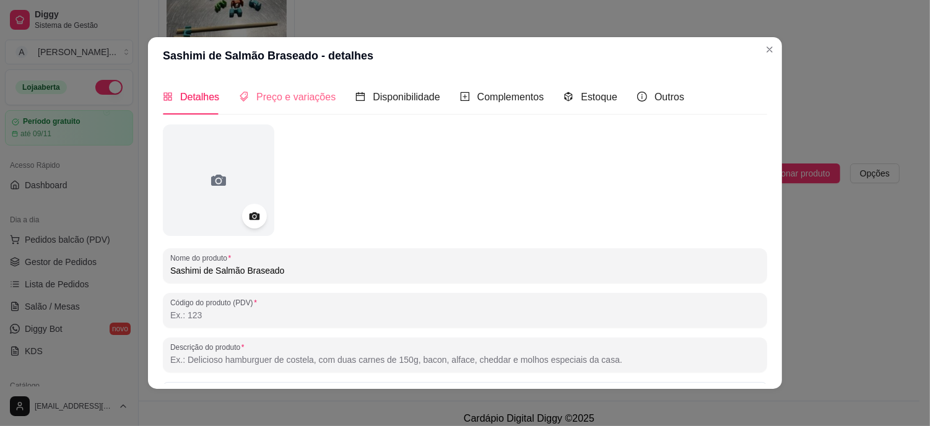
click at [270, 105] on div "Preço e variações" at bounding box center [287, 96] width 97 height 35
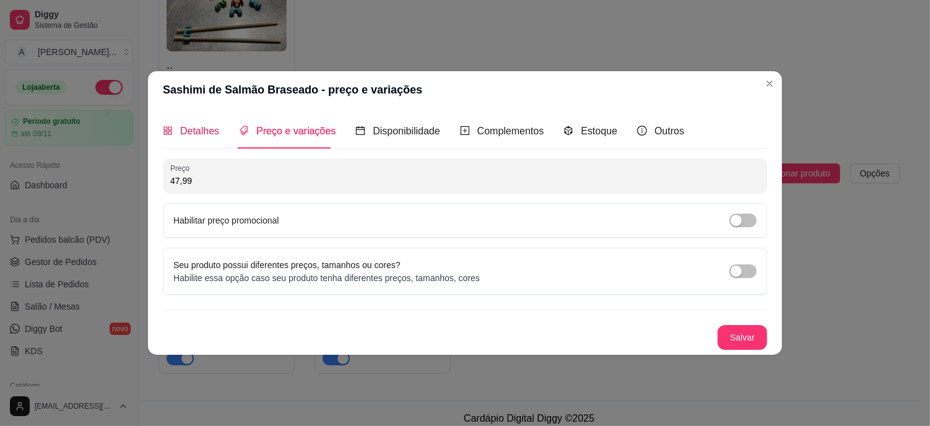
click at [166, 132] on icon "appstore" at bounding box center [167, 130] width 8 height 8
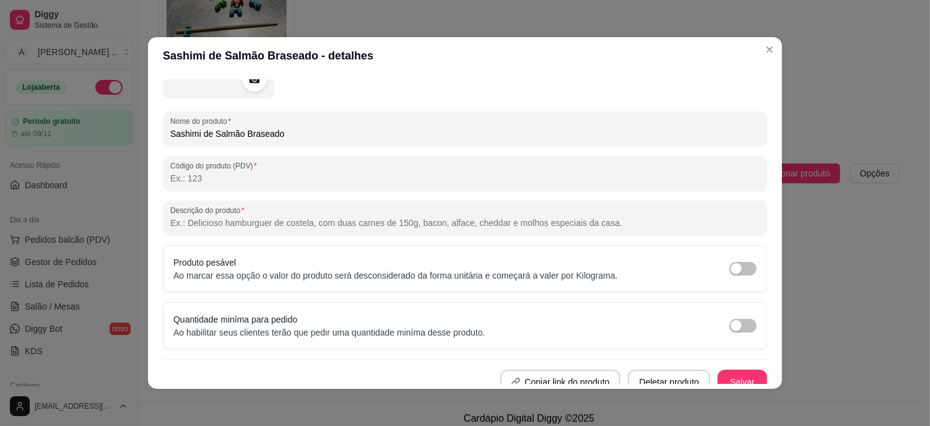
scroll to position [137, 0]
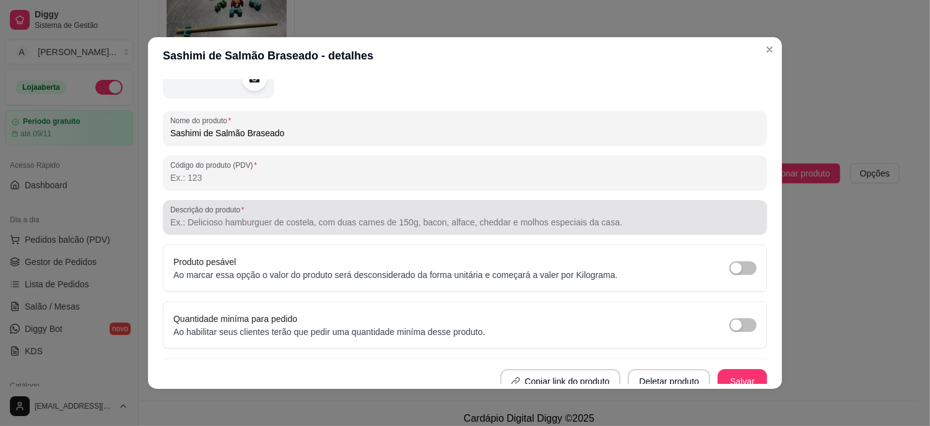
click at [226, 217] on input "Descrição do produto" at bounding box center [464, 222] width 589 height 12
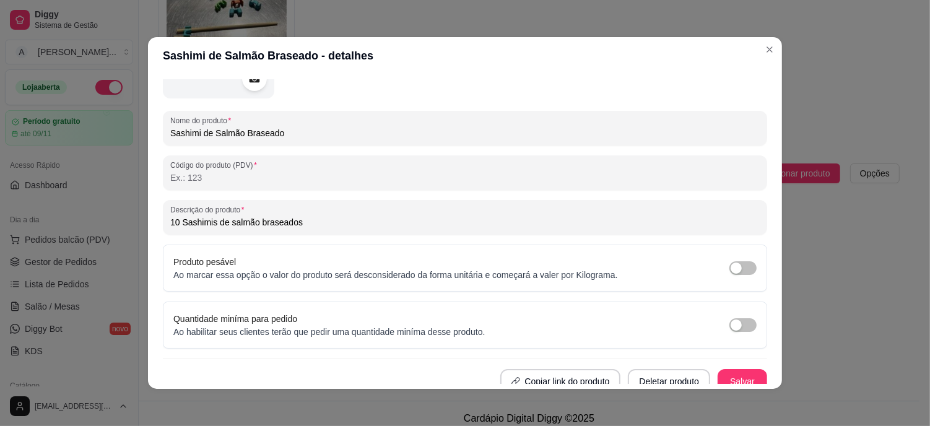
scroll to position [146, 0]
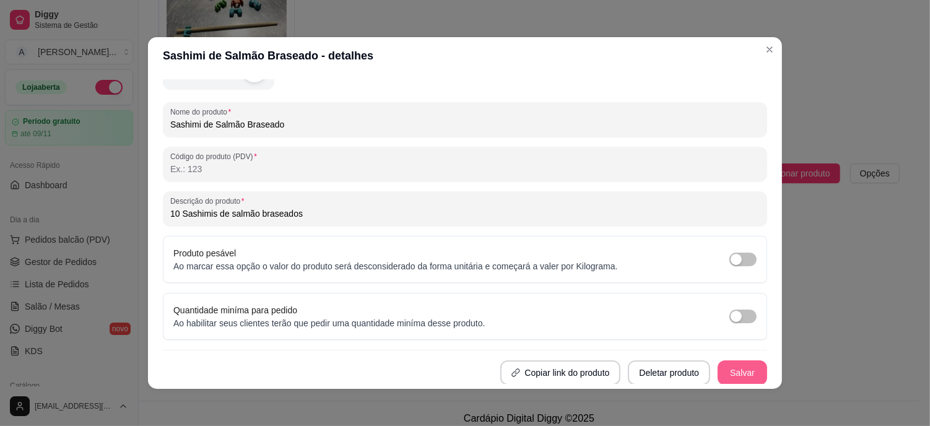
type input "10 Sashimis de salmão braseados"
click at [718, 374] on button "Salvar" at bounding box center [742, 372] width 50 height 25
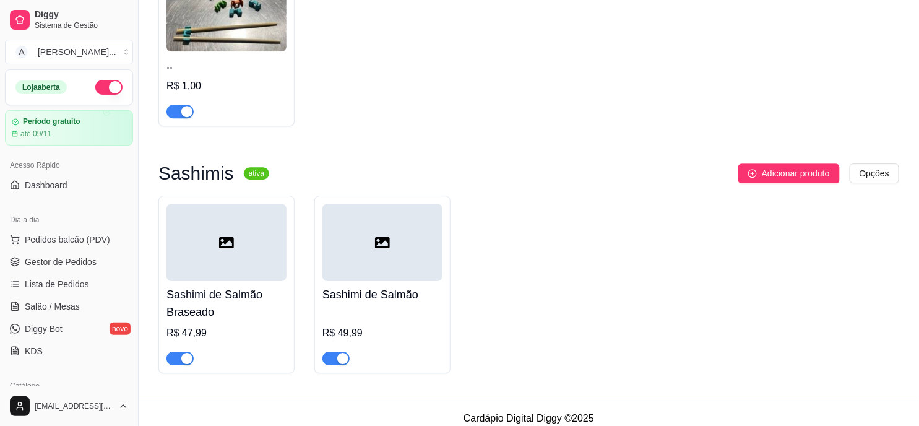
click at [370, 246] on div at bounding box center [382, 242] width 120 height 77
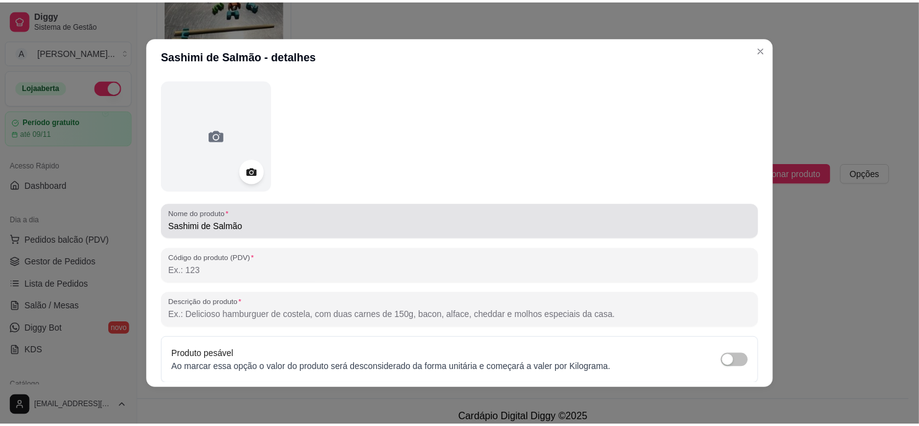
scroll to position [137, 0]
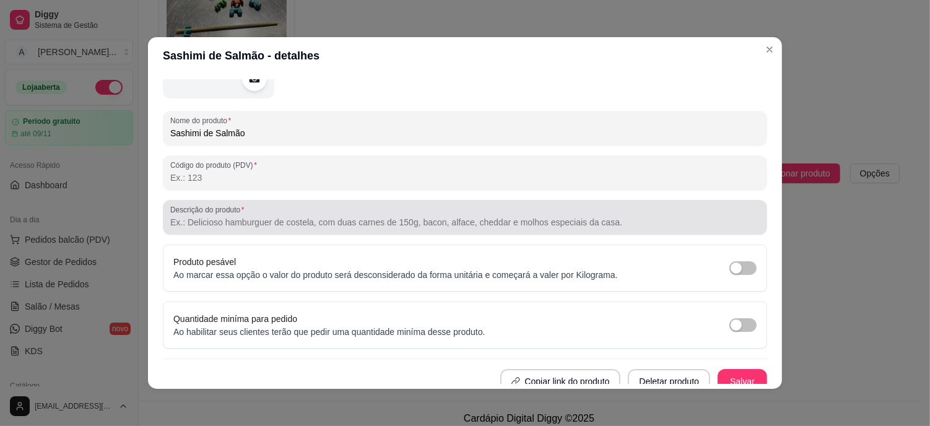
click at [256, 228] on div at bounding box center [464, 217] width 589 height 25
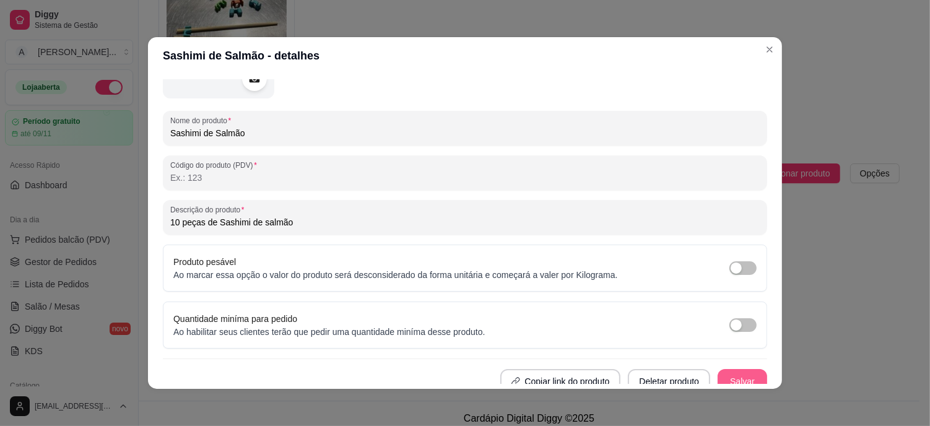
type input "10 peças de Sashimi de salmão"
click at [725, 370] on button "Salvar" at bounding box center [742, 381] width 50 height 25
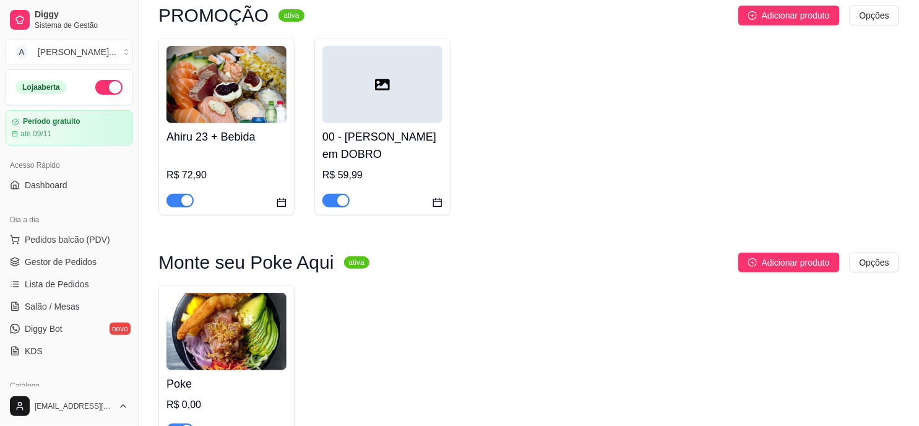
scroll to position [0, 0]
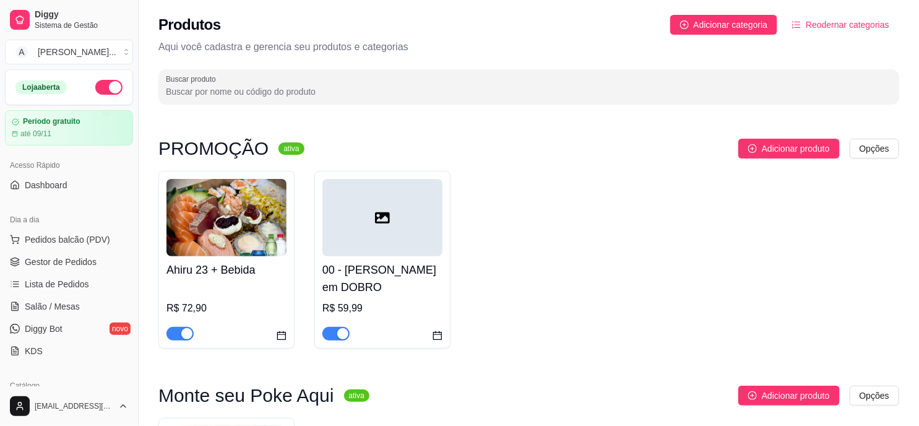
click at [842, 34] on button "Reodernar categorias" at bounding box center [840, 25] width 117 height 20
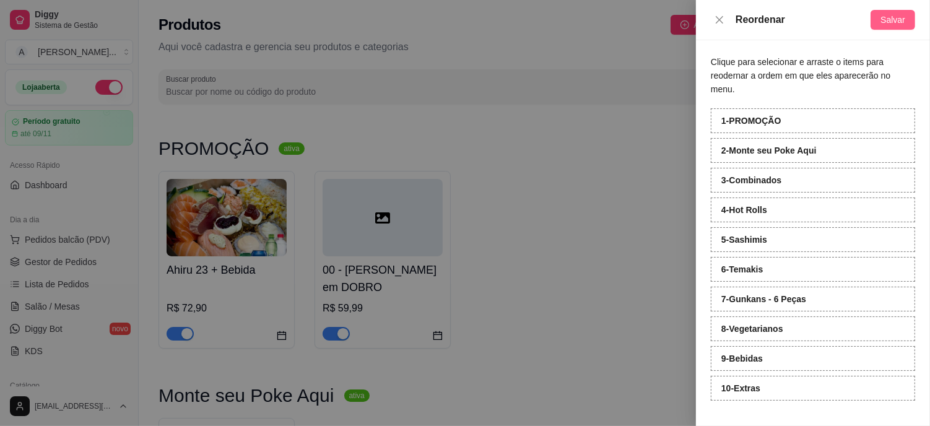
click at [900, 15] on span "Salvar" at bounding box center [892, 20] width 25 height 14
click at [613, 150] on div at bounding box center [465, 213] width 930 height 426
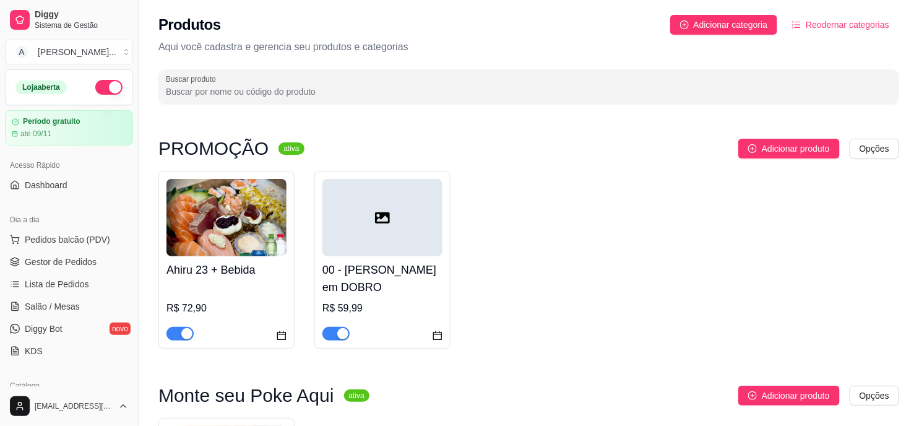
click at [416, 254] on div at bounding box center [382, 217] width 120 height 77
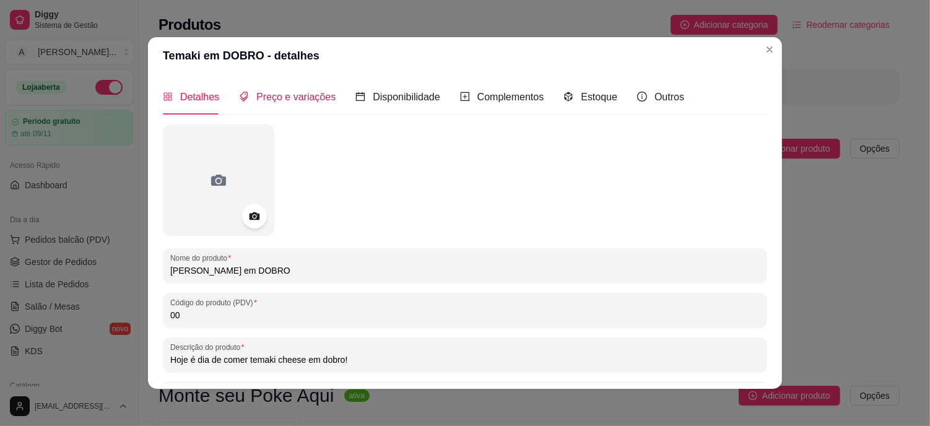
click at [302, 95] on span "Preço e variações" at bounding box center [295, 97] width 79 height 11
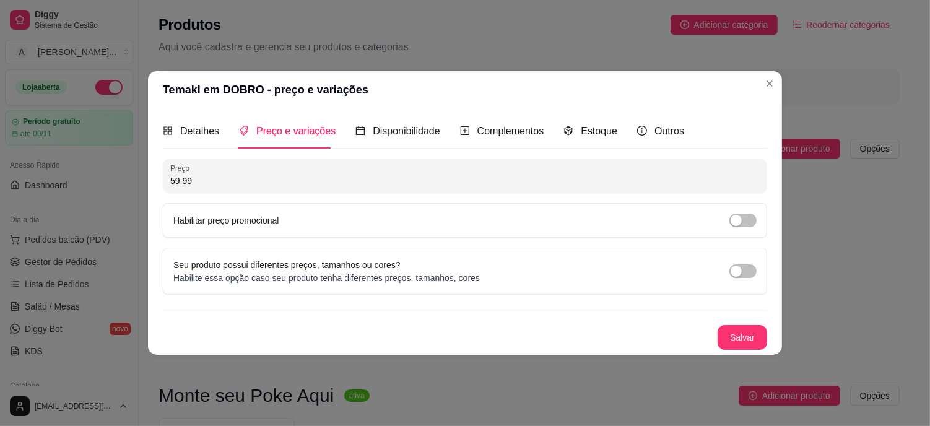
click at [241, 183] on input "59,99" at bounding box center [464, 181] width 589 height 12
type input "42,99"
click at [735, 342] on button "Salvar" at bounding box center [742, 338] width 48 height 24
click at [748, 335] on button "Salvar" at bounding box center [742, 338] width 48 height 24
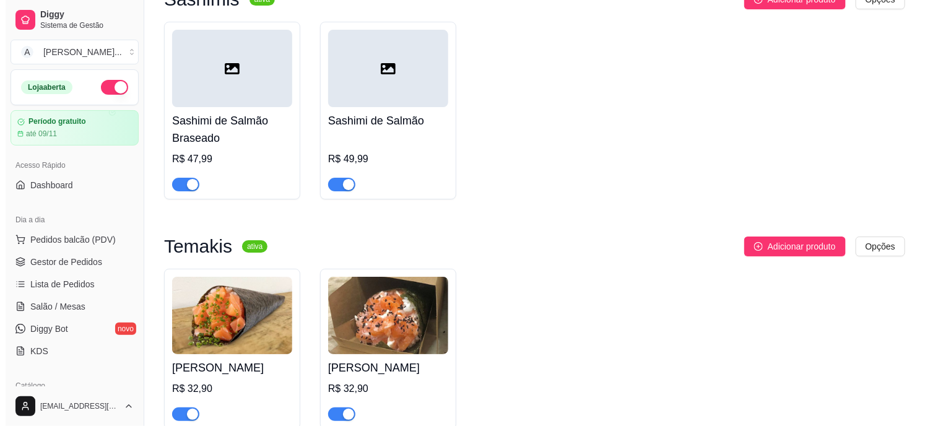
scroll to position [1581, 0]
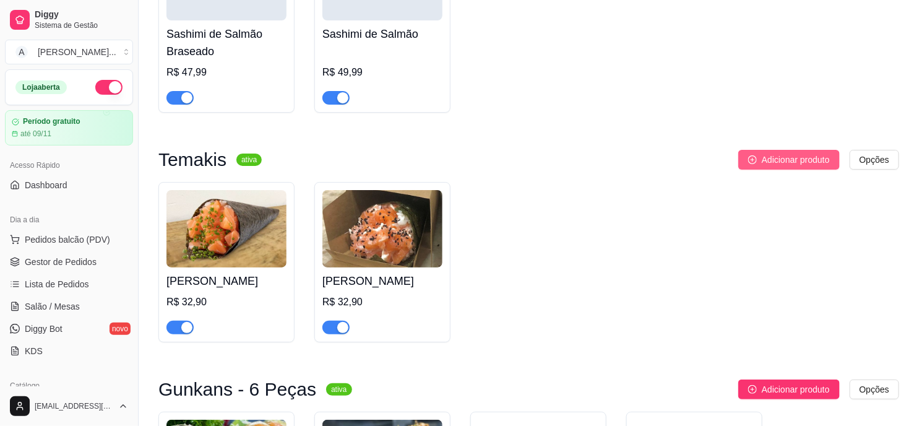
click at [772, 153] on span "Adicionar produto" at bounding box center [796, 160] width 68 height 14
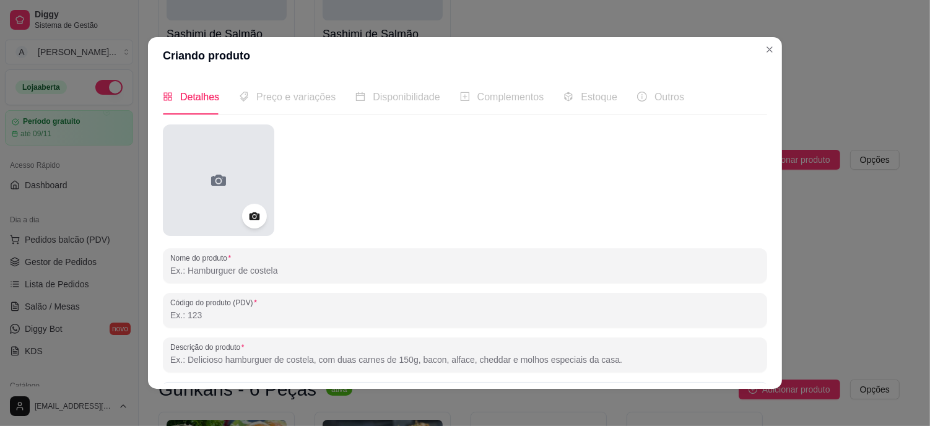
click at [232, 180] on div at bounding box center [218, 179] width 111 height 111
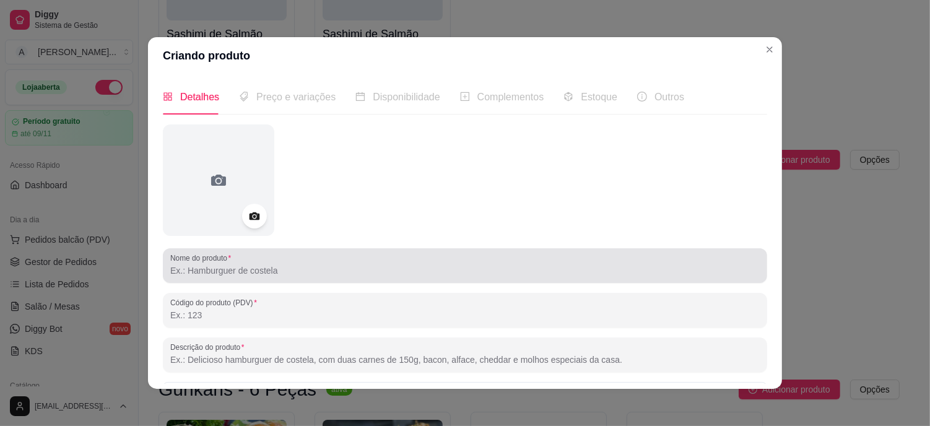
click at [258, 270] on input "Nome do produto" at bounding box center [464, 270] width 589 height 12
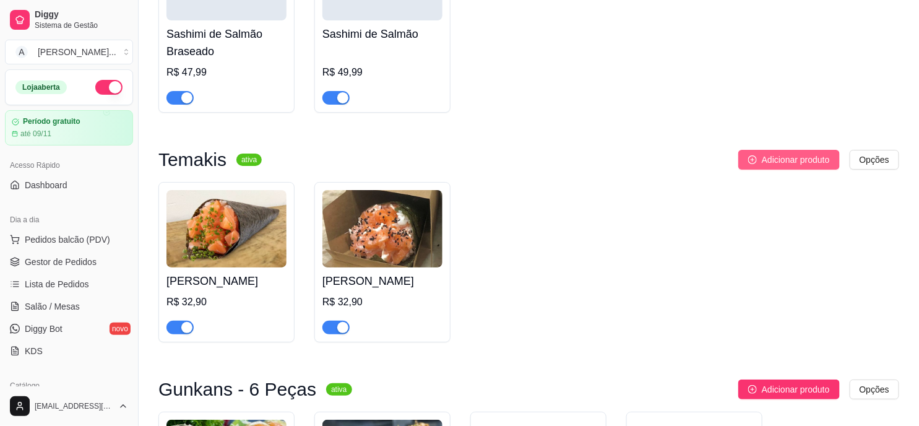
click at [789, 153] on span "Adicionar produto" at bounding box center [796, 160] width 68 height 14
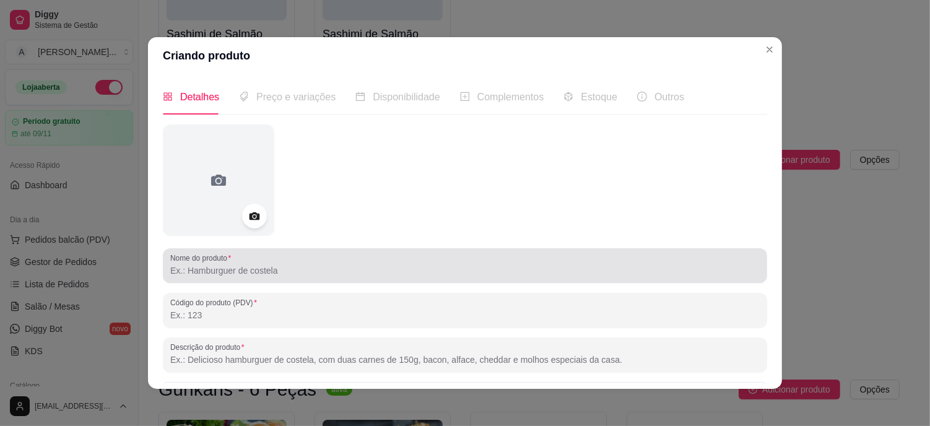
click at [244, 270] on input "Nome do produto" at bounding box center [464, 270] width 589 height 12
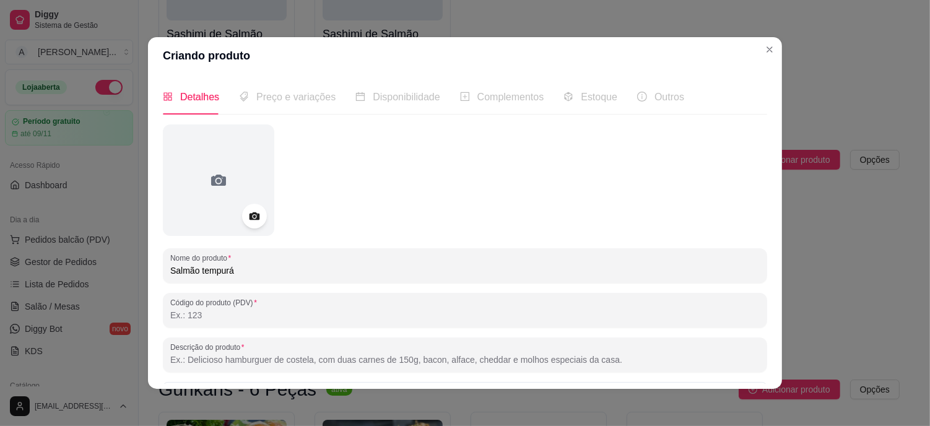
type input "Salmão tempurá"
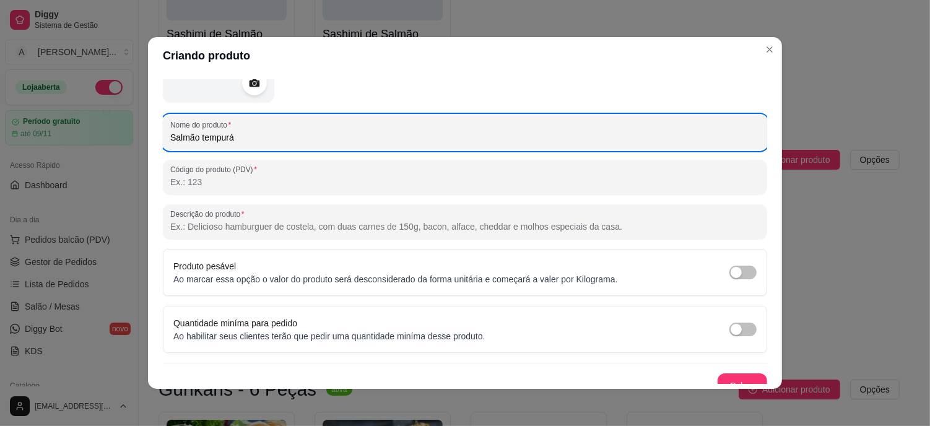
scroll to position [137, 0]
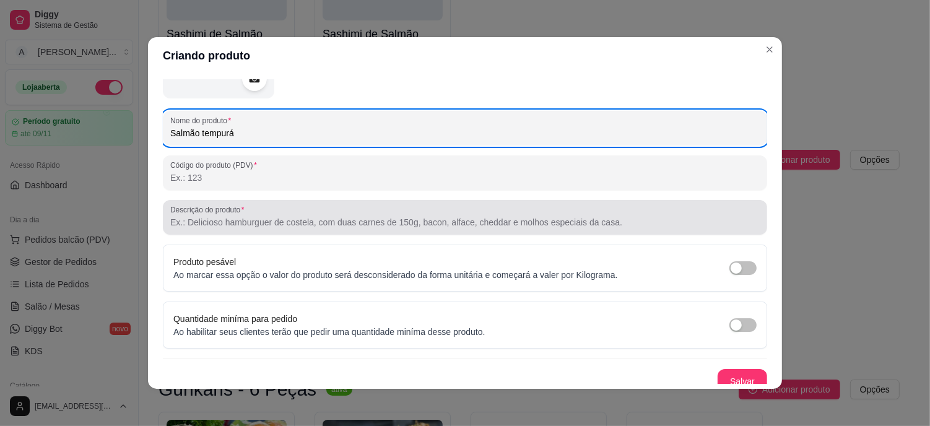
click at [223, 224] on input "Descrição do produto" at bounding box center [464, 222] width 589 height 12
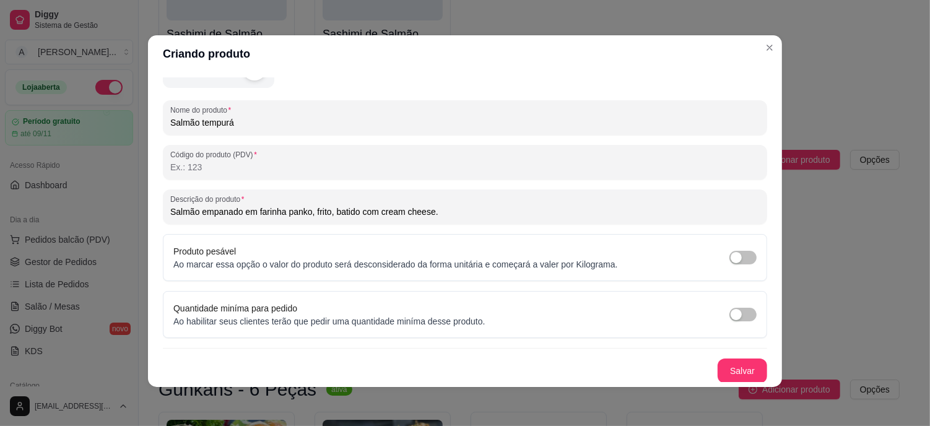
scroll to position [2, 0]
type input "Salmão empanado em farinha panko, frito, batido com cream cheese."
click at [738, 374] on button "Salvar" at bounding box center [742, 370] width 48 height 24
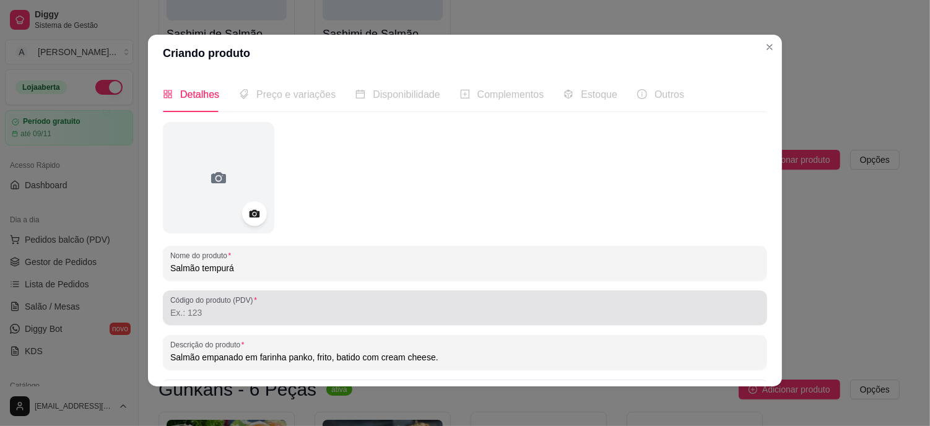
scroll to position [0, 0]
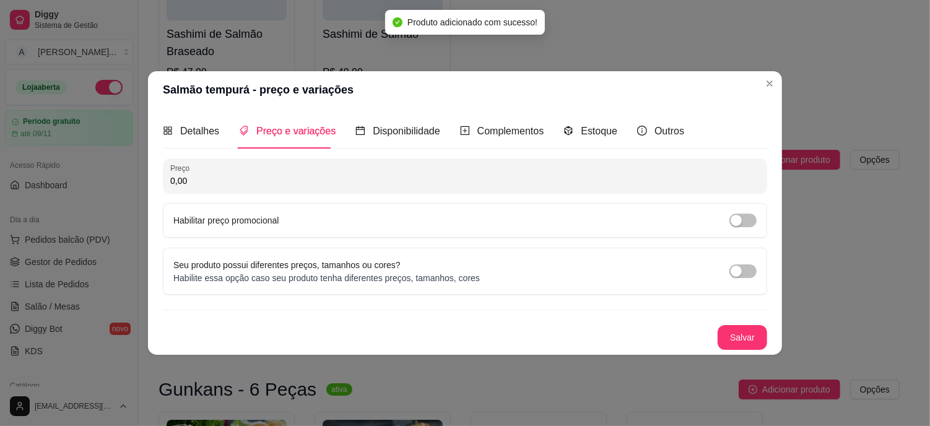
click at [251, 180] on input "0,00" at bounding box center [464, 181] width 589 height 12
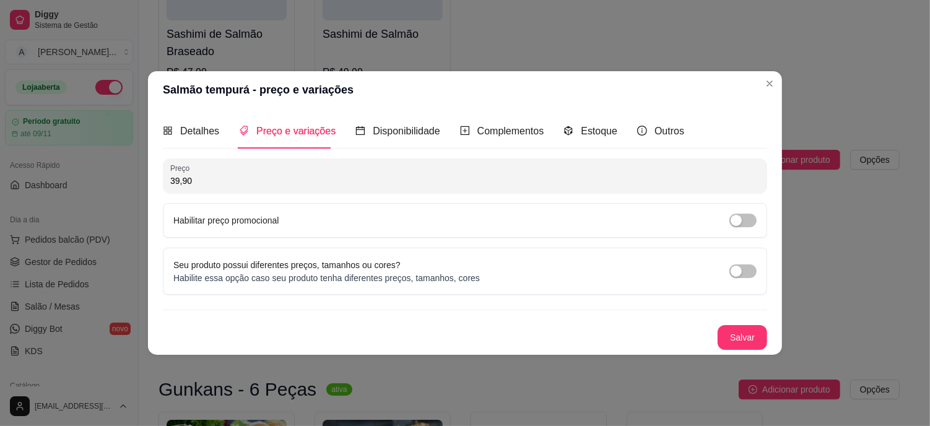
type input "39,90"
click at [735, 335] on button "Salvar" at bounding box center [742, 338] width 48 height 24
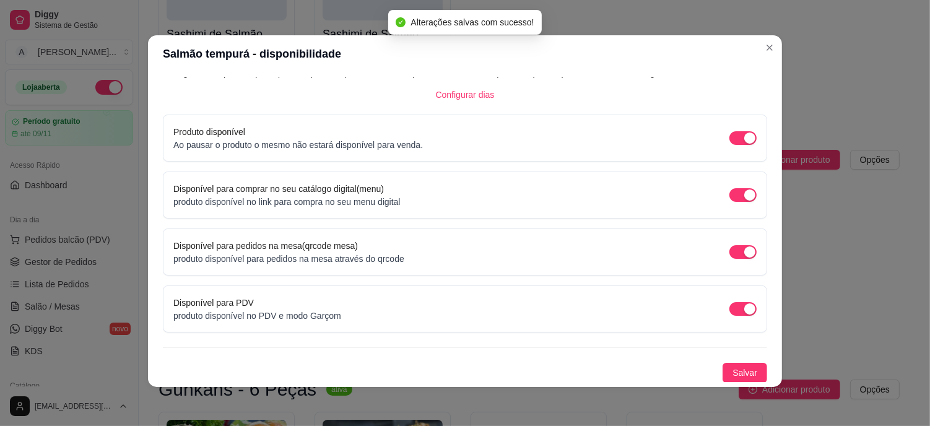
scroll to position [2, 0]
click at [732, 369] on span "Salvar" at bounding box center [744, 372] width 25 height 14
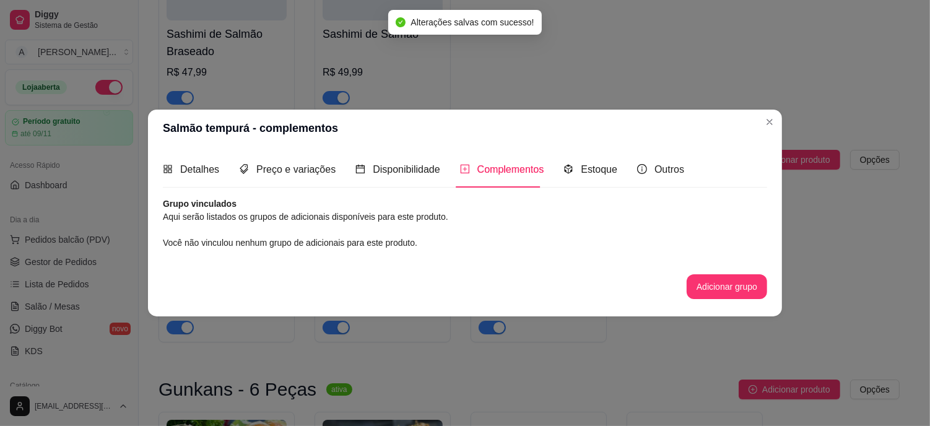
scroll to position [0, 0]
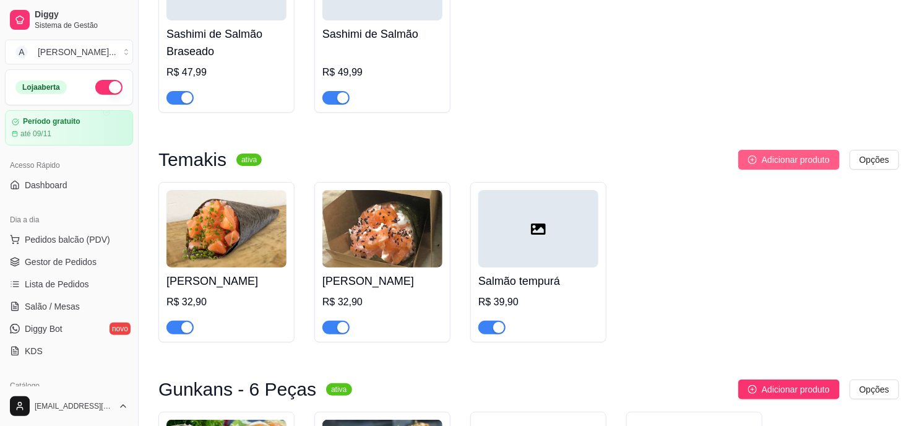
click at [820, 153] on span "Adicionar produto" at bounding box center [796, 160] width 68 height 14
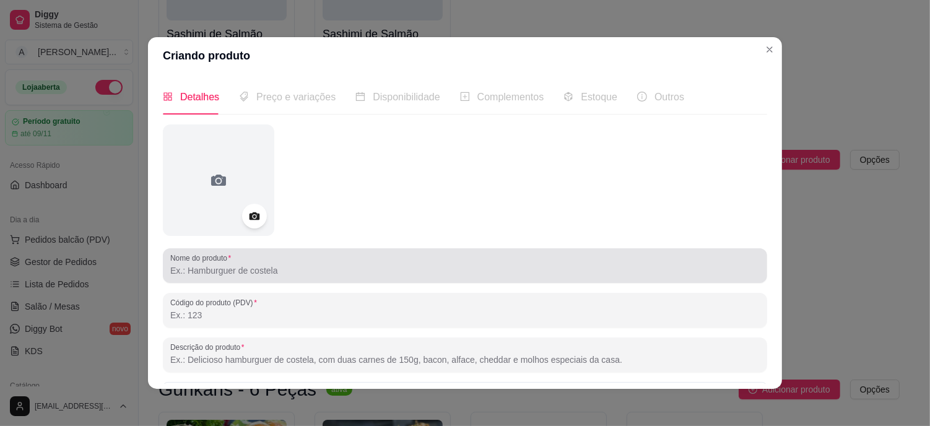
click at [261, 270] on input "Nome do produto" at bounding box center [464, 270] width 589 height 12
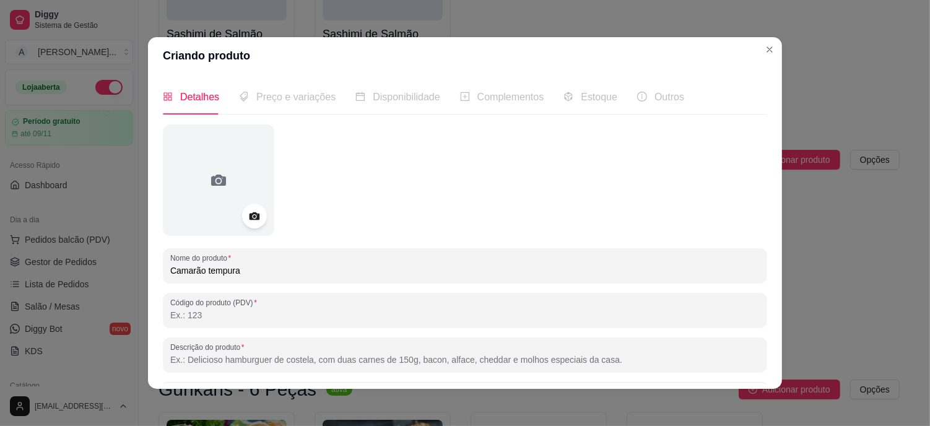
type input "Camarão tempura"
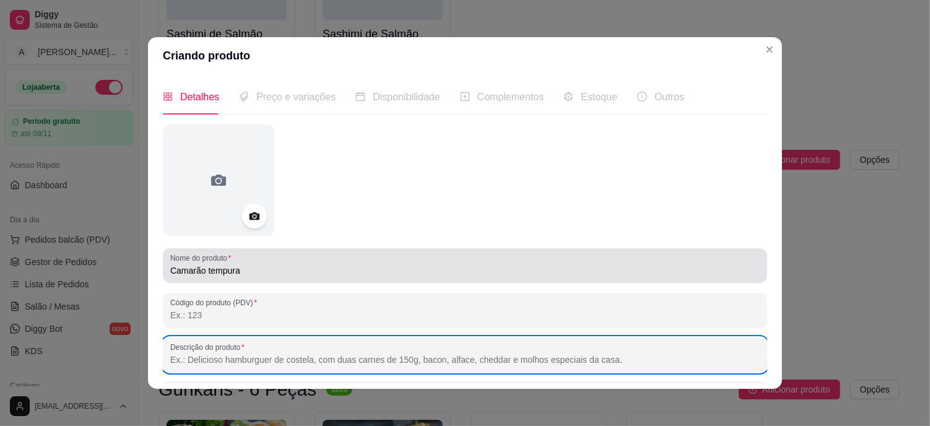
paste input "Salmão empanado em farinha panko, frito, batido com cream cheese."
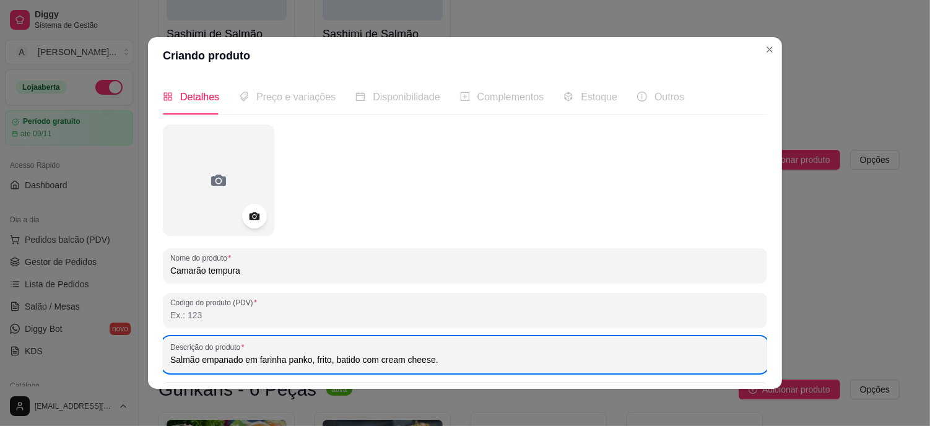
click at [192, 360] on input "Salmão empanado em farinha panko, frito, batido com cream cheese." at bounding box center [464, 359] width 589 height 12
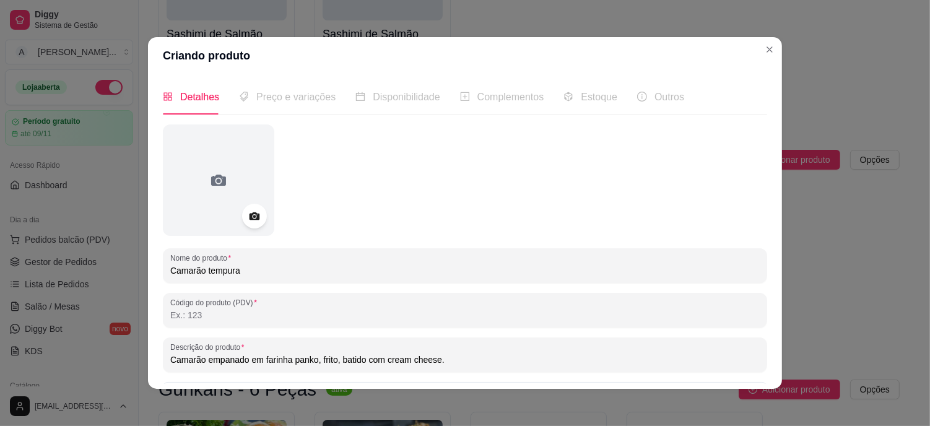
type input "Camarão empanado em farinha panko, frito, batido com cream cheese."
click at [268, 106] on div "Preço e variações" at bounding box center [287, 96] width 97 height 35
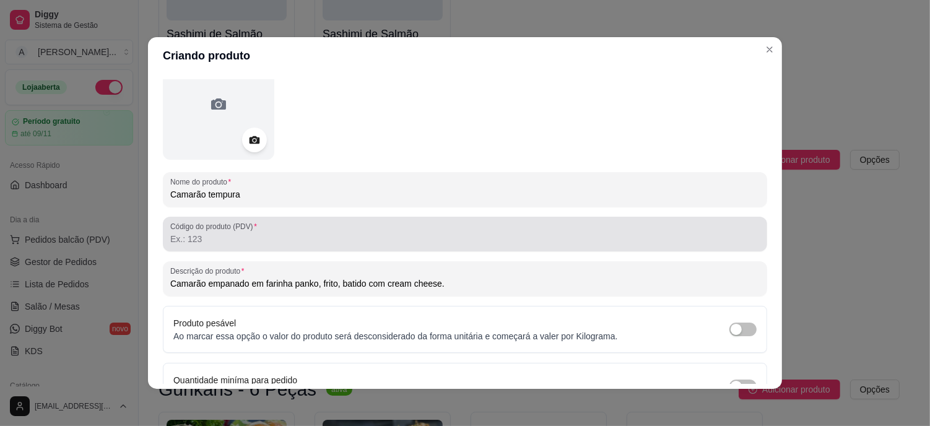
scroll to position [146, 0]
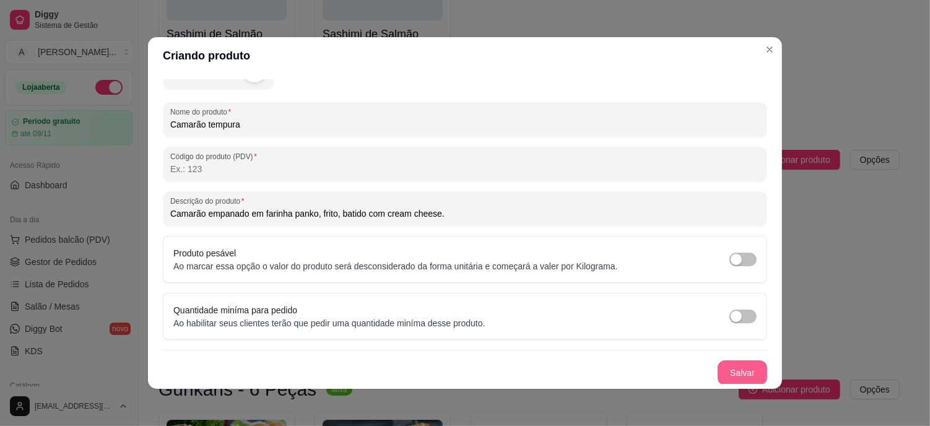
click at [720, 368] on button "Salvar" at bounding box center [742, 372] width 50 height 25
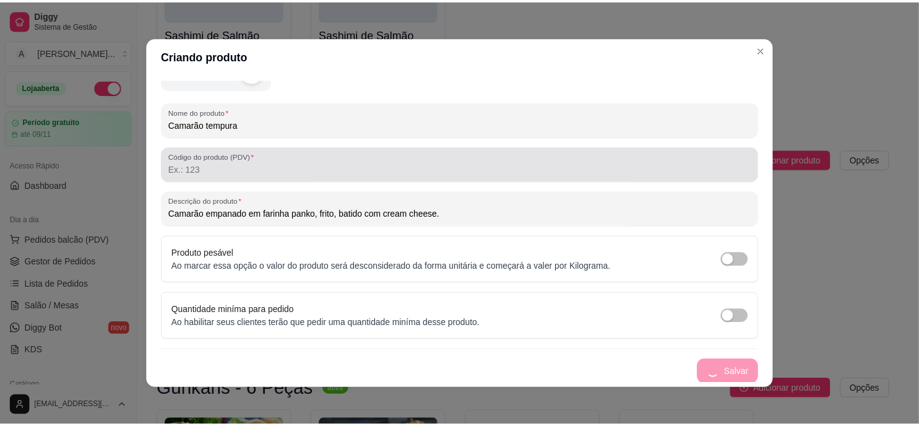
scroll to position [0, 0]
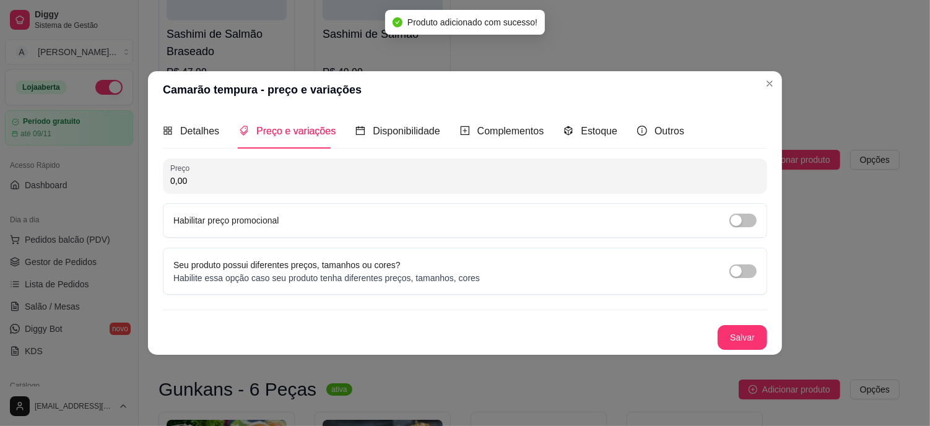
click at [249, 179] on input "0,00" at bounding box center [464, 181] width 589 height 12
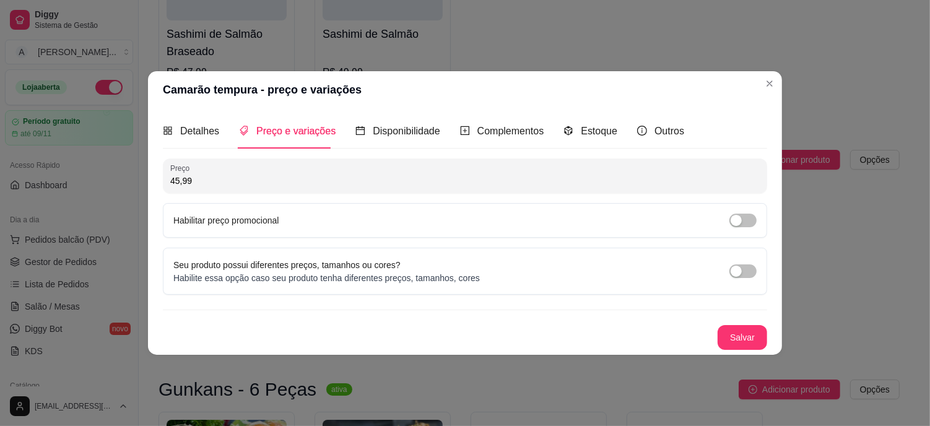
type input "45,99"
click at [750, 339] on button "Salvar" at bounding box center [742, 337] width 50 height 25
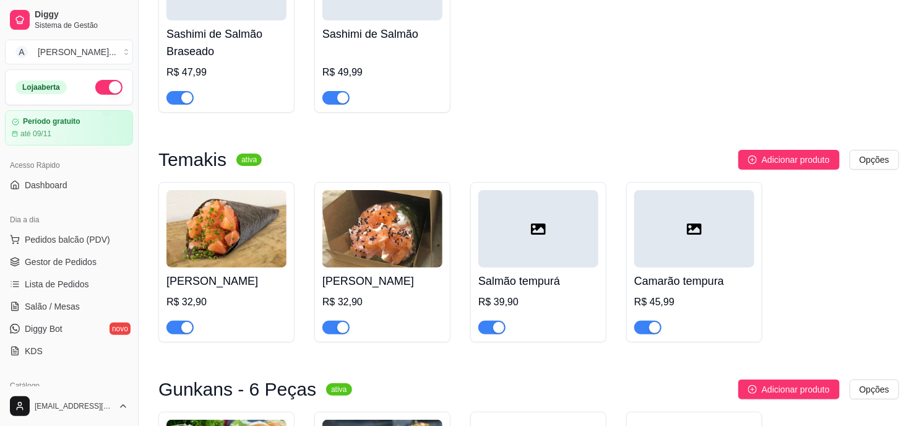
click at [677, 267] on div "Camarão tempura R$ 45,99" at bounding box center [694, 300] width 120 height 67
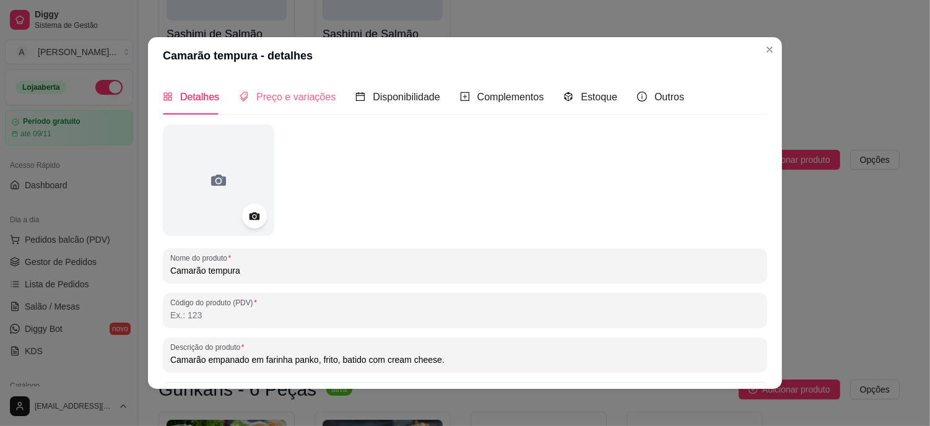
click at [305, 88] on div "Preço e variações" at bounding box center [287, 96] width 97 height 35
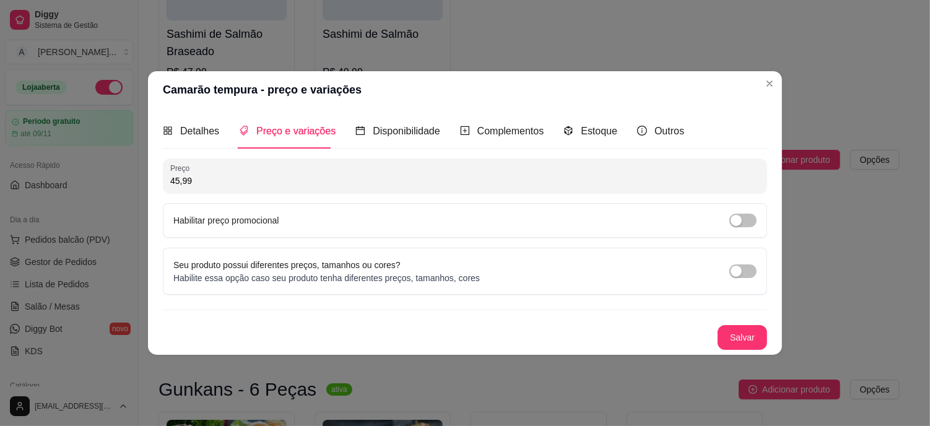
drag, startPoint x: 214, startPoint y: 181, endPoint x: 163, endPoint y: 173, distance: 51.3
click at [163, 173] on div "Preço 45,99" at bounding box center [465, 175] width 604 height 35
type input "39,90"
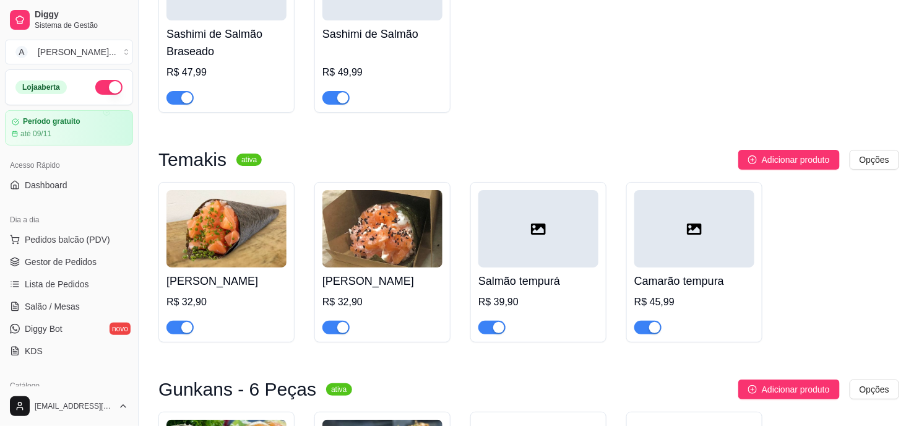
click at [740, 338] on div "Temakis ativa Adicionar produto Opções Temaki Haruki R$ 32,90 Temaki Yasunari R…" at bounding box center [528, 252] width 741 height 205
click at [697, 246] on div at bounding box center [694, 228] width 120 height 77
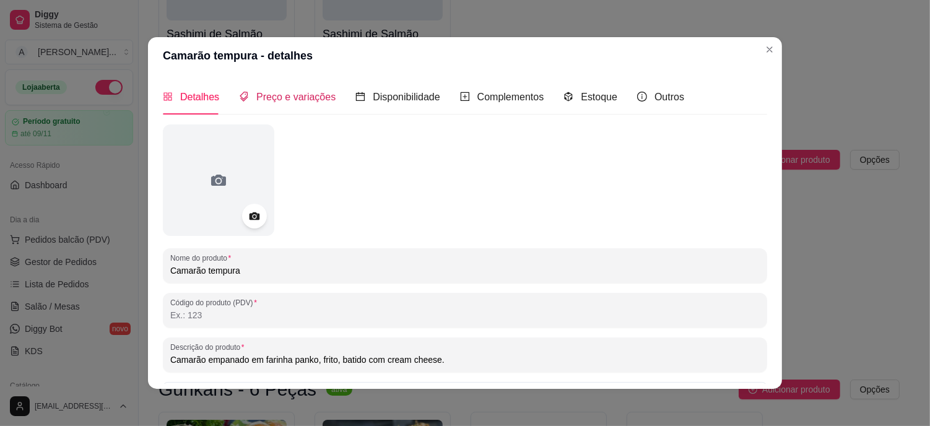
click at [269, 92] on span "Preço e variações" at bounding box center [295, 97] width 79 height 11
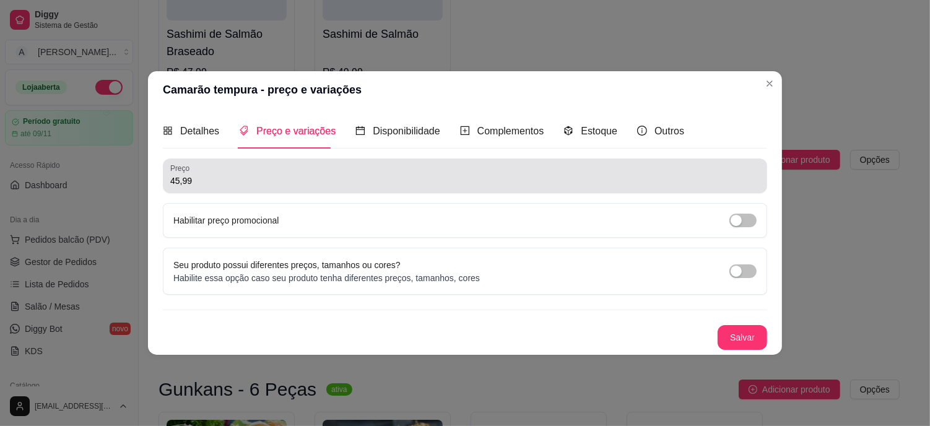
click at [221, 173] on div "45,99" at bounding box center [464, 175] width 589 height 25
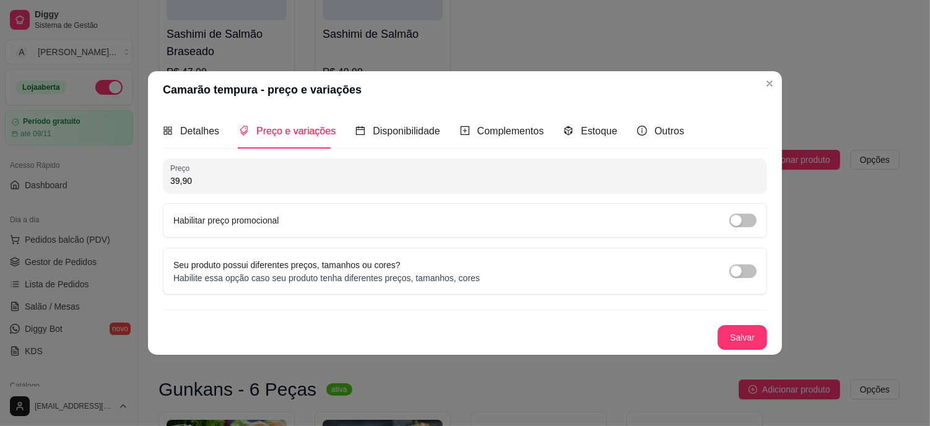
type input "39,90"
click at [733, 334] on button "Salvar" at bounding box center [742, 338] width 48 height 24
click at [733, 330] on button "Salvar" at bounding box center [742, 338] width 48 height 24
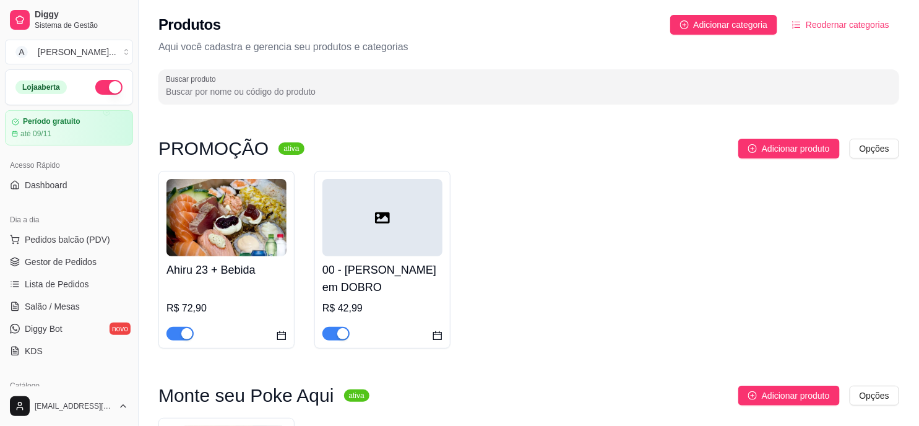
click at [588, 306] on div "Ahiru 23 + Bebida R$ 72,90 00 - Temaki em DOBRO R$ 42,99" at bounding box center [528, 260] width 741 height 178
click at [729, 30] on span "Adicionar categoria" at bounding box center [731, 25] width 74 height 14
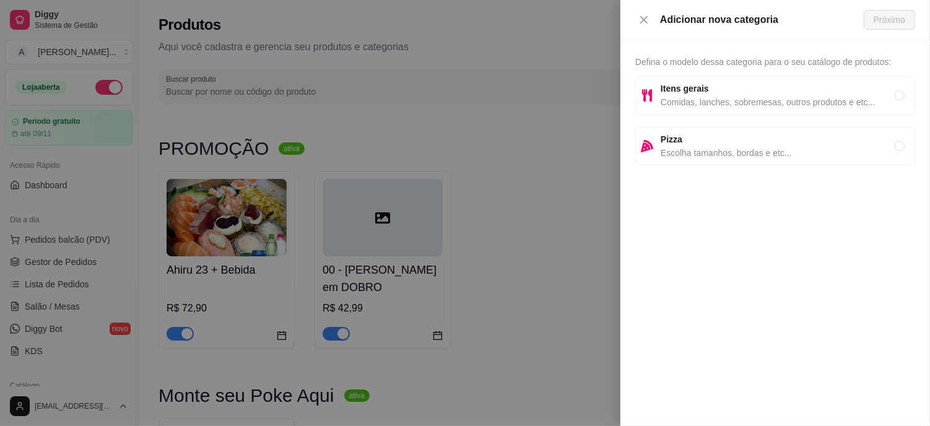
click at [737, 89] on span "Itens gerais" at bounding box center [777, 89] width 234 height 14
radio input "true"
click at [902, 17] on span "Próximo" at bounding box center [889, 20] width 32 height 14
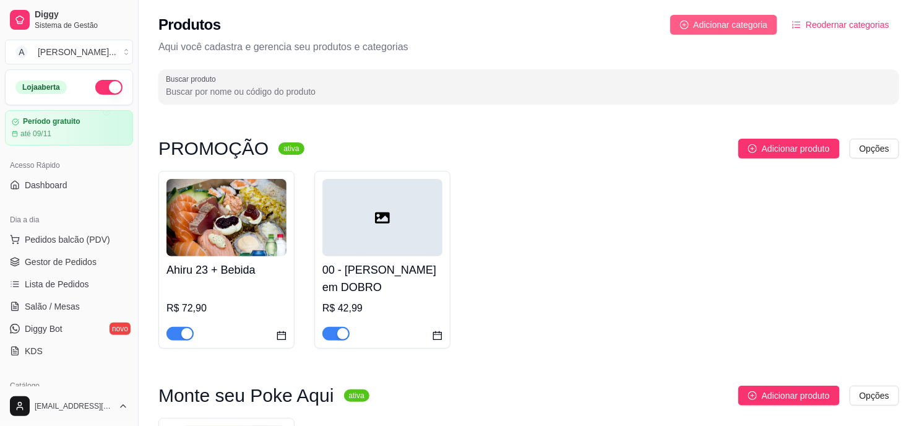
click at [740, 21] on span "Adicionar categoria" at bounding box center [731, 25] width 74 height 14
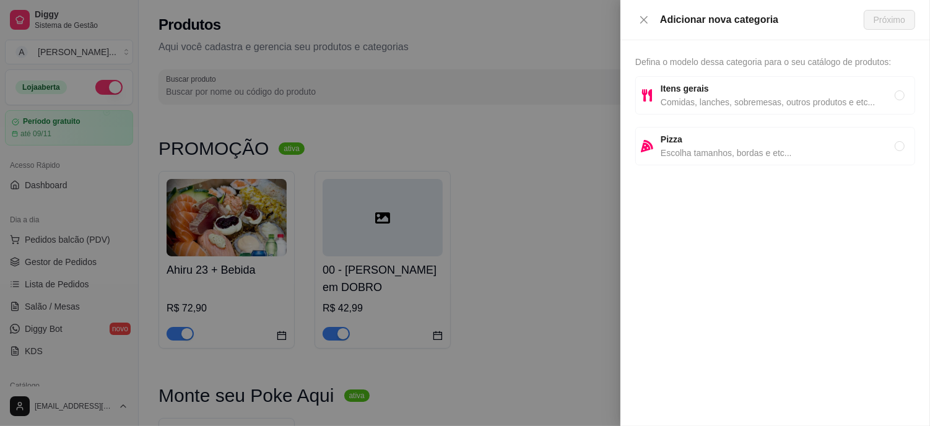
click at [706, 95] on span "Comidas, lanches, sobremesas, outros produtos e etc..." at bounding box center [777, 102] width 234 height 14
radio input "true"
click at [889, 22] on span "Próximo" at bounding box center [889, 20] width 32 height 14
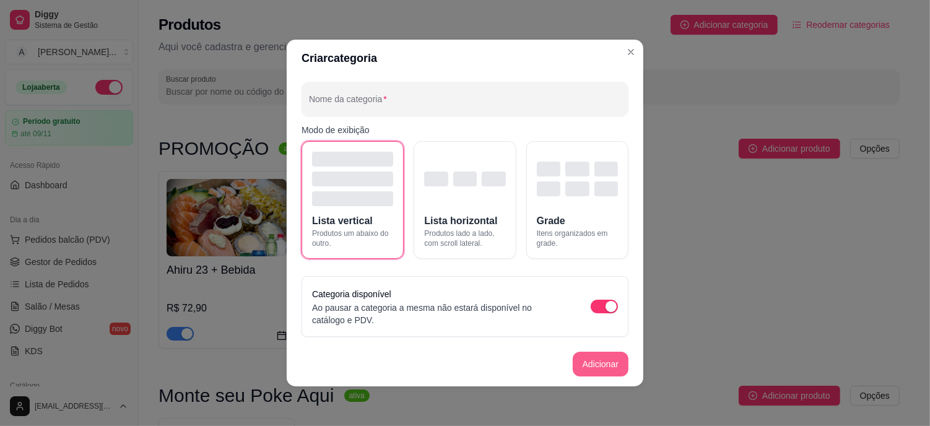
click at [605, 352] on button "Adicionar" at bounding box center [601, 364] width 56 height 25
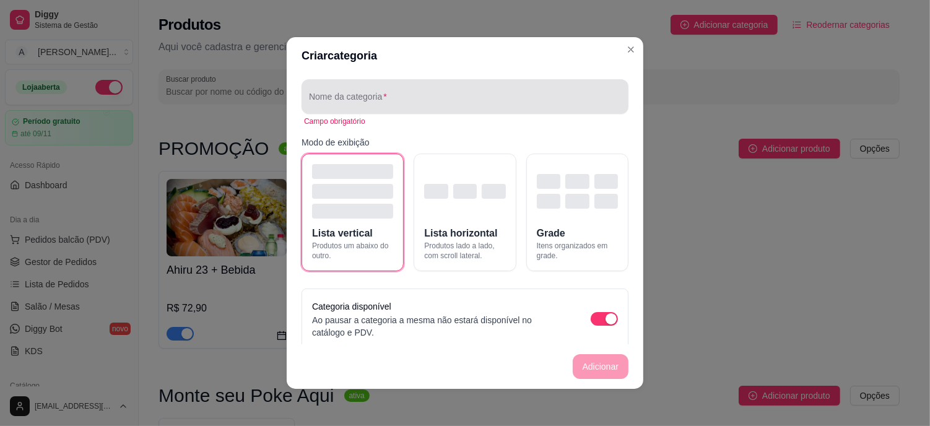
click at [390, 103] on input "Nome da categoria" at bounding box center [465, 101] width 312 height 12
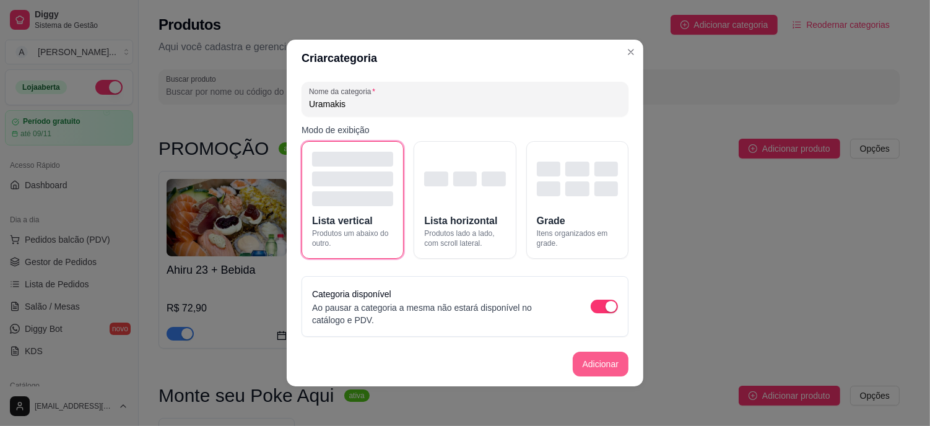
type input "Uramakis"
click at [612, 368] on button "Adicionar" at bounding box center [601, 364] width 56 height 25
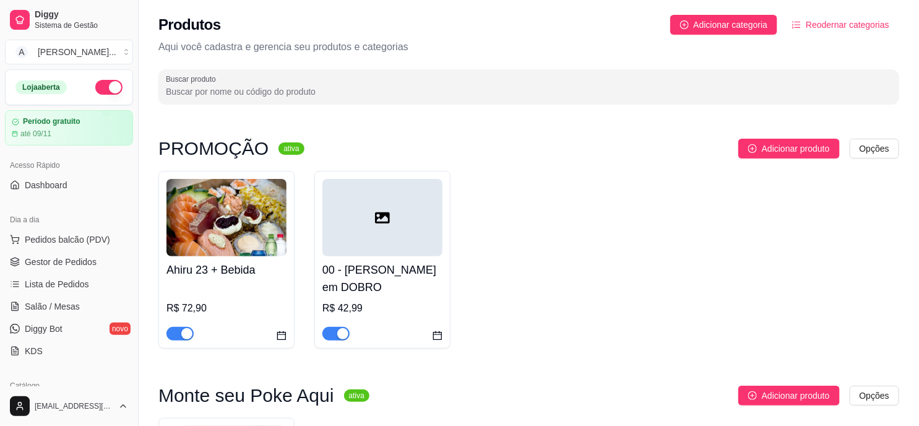
click at [879, 19] on span "Reodernar categorias" at bounding box center [848, 25] width 84 height 14
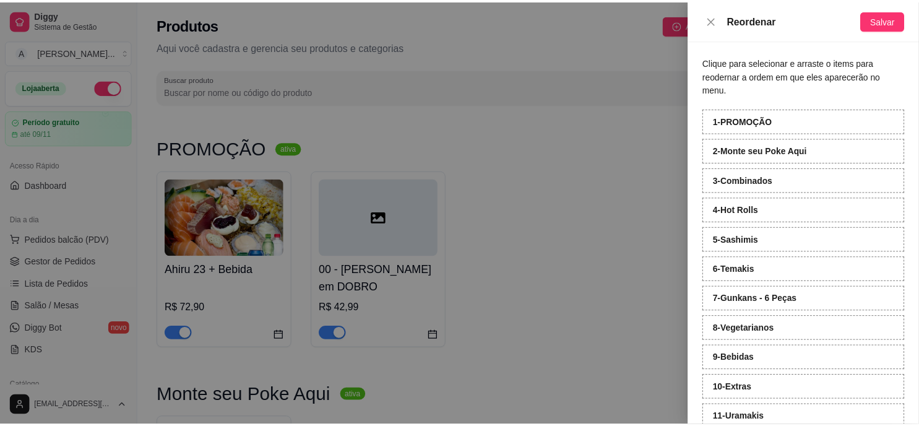
scroll to position [25, 0]
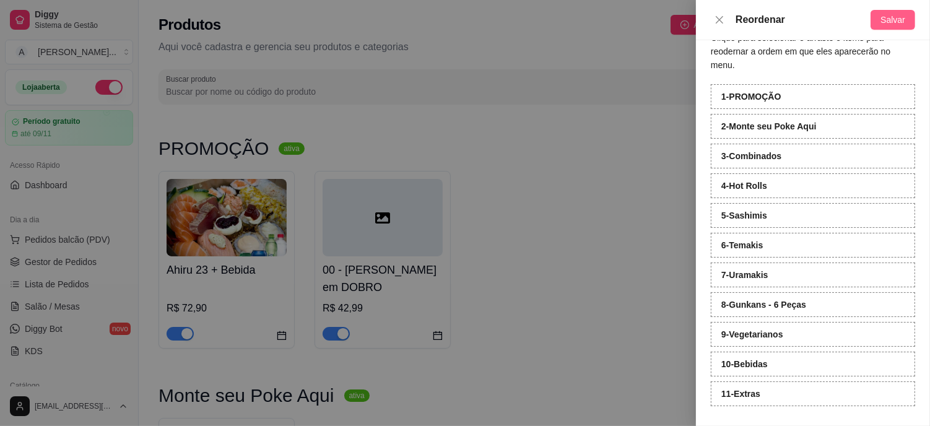
click at [899, 26] on span "Salvar" at bounding box center [892, 20] width 25 height 14
click at [529, 228] on div at bounding box center [465, 213] width 930 height 426
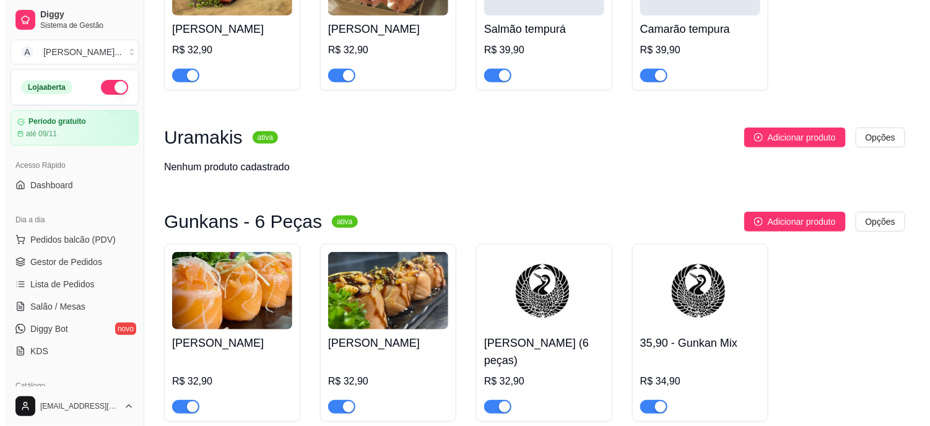
scroll to position [1857, 0]
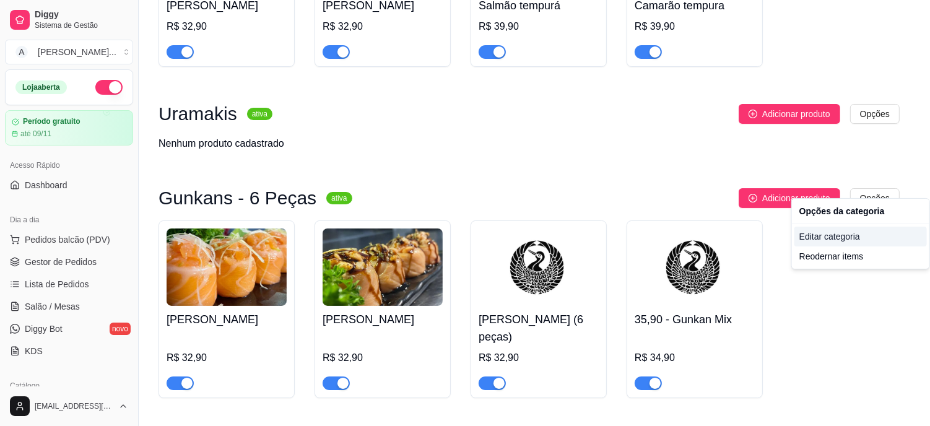
click at [820, 238] on div "Editar categoria" at bounding box center [860, 237] width 132 height 20
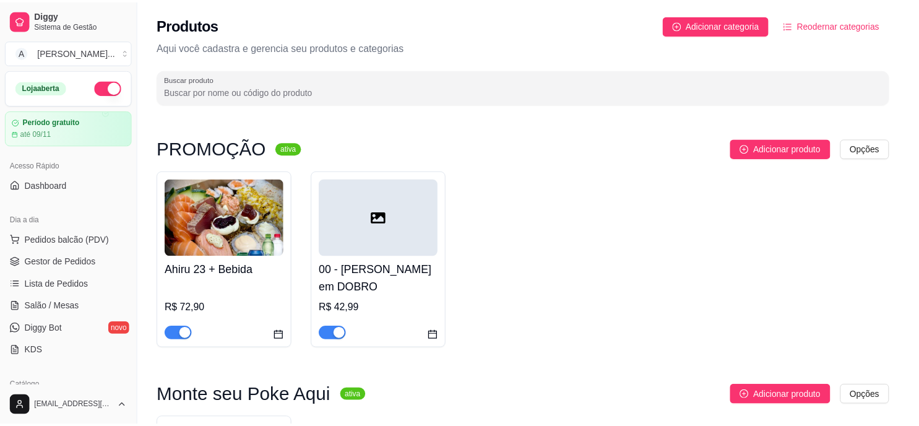
scroll to position [1829, 0]
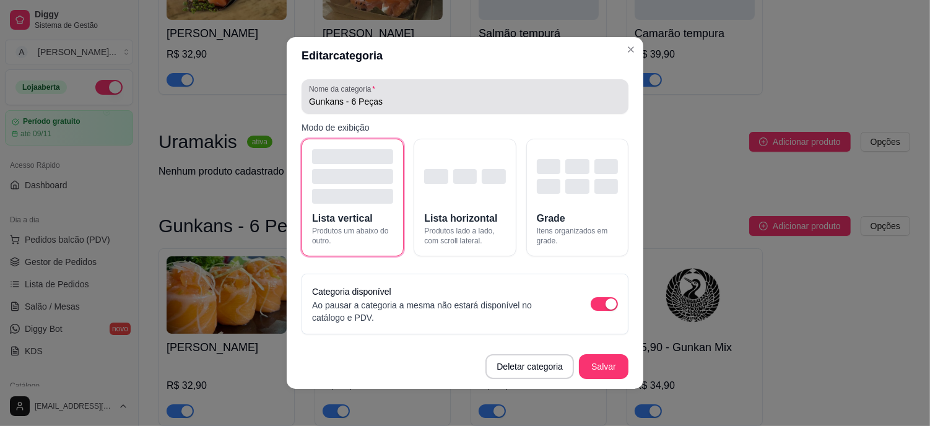
click at [360, 102] on input "Gunkans - 6 Peças" at bounding box center [465, 101] width 312 height 12
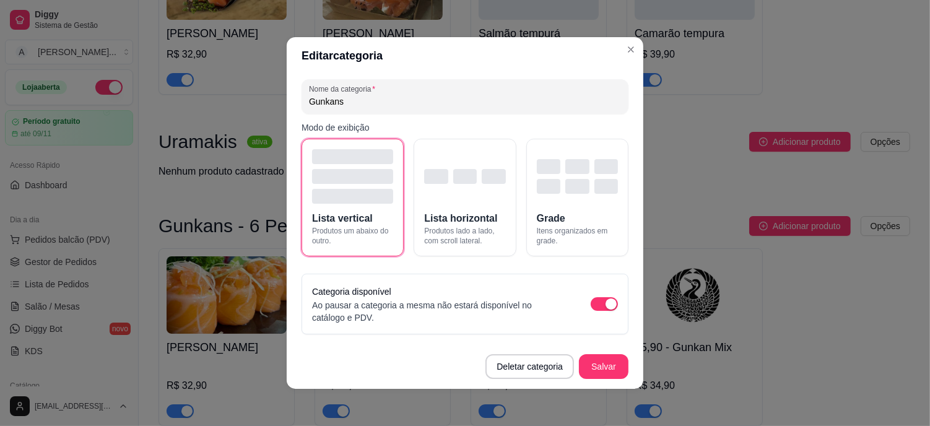
type input "Gunkans"
click at [602, 362] on button "Salvar" at bounding box center [603, 367] width 48 height 24
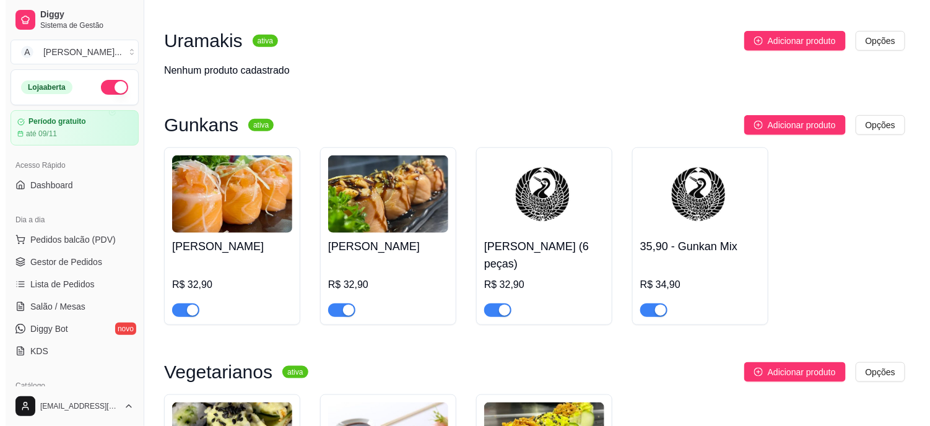
scroll to position [1966, 0]
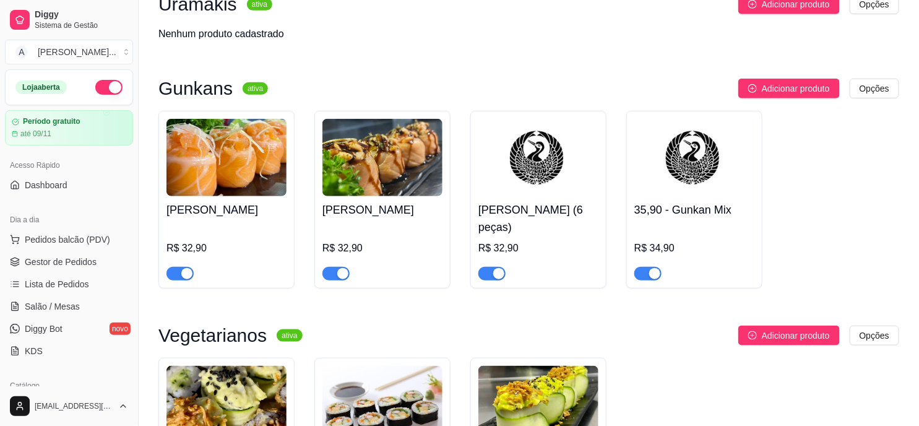
click at [694, 147] on img at bounding box center [694, 157] width 120 height 77
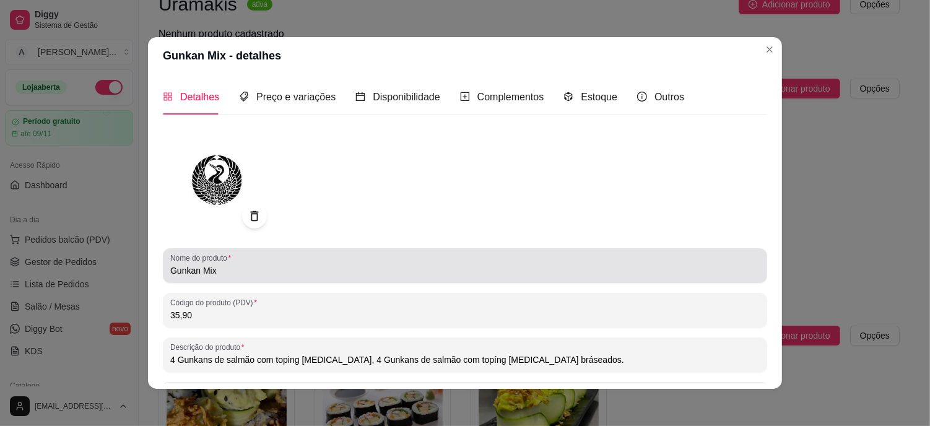
scroll to position [69, 0]
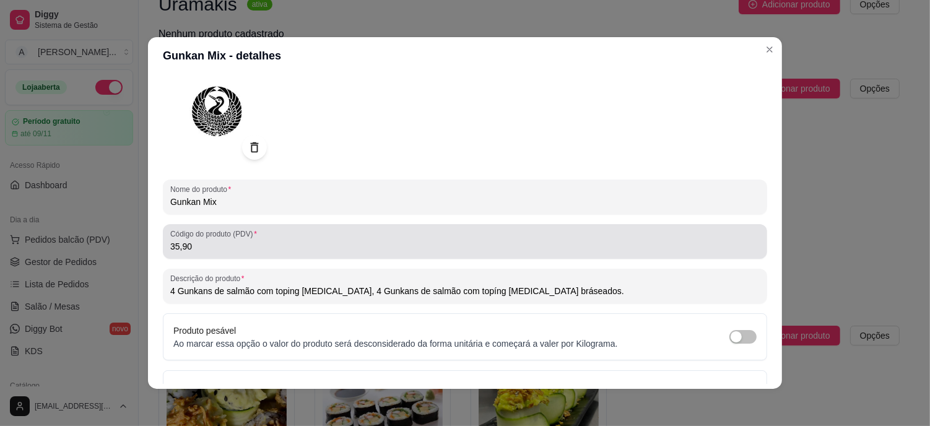
click at [212, 253] on div "35,90" at bounding box center [464, 241] width 589 height 25
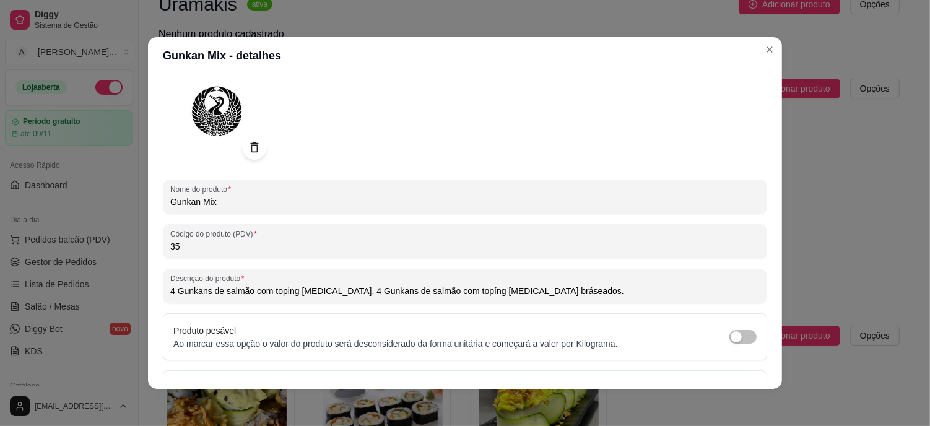
type input "3"
click at [543, 290] on input "4 Gunkans de salmão com toping [MEDICAL_DATA], 4 Gunkans de salmão com topíng […" at bounding box center [464, 291] width 589 height 12
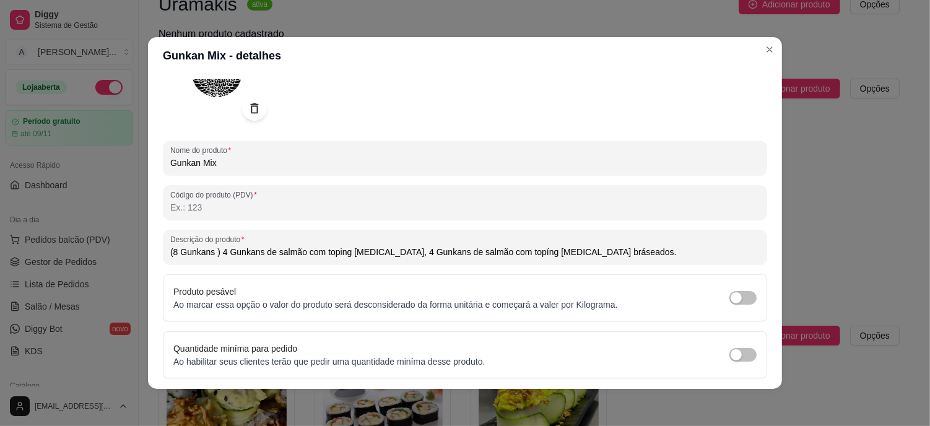
scroll to position [146, 0]
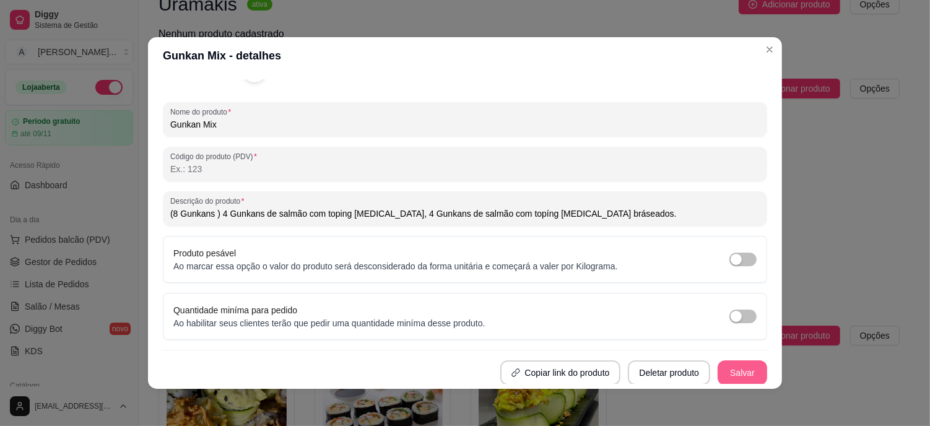
type input "(8 Gunkans ) 4 Gunkans de salmão com toping [MEDICAL_DATA], 4 Gunkans de salmão…"
click at [740, 373] on button "Salvar" at bounding box center [742, 372] width 50 height 25
click at [727, 381] on button "Salvar" at bounding box center [742, 372] width 50 height 25
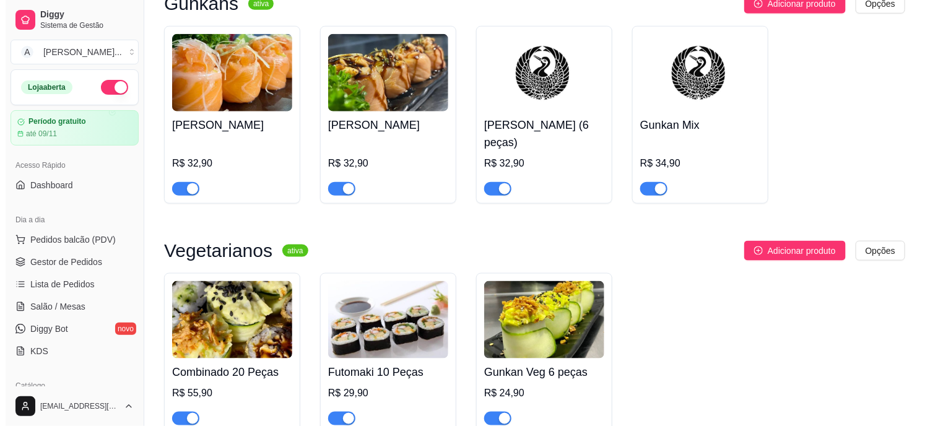
scroll to position [2173, 0]
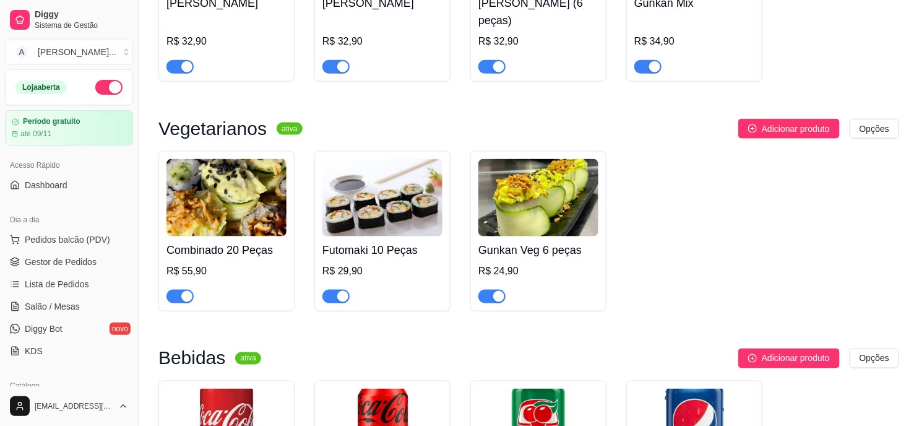
click at [233, 182] on img at bounding box center [226, 197] width 120 height 77
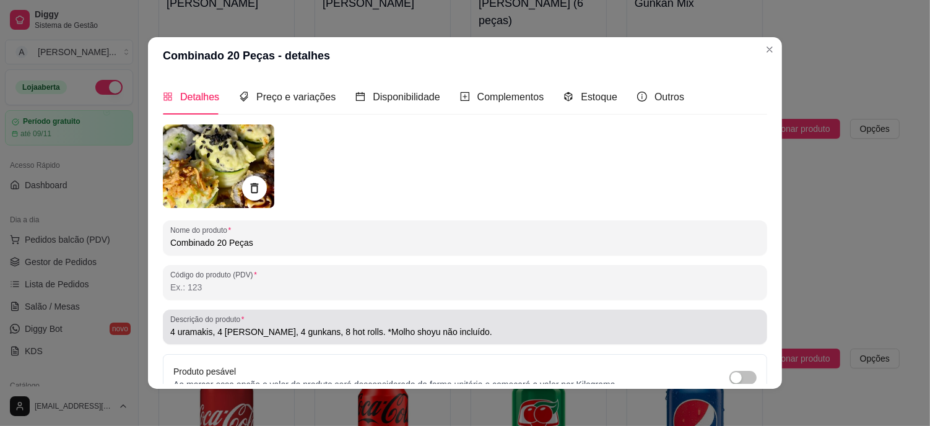
scroll to position [69, 0]
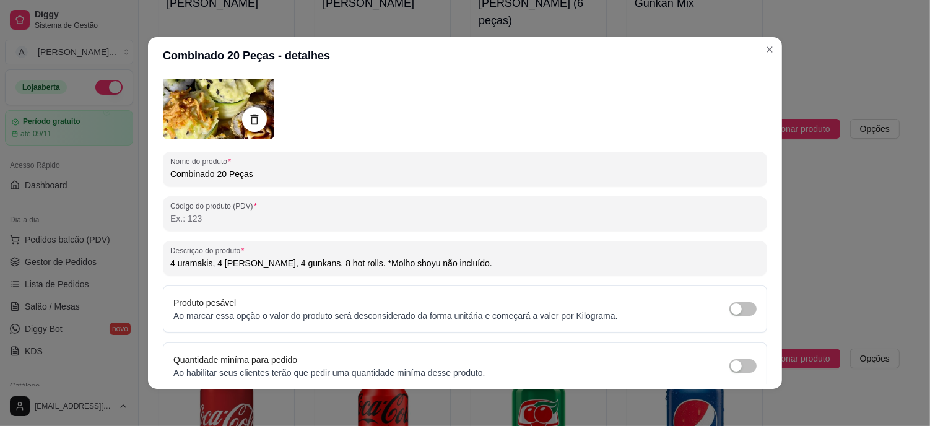
type input "4 uramakis, 4 [PERSON_NAME], 4 gunkans, 8 hot rolls. *Molho shoyu não incluído."
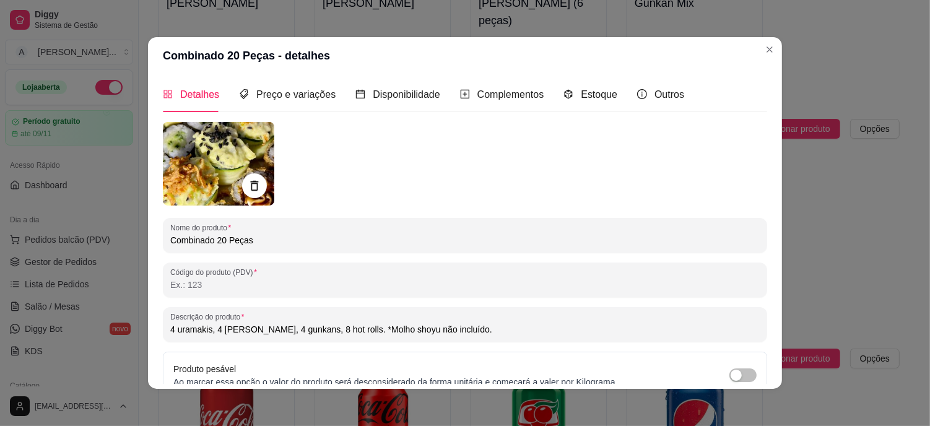
scroll to position [0, 0]
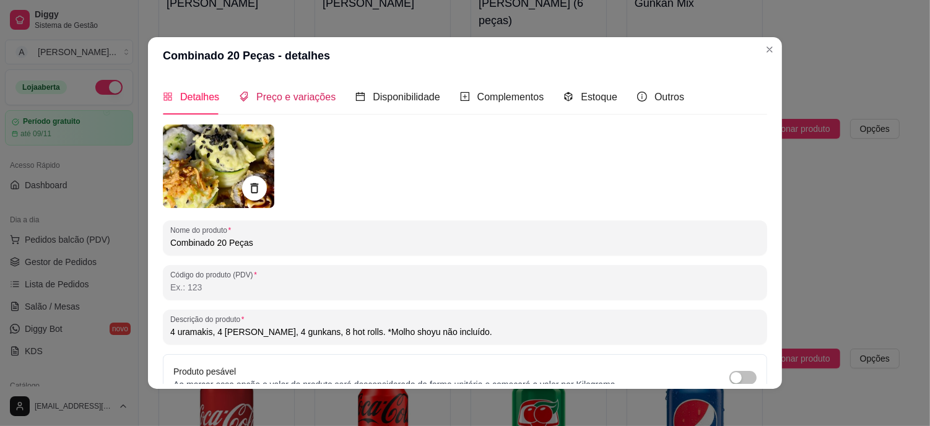
click at [288, 97] on span "Preço e variações" at bounding box center [295, 97] width 79 height 11
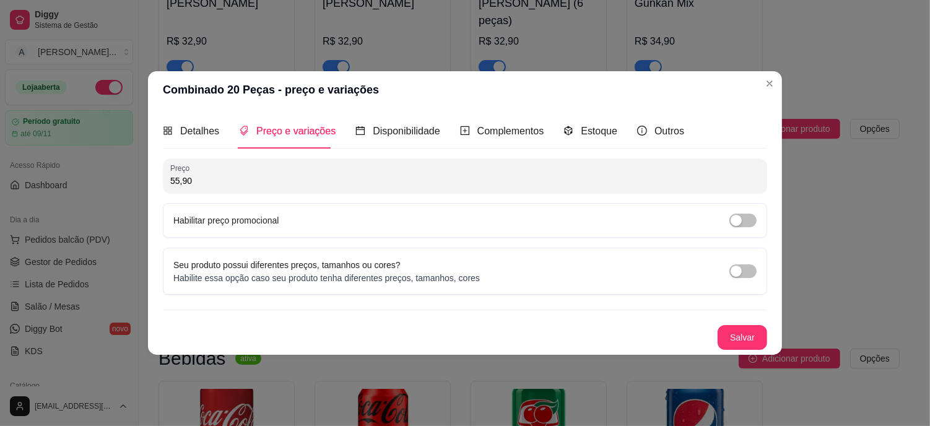
drag, startPoint x: 213, startPoint y: 181, endPoint x: 112, endPoint y: 179, distance: 100.9
click at [112, 179] on div "Combinado 20 Peças - preço e variações Detalhes Preço e variações Disponibilida…" at bounding box center [465, 213] width 930 height 426
type input "39,90"
click at [746, 336] on button "Salvar" at bounding box center [742, 338] width 48 height 24
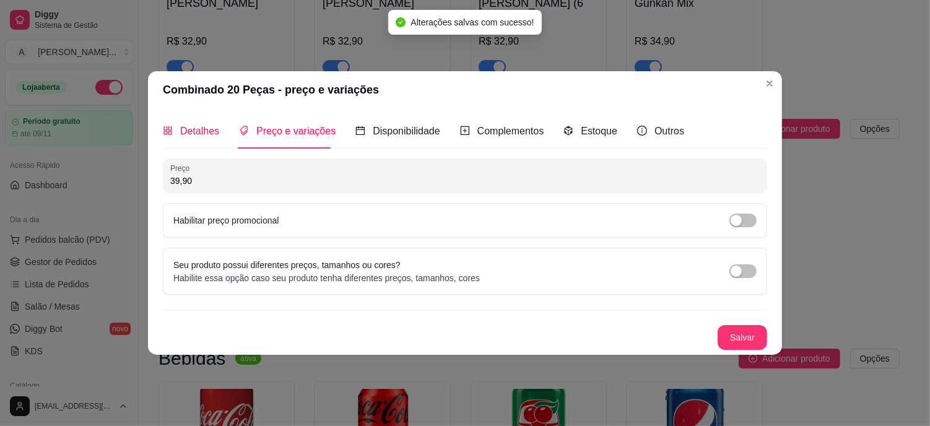
click at [209, 126] on span "Detalhes" at bounding box center [199, 131] width 39 height 11
type input "4 uramakis, 4 [PERSON_NAME], 4 gunkans, 8 hot rolls. *Molho shoyu não incluído."
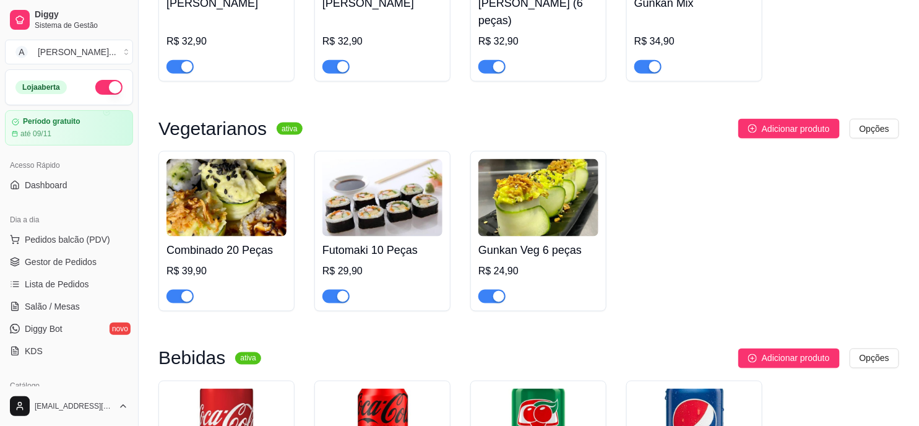
click at [374, 151] on div "Futomaki 10 Peças R$ 29,90" at bounding box center [382, 231] width 136 height 160
click at [528, 189] on img at bounding box center [538, 197] width 120 height 77
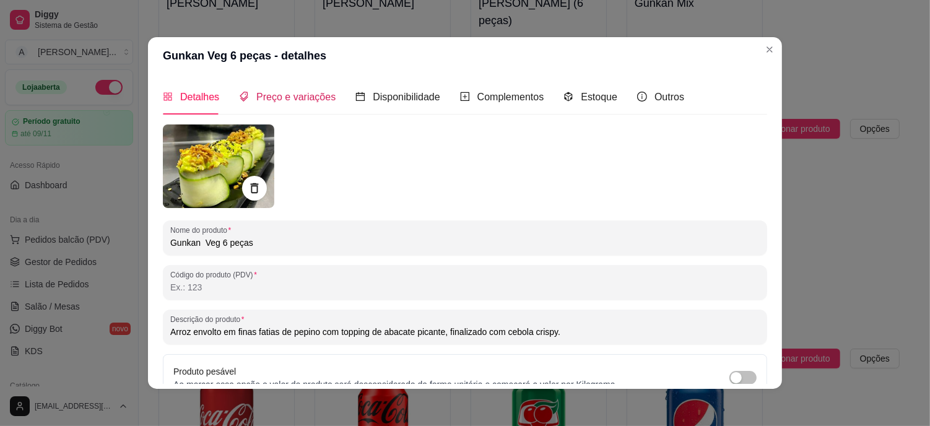
click at [295, 100] on span "Preço e variações" at bounding box center [295, 97] width 79 height 11
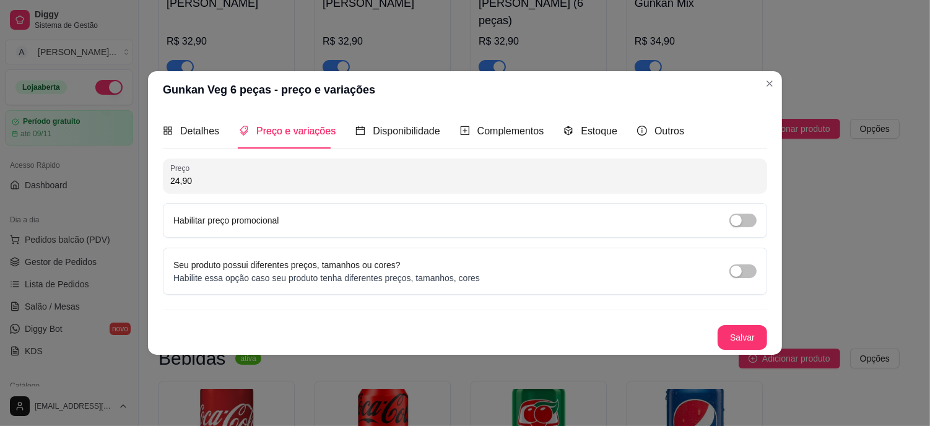
click at [222, 177] on input "24,90" at bounding box center [464, 181] width 589 height 12
click at [207, 126] on span "Detalhes" at bounding box center [199, 131] width 39 height 11
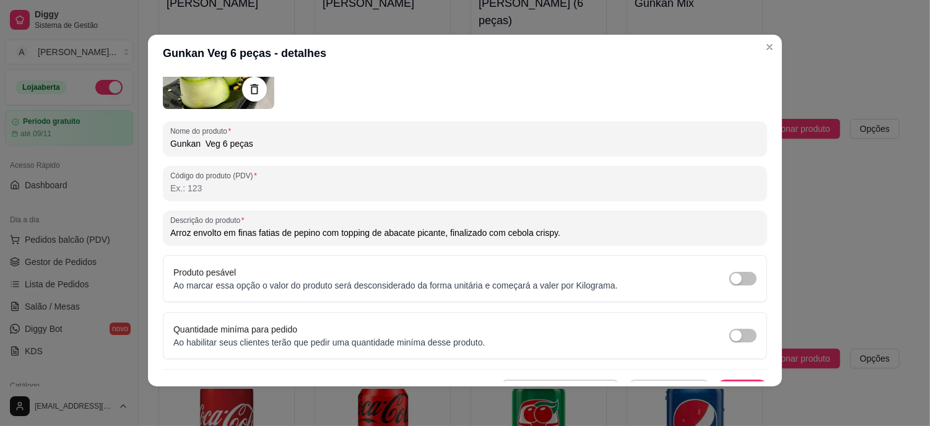
scroll to position [119, 0]
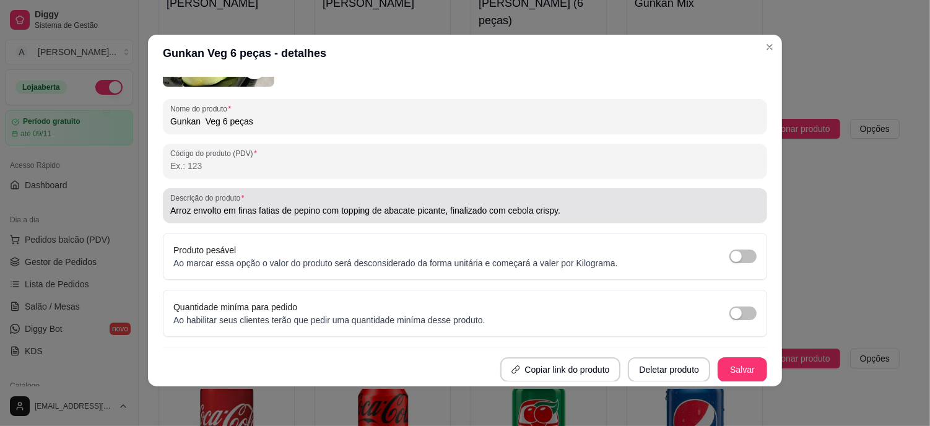
click at [592, 221] on div "Descrição do produto Arroz envolto em finas fatias de pepino com topping de aba…" at bounding box center [465, 205] width 604 height 35
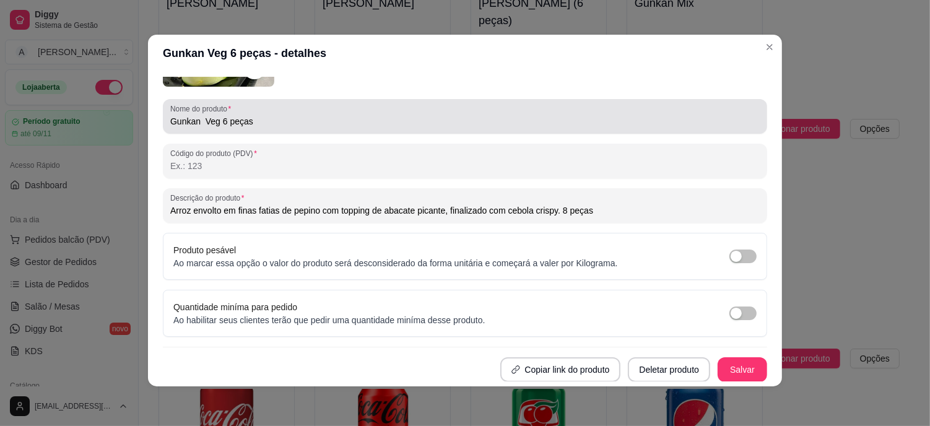
type input "Arroz envolto em finas fatias de pepino com topping de abacate picante, finaliz…"
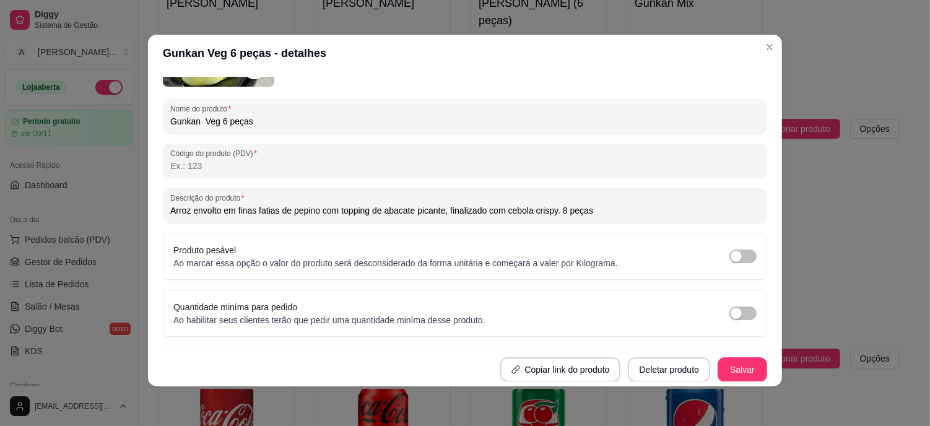
click at [256, 118] on input "Gunkan Veg 6 peças" at bounding box center [464, 121] width 589 height 12
type input "Gunkan Veg 8 peças"
click at [739, 366] on button "Salvar" at bounding box center [742, 370] width 48 height 24
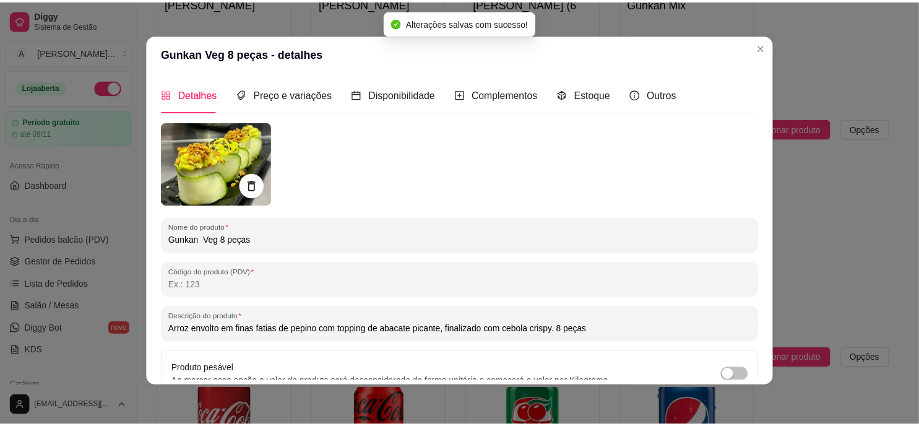
scroll to position [0, 0]
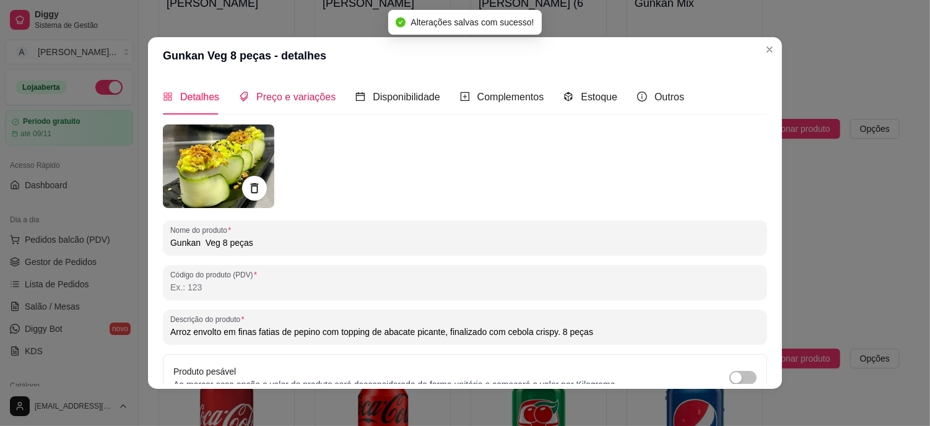
click at [282, 100] on span "Preço e variações" at bounding box center [295, 97] width 79 height 11
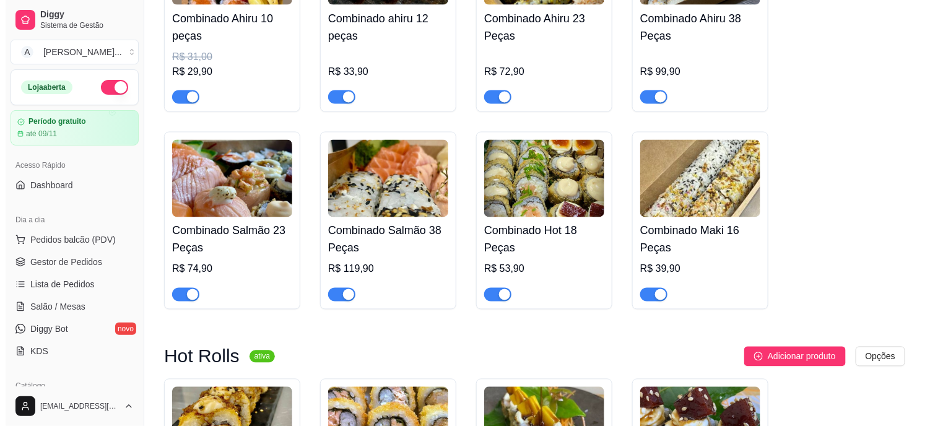
scroll to position [628, 0]
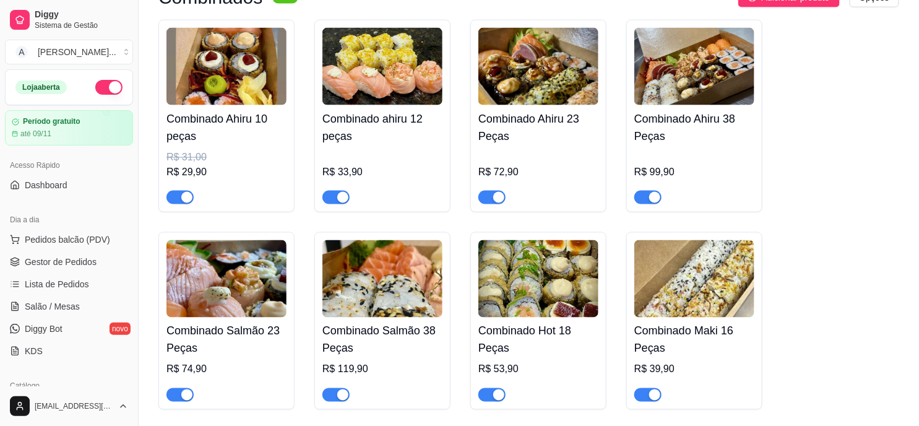
click at [406, 274] on img at bounding box center [382, 278] width 120 height 77
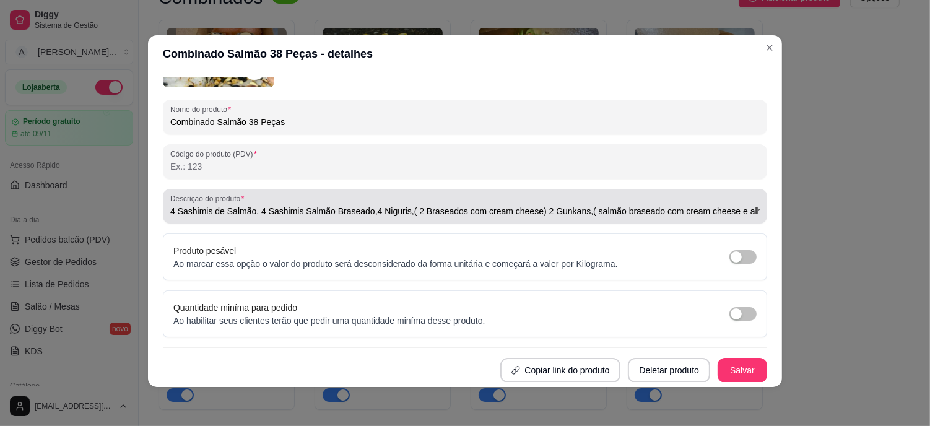
scroll to position [2, 0]
click at [268, 208] on input "4 Sashimis de Salmão, 4 Sashimis Salmão Braseado,4 Niguris,( 2 Braseados com cr…" at bounding box center [464, 210] width 589 height 12
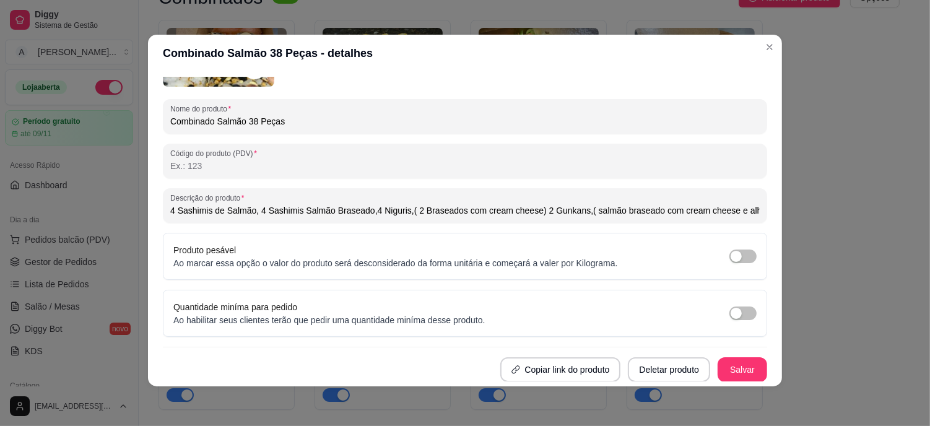
click at [651, 206] on input "4 Sashimis de Salmão, 4 Sashimis Salmão Braseado,4 Niguris,( 2 Braseados com cr…" at bounding box center [464, 210] width 589 height 12
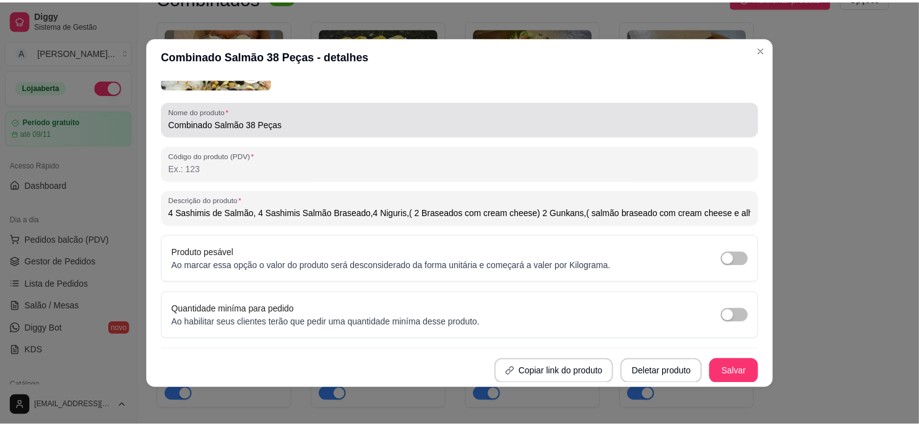
scroll to position [0, 0]
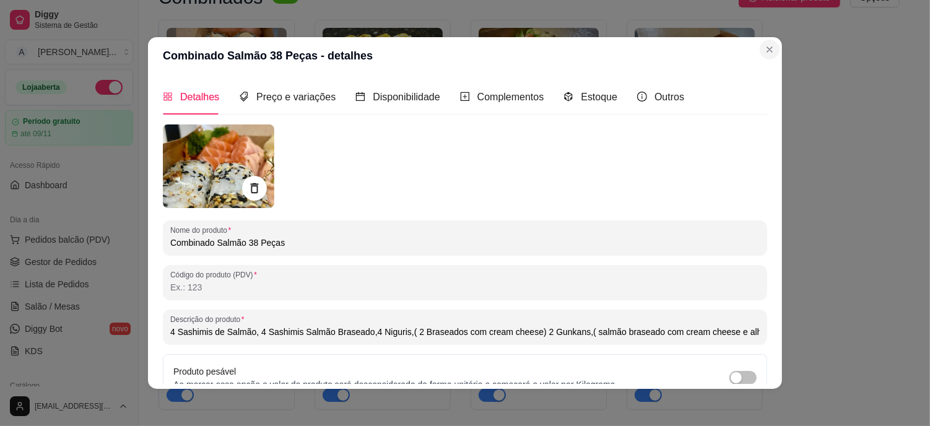
type input "4 Sashimis de Salmão, 4 Sashimis Salmão Braseado,4 Niguris,( 2 Braseados com cr…"
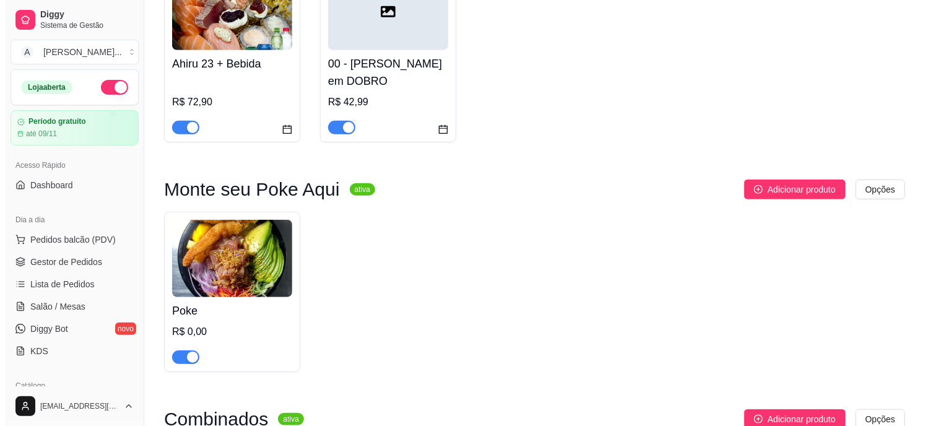
scroll to position [69, 0]
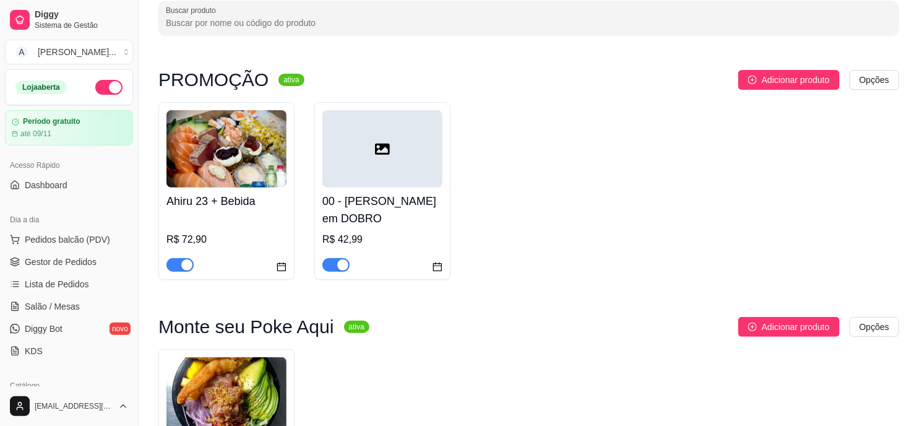
click at [388, 175] on div at bounding box center [382, 148] width 120 height 77
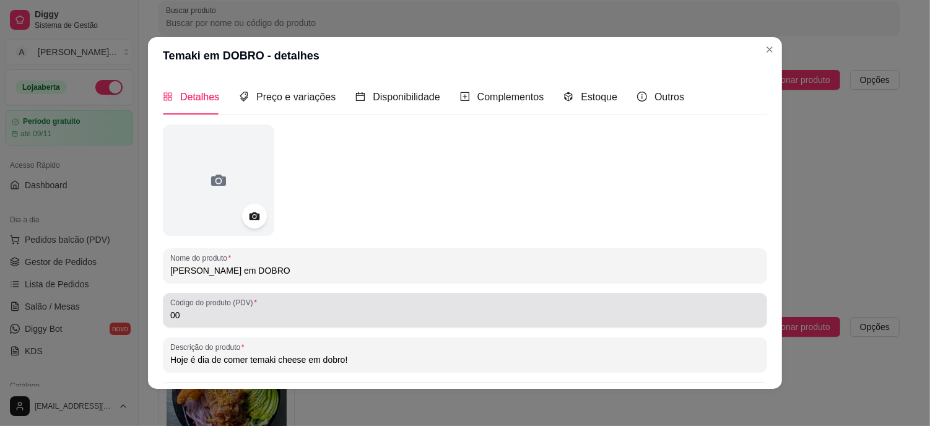
click at [205, 305] on label "Código do produto (PDV)" at bounding box center [215, 302] width 91 height 11
click at [205, 309] on input "00" at bounding box center [464, 315] width 589 height 12
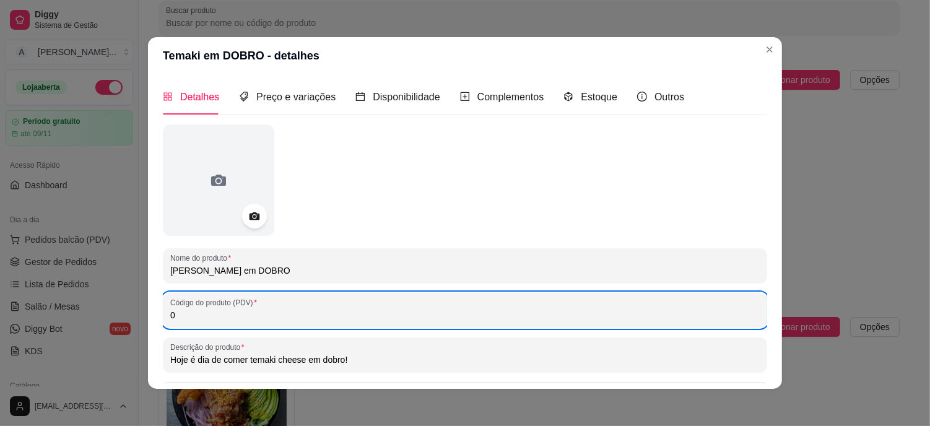
type input "0"
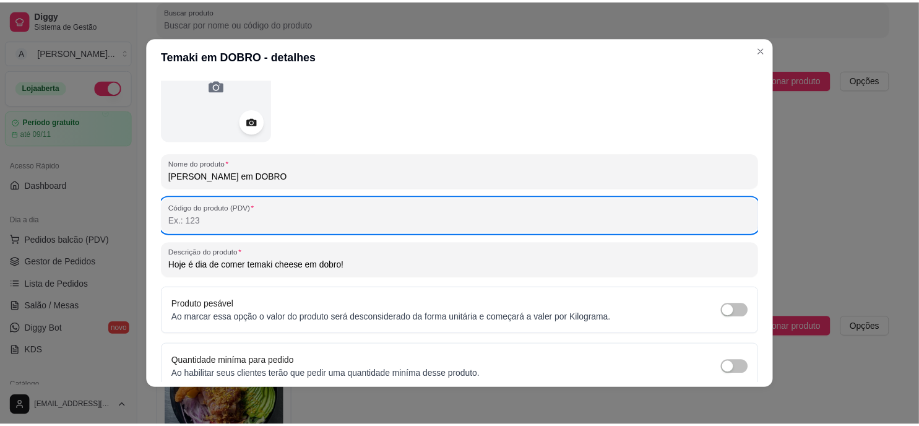
scroll to position [146, 0]
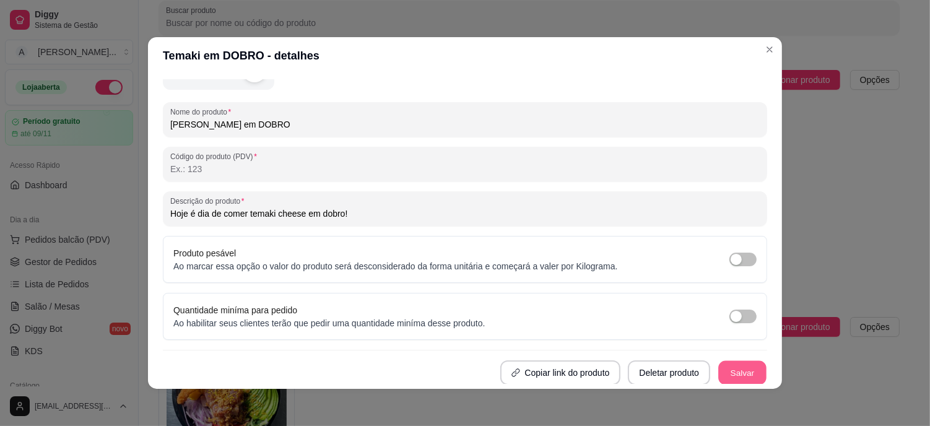
click at [728, 373] on button "Salvar" at bounding box center [742, 373] width 48 height 24
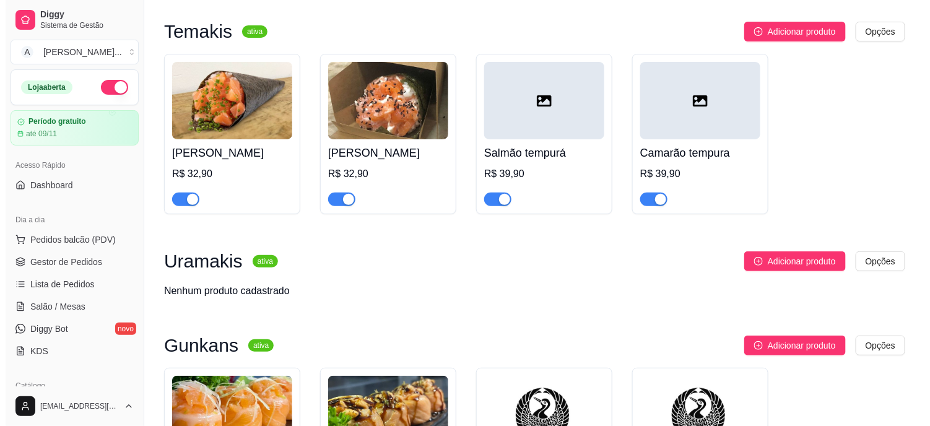
scroll to position [1797, 0]
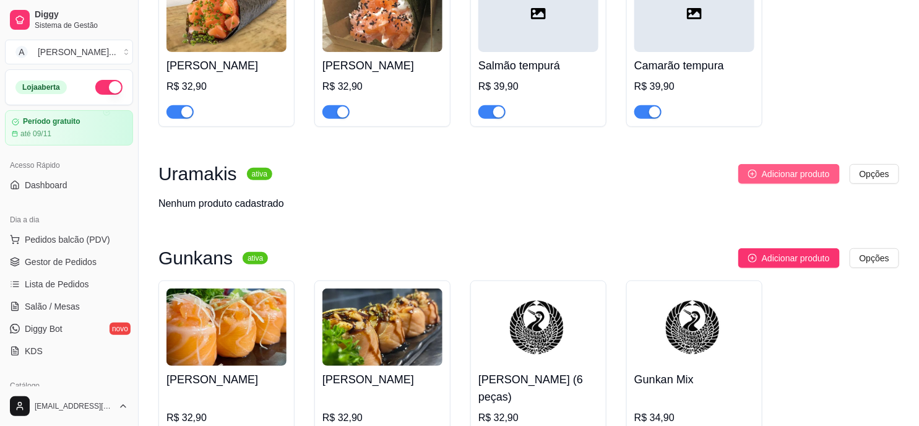
click at [778, 167] on span "Adicionar produto" at bounding box center [796, 174] width 68 height 14
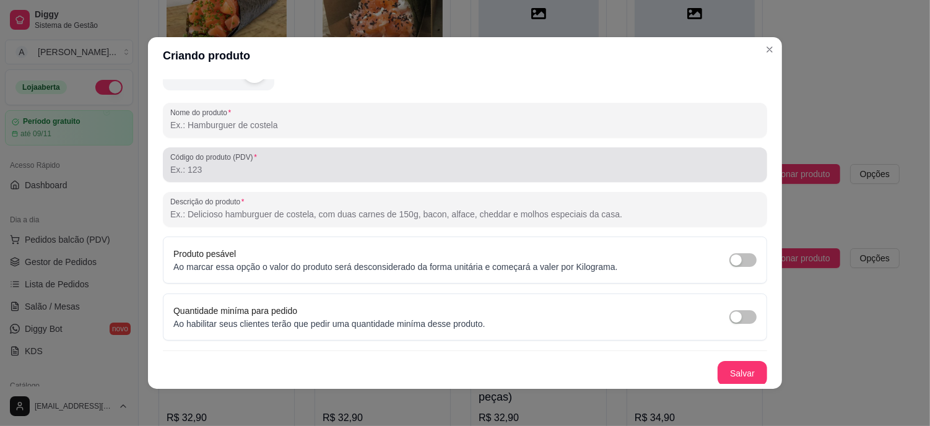
scroll to position [146, 0]
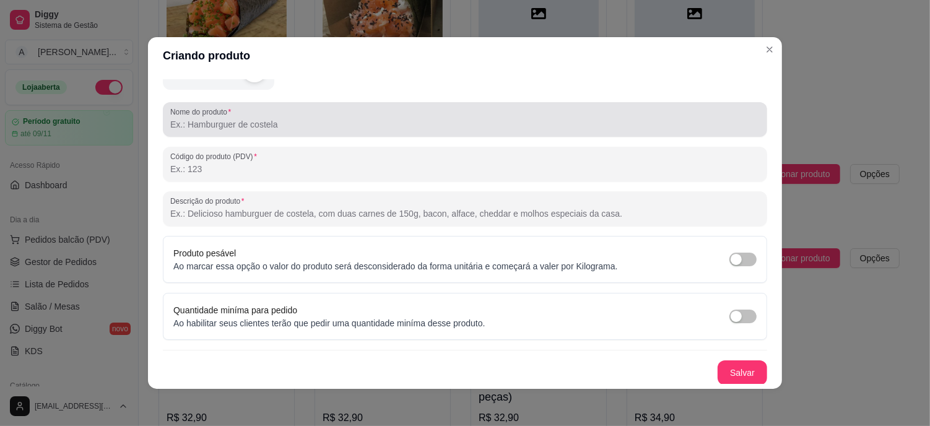
click at [248, 125] on input "Nome do produto" at bounding box center [464, 124] width 589 height 12
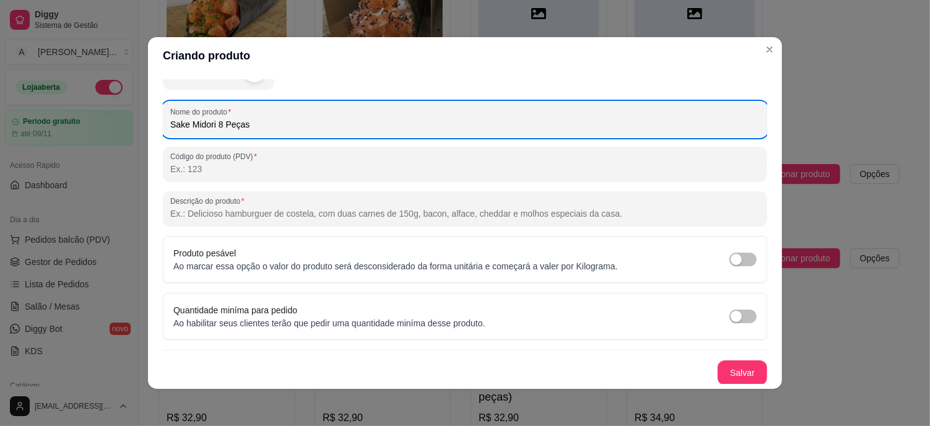
type input "Sake Midori 8 Peças"
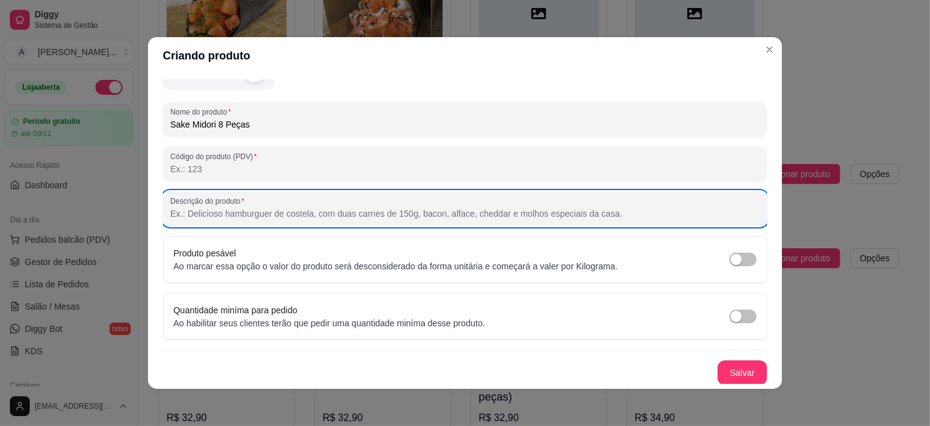
paste input "Salmão empanado em farinha panko com capa de abacate laminado, finalizado com m…"
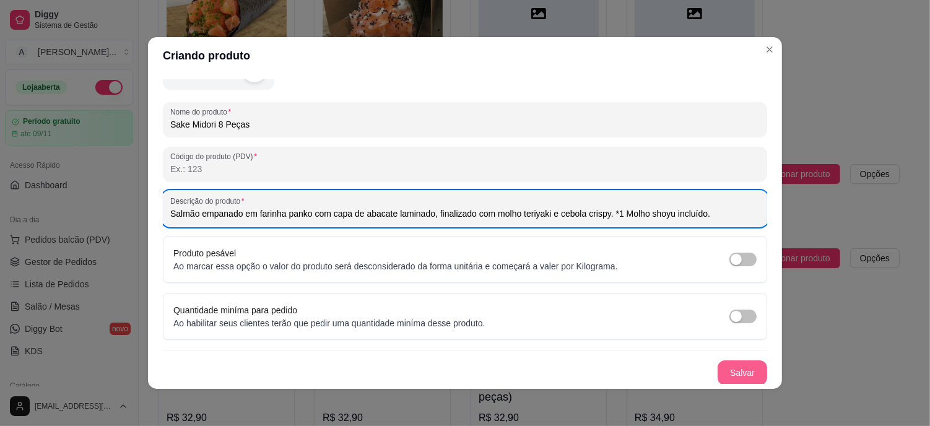
type input "Salmão empanado em farinha panko com capa de abacate laminado, finalizado com m…"
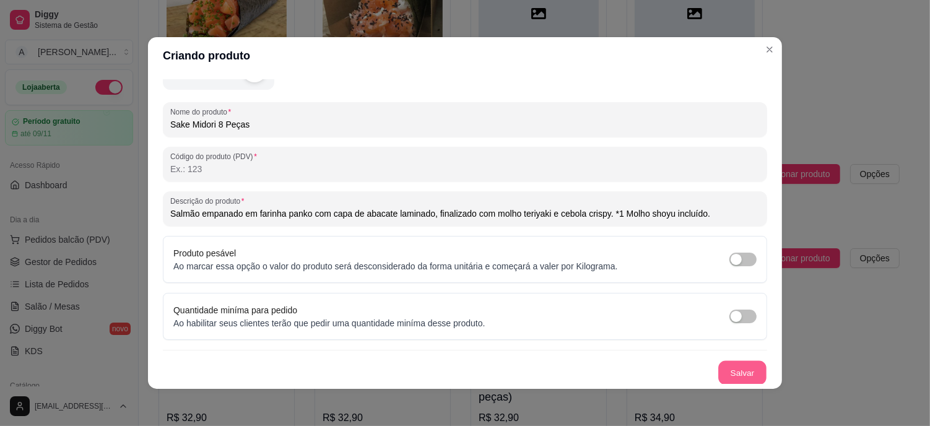
click at [743, 373] on button "Salvar" at bounding box center [742, 373] width 48 height 24
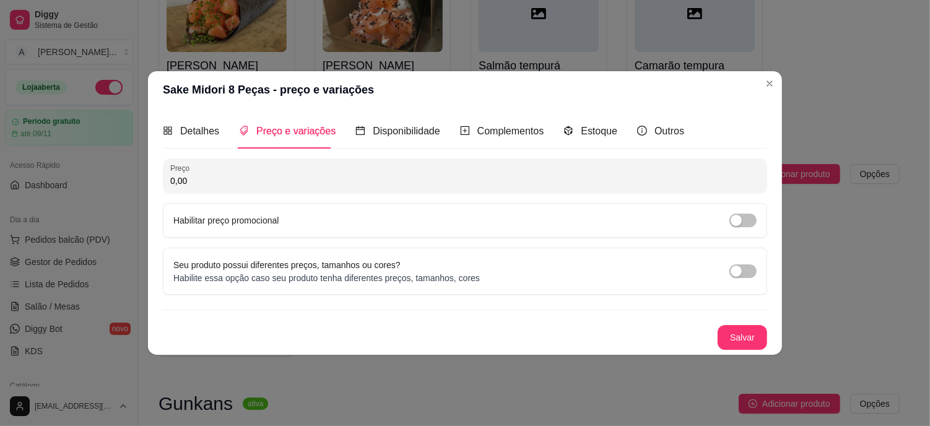
scroll to position [0, 0]
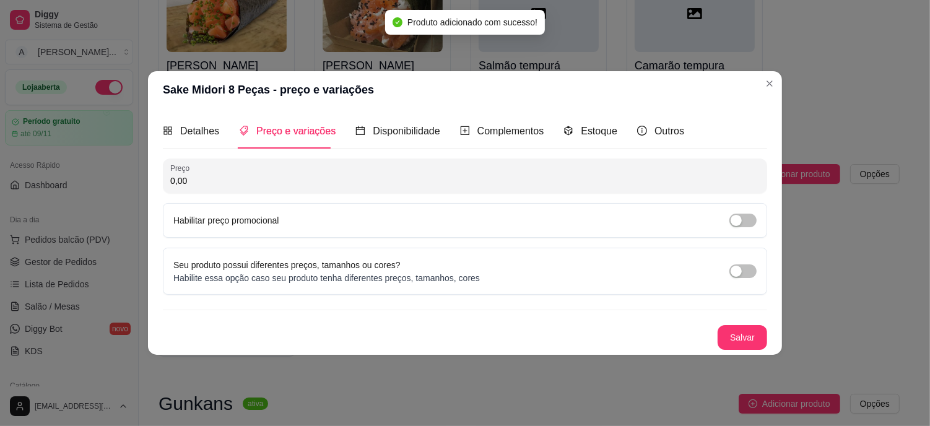
click at [212, 175] on input "0,00" at bounding box center [464, 181] width 589 height 12
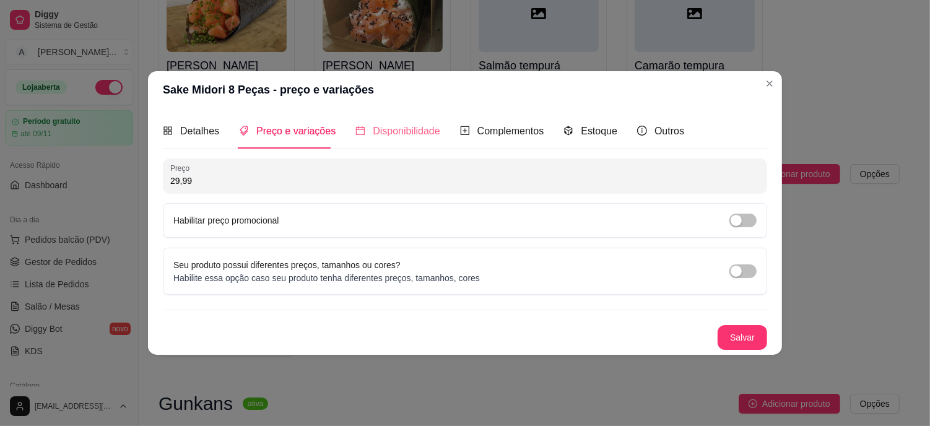
type input "29,99"
click at [391, 139] on div "Disponibilidade" at bounding box center [397, 130] width 85 height 35
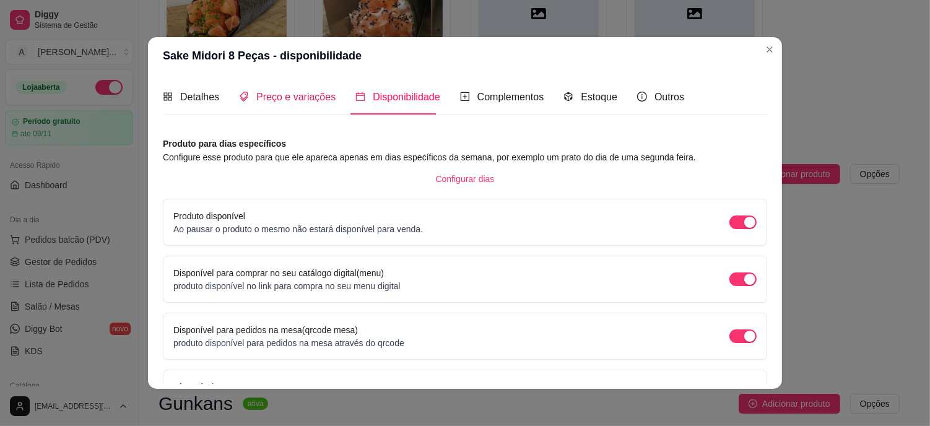
click at [309, 104] on div "Preço e variações" at bounding box center [287, 96] width 97 height 15
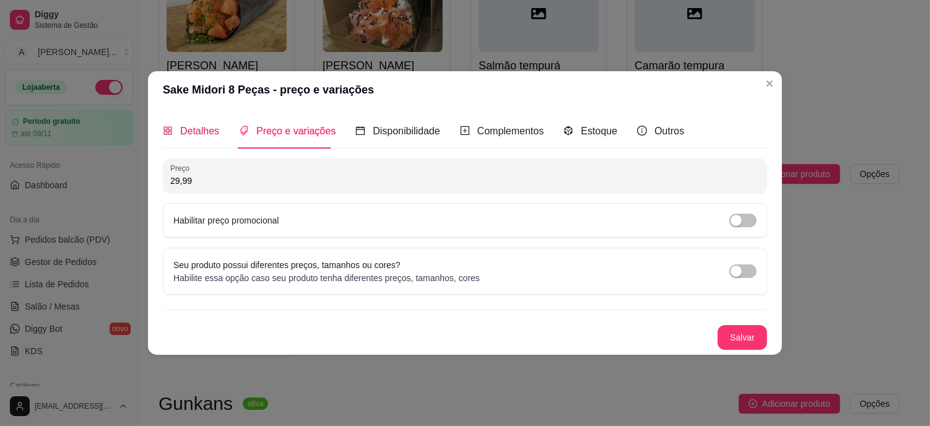
click at [206, 128] on span "Detalhes" at bounding box center [199, 131] width 39 height 11
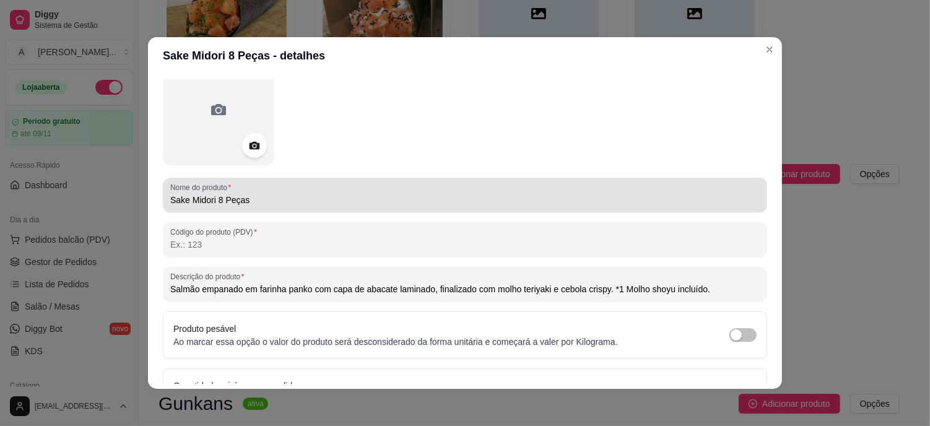
scroll to position [146, 0]
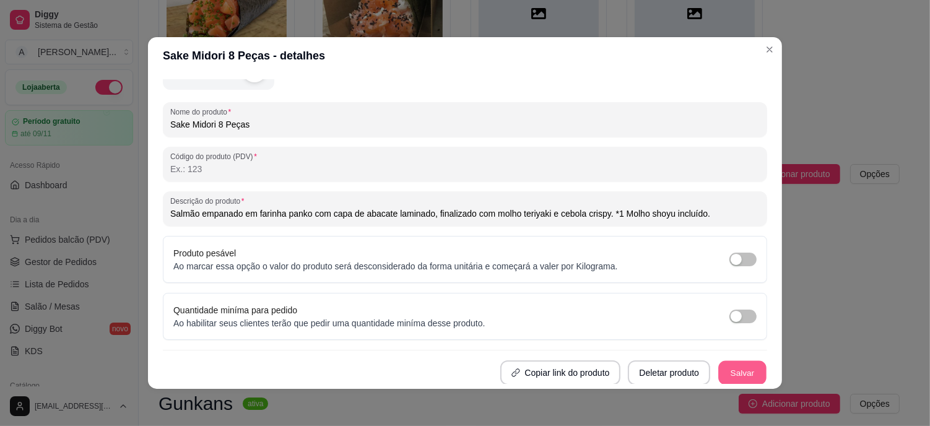
click at [718, 373] on button "Salvar" at bounding box center [742, 373] width 48 height 24
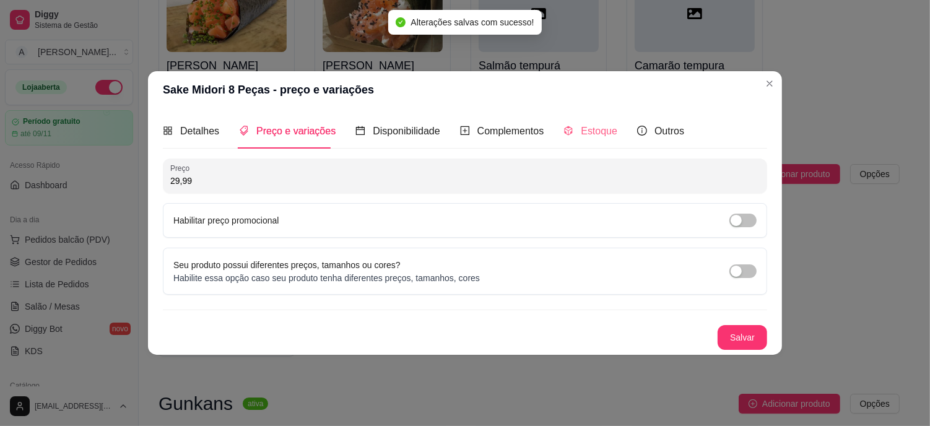
scroll to position [0, 0]
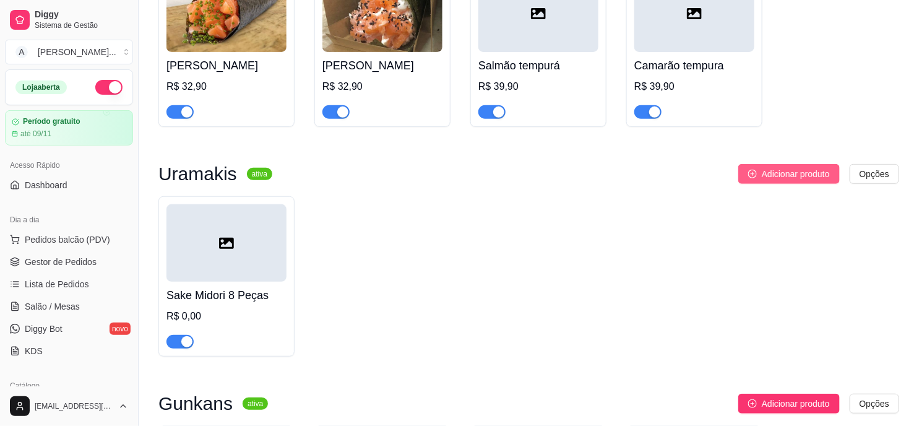
click at [801, 167] on span "Adicionar produto" at bounding box center [796, 174] width 68 height 14
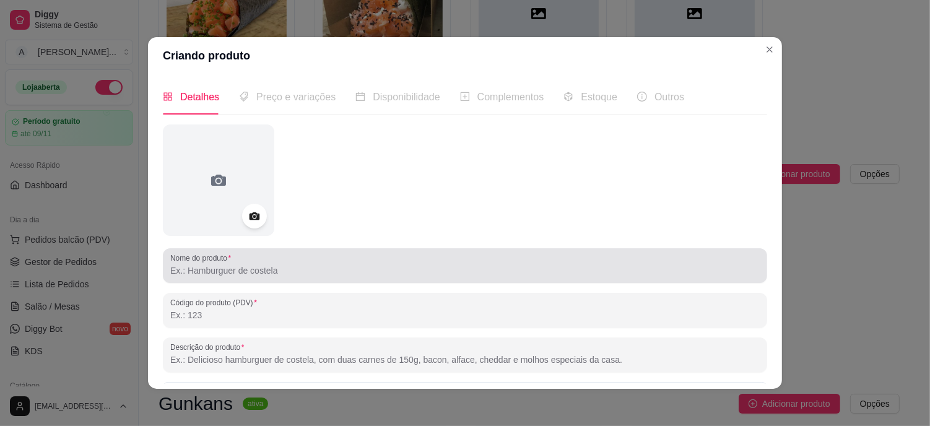
scroll to position [69, 0]
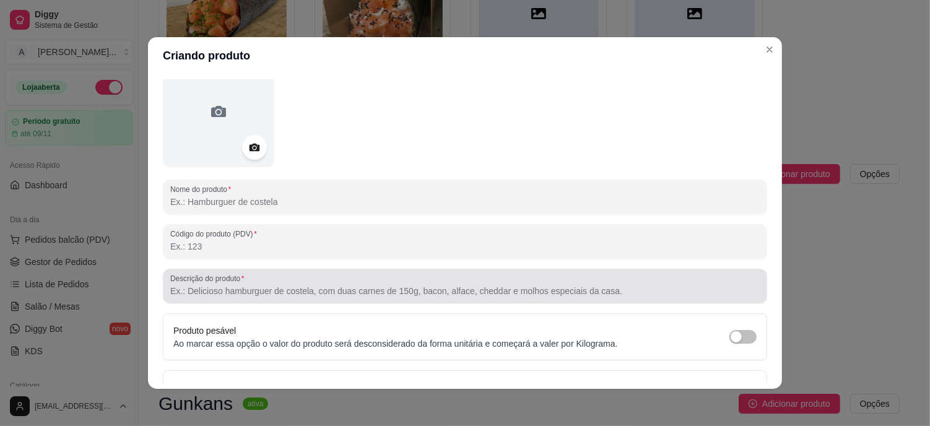
click at [228, 294] on input "Descrição do produto" at bounding box center [464, 291] width 589 height 12
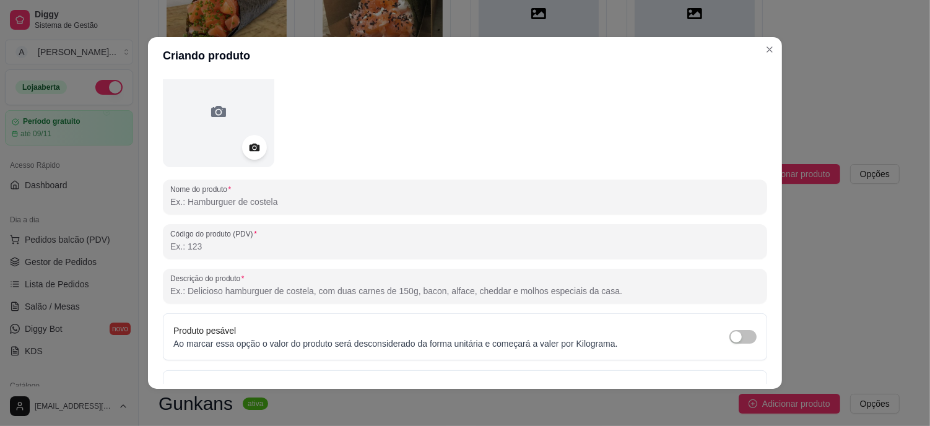
paste input "Camarão empanado em farinha panko com capa de abacate laminado, finalizado com …"
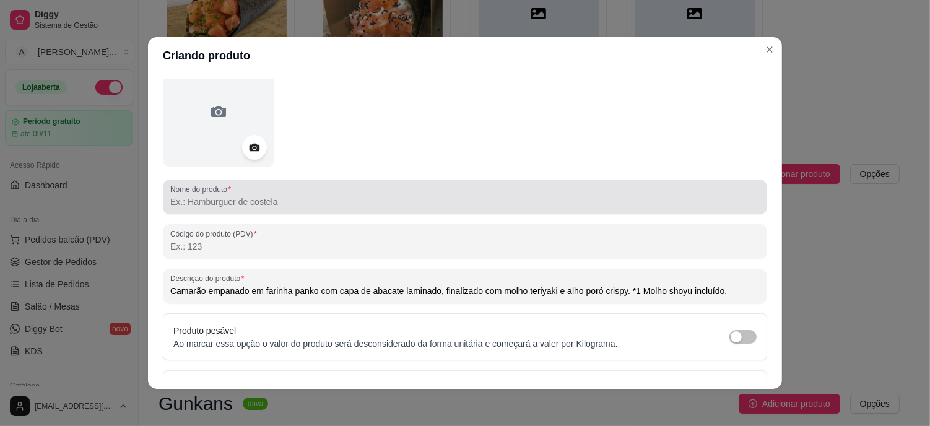
type input "Camarão empanado em farinha panko com capa de abacate laminado, finalizado com …"
click at [220, 207] on input "Nome do produto" at bounding box center [464, 202] width 589 height 12
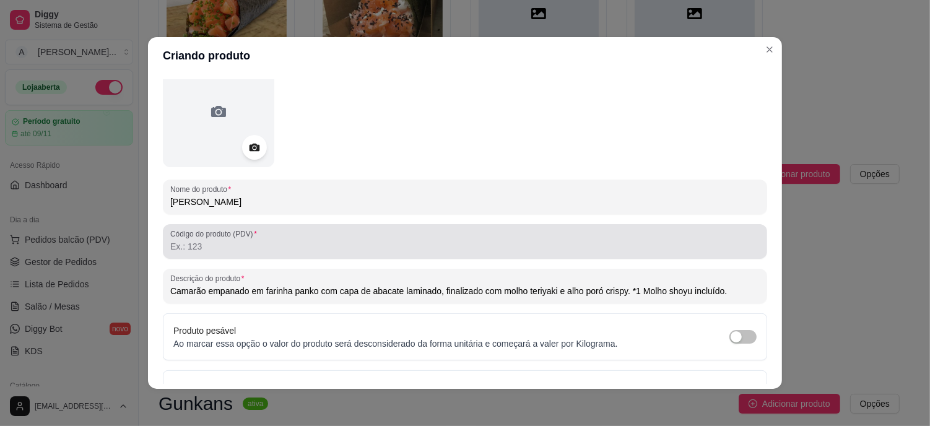
scroll to position [146, 0]
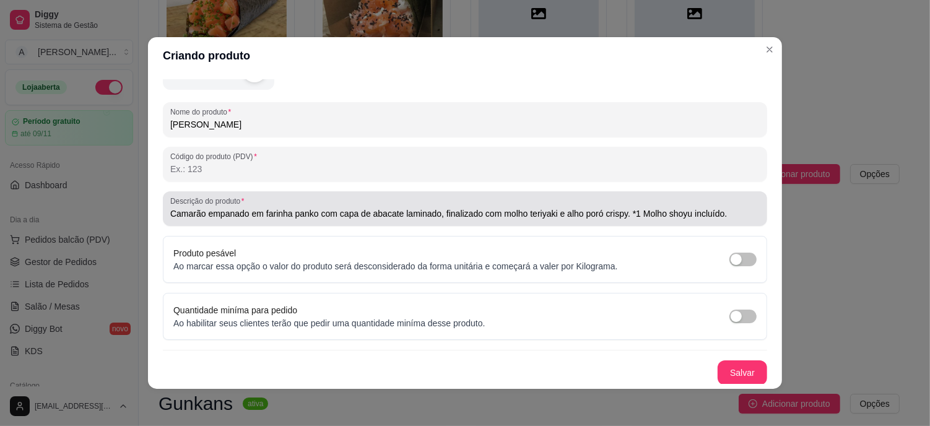
type input "[PERSON_NAME]"
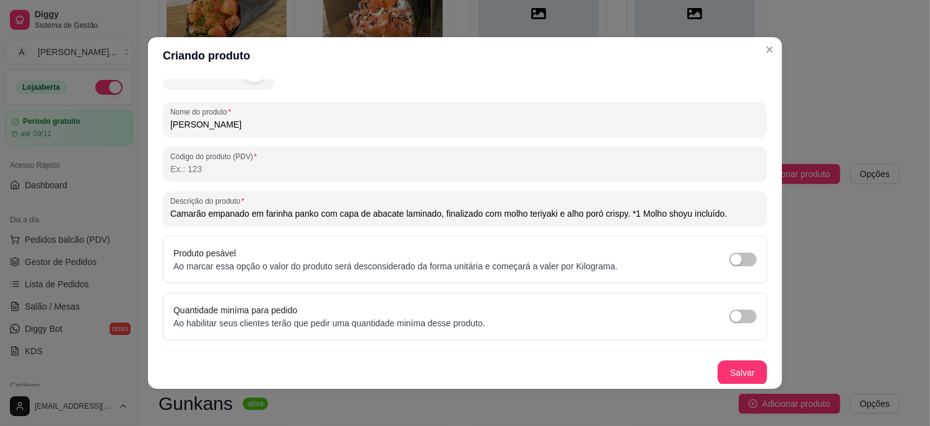
click at [685, 212] on input "Camarão empanado em farinha panko com capa de abacate laminado, finalizado com …" at bounding box center [464, 213] width 589 height 12
type input "Camarão empanado em farinha panko com capa de abacate laminado, finalizado com …"
click at [722, 378] on button "Salvar" at bounding box center [742, 372] width 50 height 25
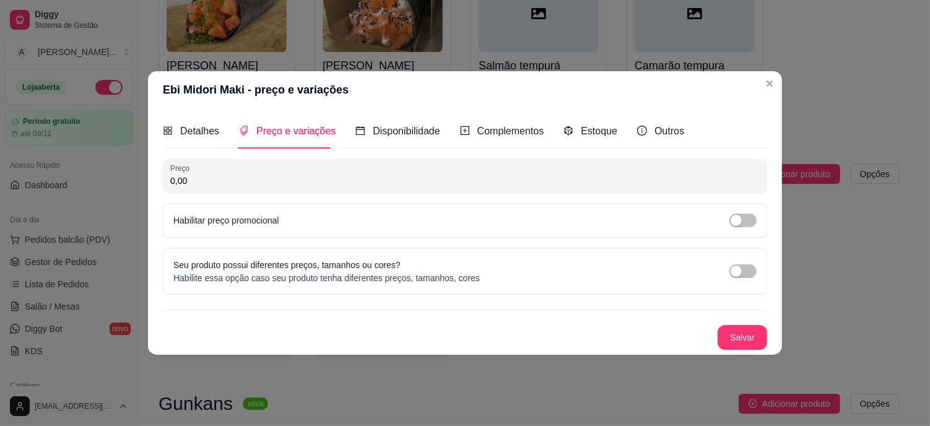
scroll to position [0, 0]
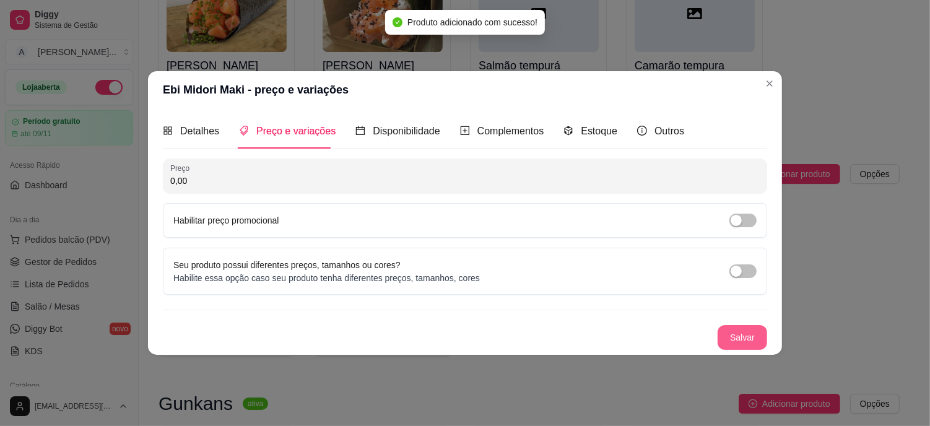
click at [734, 326] on button "Salvar" at bounding box center [742, 337] width 50 height 25
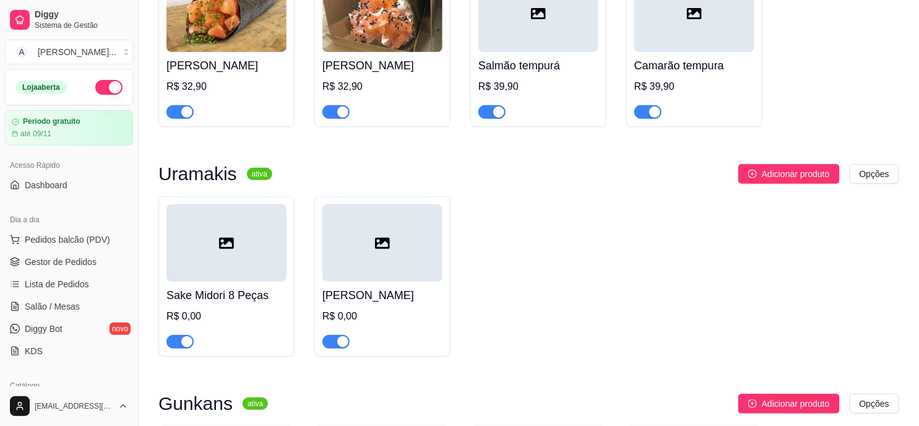
click at [230, 245] on div at bounding box center [226, 242] width 120 height 77
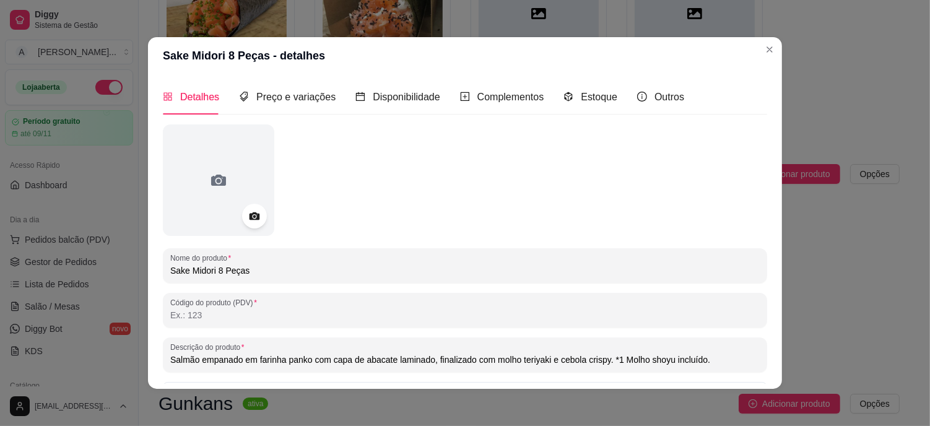
click at [244, 271] on input "Sake Midori 8 Peças" at bounding box center [464, 270] width 589 height 12
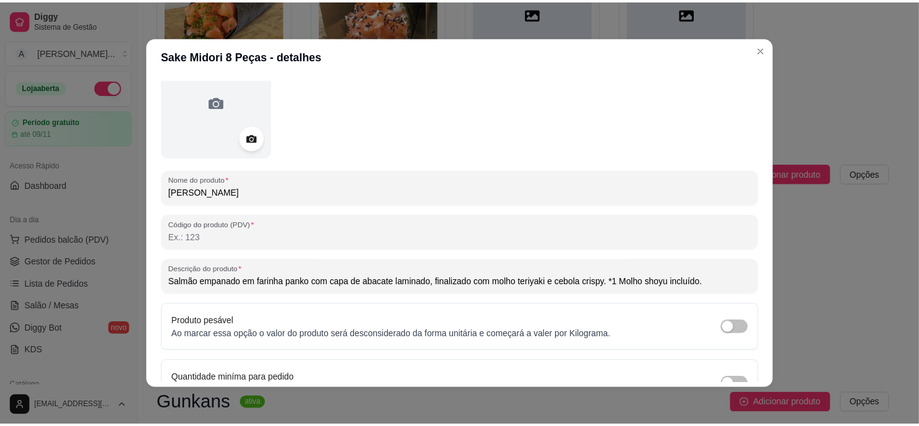
scroll to position [146, 0]
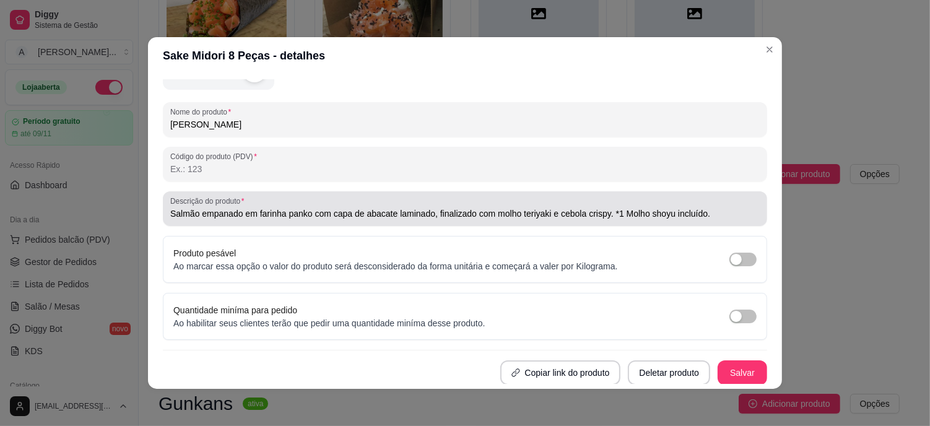
type input "[PERSON_NAME]"
click at [709, 212] on input "Salmão empanado em farinha panko com capa de abacate laminado, finalizado com m…" at bounding box center [464, 213] width 589 height 12
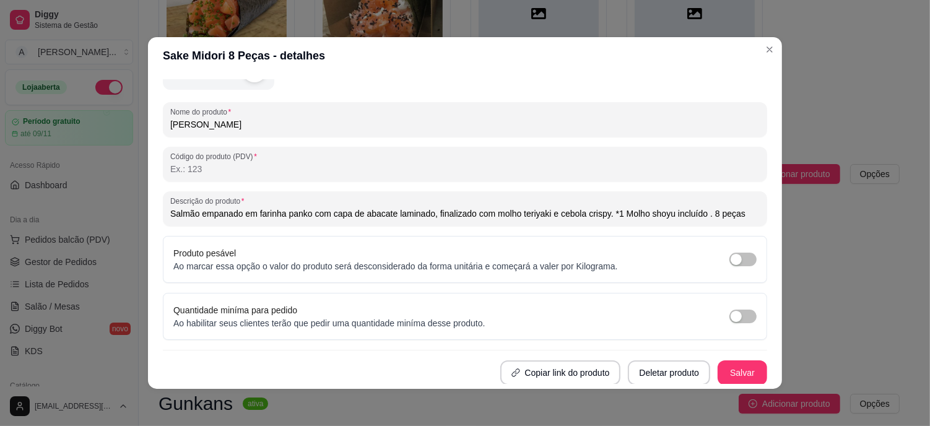
type input "Salmão empanado em farinha panko com capa de abacate laminado, finalizado com m…"
click at [731, 379] on button "Salvar" at bounding box center [742, 373] width 48 height 24
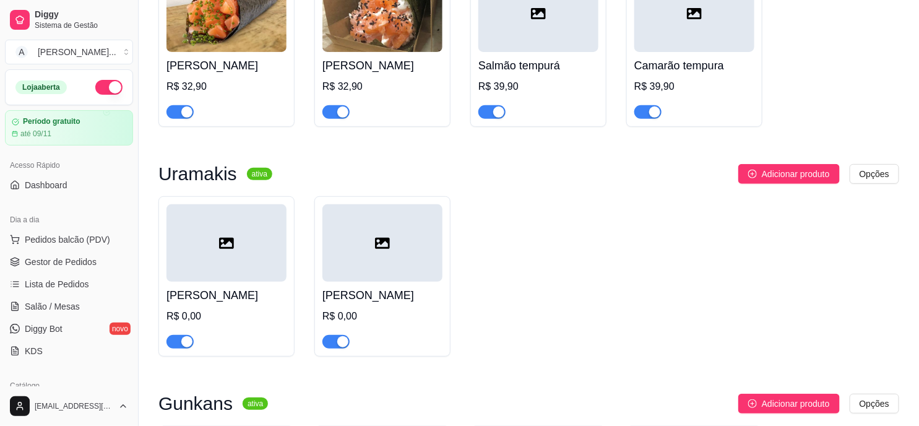
scroll to position [1728, 0]
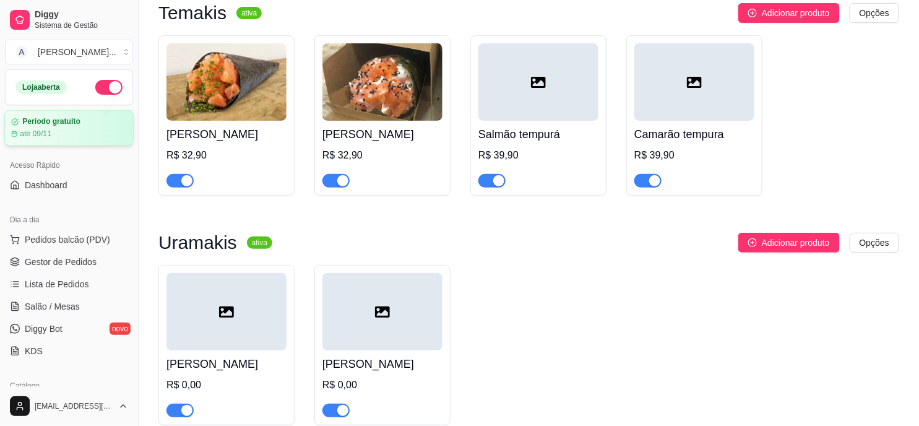
drag, startPoint x: 88, startPoint y: 122, endPoint x: 87, endPoint y: 141, distance: 19.2
click at [88, 122] on div "Período gratuito" at bounding box center [69, 121] width 116 height 9
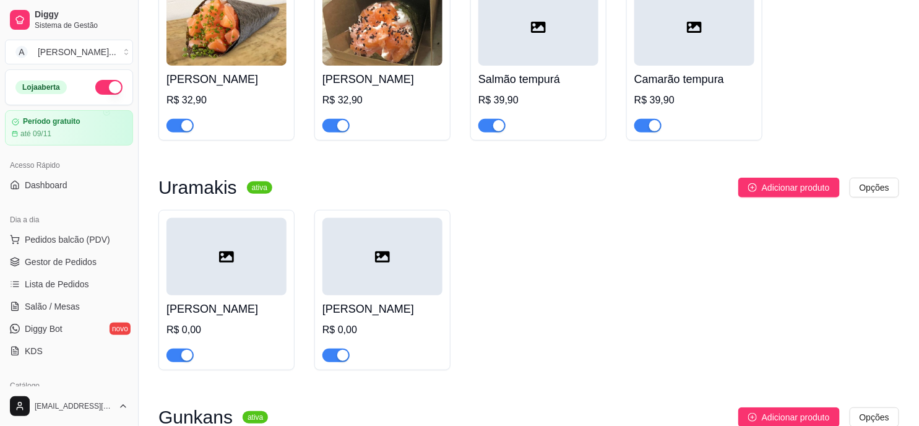
scroll to position [1866, 0]
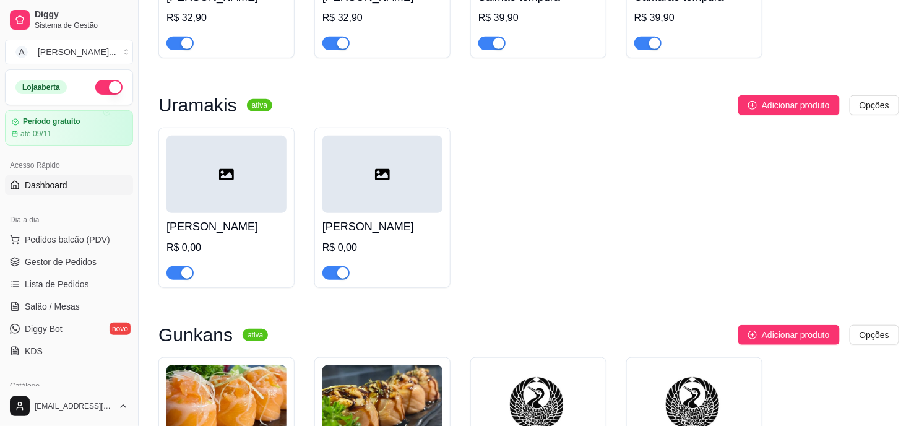
click at [66, 181] on span "Dashboard" at bounding box center [46, 185] width 43 height 12
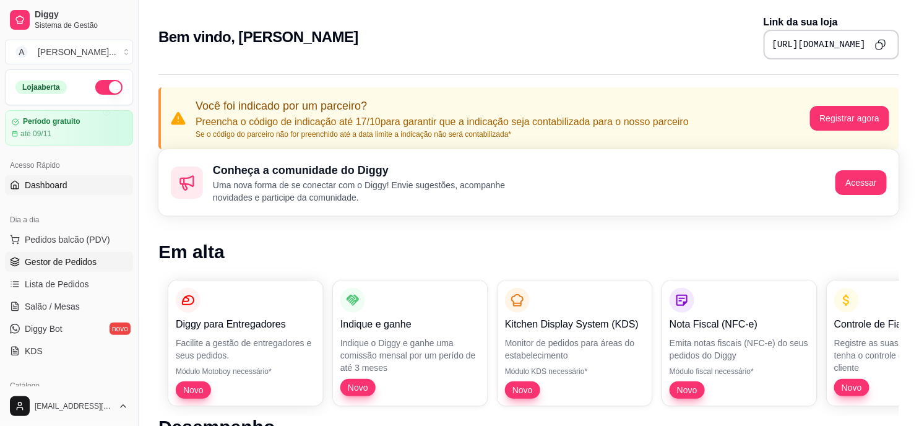
click at [78, 256] on span "Gestor de Pedidos" at bounding box center [61, 262] width 72 height 12
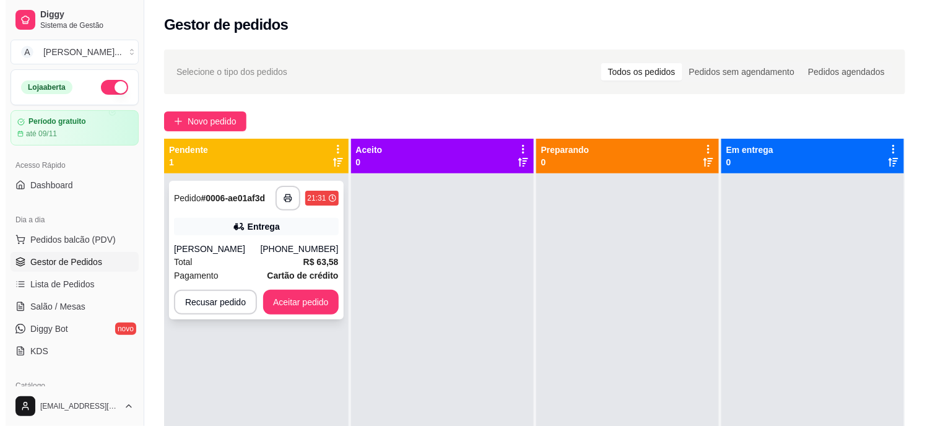
scroll to position [34, 0]
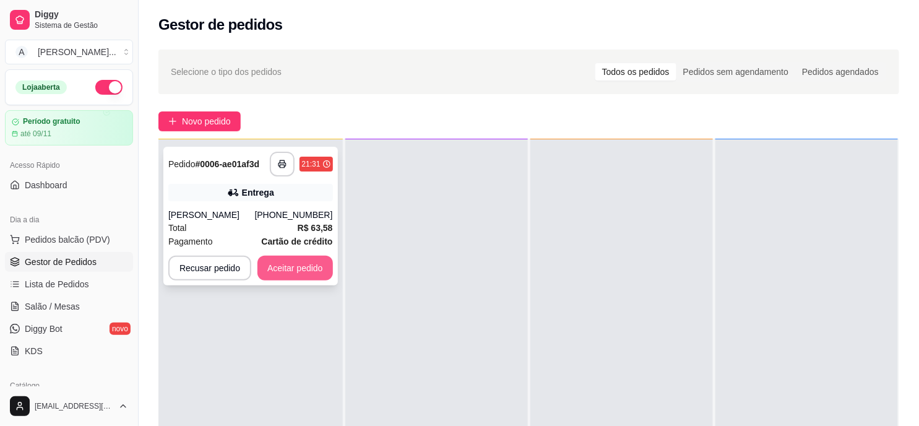
click at [303, 267] on button "Aceitar pedido" at bounding box center [295, 268] width 76 height 25
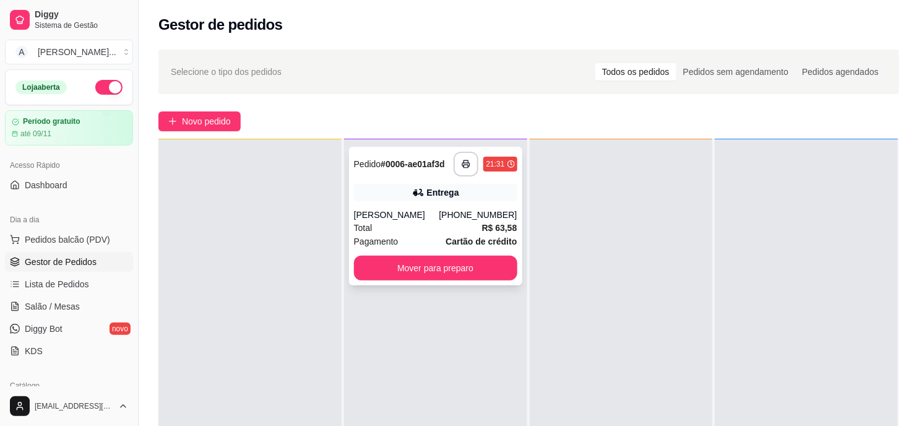
click at [454, 212] on div "[PHONE_NUMBER]" at bounding box center [478, 215] width 78 height 12
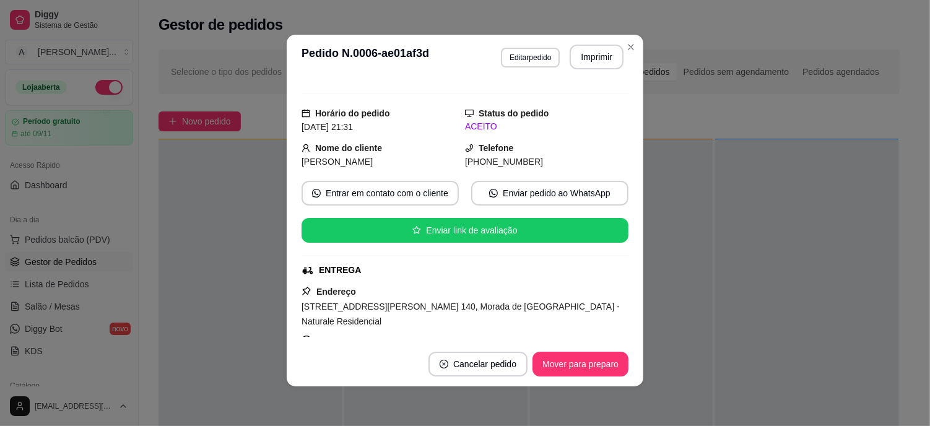
scroll to position [0, 0]
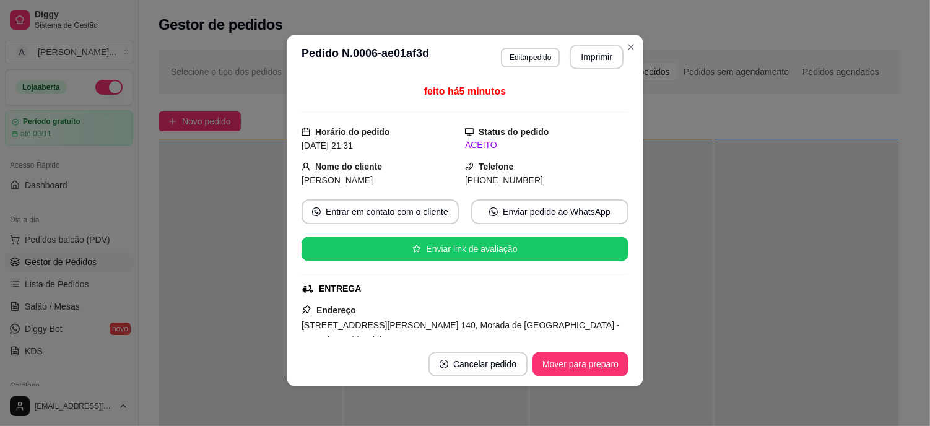
click at [595, 59] on button "Imprimir" at bounding box center [596, 57] width 54 height 25
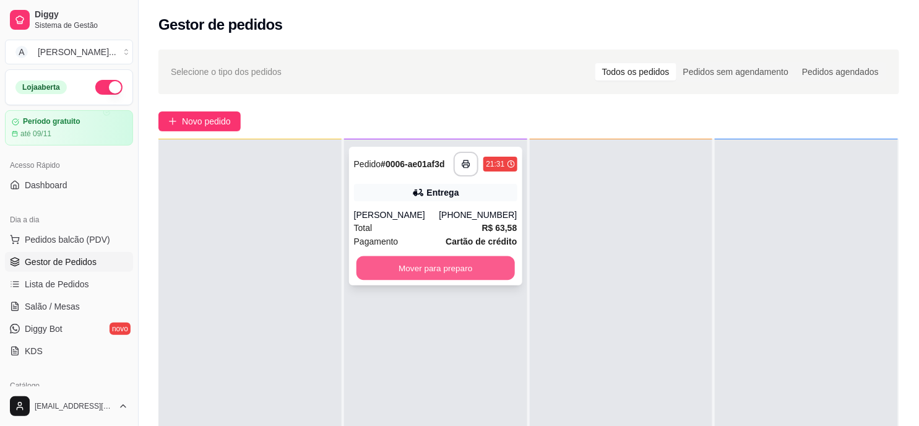
click at [438, 266] on button "Mover para preparo" at bounding box center [436, 268] width 158 height 24
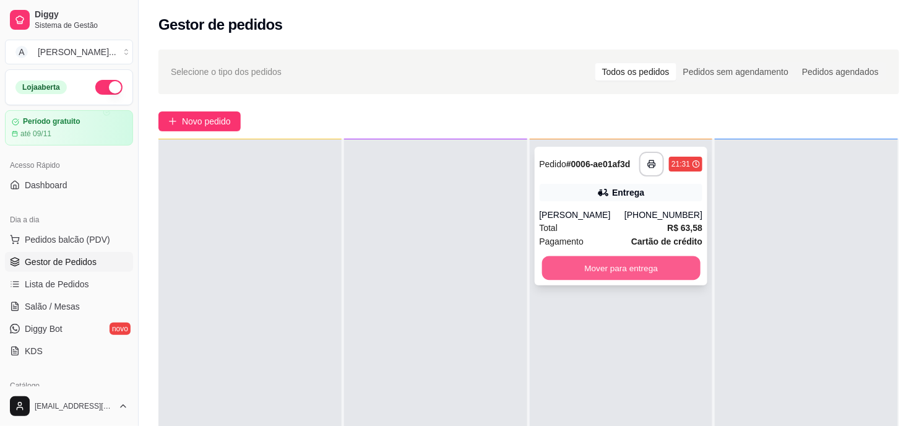
click at [621, 273] on button "Mover para entrega" at bounding box center [621, 268] width 158 height 24
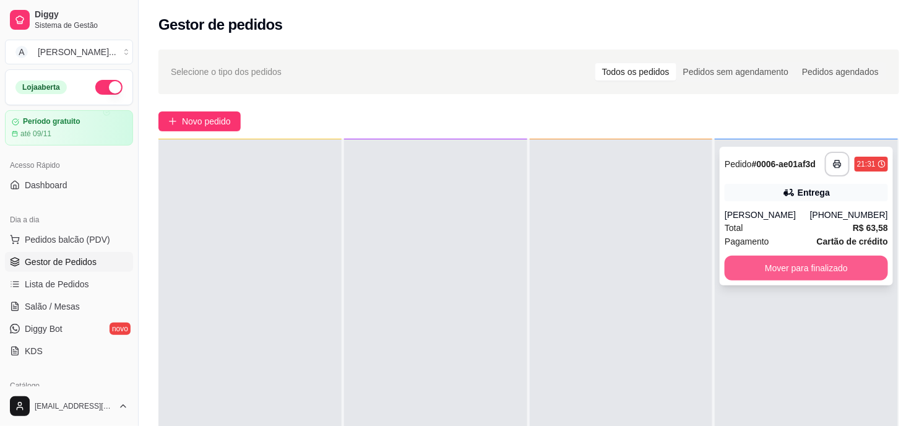
click at [833, 264] on button "Mover para finalizado" at bounding box center [806, 268] width 163 height 25
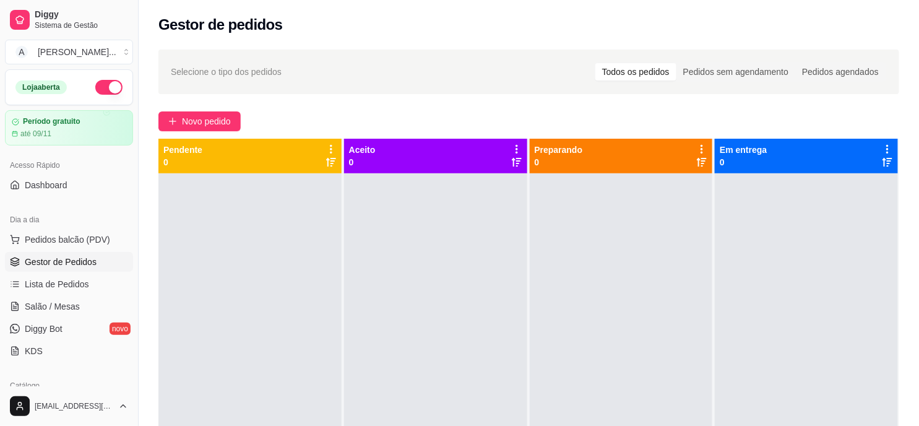
click at [647, 72] on div "Todos os pedidos" at bounding box center [635, 71] width 81 height 17
click at [595, 63] on input "Todos os pedidos" at bounding box center [595, 63] width 0 height 0
click at [79, 279] on span "Lista de Pedidos" at bounding box center [57, 284] width 64 height 12
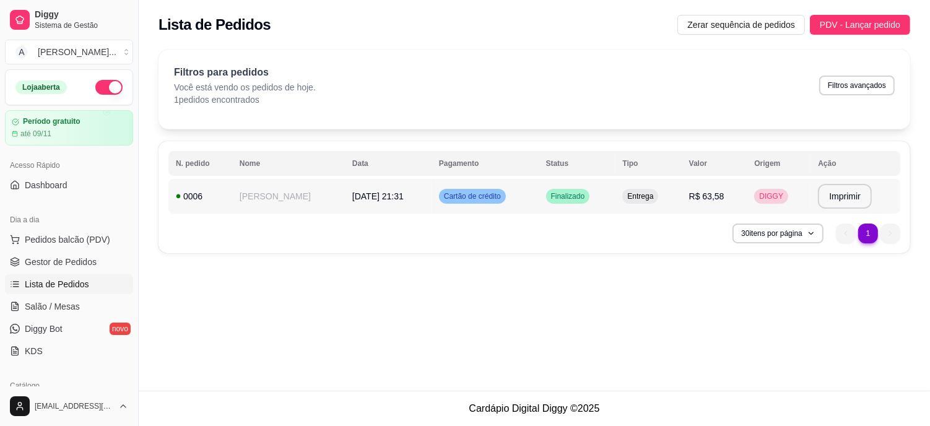
click at [691, 189] on td "R$ 63,58" at bounding box center [714, 196] width 66 height 35
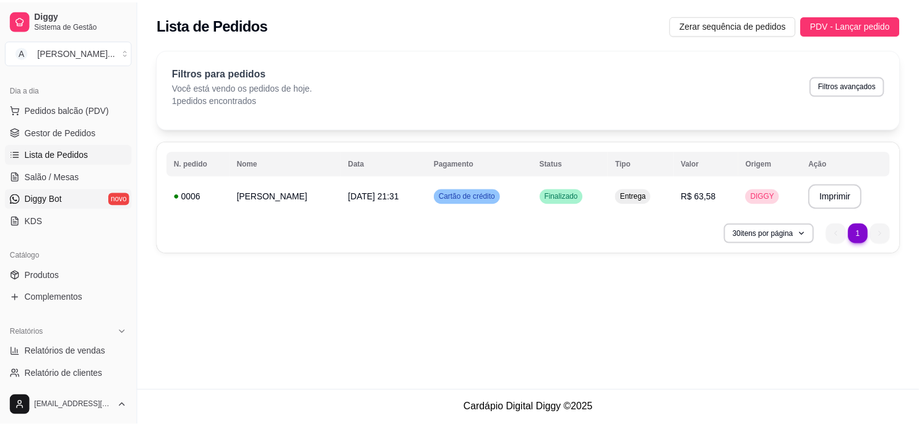
scroll to position [206, 0]
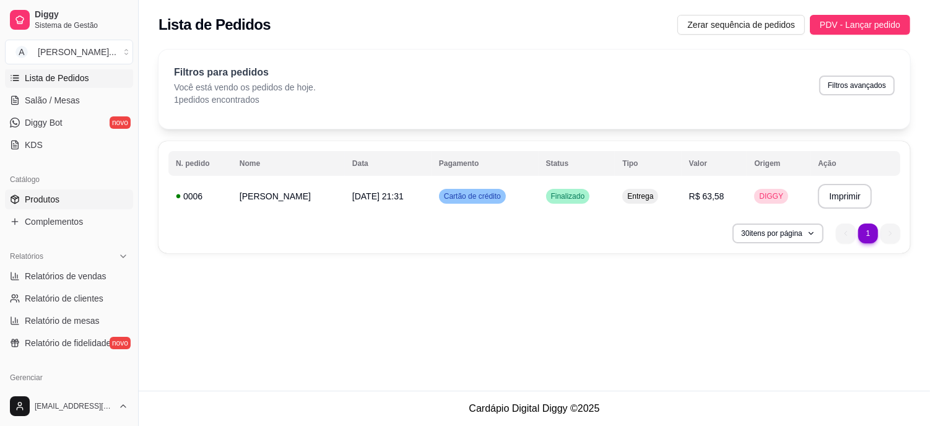
click at [46, 203] on span "Produtos" at bounding box center [42, 199] width 35 height 12
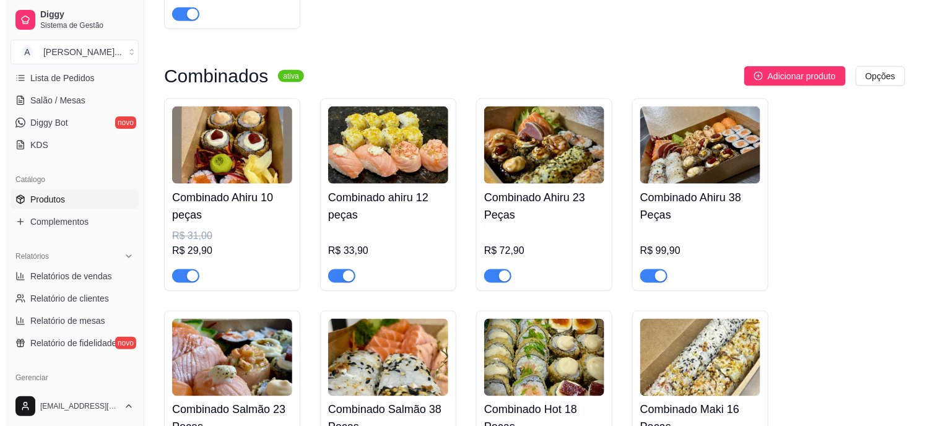
scroll to position [550, 0]
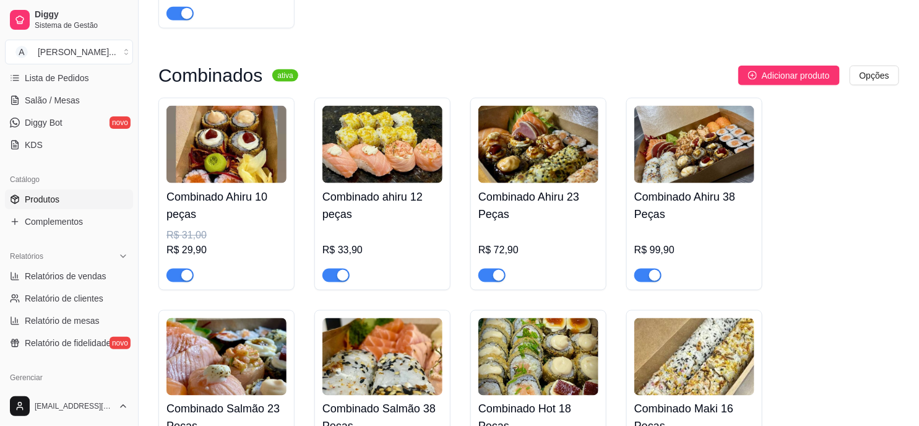
click at [698, 127] on img at bounding box center [694, 144] width 120 height 77
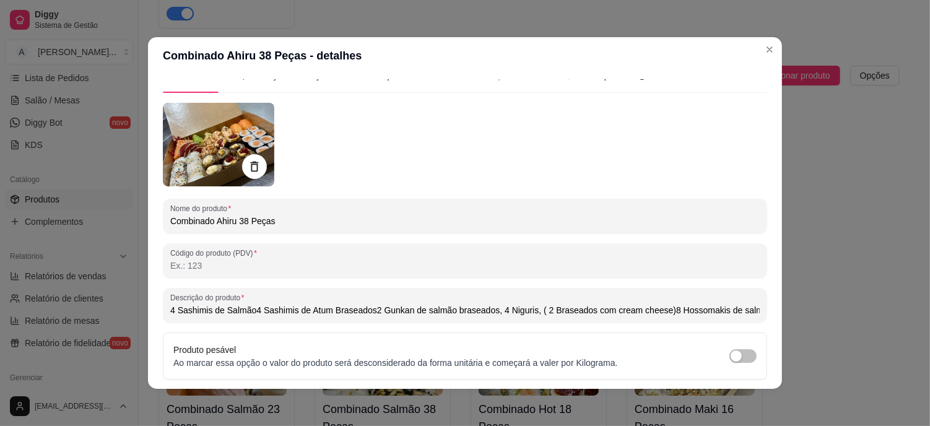
scroll to position [0, 0]
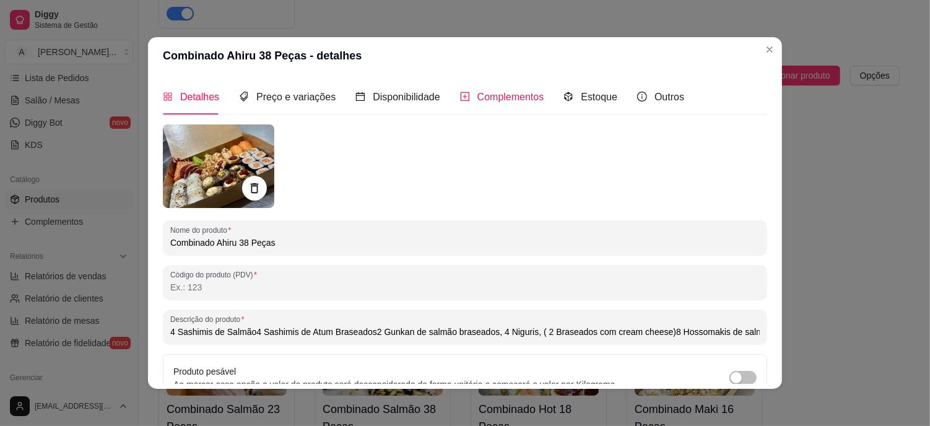
click at [503, 92] on span "Complementos" at bounding box center [510, 97] width 67 height 11
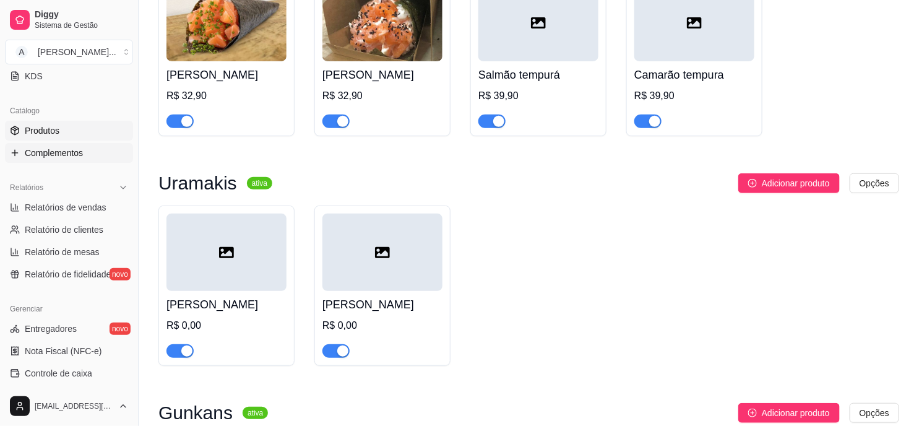
scroll to position [344, 0]
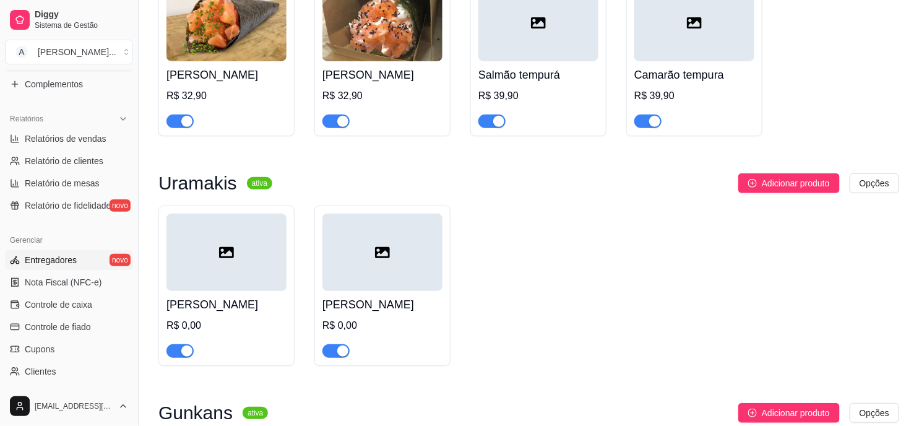
click at [67, 261] on span "Entregadores" at bounding box center [51, 260] width 52 height 12
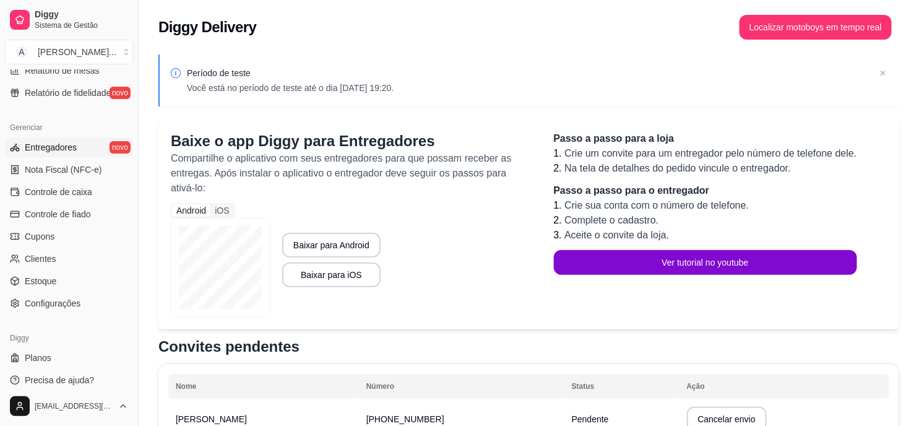
scroll to position [464, 0]
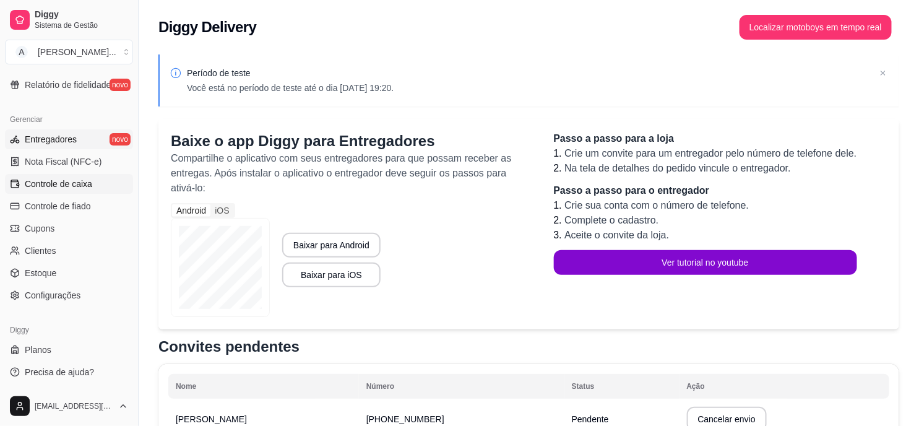
click at [91, 177] on link "Controle de caixa" at bounding box center [69, 184] width 128 height 20
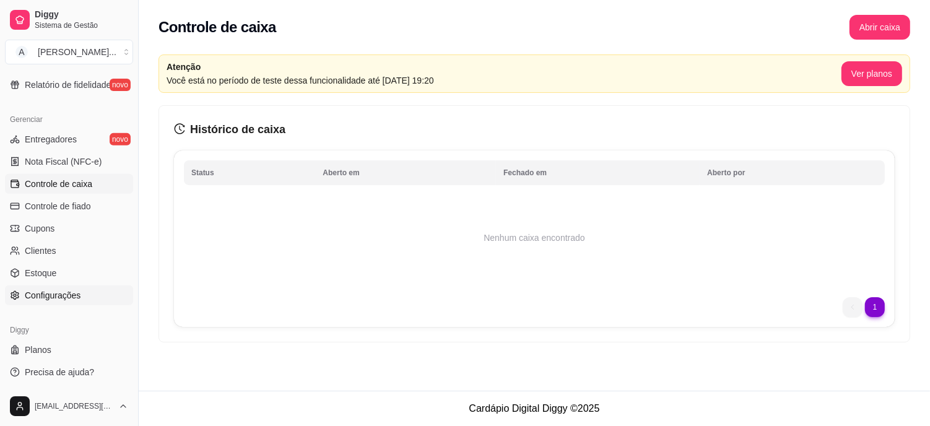
click at [65, 300] on span "Configurações" at bounding box center [53, 295] width 56 height 12
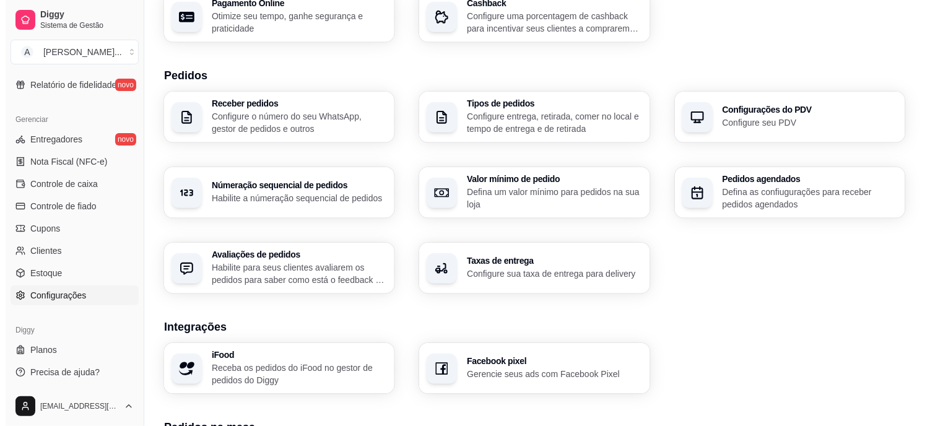
scroll to position [441, 0]
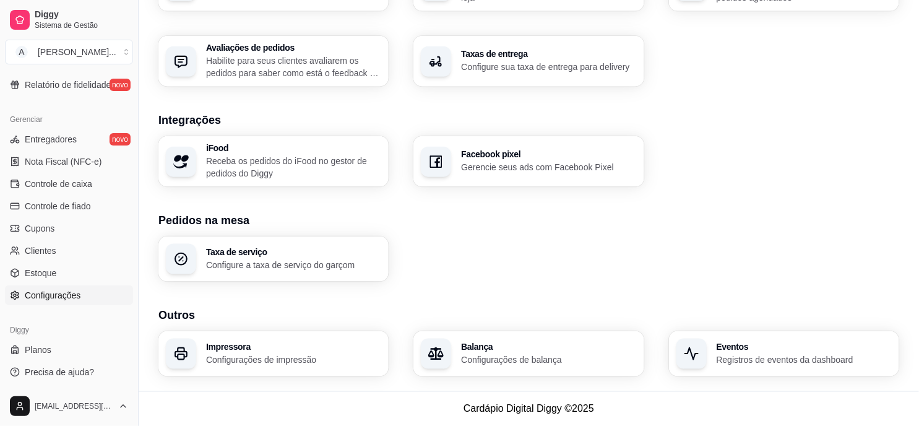
click at [279, 355] on p "Configurações de impressão" at bounding box center [293, 359] width 175 height 12
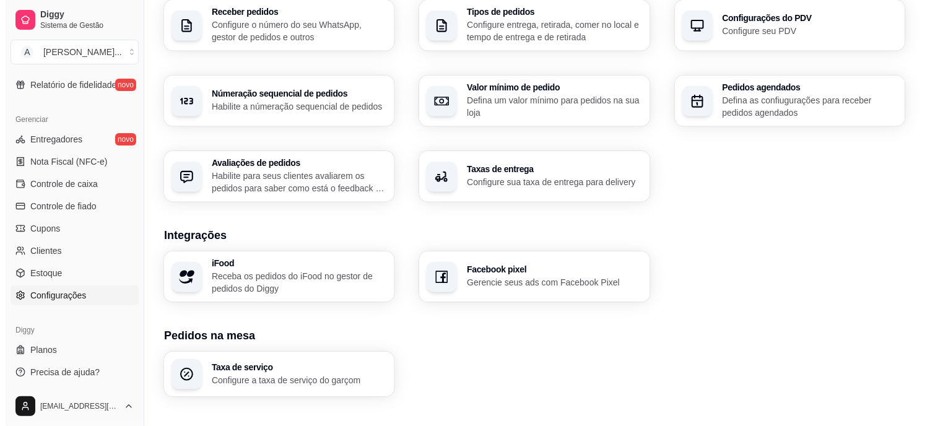
scroll to position [234, 0]
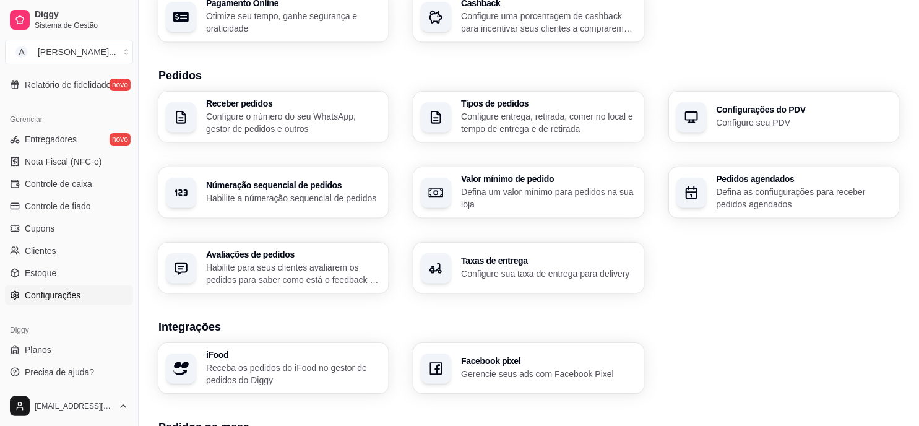
click at [515, 277] on p "Configure sua taxa de entrega para delivery" at bounding box center [548, 273] width 175 height 12
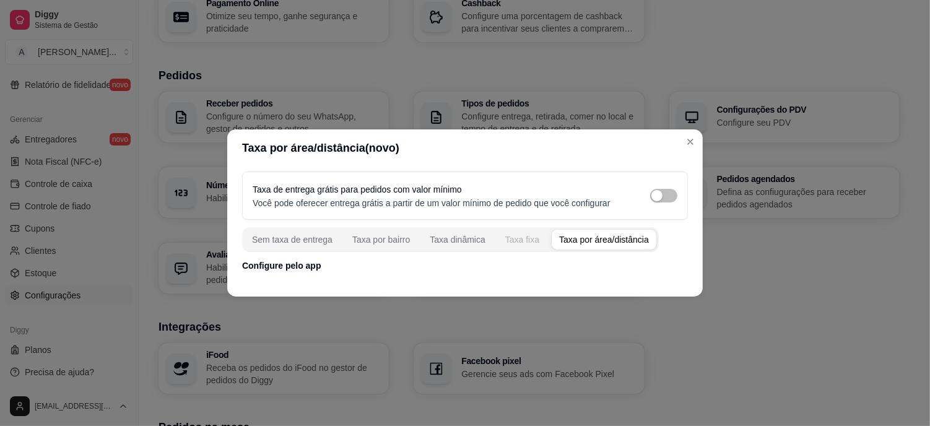
click at [521, 243] on div "Taxa fixa" at bounding box center [522, 239] width 34 height 12
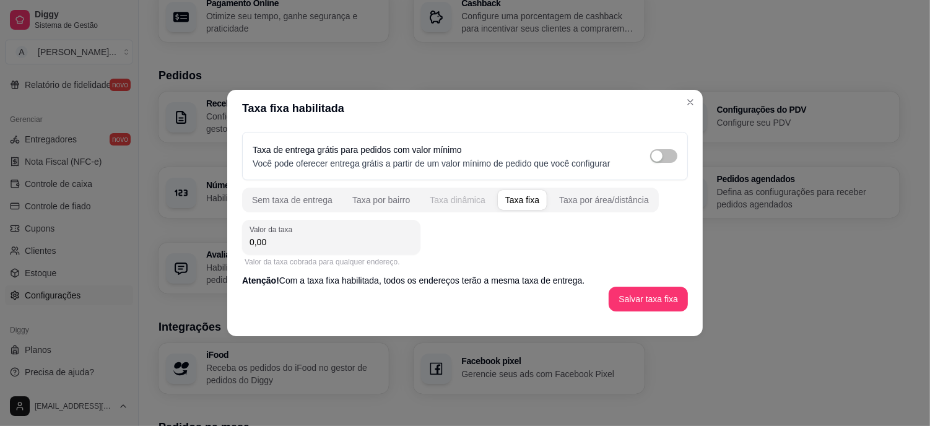
click at [451, 201] on div "Taxa dinâmica" at bounding box center [458, 200] width 56 height 12
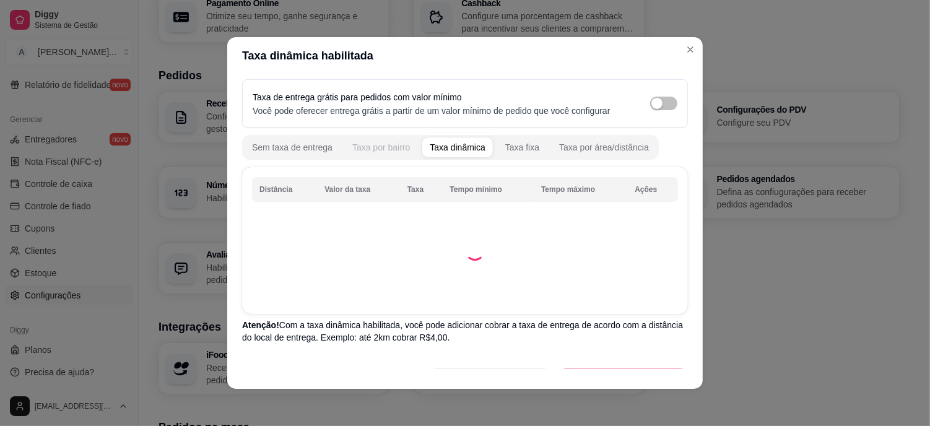
click at [386, 149] on div "Taxa por bairro" at bounding box center [381, 147] width 58 height 12
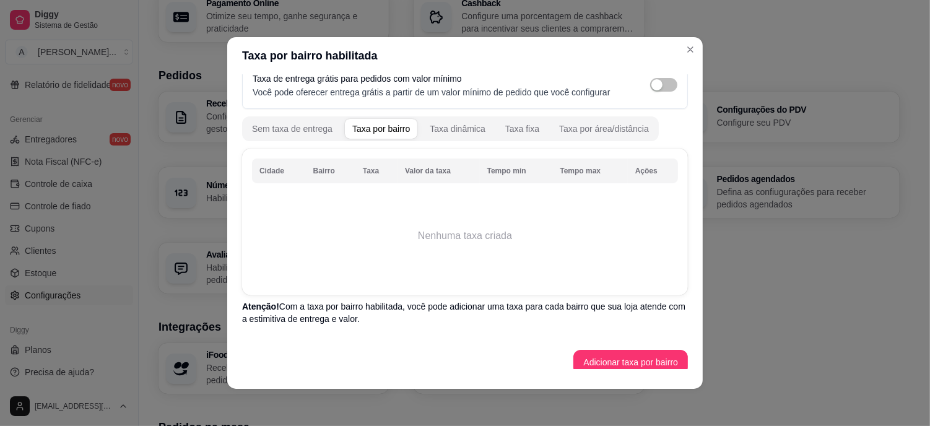
scroll to position [28, 0]
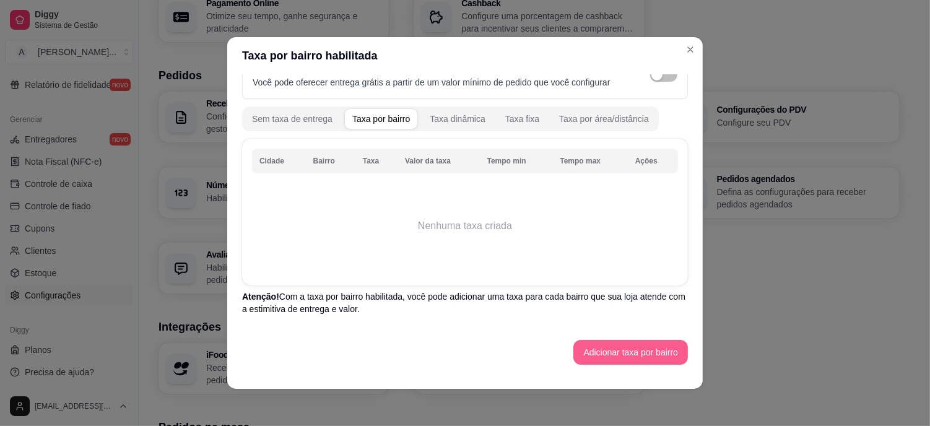
click at [641, 348] on button "Adicionar taxa por bairro" at bounding box center [630, 352] width 115 height 25
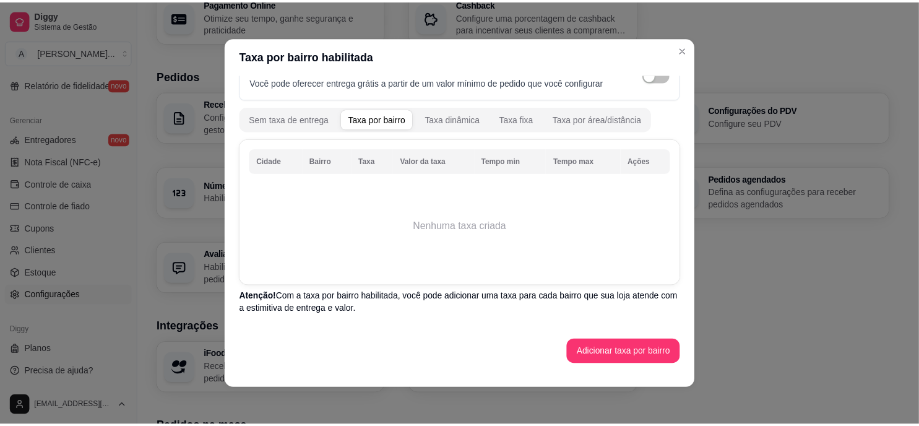
scroll to position [0, 0]
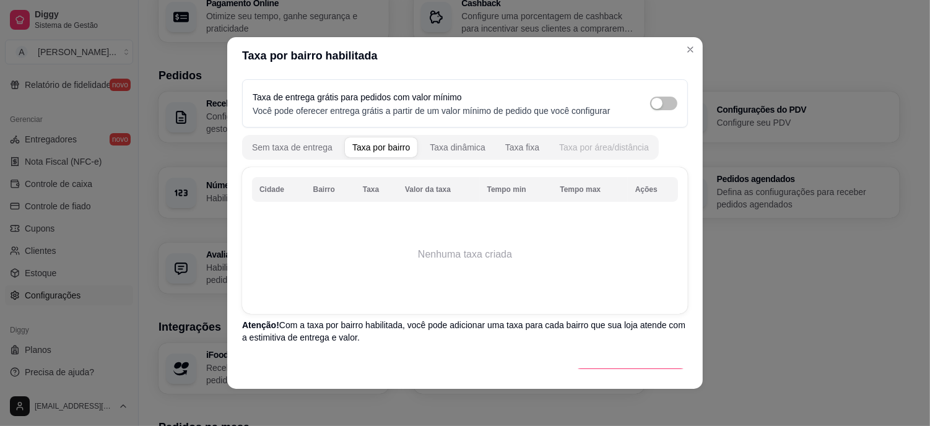
click at [592, 149] on div "Taxa por área/distância" at bounding box center [604, 147] width 90 height 12
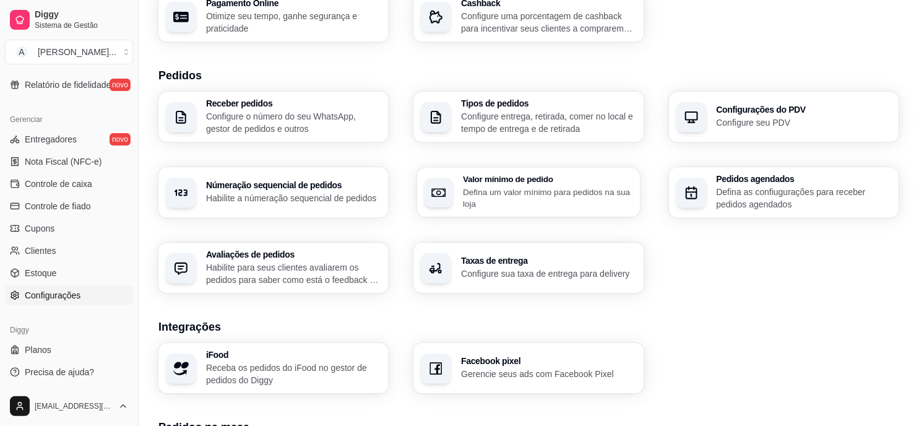
click at [525, 175] on h3 "Valor mínimo de pedido" at bounding box center [549, 179] width 170 height 9
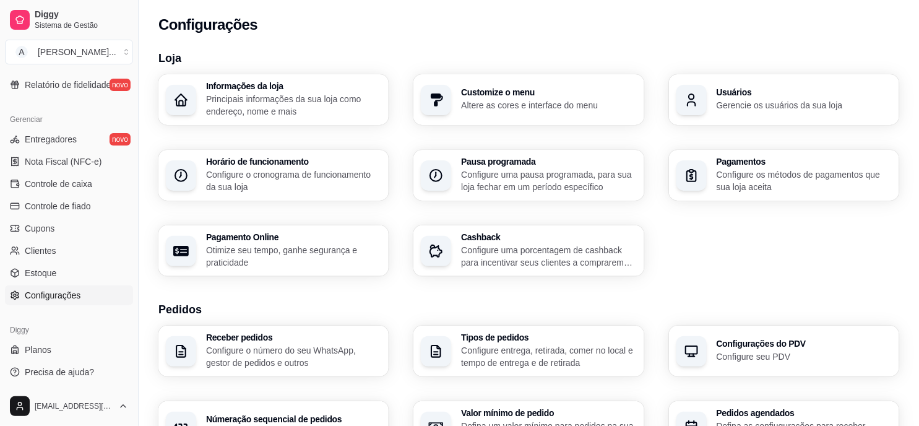
click at [469, 92] on h3 "Customize o menu" at bounding box center [548, 92] width 175 height 9
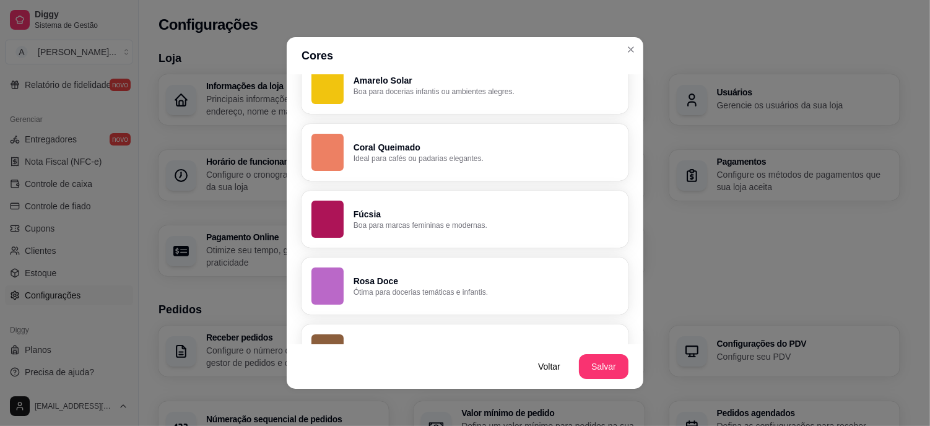
scroll to position [909, 0]
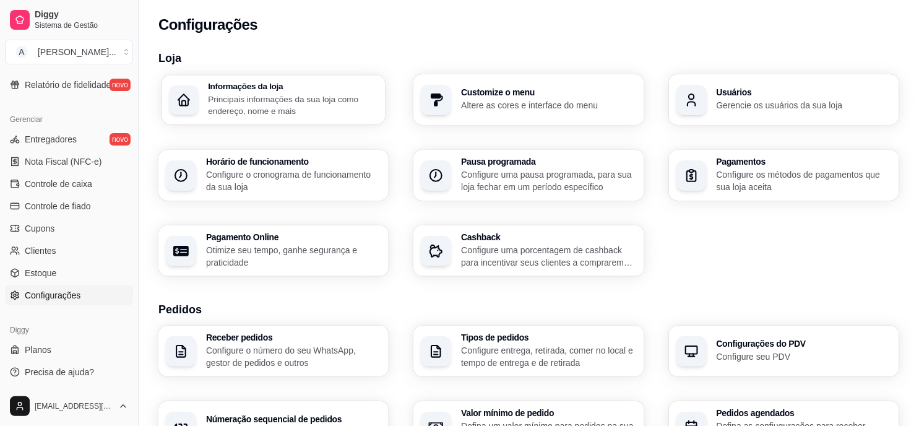
click at [279, 98] on p "Principais informações da sua loja como endereço, nome e mais" at bounding box center [293, 105] width 170 height 24
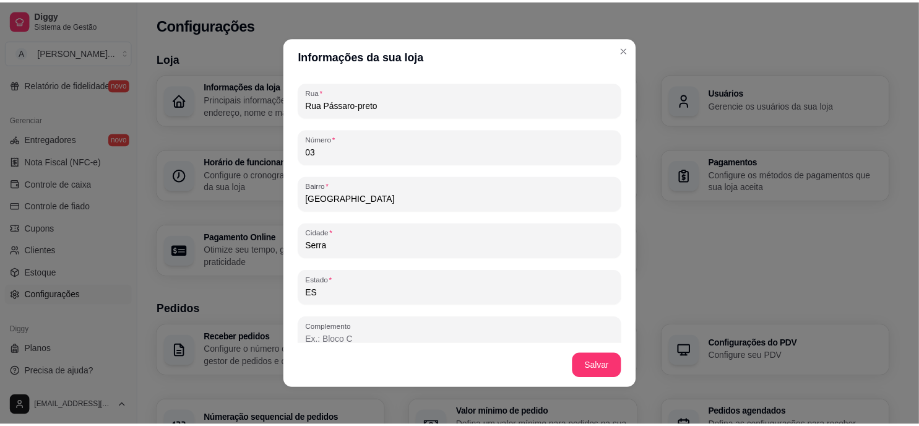
scroll to position [767, 0]
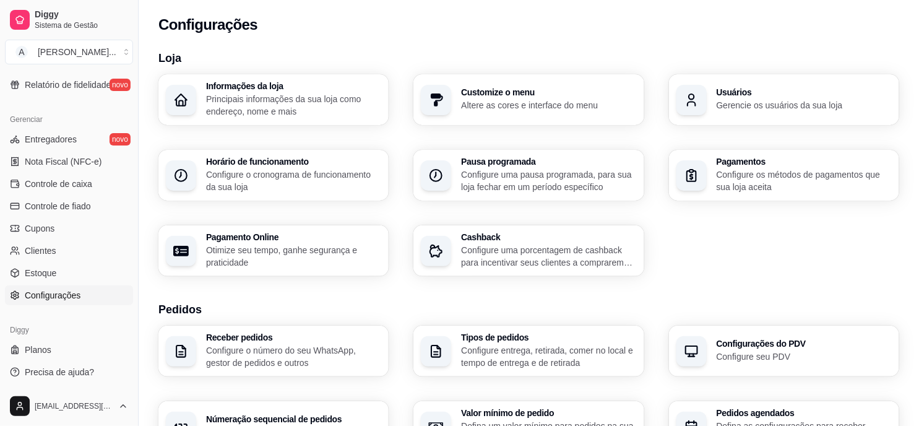
click at [771, 99] on p "Gerencie os usuários da sua loja" at bounding box center [804, 105] width 175 height 12
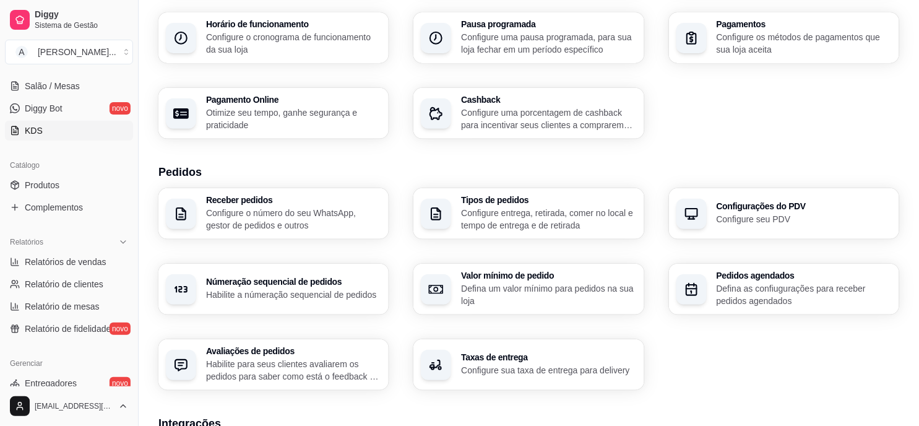
scroll to position [189, 0]
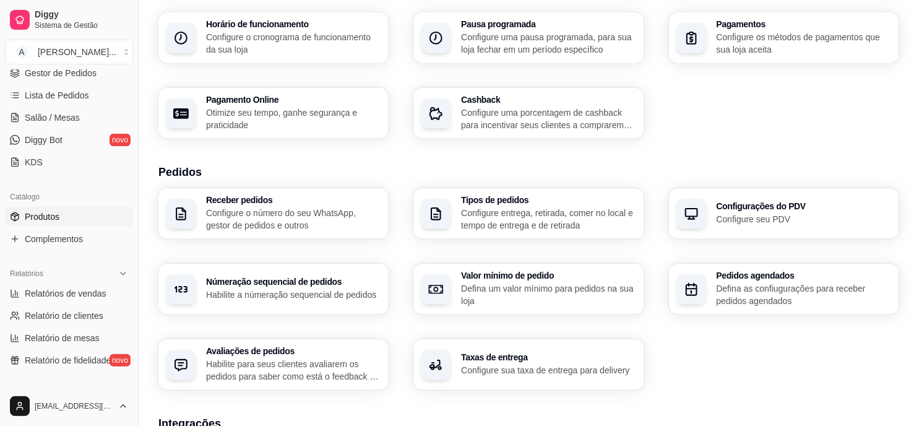
click at [46, 214] on span "Produtos" at bounding box center [42, 216] width 35 height 12
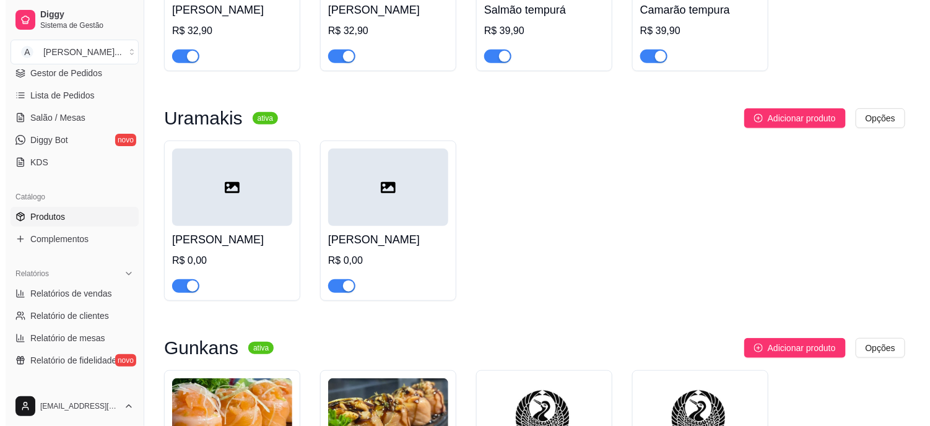
scroll to position [1857, 0]
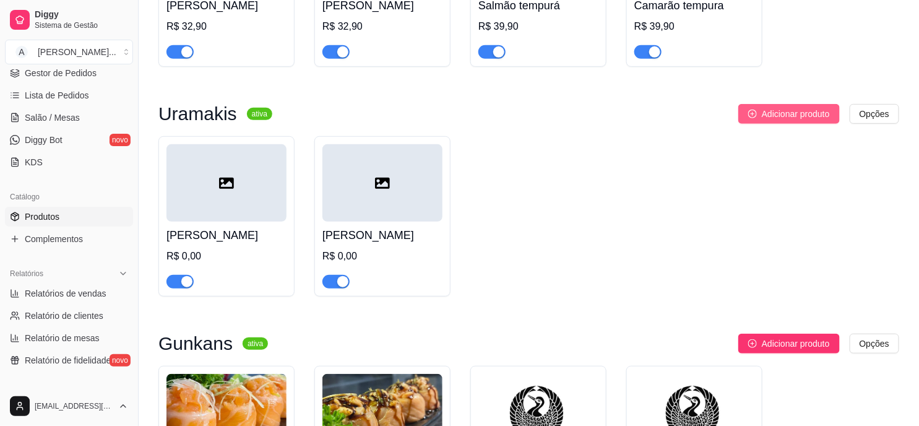
click at [807, 107] on span "Adicionar produto" at bounding box center [796, 114] width 68 height 14
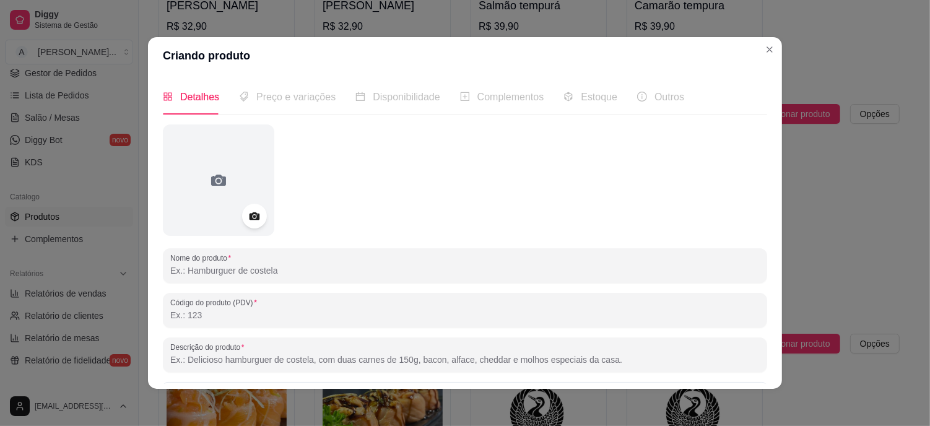
click at [274, 269] on input "Nome do produto" at bounding box center [464, 270] width 589 height 12
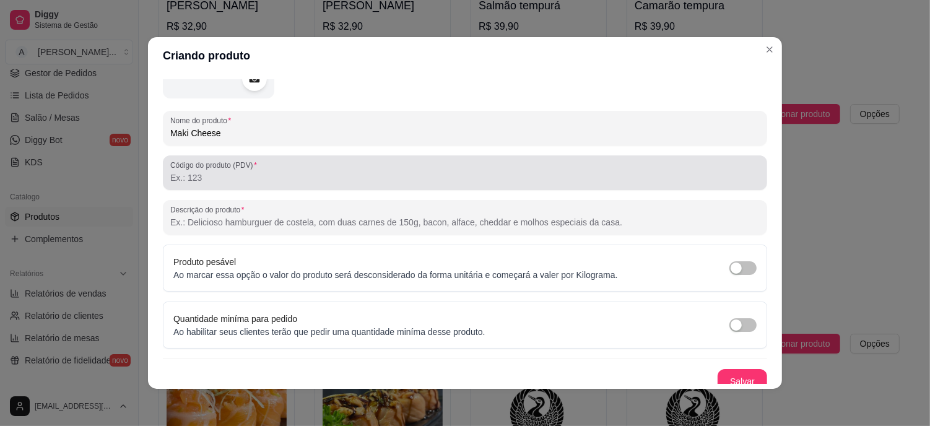
scroll to position [69, 0]
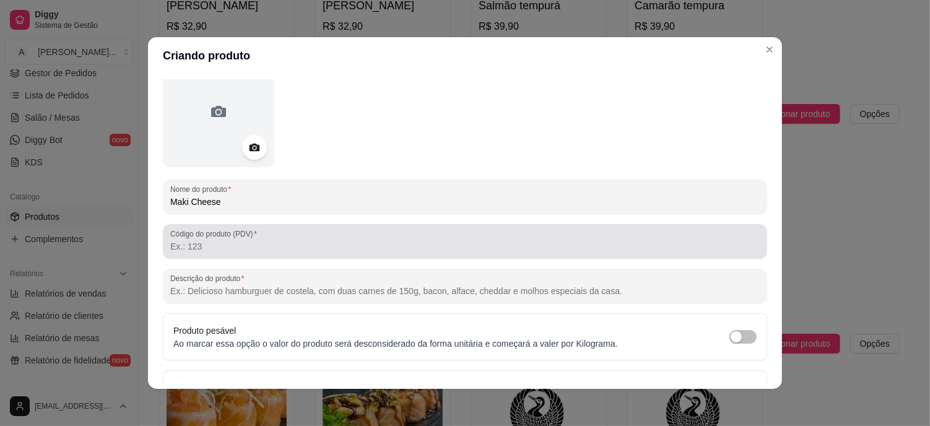
type input "Maki Cheese"
click at [209, 254] on div "Código do produto (PDV)" at bounding box center [465, 241] width 604 height 35
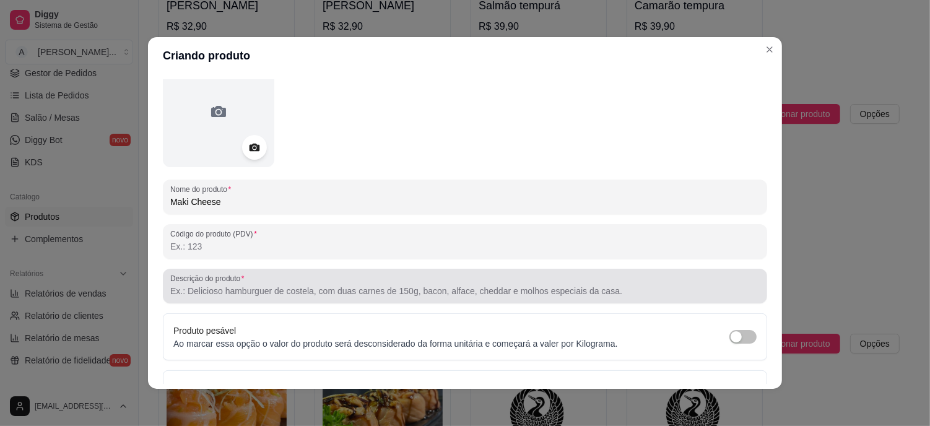
click at [227, 300] on div "Descrição do produto" at bounding box center [465, 286] width 604 height 35
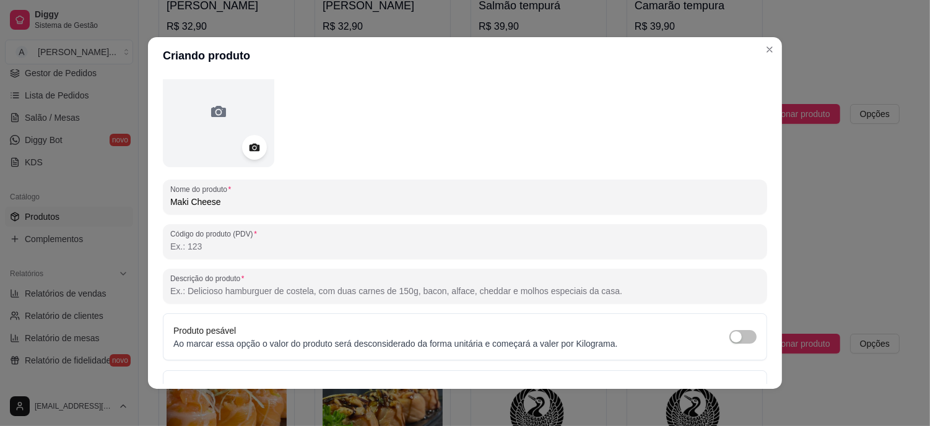
paste input "Salmão, cream cheese, cebola crispy e furikaki. *1 Molho shoyu incluído."
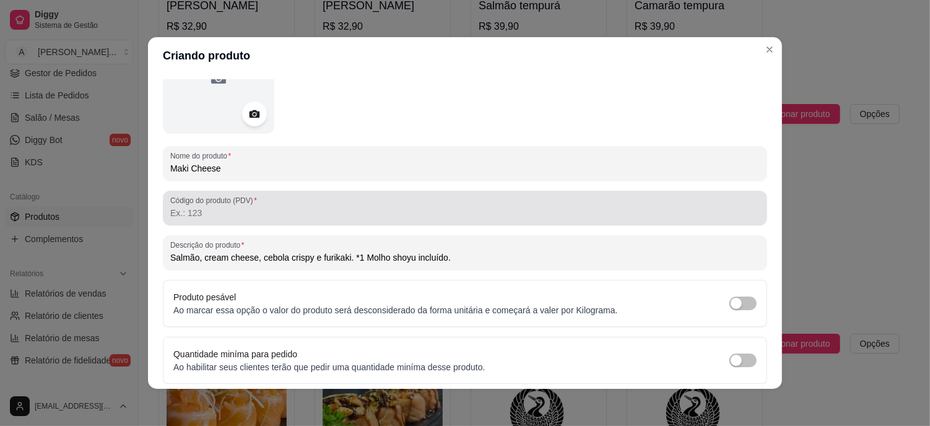
scroll to position [146, 0]
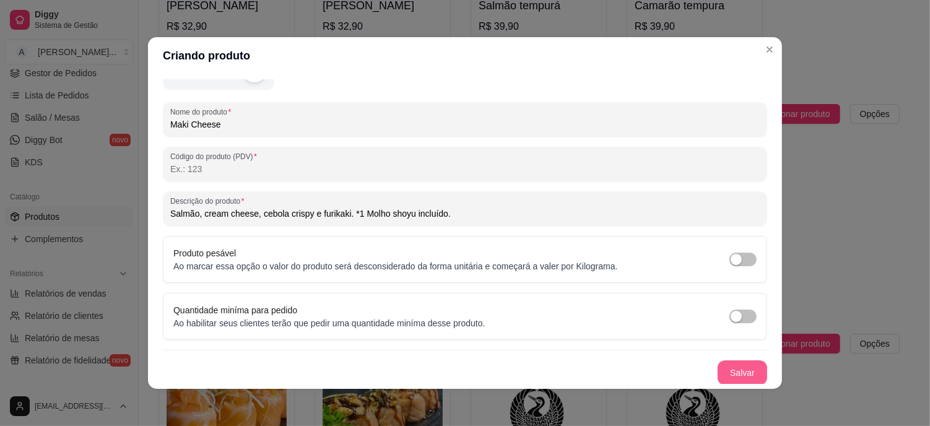
type input "Salmão, cream cheese, cebola crispy e furikaki. *1 Molho shoyu incluído."
click at [726, 370] on button "Salvar" at bounding box center [742, 372] width 50 height 25
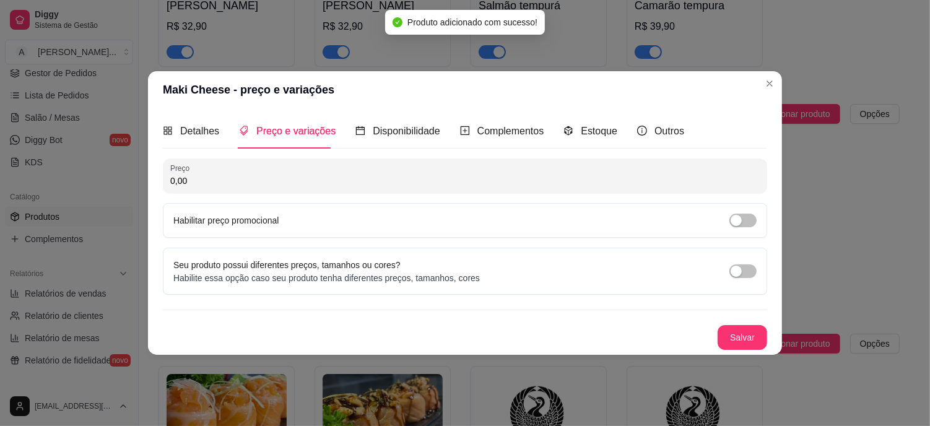
scroll to position [0, 0]
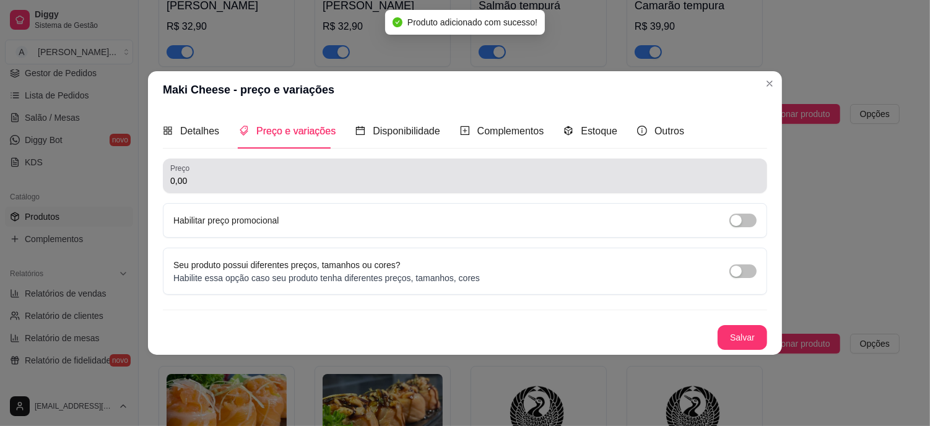
click at [264, 178] on input "0,00" at bounding box center [464, 181] width 589 height 12
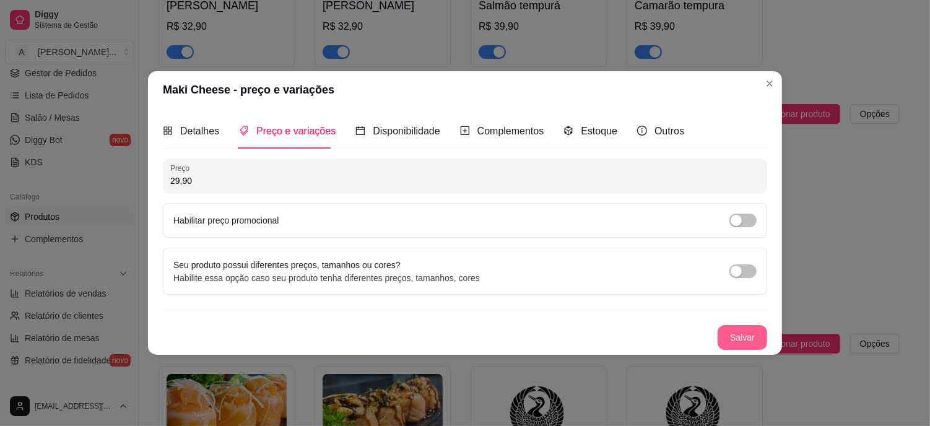
type input "29,90"
click at [753, 335] on button "Salvar" at bounding box center [742, 337] width 50 height 25
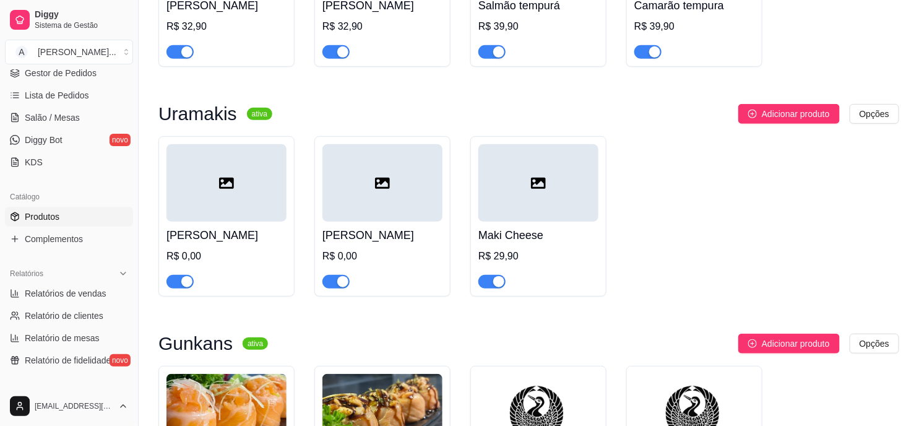
click at [388, 178] on icon at bounding box center [382, 183] width 15 height 11
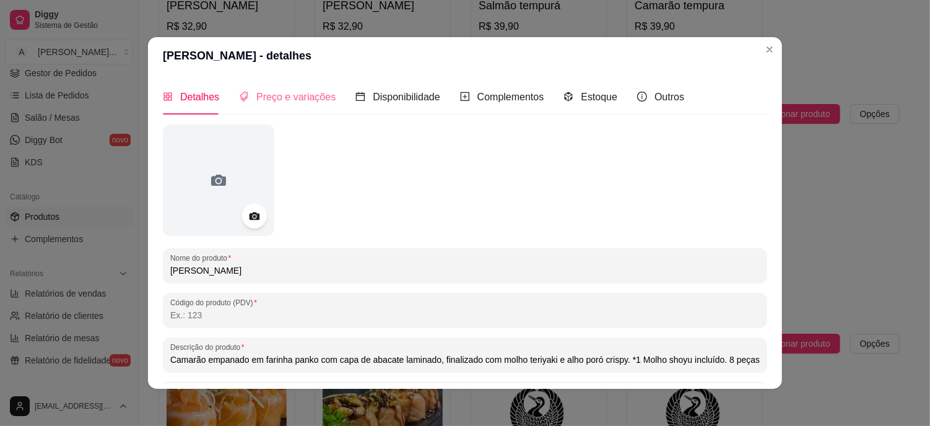
click at [274, 106] on div "Preço e variações" at bounding box center [287, 96] width 97 height 35
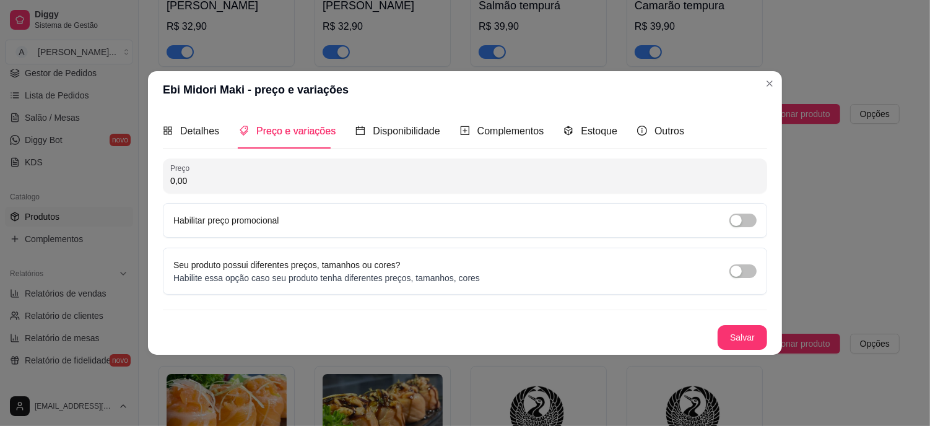
click at [203, 186] on input "0,00" at bounding box center [464, 181] width 589 height 12
type input "29,99"
click at [738, 344] on button "Salvar" at bounding box center [742, 337] width 50 height 25
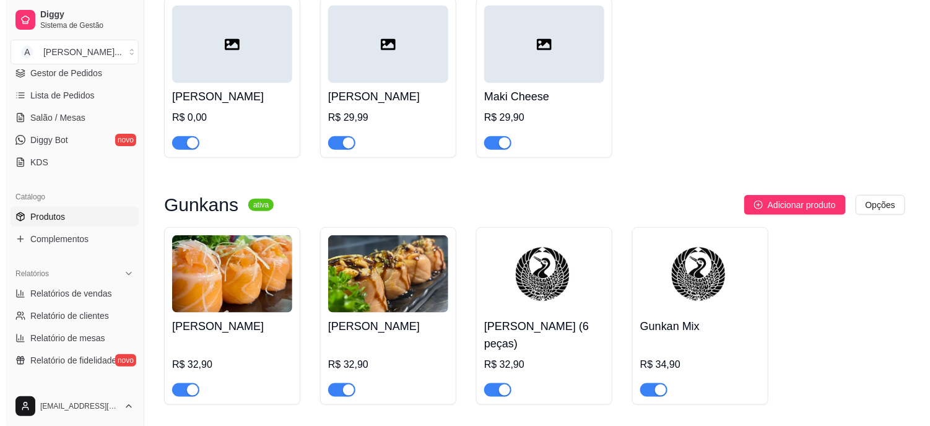
scroll to position [1926, 0]
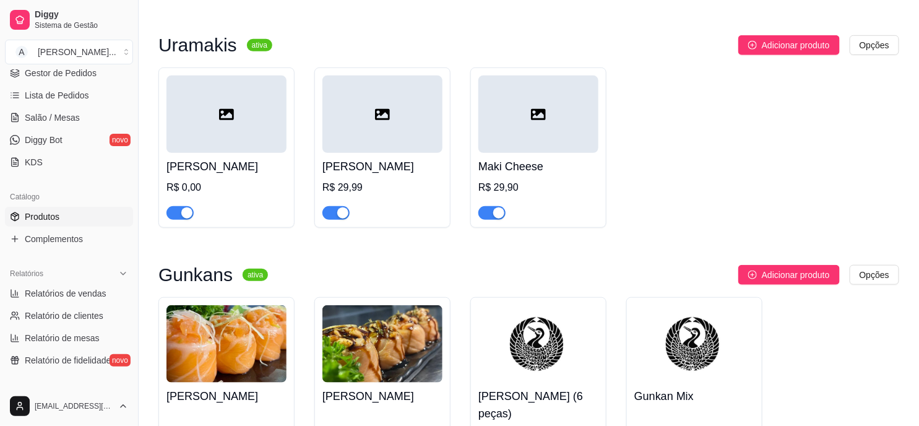
click at [241, 124] on div at bounding box center [226, 114] width 120 height 77
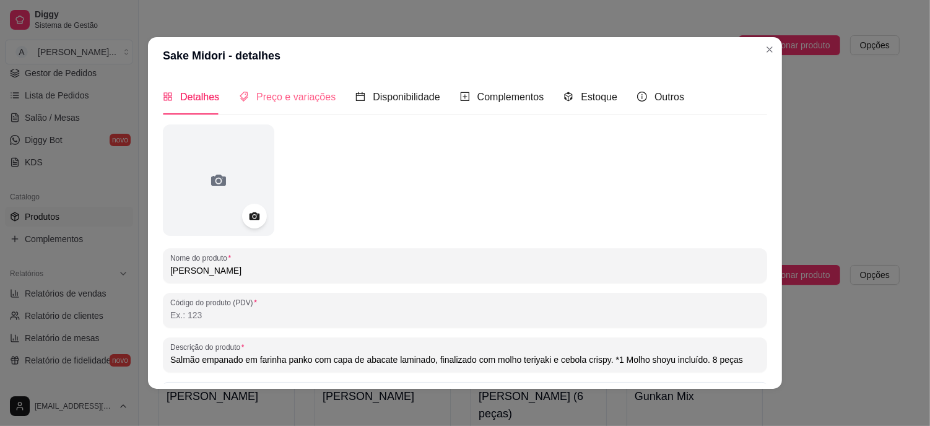
click at [300, 88] on div "Preço e variações" at bounding box center [287, 96] width 97 height 35
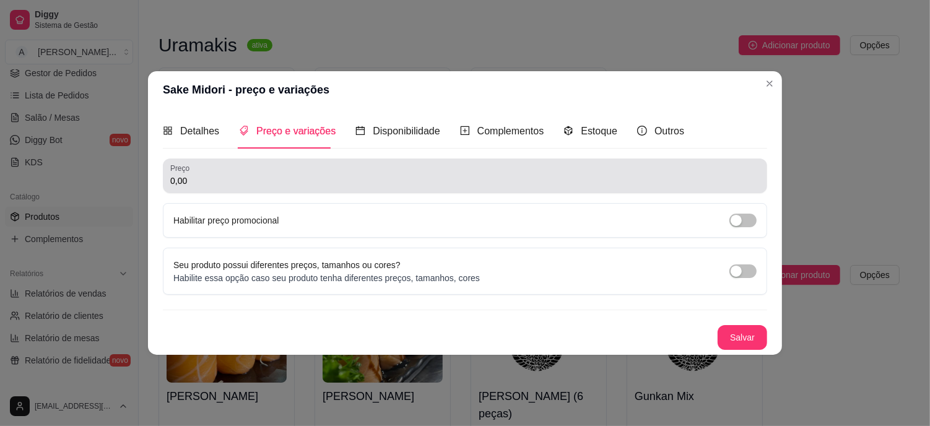
click at [193, 171] on div "0,00" at bounding box center [464, 175] width 589 height 25
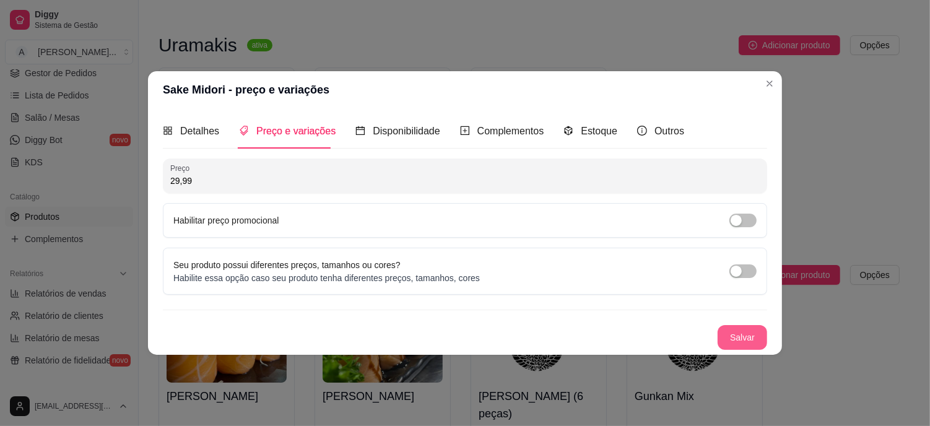
type input "29,99"
click at [745, 337] on button "Salvar" at bounding box center [742, 337] width 50 height 25
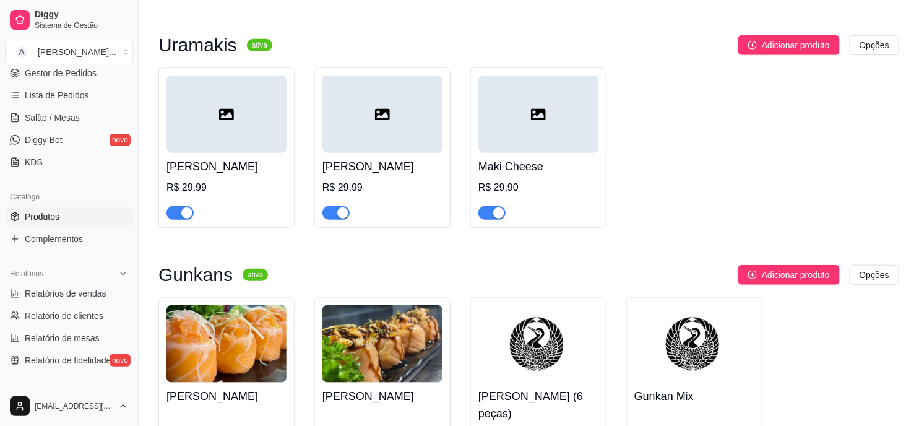
click at [529, 131] on div at bounding box center [538, 114] width 120 height 77
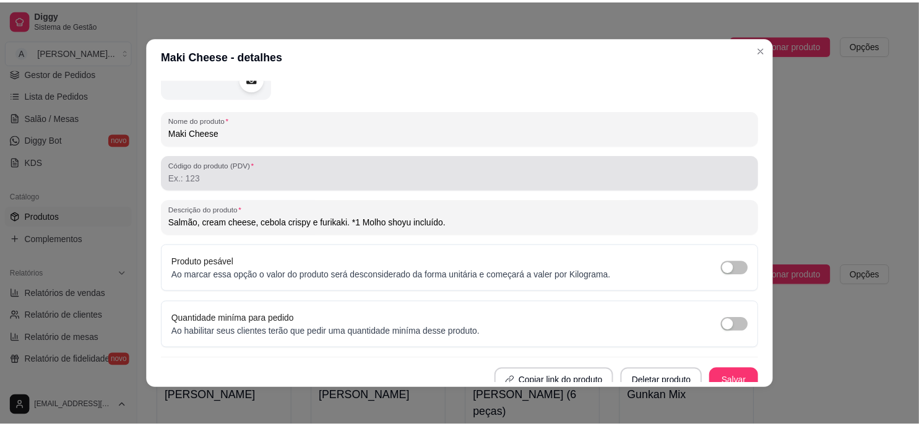
scroll to position [0, 0]
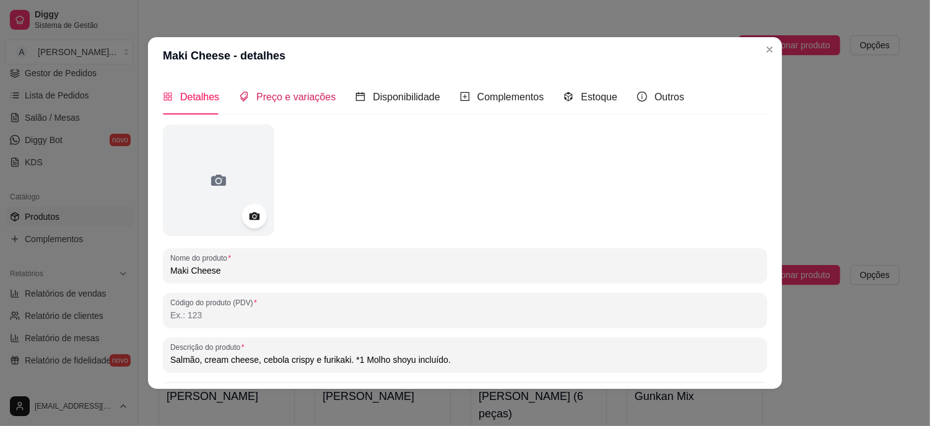
click at [277, 100] on span "Preço e variações" at bounding box center [295, 97] width 79 height 11
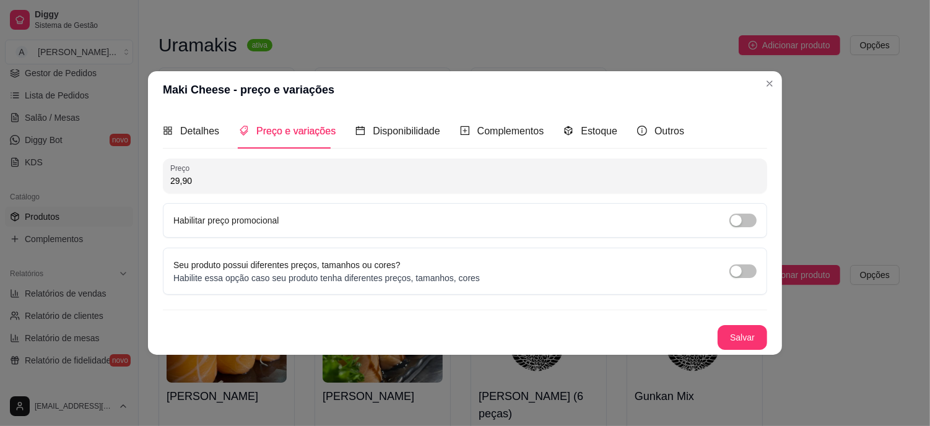
drag, startPoint x: 204, startPoint y: 177, endPoint x: 125, endPoint y: 176, distance: 79.2
click at [125, 176] on div "Maki Cheese - preço e variações Detalhes Preço e variações Disponibilidade Comp…" at bounding box center [465, 213] width 930 height 426
type input "25,99"
click at [752, 327] on button "Salvar" at bounding box center [742, 337] width 50 height 25
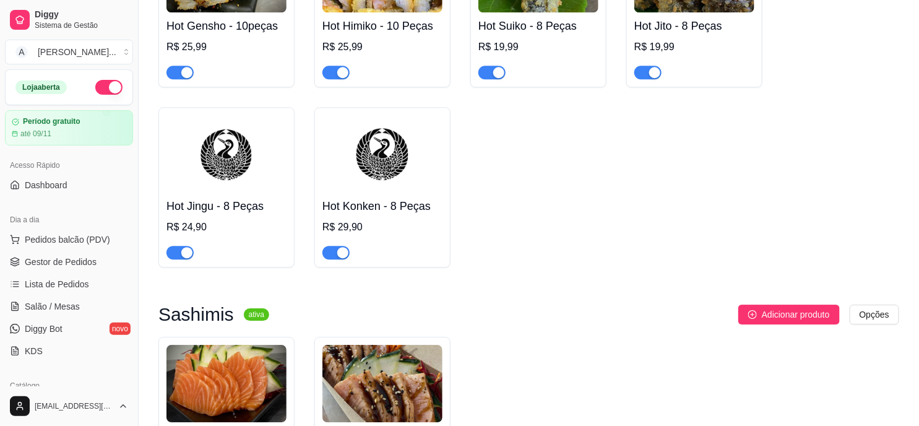
scroll to position [1100, 0]
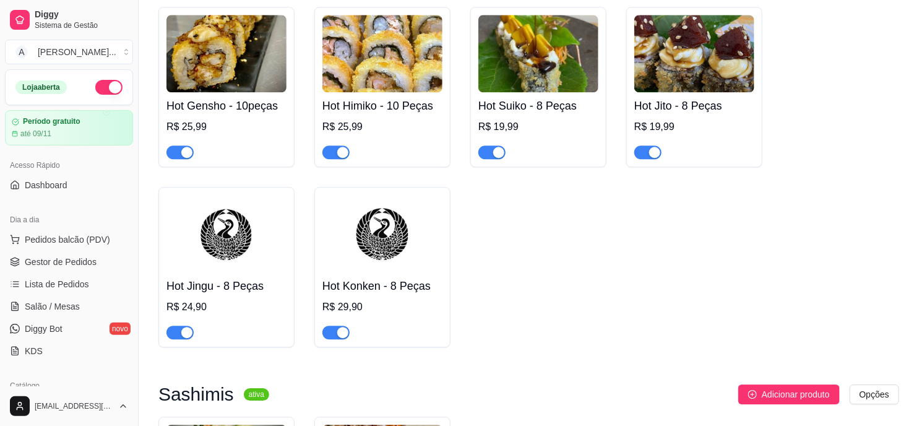
click at [116, 99] on div "Loja aberta" at bounding box center [69, 87] width 127 height 35
click at [98, 84] on button "button" at bounding box center [108, 87] width 27 height 15
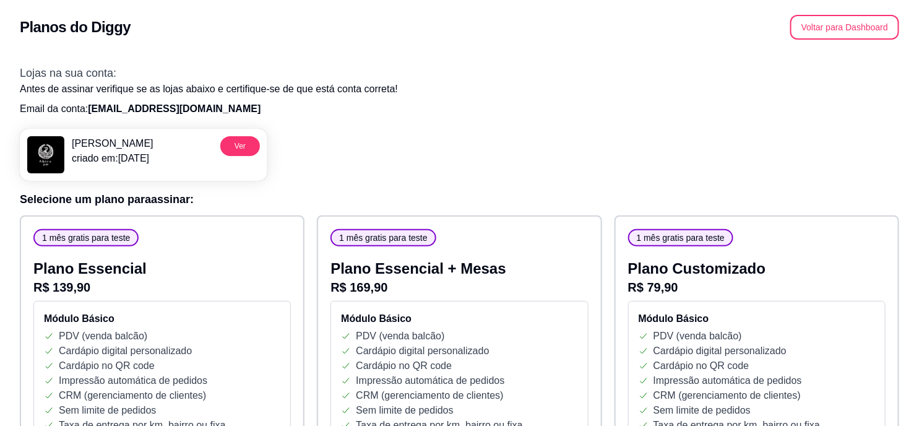
click at [467, 83] on p "Antes de assinar verifique se as lojas abaixo e certifique-se de que está conta…" at bounding box center [460, 89] width 880 height 15
